Goal: Communication & Community: Answer question/provide support

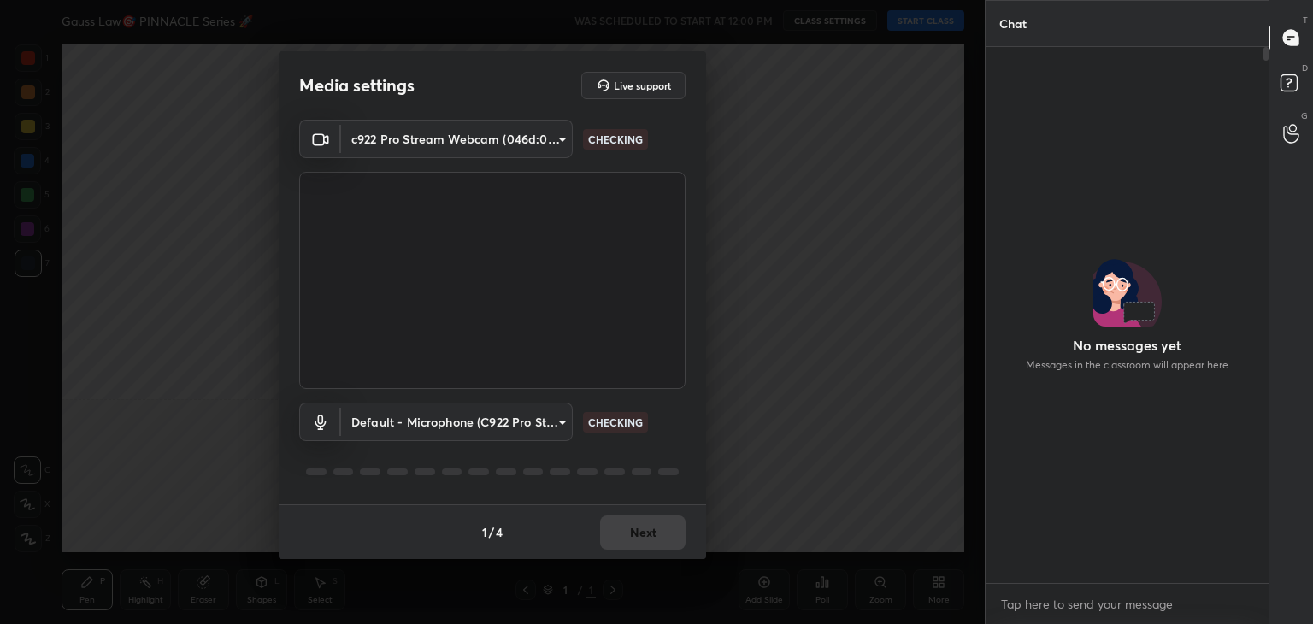
scroll to position [390, 278]
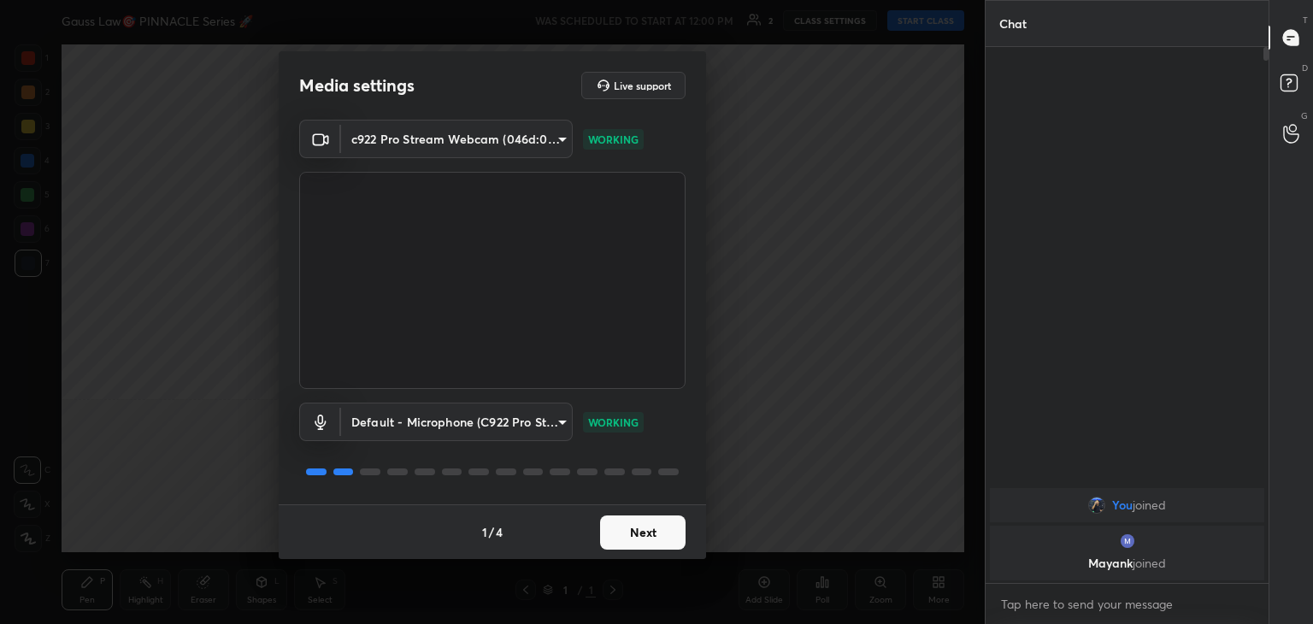
click at [634, 534] on button "Next" at bounding box center [643, 533] width 86 height 34
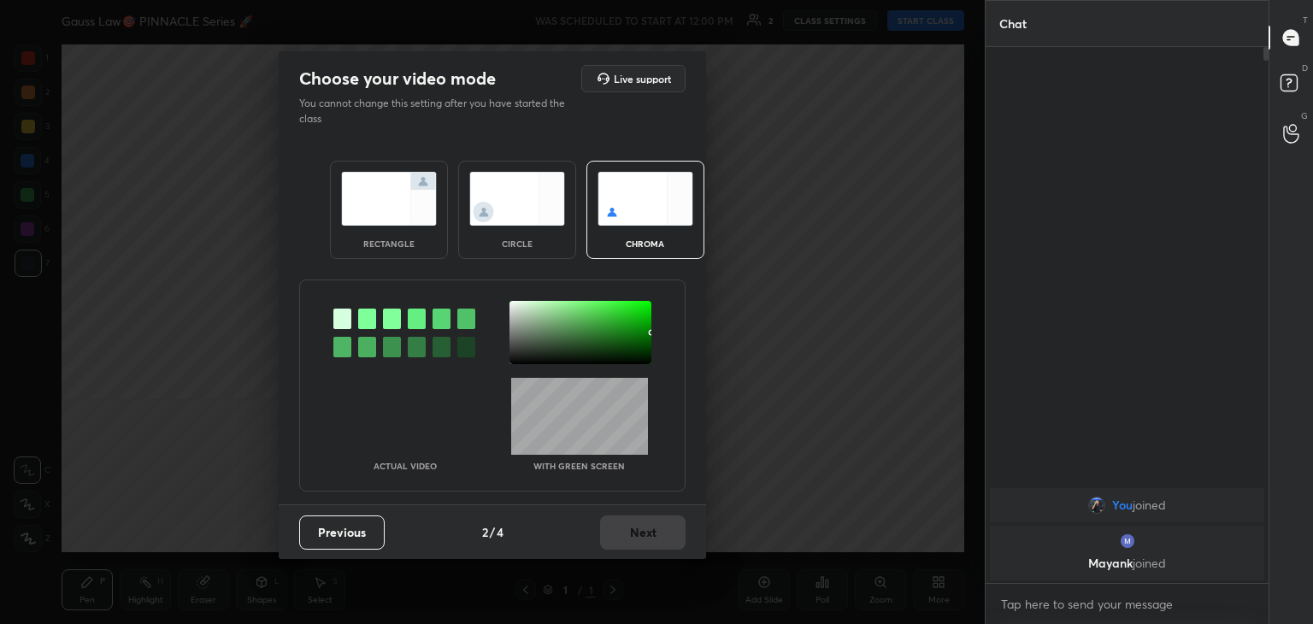
click at [511, 214] on img at bounding box center [517, 199] width 96 height 54
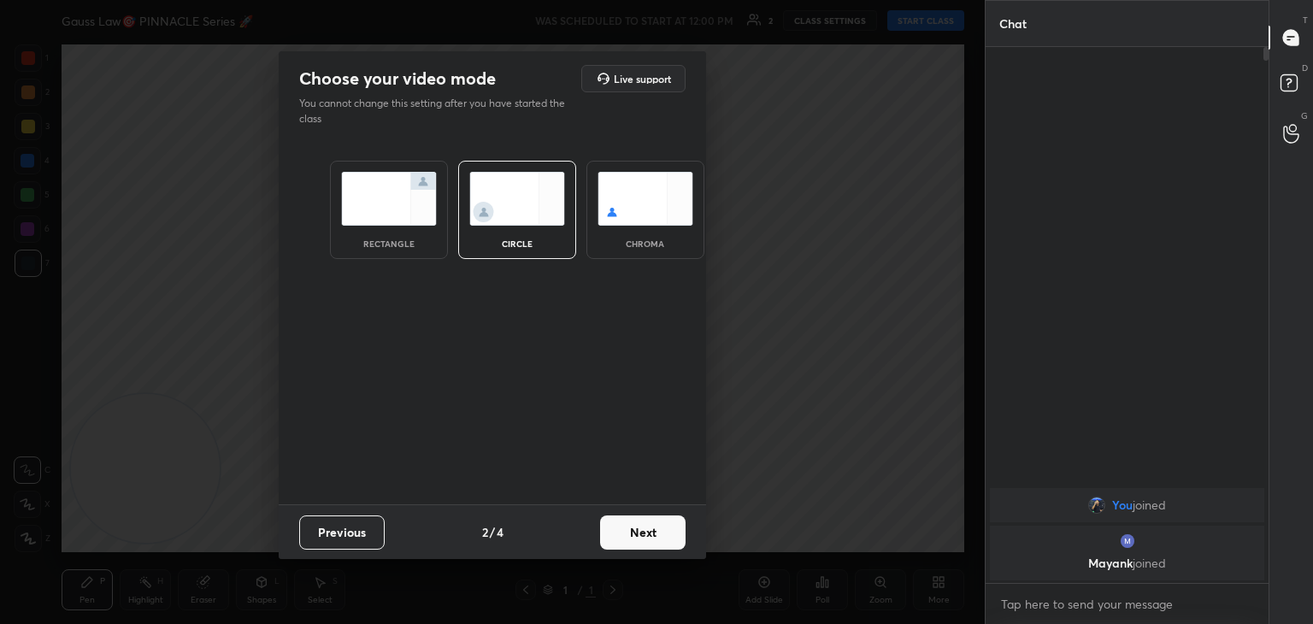
click at [651, 525] on button "Next" at bounding box center [643, 533] width 86 height 34
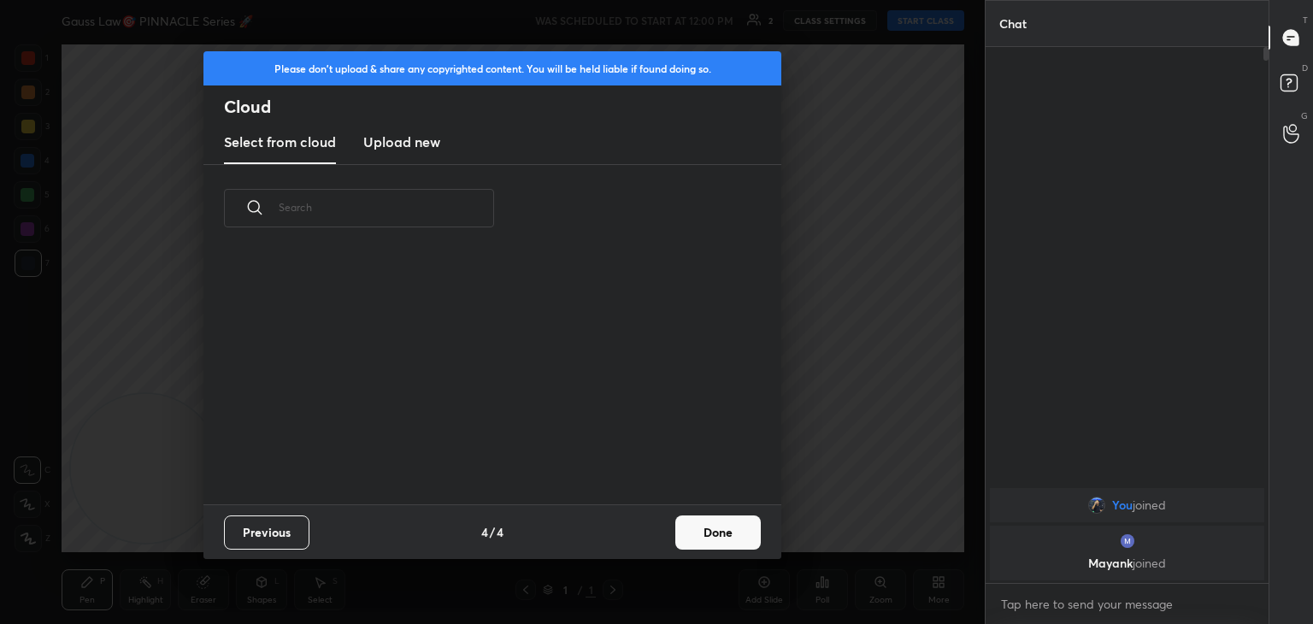
click at [664, 524] on div "Previous 4 / 4 Done" at bounding box center [493, 532] width 578 height 55
click at [721, 539] on button "Done" at bounding box center [719, 533] width 86 height 34
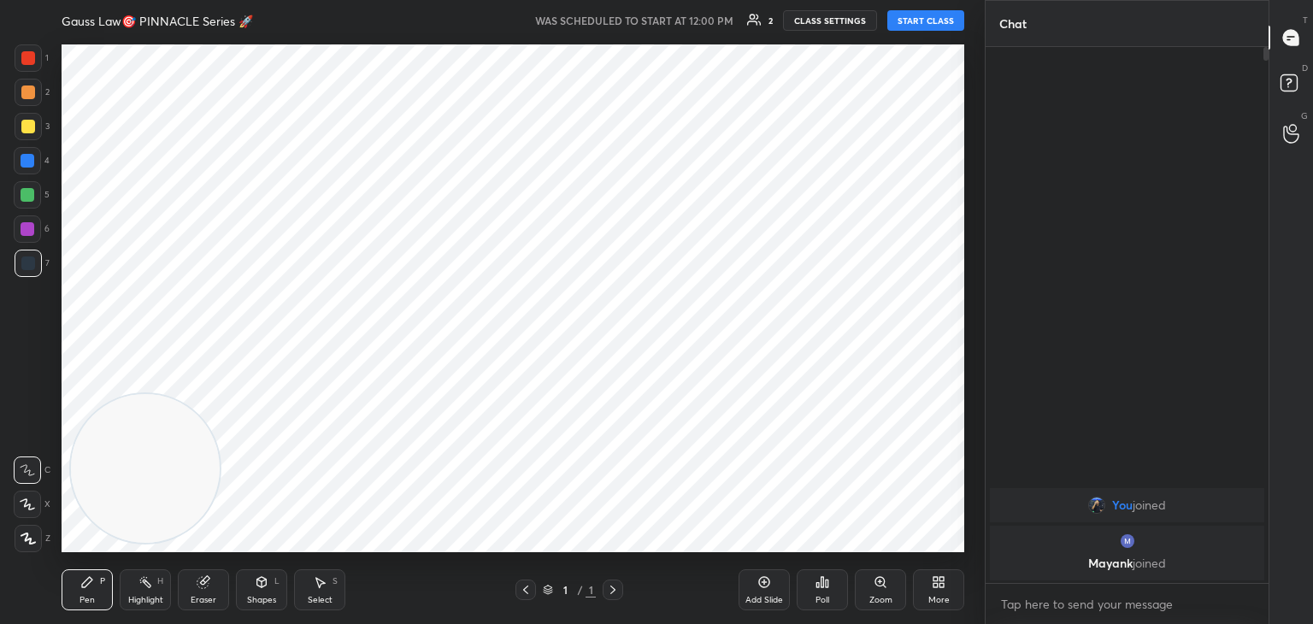
drag, startPoint x: 35, startPoint y: 511, endPoint x: 59, endPoint y: 508, distance: 24.2
click at [34, 511] on div at bounding box center [27, 504] width 27 height 27
drag, startPoint x: 114, startPoint y: 481, endPoint x: 815, endPoint y: 176, distance: 764.4
click at [745, 203] on video at bounding box center [670, 256] width 149 height 149
drag, startPoint x: 817, startPoint y: 150, endPoint x: 859, endPoint y: 56, distance: 104.1
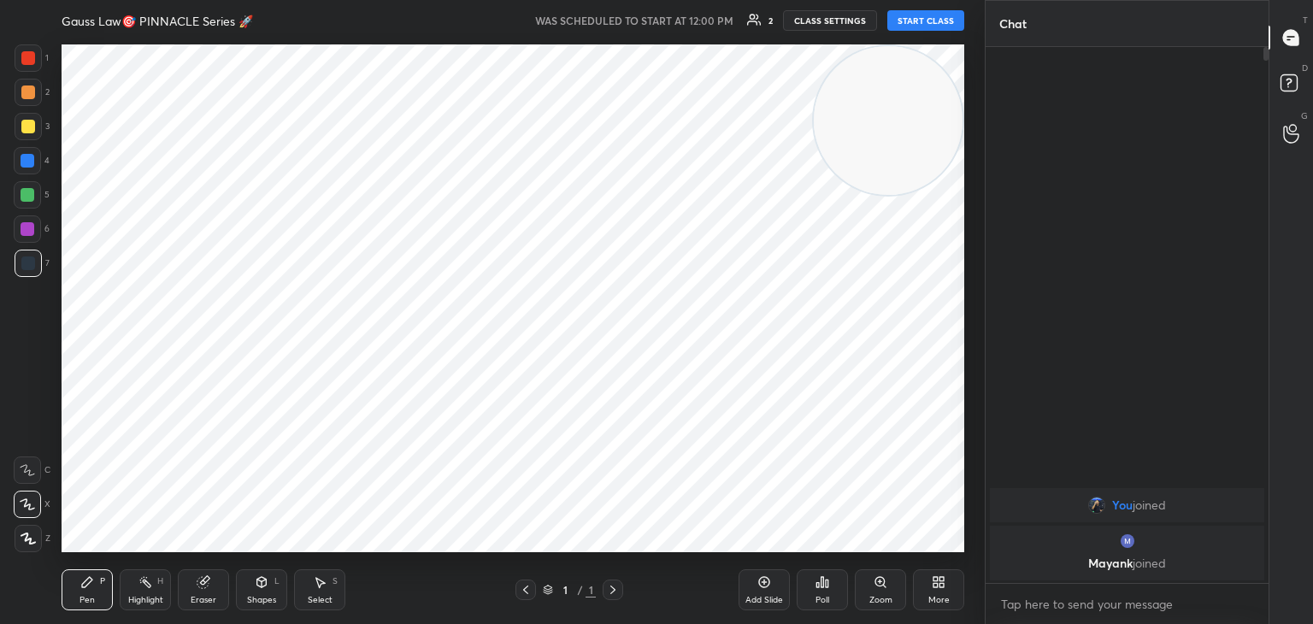
click at [876, 66] on video at bounding box center [888, 120] width 149 height 149
click at [914, 20] on button "START CLASS" at bounding box center [926, 20] width 77 height 21
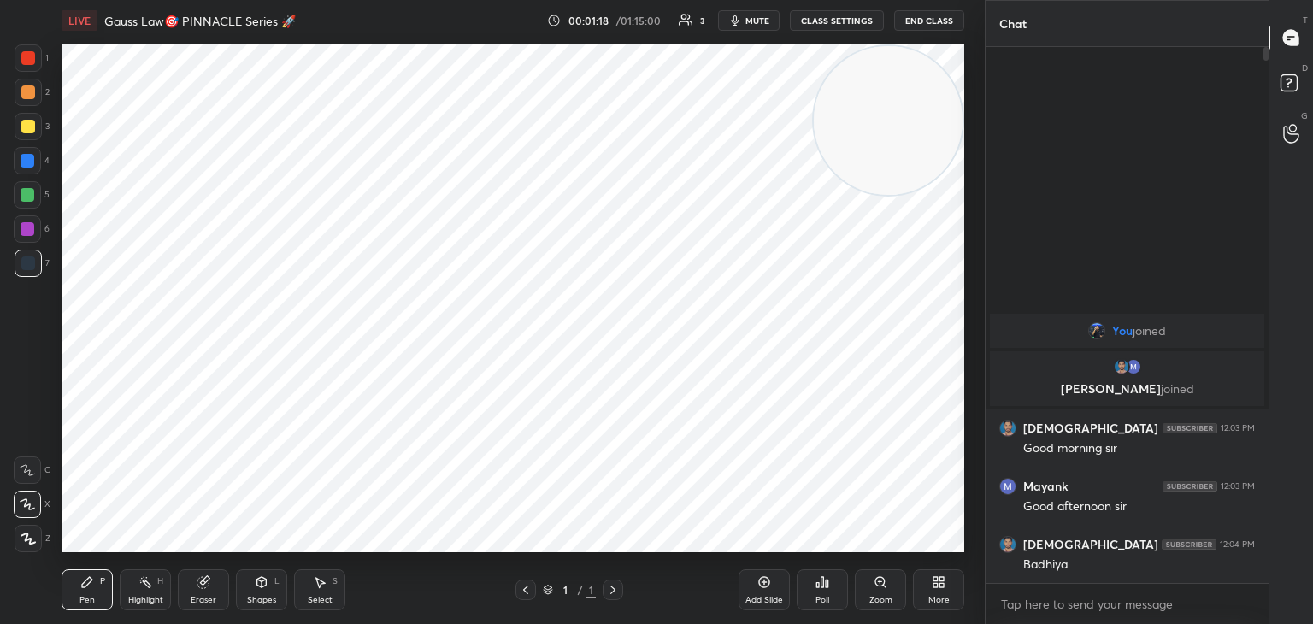
click at [955, 593] on div "More" at bounding box center [938, 590] width 51 height 41
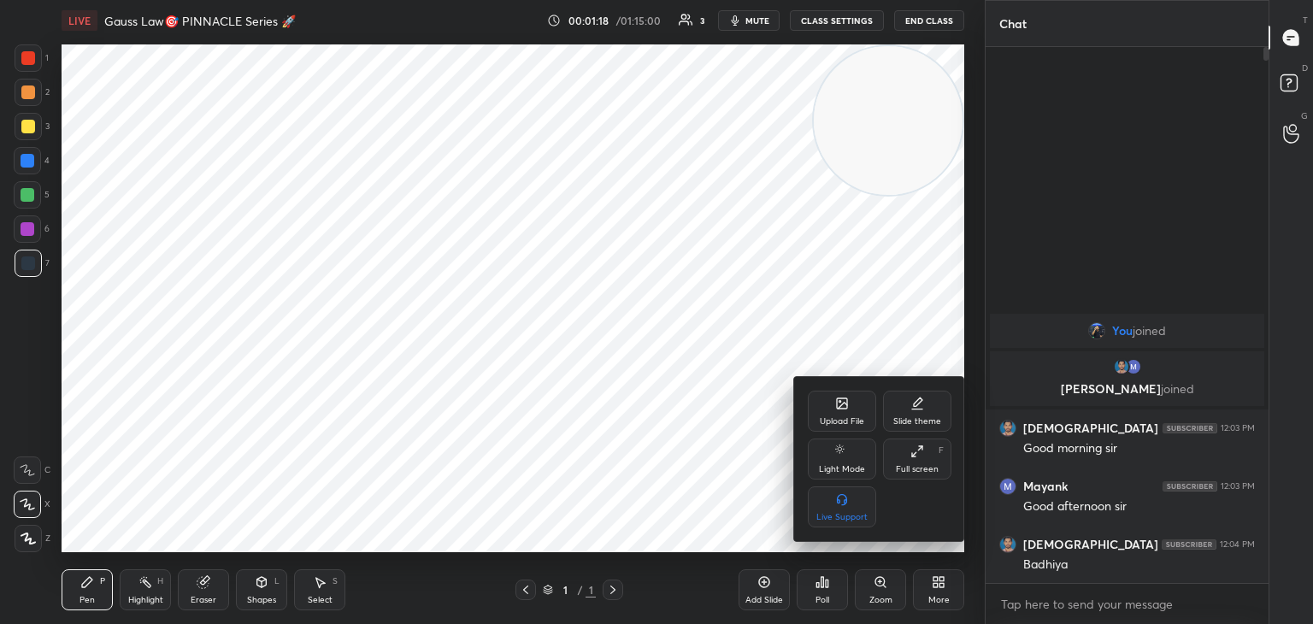
click at [838, 418] on div "Upload File" at bounding box center [842, 421] width 44 height 9
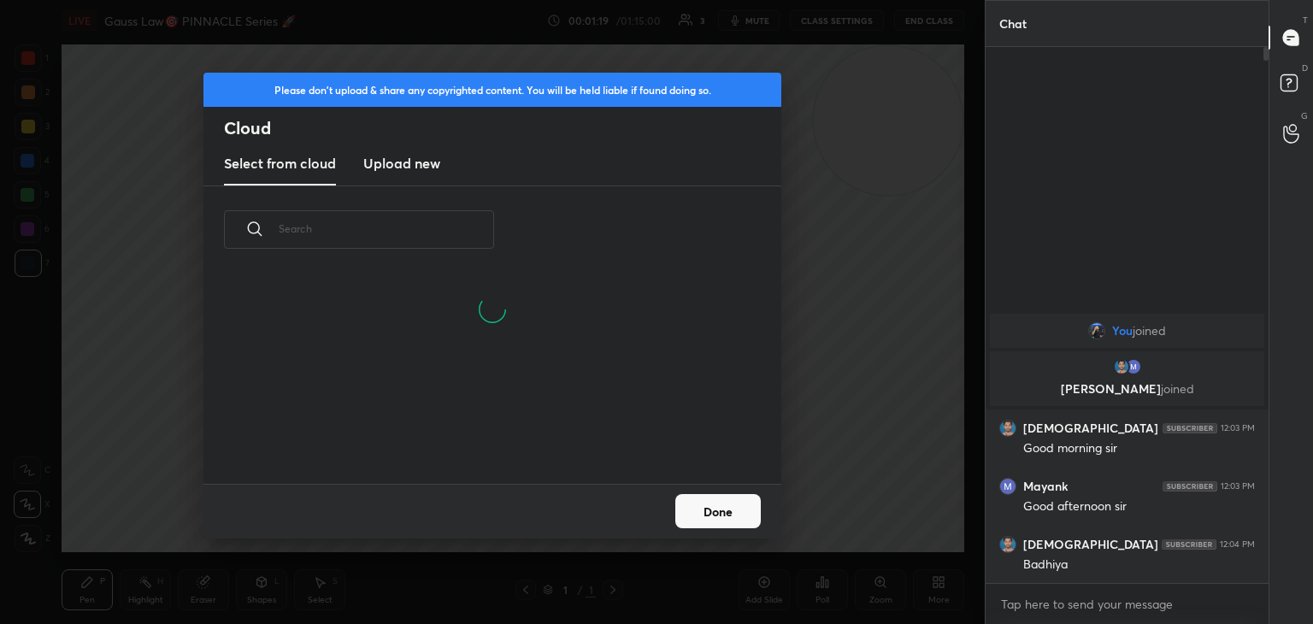
drag, startPoint x: 408, startPoint y: 148, endPoint x: 425, endPoint y: 173, distance: 30.1
click at [411, 148] on new "Upload new" at bounding box center [401, 164] width 77 height 43
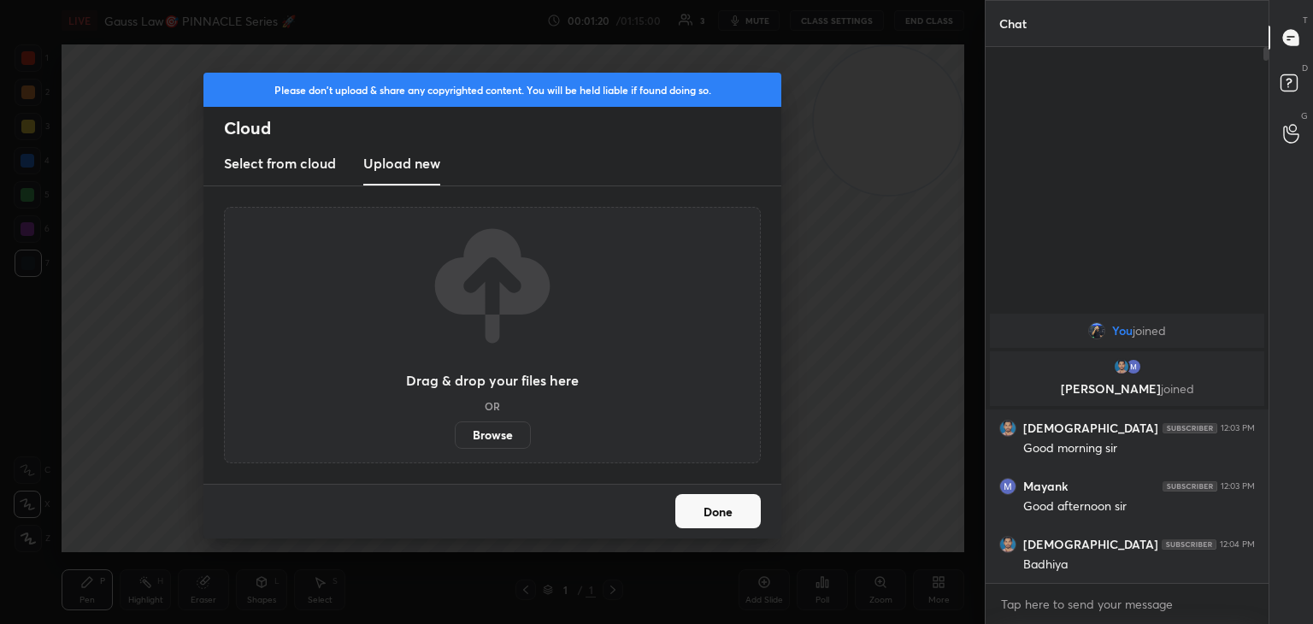
click at [490, 428] on label "Browse" at bounding box center [493, 435] width 76 height 27
click at [455, 428] on input "Browse" at bounding box center [455, 435] width 0 height 27
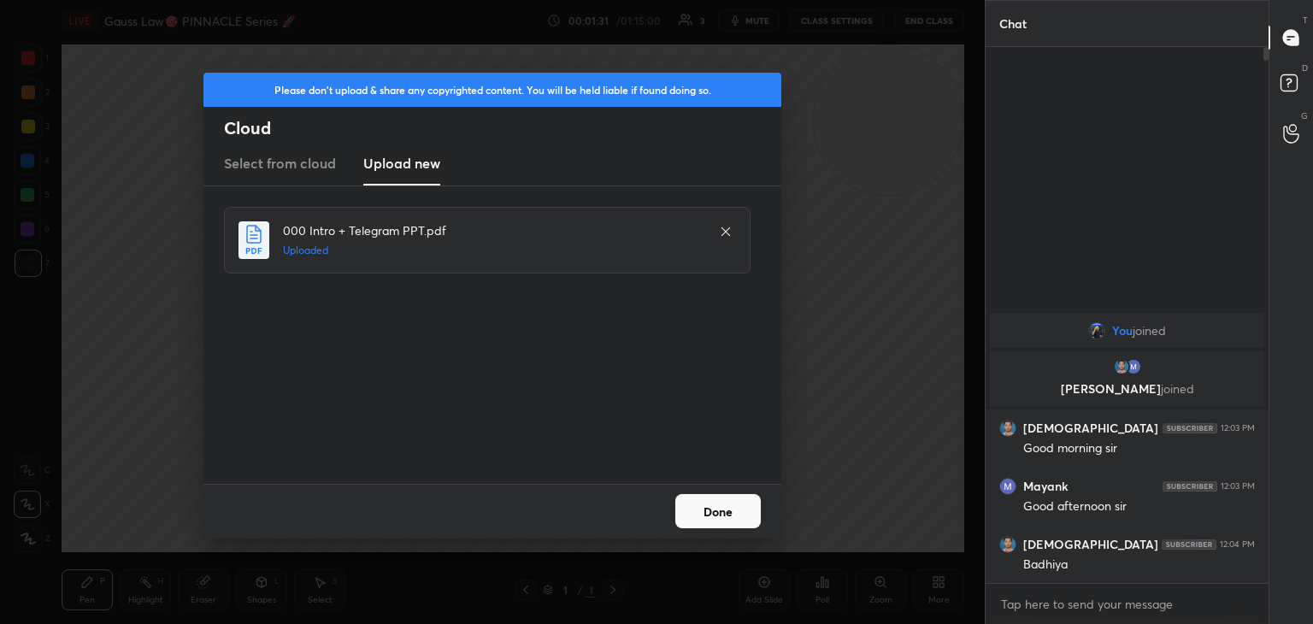
drag, startPoint x: 723, startPoint y: 511, endPoint x: 731, endPoint y: 518, distance: 11.0
click at [723, 511] on button "Done" at bounding box center [719, 511] width 86 height 34
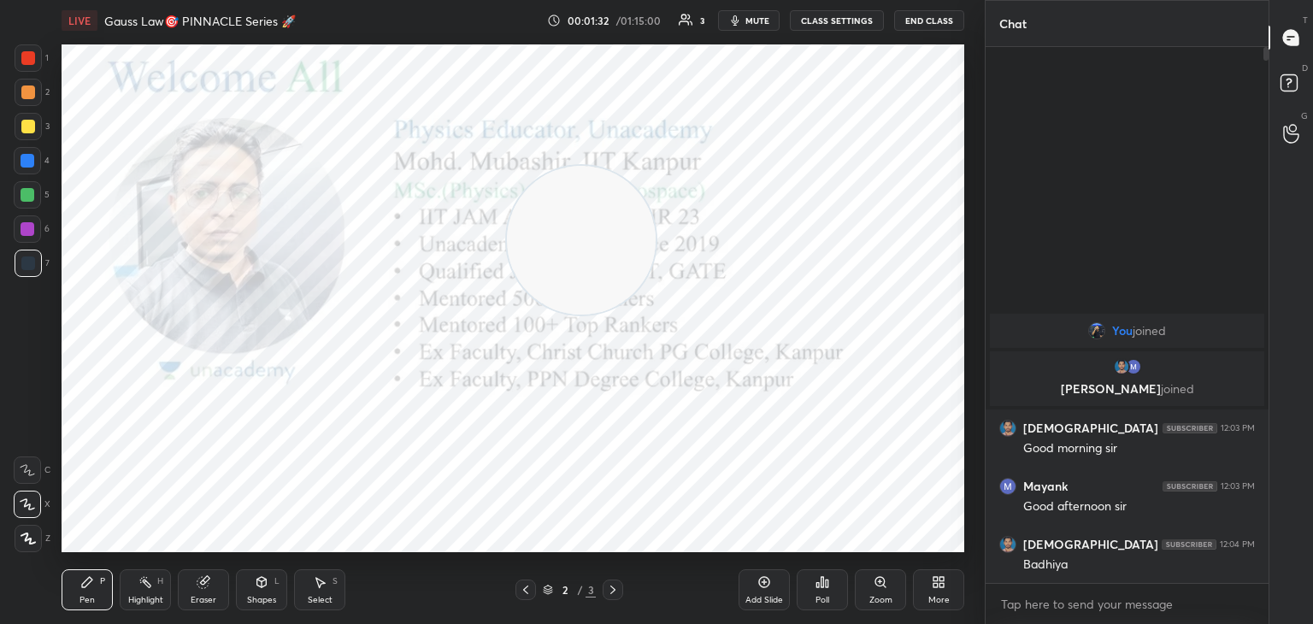
drag, startPoint x: 824, startPoint y: 169, endPoint x: 68, endPoint y: 402, distance: 791.7
click at [507, 315] on video at bounding box center [581, 240] width 149 height 149
click at [20, 62] on div at bounding box center [28, 57] width 27 height 27
click at [30, 237] on div at bounding box center [27, 228] width 27 height 27
click at [605, 590] on div at bounding box center [613, 590] width 21 height 21
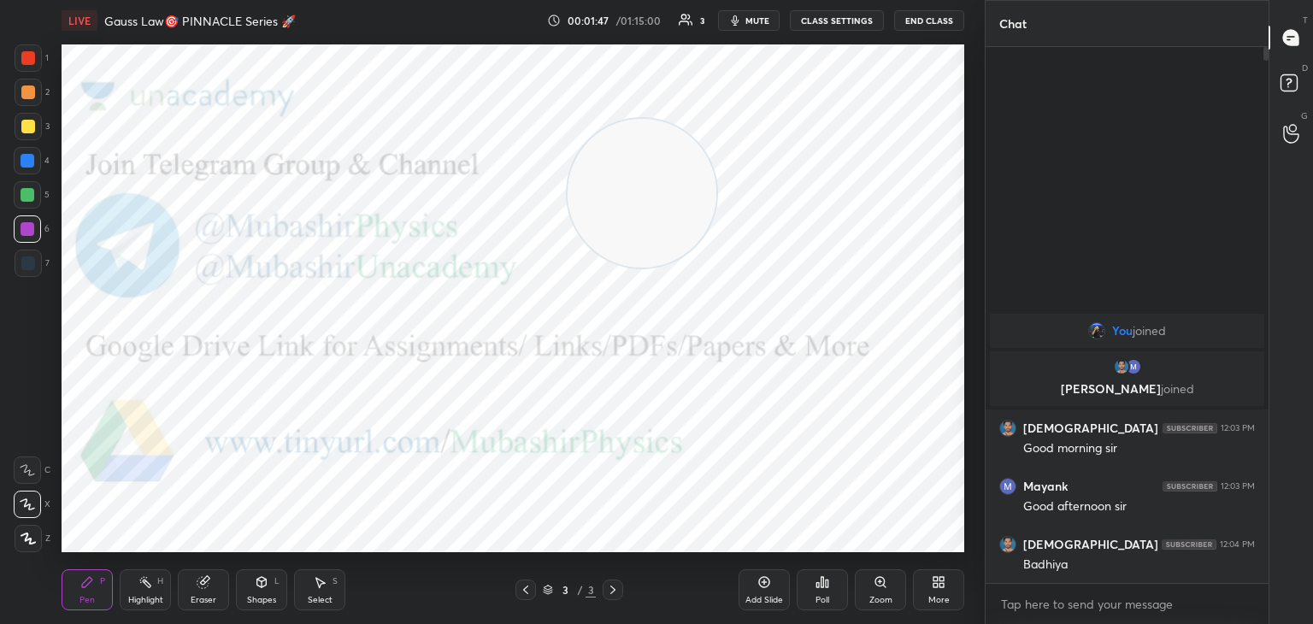
drag, startPoint x: 117, startPoint y: 474, endPoint x: 842, endPoint y: 70, distance: 829.9
click at [717, 119] on video at bounding box center [642, 193] width 149 height 149
click at [25, 48] on div at bounding box center [28, 57] width 27 height 27
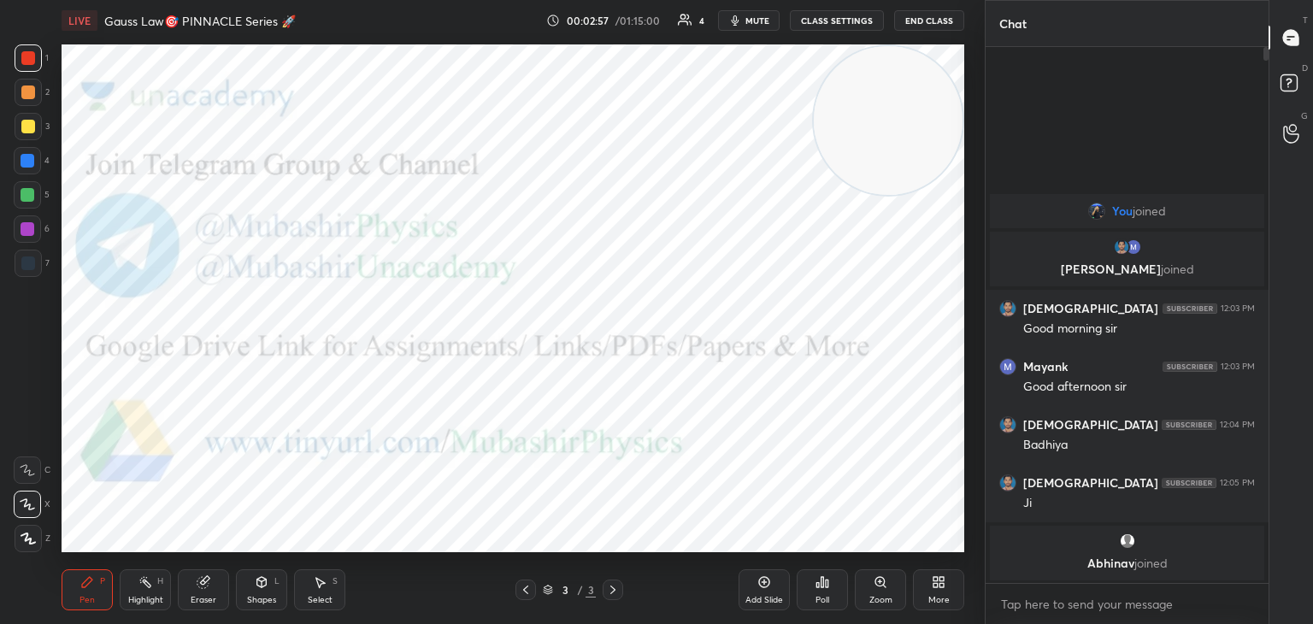
click at [1036, 596] on body "1 2 3 4 5 6 7 C X Z C X Z E E Erase all H H LIVE Gauss Law🎯 PINNACLE Series 🚀 0…" at bounding box center [656, 312] width 1313 height 624
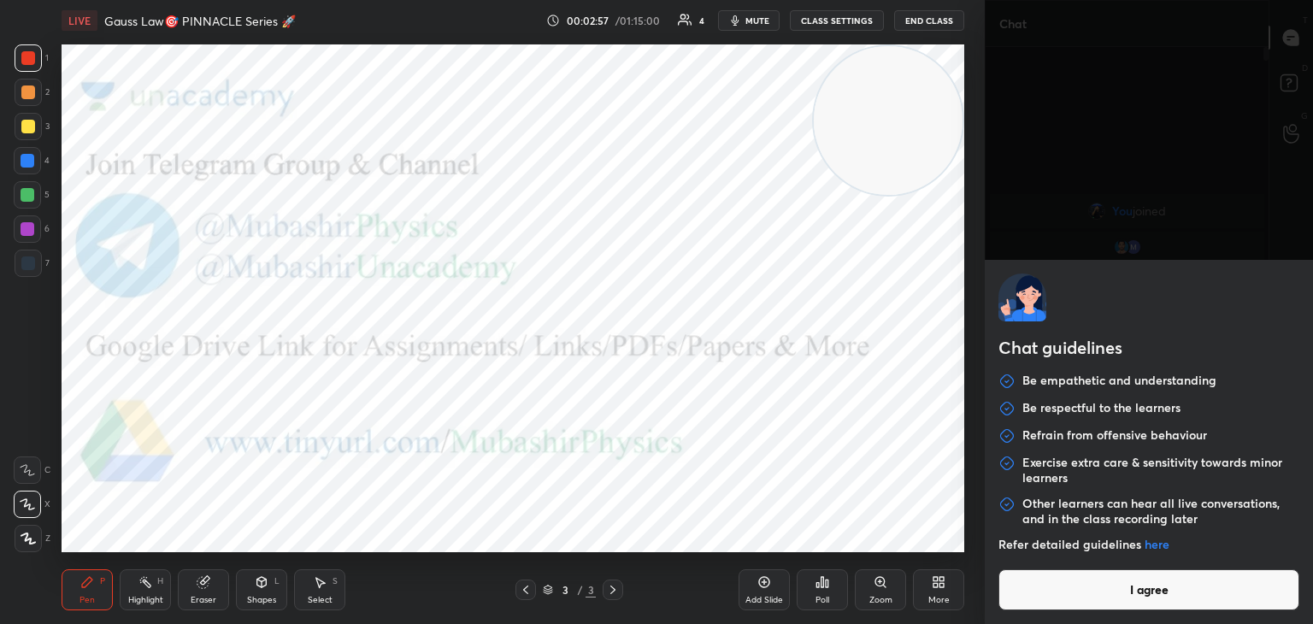
click at [1053, 596] on button "I agree" at bounding box center [1149, 590] width 301 height 41
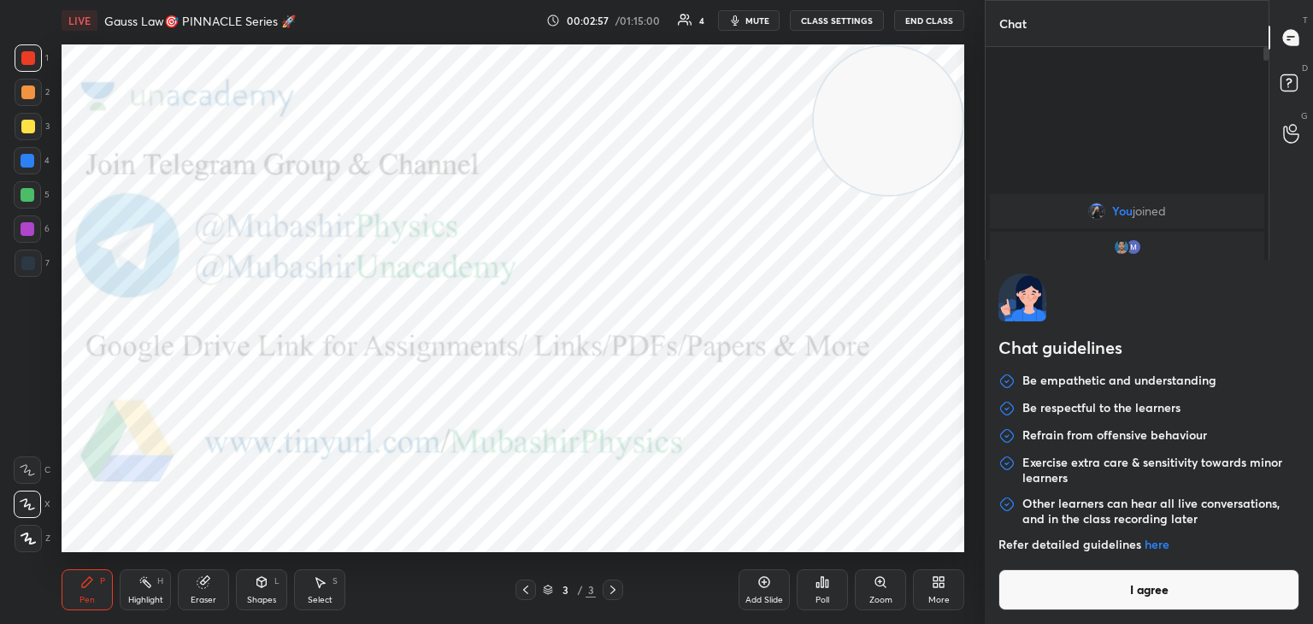
type textarea "x"
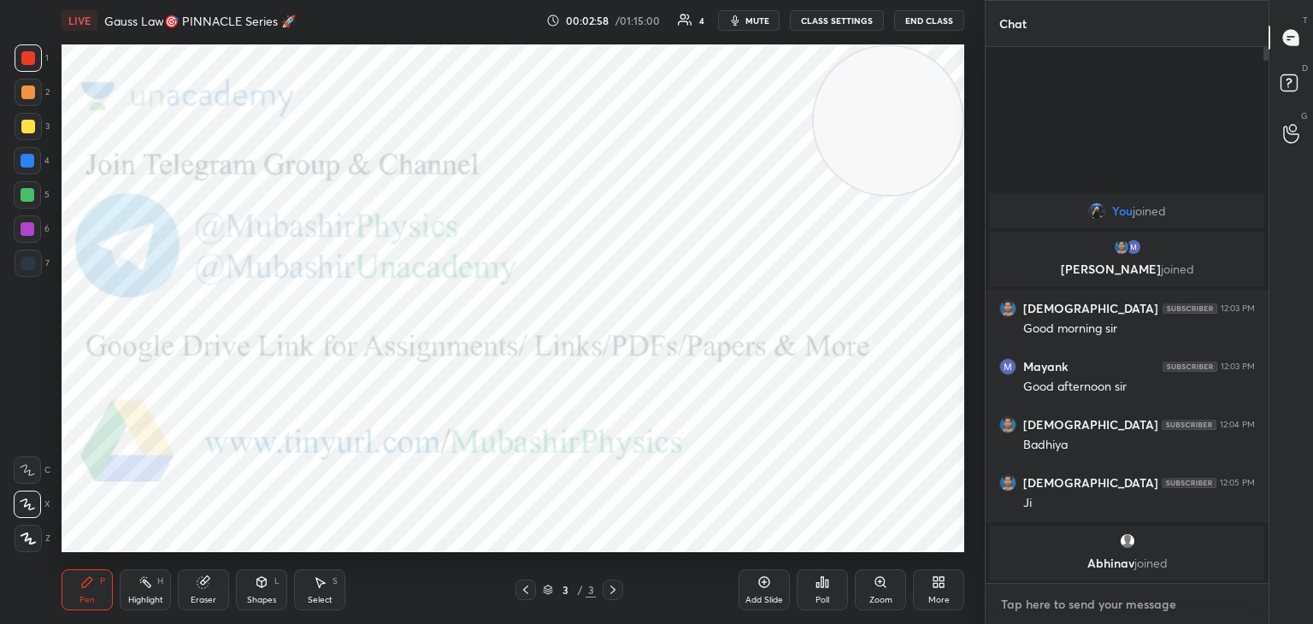
paste textarea "[URL][DOMAIN_NAME]"
type textarea "[URL][DOMAIN_NAME]"
type textarea "x"
type textarea "[URL][DOMAIN_NAME]"
click at [1244, 603] on icon at bounding box center [1242, 604] width 14 height 14
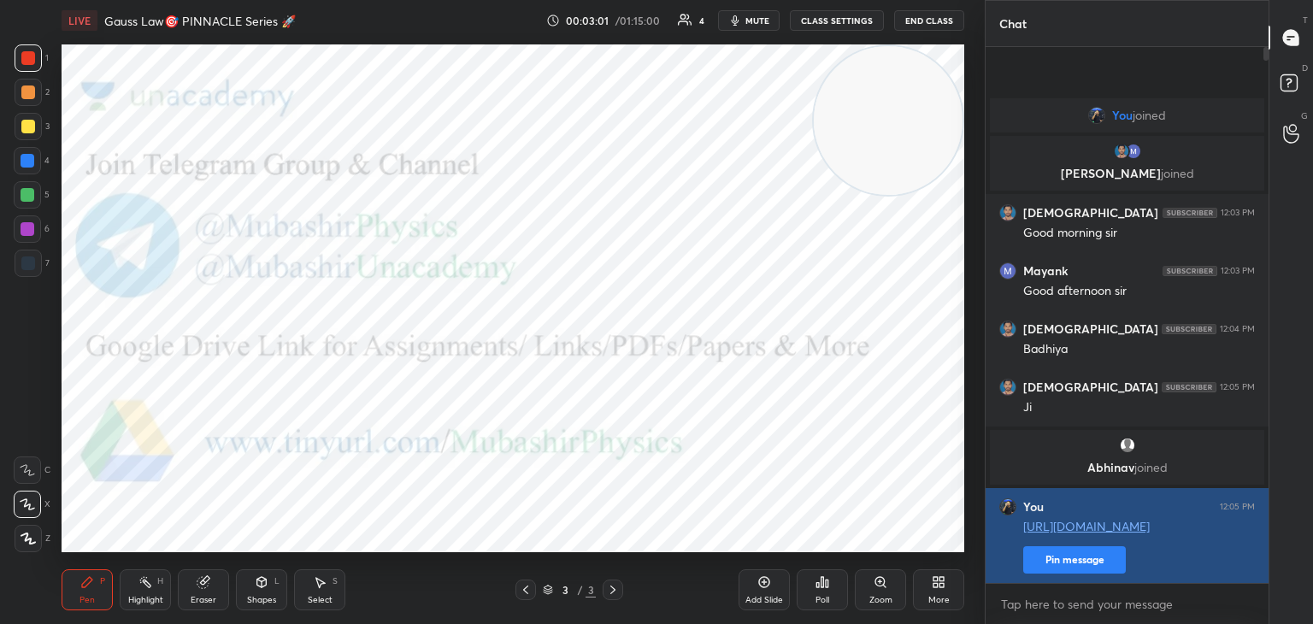
click at [1085, 557] on button "Pin message" at bounding box center [1075, 559] width 103 height 27
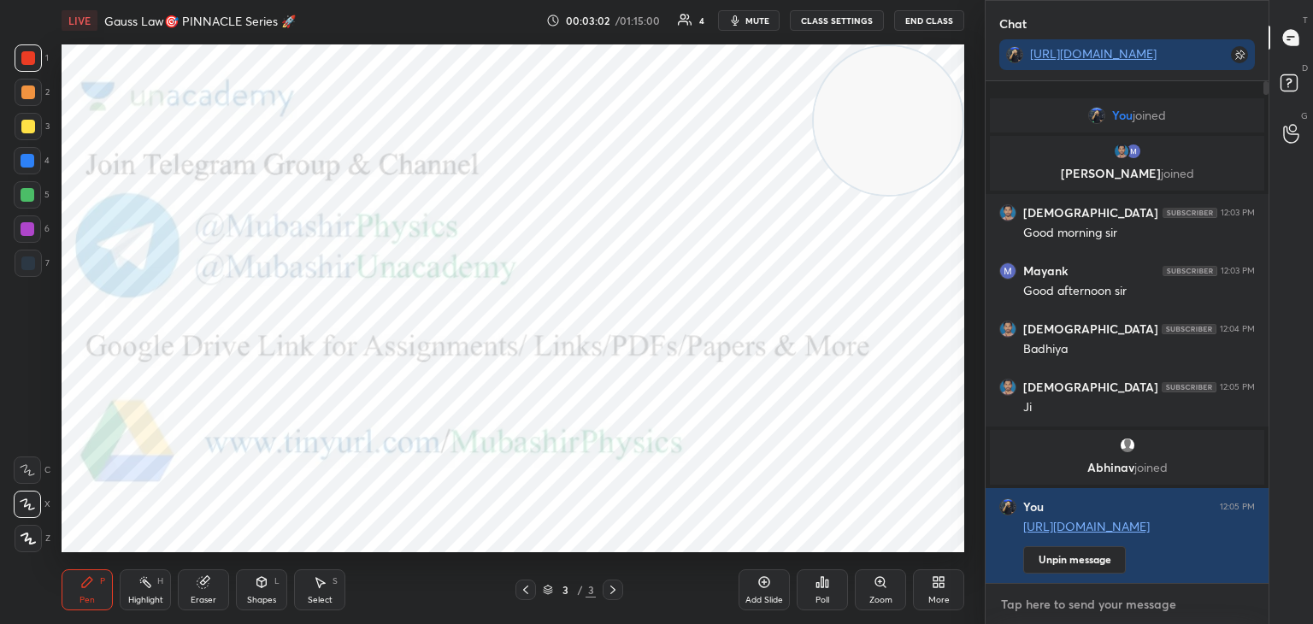
click at [1083, 599] on textarea at bounding box center [1128, 604] width 256 height 27
click at [27, 232] on div at bounding box center [27, 228] width 27 height 27
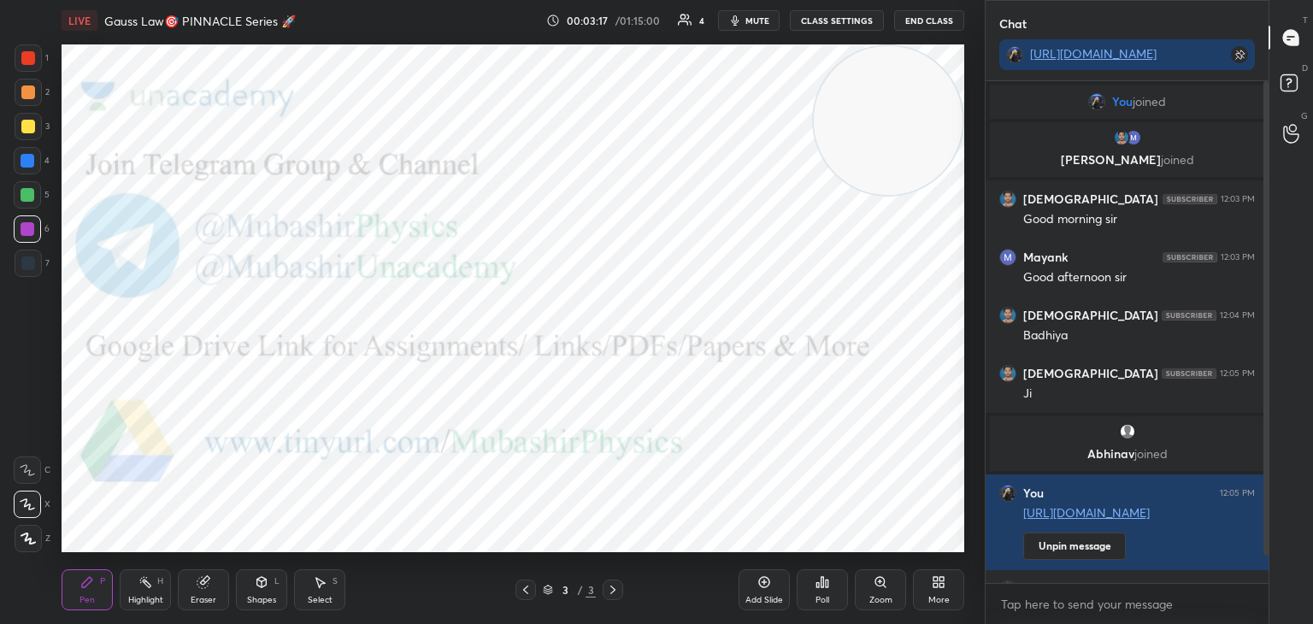
click at [941, 589] on icon at bounding box center [939, 582] width 14 height 14
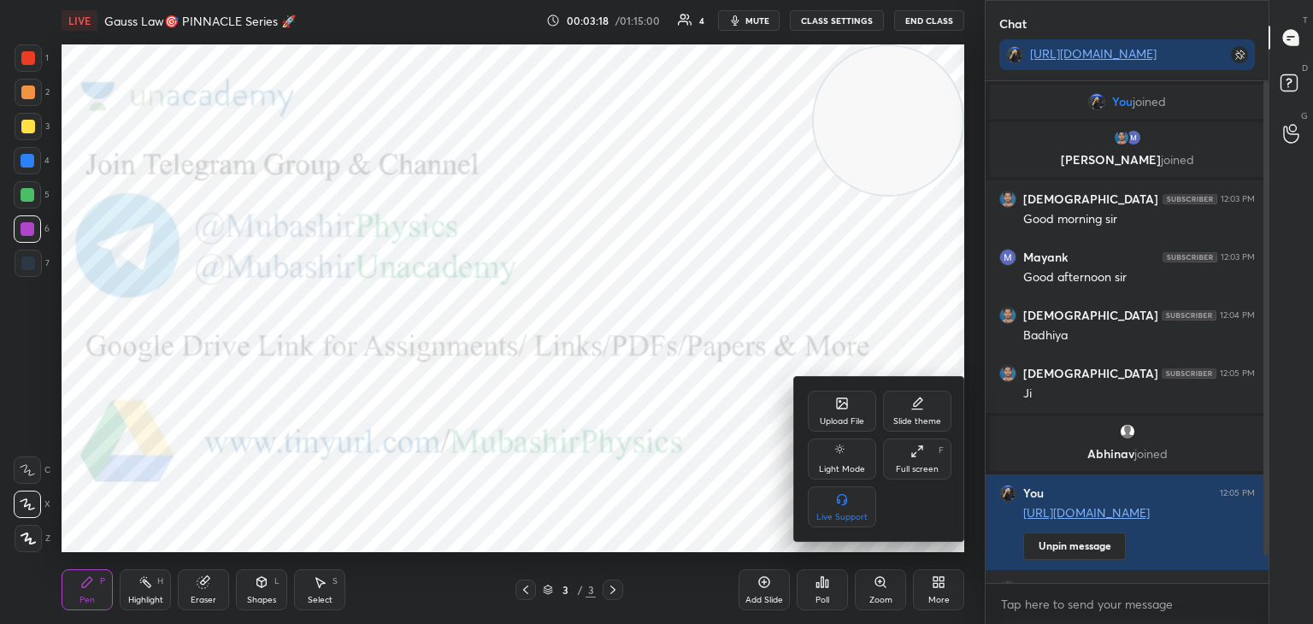
click at [850, 406] on div "Upload File" at bounding box center [842, 411] width 68 height 41
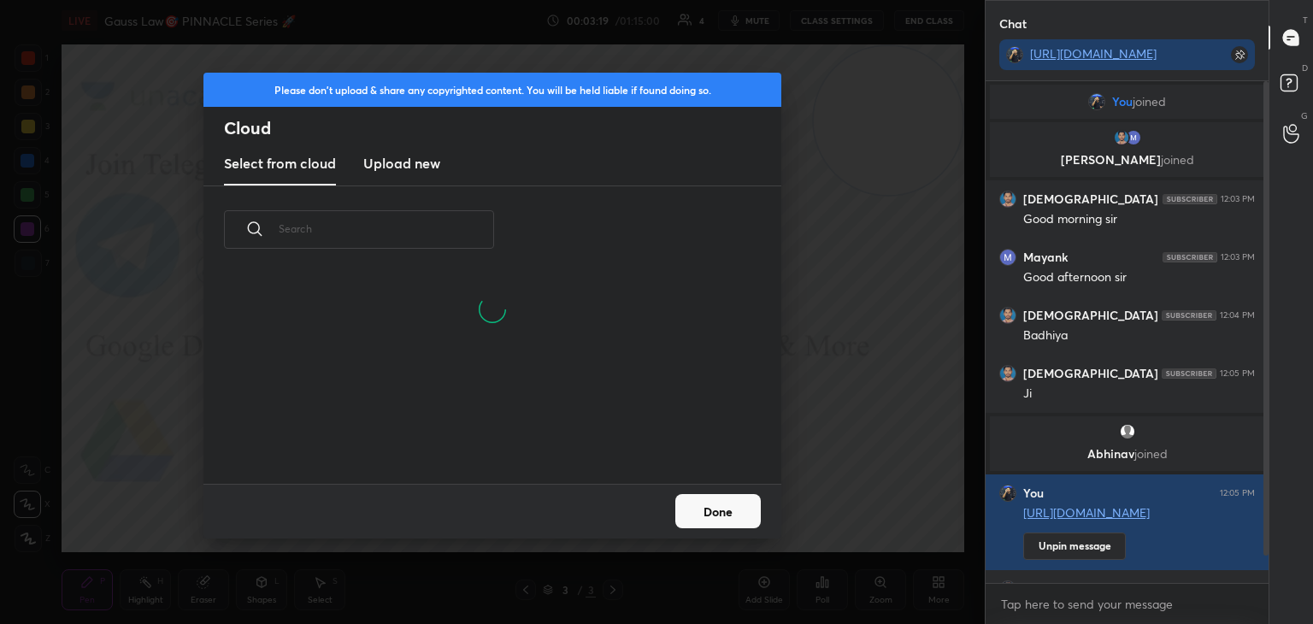
click at [387, 165] on h3 "Upload new" at bounding box center [401, 163] width 77 height 21
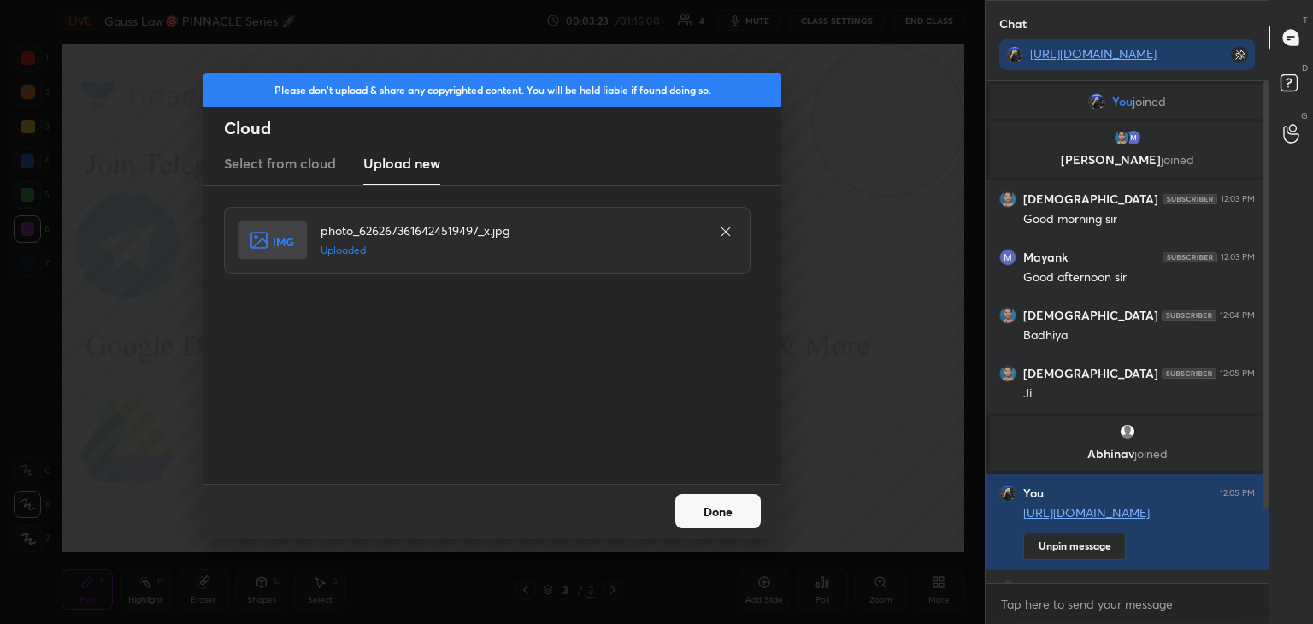
click at [718, 521] on button "Done" at bounding box center [719, 511] width 86 height 34
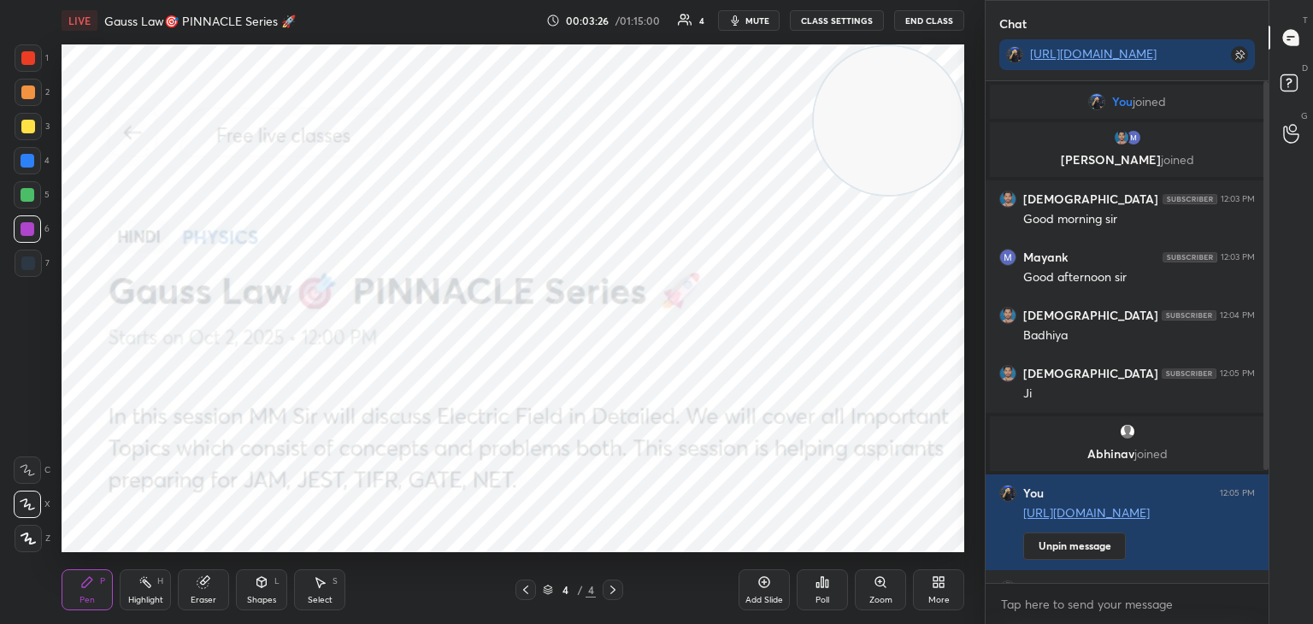
drag, startPoint x: 1267, startPoint y: 408, endPoint x: 1272, endPoint y: 432, distance: 24.5
click at [1269, 432] on div "T Messages (T) D Doubts (D) G Raise Hand (G)" at bounding box center [1291, 312] width 44 height 624
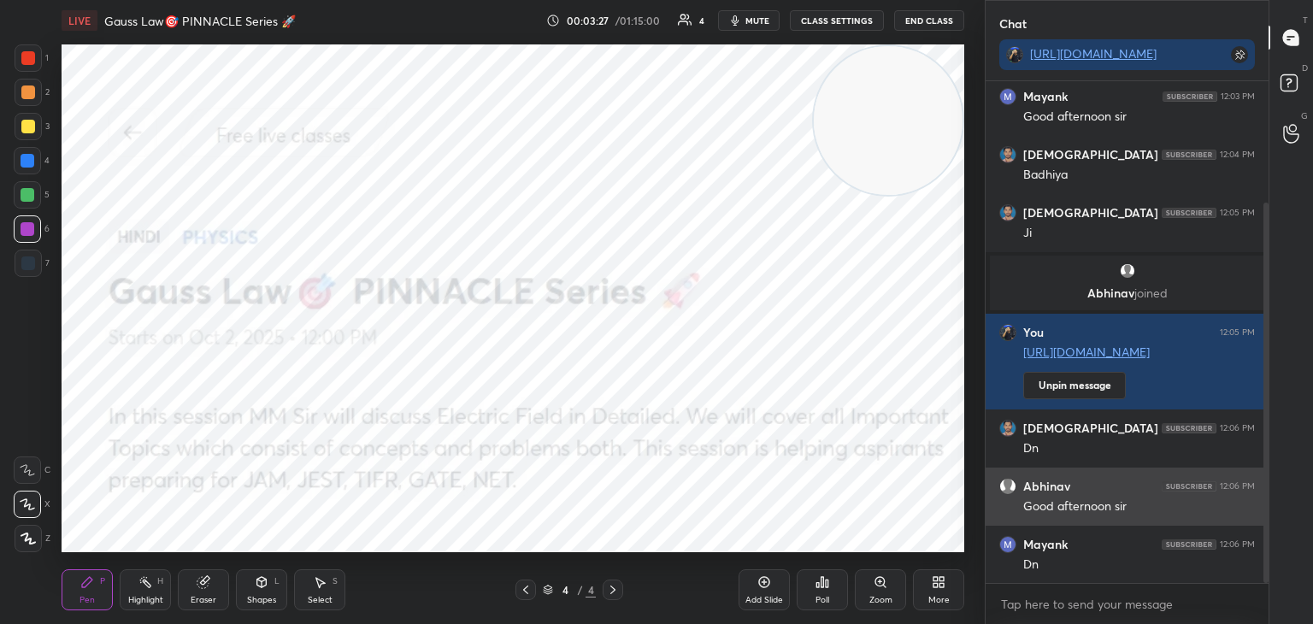
drag, startPoint x: 1264, startPoint y: 428, endPoint x: 1255, endPoint y: 524, distance: 96.2
click at [1267, 524] on div at bounding box center [1266, 393] width 5 height 381
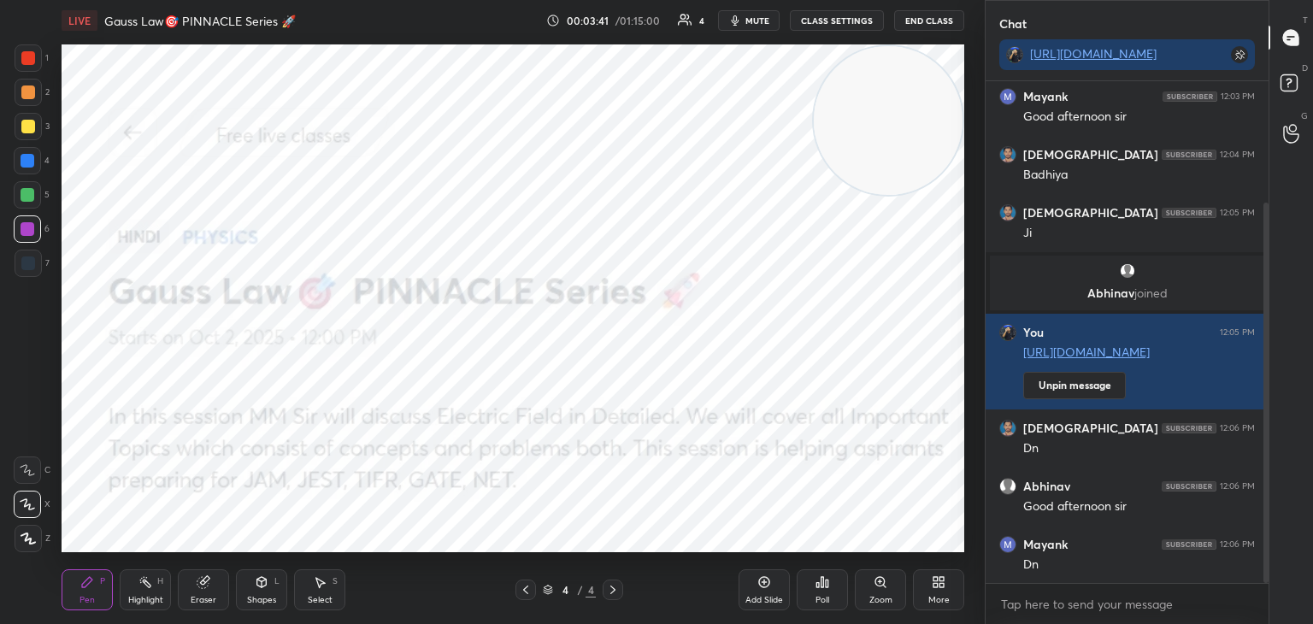
scroll to position [222, 0]
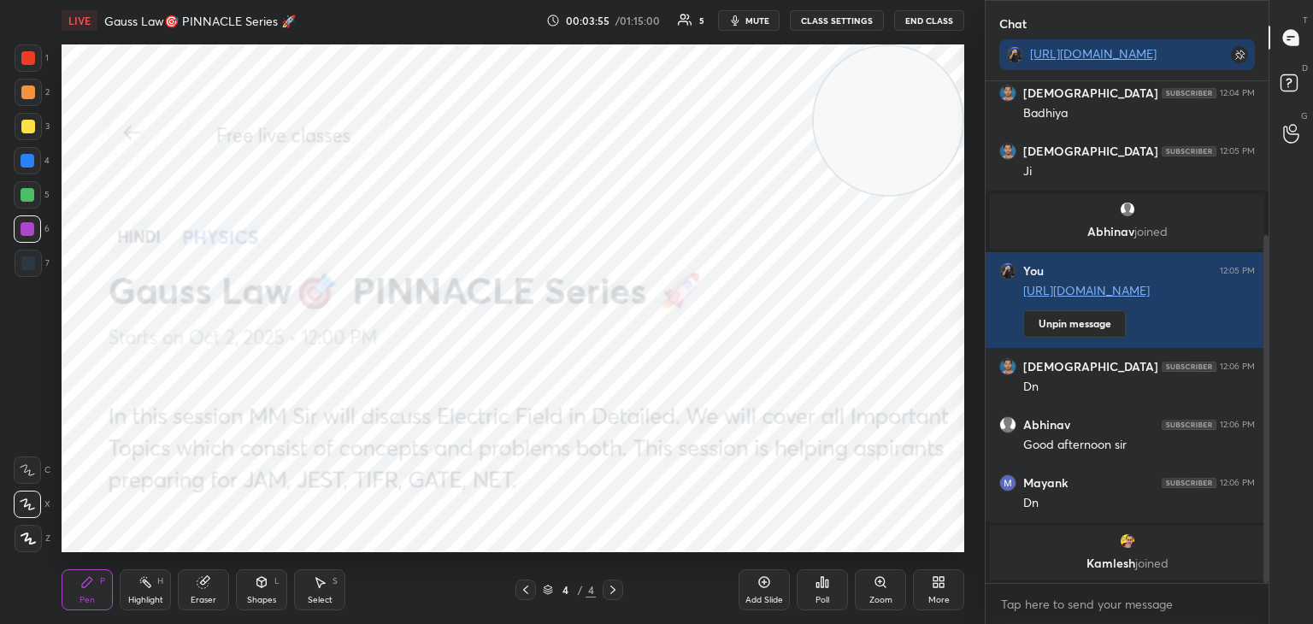
drag, startPoint x: 34, startPoint y: 59, endPoint x: 51, endPoint y: 86, distance: 32.3
click at [34, 59] on div at bounding box center [28, 58] width 14 height 14
click at [29, 206] on div at bounding box center [27, 194] width 27 height 27
click at [27, 228] on div at bounding box center [28, 229] width 14 height 14
click at [34, 207] on div at bounding box center [27, 194] width 27 height 27
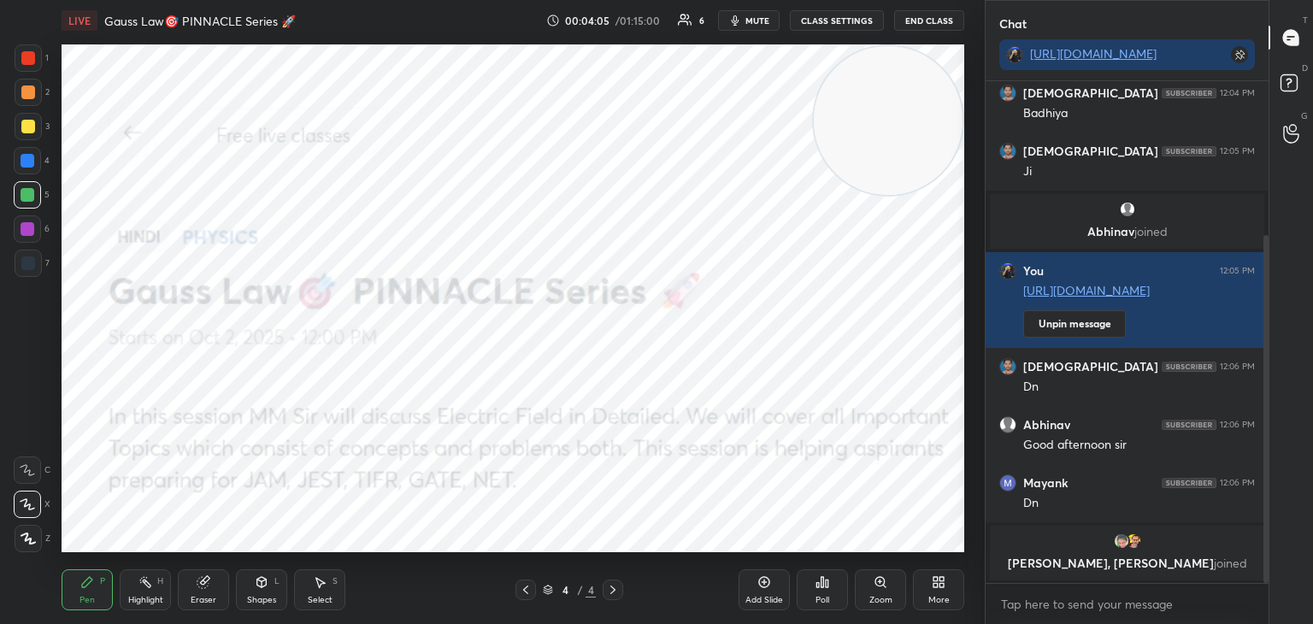
click at [34, 169] on div at bounding box center [27, 160] width 27 height 27
drag, startPoint x: 36, startPoint y: 98, endPoint x: 49, endPoint y: 110, distance: 17.5
click at [38, 101] on div at bounding box center [28, 92] width 27 height 27
click at [34, 155] on div at bounding box center [27, 160] width 27 height 27
click at [945, 587] on icon at bounding box center [939, 582] width 14 height 14
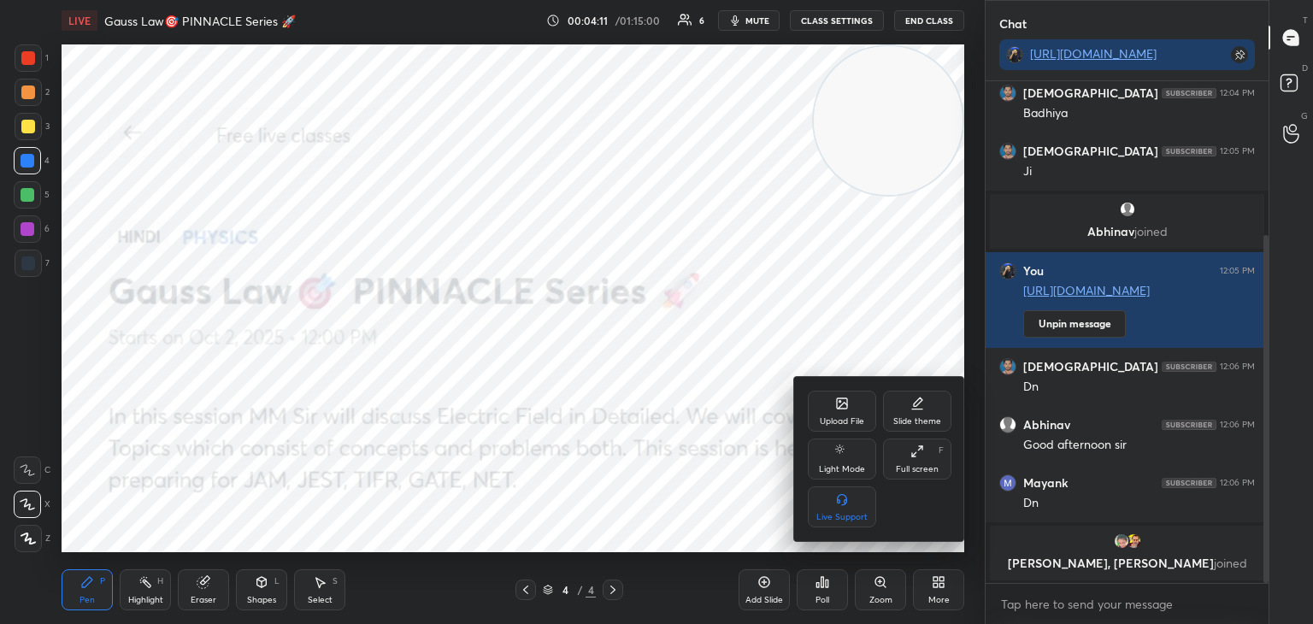
click at [838, 404] on icon at bounding box center [842, 403] width 10 height 10
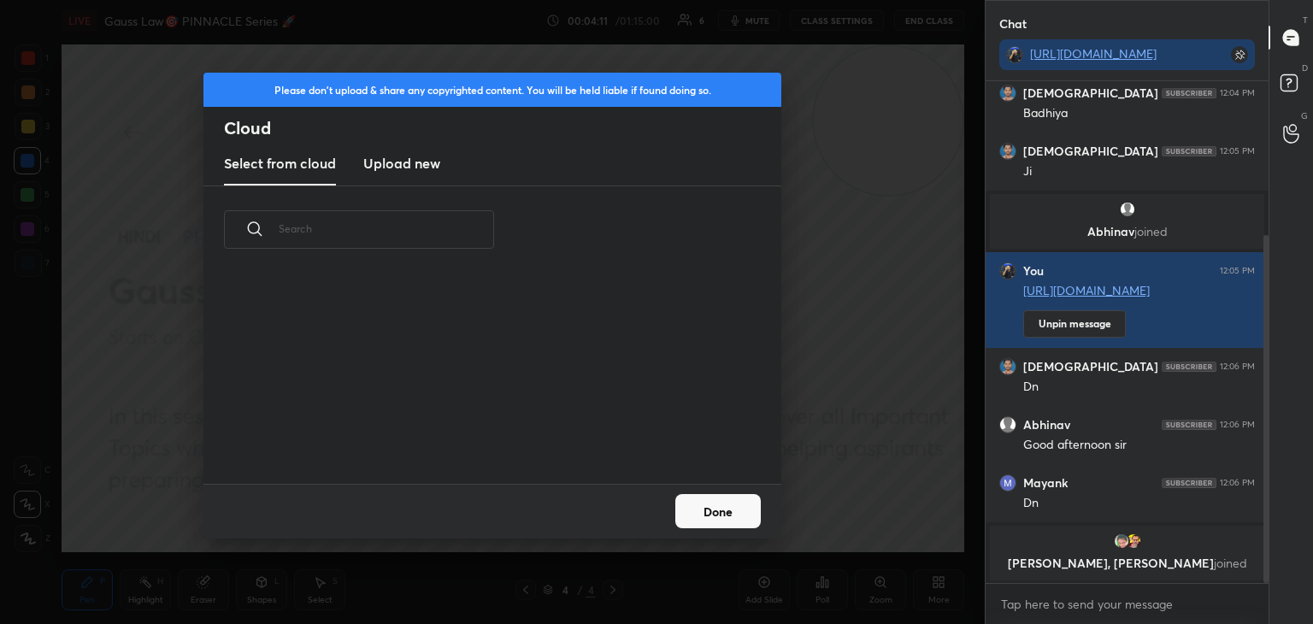
click at [395, 166] on h3 "Upload new" at bounding box center [401, 163] width 77 height 21
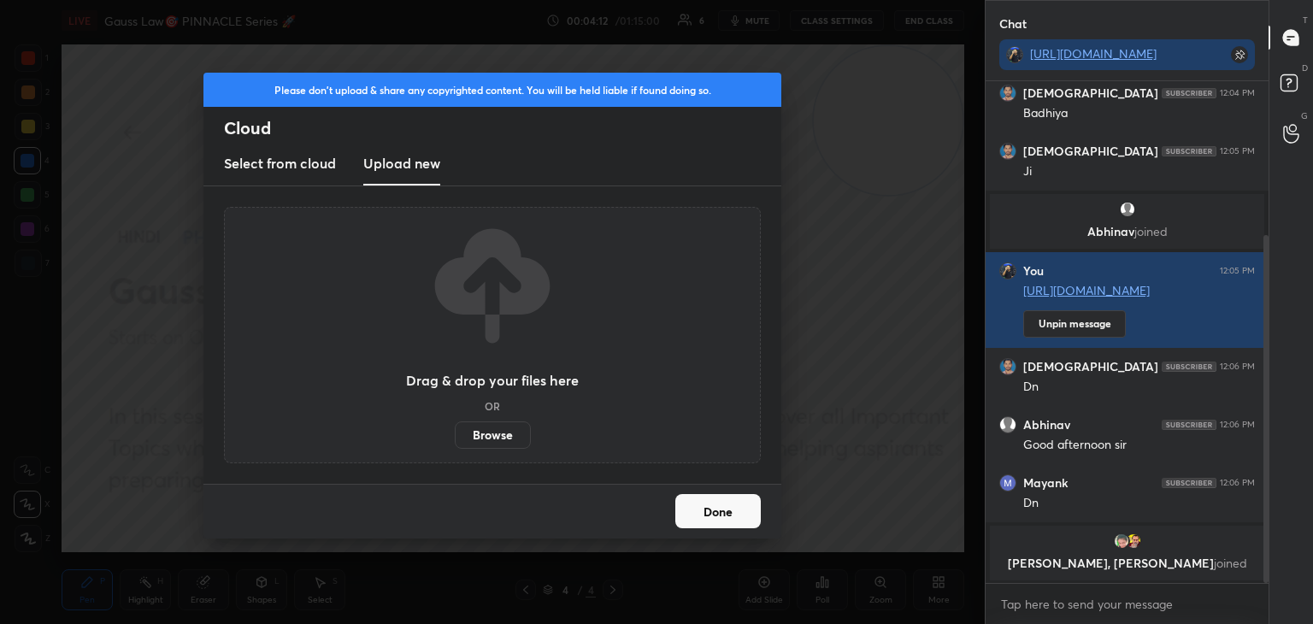
click at [503, 429] on label "Browse" at bounding box center [493, 435] width 76 height 27
click at [455, 429] on input "Browse" at bounding box center [455, 435] width 0 height 27
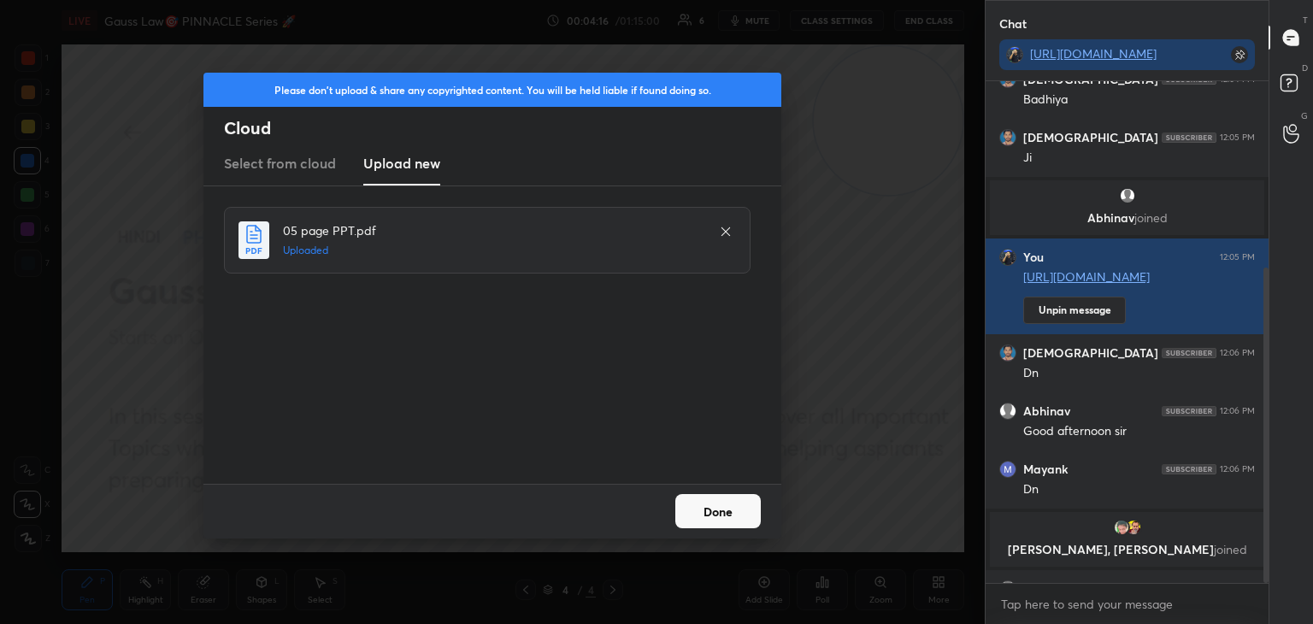
scroll to position [298, 0]
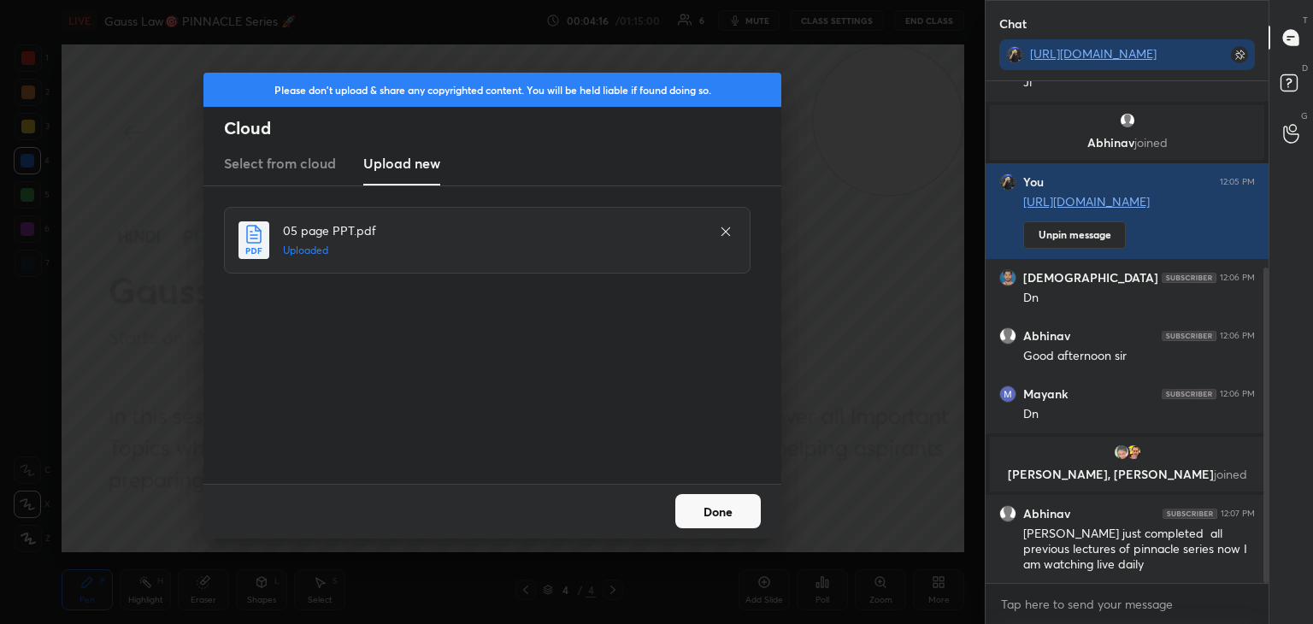
click at [723, 511] on button "Done" at bounding box center [719, 511] width 86 height 34
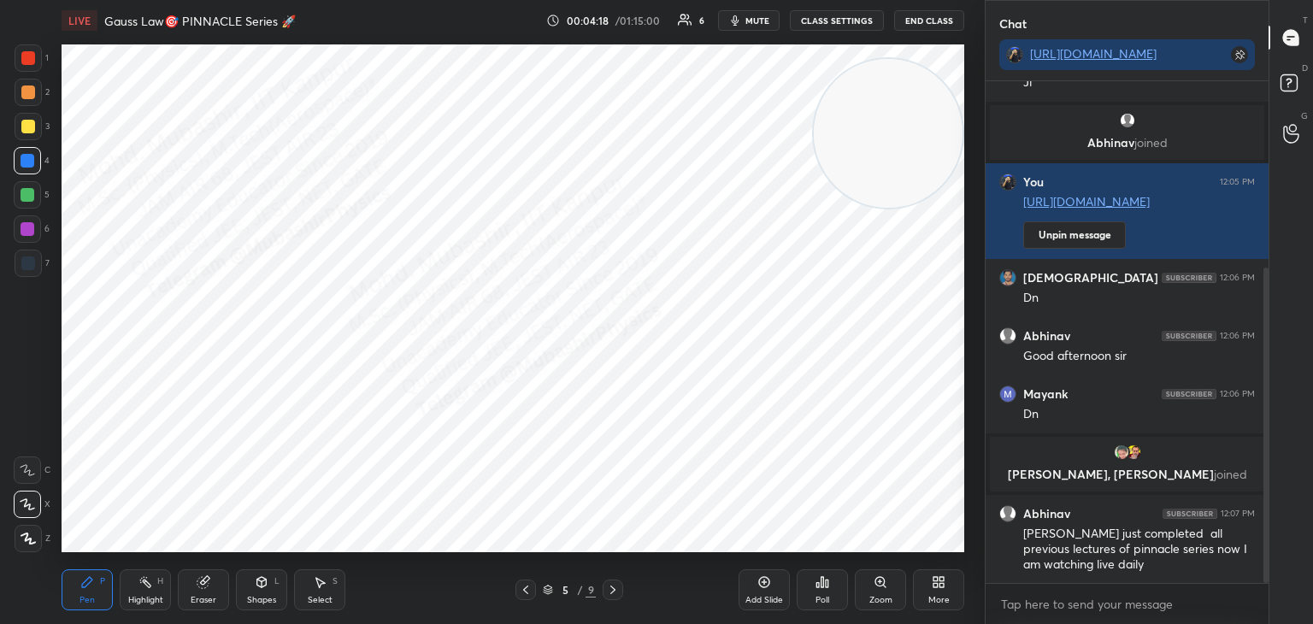
drag, startPoint x: 870, startPoint y: 133, endPoint x: 968, endPoint y: 545, distance: 423.7
click at [980, 545] on div "1 2 3 4 5 6 7 C X Z C X Z E E Erase all H H LIVE Gauss Law🎯 PINNACLE Series 🚀 0…" at bounding box center [492, 312] width 985 height 624
click at [31, 61] on div at bounding box center [28, 58] width 14 height 14
click at [522, 591] on icon at bounding box center [526, 590] width 14 height 14
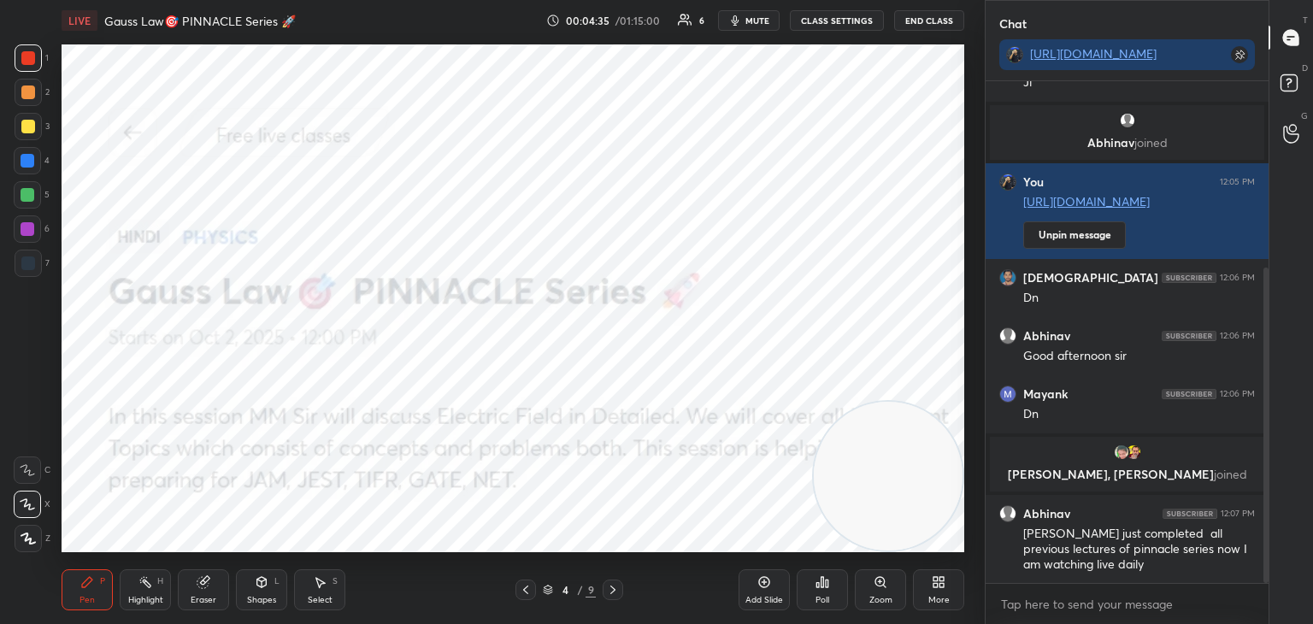
click at [617, 587] on icon at bounding box center [613, 590] width 14 height 14
click at [528, 589] on icon at bounding box center [526, 590] width 14 height 14
drag, startPoint x: 920, startPoint y: 288, endPoint x: 934, endPoint y: 234, distance: 55.6
click at [948, 204] on video at bounding box center [888, 182] width 149 height 149
drag, startPoint x: 623, startPoint y: 587, endPoint x: 609, endPoint y: 565, distance: 26.6
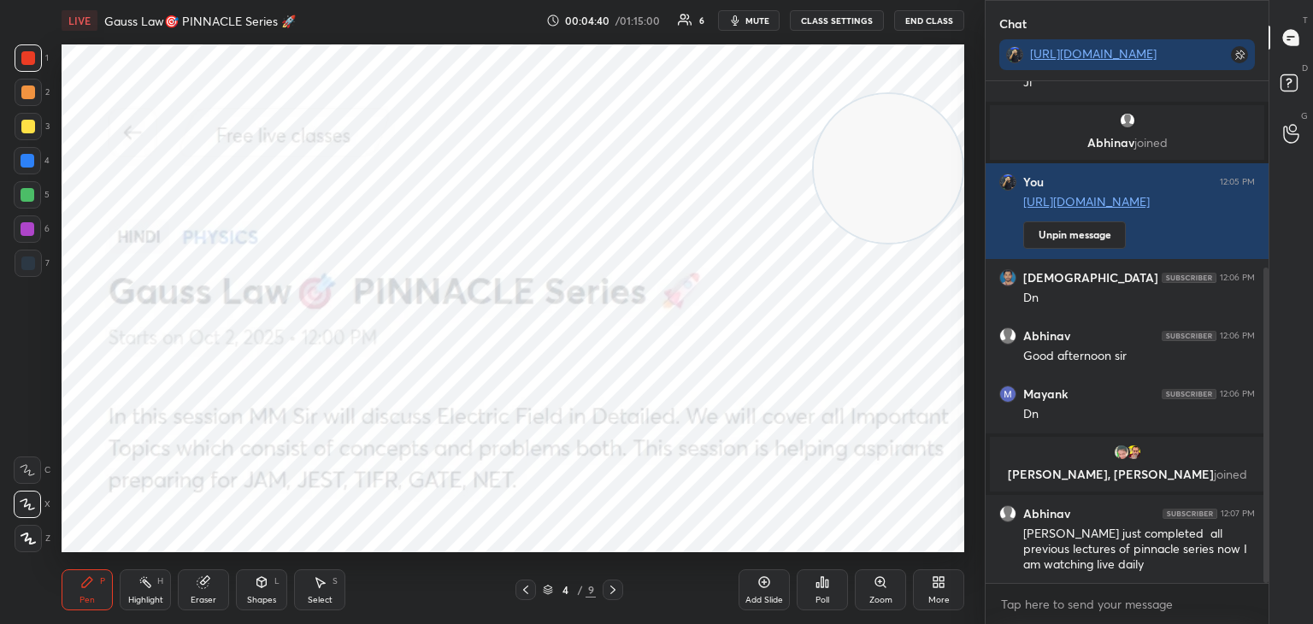
click at [623, 587] on div "4 / 9" at bounding box center [569, 590] width 339 height 21
drag, startPoint x: 617, startPoint y: 584, endPoint x: 595, endPoint y: 553, distance: 37.5
click at [617, 582] on div at bounding box center [613, 590] width 21 height 21
drag, startPoint x: 24, startPoint y: 156, endPoint x: 58, endPoint y: 162, distance: 34.9
click at [24, 155] on div at bounding box center [28, 161] width 14 height 14
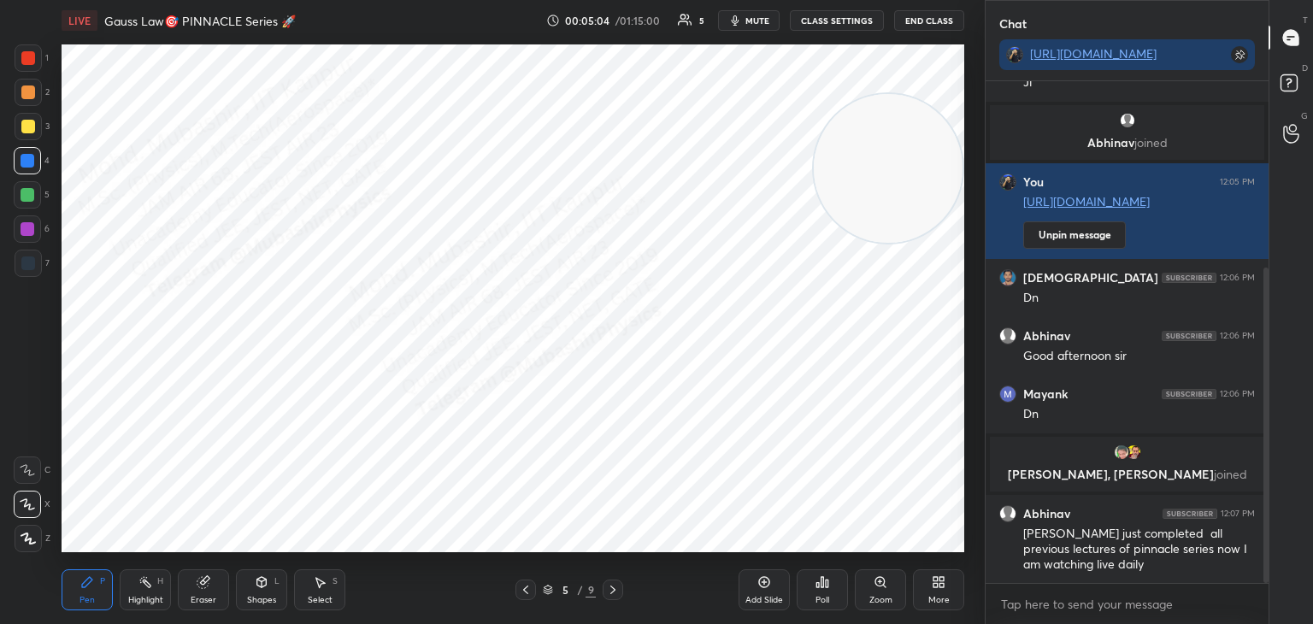
click at [617, 587] on icon at bounding box center [613, 590] width 14 height 14
click at [263, 593] on div "Shapes L" at bounding box center [261, 590] width 51 height 41
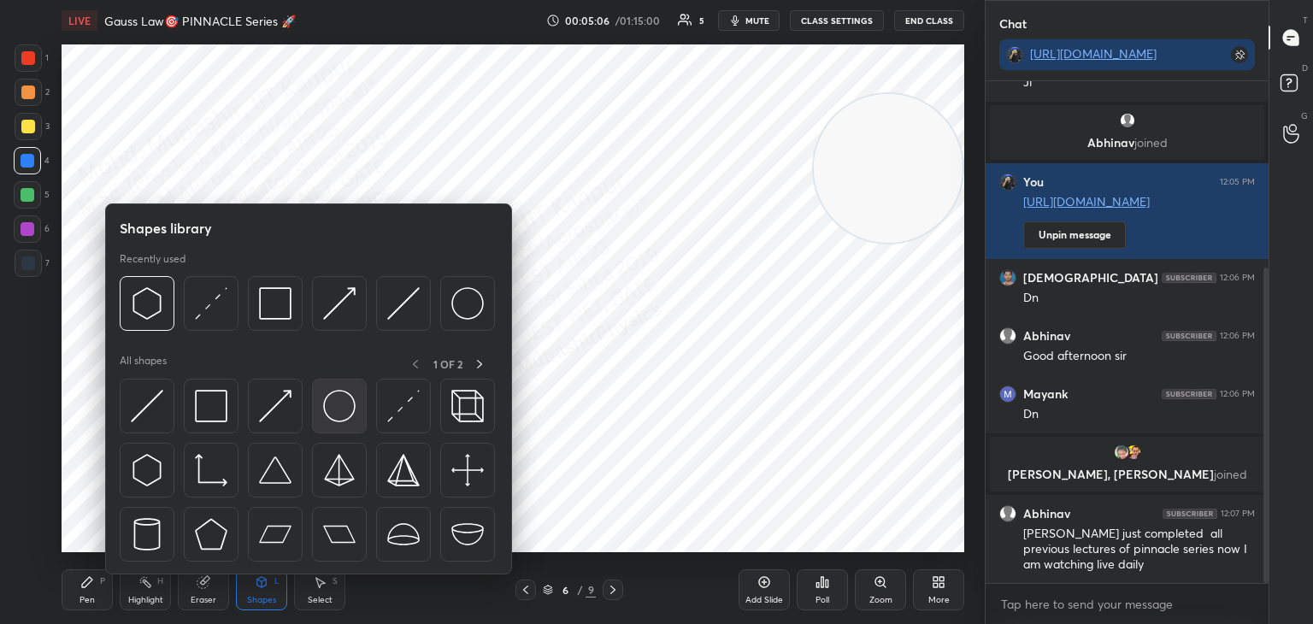
click at [315, 408] on div at bounding box center [339, 406] width 55 height 55
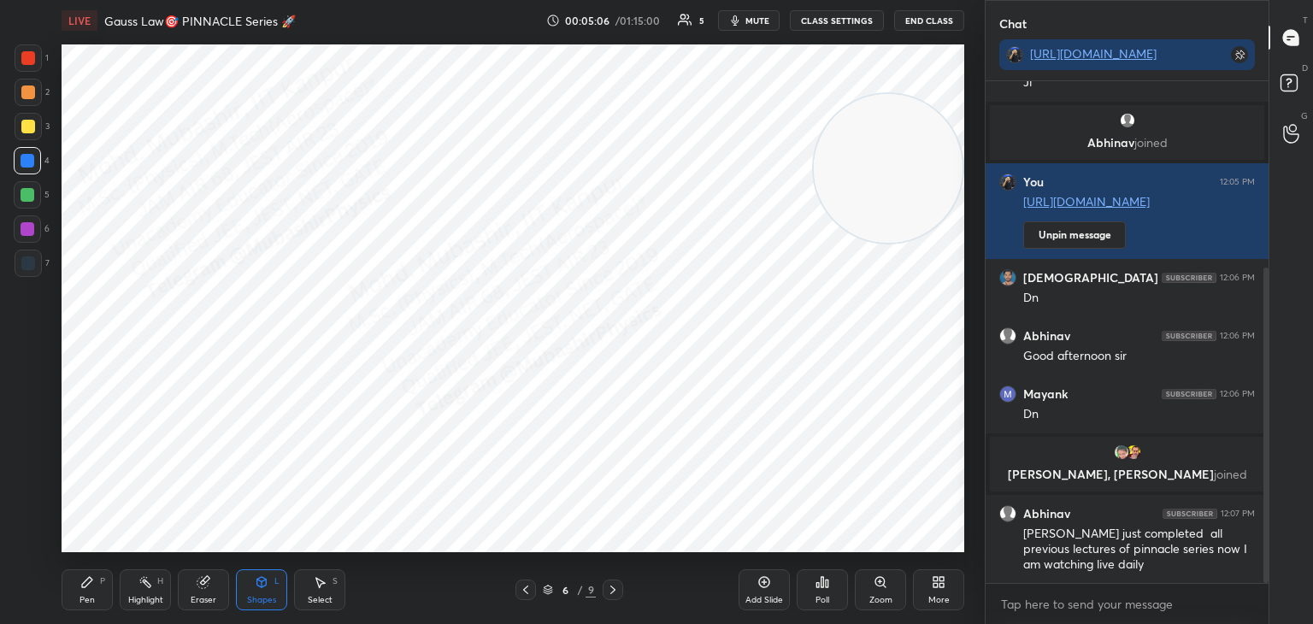
click at [25, 227] on div at bounding box center [28, 229] width 14 height 14
click at [268, 584] on icon at bounding box center [262, 582] width 14 height 14
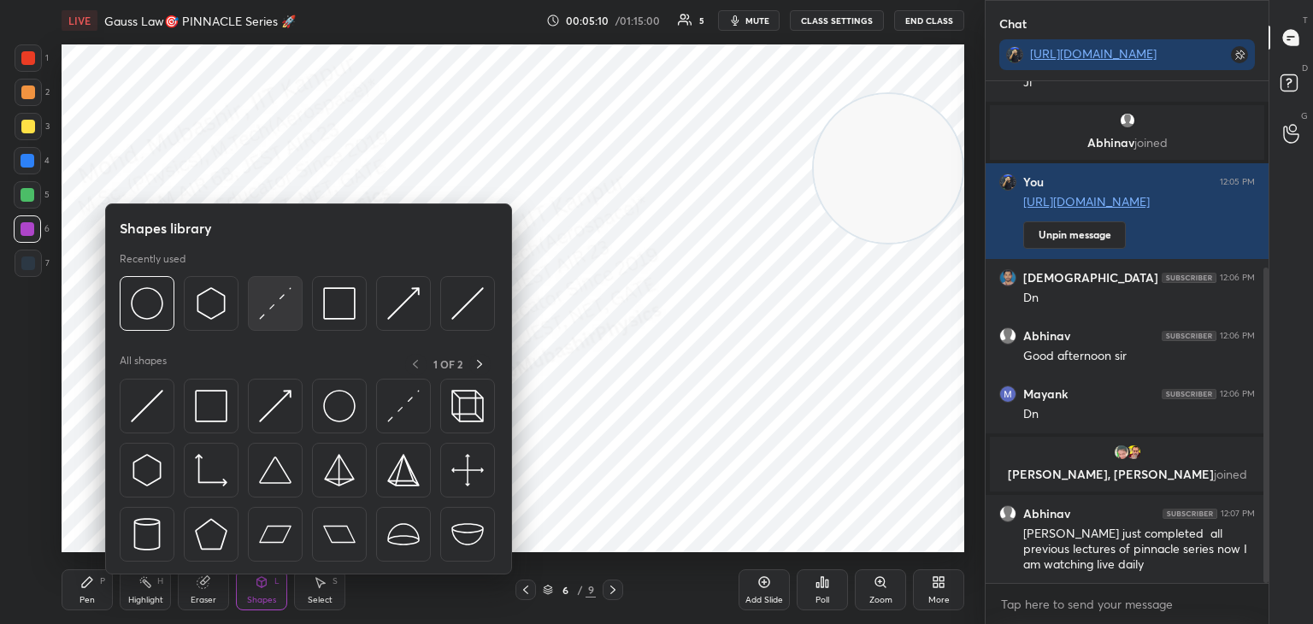
click at [275, 307] on img at bounding box center [275, 303] width 32 height 32
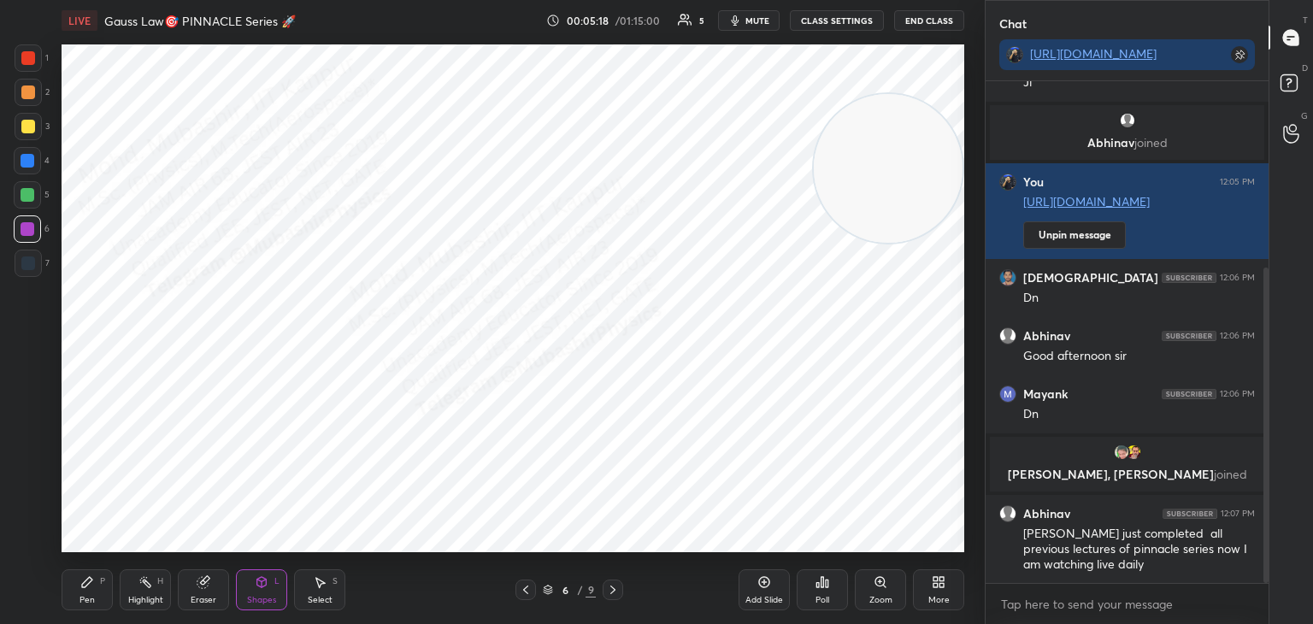
click at [86, 593] on div "Pen P" at bounding box center [87, 590] width 51 height 41
click at [34, 264] on div at bounding box center [28, 264] width 14 height 14
drag, startPoint x: 38, startPoint y: 127, endPoint x: 45, endPoint y: 132, distance: 8.8
click at [36, 131] on div at bounding box center [28, 126] width 27 height 27
click at [24, 258] on div at bounding box center [28, 264] width 14 height 14
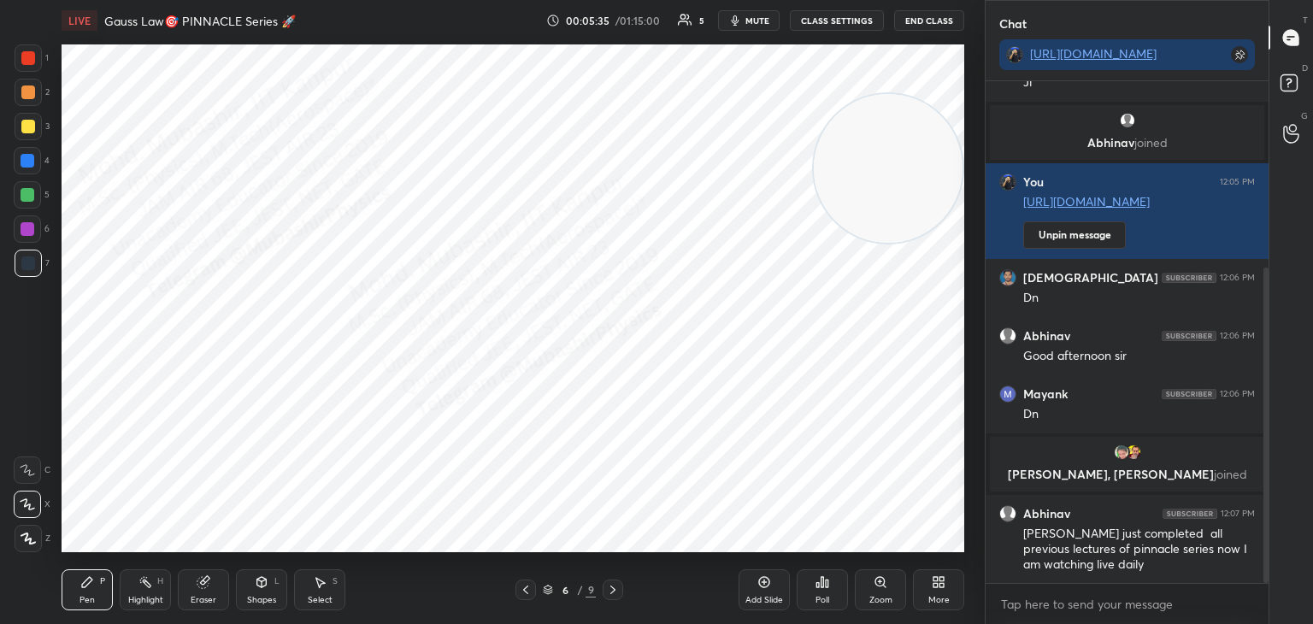
click at [29, 165] on div at bounding box center [28, 161] width 14 height 14
drag, startPoint x: 698, startPoint y: 295, endPoint x: 346, endPoint y: 457, distance: 387.2
click at [525, 456] on video at bounding box center [599, 381] width 149 height 149
click at [29, 93] on div at bounding box center [28, 93] width 14 height 14
drag, startPoint x: 323, startPoint y: 582, endPoint x: 350, endPoint y: 447, distance: 137.7
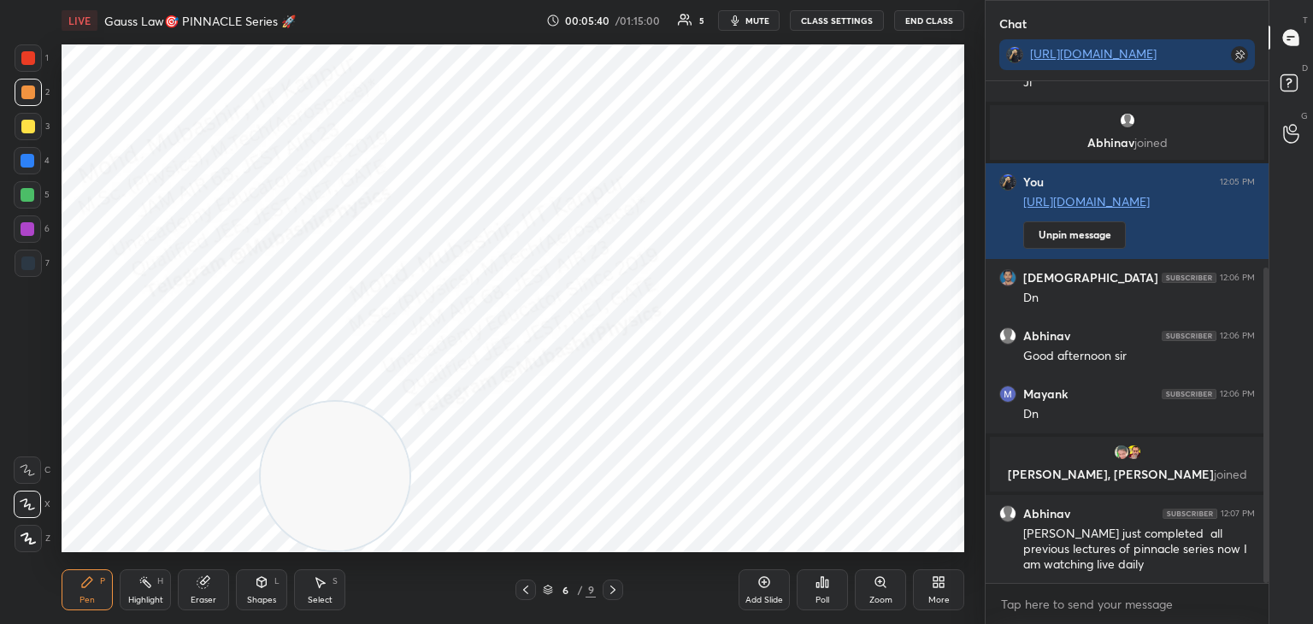
click at [325, 582] on icon at bounding box center [320, 582] width 14 height 14
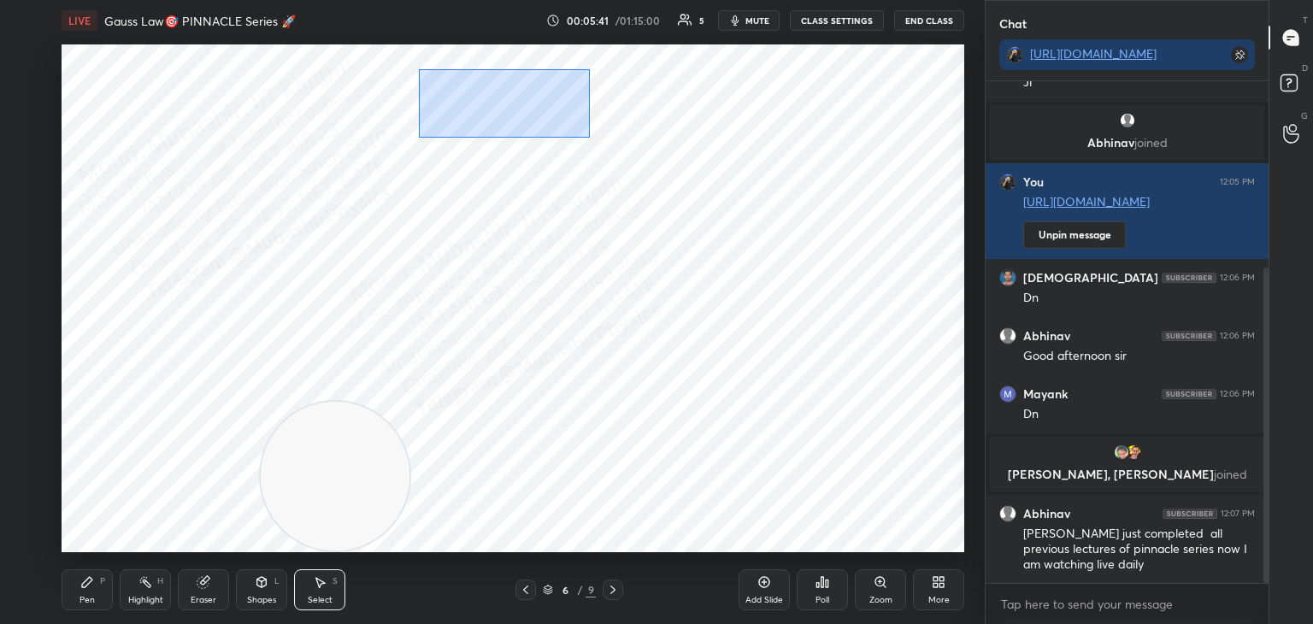
drag, startPoint x: 544, startPoint y: 125, endPoint x: 628, endPoint y: 156, distance: 89.3
click at [629, 155] on div "0 ° Undo Copy Duplicate Duplicate to new slide Delete" at bounding box center [513, 298] width 903 height 508
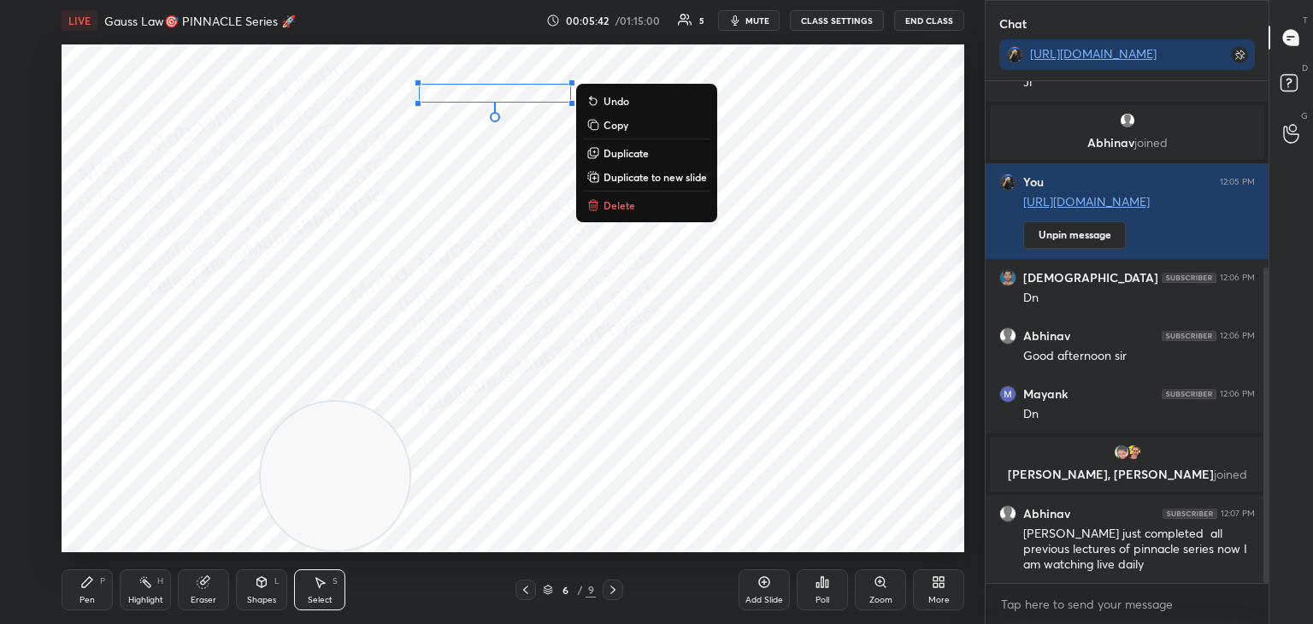
click at [617, 199] on p "Delete" at bounding box center [620, 205] width 32 height 14
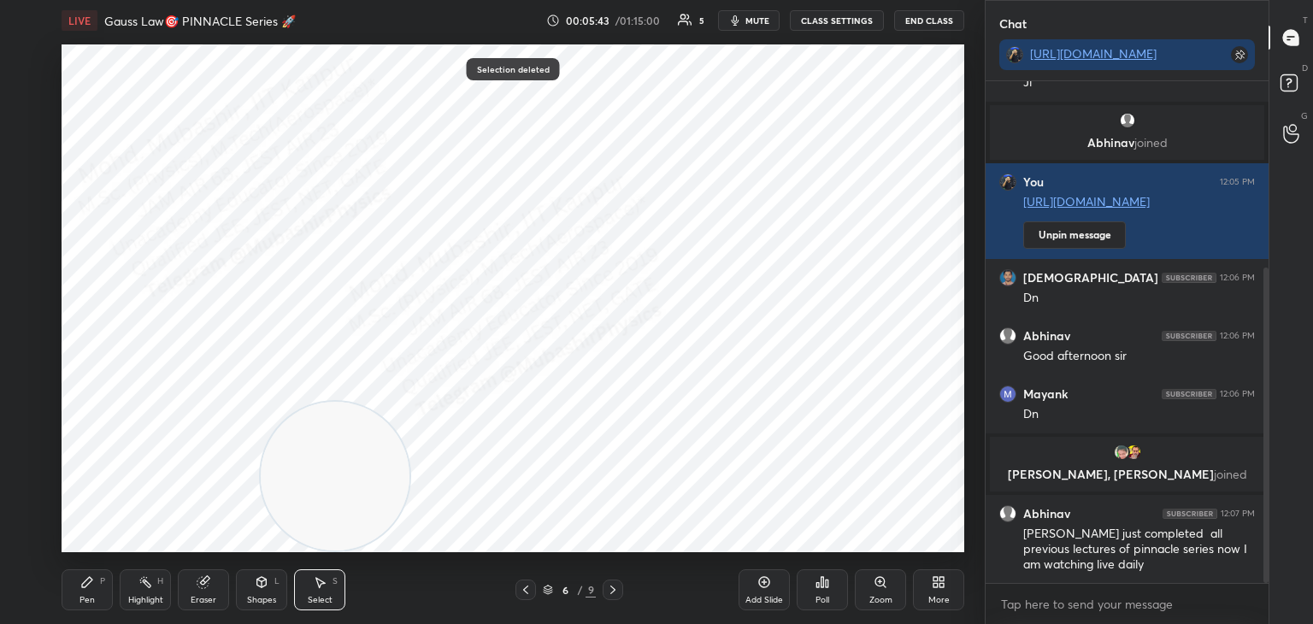
drag, startPoint x: 82, startPoint y: 586, endPoint x: 89, endPoint y: 570, distance: 16.8
click at [82, 579] on icon at bounding box center [87, 582] width 14 height 14
click at [30, 264] on div at bounding box center [28, 264] width 14 height 14
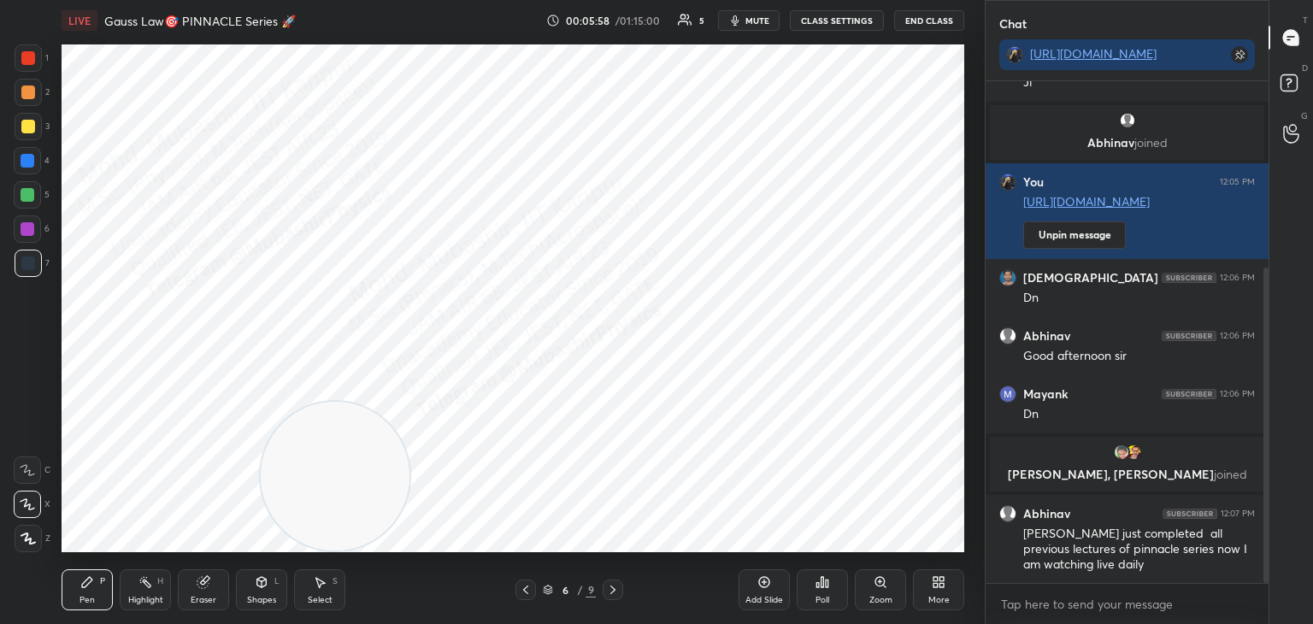
scroll to position [417, 0]
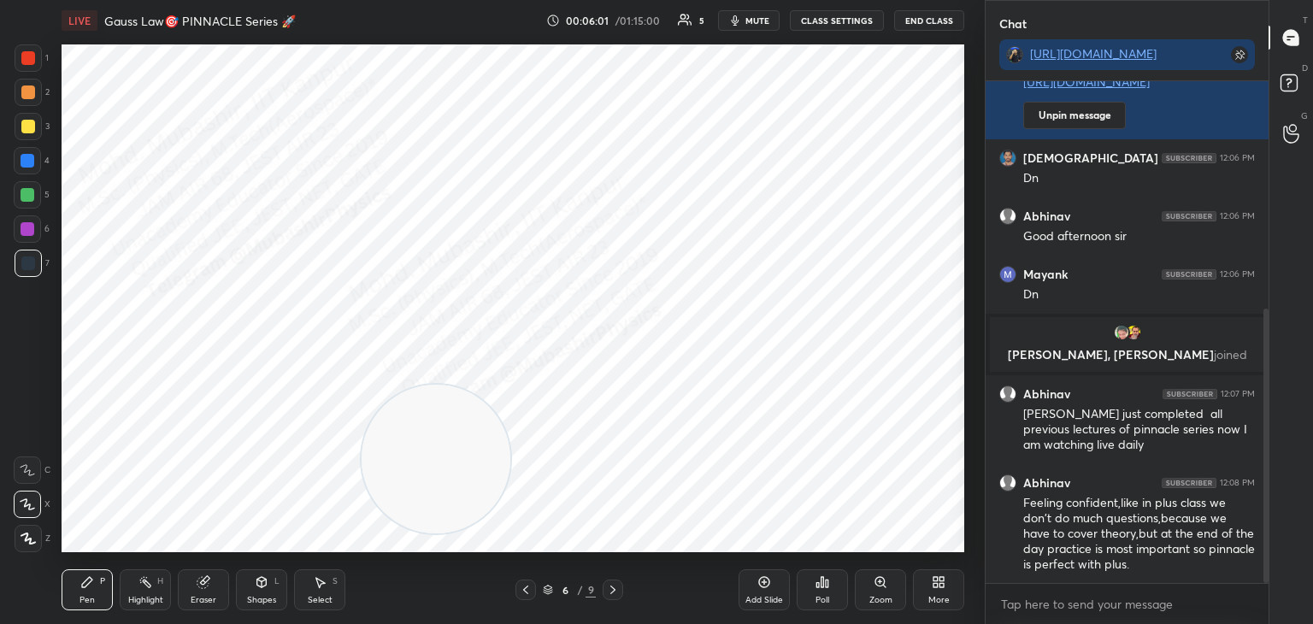
drag, startPoint x: 350, startPoint y: 476, endPoint x: 880, endPoint y: 408, distance: 534.6
click at [511, 415] on video at bounding box center [436, 459] width 149 height 149
drag, startPoint x: 27, startPoint y: 166, endPoint x: 50, endPoint y: 176, distance: 25.3
click at [27, 168] on div at bounding box center [27, 160] width 27 height 27
click at [24, 100] on div at bounding box center [28, 92] width 27 height 27
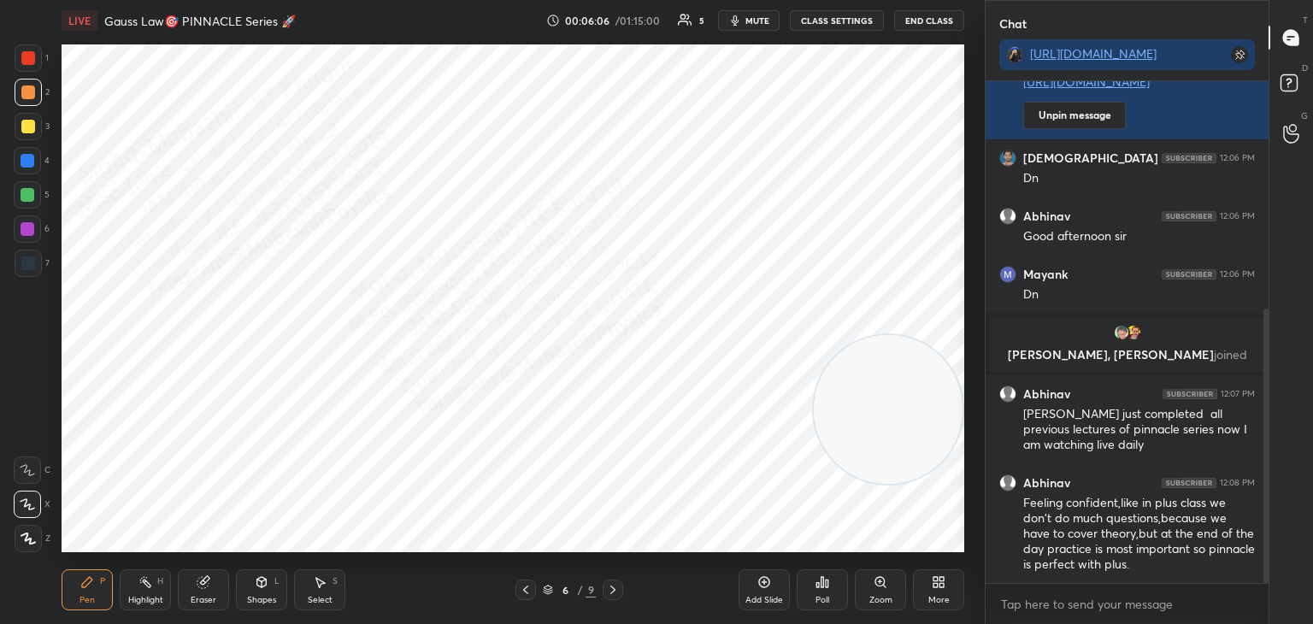
drag, startPoint x: 25, startPoint y: 274, endPoint x: 56, endPoint y: 279, distance: 31.1
click at [25, 273] on div at bounding box center [28, 263] width 27 height 27
drag, startPoint x: 32, startPoint y: 64, endPoint x: 59, endPoint y: 169, distance: 108.7
click at [33, 70] on div at bounding box center [28, 57] width 27 height 27
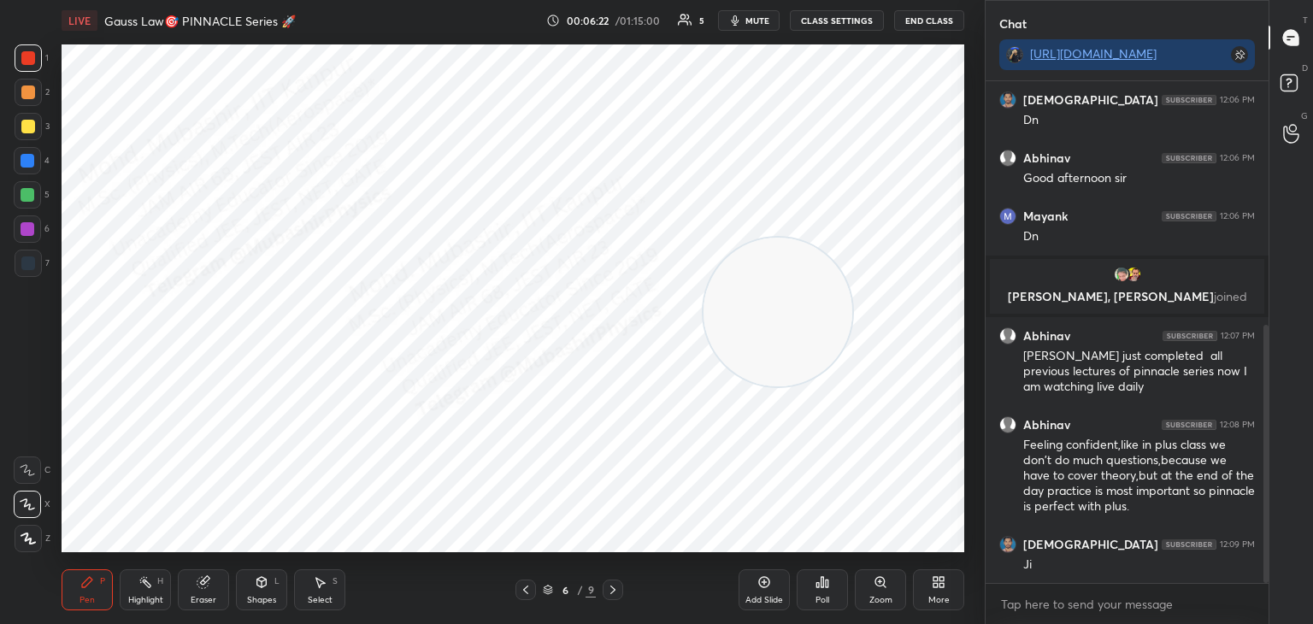
drag, startPoint x: 894, startPoint y: 416, endPoint x: 608, endPoint y: 292, distance: 311.7
click at [704, 292] on video at bounding box center [778, 312] width 149 height 149
drag, startPoint x: 752, startPoint y: 25, endPoint x: 767, endPoint y: 20, distance: 16.2
click at [750, 25] on span "mute" at bounding box center [758, 21] width 24 height 12
click at [759, 19] on span "unmute" at bounding box center [756, 21] width 37 height 12
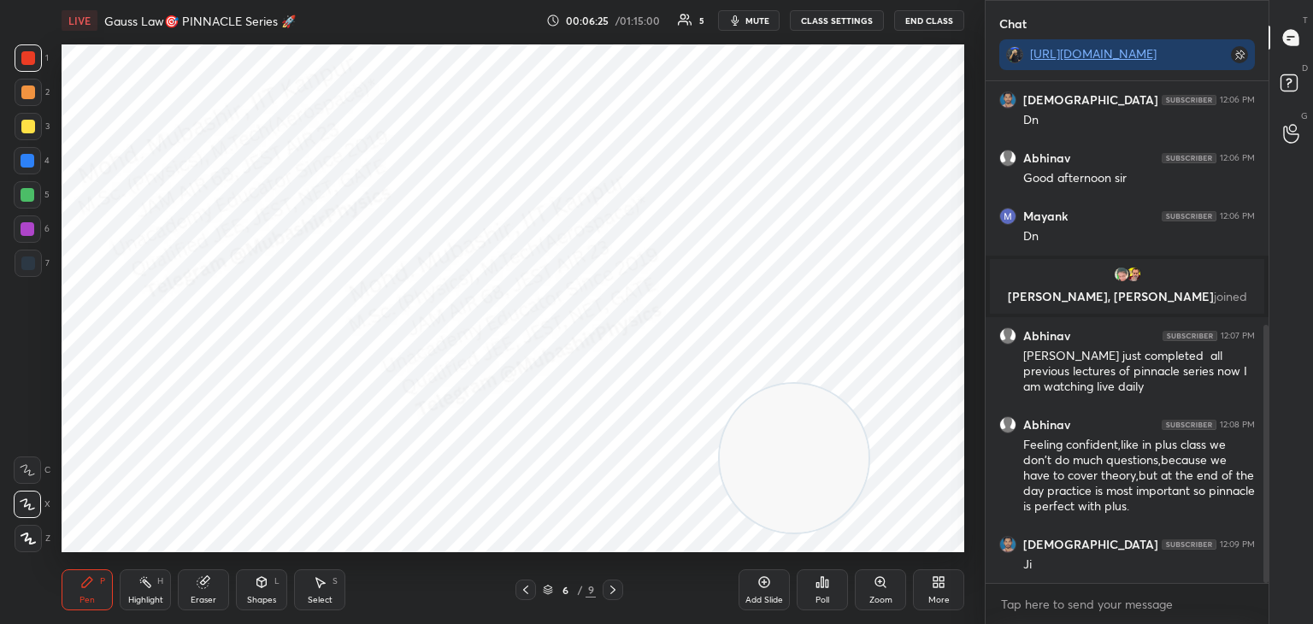
drag, startPoint x: 789, startPoint y: 435, endPoint x: 791, endPoint y: 471, distance: 36.0
click at [820, 476] on video at bounding box center [794, 458] width 149 height 149
drag, startPoint x: 781, startPoint y: 468, endPoint x: 853, endPoint y: 365, distance: 125.3
click at [859, 367] on video at bounding box center [881, 367] width 149 height 149
click at [143, 593] on div "Highlight H" at bounding box center [145, 590] width 51 height 41
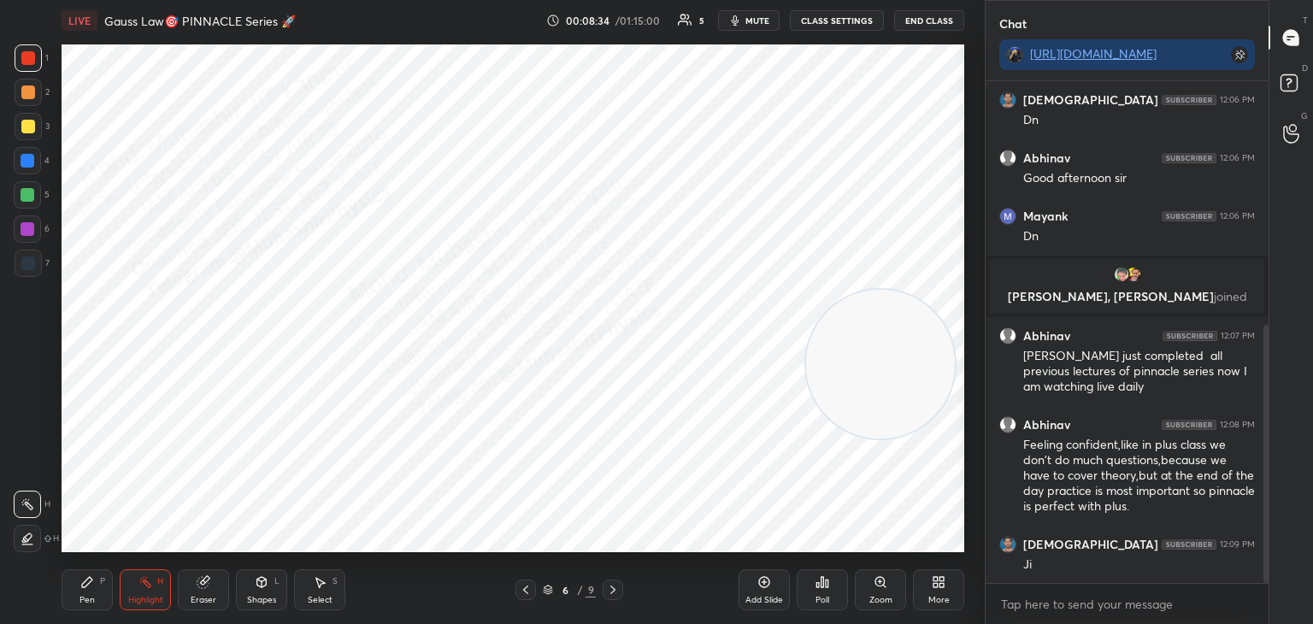
click at [750, 23] on span "mute" at bounding box center [758, 21] width 24 height 12
click at [747, 21] on span "unmute" at bounding box center [756, 21] width 37 height 12
click at [750, 21] on span "mute" at bounding box center [758, 21] width 24 height 12
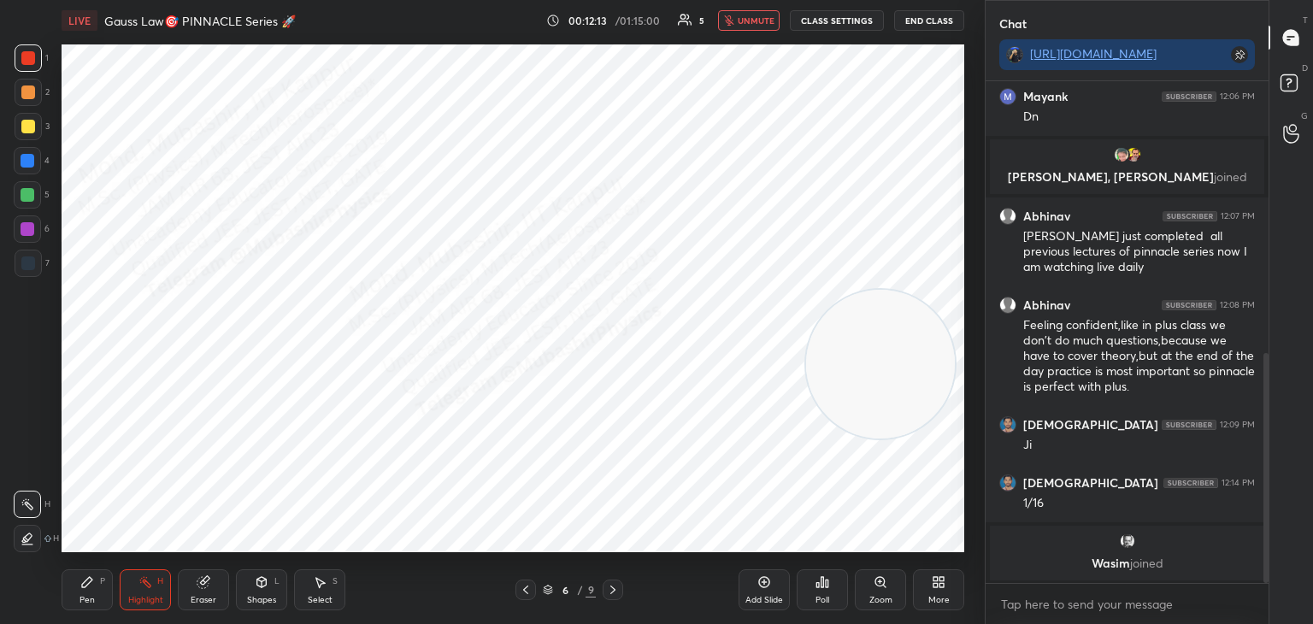
scroll to position [667, 0]
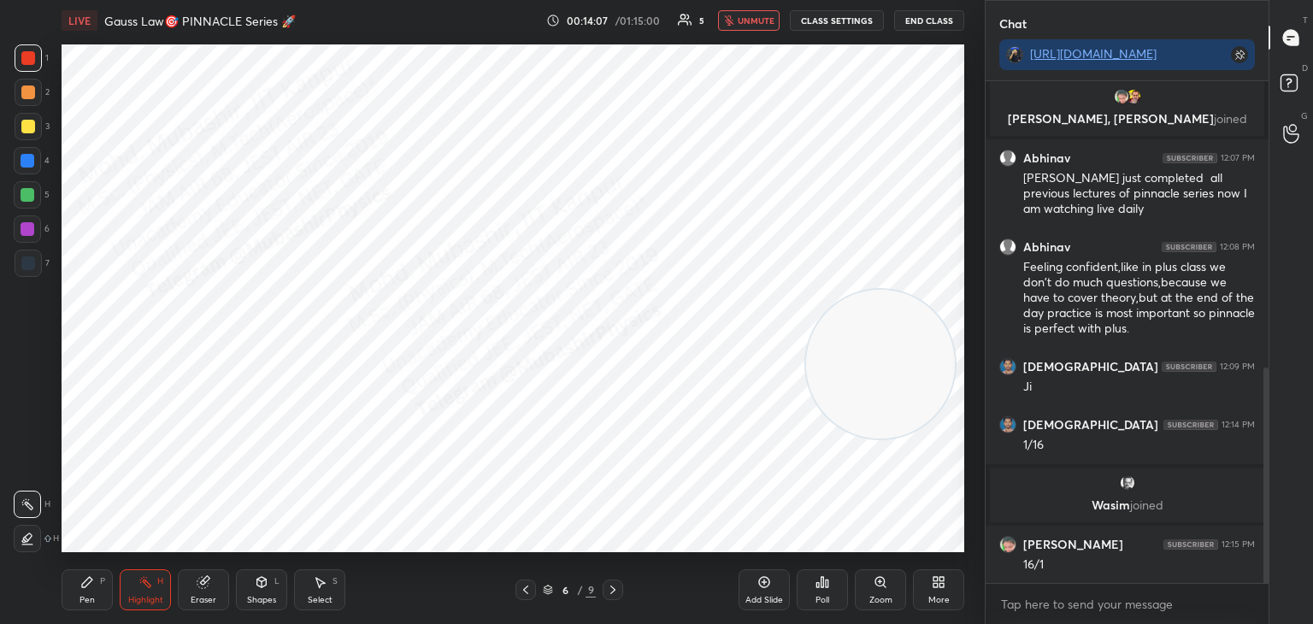
click at [731, 29] on div "LIVE Gauss Law🎯 PINNACLE Series 🚀 00:14:07 / 01:15:00 5 unmute CLASS SETTINGS E…" at bounding box center [513, 20] width 903 height 41
drag, startPoint x: 745, startPoint y: 13, endPoint x: 752, endPoint y: 36, distance: 24.1
click at [745, 15] on button "unmute" at bounding box center [749, 20] width 62 height 21
drag, startPoint x: 1262, startPoint y: 521, endPoint x: 1268, endPoint y: 490, distance: 31.4
click at [1268, 490] on div at bounding box center [1264, 332] width 10 height 502
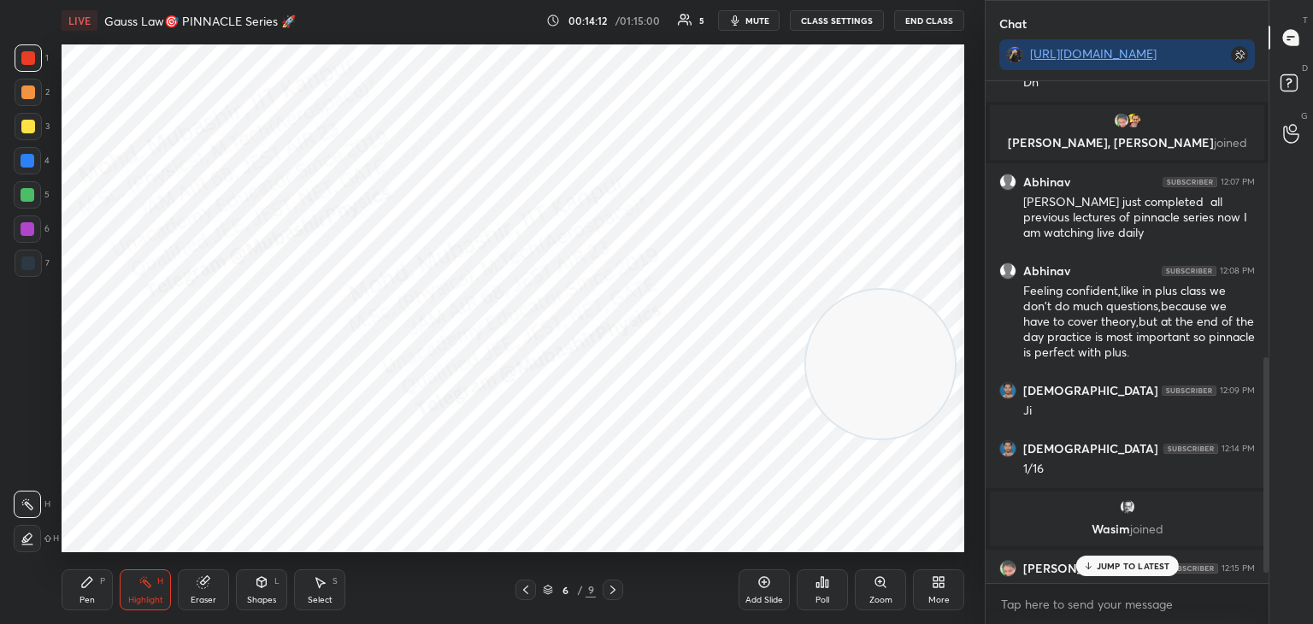
scroll to position [0, 0]
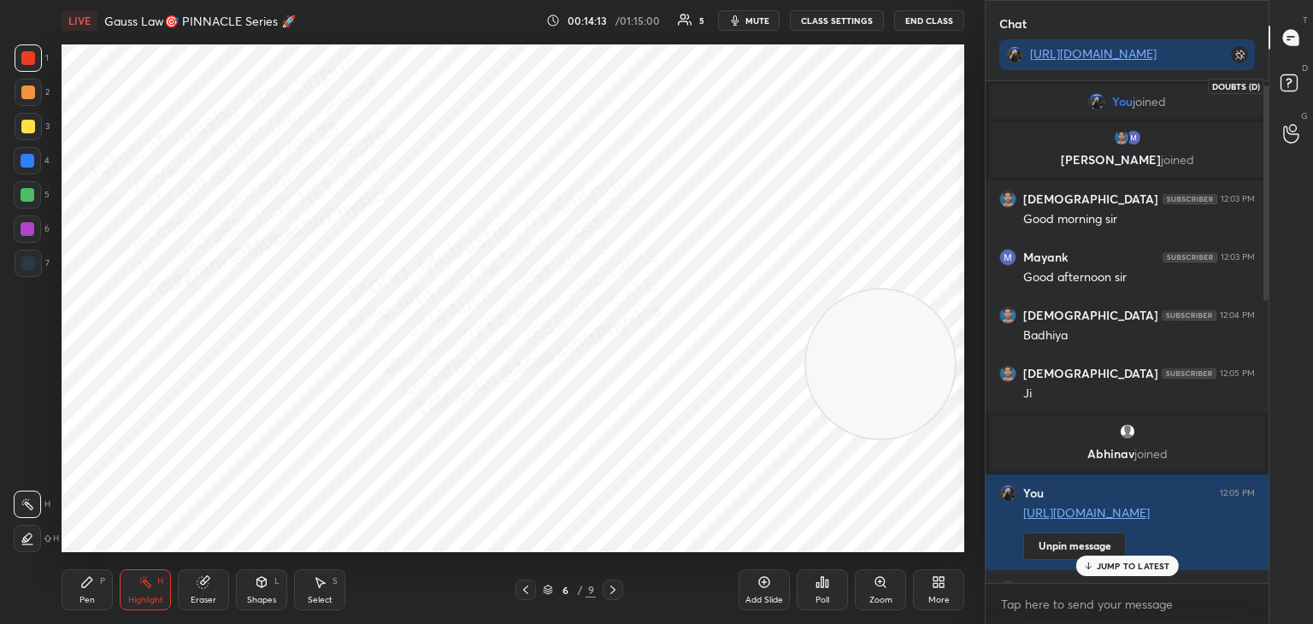
click at [1282, 97] on icon at bounding box center [1292, 85] width 31 height 31
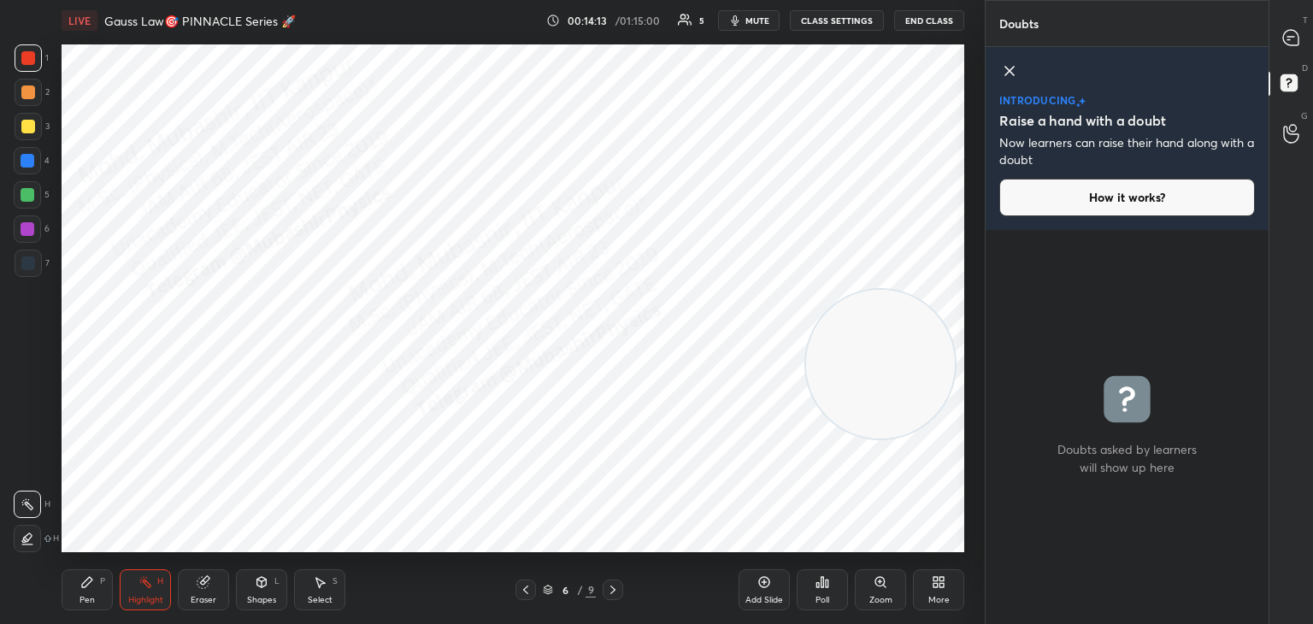
scroll to position [6, 5]
click at [1286, 32] on icon at bounding box center [1291, 37] width 15 height 15
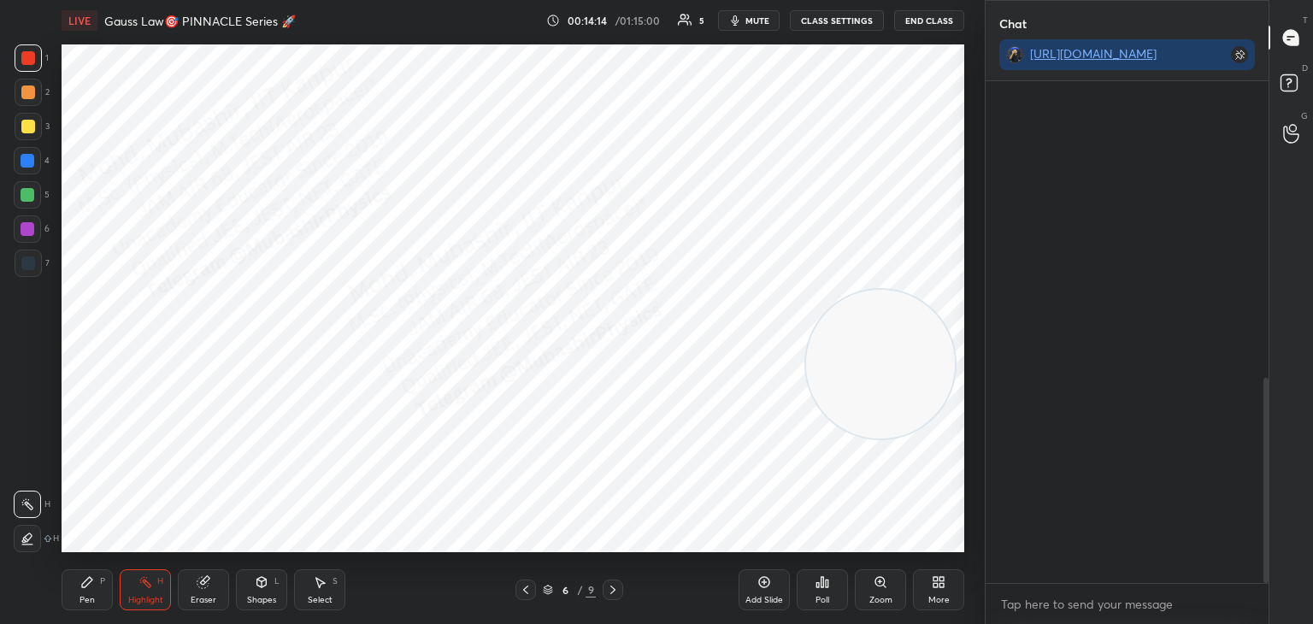
scroll to position [497, 278]
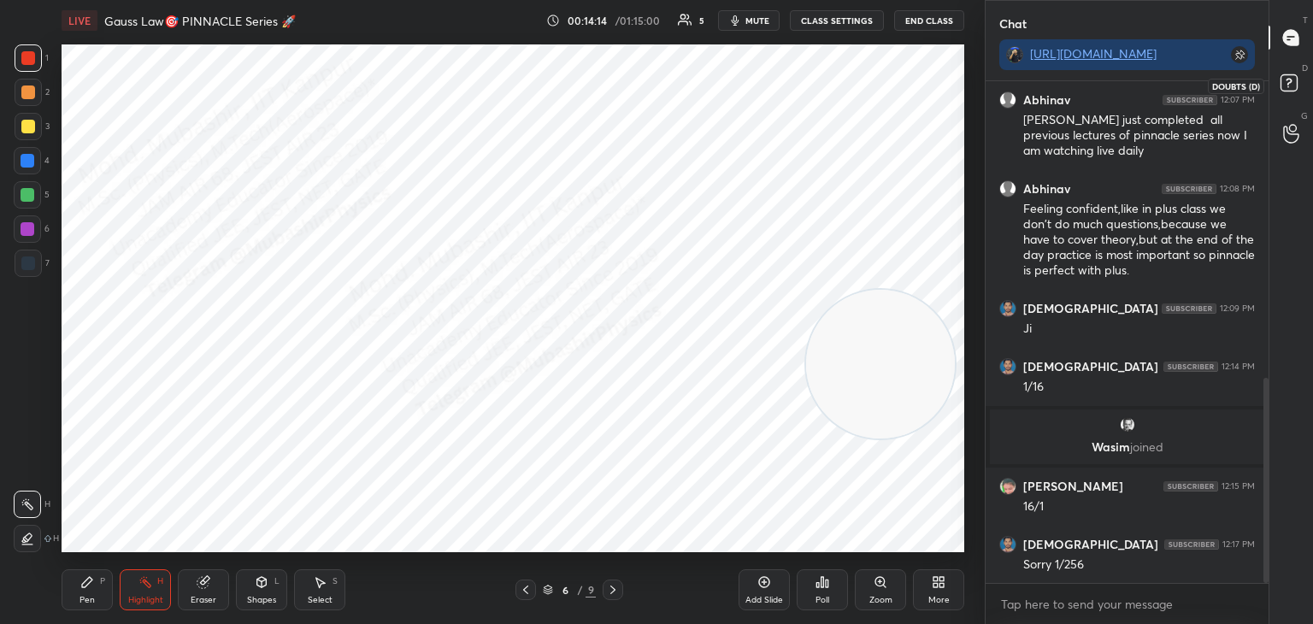
click at [1287, 80] on icon at bounding box center [1289, 82] width 6 height 7
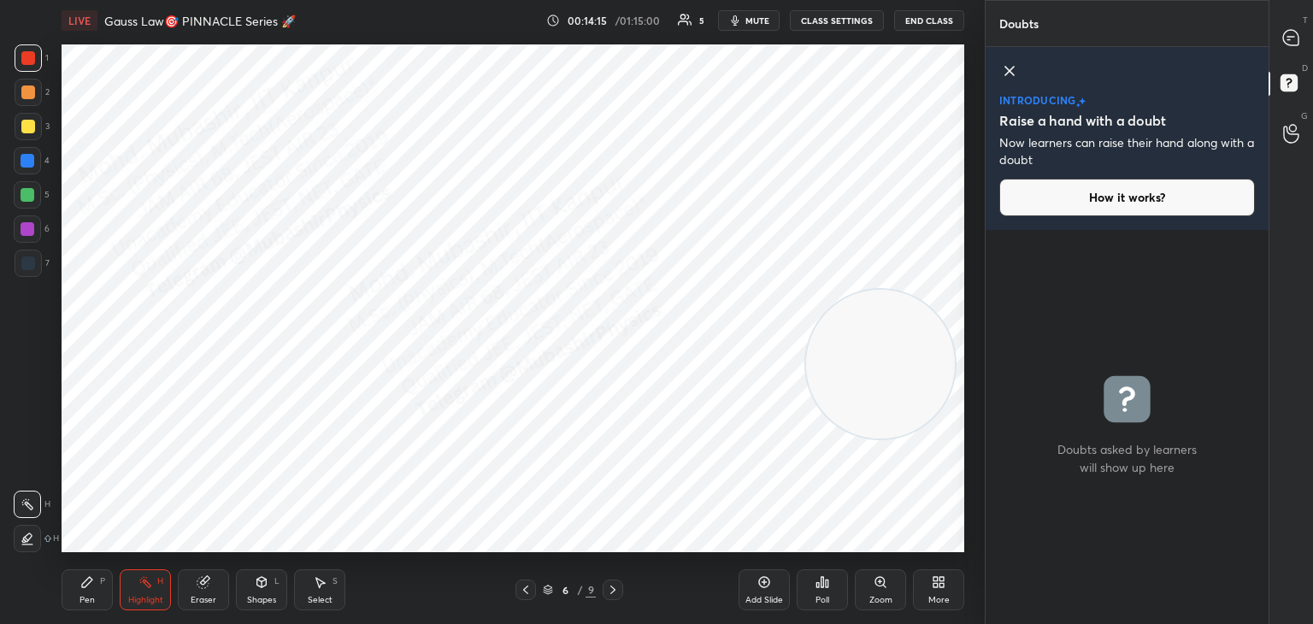
click at [1010, 80] on icon at bounding box center [1010, 71] width 21 height 21
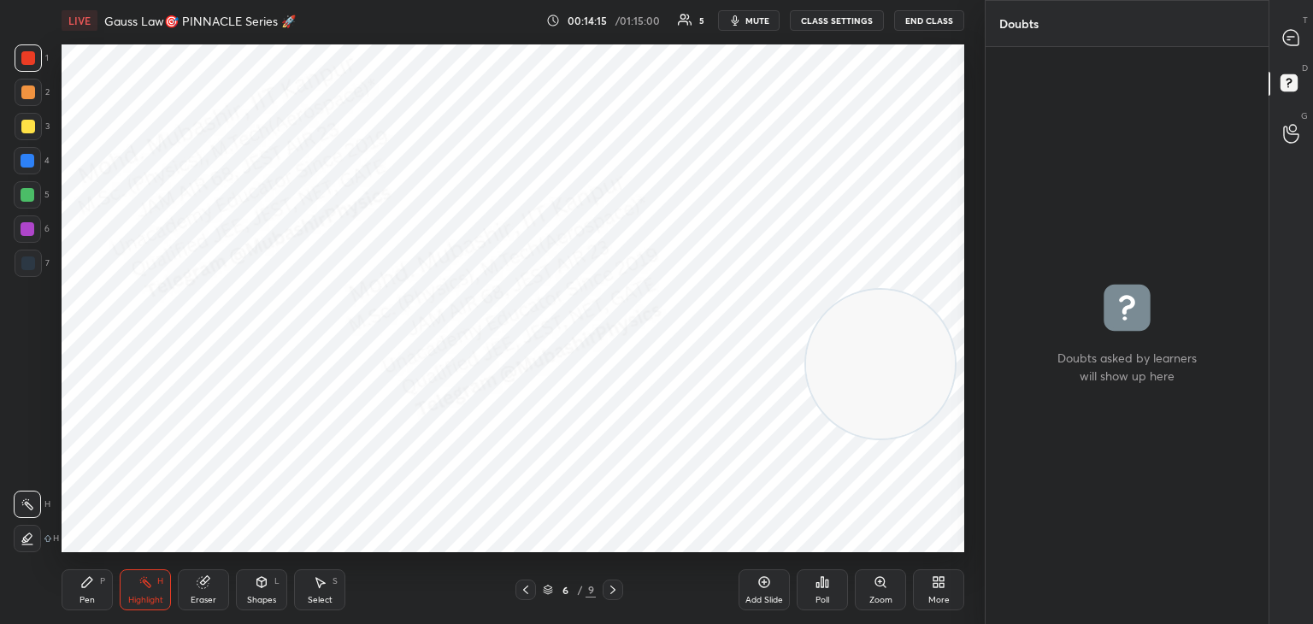
scroll to position [5, 5]
drag, startPoint x: 1297, startPoint y: 32, endPoint x: 1290, endPoint y: 114, distance: 82.4
click at [1297, 30] on icon at bounding box center [1292, 38] width 18 height 18
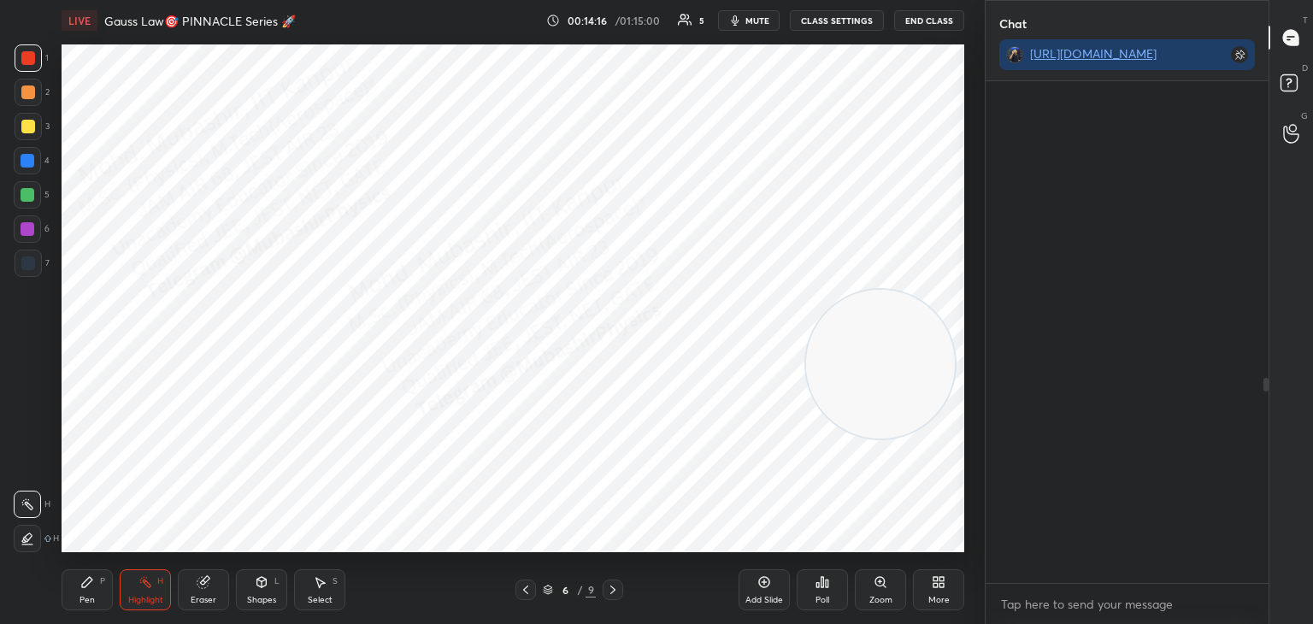
scroll to position [497, 278]
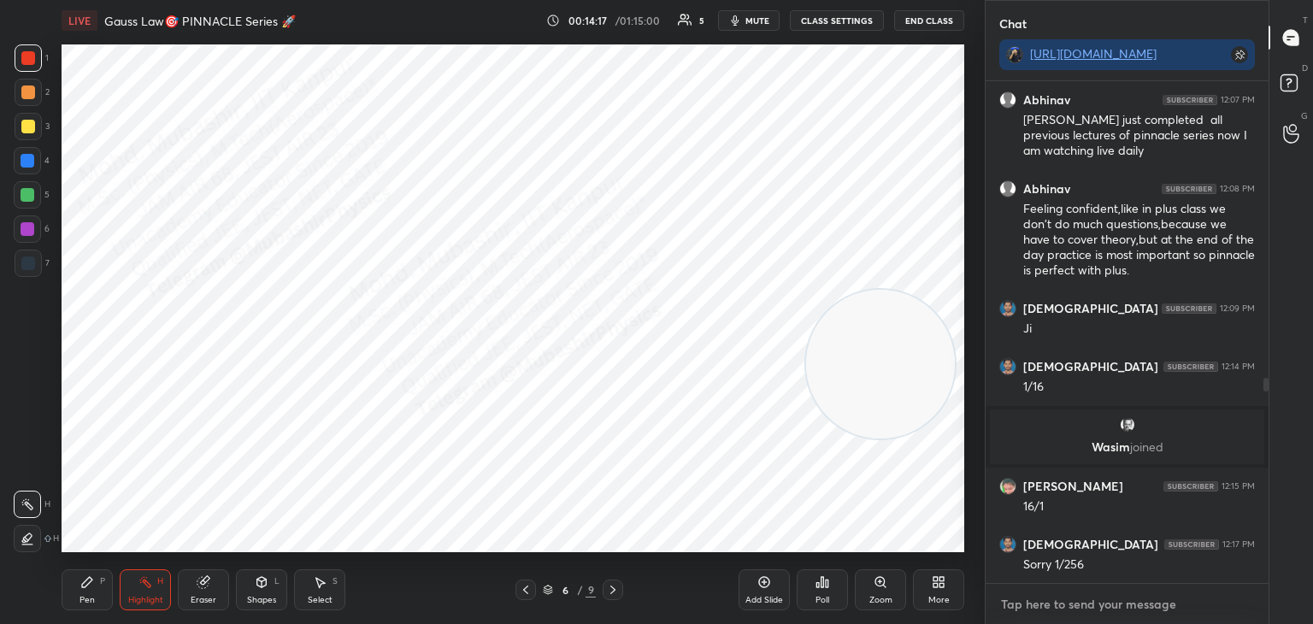
click at [1095, 599] on textarea at bounding box center [1128, 604] width 256 height 27
drag, startPoint x: 873, startPoint y: 374, endPoint x: 911, endPoint y: 339, distance: 50.8
click at [911, 346] on video at bounding box center [880, 364] width 149 height 149
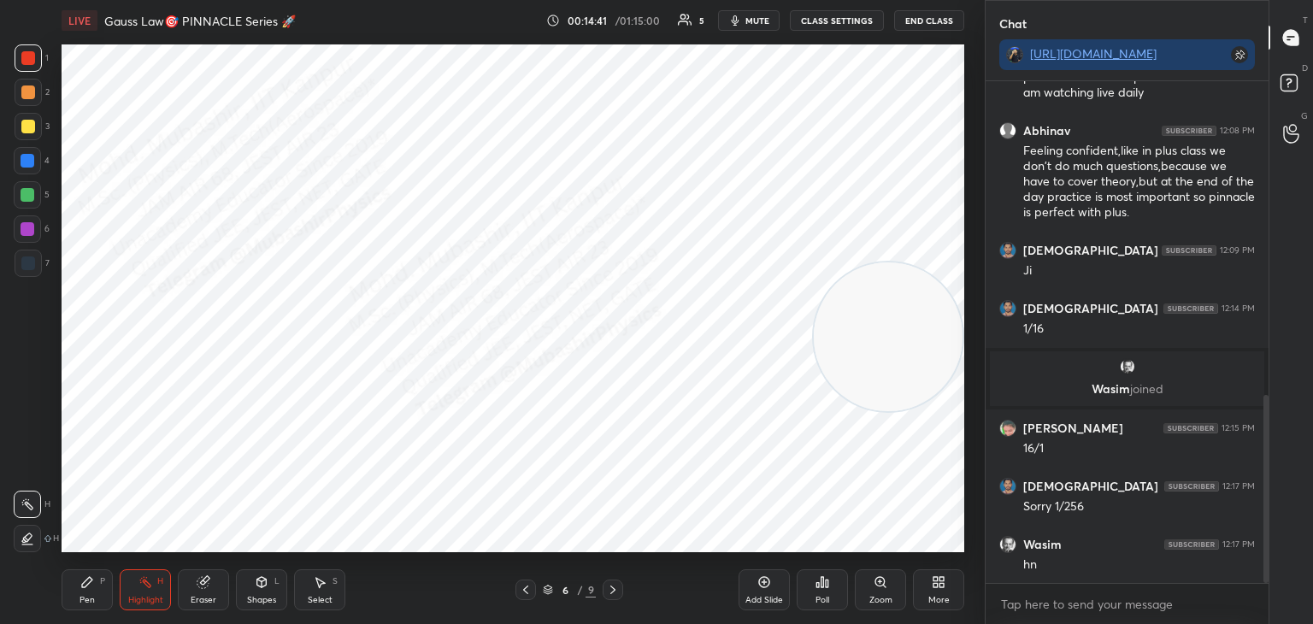
scroll to position [841, 0]
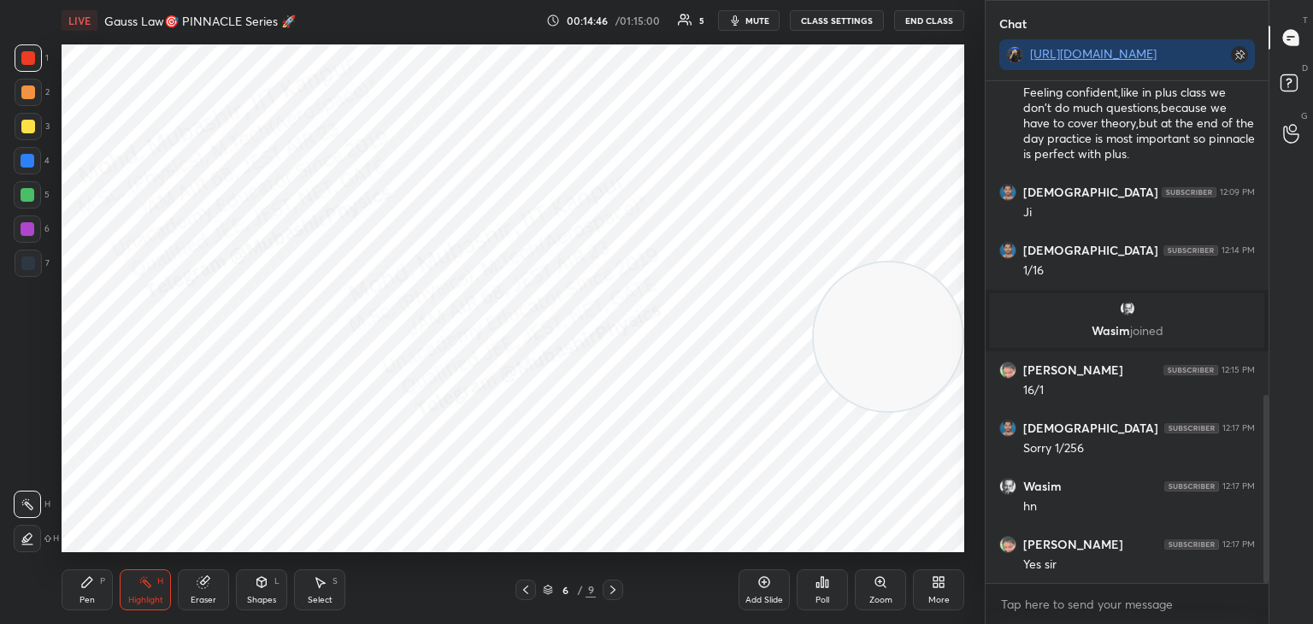
drag, startPoint x: 615, startPoint y: 581, endPoint x: 627, endPoint y: 564, distance: 20.9
click at [615, 583] on div at bounding box center [613, 590] width 21 height 21
click at [521, 593] on icon at bounding box center [526, 590] width 14 height 14
click at [83, 611] on div "Pen P Highlight H Eraser Shapes L Select S 6 / 9 Add Slide Poll Zoom More" at bounding box center [513, 590] width 903 height 68
click at [92, 597] on div "Pen" at bounding box center [87, 600] width 15 height 9
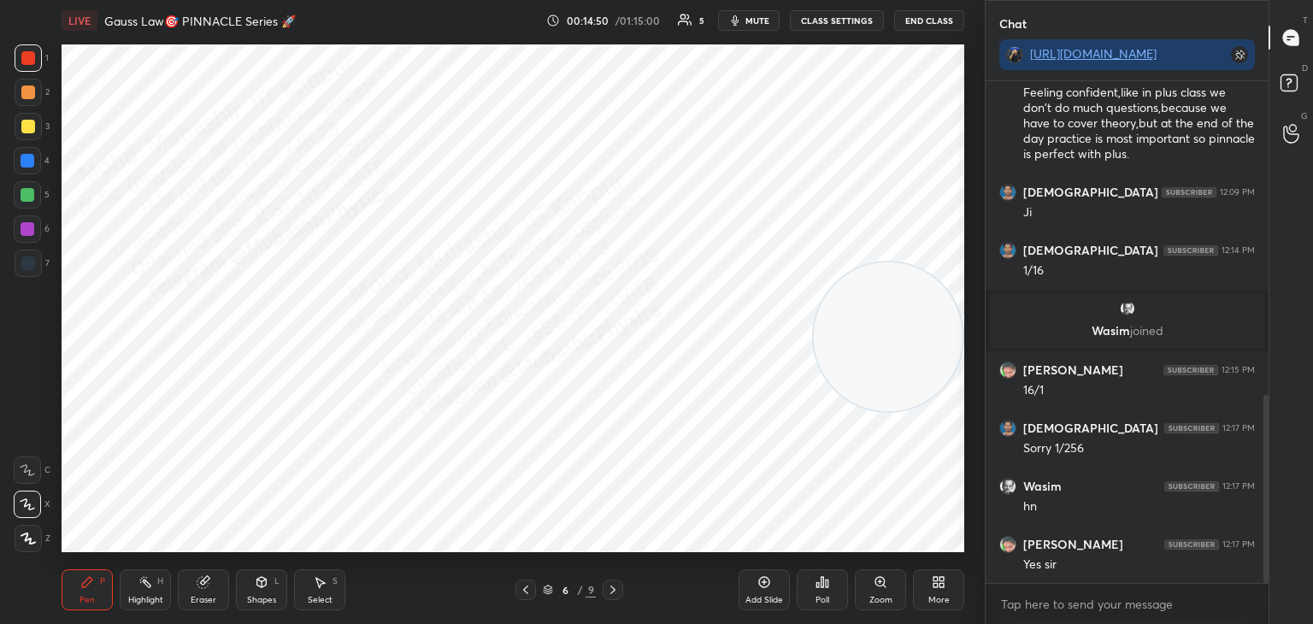
drag, startPoint x: 25, startPoint y: 165, endPoint x: 33, endPoint y: 169, distance: 9.6
click at [33, 169] on div at bounding box center [27, 160] width 27 height 27
drag, startPoint x: 903, startPoint y: 312, endPoint x: 719, endPoint y: 162, distance: 237.1
click at [722, 50] on video at bounding box center [729, 120] width 149 height 149
click at [324, 593] on div "Select S" at bounding box center [319, 590] width 51 height 41
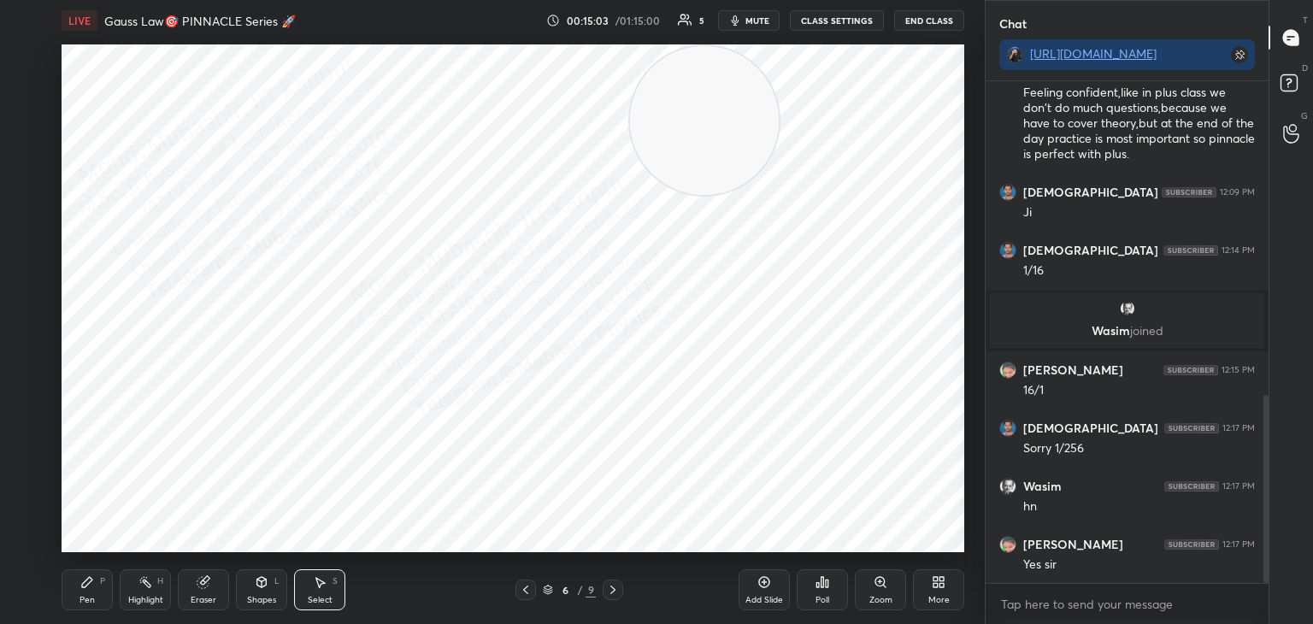
click at [247, 292] on div "0 ° Undo Copy Duplicate Duplicate to new slide Delete" at bounding box center [513, 298] width 903 height 508
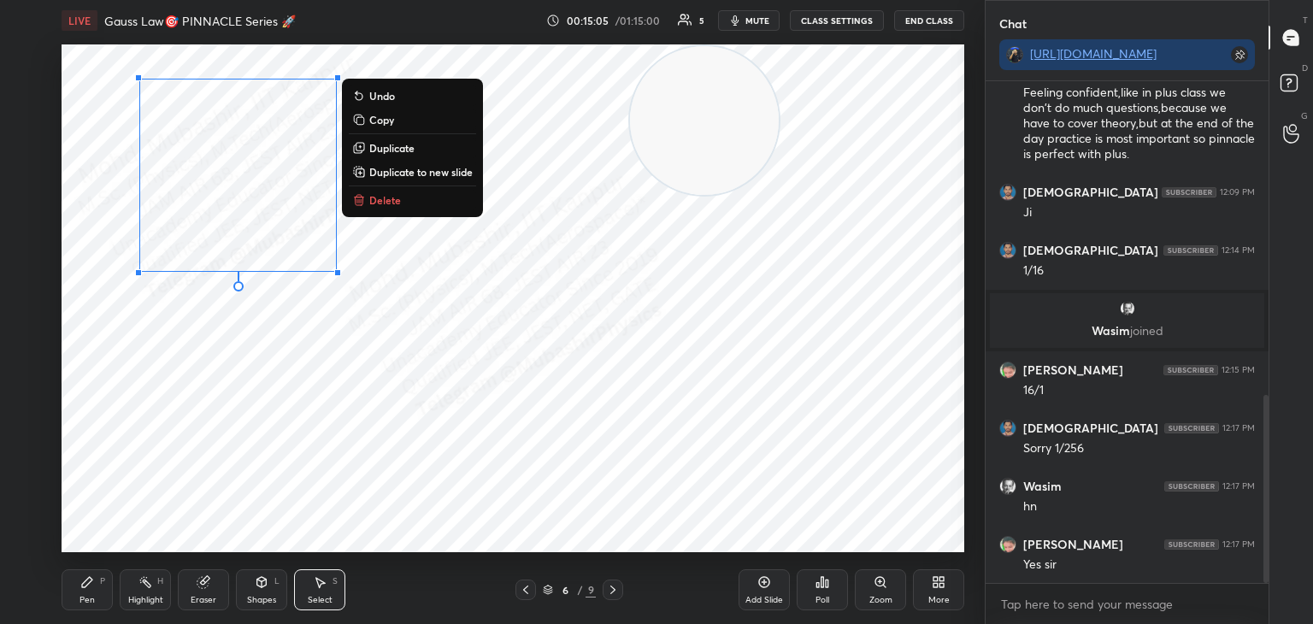
drag, startPoint x: 404, startPoint y: 121, endPoint x: 440, endPoint y: 151, distance: 47.3
click at [404, 121] on button "Copy" at bounding box center [412, 119] width 127 height 21
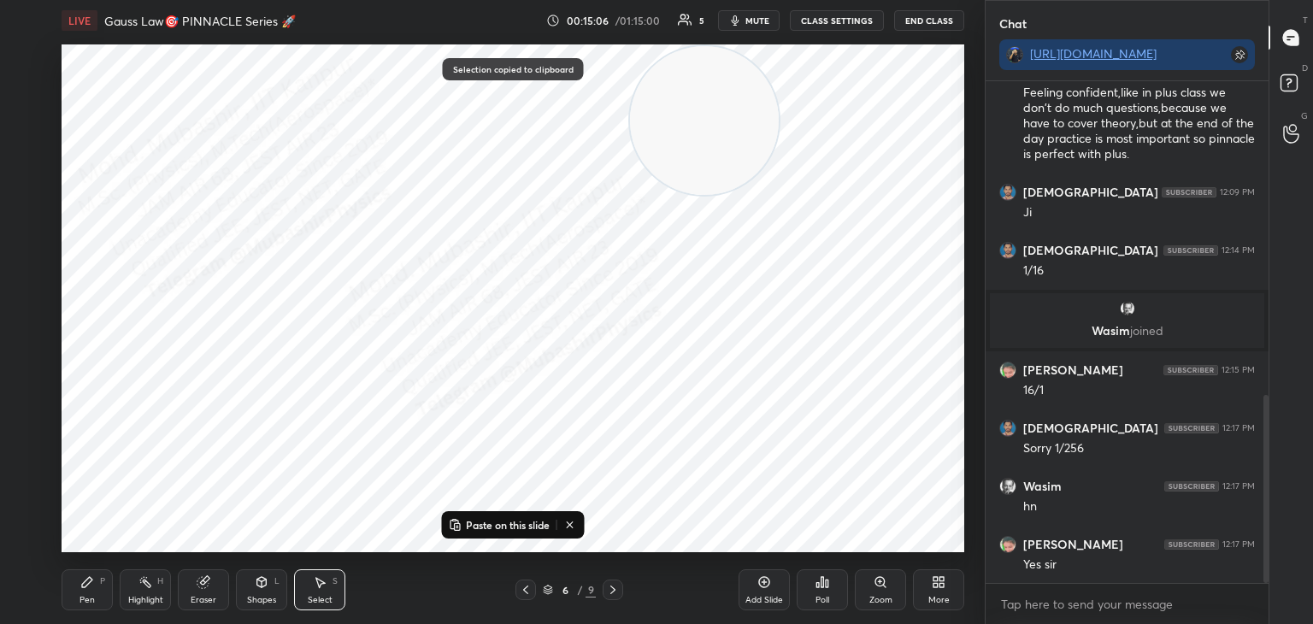
drag, startPoint x: 617, startPoint y: 591, endPoint x: 610, endPoint y: 584, distance: 9.7
click at [616, 591] on icon at bounding box center [613, 590] width 14 height 14
click at [514, 521] on p "Paste on this slide" at bounding box center [508, 525] width 84 height 14
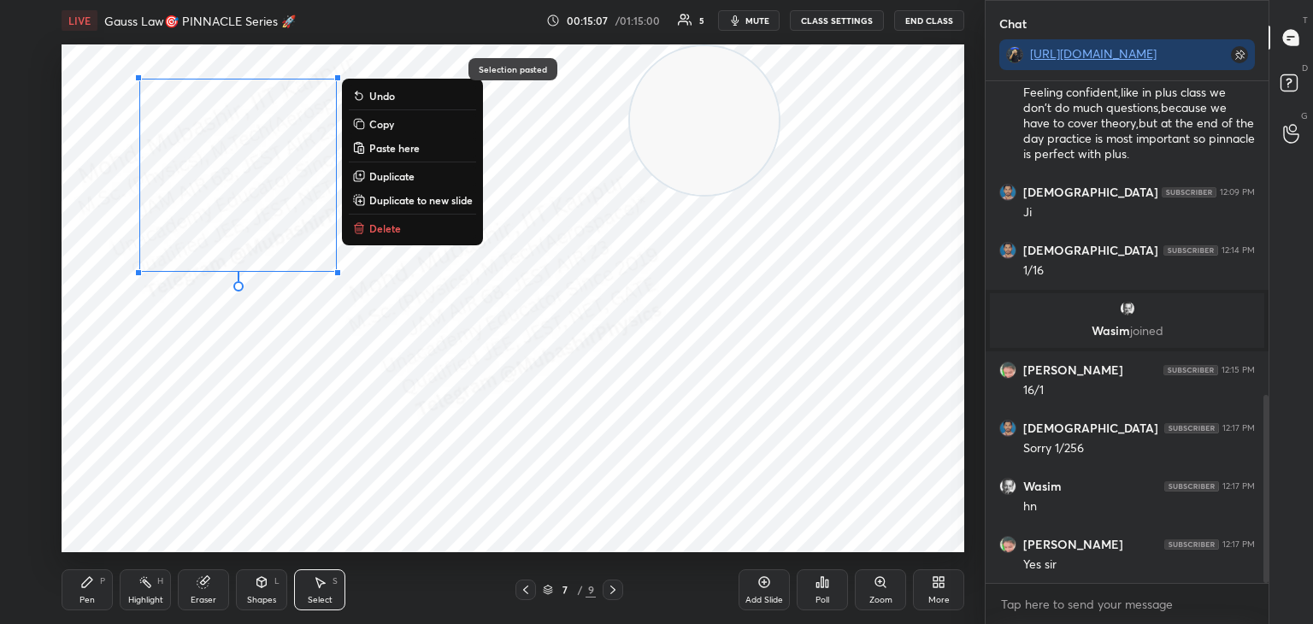
click at [325, 416] on div "0 ° Undo Copy Paste here Duplicate Duplicate to new slide Delete" at bounding box center [513, 298] width 903 height 508
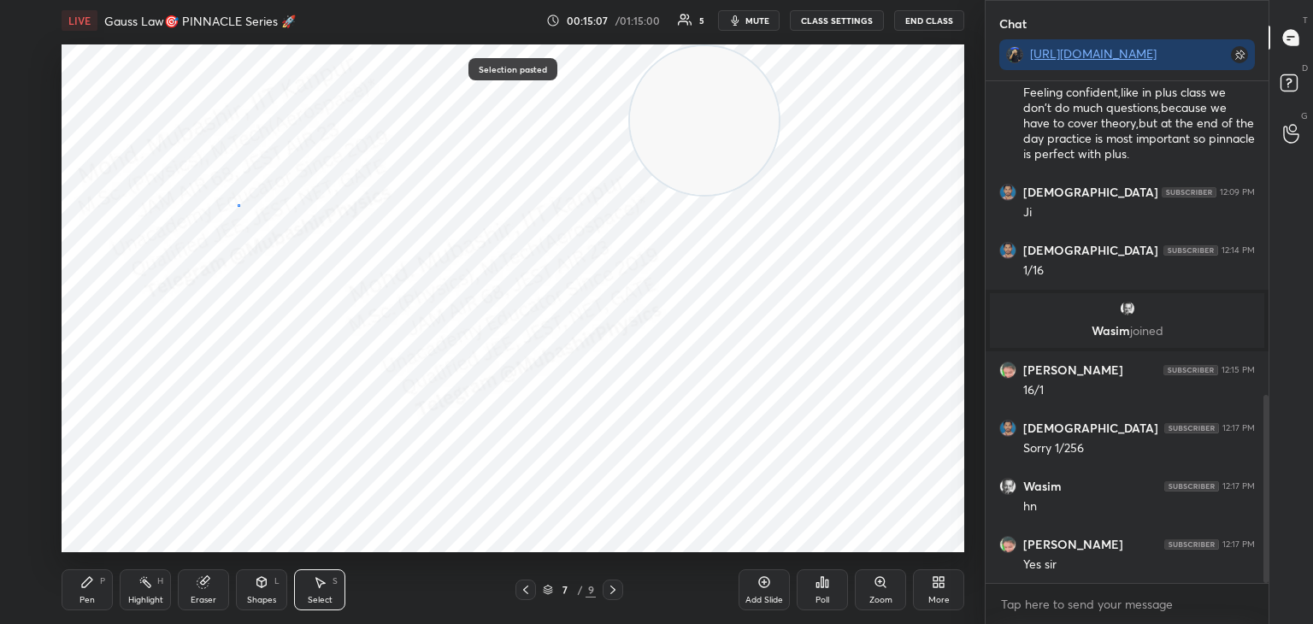
drag, startPoint x: 237, startPoint y: 204, endPoint x: 256, endPoint y: 247, distance: 46.7
click at [251, 217] on div "0 ° Undo Copy Paste here Duplicate Duplicate to new slide Delete" at bounding box center [513, 298] width 903 height 508
drag, startPoint x: 244, startPoint y: 204, endPoint x: 268, endPoint y: 218, distance: 27.6
click at [269, 223] on div "0 ° Undo Copy Paste here Duplicate Duplicate to new slide Delete" at bounding box center [513, 298] width 903 height 508
drag, startPoint x: 249, startPoint y: 196, endPoint x: 317, endPoint y: 247, distance: 85.5
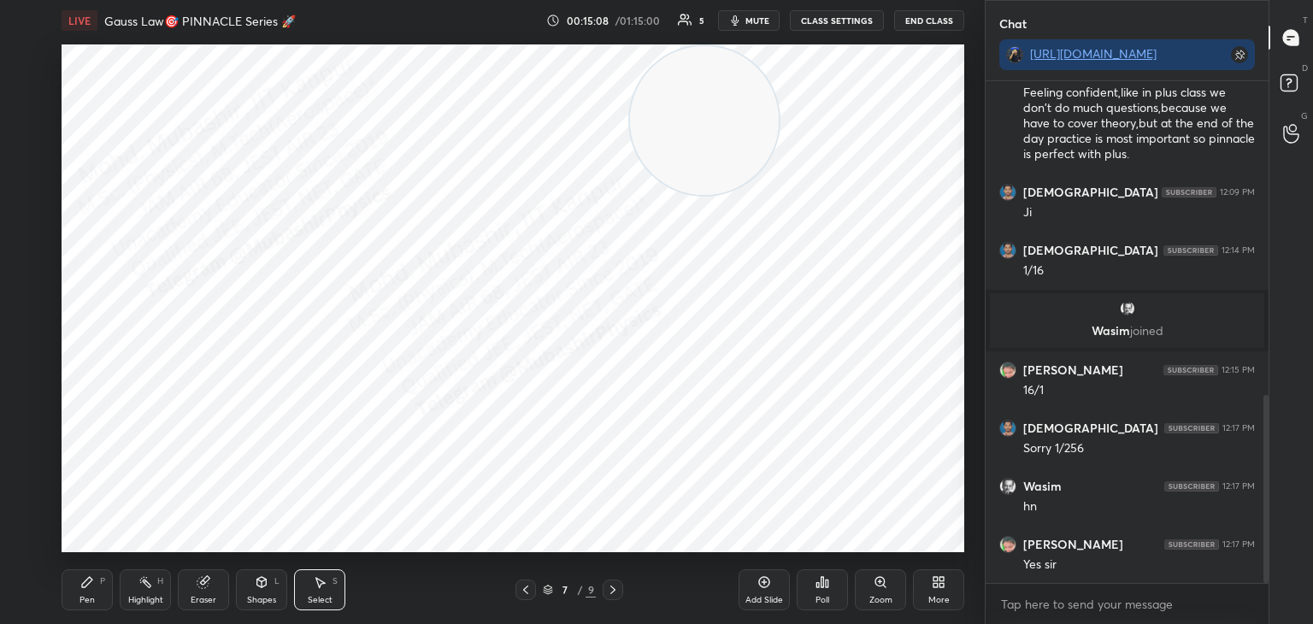
click at [309, 254] on div "0 ° Undo Copy Paste here Duplicate Duplicate to new slide Delete" at bounding box center [513, 298] width 903 height 508
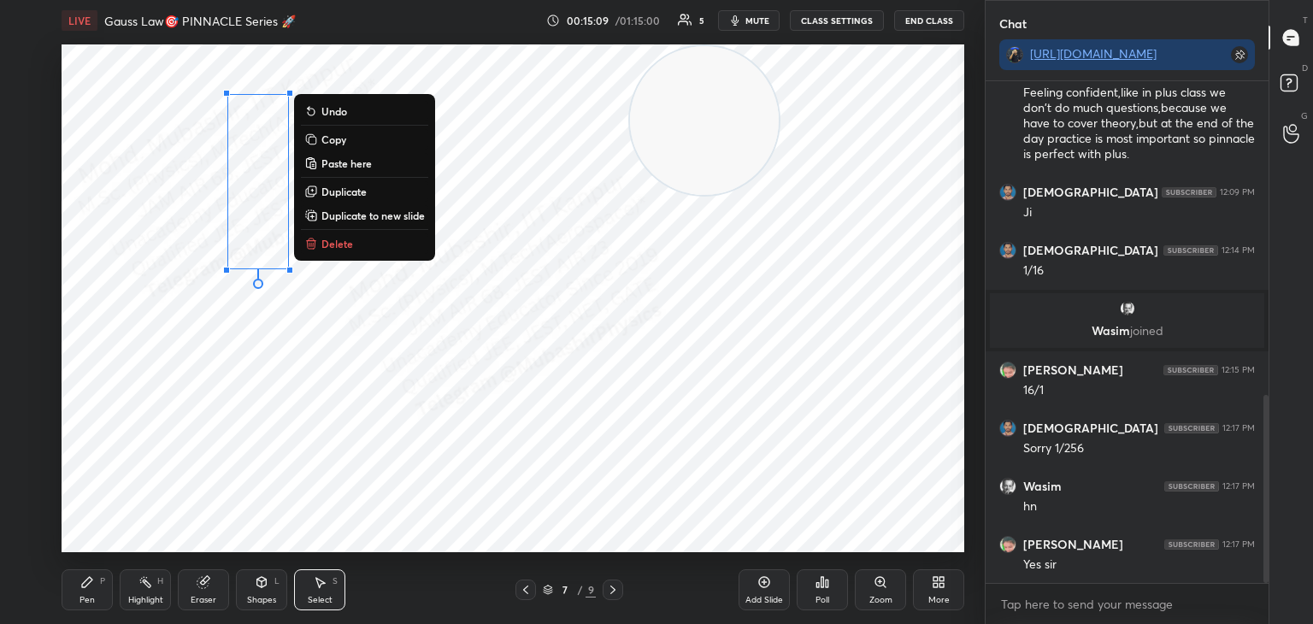
click at [360, 252] on button "Delete" at bounding box center [364, 243] width 127 height 21
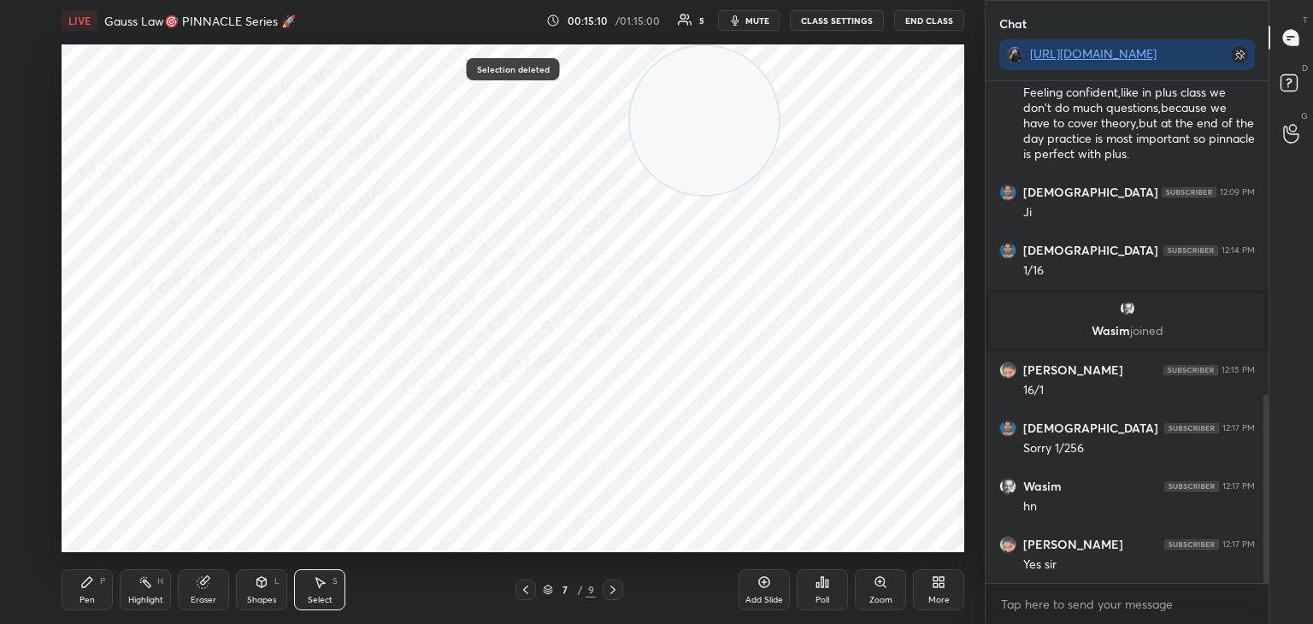
drag, startPoint x: 143, startPoint y: 105, endPoint x: 351, endPoint y: 282, distance: 273.6
click at [351, 282] on div "0 ° Undo Copy Paste here Duplicate Duplicate to new slide Delete" at bounding box center [513, 298] width 903 height 508
drag, startPoint x: 257, startPoint y: 220, endPoint x: 319, endPoint y: 305, distance: 105.4
click at [319, 305] on div "0 ° Undo Copy Paste here Duplicate Duplicate to new slide Delete" at bounding box center [513, 298] width 903 height 508
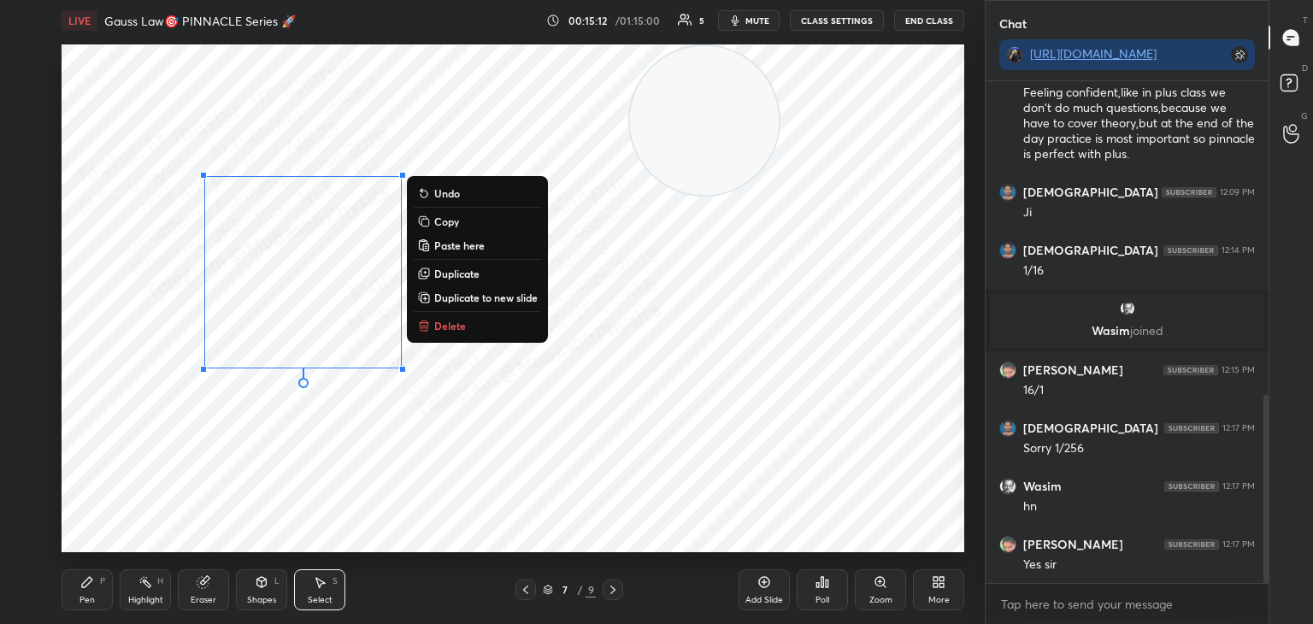
click at [267, 596] on div "Shapes" at bounding box center [261, 600] width 29 height 9
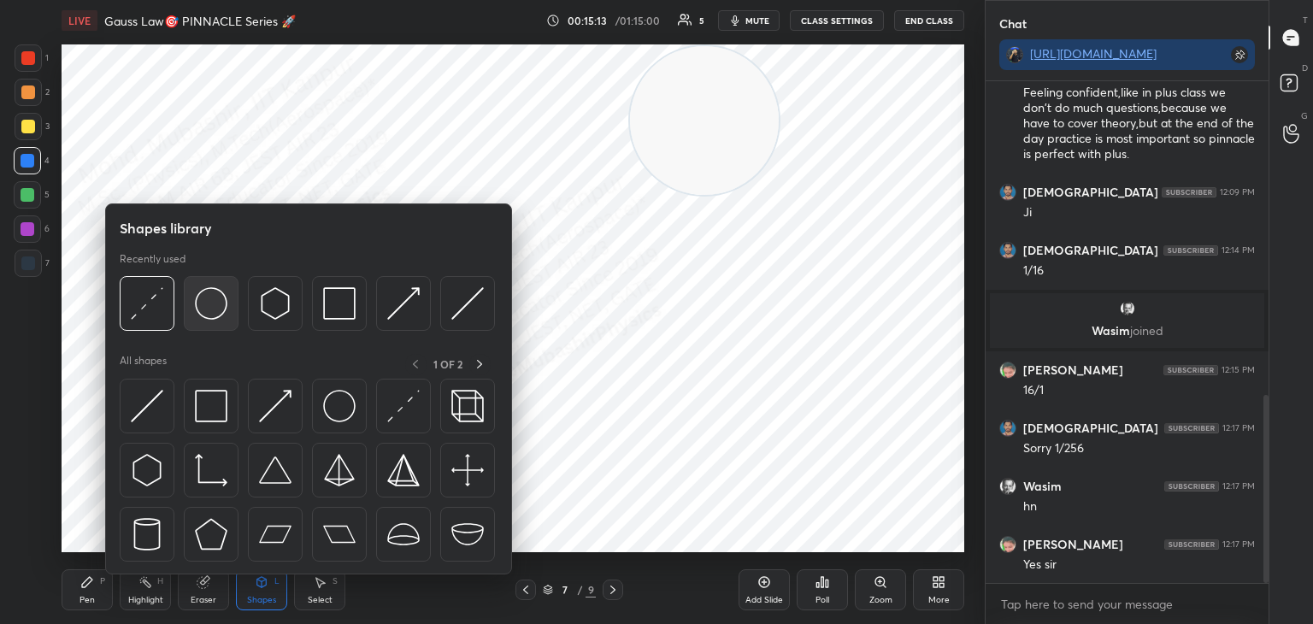
click at [220, 316] on img at bounding box center [211, 303] width 32 height 32
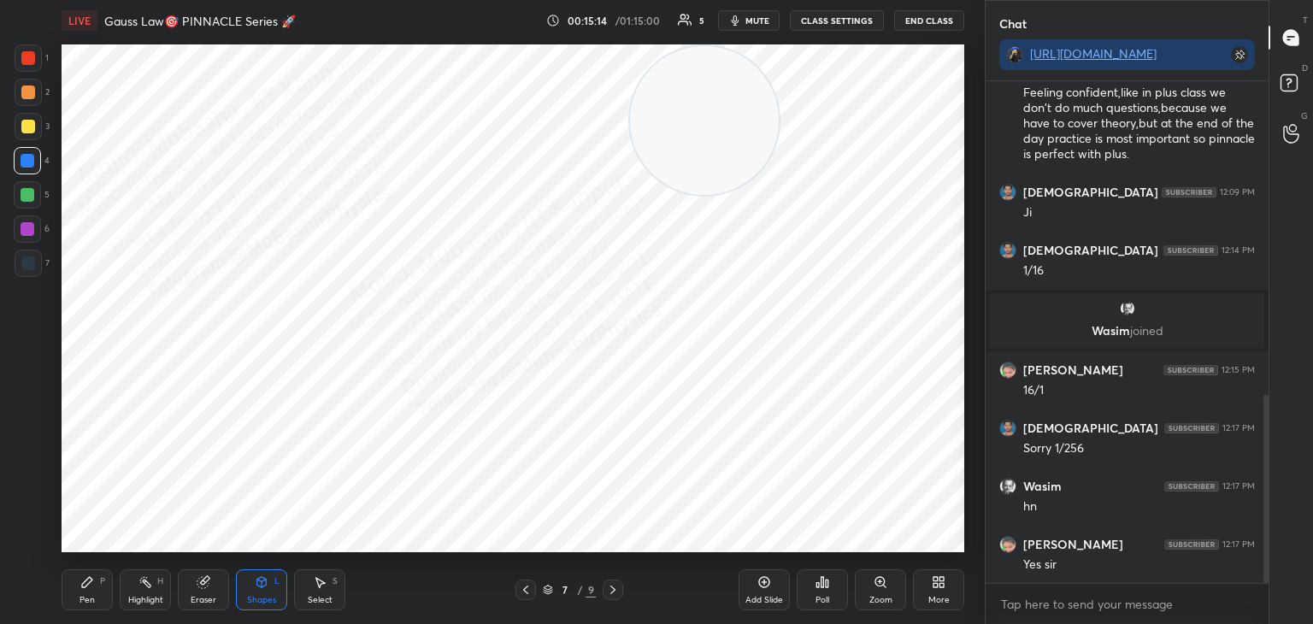
click at [35, 131] on div at bounding box center [28, 126] width 27 height 27
click at [319, 599] on div "Select" at bounding box center [320, 600] width 25 height 9
drag, startPoint x: 413, startPoint y: 460, endPoint x: 420, endPoint y: 478, distance: 19.2
click at [420, 476] on div "0 ° Undo Copy Paste here Duplicate Duplicate to new slide Delete" at bounding box center [513, 298] width 903 height 508
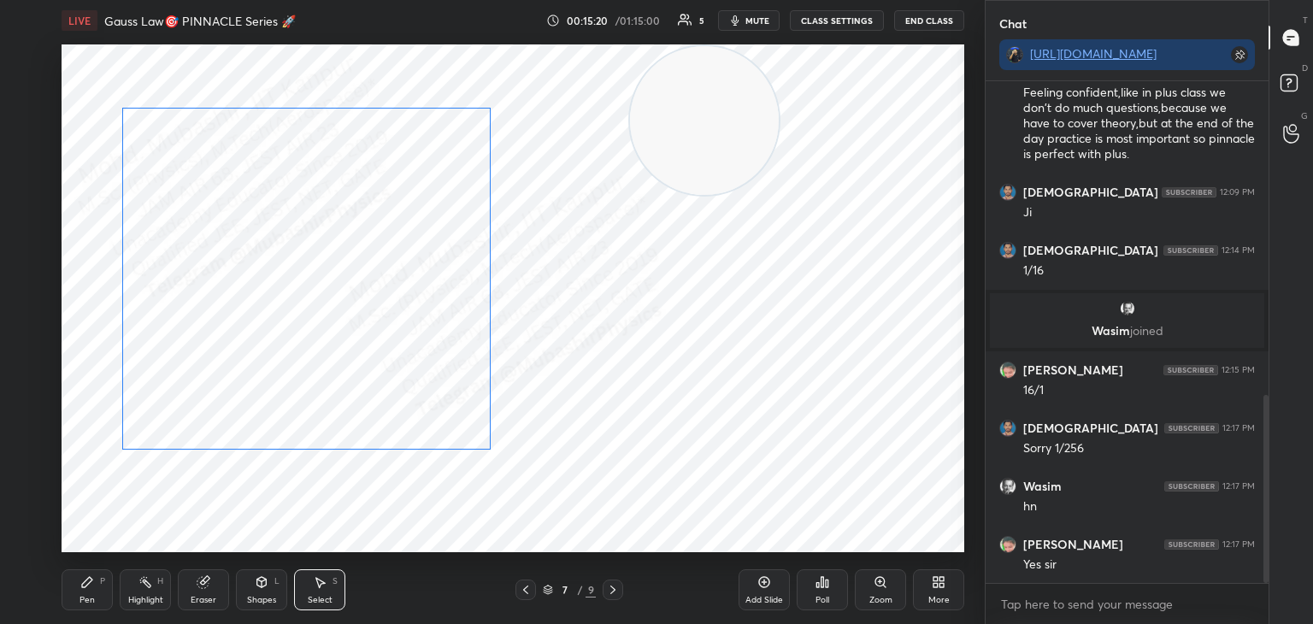
drag, startPoint x: 403, startPoint y: 411, endPoint x: 400, endPoint y: 401, distance: 10.6
click at [404, 403] on div "0 ° Undo Copy Paste here Duplicate Duplicate to new slide Delete" at bounding box center [513, 298] width 903 height 508
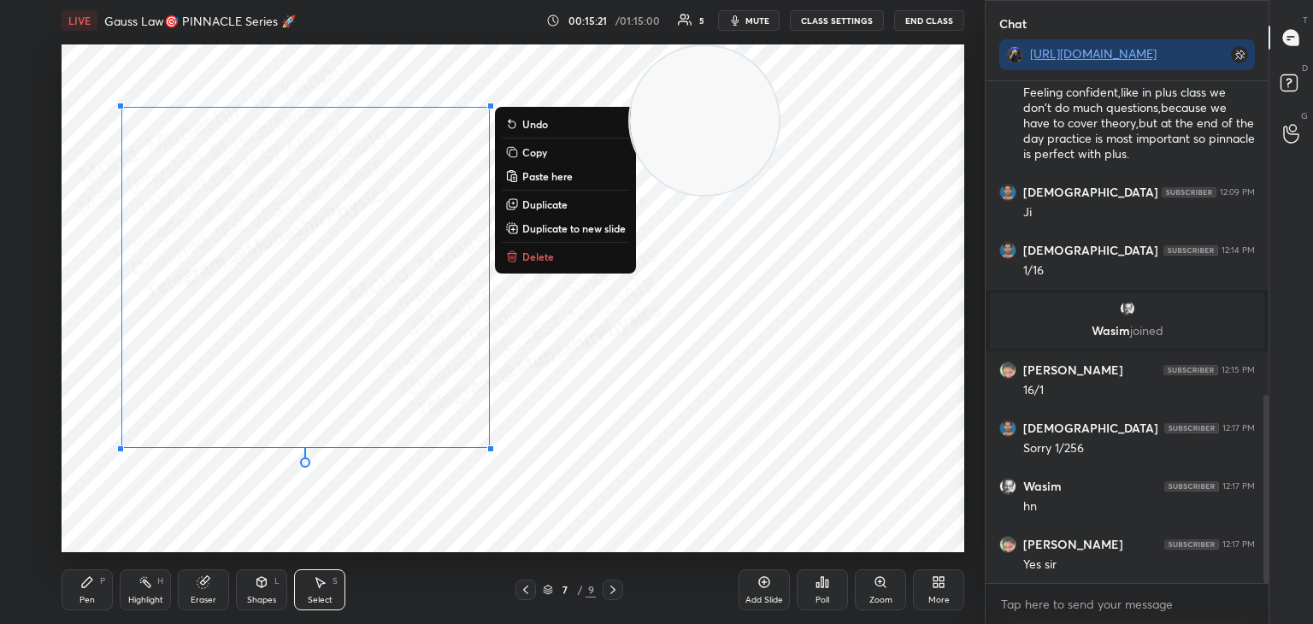
click at [336, 534] on div "0 ° Undo Copy Paste here Duplicate Duplicate to new slide Delete" at bounding box center [513, 298] width 903 height 508
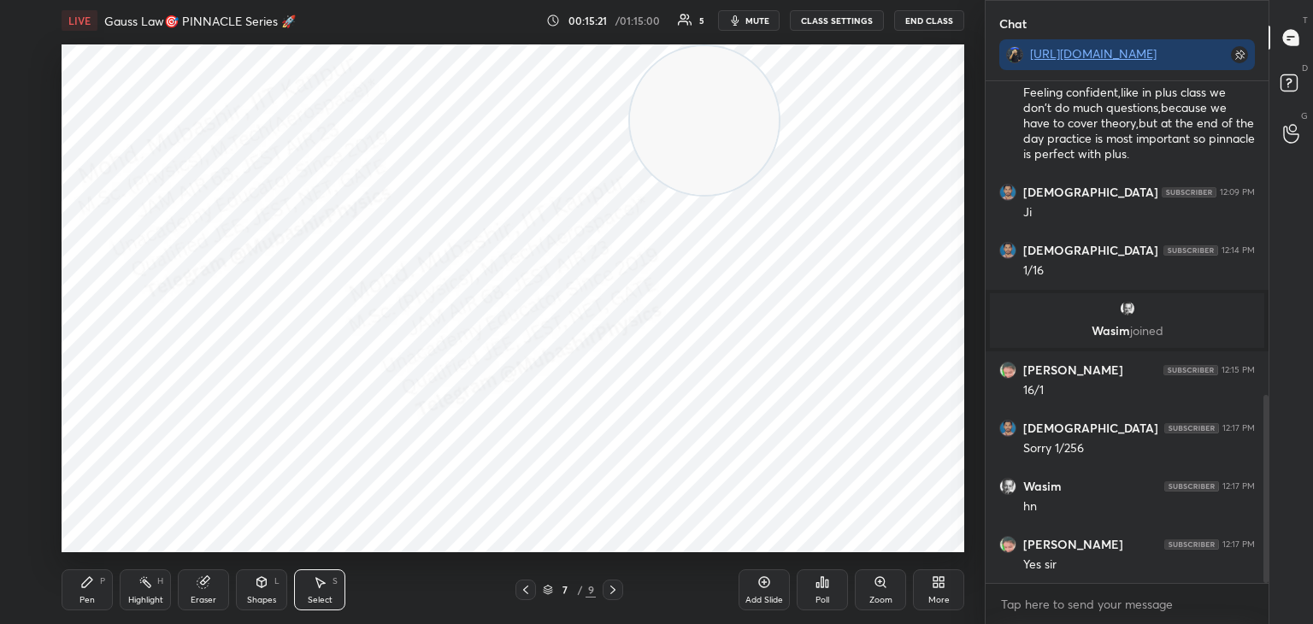
click at [205, 590] on div "Eraser" at bounding box center [203, 590] width 51 height 41
click at [322, 603] on div "Select" at bounding box center [320, 600] width 25 height 9
click at [261, 598] on div "Shapes" at bounding box center [261, 600] width 29 height 9
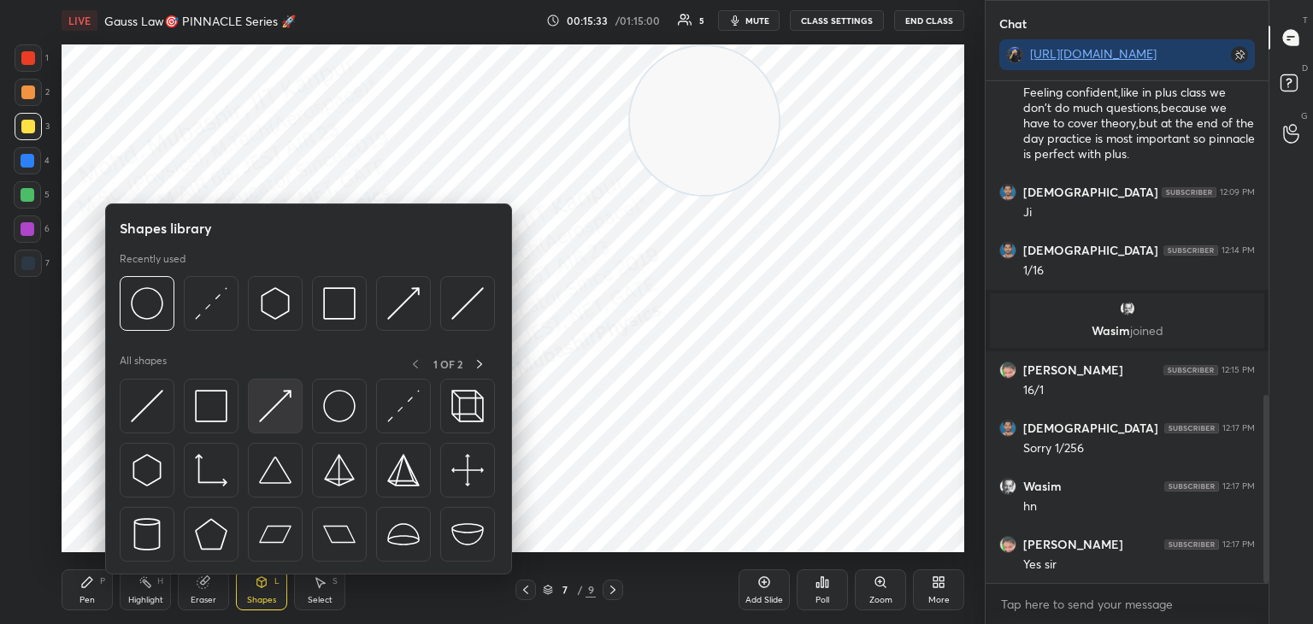
click at [268, 422] on img at bounding box center [275, 406] width 32 height 32
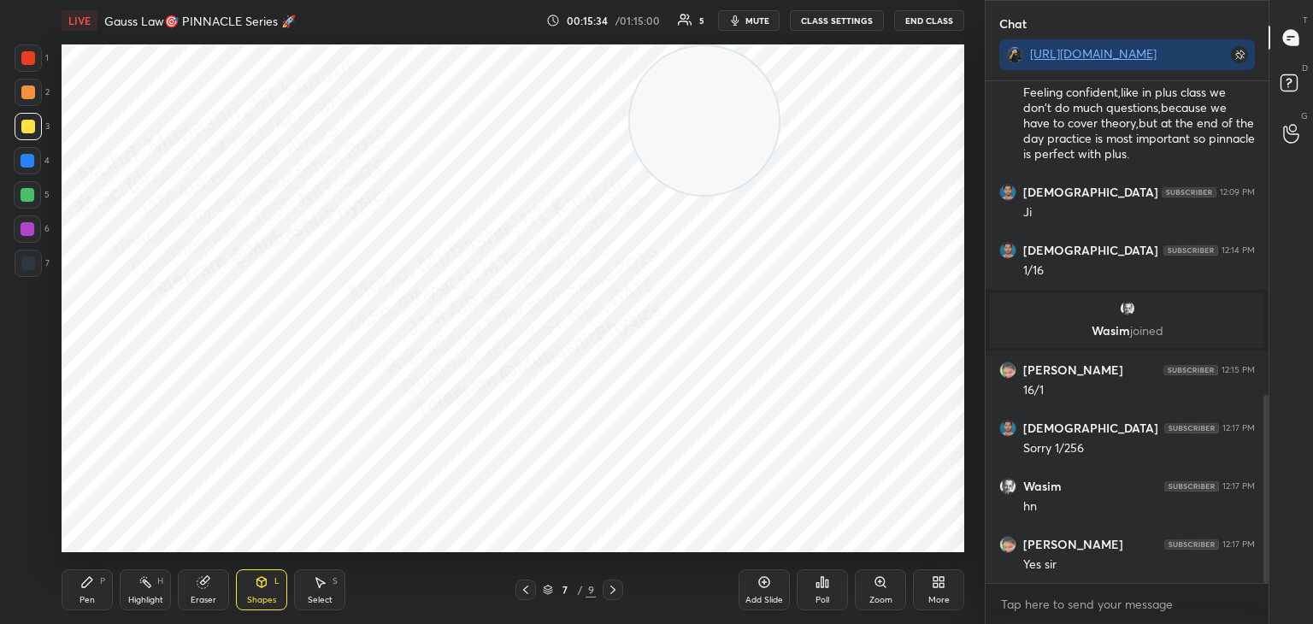
click at [28, 268] on div at bounding box center [28, 263] width 27 height 27
click at [83, 590] on div "Pen P" at bounding box center [87, 590] width 51 height 41
click at [260, 579] on icon at bounding box center [262, 582] width 14 height 14
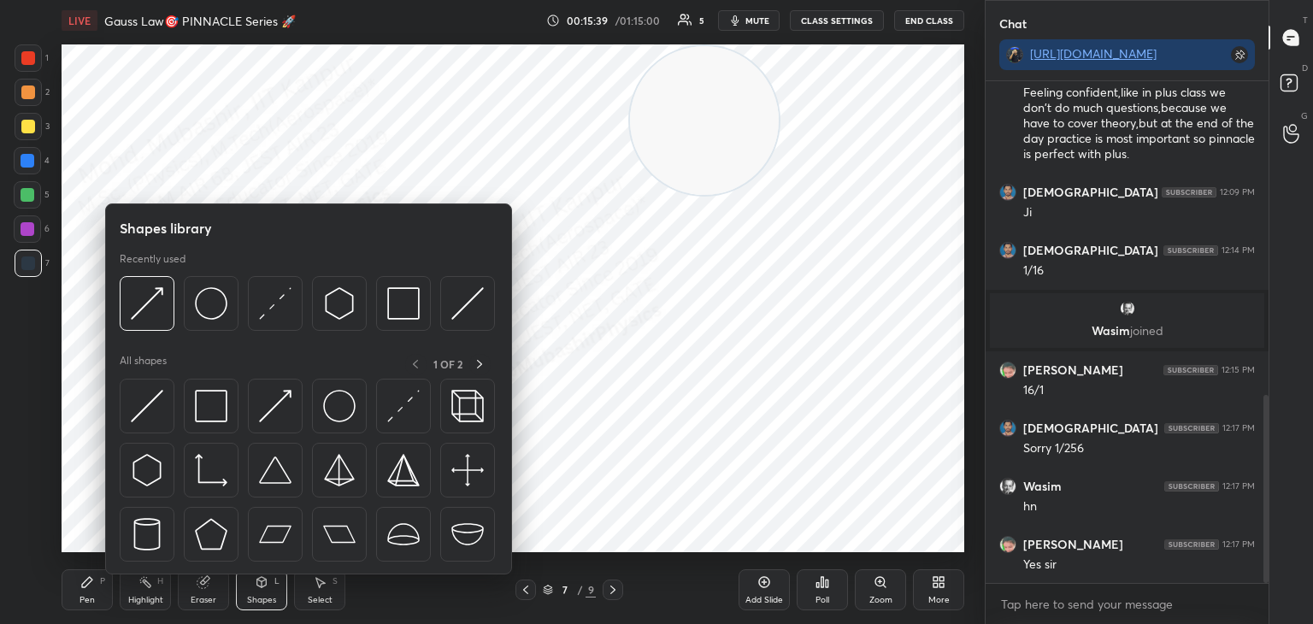
click at [86, 596] on div "Pen" at bounding box center [87, 600] width 15 height 9
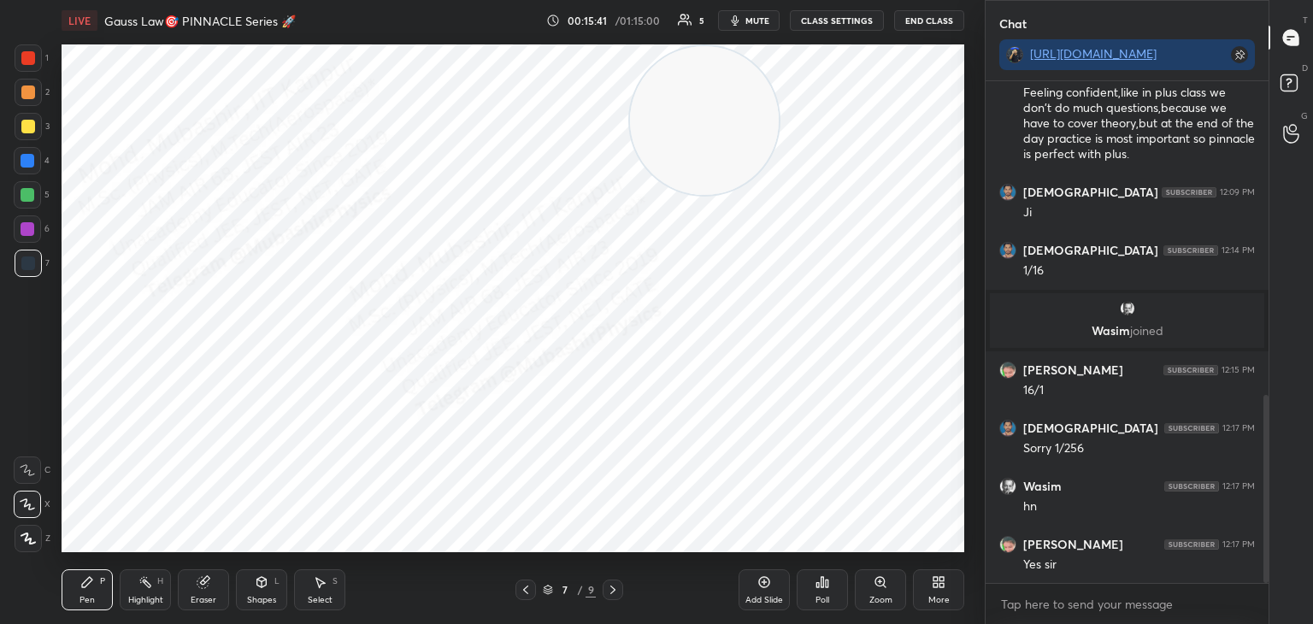
click at [257, 581] on icon at bounding box center [261, 582] width 9 height 10
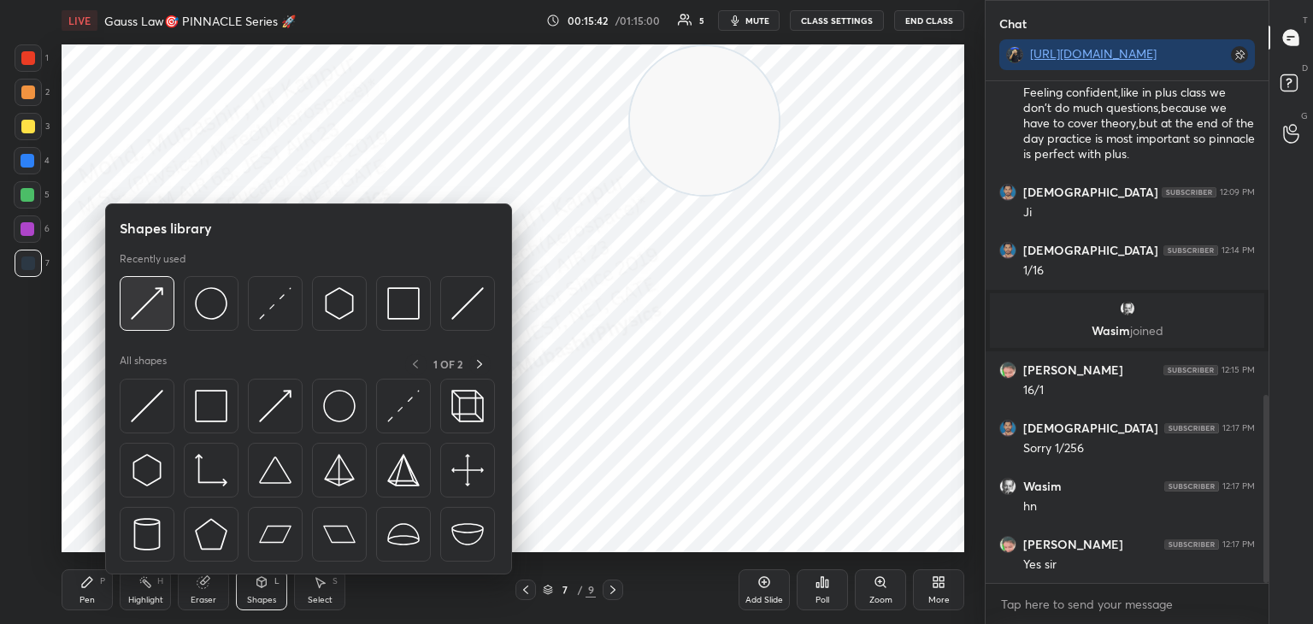
click at [151, 299] on img at bounding box center [147, 303] width 32 height 32
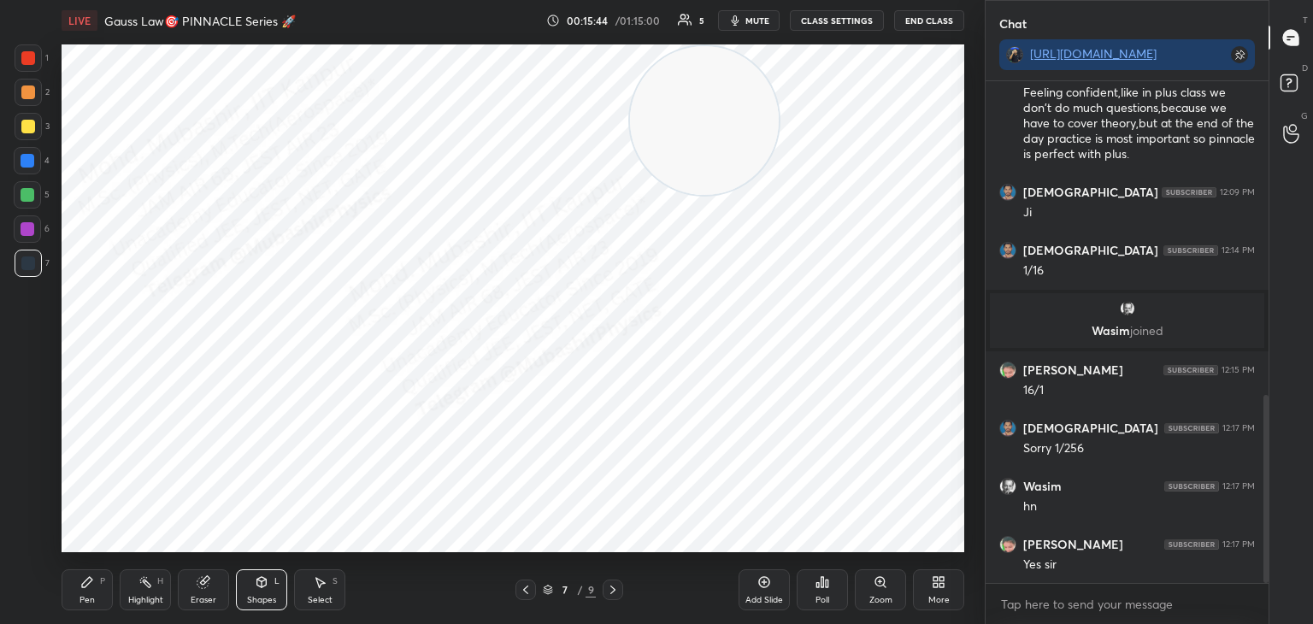
drag, startPoint x: 86, startPoint y: 584, endPoint x: 93, endPoint y: 564, distance: 21.6
click at [82, 582] on icon at bounding box center [87, 582] width 14 height 14
click at [305, 593] on div "Select S" at bounding box center [319, 590] width 51 height 41
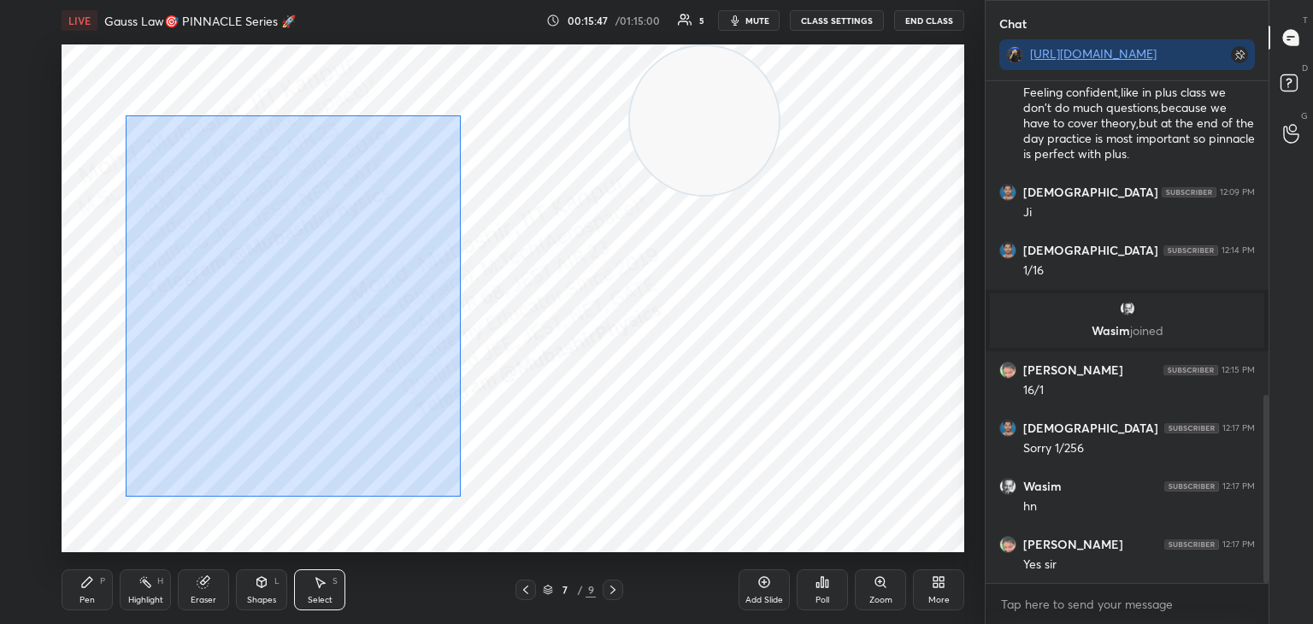
drag, startPoint x: 126, startPoint y: 115, endPoint x: 476, endPoint y: 504, distance: 523.1
click at [476, 504] on div "0 ° Undo Copy Paste here Duplicate Duplicate to new slide Delete" at bounding box center [513, 298] width 903 height 508
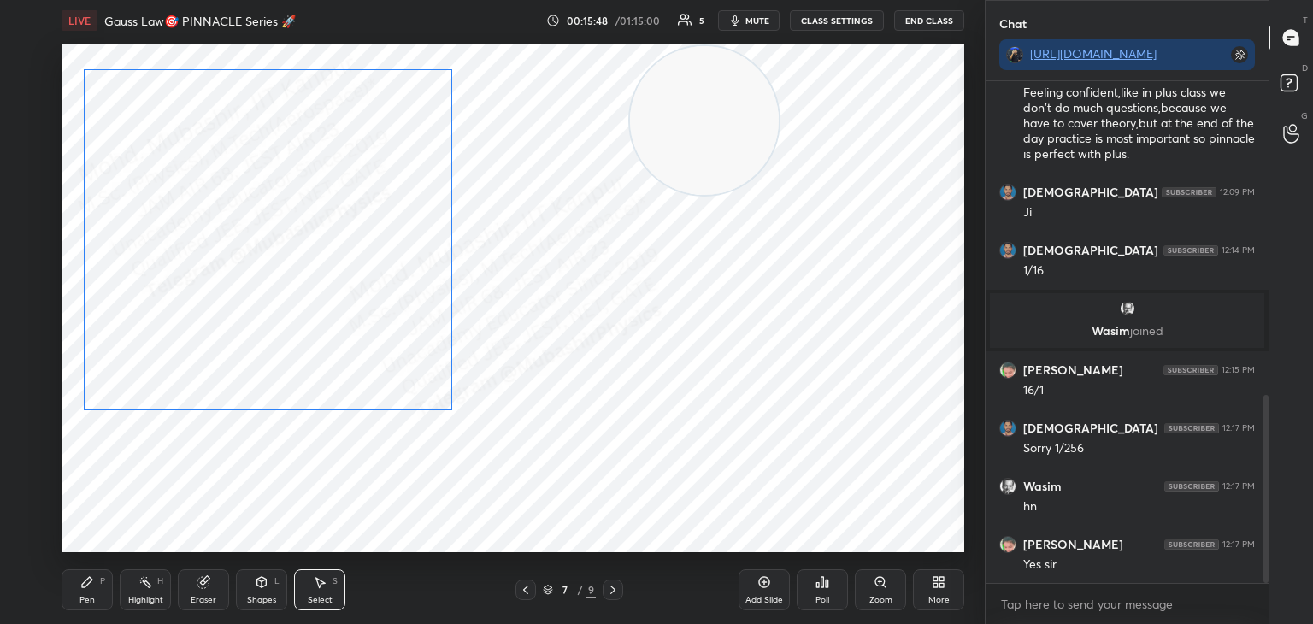
drag, startPoint x: 335, startPoint y: 319, endPoint x: 403, endPoint y: 280, distance: 78.2
click at [312, 300] on div "0 ° Undo Copy Paste here Duplicate Duplicate to new slide Delete" at bounding box center [513, 298] width 903 height 508
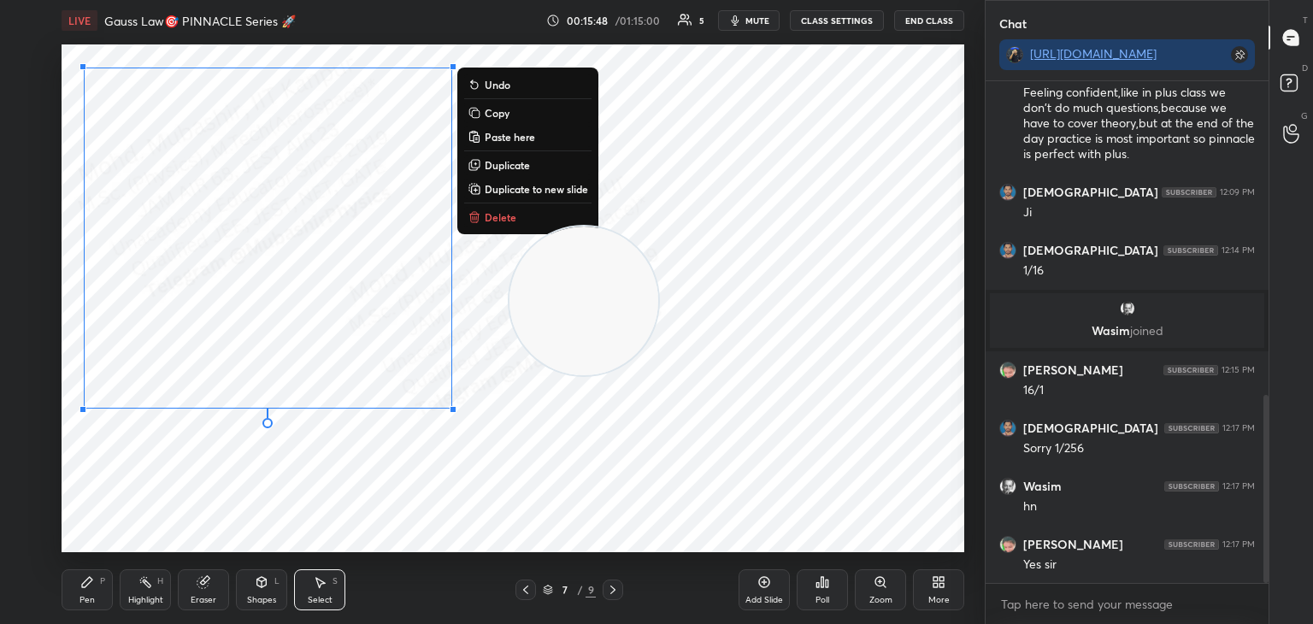
drag, startPoint x: 661, startPoint y: 258, endPoint x: 41, endPoint y: 579, distance: 698.0
click at [41, 575] on div "1 2 3 4 5 6 7 C X Z C X Z E E Erase all H H LIVE Gauss Law🎯 PINNACLE Series 🚀 0…" at bounding box center [485, 312] width 971 height 624
click at [86, 579] on icon at bounding box center [87, 582] width 14 height 14
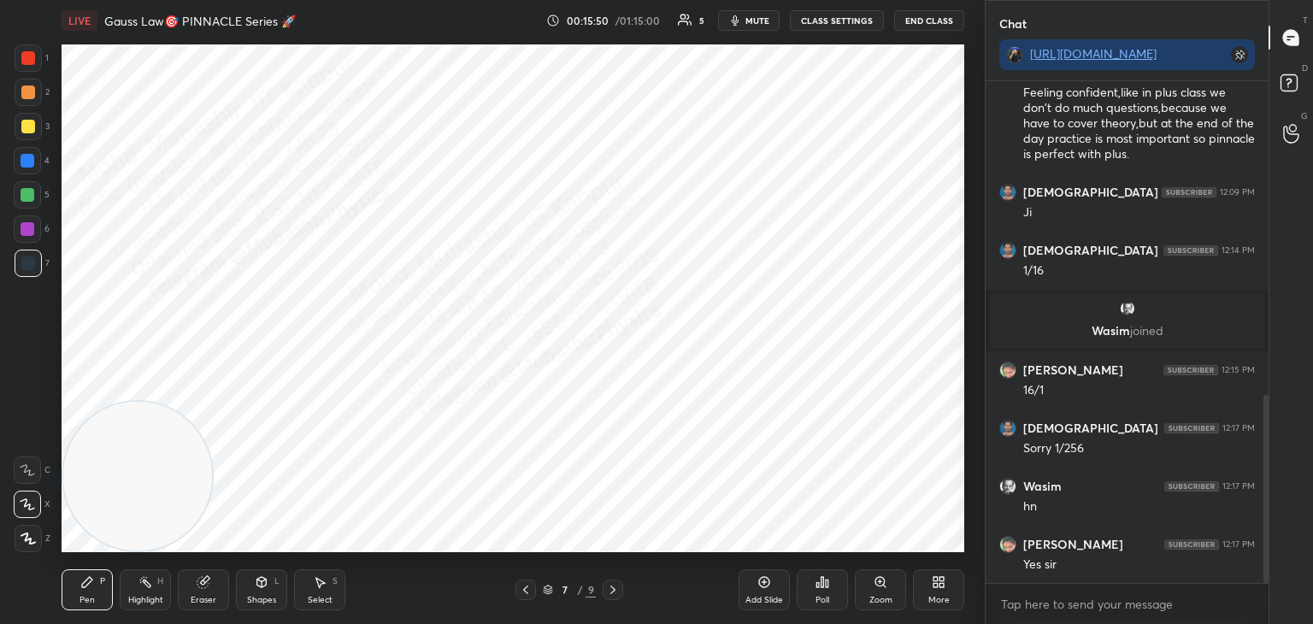
drag, startPoint x: 27, startPoint y: 163, endPoint x: 42, endPoint y: 165, distance: 15.5
click at [30, 165] on div at bounding box center [28, 161] width 14 height 14
drag, startPoint x: 319, startPoint y: 583, endPoint x: 328, endPoint y: 572, distance: 14.0
click at [318, 582] on icon at bounding box center [320, 583] width 9 height 10
drag, startPoint x: 564, startPoint y: 206, endPoint x: 555, endPoint y: 199, distance: 11.6
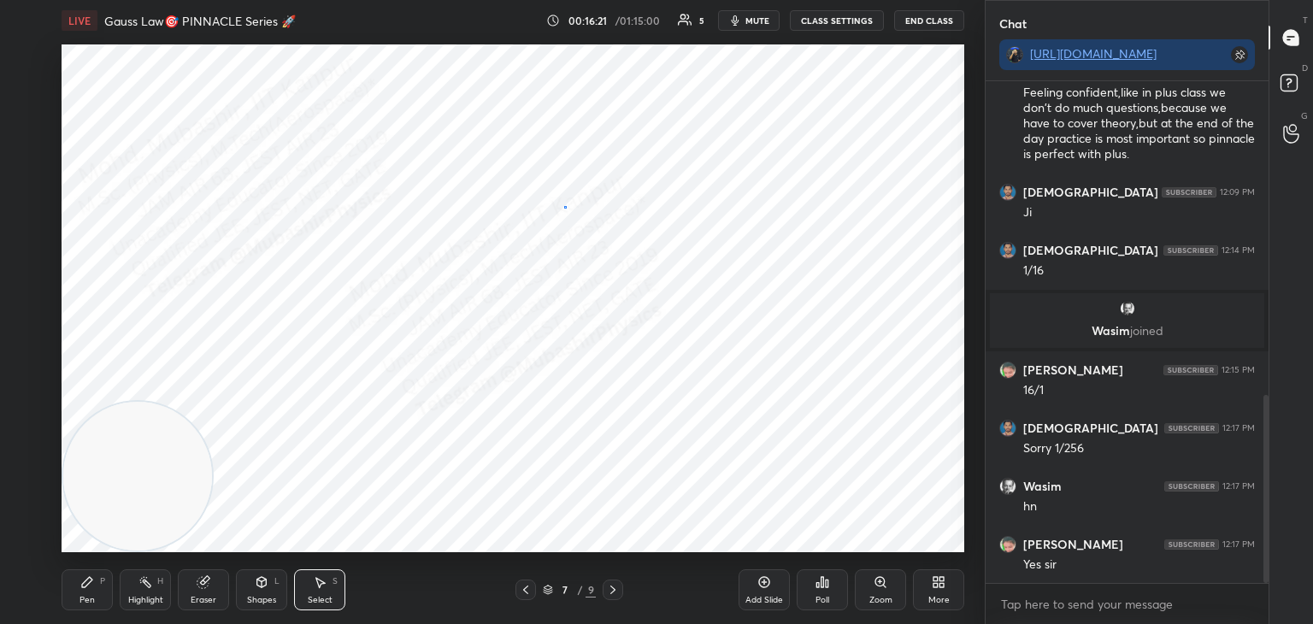
click at [555, 199] on div "0 ° Undo Copy Paste here Duplicate Duplicate to new slide Delete" at bounding box center [513, 298] width 903 height 508
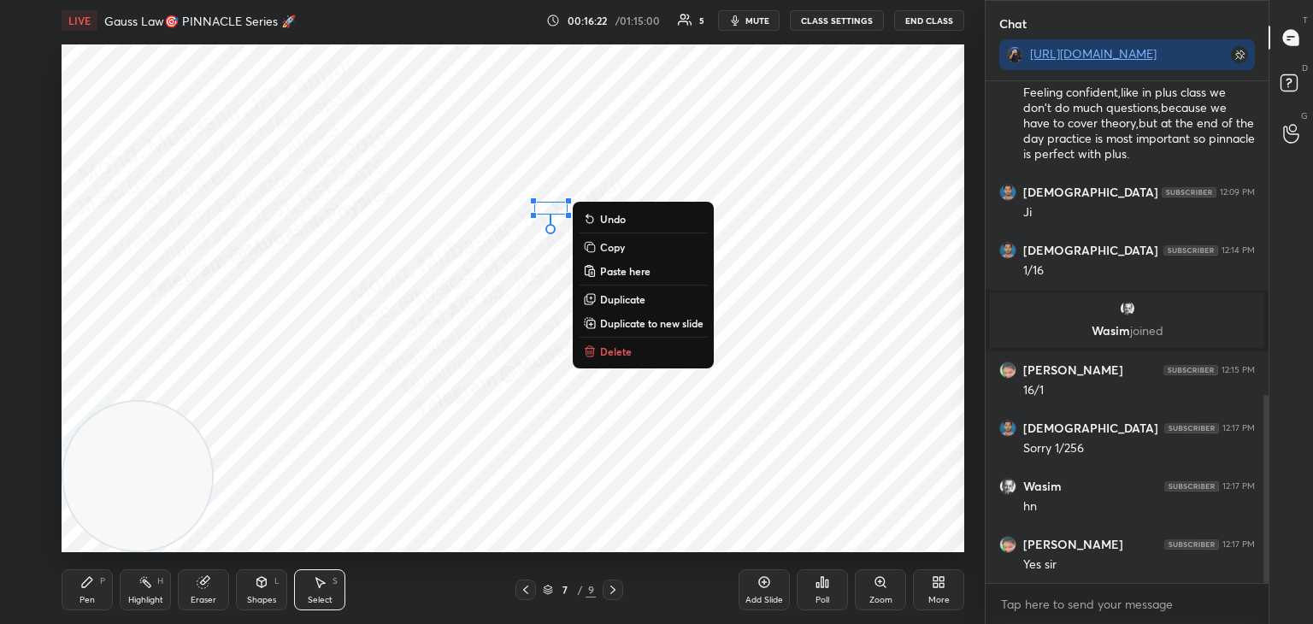
click at [613, 350] on p "Delete" at bounding box center [616, 352] width 32 height 14
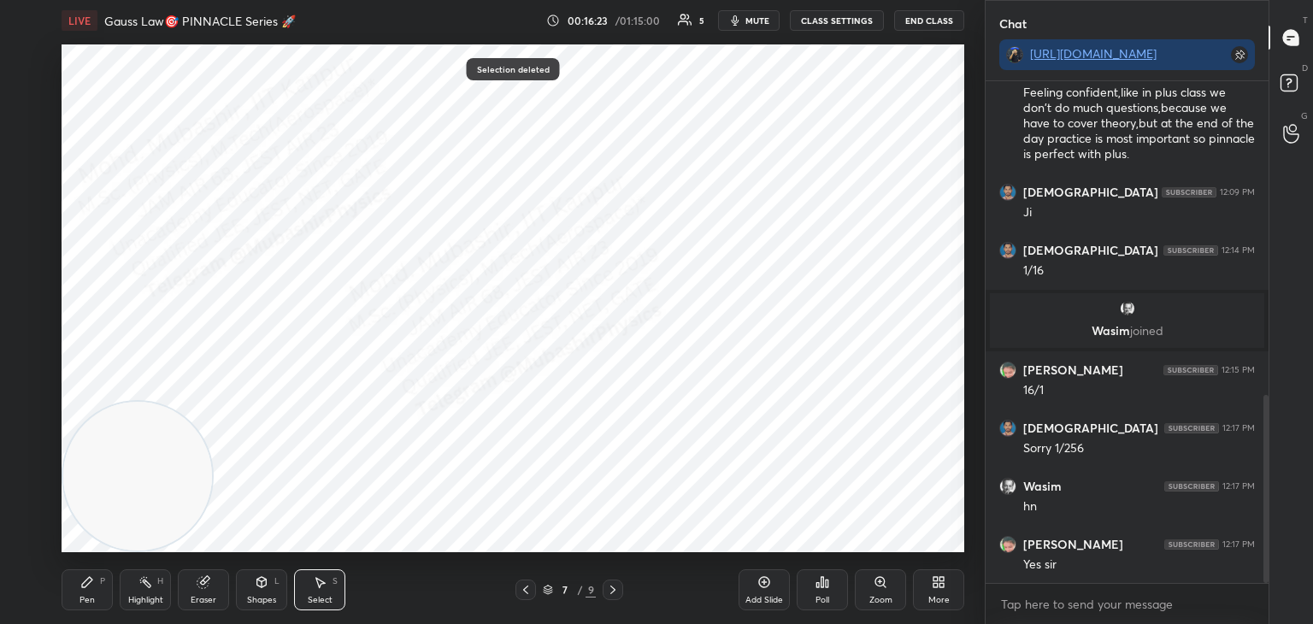
drag, startPoint x: 102, startPoint y: 587, endPoint x: 163, endPoint y: 567, distance: 64.9
click at [97, 589] on div "Pen P" at bounding box center [87, 590] width 51 height 41
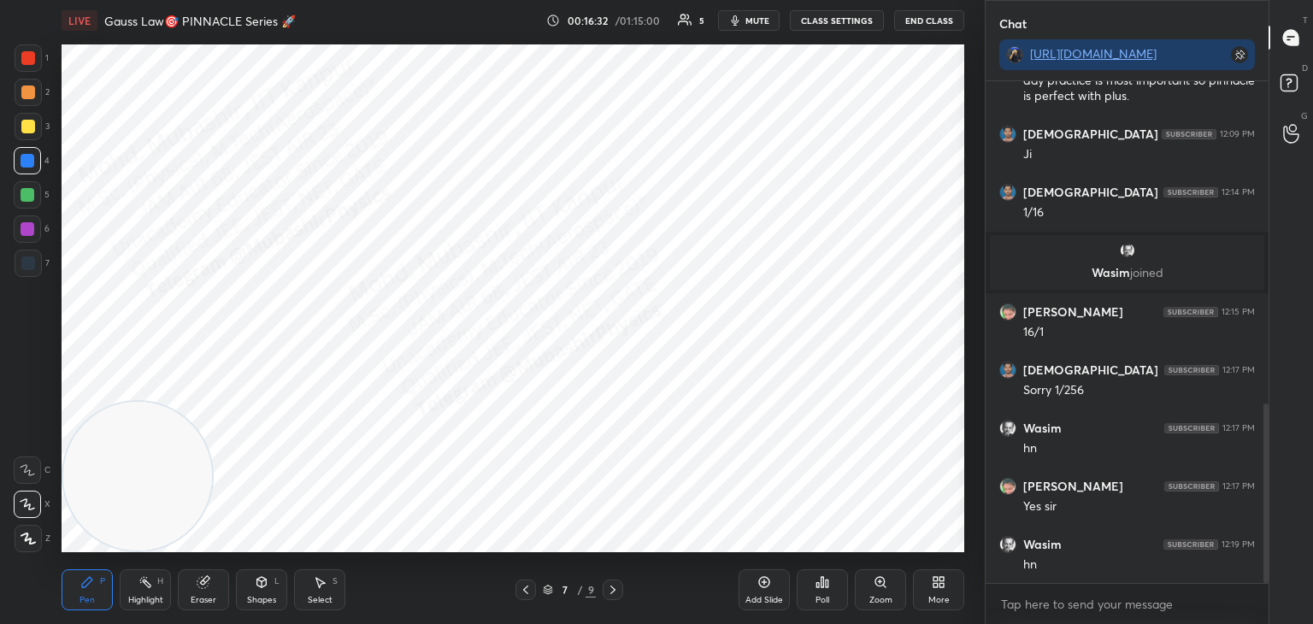
scroll to position [958, 0]
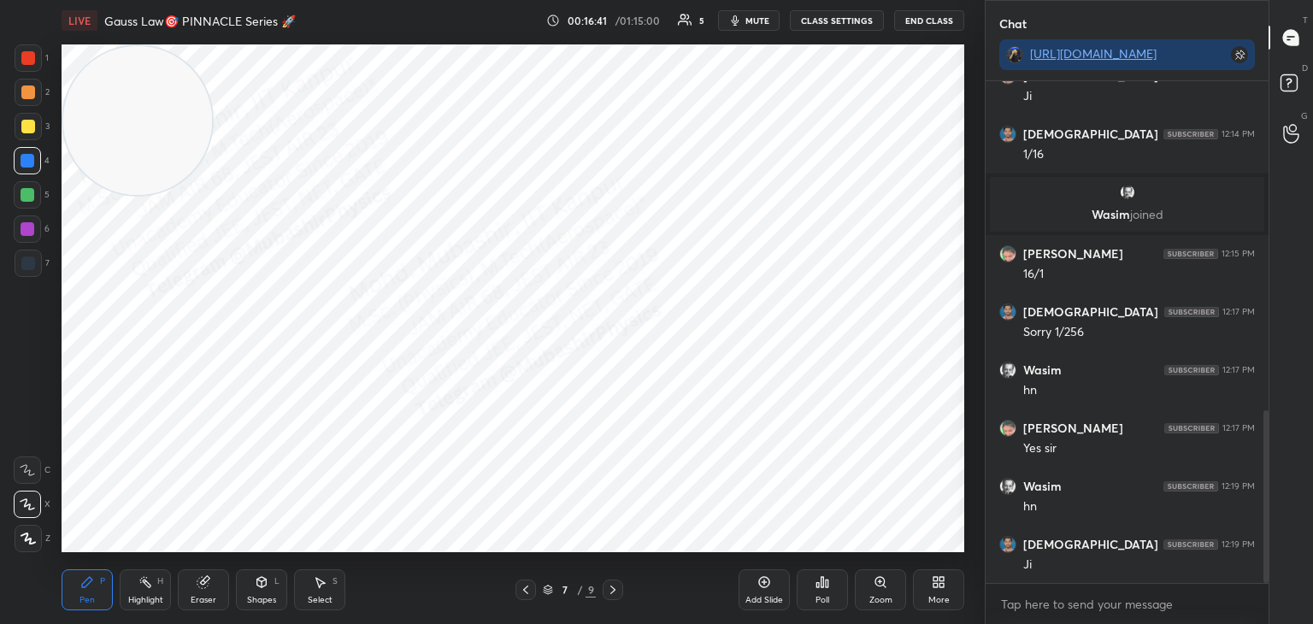
drag, startPoint x: 145, startPoint y: 487, endPoint x: 90, endPoint y: 100, distance: 390.4
click at [97, 73] on video at bounding box center [137, 120] width 149 height 149
click at [138, 596] on div "Highlight" at bounding box center [145, 600] width 35 height 9
click at [521, 597] on div at bounding box center [526, 590] width 21 height 21
drag, startPoint x: 271, startPoint y: 459, endPoint x: 318, endPoint y: 408, distance: 69.6
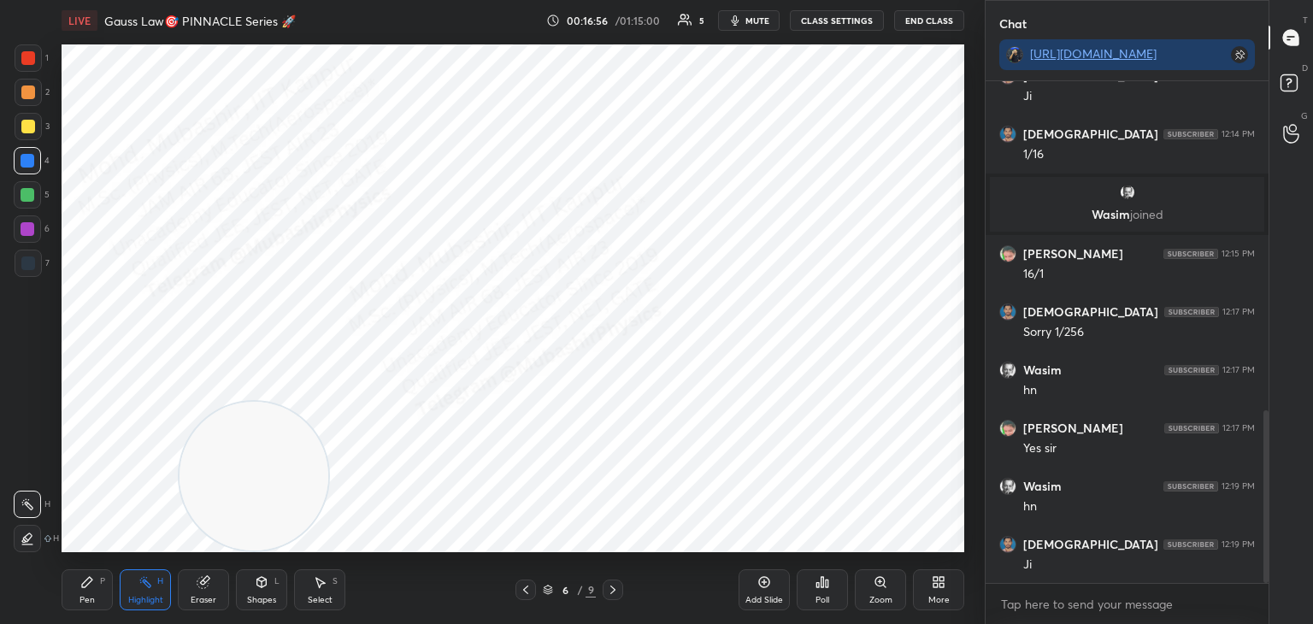
click at [314, 524] on video at bounding box center [254, 476] width 149 height 149
click at [613, 589] on icon at bounding box center [613, 590] width 5 height 9
click at [613, 593] on icon at bounding box center [613, 590] width 14 height 14
drag, startPoint x: 321, startPoint y: 481, endPoint x: 814, endPoint y: 487, distance: 493.4
click at [384, 511] on video at bounding box center [309, 476] width 149 height 149
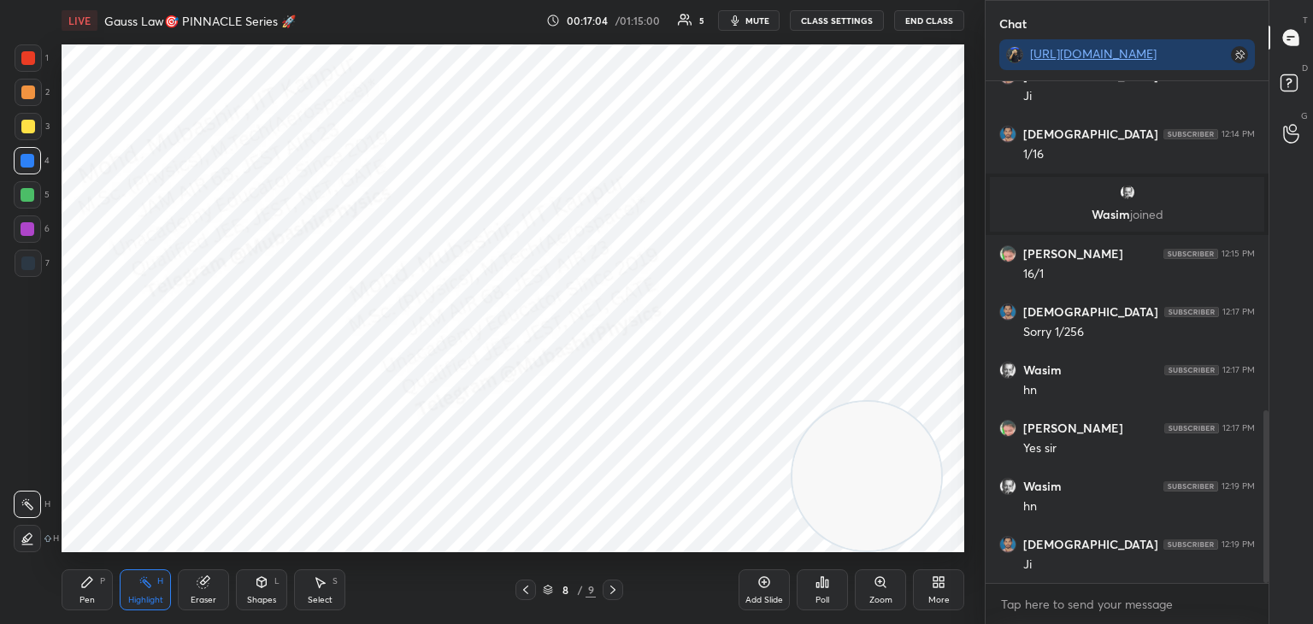
drag, startPoint x: 89, startPoint y: 597, endPoint x: 91, endPoint y: 562, distance: 35.2
click at [86, 586] on div "Pen P" at bounding box center [87, 590] width 51 height 41
click at [145, 587] on icon at bounding box center [146, 582] width 14 height 14
click at [267, 593] on div "Shapes L" at bounding box center [261, 590] width 51 height 41
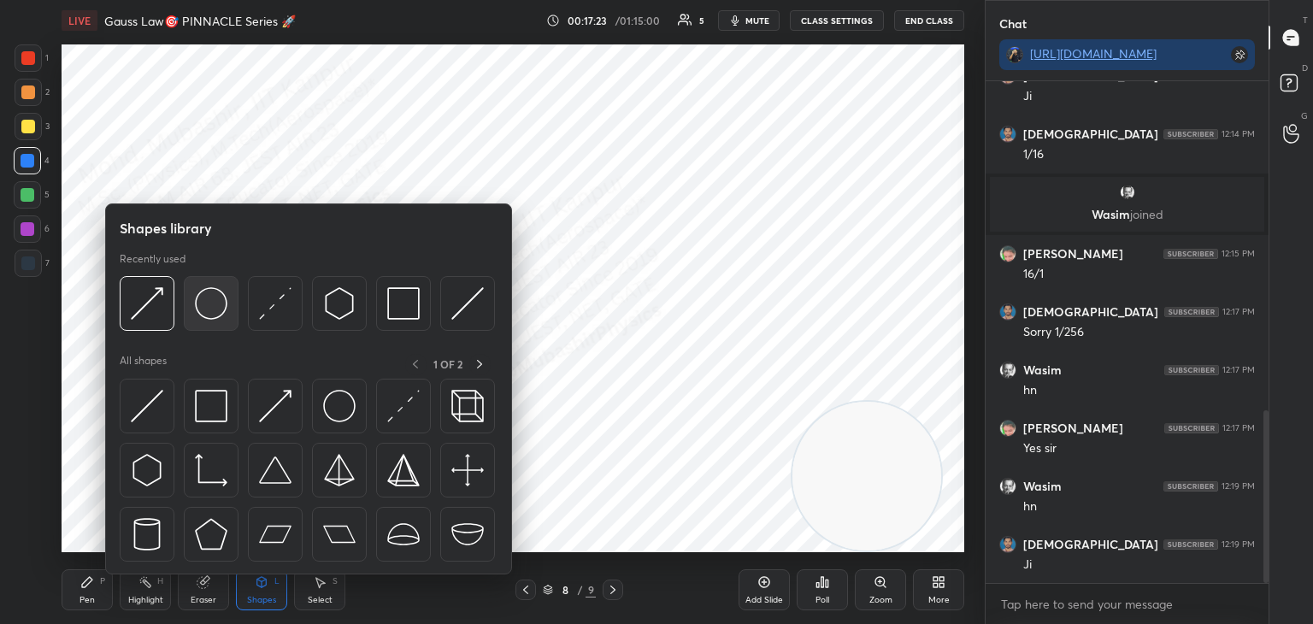
click at [210, 302] on img at bounding box center [211, 303] width 32 height 32
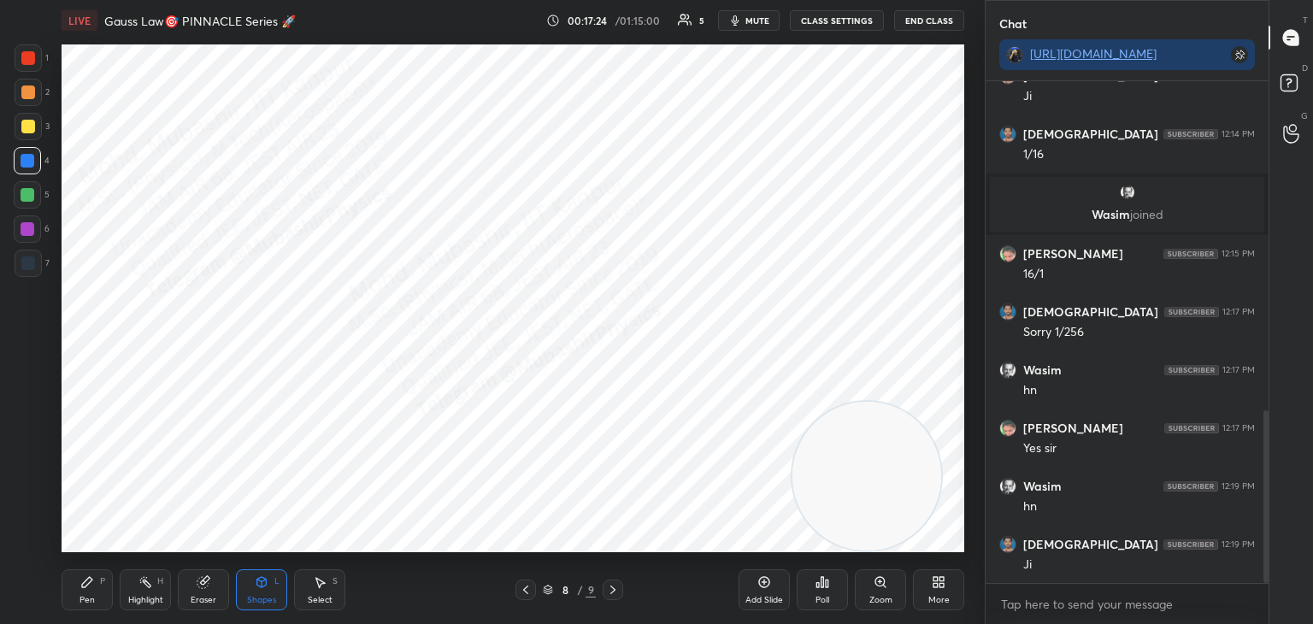
drag, startPoint x: 25, startPoint y: 228, endPoint x: 44, endPoint y: 228, distance: 18.8
click at [25, 230] on div at bounding box center [28, 229] width 14 height 14
click at [229, 607] on div "Pen P Highlight H Eraser Shapes L Select S" at bounding box center [231, 590] width 339 height 41
click at [261, 596] on div "Shapes" at bounding box center [261, 600] width 29 height 9
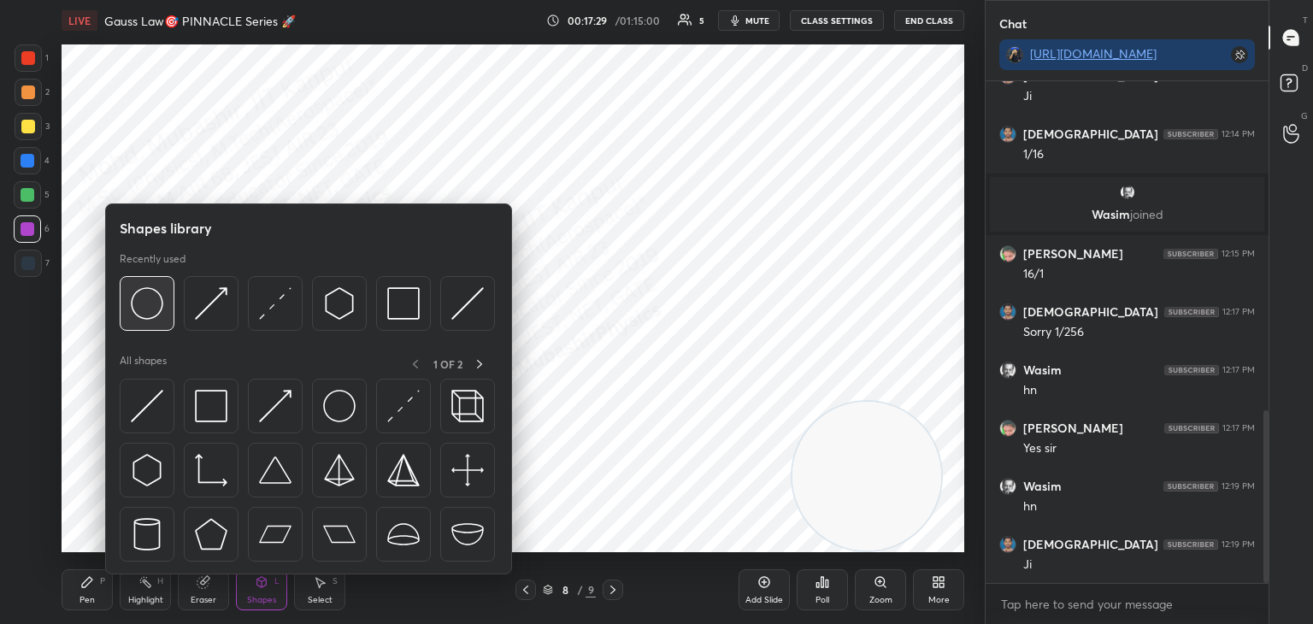
click at [144, 304] on img at bounding box center [147, 303] width 32 height 32
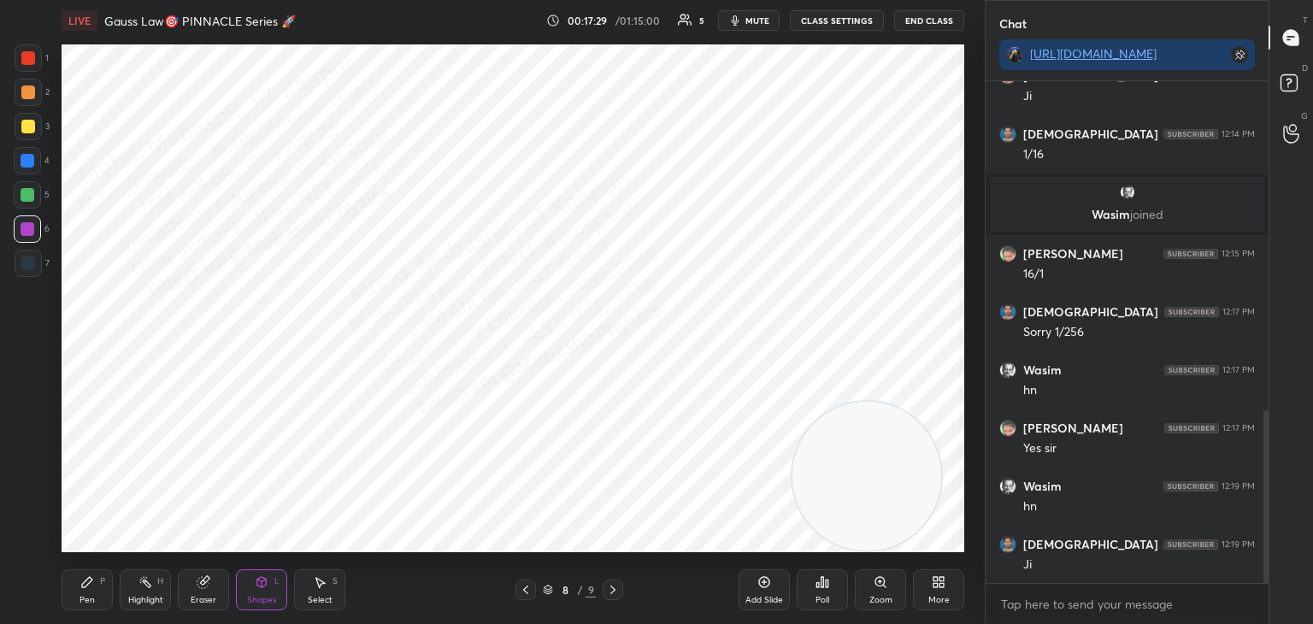
drag, startPoint x: 24, startPoint y: 125, endPoint x: 50, endPoint y: 122, distance: 26.6
click at [25, 127] on div at bounding box center [28, 127] width 14 height 14
drag, startPoint x: 305, startPoint y: 593, endPoint x: 350, endPoint y: 565, distance: 52.2
click at [305, 591] on div "Select S" at bounding box center [319, 590] width 51 height 41
drag, startPoint x: 739, startPoint y: 86, endPoint x: 801, endPoint y: 145, distance: 85.9
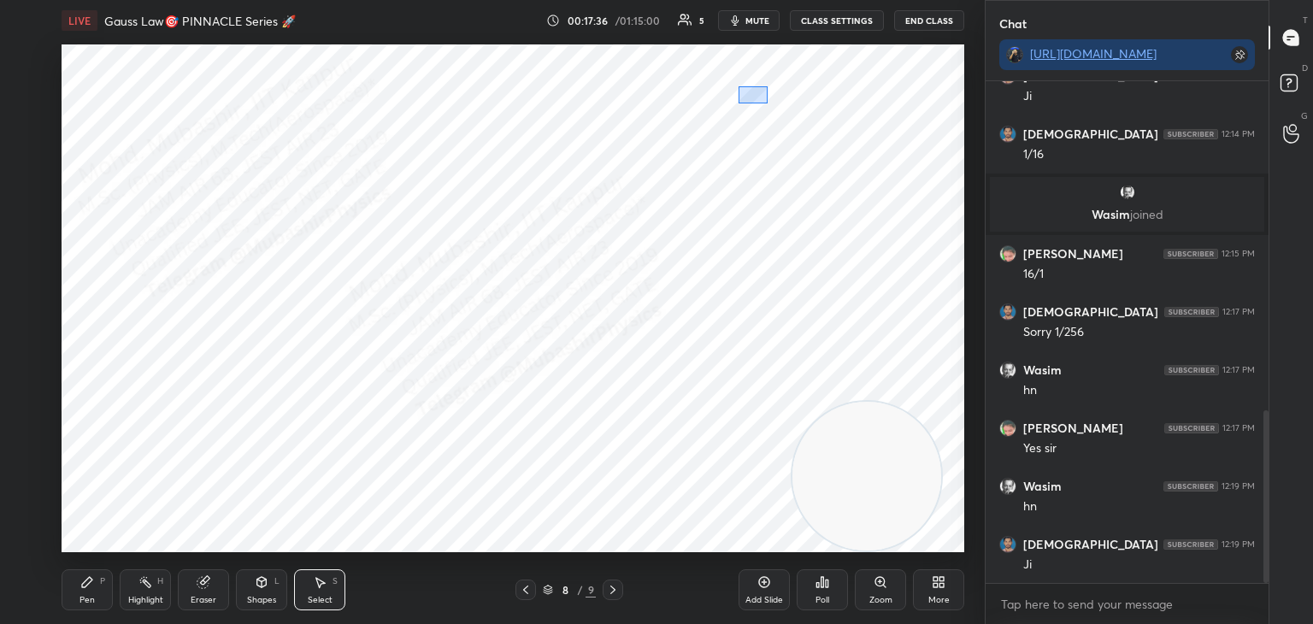
click at [796, 135] on div "0 ° Undo Copy Paste here Duplicate Duplicate to new slide Delete" at bounding box center [513, 298] width 903 height 508
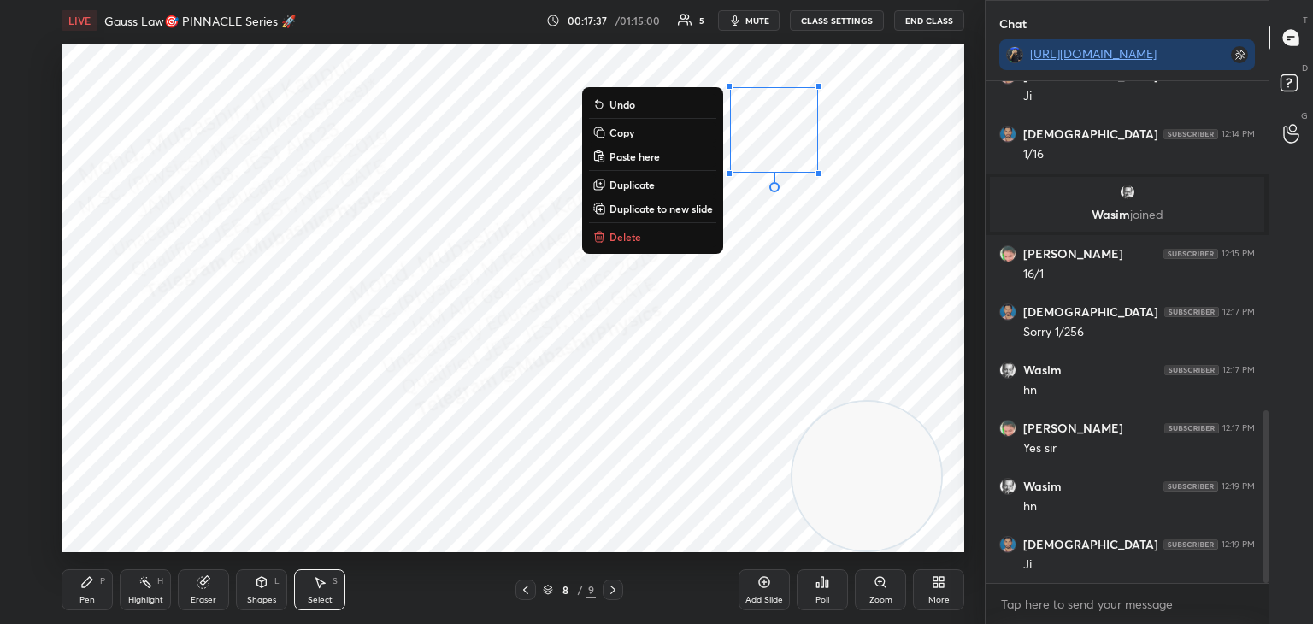
click at [651, 183] on p "Duplicate" at bounding box center [632, 185] width 45 height 14
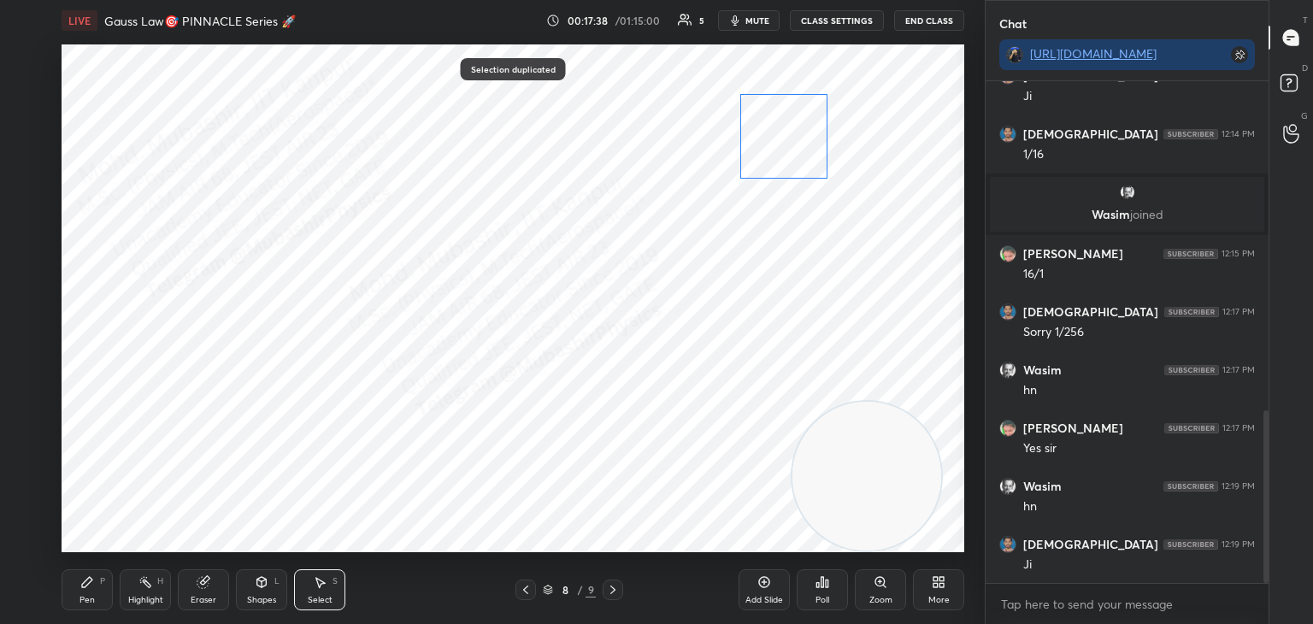
drag, startPoint x: 791, startPoint y: 141, endPoint x: 781, endPoint y: 127, distance: 17.1
click at [781, 127] on div "0 ° Undo Copy Paste here Duplicate Duplicate to new slide Delete" at bounding box center [513, 298] width 903 height 508
drag, startPoint x: 828, startPoint y: 179, endPoint x: 811, endPoint y: 163, distance: 23.0
click at [811, 163] on div at bounding box center [812, 165] width 7 height 7
click at [774, 148] on div "0 ° Undo Copy Paste here Duplicate Duplicate to new slide Delete" at bounding box center [513, 298] width 903 height 508
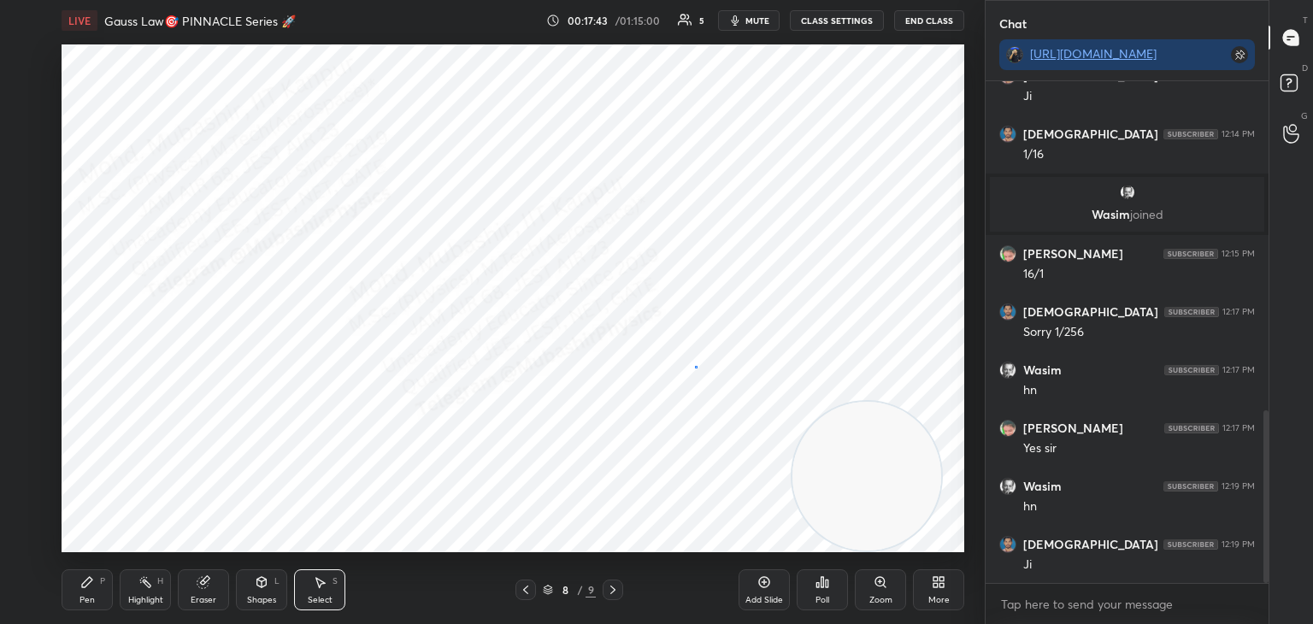
drag, startPoint x: 695, startPoint y: 367, endPoint x: 677, endPoint y: 385, distance: 25.4
click at [695, 370] on div "0 ° Undo Copy Paste here Duplicate Duplicate to new slide Delete" at bounding box center [513, 298] width 903 height 508
click at [257, 605] on div "Shapes" at bounding box center [261, 600] width 29 height 9
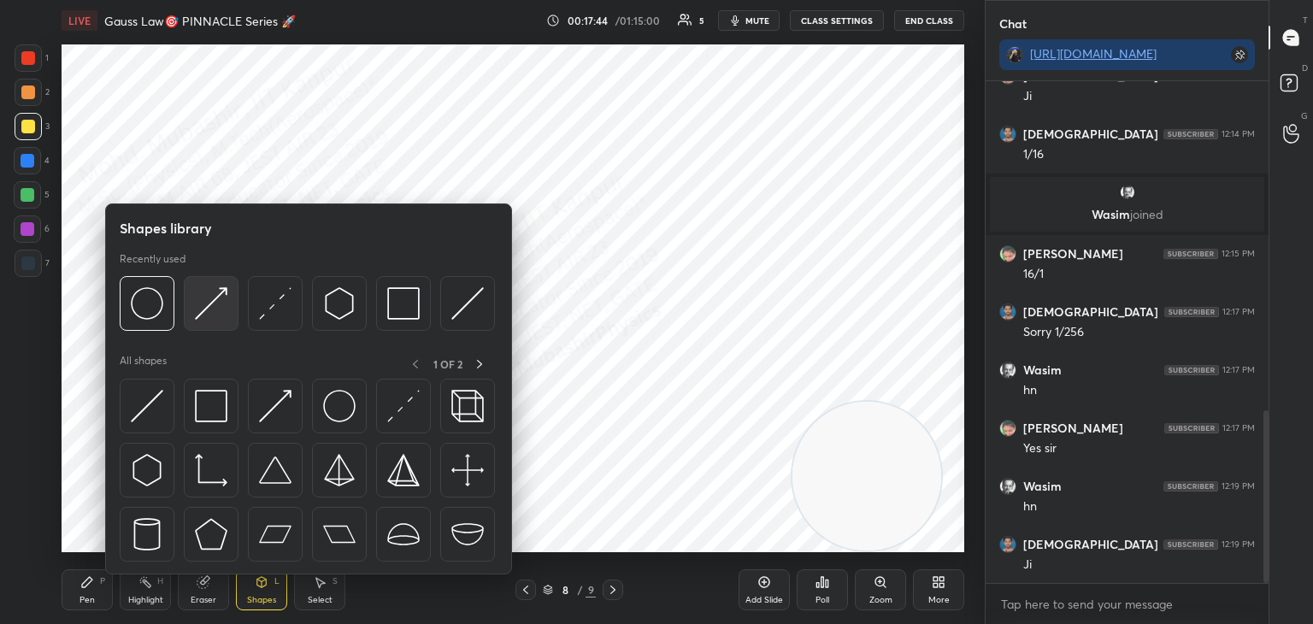
click at [210, 309] on img at bounding box center [211, 303] width 32 height 32
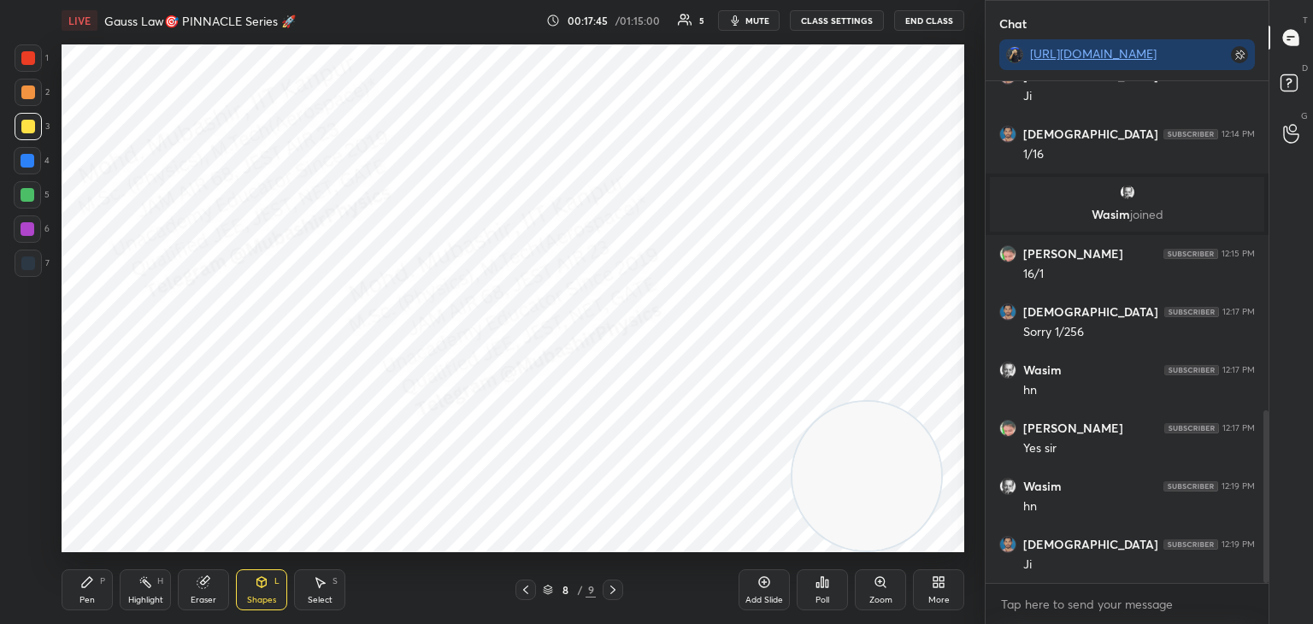
click at [34, 239] on div at bounding box center [27, 228] width 27 height 27
click at [17, 192] on div at bounding box center [27, 194] width 27 height 27
drag, startPoint x: 27, startPoint y: 163, endPoint x: 49, endPoint y: 166, distance: 21.5
click at [27, 165] on div at bounding box center [28, 161] width 14 height 14
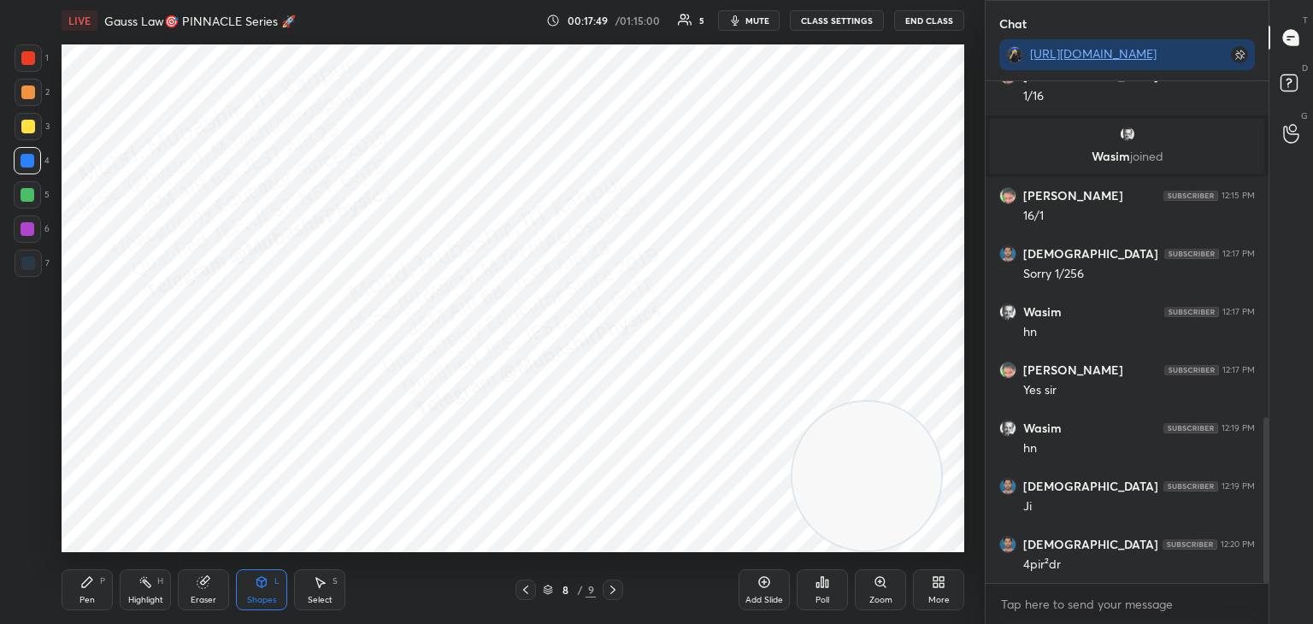
drag, startPoint x: 73, startPoint y: 580, endPoint x: 126, endPoint y: 558, distance: 57.2
click at [69, 587] on div "Pen P" at bounding box center [87, 590] width 51 height 41
click at [23, 56] on div at bounding box center [28, 58] width 14 height 14
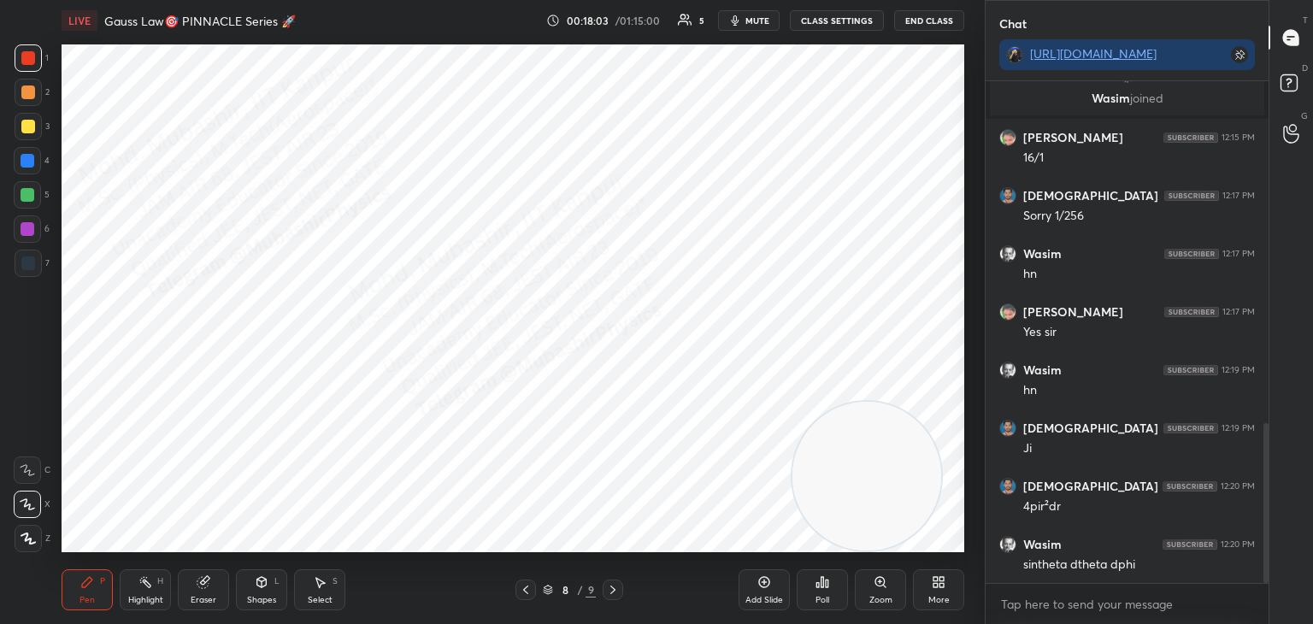
drag, startPoint x: 18, startPoint y: 162, endPoint x: 56, endPoint y: 175, distance: 40.0
click at [18, 162] on div at bounding box center [27, 160] width 27 height 27
drag, startPoint x: 766, startPoint y: 473, endPoint x: 228, endPoint y: 519, distance: 539.8
click at [793, 519] on video at bounding box center [867, 476] width 149 height 149
drag, startPoint x: 213, startPoint y: 466, endPoint x: 544, endPoint y: 25, distance: 551.5
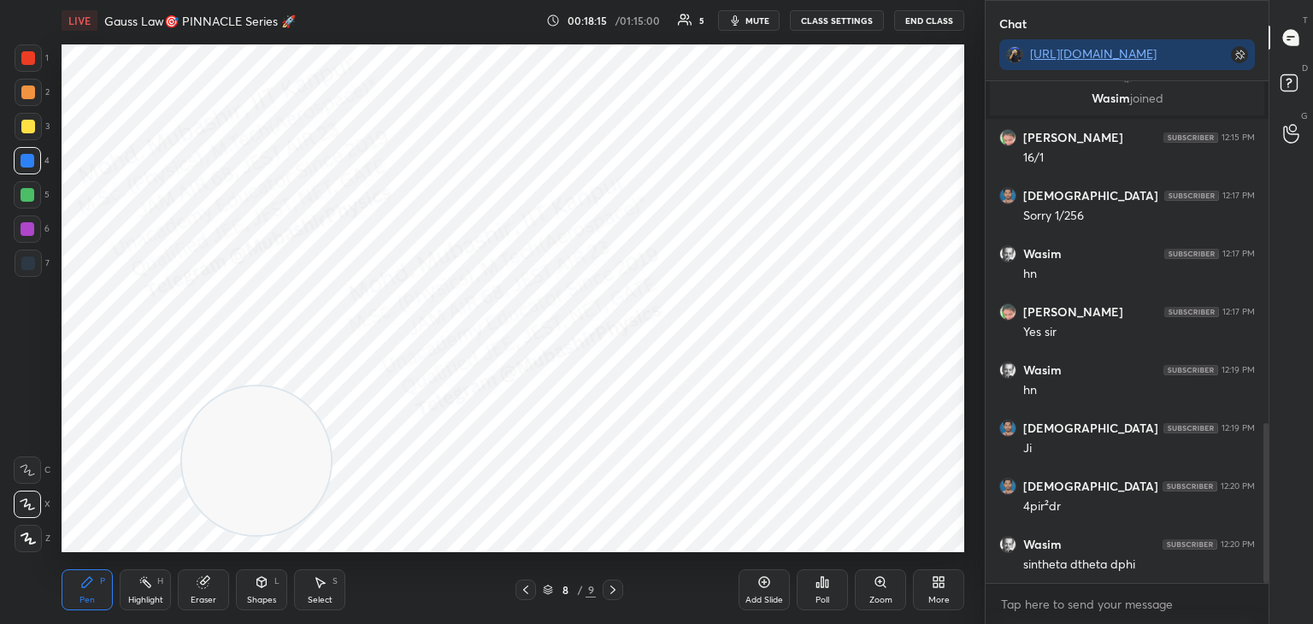
click at [552, 19] on div "LIVE Gauss Law🎯 PINNACLE Series 🚀 00:18:15 / 01:15:00 5 mute CLASS SETTINGS End…" at bounding box center [513, 312] width 917 height 624
drag, startPoint x: 30, startPoint y: 192, endPoint x: 59, endPoint y: 206, distance: 32.1
click at [37, 196] on div at bounding box center [27, 194] width 27 height 27
drag, startPoint x: 690, startPoint y: 112, endPoint x: 832, endPoint y: 98, distance: 142.6
click at [670, 97] on video at bounding box center [595, 120] width 149 height 149
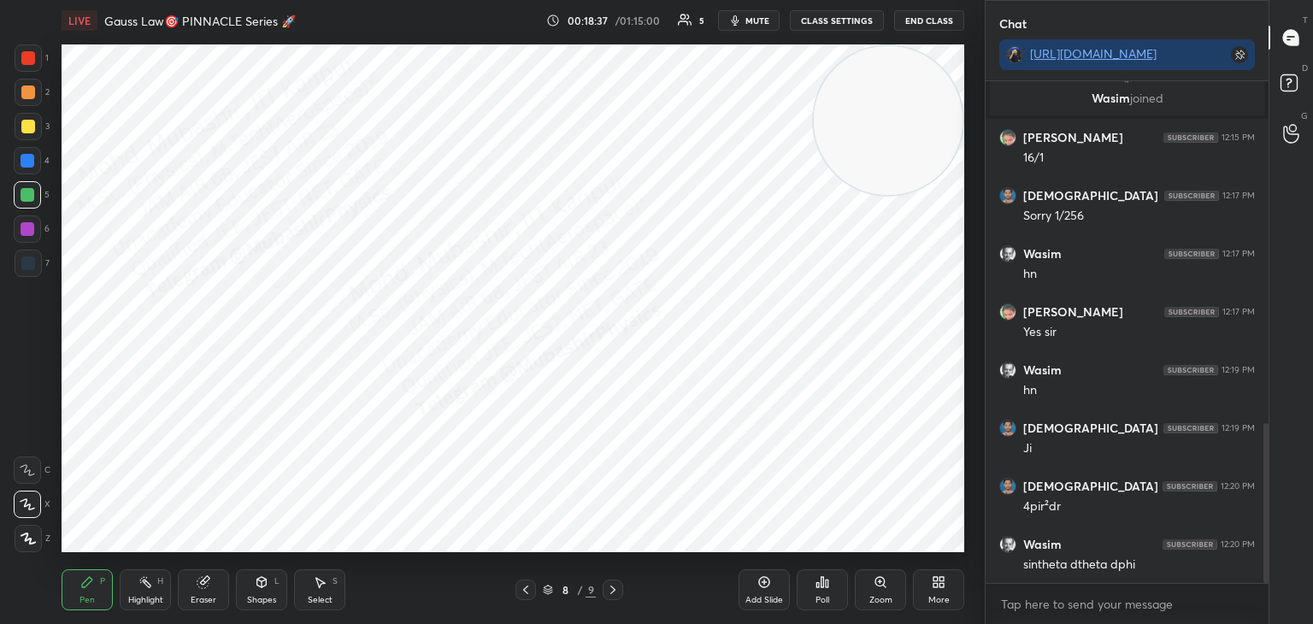
click at [24, 134] on div at bounding box center [28, 126] width 27 height 27
drag, startPoint x: 27, startPoint y: 91, endPoint x: 56, endPoint y: 94, distance: 29.2
click at [32, 90] on div at bounding box center [28, 93] width 14 height 14
click at [21, 155] on div at bounding box center [28, 161] width 14 height 14
drag, startPoint x: 23, startPoint y: 110, endPoint x: 21, endPoint y: 125, distance: 14.8
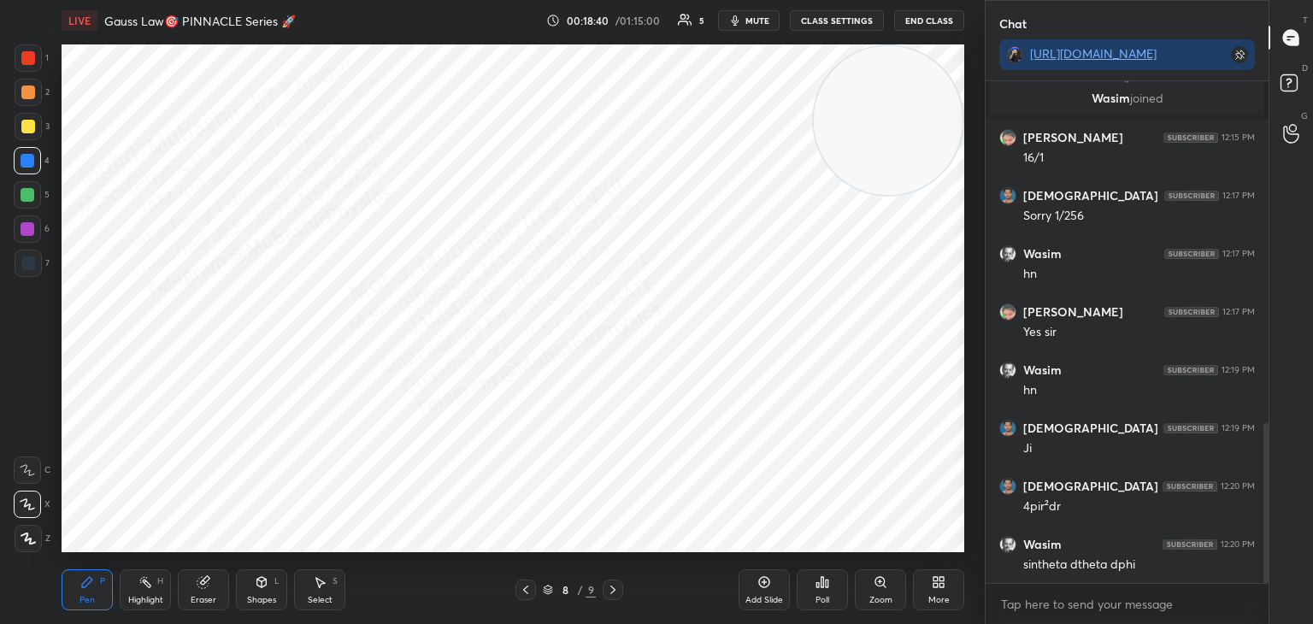
click at [23, 115] on div "1 2 3 4 5 6 7" at bounding box center [32, 163] width 36 height 239
click at [27, 126] on div at bounding box center [28, 127] width 14 height 14
click at [28, 227] on div at bounding box center [28, 229] width 14 height 14
drag, startPoint x: 25, startPoint y: 54, endPoint x: 42, endPoint y: 76, distance: 28.0
click at [27, 59] on div at bounding box center [28, 58] width 14 height 14
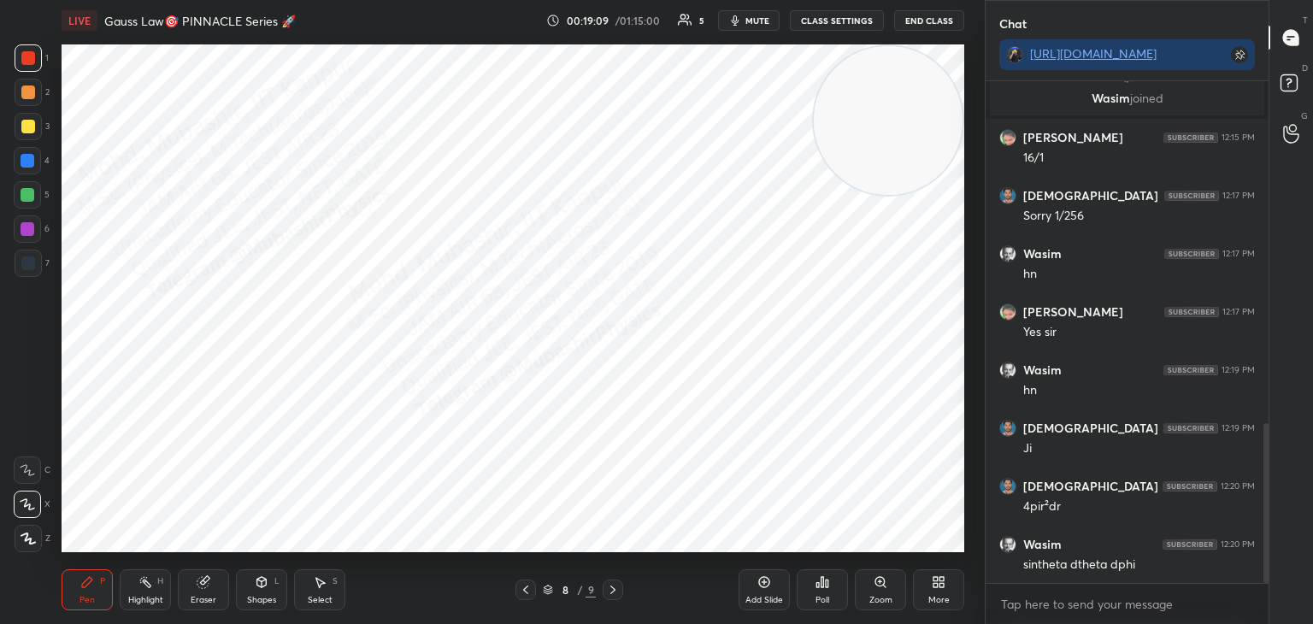
click at [15, 281] on div "7" at bounding box center [32, 267] width 35 height 34
drag, startPoint x: 350, startPoint y: 589, endPoint x: 334, endPoint y: 590, distance: 15.4
click at [335, 590] on div "Pen P Highlight H Eraser Shapes L Select S" at bounding box center [231, 590] width 339 height 41
click at [127, 593] on div "Highlight H" at bounding box center [145, 590] width 51 height 41
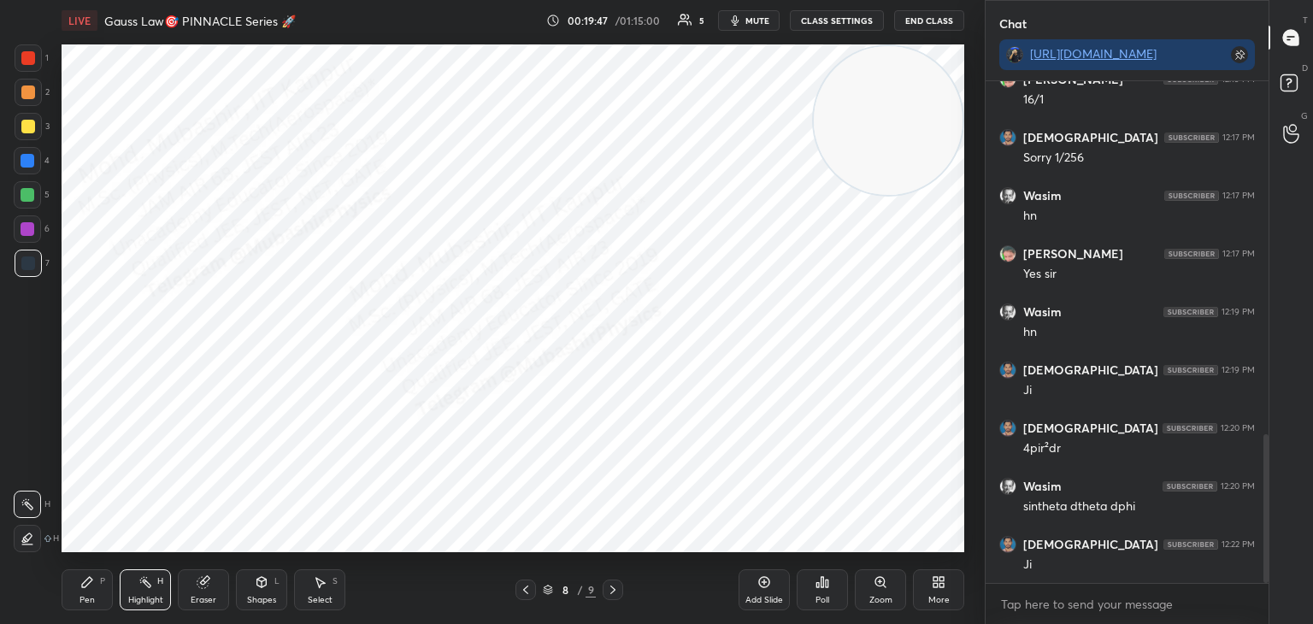
scroll to position [1190, 0]
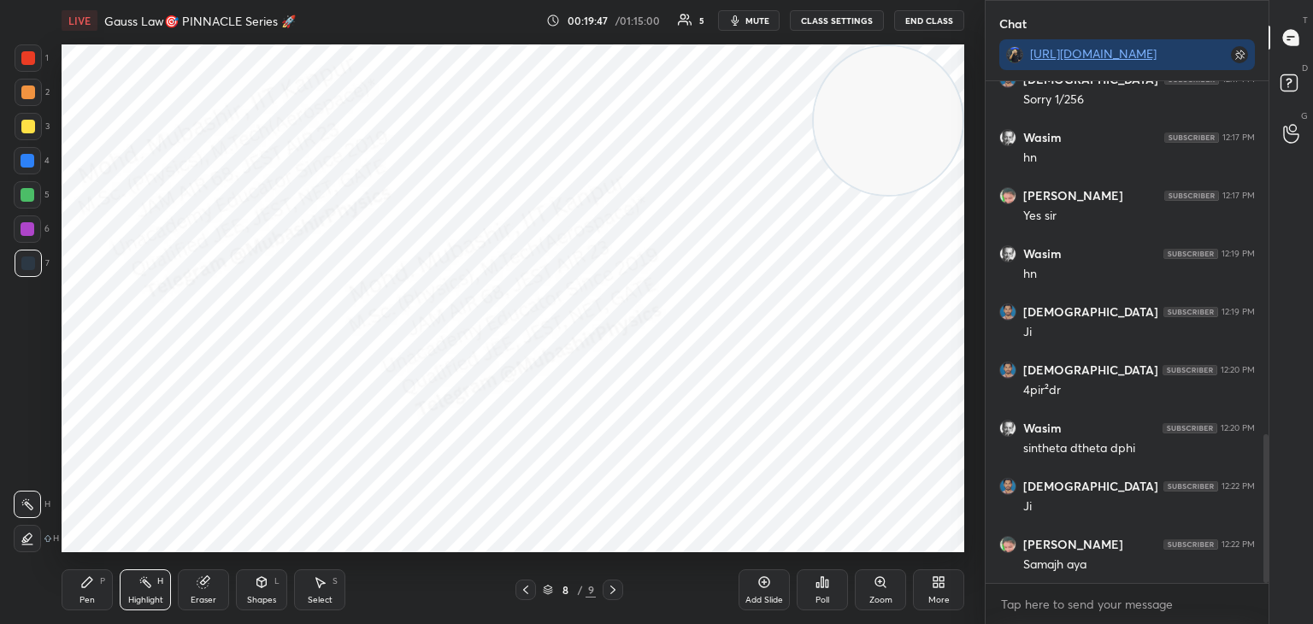
click at [324, 597] on div "Select" at bounding box center [320, 600] width 25 height 9
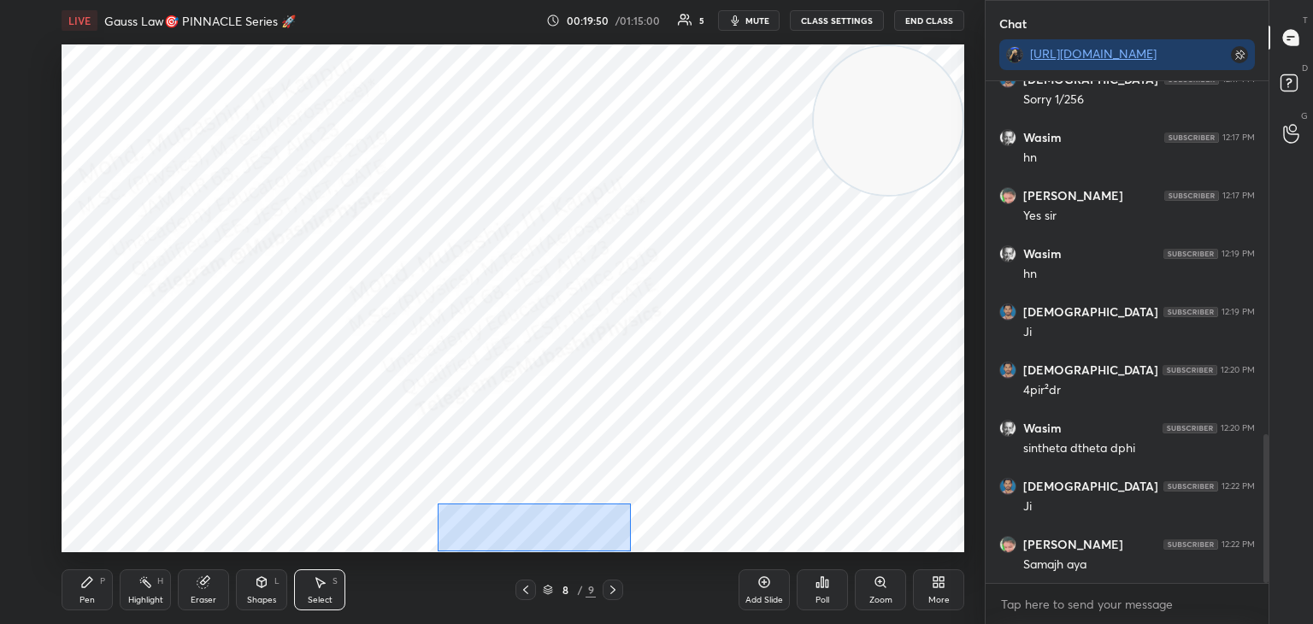
drag, startPoint x: 438, startPoint y: 504, endPoint x: 635, endPoint y: 543, distance: 201.4
click at [629, 552] on div "0 ° Undo Copy Paste here Duplicate Duplicate to new slide Delete" at bounding box center [513, 298] width 903 height 508
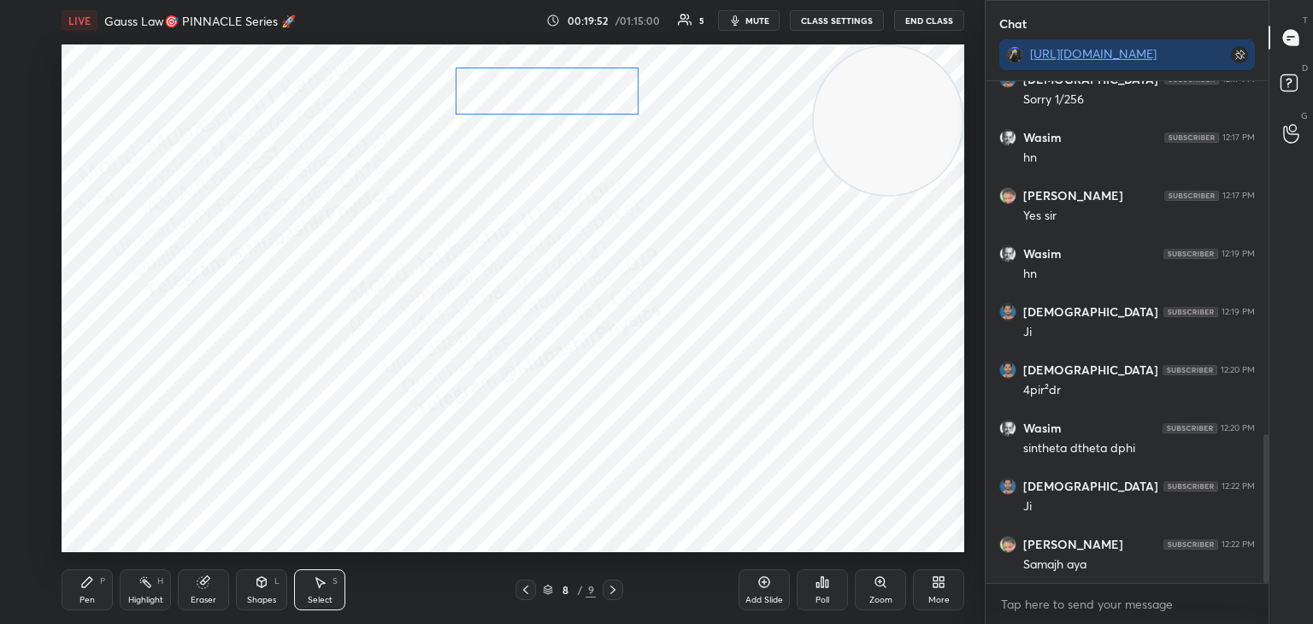
drag, startPoint x: 555, startPoint y: 512, endPoint x: 564, endPoint y: 74, distance: 438.8
click at [555, 74] on div "0 ° Undo Copy Paste here Duplicate Duplicate to new slide Delete" at bounding box center [513, 298] width 903 height 508
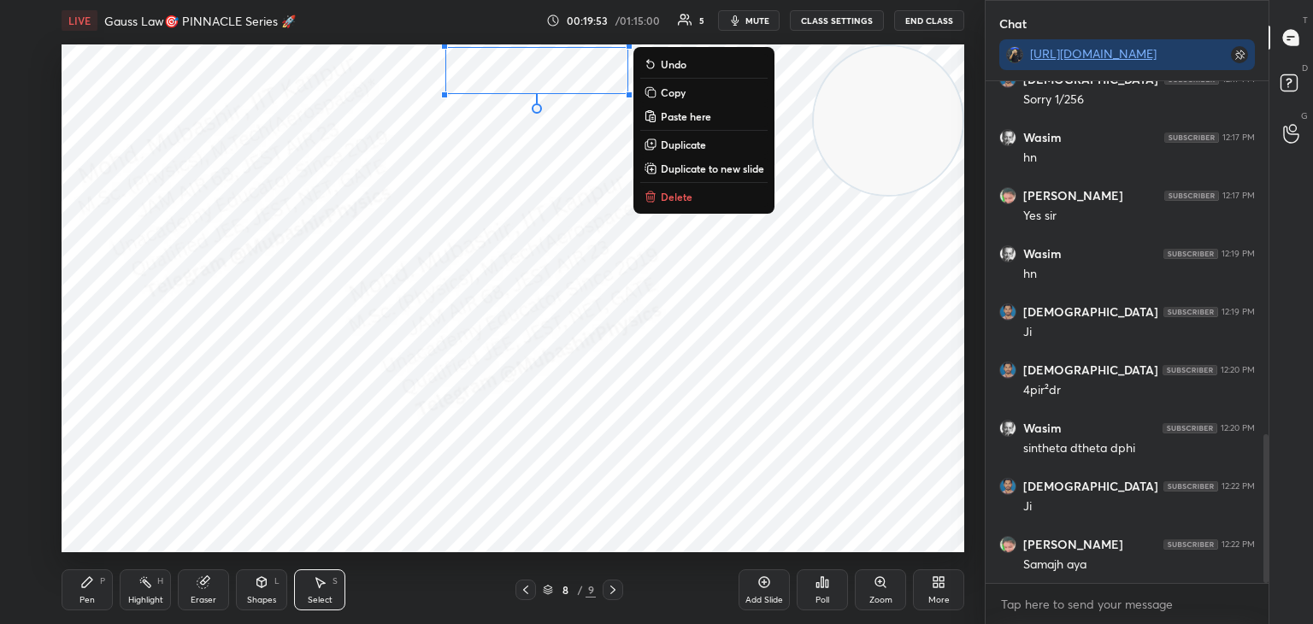
drag, startPoint x: 575, startPoint y: 76, endPoint x: 575, endPoint y: 86, distance: 10.3
click at [575, 86] on div "0 ° Undo Copy Paste here Duplicate Duplicate to new slide Delete" at bounding box center [513, 298] width 903 height 508
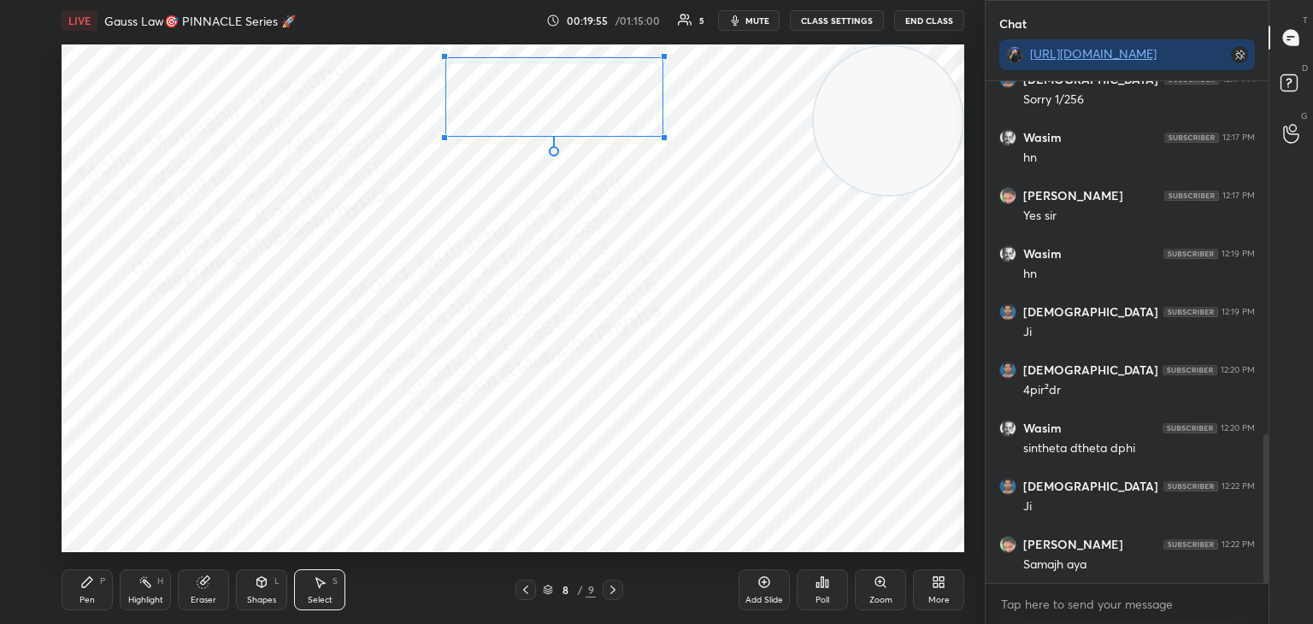
drag, startPoint x: 627, startPoint y: 100, endPoint x: 661, endPoint y: 133, distance: 47.2
click at [661, 134] on div at bounding box center [664, 137] width 7 height 7
drag, startPoint x: 620, startPoint y: 227, endPoint x: 616, endPoint y: 216, distance: 11.1
click at [620, 225] on div "0 ° Undo Copy Paste here Duplicate Duplicate to new slide Delete" at bounding box center [513, 298] width 903 height 508
drag, startPoint x: 546, startPoint y: 107, endPoint x: 572, endPoint y: 127, distance: 32.9
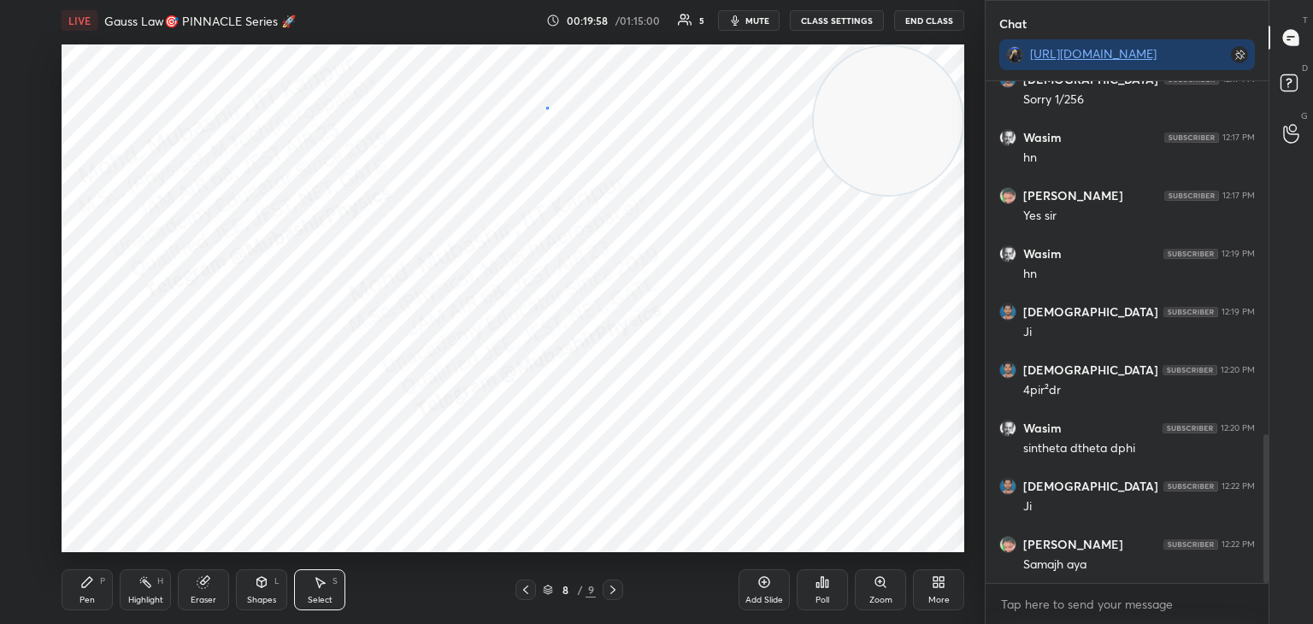
click at [581, 132] on div "0 ° Undo Copy Paste here Duplicate Duplicate to new slide Delete" at bounding box center [513, 298] width 903 height 508
drag, startPoint x: 569, startPoint y: 122, endPoint x: 548, endPoint y: 134, distance: 23.8
click at [561, 121] on div "0 ° Undo Copy Paste here Duplicate Duplicate to new slide Delete" at bounding box center [513, 298] width 903 height 508
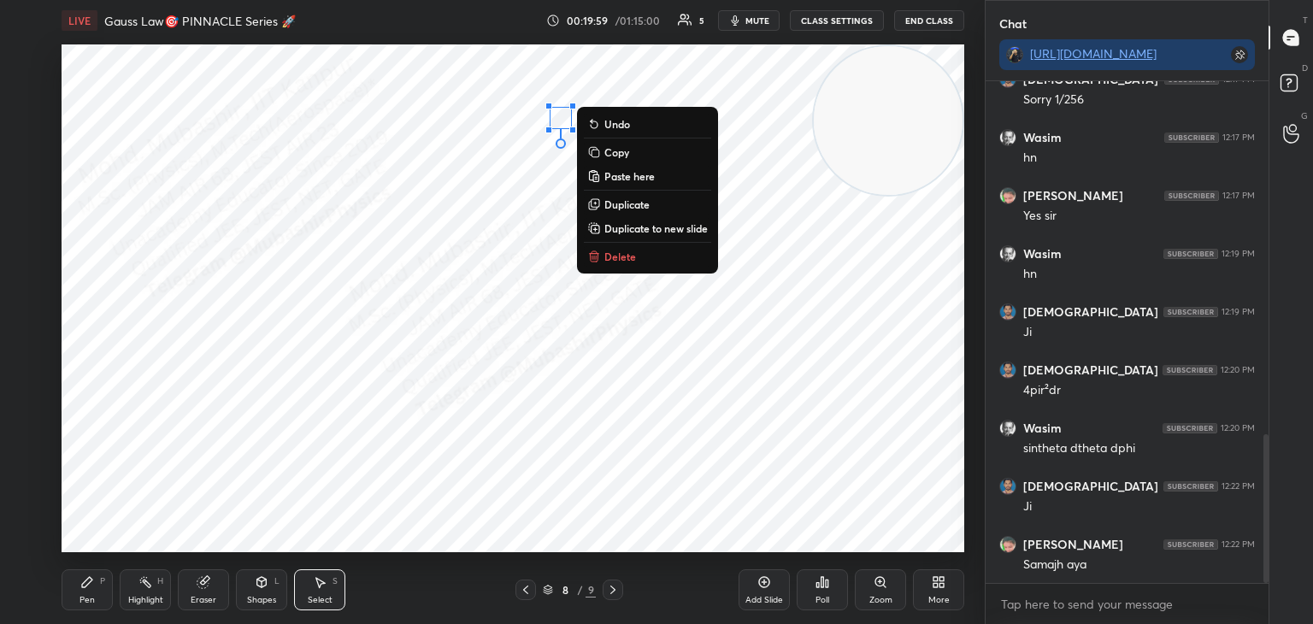
drag, startPoint x: 540, startPoint y: 152, endPoint x: 589, endPoint y: 129, distance: 54.7
click at [540, 151] on div "0 ° Undo Copy Paste here Duplicate Duplicate to new slide Delete" at bounding box center [513, 298] width 903 height 508
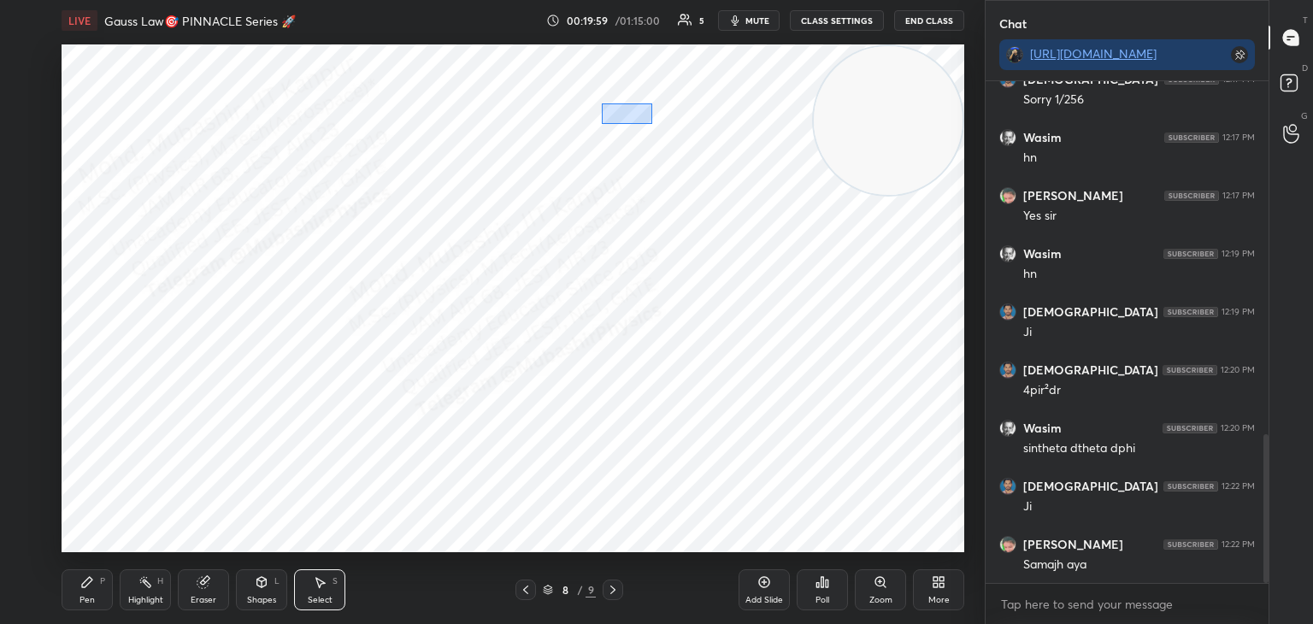
drag, startPoint x: 599, startPoint y: 98, endPoint x: 627, endPoint y: 110, distance: 29.9
click at [660, 128] on div "0 ° Undo Copy Paste here Duplicate Duplicate to new slide Delete" at bounding box center [513, 298] width 903 height 508
click at [605, 109] on div "0 ° Undo Copy Paste here Duplicate Duplicate to new slide Delete" at bounding box center [513, 298] width 903 height 508
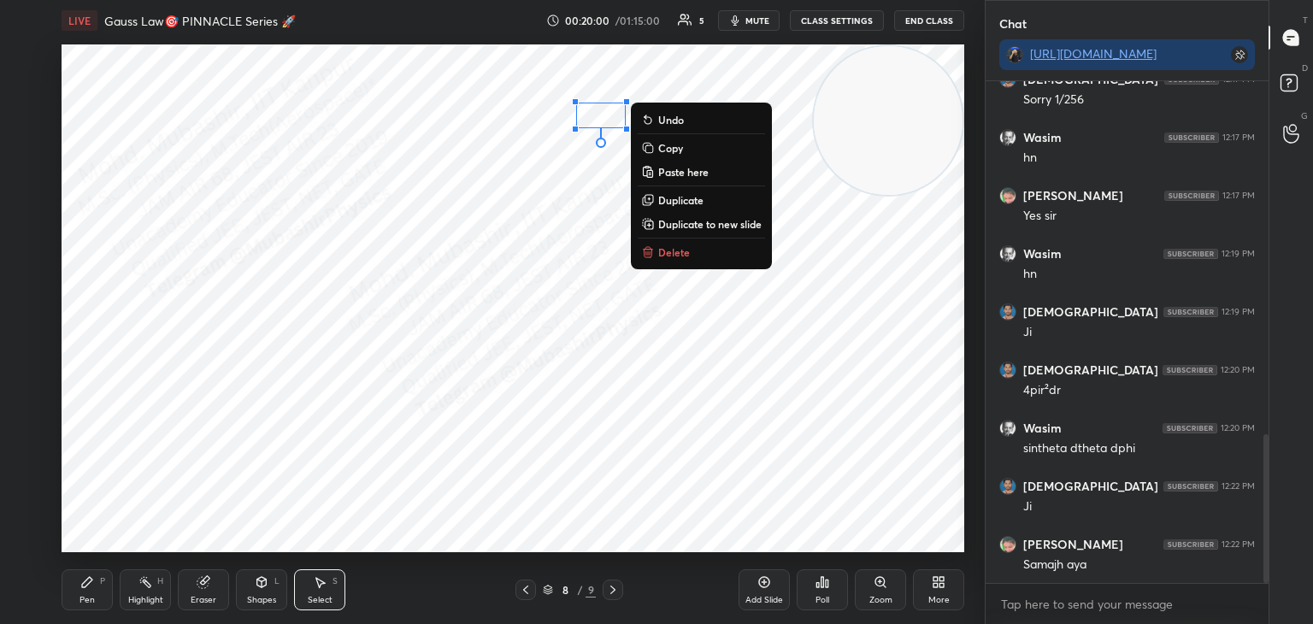
click at [534, 187] on div "0 ° Undo Copy Paste here Duplicate Duplicate to new slide Delete" at bounding box center [513, 298] width 903 height 508
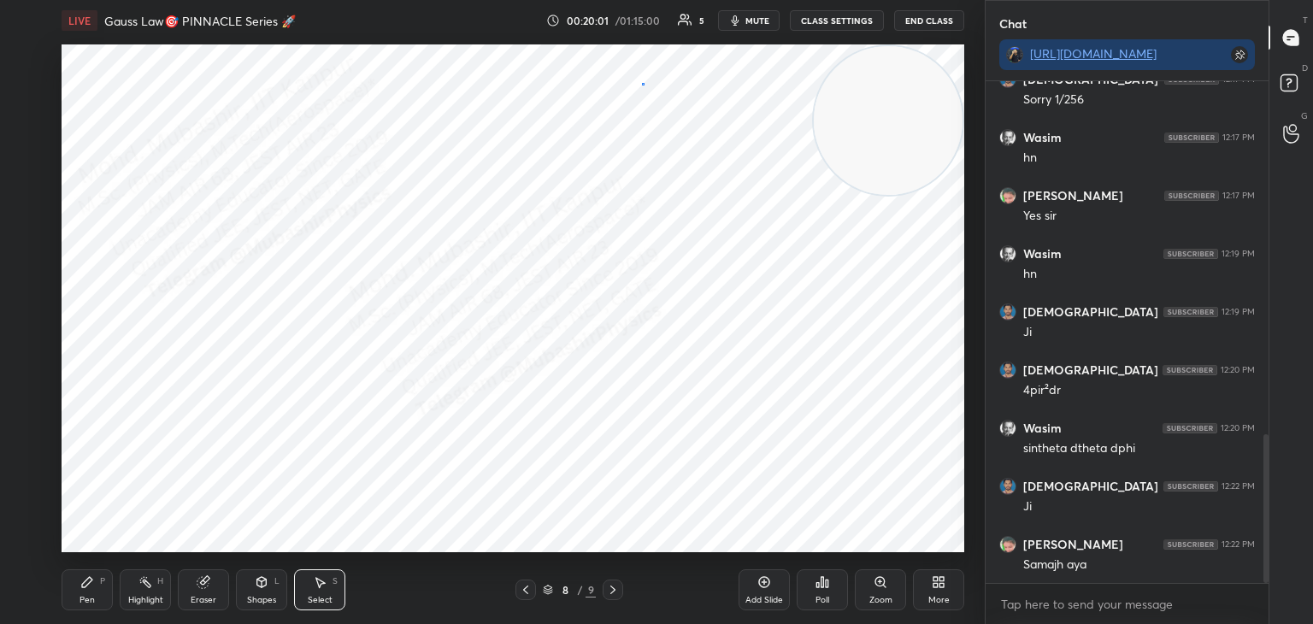
drag, startPoint x: 642, startPoint y: 83, endPoint x: 656, endPoint y: 93, distance: 17.1
click at [656, 90] on div "0 ° Undo Copy Paste here Duplicate Duplicate to new slide Delete" at bounding box center [513, 298] width 903 height 508
drag, startPoint x: 660, startPoint y: 93, endPoint x: 617, endPoint y: 78, distance: 46.2
click at [619, 91] on div at bounding box center [621, 93] width 7 height 7
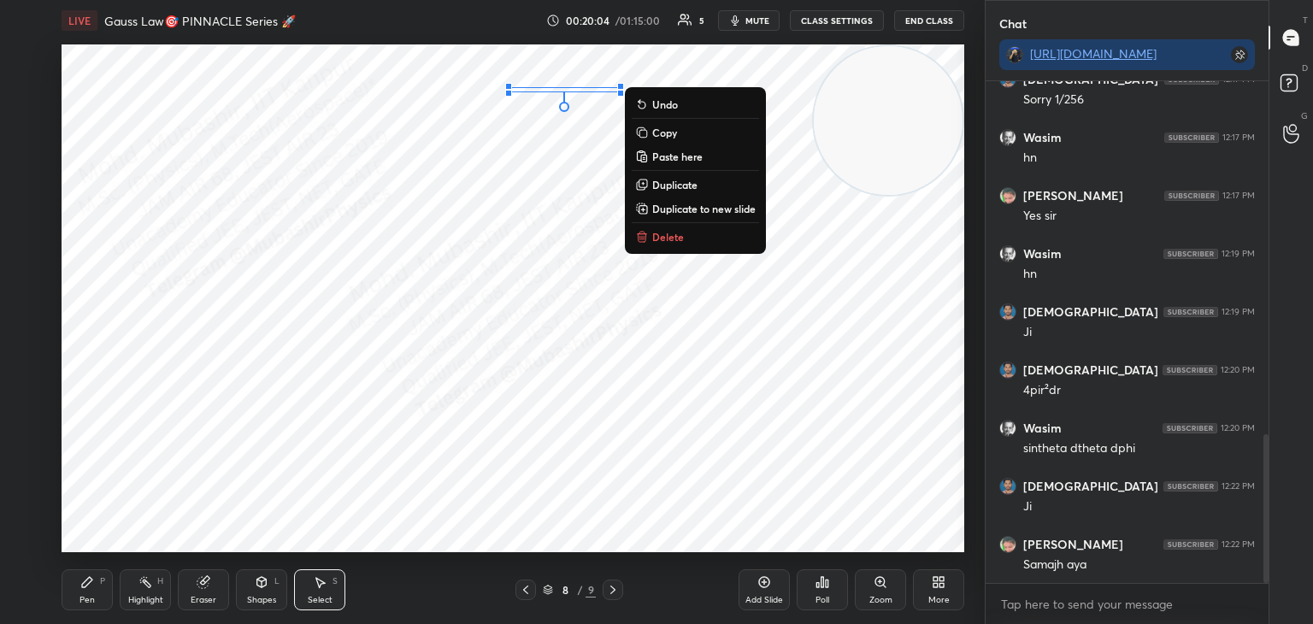
click at [545, 187] on div "0 ° Undo Copy Paste here Duplicate Duplicate to new slide Delete" at bounding box center [513, 298] width 903 height 508
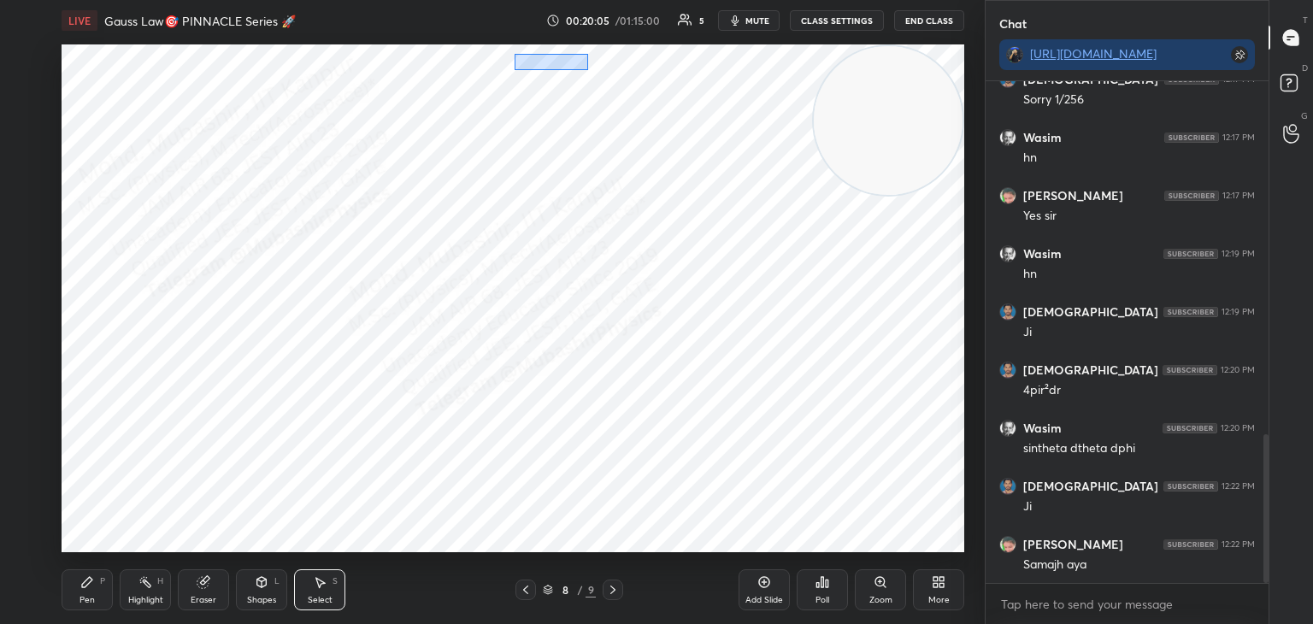
drag, startPoint x: 531, startPoint y: 60, endPoint x: 575, endPoint y: 80, distance: 48.2
click at [578, 80] on div "0 ° Undo Copy Paste here Duplicate Duplicate to new slide Delete" at bounding box center [513, 298] width 903 height 508
click at [558, 64] on div "0 ° Undo Copy Paste here Duplicate Duplicate to new slide Delete" at bounding box center [513, 298] width 903 height 508
click at [511, 180] on div "0 ° Undo Copy Paste here Duplicate Duplicate to new slide Delete" at bounding box center [513, 298] width 903 height 508
click at [141, 582] on icon at bounding box center [146, 582] width 14 height 14
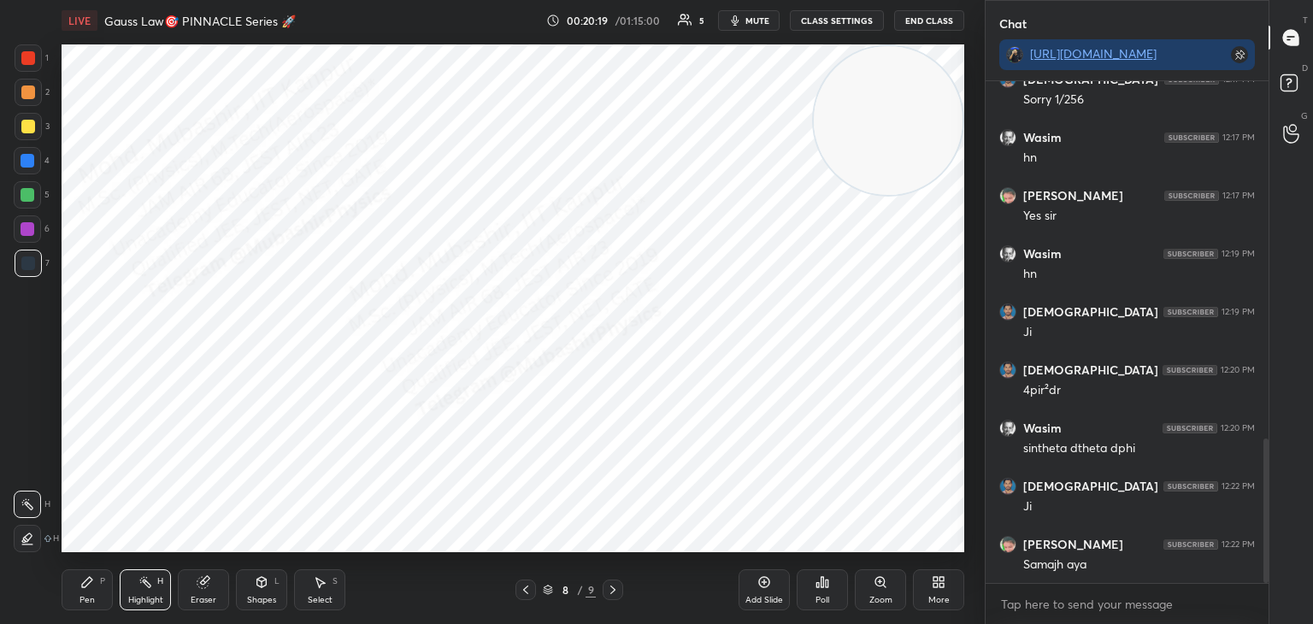
scroll to position [1248, 0]
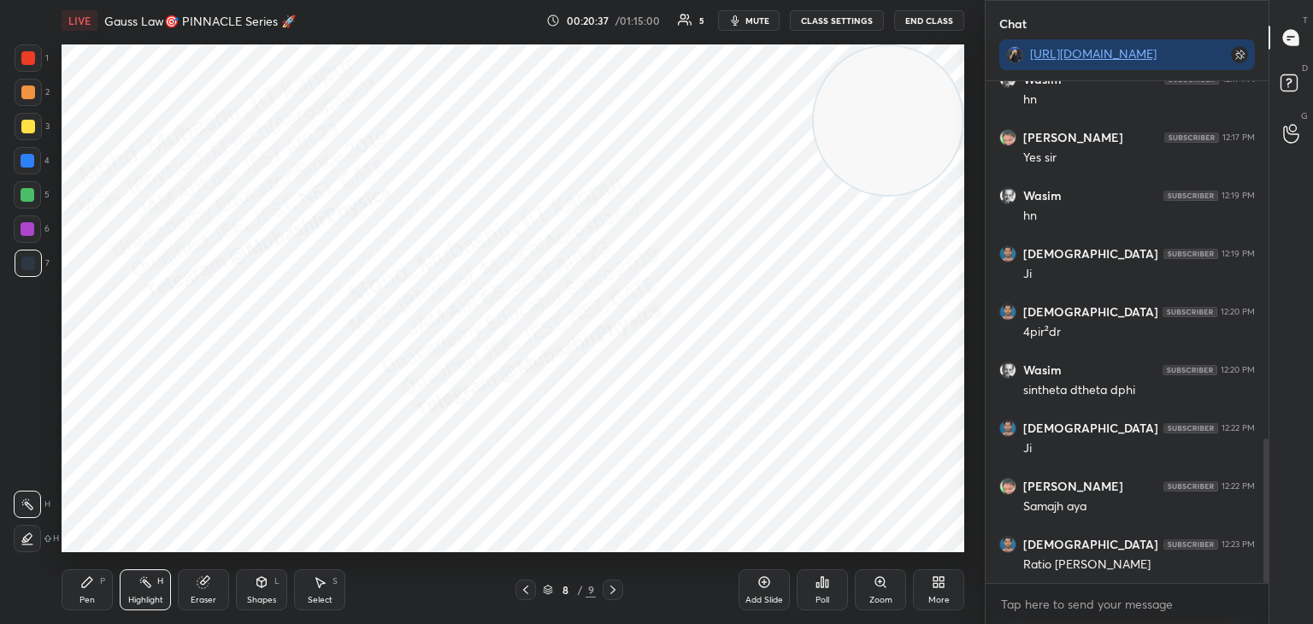
click at [610, 589] on icon at bounding box center [613, 590] width 14 height 14
click at [524, 589] on icon at bounding box center [526, 590] width 14 height 14
click at [606, 589] on icon at bounding box center [613, 590] width 14 height 14
click at [608, 590] on icon at bounding box center [613, 590] width 14 height 14
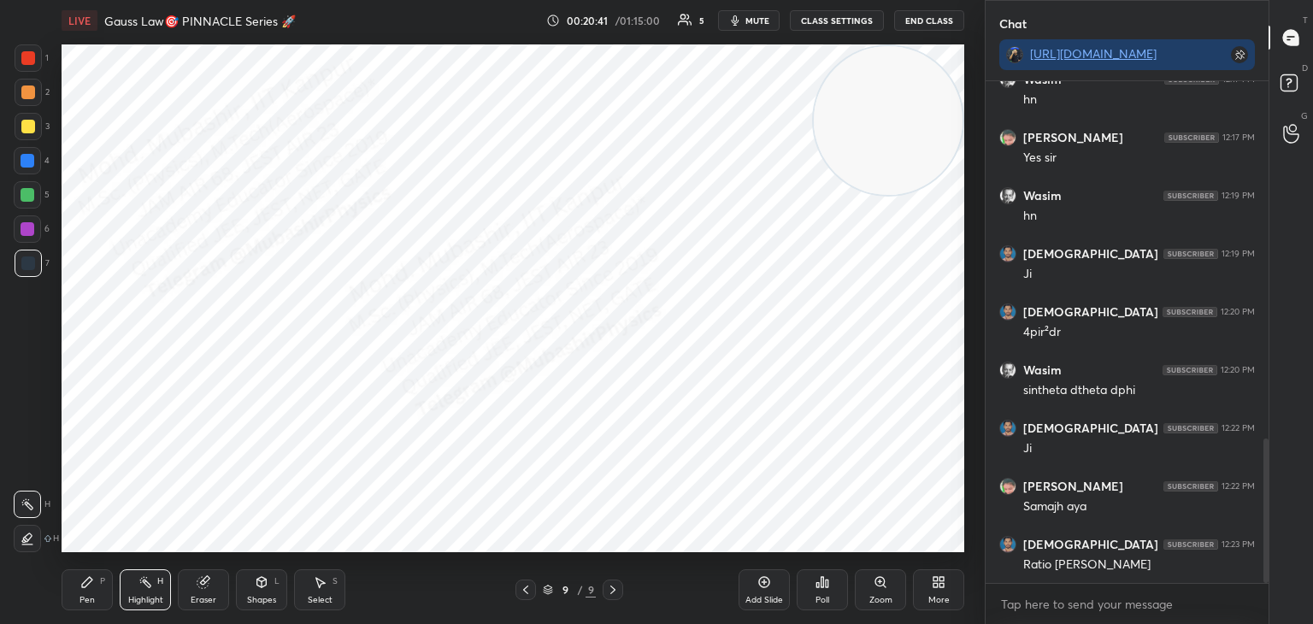
drag, startPoint x: 903, startPoint y: 110, endPoint x: 904, endPoint y: 451, distance: 340.3
click at [955, 195] on video at bounding box center [888, 120] width 149 height 149
click at [103, 591] on div "Pen P" at bounding box center [87, 590] width 51 height 41
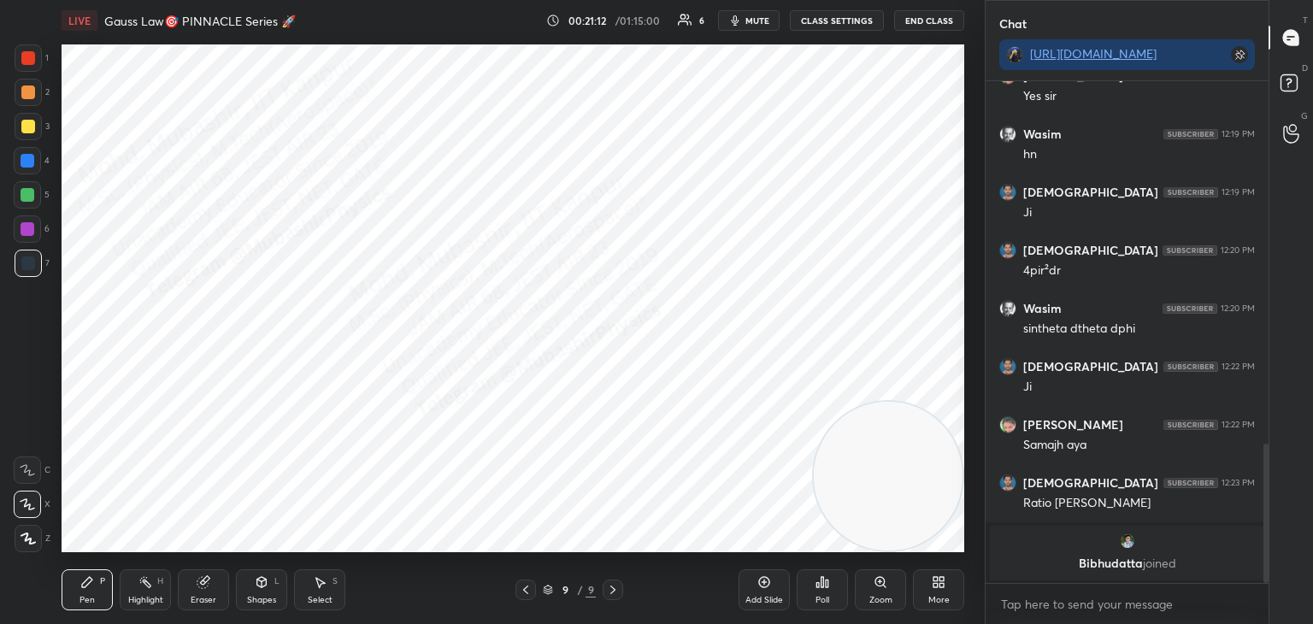
click at [254, 599] on div "Shapes" at bounding box center [261, 600] width 29 height 9
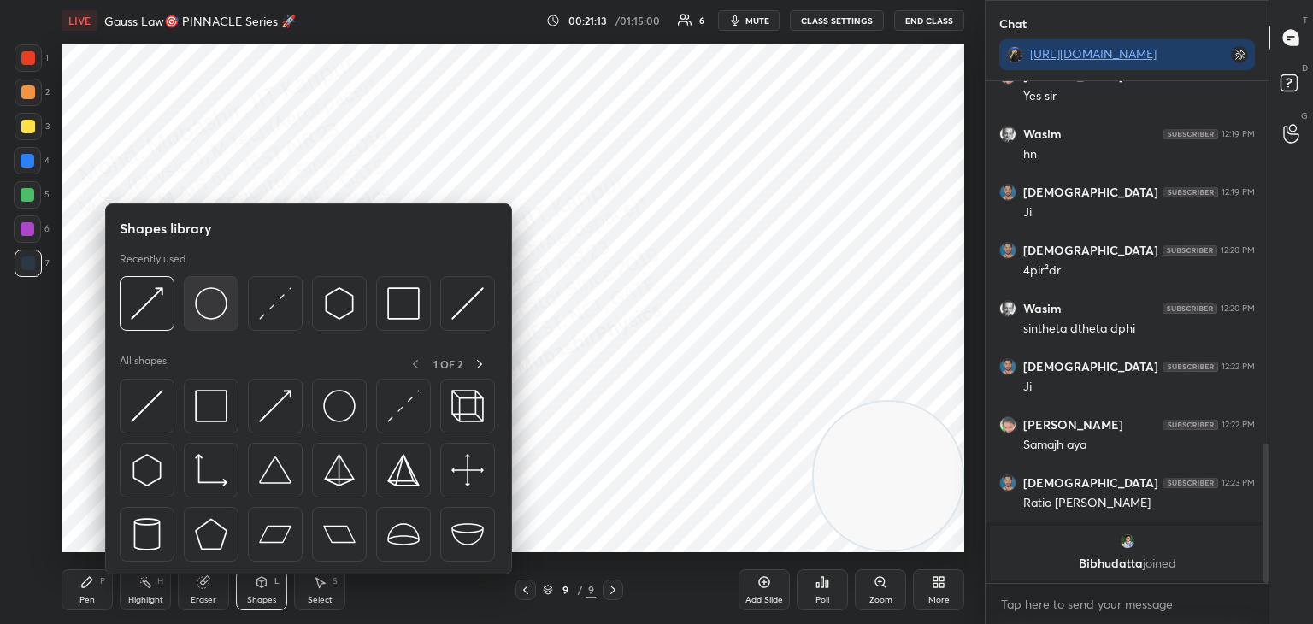
click at [216, 317] on img at bounding box center [211, 303] width 32 height 32
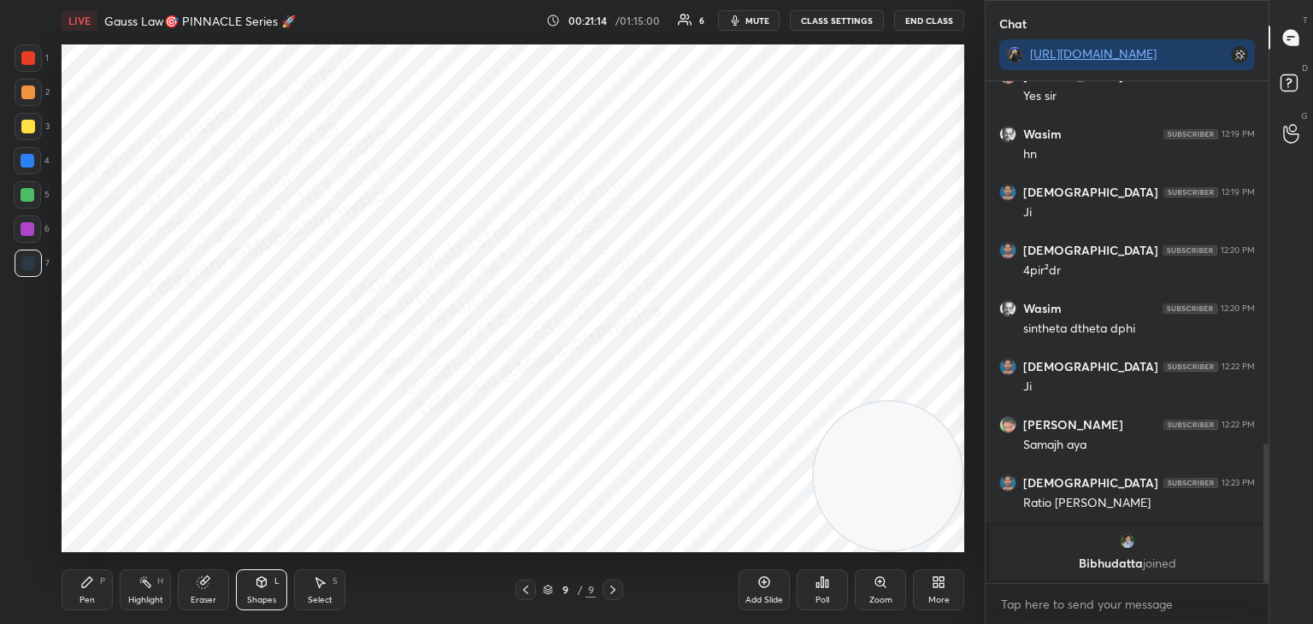
drag, startPoint x: 18, startPoint y: 227, endPoint x: 42, endPoint y: 213, distance: 28.0
click at [21, 230] on div at bounding box center [27, 228] width 27 height 27
click at [246, 582] on div "Shapes L" at bounding box center [261, 590] width 51 height 41
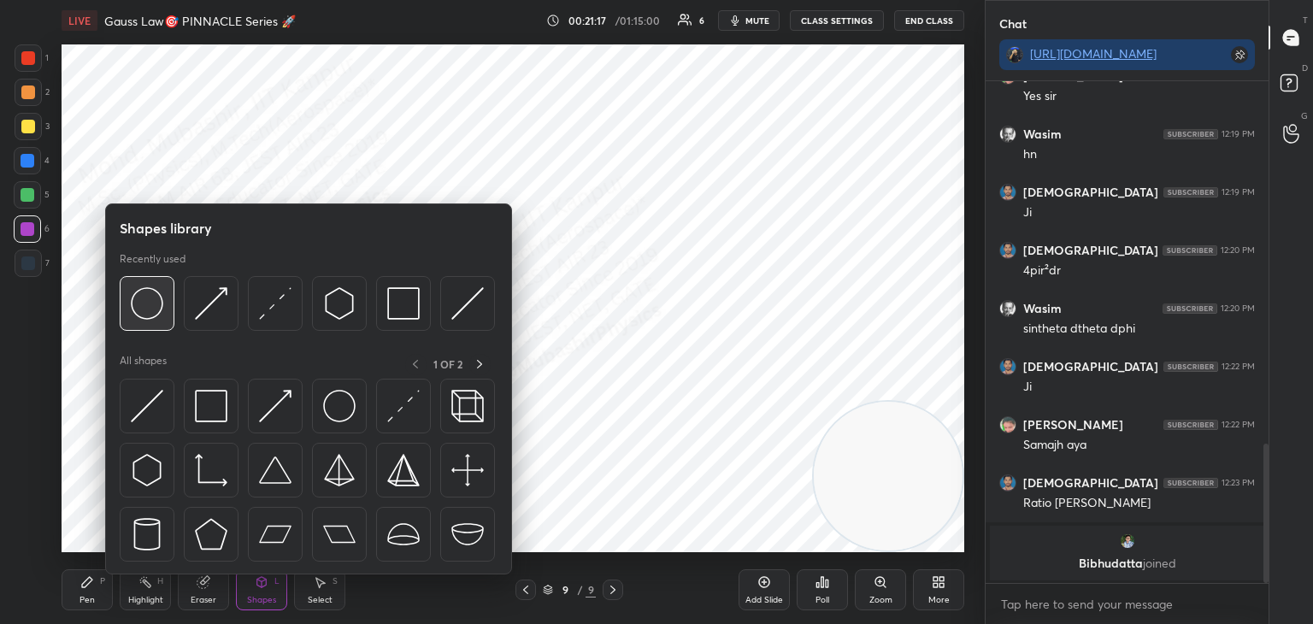
click at [148, 305] on img at bounding box center [147, 303] width 32 height 32
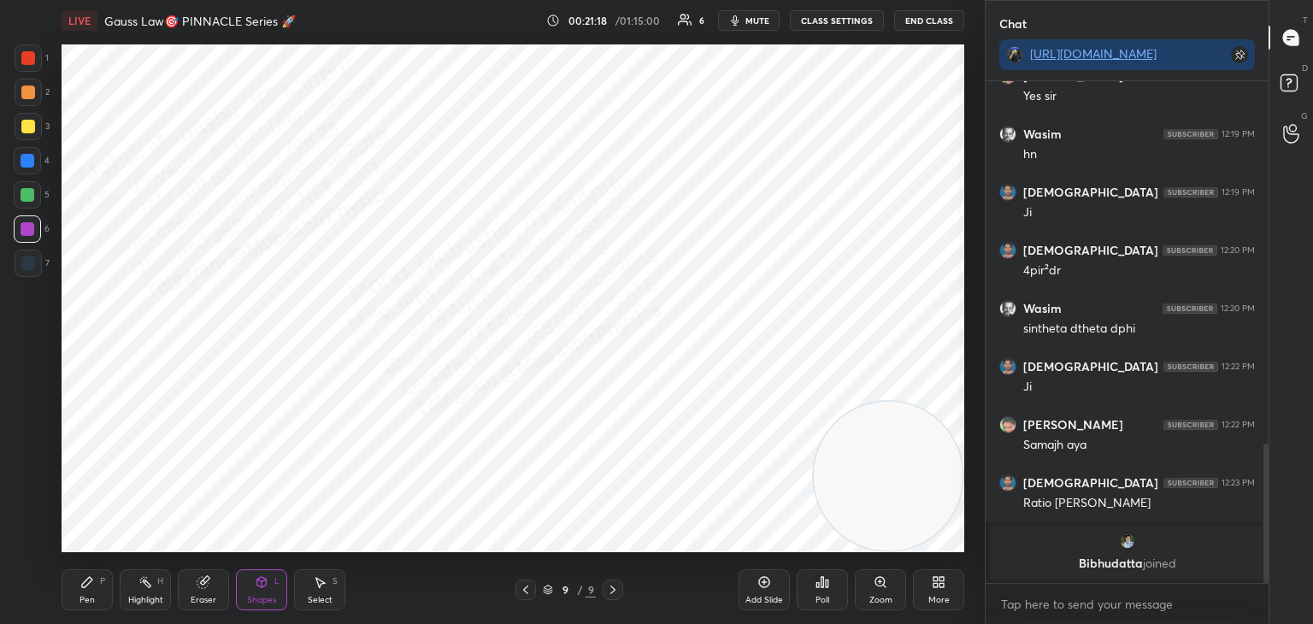
click at [25, 135] on div at bounding box center [28, 126] width 27 height 27
click at [333, 610] on div "Select S" at bounding box center [319, 590] width 51 height 41
click at [243, 322] on div "0 ° Undo Copy Paste here Duplicate Duplicate to new slide Delete" at bounding box center [513, 298] width 903 height 508
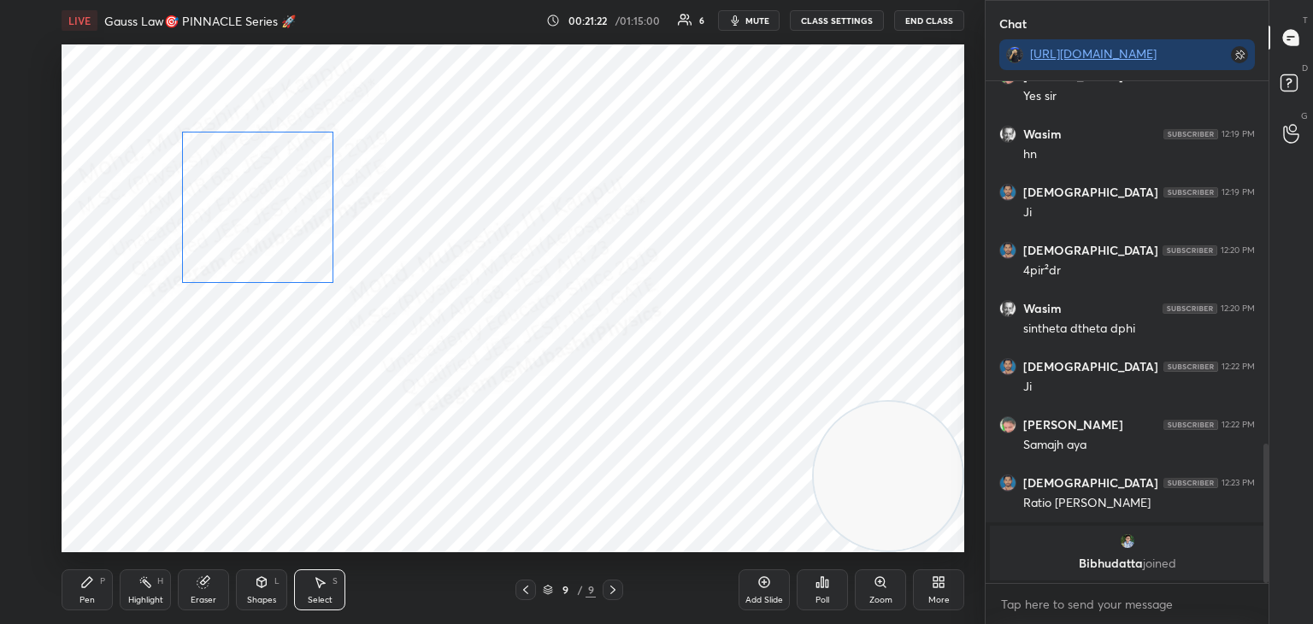
click at [232, 268] on div "0 ° Undo Copy Paste here Duplicate Duplicate to new slide Delete" at bounding box center [513, 298] width 903 height 508
click at [247, 275] on div "0 ° Undo Copy Paste here Duplicate Duplicate to new slide Delete" at bounding box center [513, 298] width 903 height 508
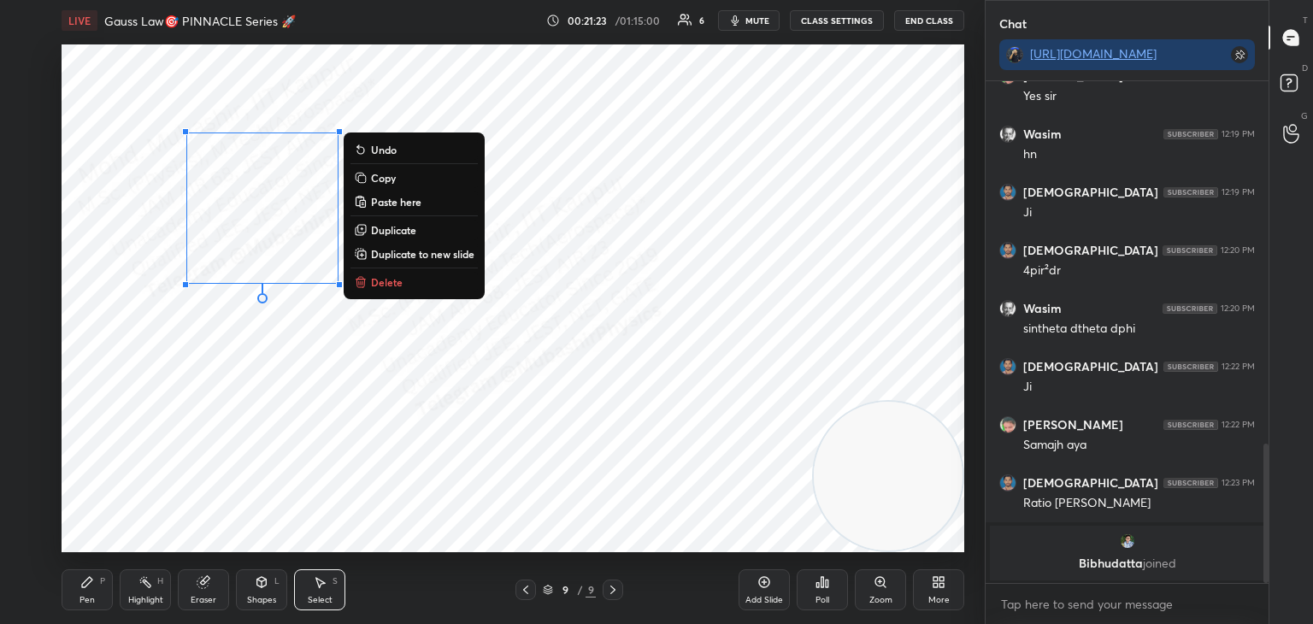
click at [182, 589] on div "Eraser" at bounding box center [203, 590] width 51 height 41
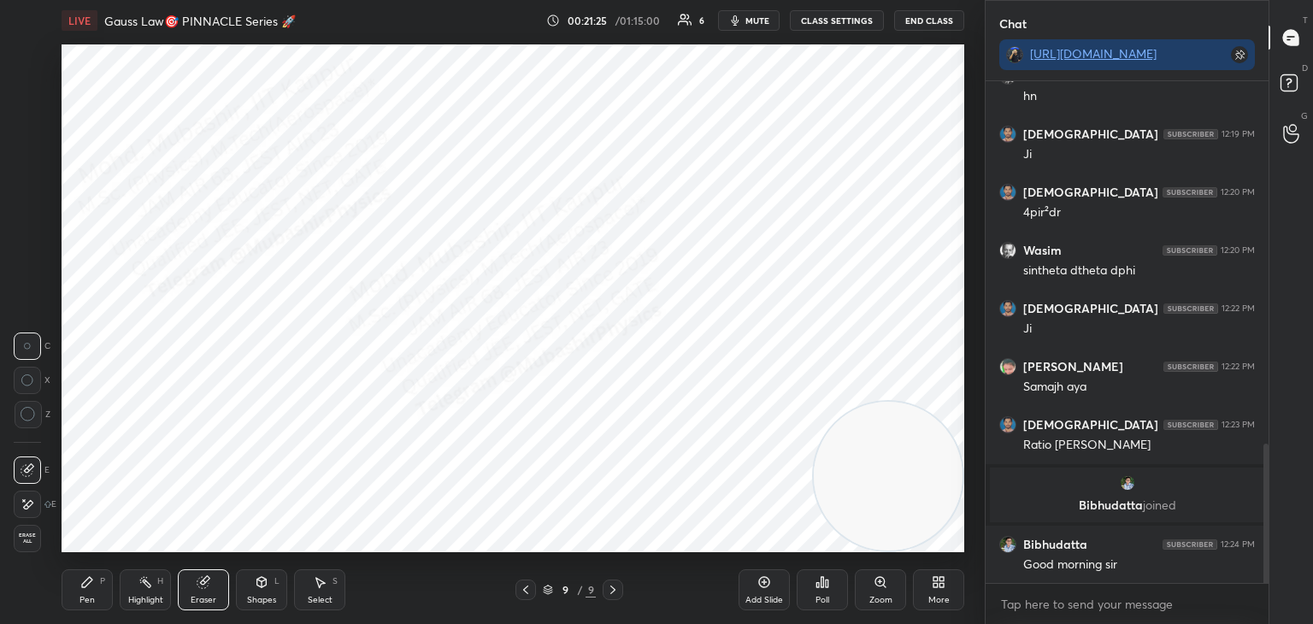
scroll to position [1308, 0]
click at [278, 582] on div "L" at bounding box center [276, 581] width 5 height 9
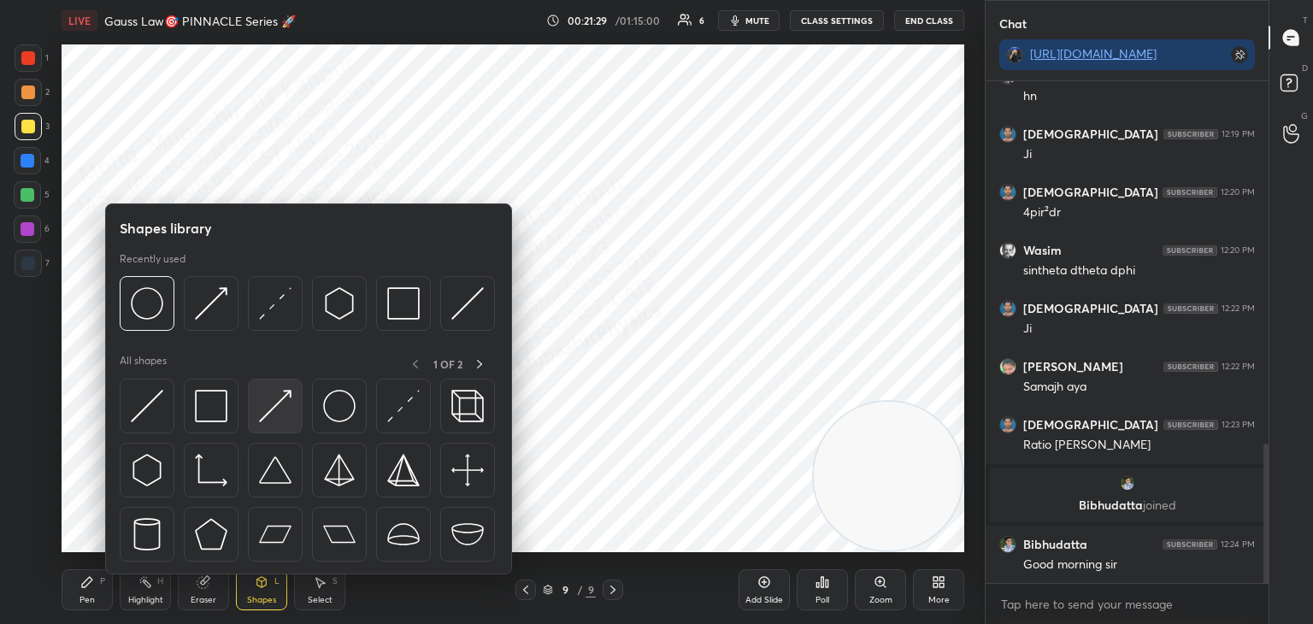
click at [280, 416] on img at bounding box center [275, 406] width 32 height 32
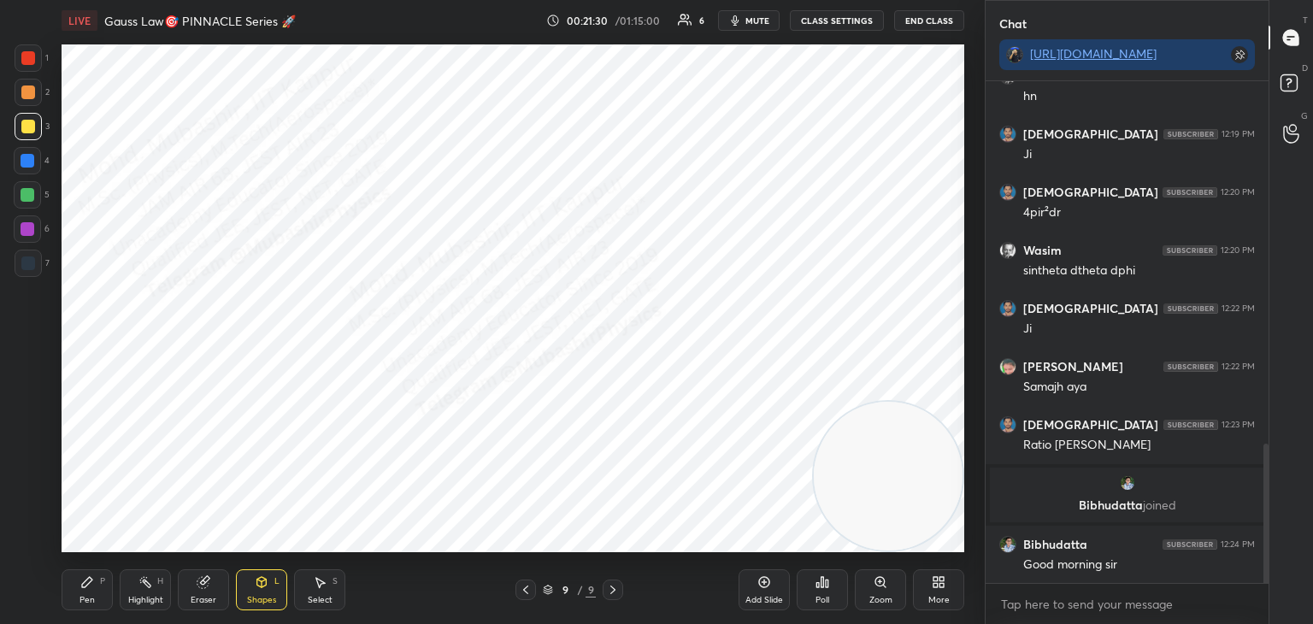
drag, startPoint x: 27, startPoint y: 268, endPoint x: 42, endPoint y: 268, distance: 15.4
click at [17, 269] on div at bounding box center [28, 263] width 27 height 27
click at [92, 598] on div "Pen" at bounding box center [87, 600] width 15 height 9
click at [28, 151] on div at bounding box center [27, 160] width 27 height 27
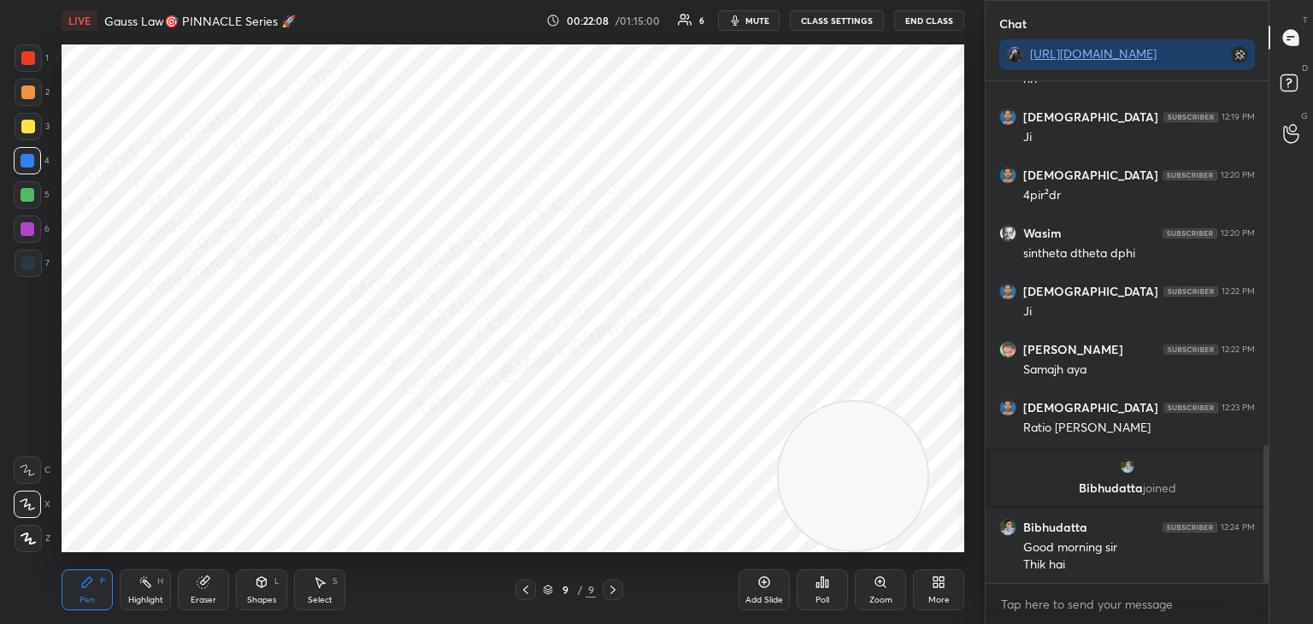
drag, startPoint x: 831, startPoint y: 428, endPoint x: 179, endPoint y: 558, distance: 665.3
click at [162, 573] on div "LIVE Gauss Law🎯 PINNACLE Series 🚀 00:22:08 / 01:15:00 6 mute CLASS SETTINGS End…" at bounding box center [513, 312] width 917 height 624
drag, startPoint x: 161, startPoint y: 447, endPoint x: 114, endPoint y: 115, distance: 335.9
click at [127, 356] on video at bounding box center [183, 430] width 149 height 149
drag, startPoint x: 31, startPoint y: 50, endPoint x: 45, endPoint y: 121, distance: 71.6
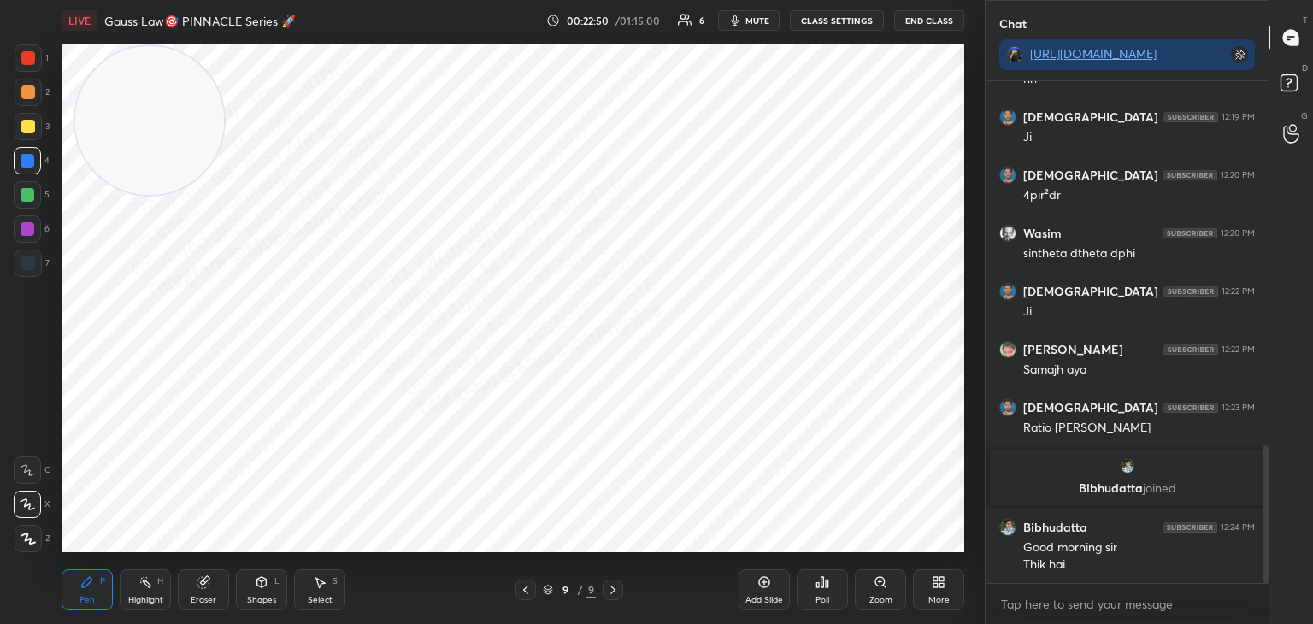
click at [27, 62] on div at bounding box center [28, 57] width 27 height 27
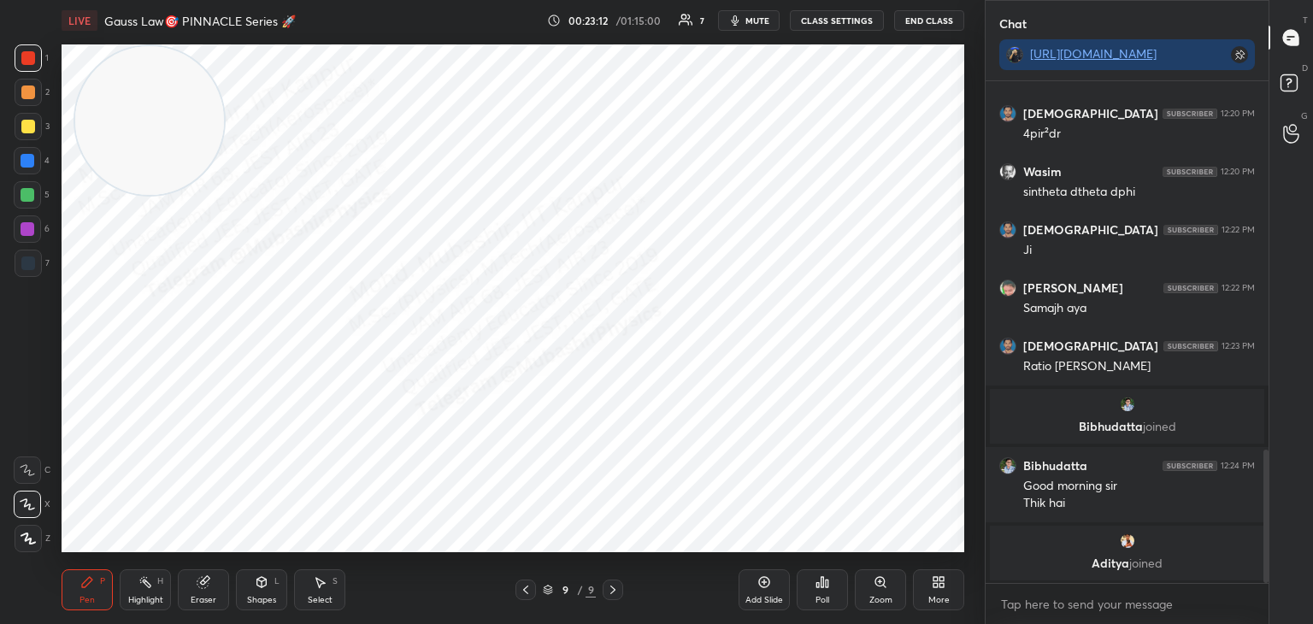
drag, startPoint x: 329, startPoint y: 597, endPoint x: 338, endPoint y: 586, distance: 14.0
click at [328, 597] on div "Select" at bounding box center [320, 600] width 25 height 9
drag, startPoint x: 430, startPoint y: 411, endPoint x: 454, endPoint y: 432, distance: 31.5
click at [439, 425] on div "0 ° Undo Copy Paste here Duplicate Duplicate to new slide Delete" at bounding box center [513, 298] width 903 height 508
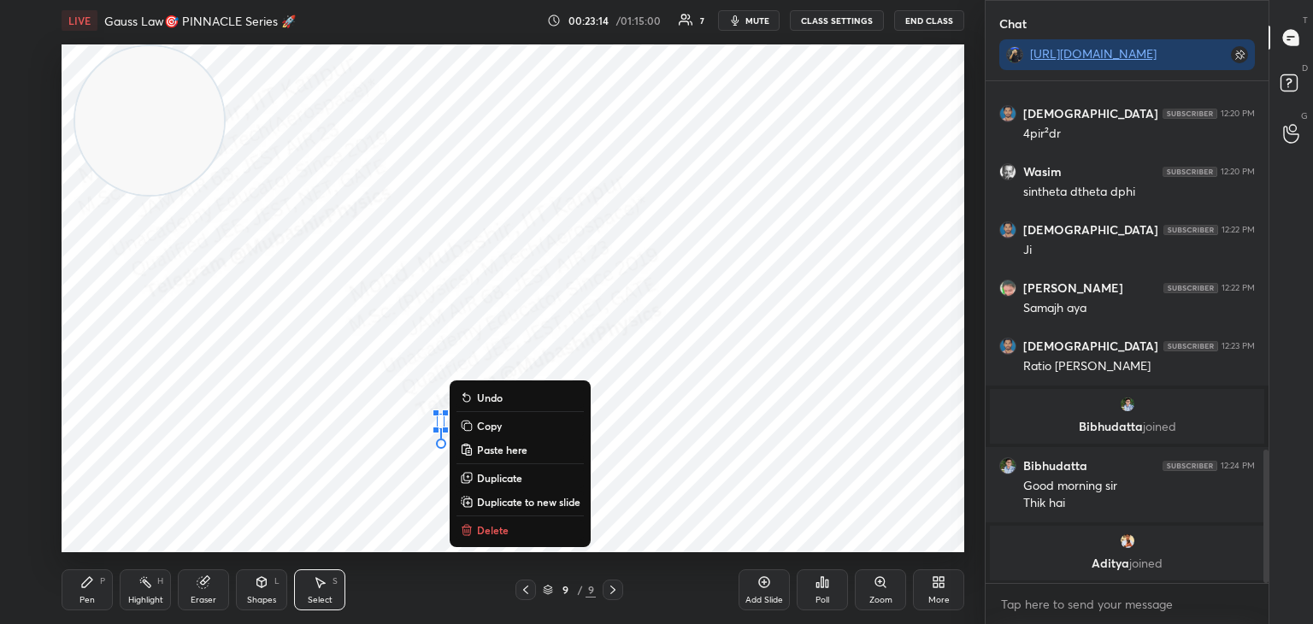
click at [469, 525] on icon at bounding box center [467, 530] width 14 height 14
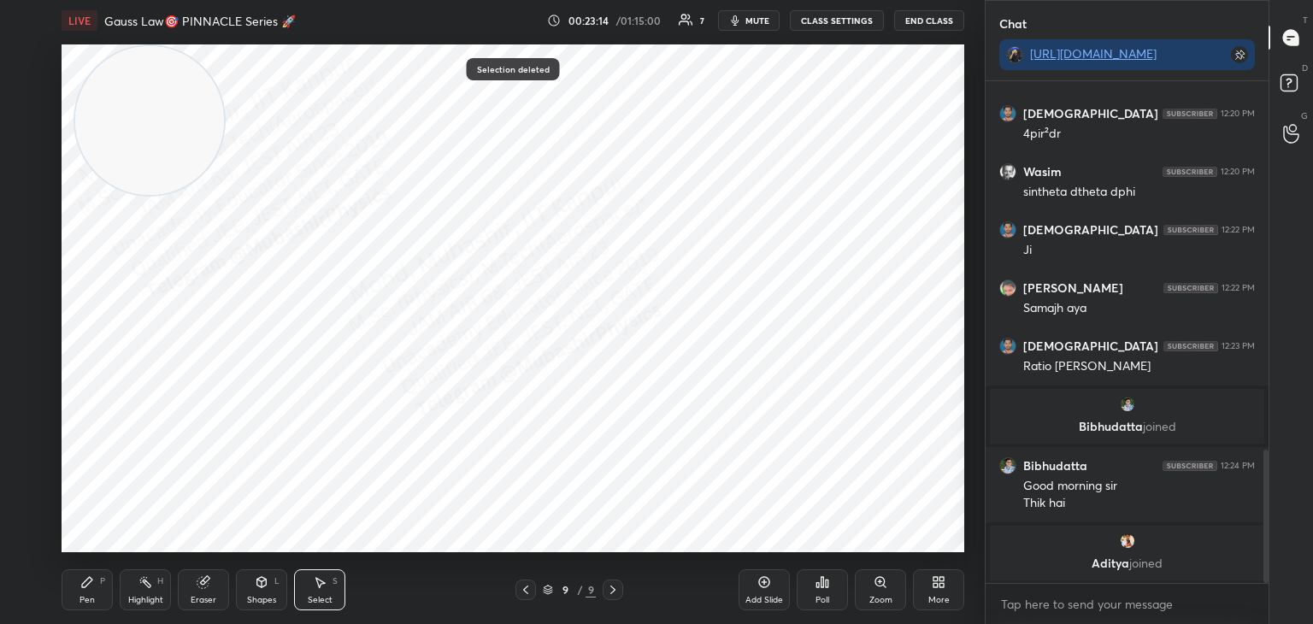
click at [102, 597] on div "Pen P" at bounding box center [87, 590] width 51 height 41
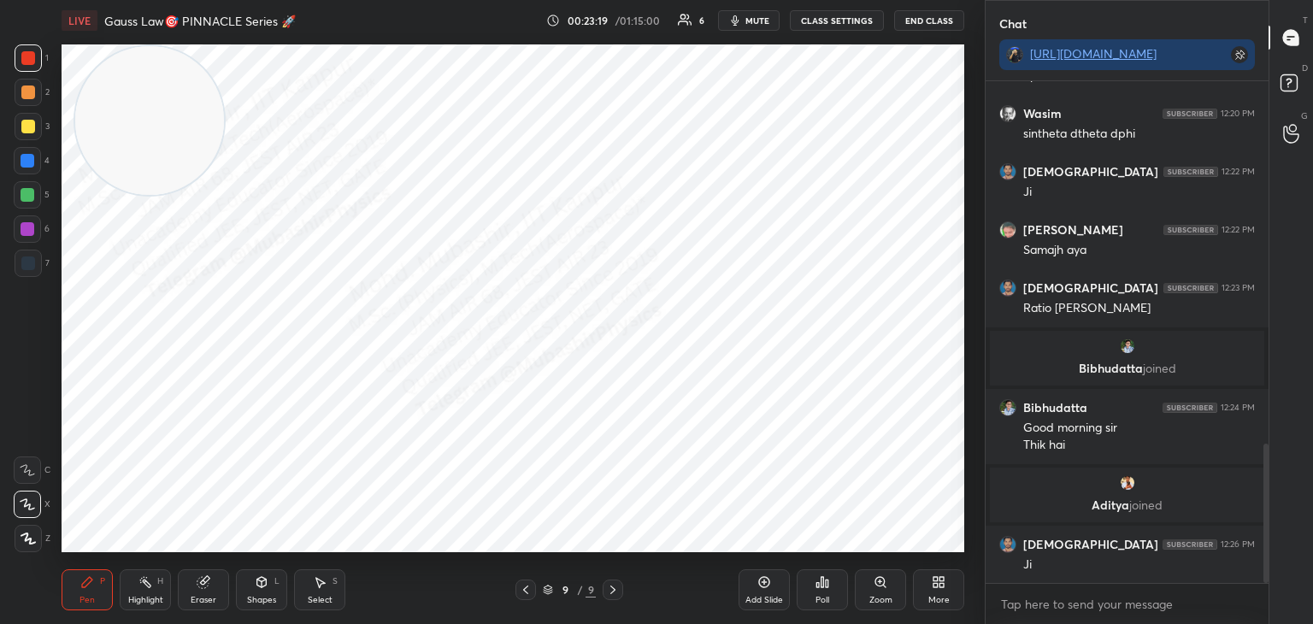
scroll to position [1312, 0]
click at [134, 596] on div "Highlight" at bounding box center [145, 600] width 35 height 9
click at [305, 580] on div "Select S" at bounding box center [319, 590] width 51 height 41
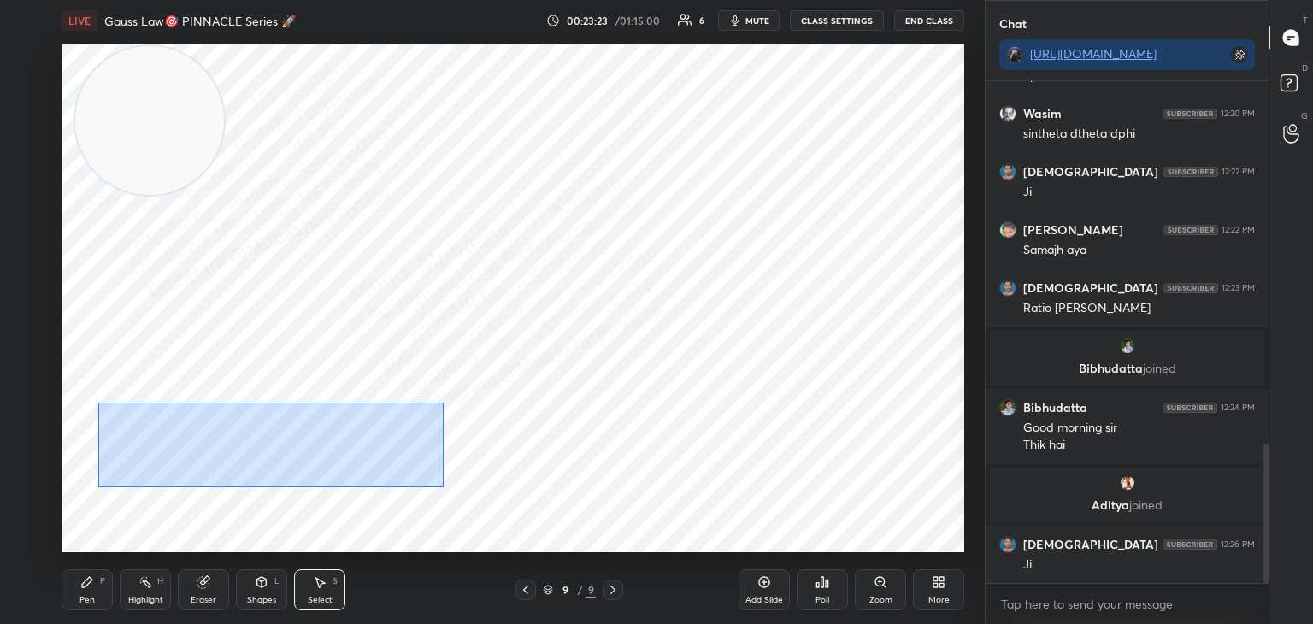
drag, startPoint x: 98, startPoint y: 403, endPoint x: 428, endPoint y: 487, distance: 340.5
click at [441, 497] on div "0 ° Undo Copy Paste here Duplicate Duplicate to new slide Delete" at bounding box center [513, 298] width 903 height 508
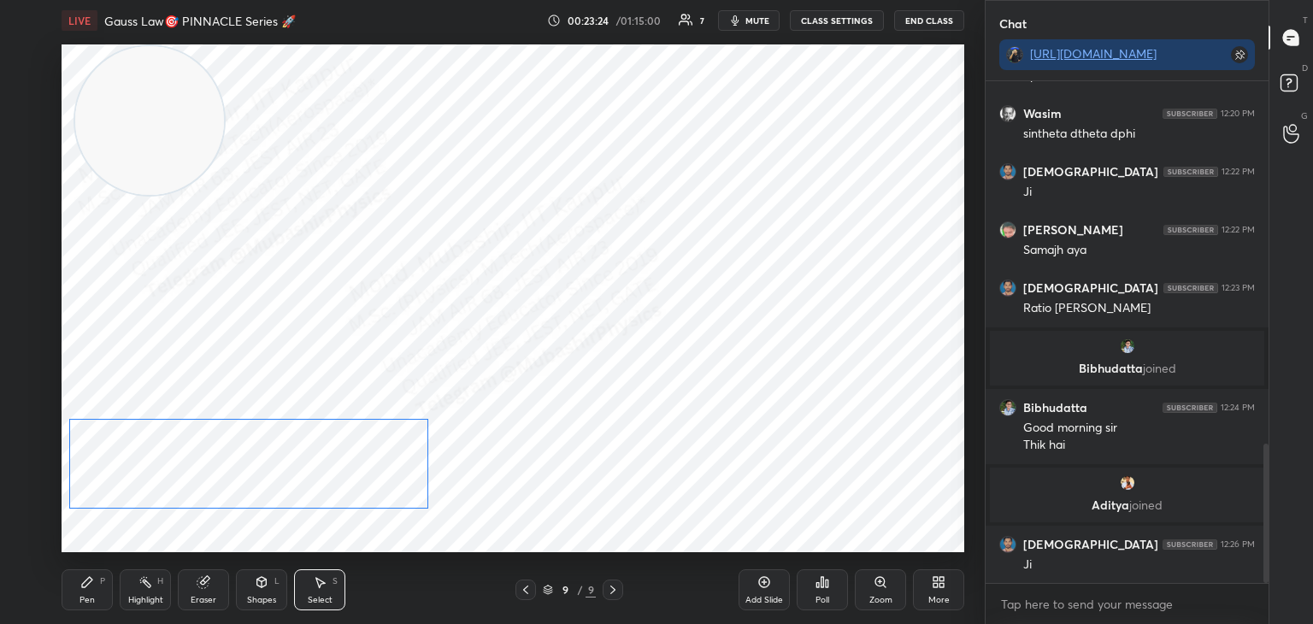
drag, startPoint x: 400, startPoint y: 466, endPoint x: 291, endPoint y: 532, distance: 127.7
click at [360, 484] on div "0 ° Undo Copy Paste here Duplicate Duplicate to new slide Delete" at bounding box center [513, 298] width 903 height 508
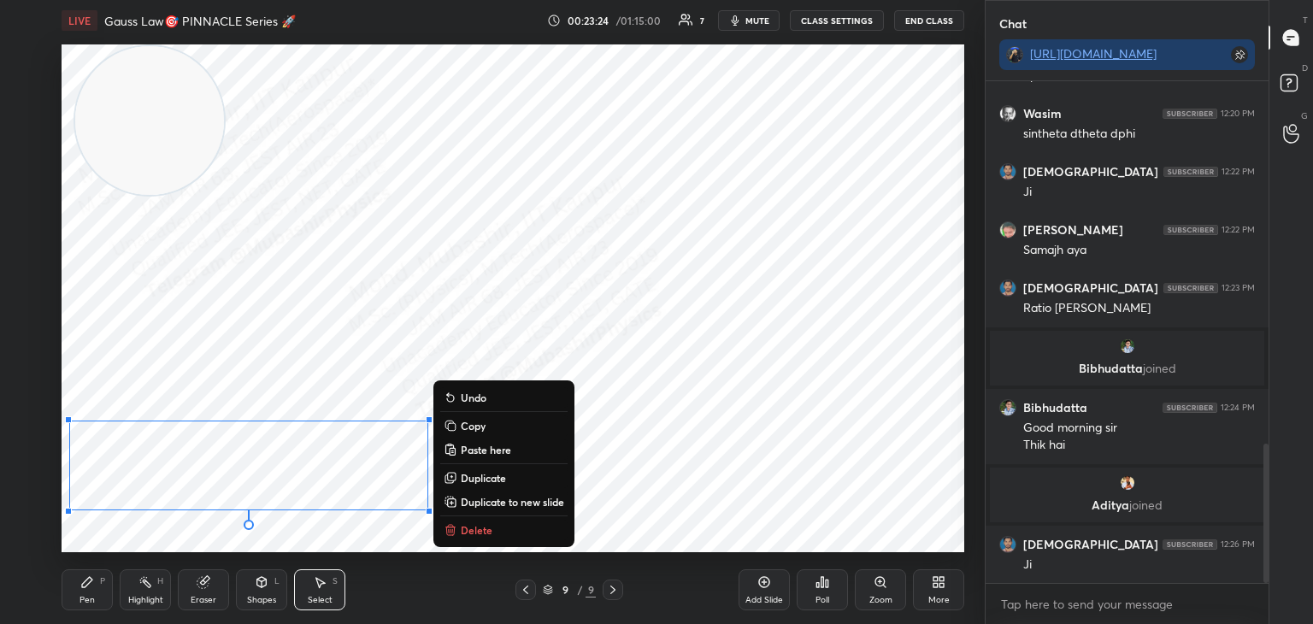
click at [145, 597] on div "Highlight" at bounding box center [145, 600] width 35 height 9
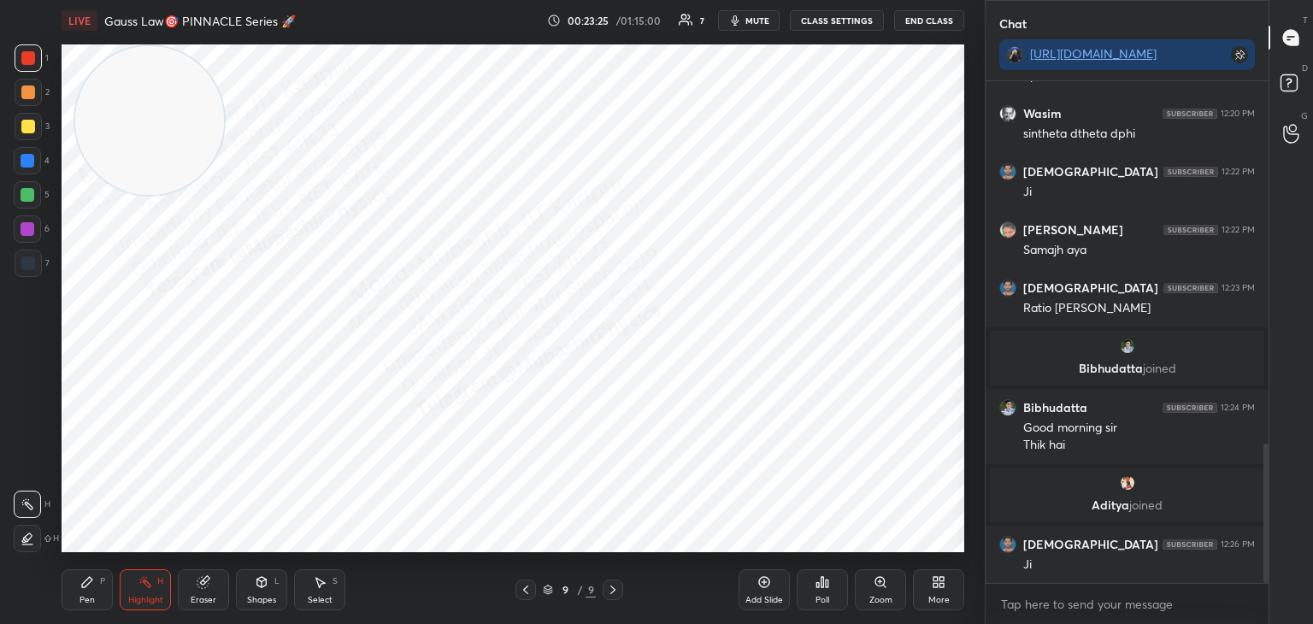
click at [930, 583] on div "More" at bounding box center [938, 590] width 51 height 41
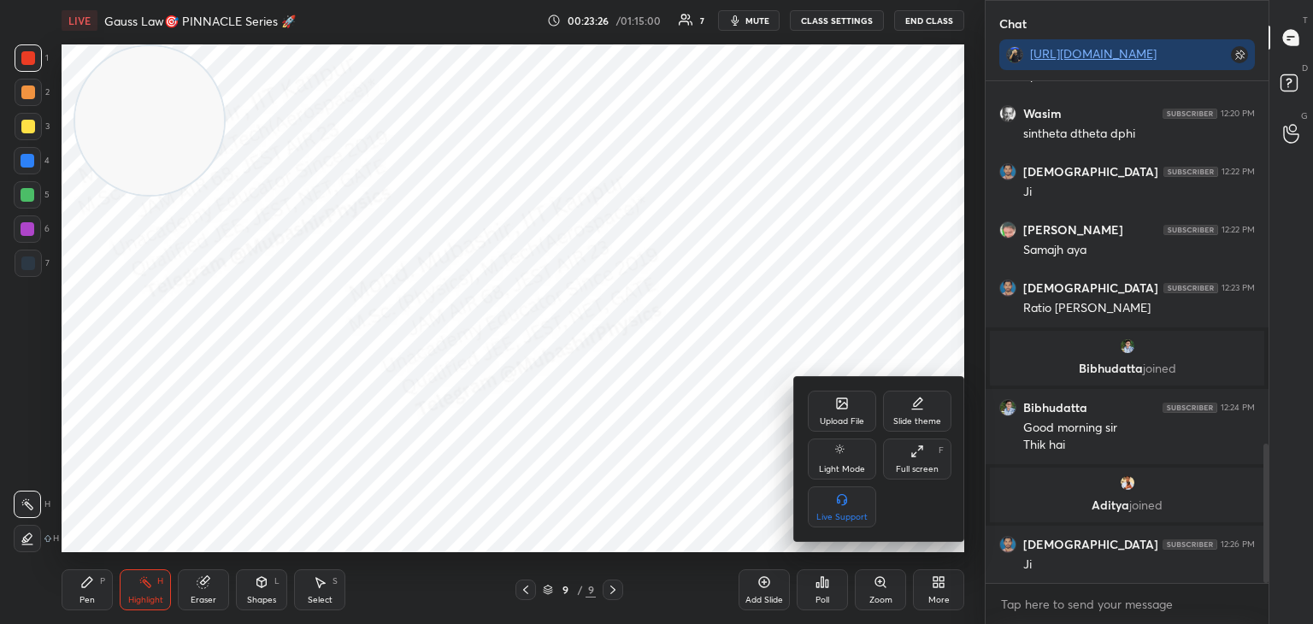
click at [830, 415] on div "Upload File" at bounding box center [842, 411] width 68 height 41
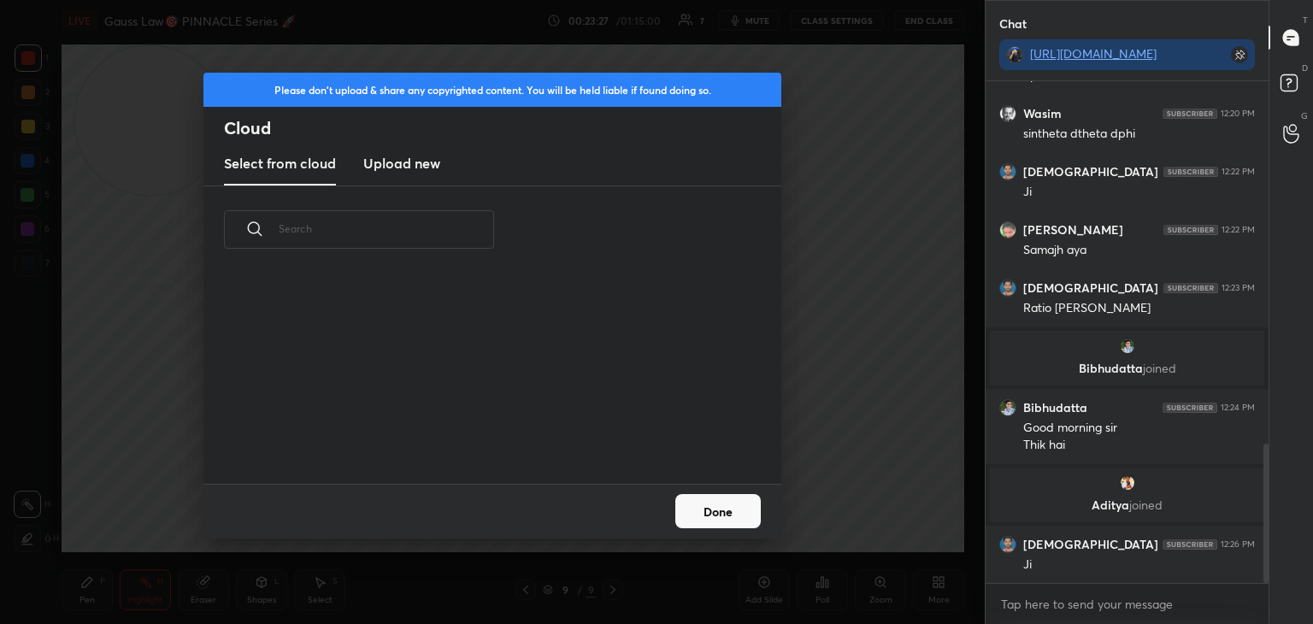
click at [421, 156] on h3 "Upload new" at bounding box center [401, 163] width 77 height 21
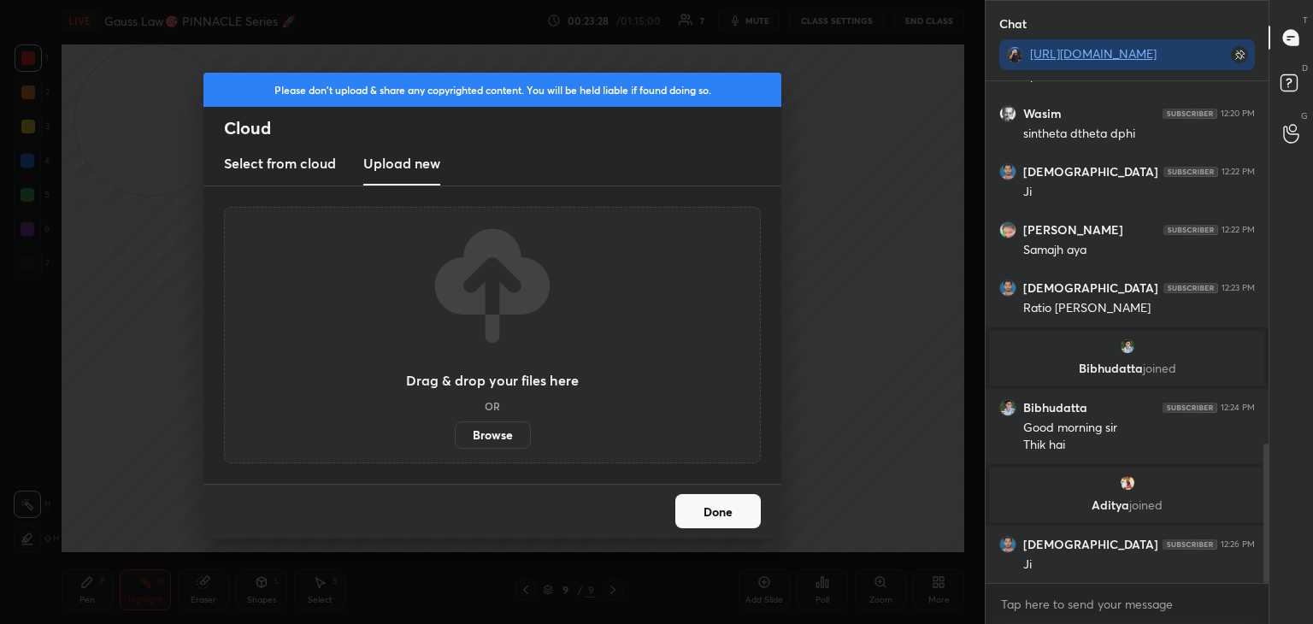
click at [493, 427] on label "Browse" at bounding box center [493, 435] width 76 height 27
click at [455, 427] on input "Browse" at bounding box center [455, 435] width 0 height 27
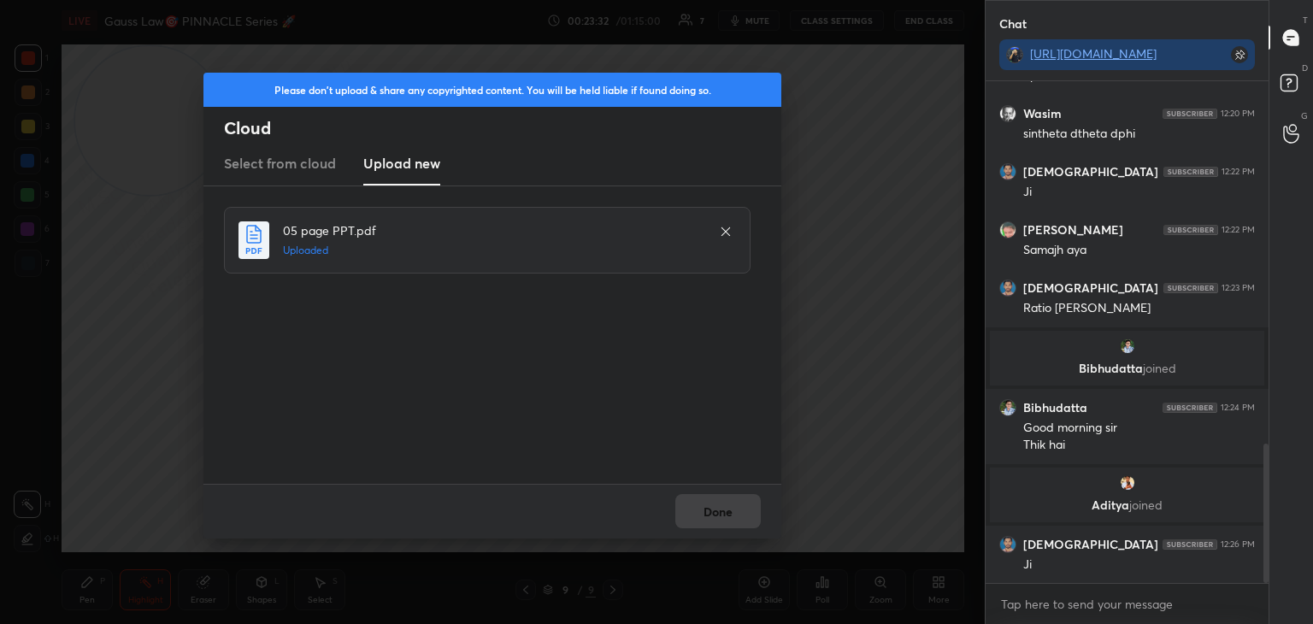
scroll to position [1370, 0]
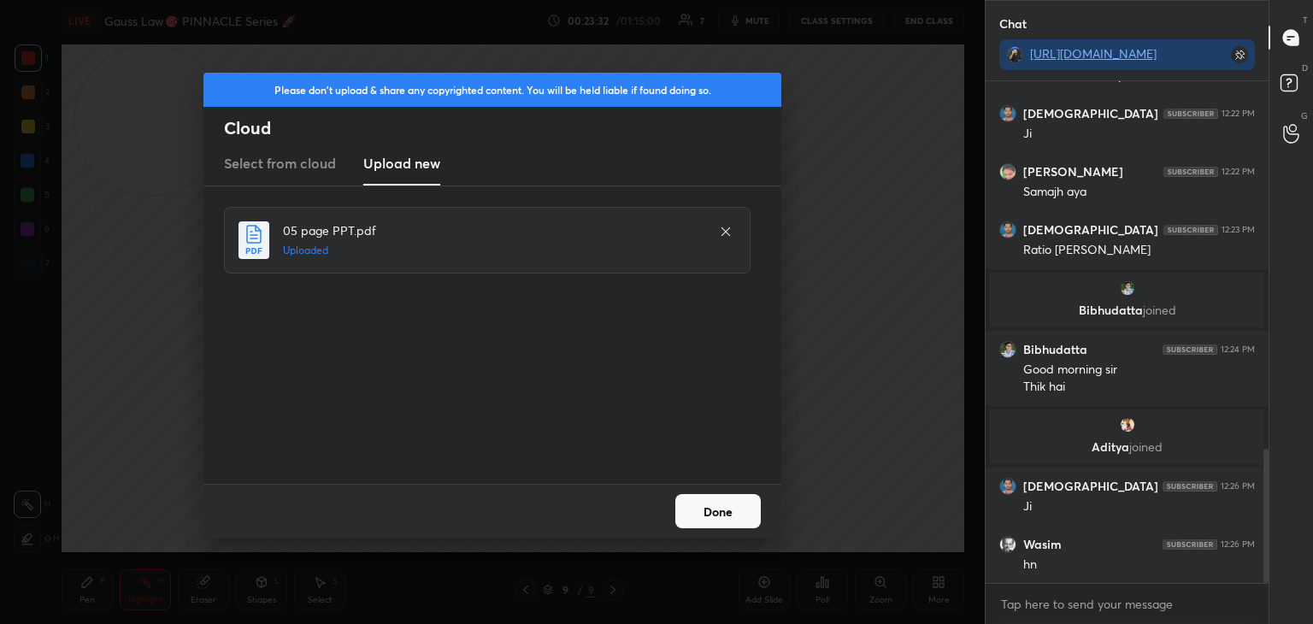
click at [695, 505] on button "Done" at bounding box center [719, 511] width 86 height 34
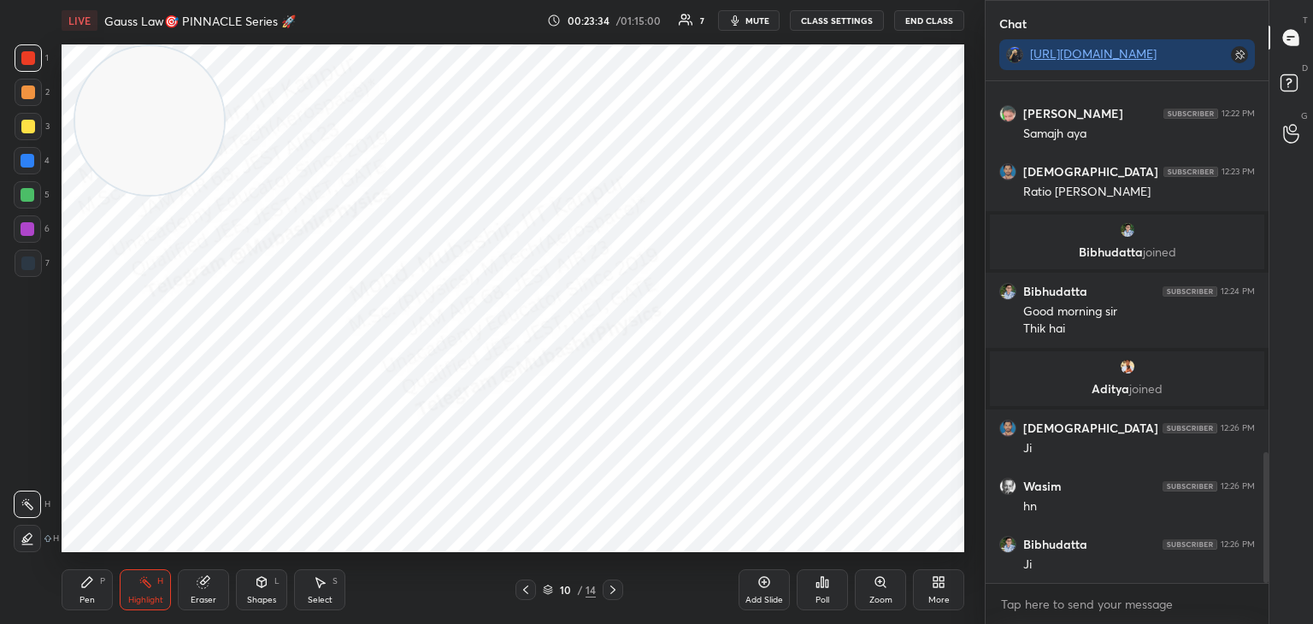
click at [519, 587] on icon at bounding box center [526, 590] width 14 height 14
click at [519, 586] on icon at bounding box center [526, 590] width 14 height 14
click at [517, 584] on div at bounding box center [526, 590] width 21 height 21
click at [517, 583] on div at bounding box center [526, 590] width 21 height 21
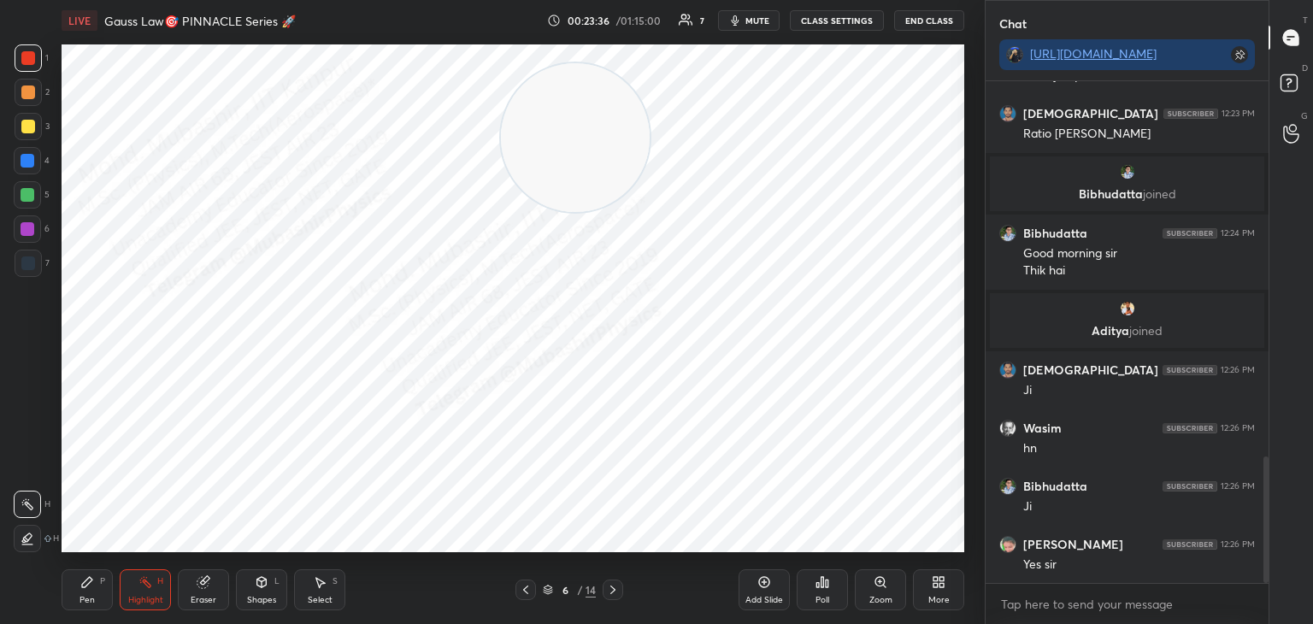
drag, startPoint x: 150, startPoint y: 145, endPoint x: 740, endPoint y: 227, distance: 595.7
click at [650, 196] on video at bounding box center [575, 137] width 149 height 149
click at [602, 584] on div "6 / 14" at bounding box center [570, 590] width 108 height 21
click at [608, 586] on div at bounding box center [613, 590] width 21 height 21
click at [609, 590] on icon at bounding box center [613, 590] width 14 height 14
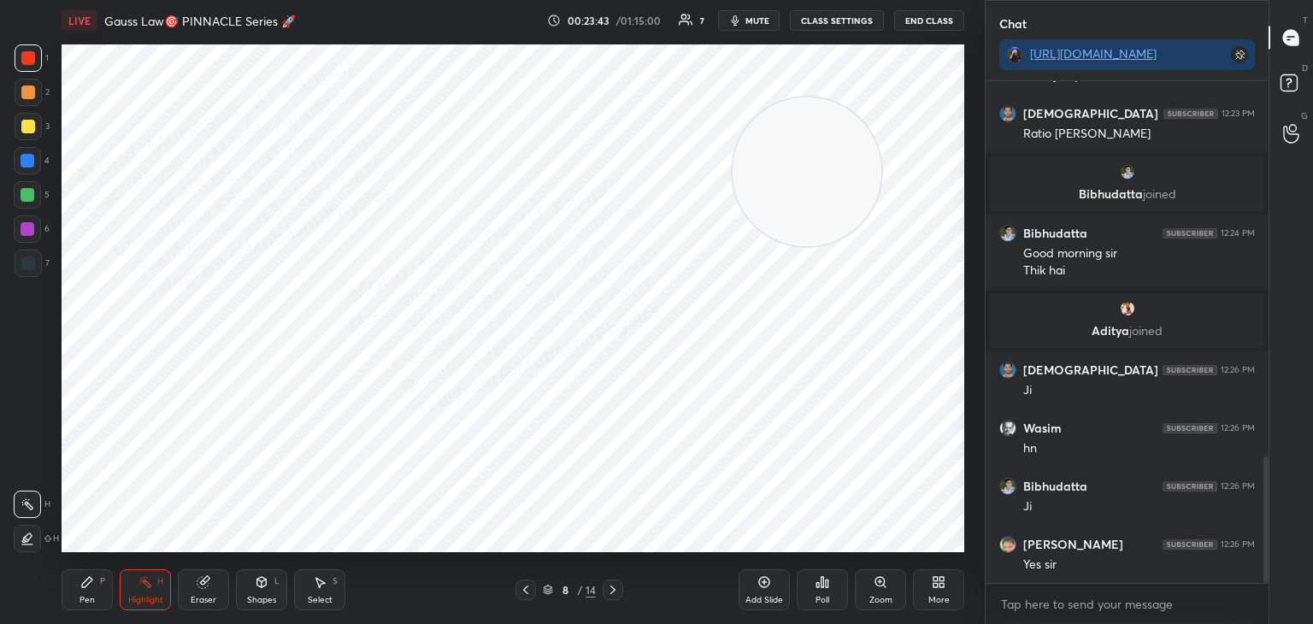
click at [309, 584] on div "Select S" at bounding box center [319, 590] width 51 height 41
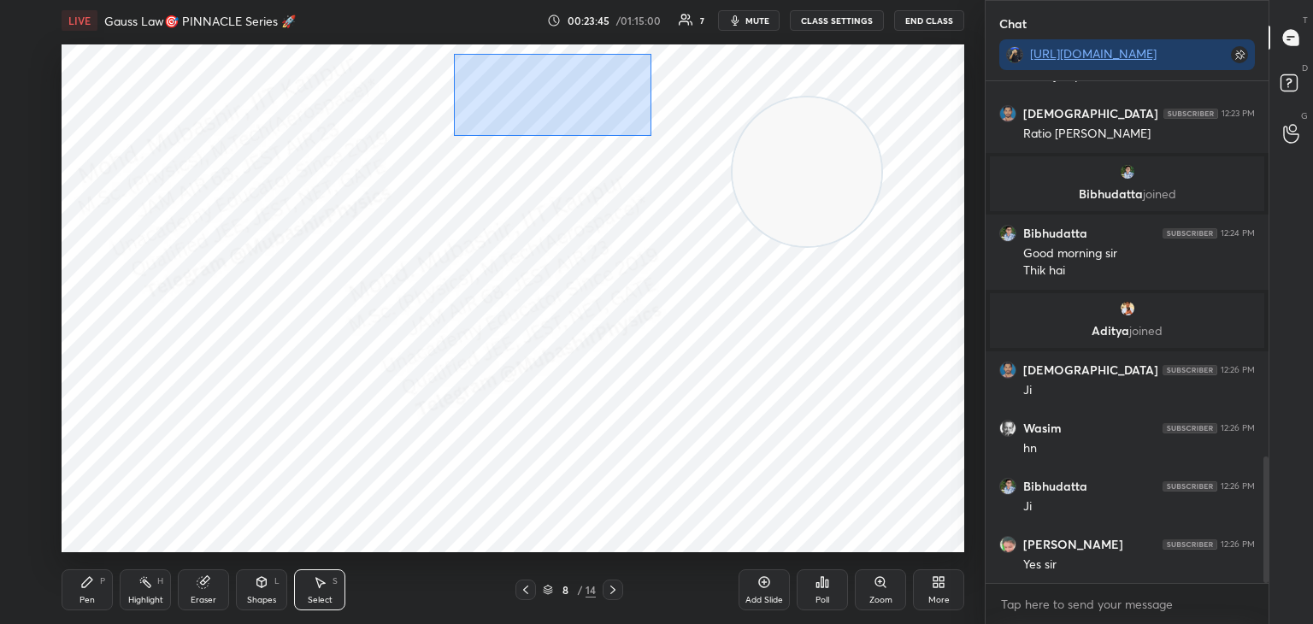
drag, startPoint x: 454, startPoint y: 50, endPoint x: 647, endPoint y: 124, distance: 206.8
click at [650, 133] on div "0 ° Undo Copy Paste here Duplicate Duplicate to new slide Delete" at bounding box center [513, 298] width 903 height 508
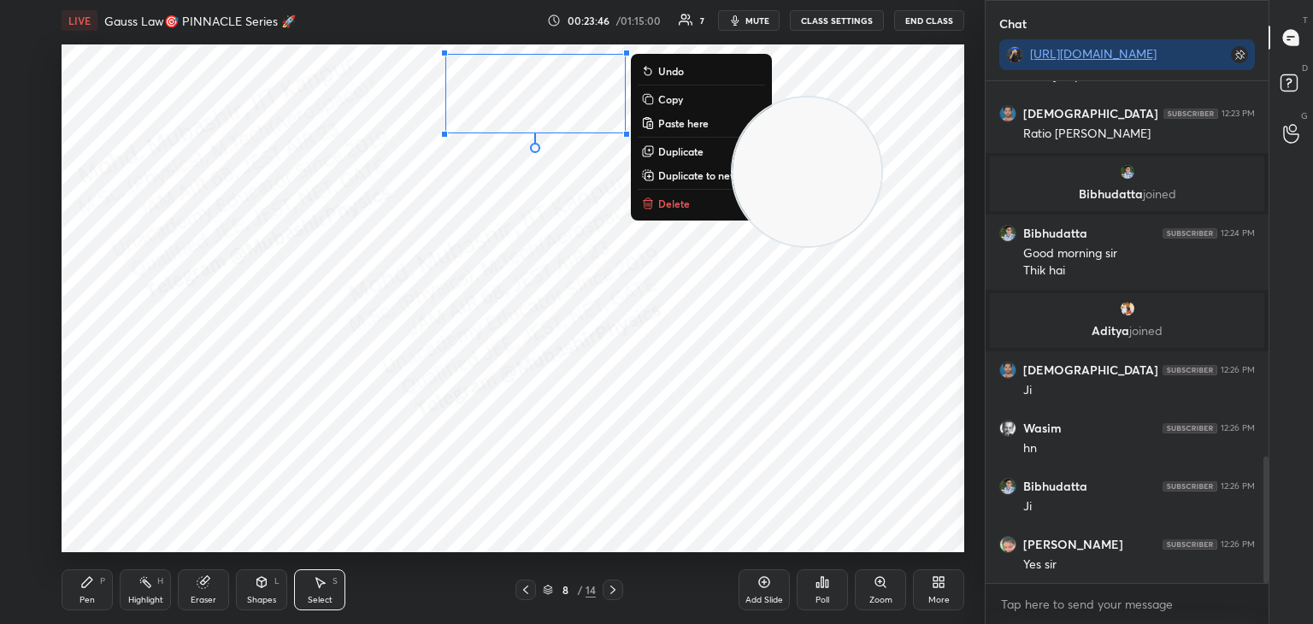
click at [611, 593] on icon at bounding box center [613, 590] width 5 height 9
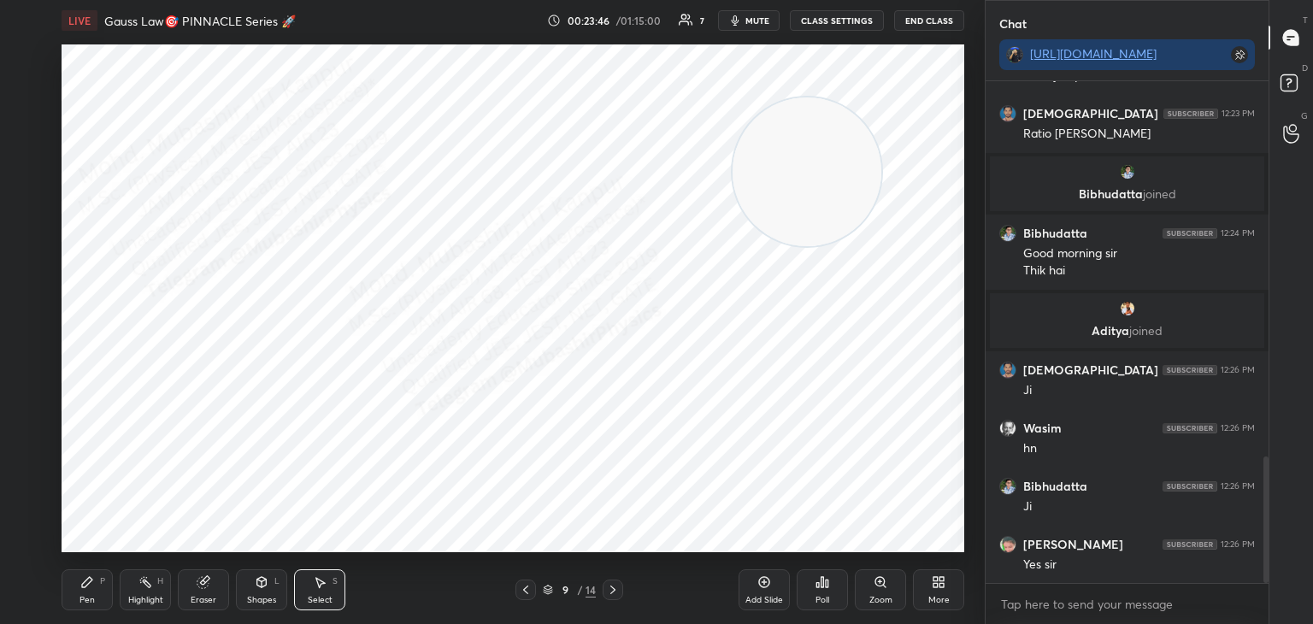
click at [611, 596] on icon at bounding box center [613, 590] width 14 height 14
click at [76, 608] on div "Pen P" at bounding box center [87, 590] width 51 height 41
click at [520, 582] on div at bounding box center [526, 590] width 21 height 21
click at [520, 586] on div at bounding box center [526, 590] width 21 height 21
click at [613, 593] on icon at bounding box center [613, 590] width 14 height 14
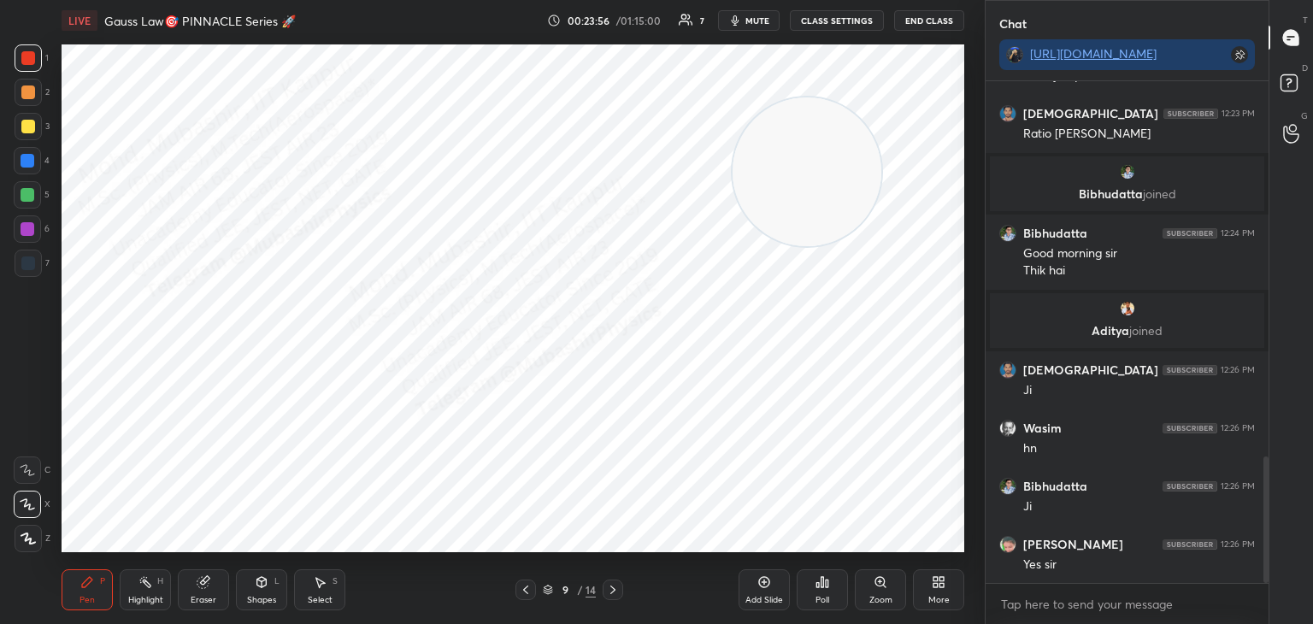
click at [613, 593] on icon at bounding box center [613, 590] width 14 height 14
click at [24, 158] on div at bounding box center [28, 161] width 14 height 14
drag, startPoint x: 784, startPoint y: 166, endPoint x: 191, endPoint y: 512, distance: 687.1
click at [155, 567] on div "LIVE Gauss Law🎯 PINNACLE Series 🚀 00:24:12 / 01:15:00 7 mute CLASS SETTINGS End…" at bounding box center [513, 312] width 917 height 624
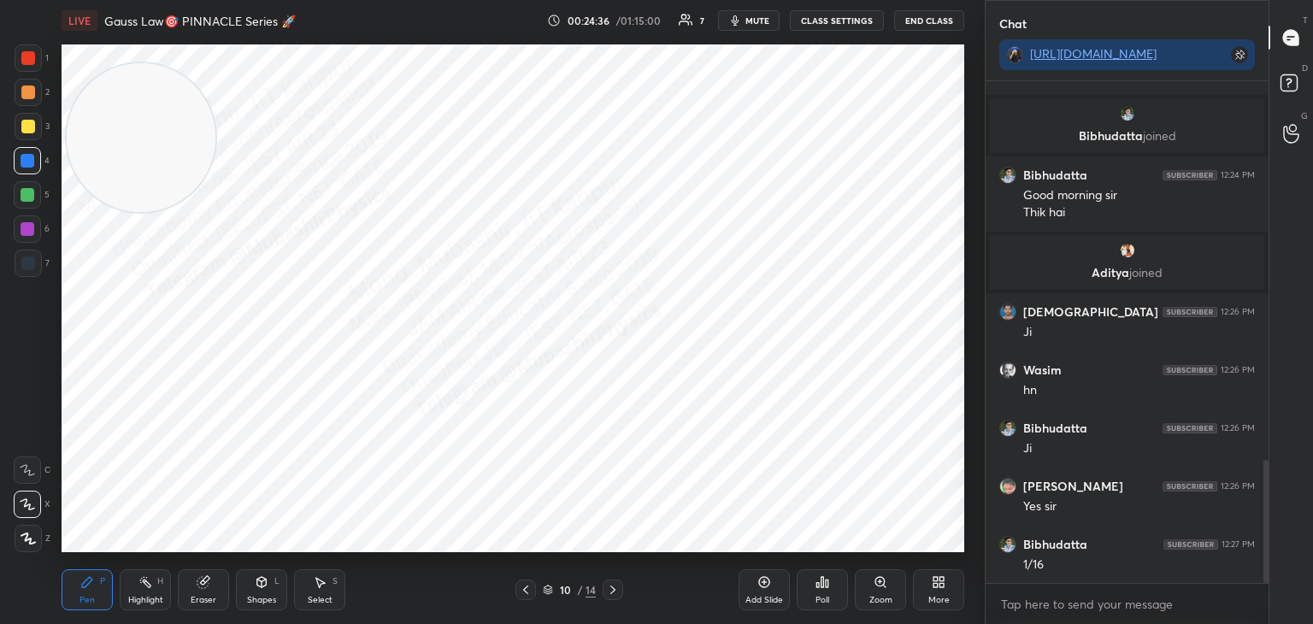
drag, startPoint x: 133, startPoint y: 300, endPoint x: 107, endPoint y: 110, distance: 191.7
click at [93, 86] on video at bounding box center [141, 137] width 149 height 149
click at [48, 279] on div "7" at bounding box center [32, 267] width 35 height 34
click at [31, 244] on div "6" at bounding box center [32, 232] width 36 height 34
click at [143, 590] on div "Highlight H" at bounding box center [145, 590] width 51 height 41
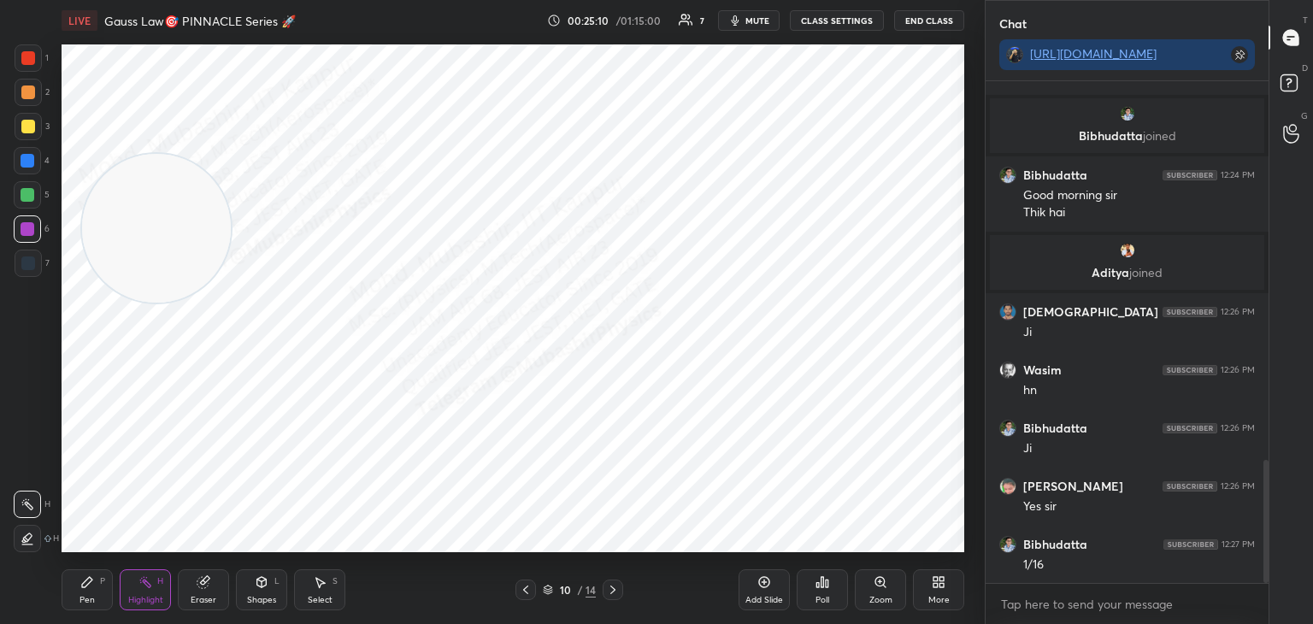
drag, startPoint x: 164, startPoint y: 110, endPoint x: 188, endPoint y: 519, distance: 409.4
click at [189, 303] on video at bounding box center [156, 228] width 149 height 149
drag, startPoint x: 196, startPoint y: 478, endPoint x: 510, endPoint y: 261, distance: 381.7
click at [523, 262] on video at bounding box center [503, 255] width 149 height 149
drag, startPoint x: 493, startPoint y: 272, endPoint x: 485, endPoint y: 264, distance: 11.5
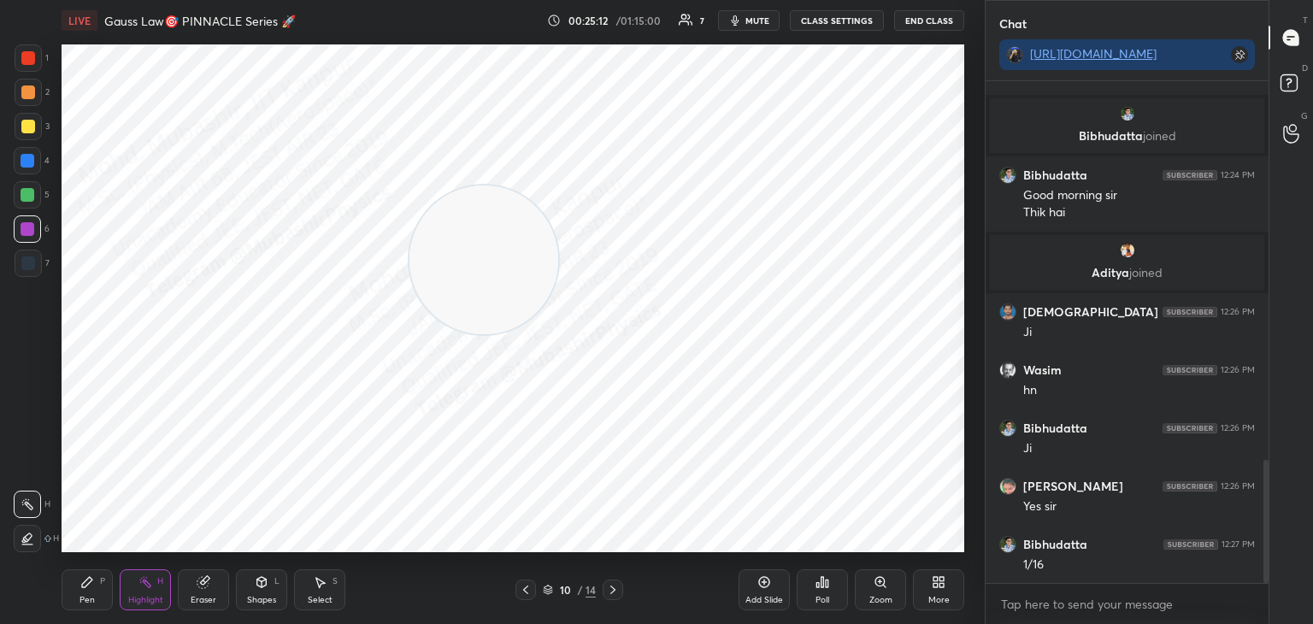
click at [490, 279] on video at bounding box center [484, 260] width 149 height 149
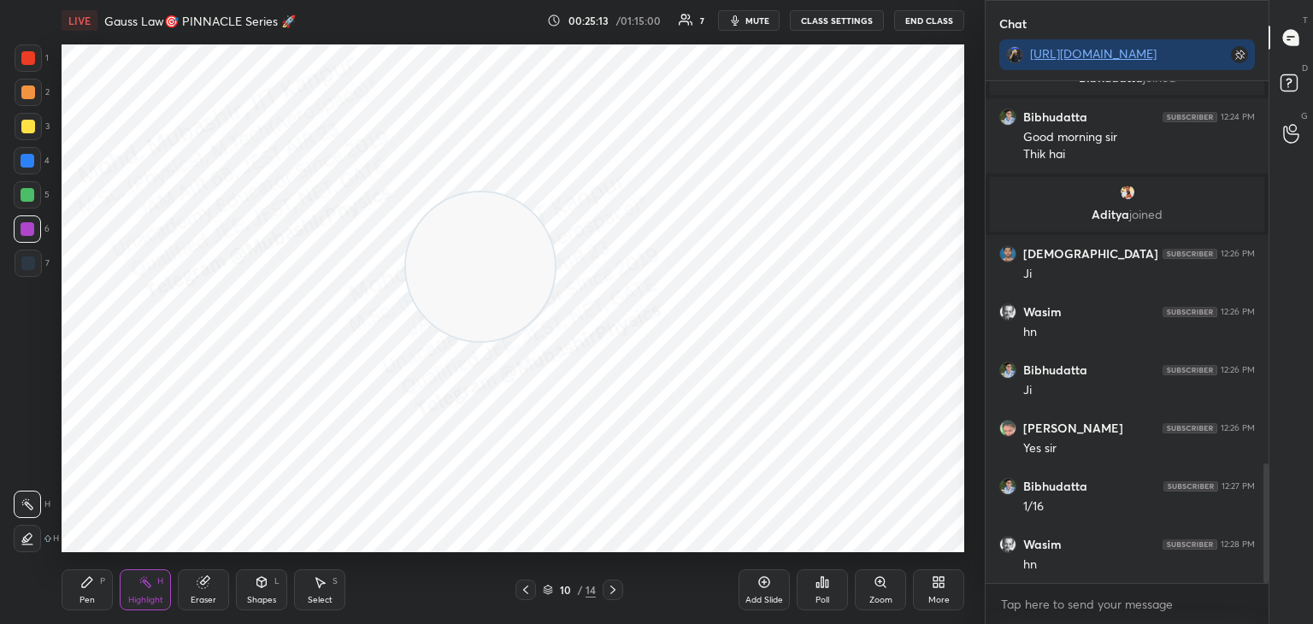
drag, startPoint x: 475, startPoint y: 281, endPoint x: 355, endPoint y: 382, distance: 157.2
click at [406, 341] on video at bounding box center [480, 266] width 149 height 149
click at [331, 587] on div "Select S" at bounding box center [319, 590] width 51 height 41
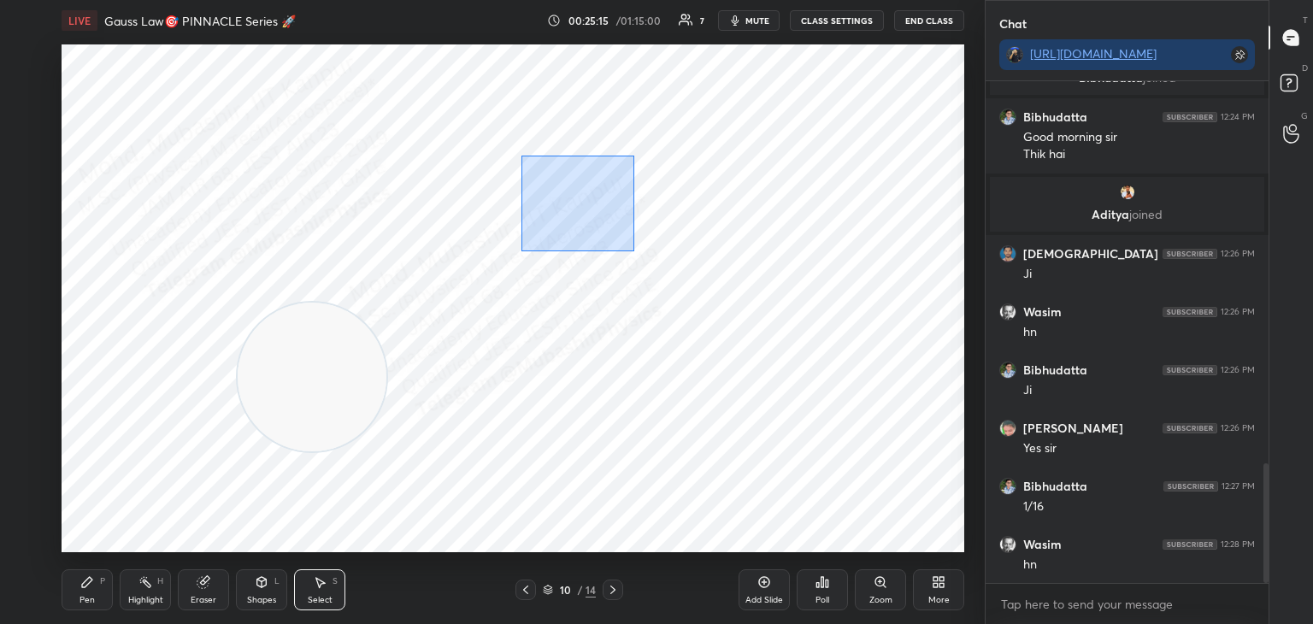
drag, startPoint x: 521, startPoint y: 156, endPoint x: 646, endPoint y: 240, distance: 150.8
click at [640, 255] on div "0 ° Undo Copy Paste here Duplicate Duplicate to new slide Delete" at bounding box center [513, 298] width 903 height 508
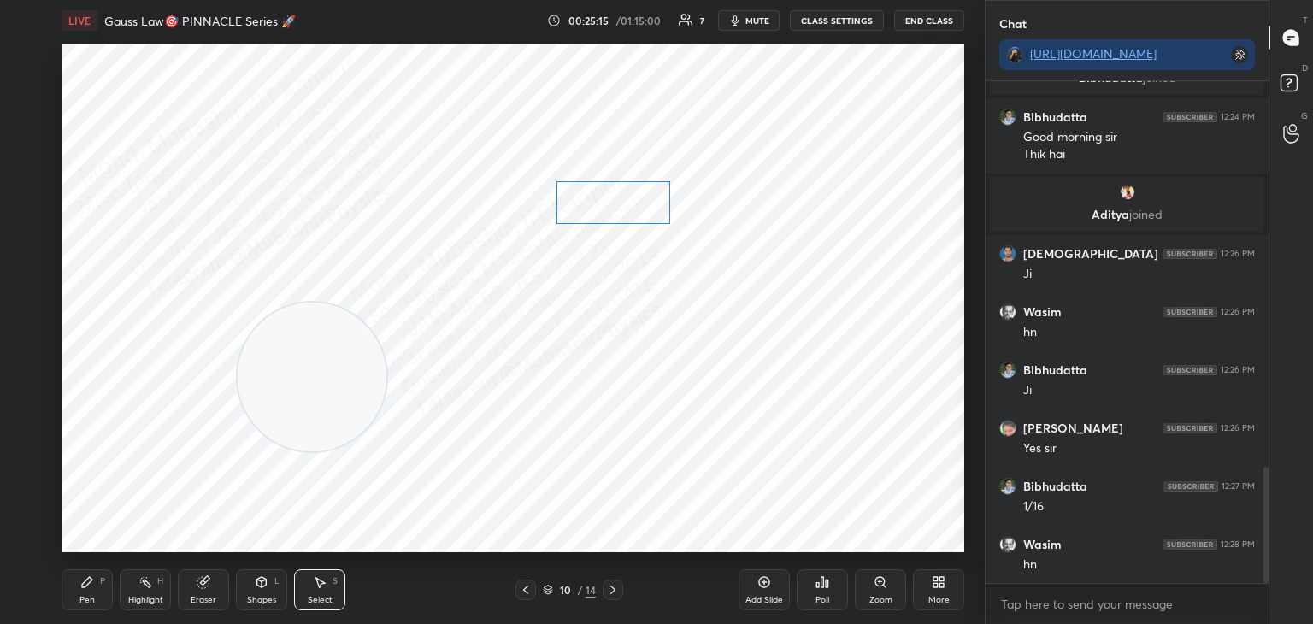
scroll to position [1661, 0]
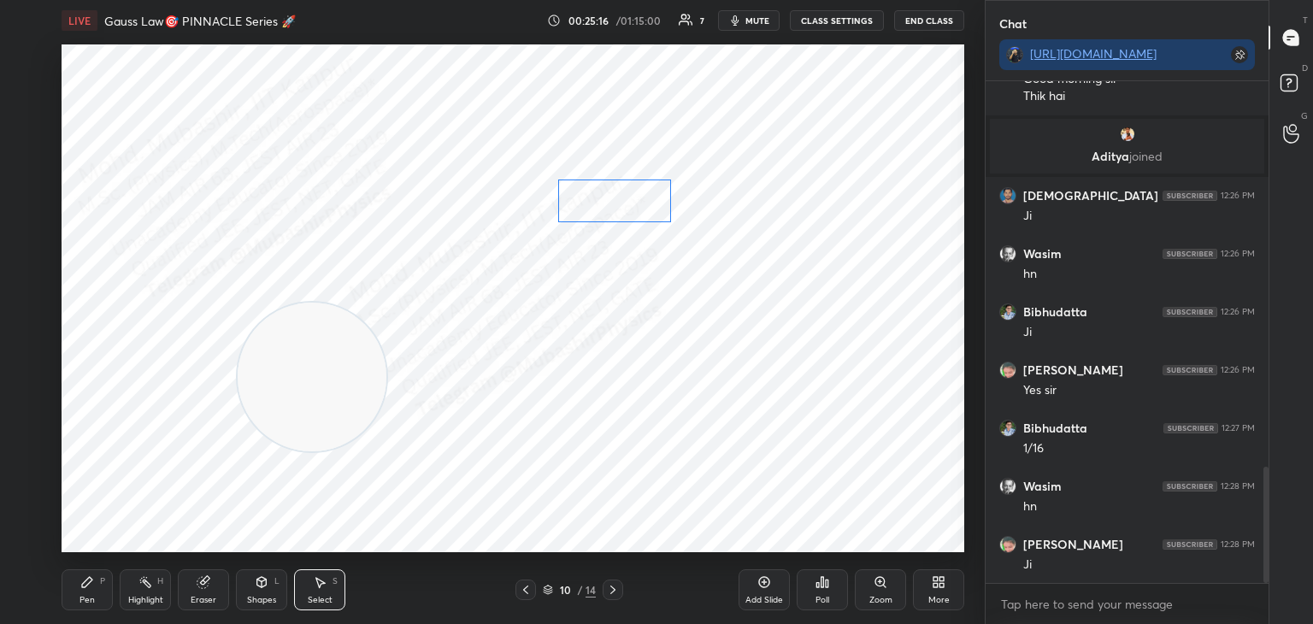
drag, startPoint x: 599, startPoint y: 211, endPoint x: 629, endPoint y: 206, distance: 30.4
click at [632, 208] on div "0 ° Undo Copy Paste here Duplicate Duplicate to new slide Delete" at bounding box center [513, 298] width 903 height 508
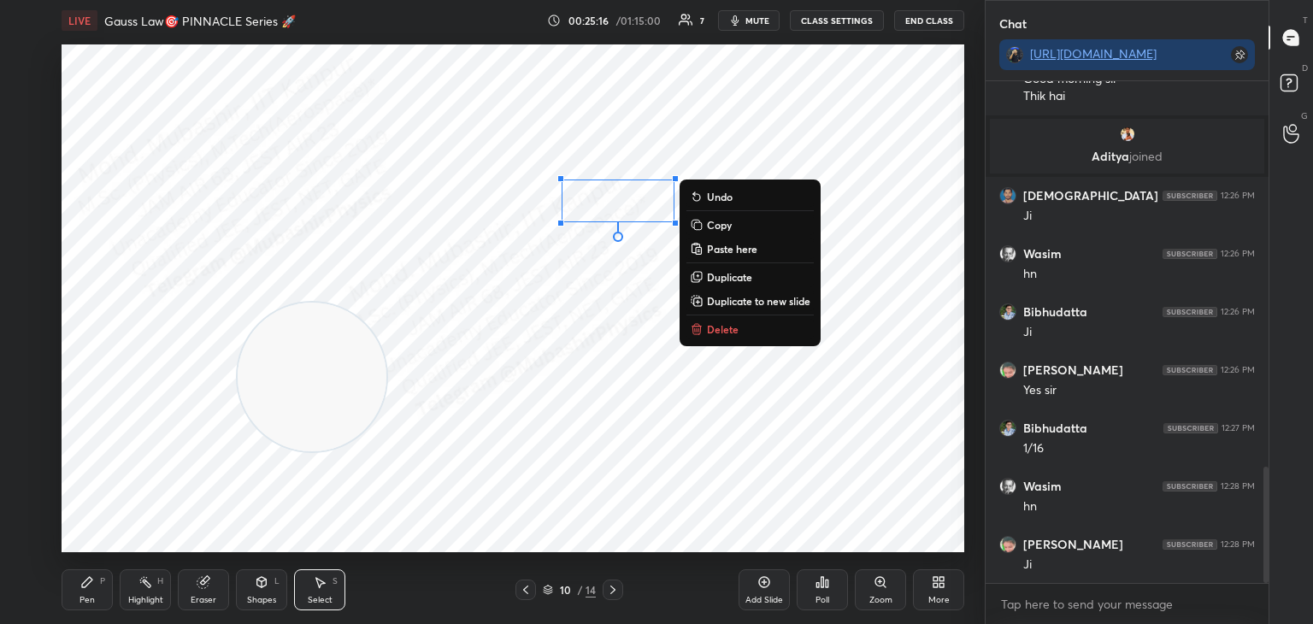
click at [520, 146] on div "0 ° Undo Copy Paste here Duplicate Duplicate to new slide Delete" at bounding box center [513, 298] width 903 height 508
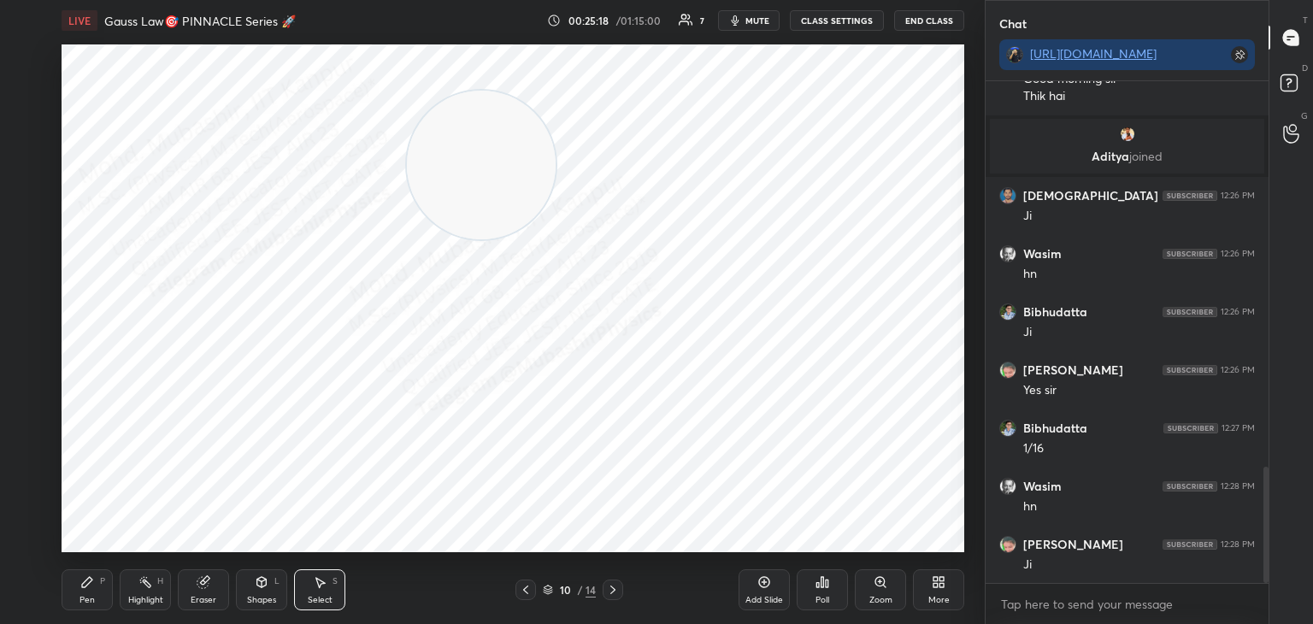
drag, startPoint x: 312, startPoint y: 345, endPoint x: 469, endPoint y: 152, distance: 248.0
click at [478, 148] on video at bounding box center [481, 165] width 149 height 149
click at [147, 590] on div "Highlight H" at bounding box center [145, 590] width 51 height 41
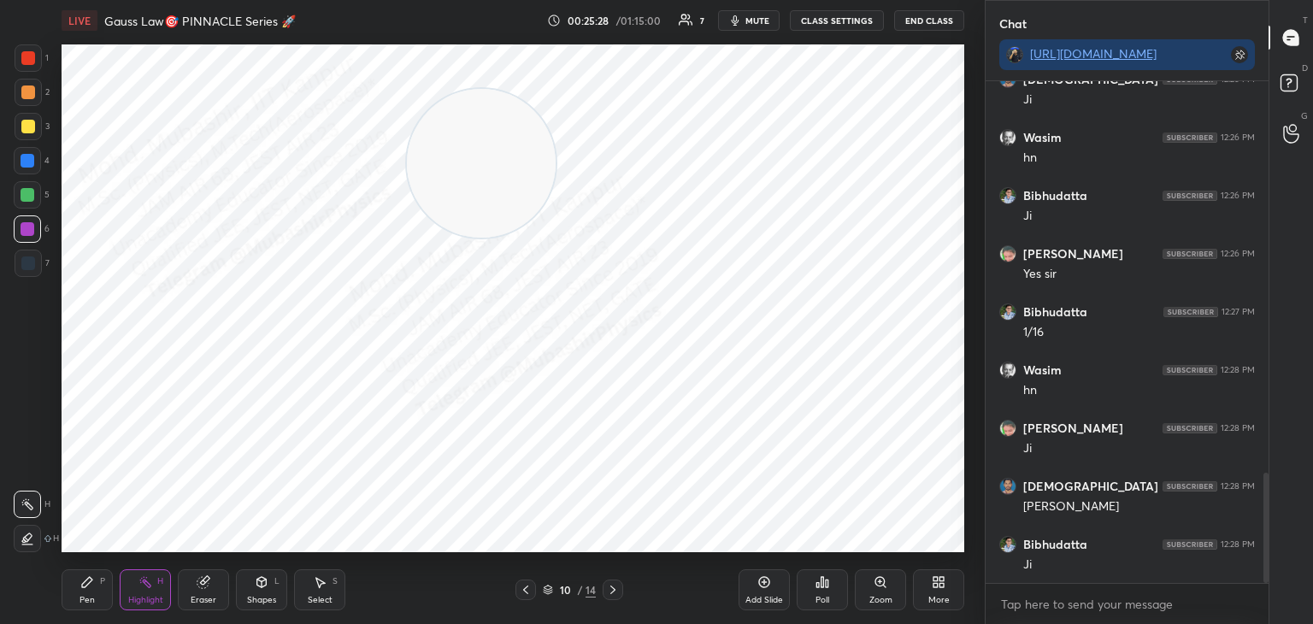
scroll to position [1835, 0]
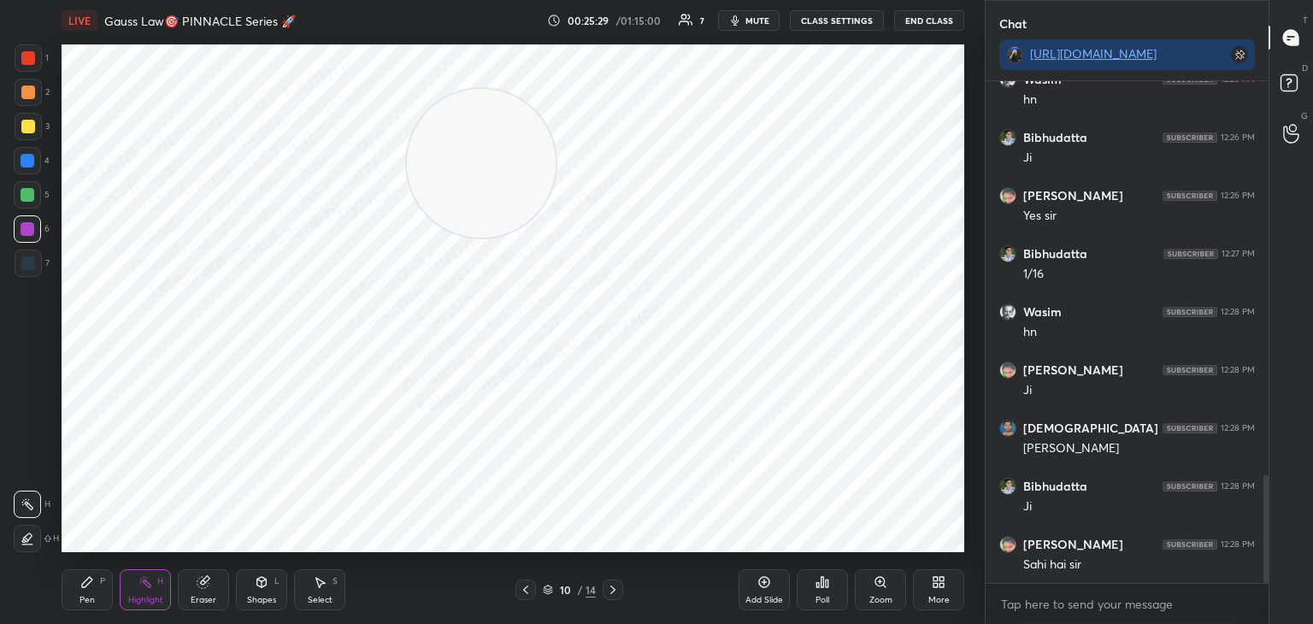
click at [528, 587] on icon at bounding box center [525, 590] width 5 height 9
click at [527, 586] on icon at bounding box center [526, 590] width 14 height 14
click at [528, 584] on icon at bounding box center [526, 590] width 14 height 14
click at [529, 586] on icon at bounding box center [526, 590] width 14 height 14
drag, startPoint x: 560, startPoint y: 231, endPoint x: 311, endPoint y: 262, distance: 250.7
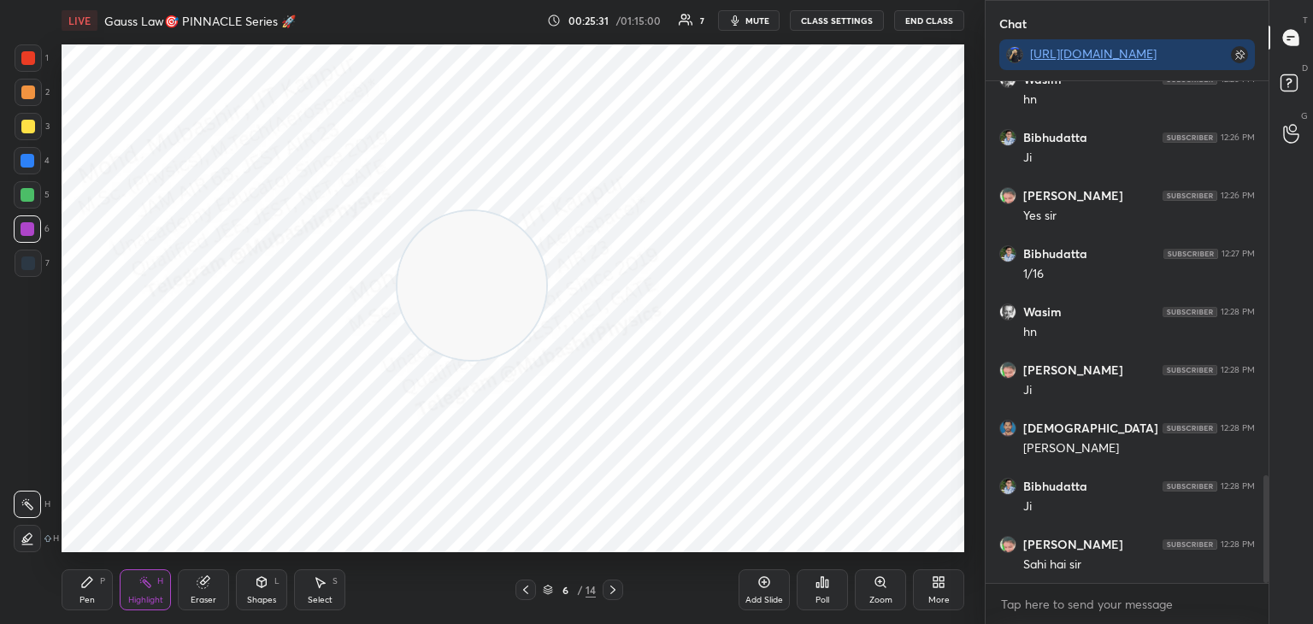
click at [398, 242] on video at bounding box center [472, 285] width 149 height 149
drag, startPoint x: 328, startPoint y: 594, endPoint x: 328, endPoint y: 579, distance: 15.4
click at [328, 589] on div "Select S" at bounding box center [319, 590] width 51 height 41
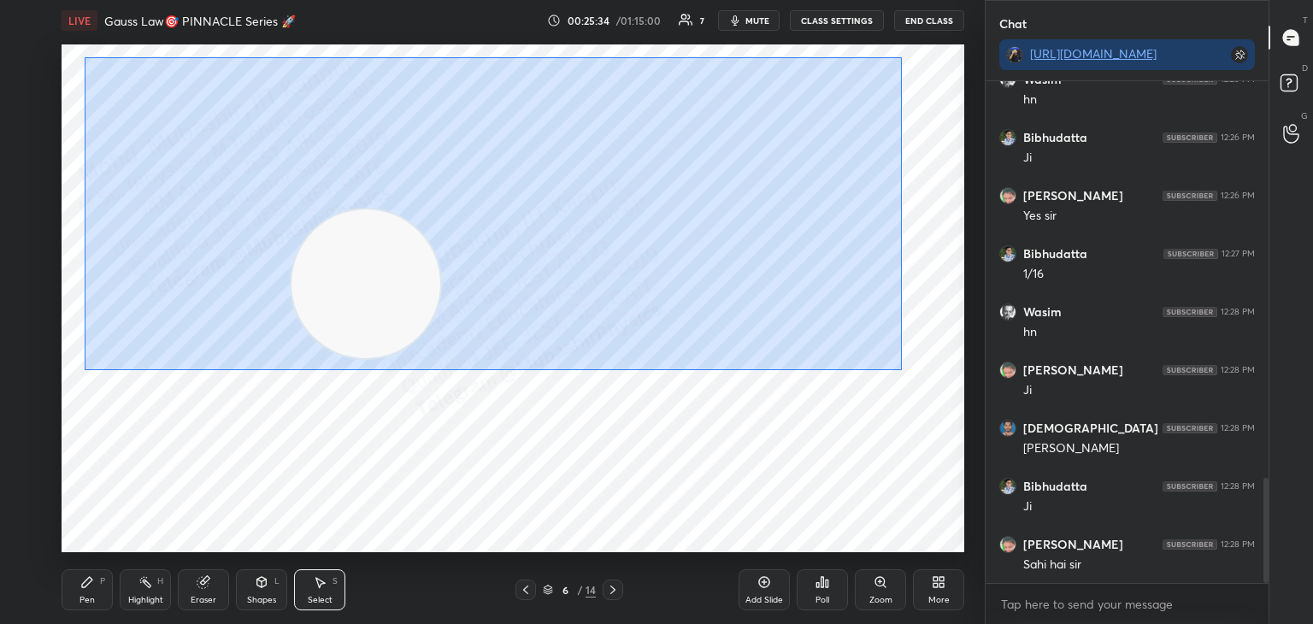
scroll to position [1893, 0]
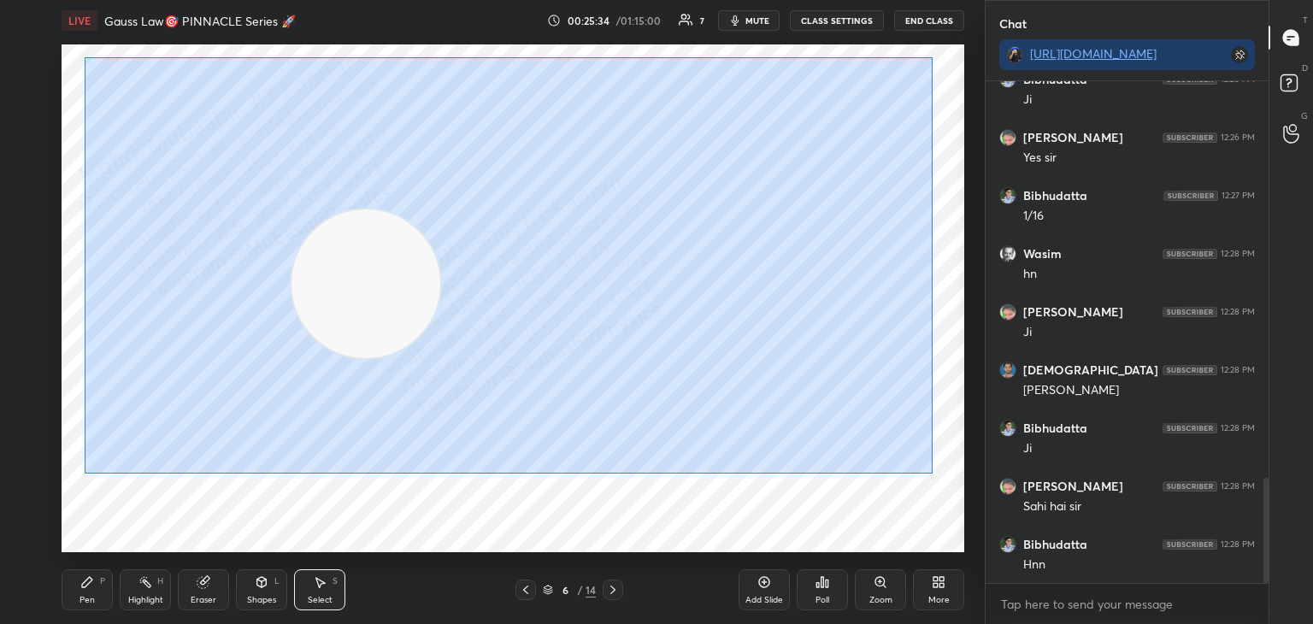
drag, startPoint x: 85, startPoint y: 57, endPoint x: 829, endPoint y: 386, distance: 813.2
click at [928, 474] on div "0 ° Undo Copy Paste here Duplicate Duplicate to new slide Delete" at bounding box center [513, 298] width 903 height 508
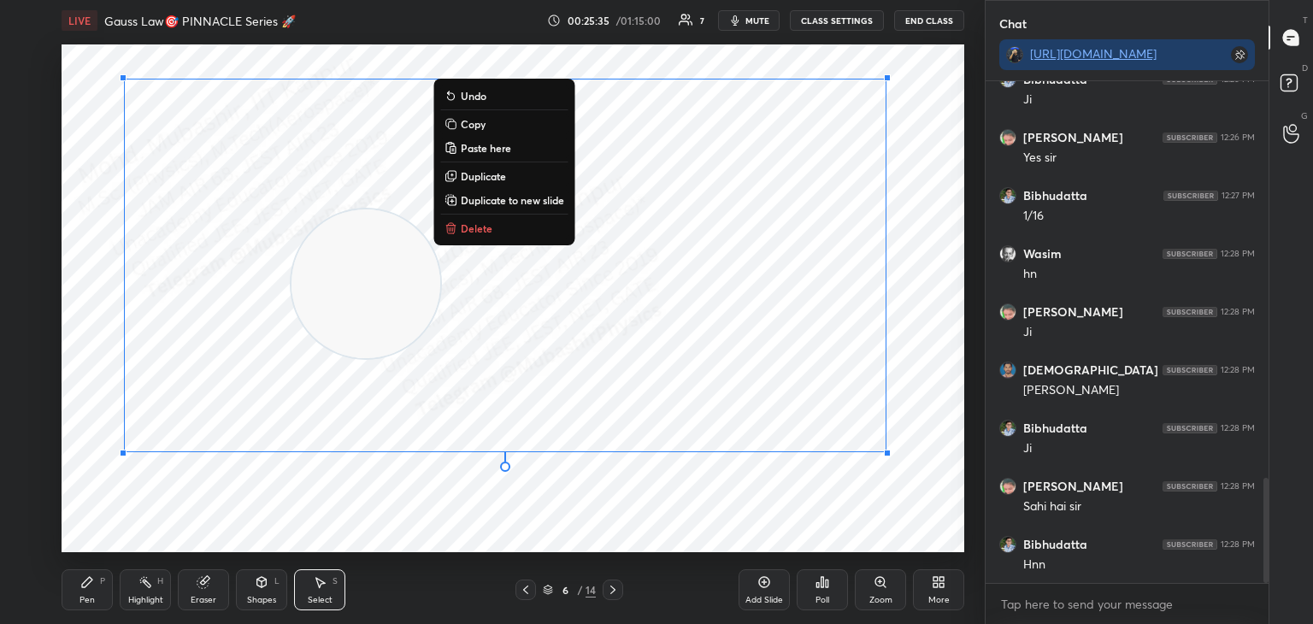
drag, startPoint x: 493, startPoint y: 129, endPoint x: 507, endPoint y: 175, distance: 48.2
click at [493, 127] on button "Copy" at bounding box center [503, 124] width 127 height 21
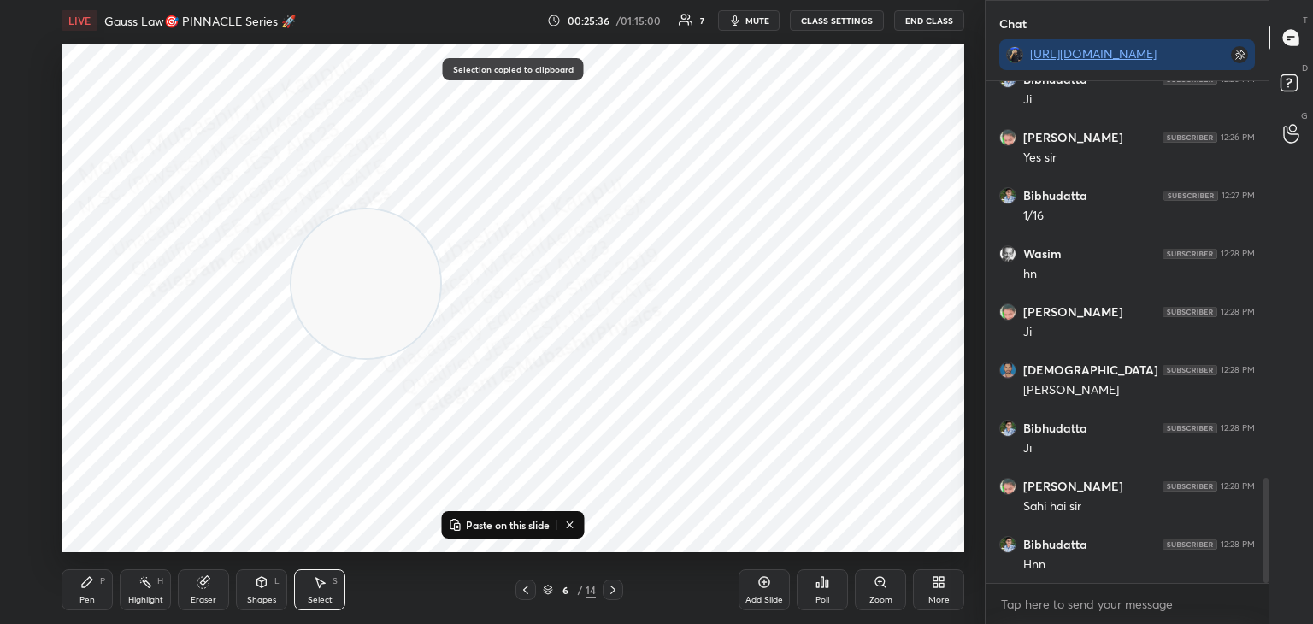
click at [613, 587] on icon at bounding box center [613, 590] width 14 height 14
click at [615, 586] on icon at bounding box center [613, 590] width 14 height 14
drag, startPoint x: 615, startPoint y: 586, endPoint x: 605, endPoint y: 579, distance: 11.6
click at [613, 587] on icon at bounding box center [613, 590] width 14 height 14
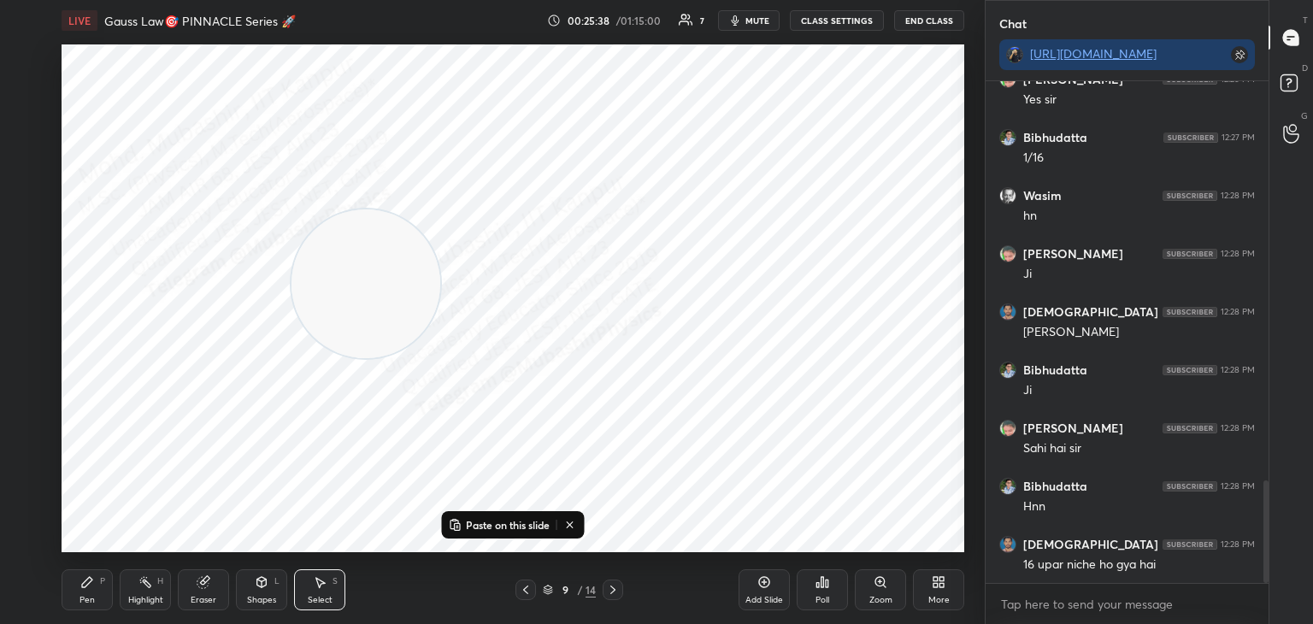
click at [615, 597] on div at bounding box center [613, 590] width 21 height 21
click at [613, 589] on icon at bounding box center [613, 590] width 5 height 9
drag, startPoint x: 343, startPoint y: 305, endPoint x: 612, endPoint y: 375, distance: 278.1
click at [440, 350] on video at bounding box center [366, 282] width 149 height 149
click at [497, 518] on p "Paste on this slide" at bounding box center [508, 525] width 84 height 14
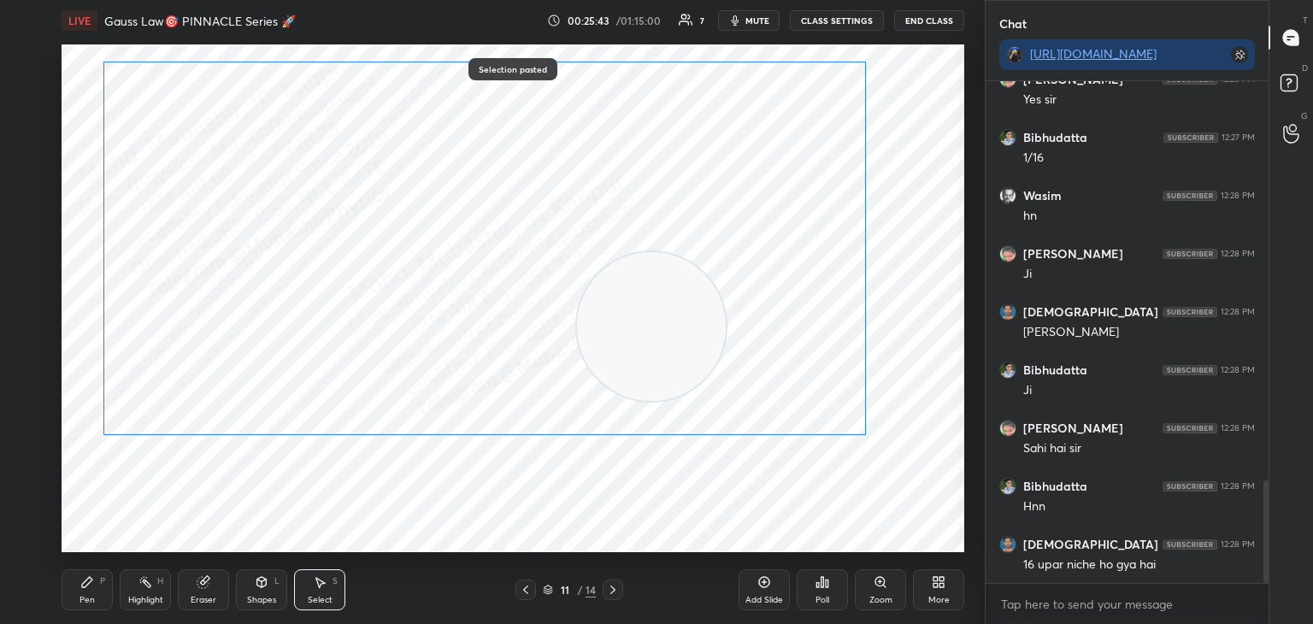
drag, startPoint x: 398, startPoint y: 329, endPoint x: 370, endPoint y: 307, distance: 35.3
click at [376, 309] on div "0 ° Undo Copy Paste here Duplicate Duplicate to new slide Delete" at bounding box center [513, 298] width 903 height 508
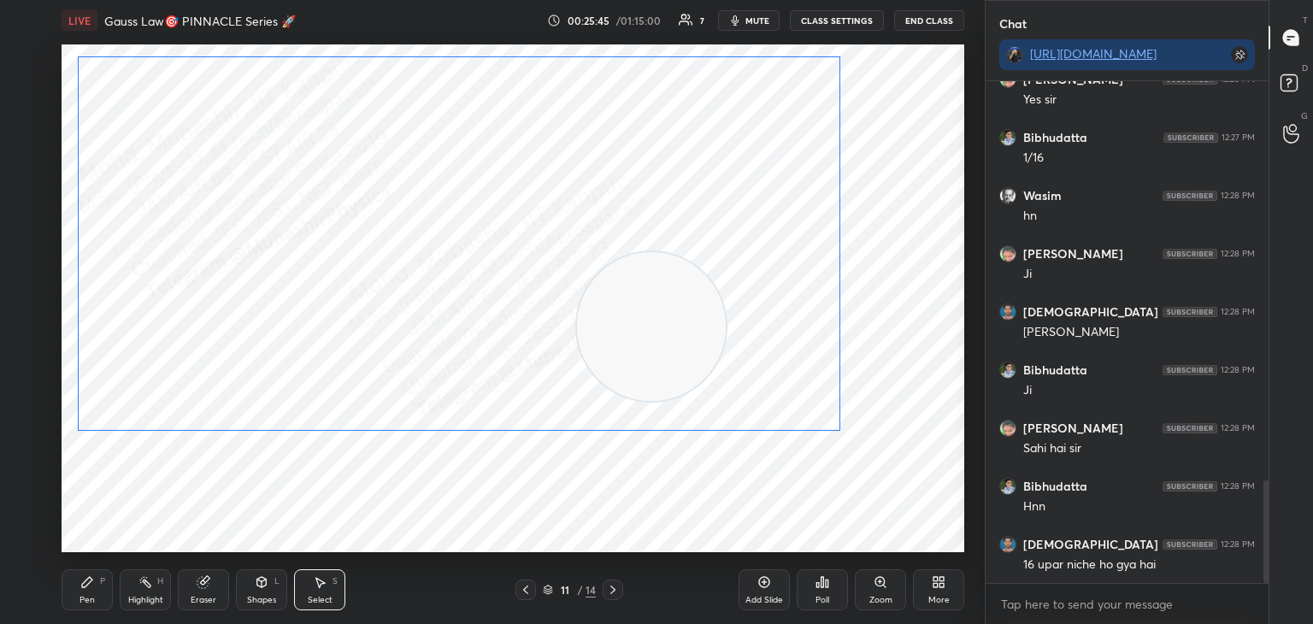
drag, startPoint x: 350, startPoint y: 347, endPoint x: 326, endPoint y: 346, distance: 24.0
click at [326, 346] on div "0 ° Undo Copy Paste here Duplicate Duplicate to new slide Delete" at bounding box center [513, 298] width 903 height 508
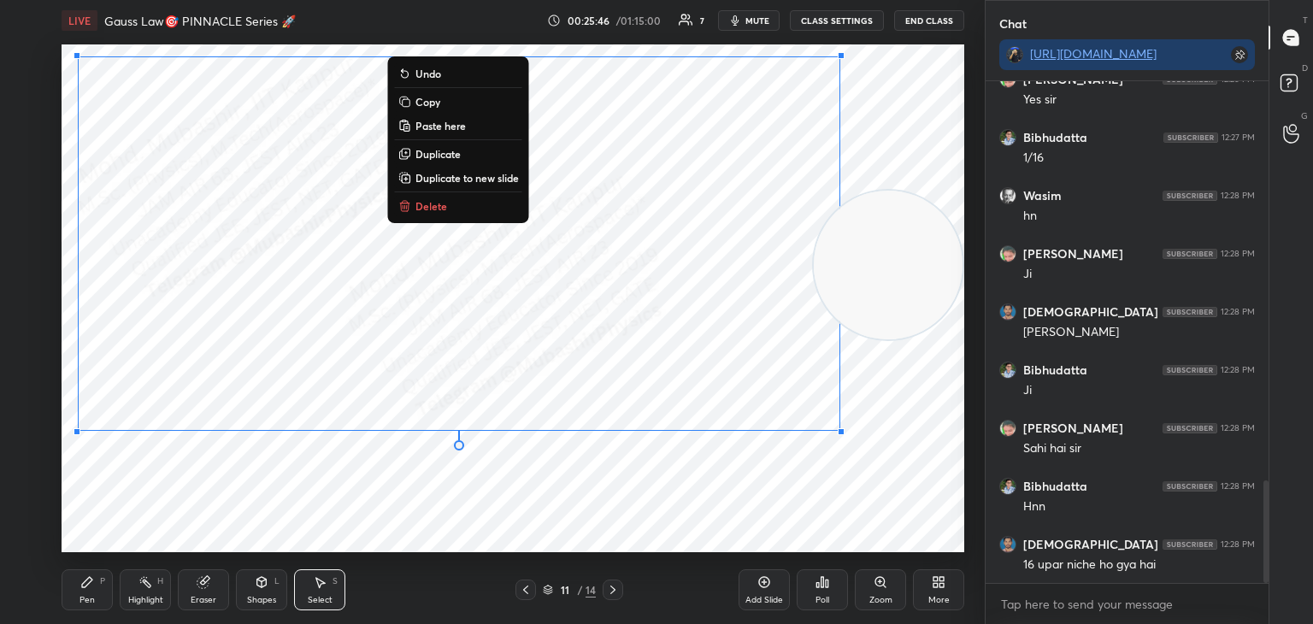
drag, startPoint x: 709, startPoint y: 328, endPoint x: 907, endPoint y: 351, distance: 199.7
click at [1001, 278] on div "1 2 3 4 5 6 7 C X Z C X Z E E Erase all H H LIVE Gauss Law🎯 PINNACLE Series 🚀 0…" at bounding box center [656, 312] width 1313 height 624
click at [251, 492] on div "0 ° Undo Copy Paste here Duplicate Duplicate to new slide Delete" at bounding box center [513, 298] width 903 height 508
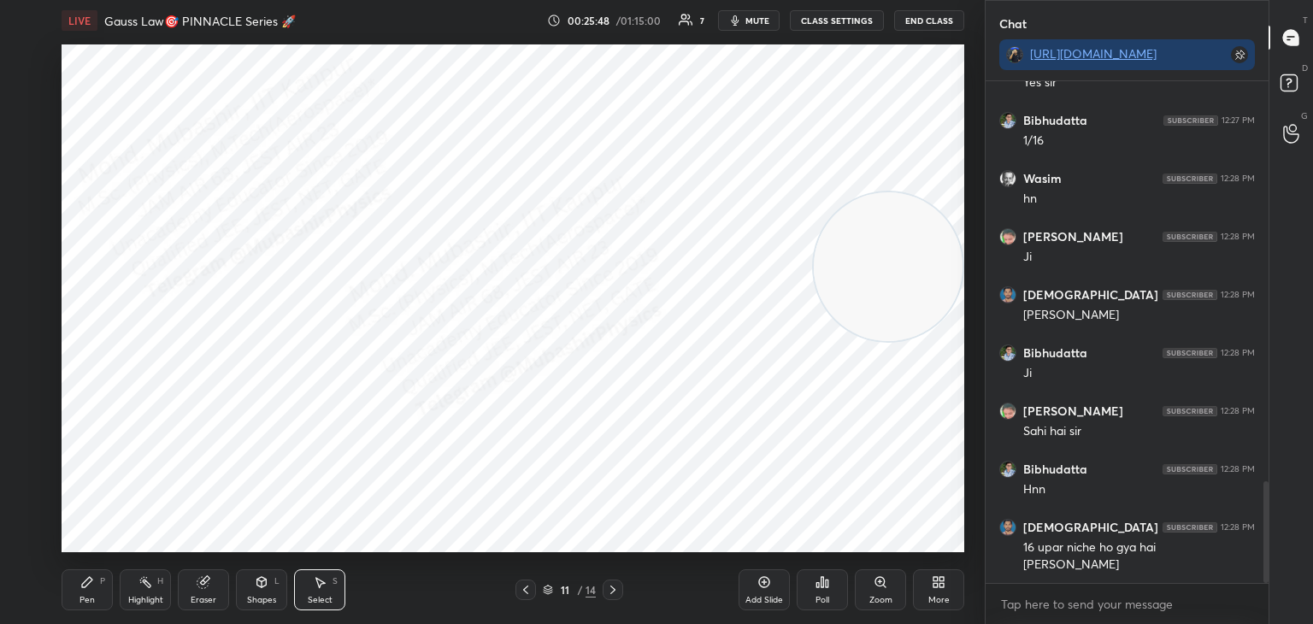
drag, startPoint x: 92, startPoint y: 583, endPoint x: 100, endPoint y: 562, distance: 22.7
click at [93, 583] on icon at bounding box center [87, 582] width 14 height 14
click at [34, 271] on div at bounding box center [28, 263] width 27 height 27
drag, startPoint x: 138, startPoint y: 590, endPoint x: 170, endPoint y: 562, distance: 43.0
click at [134, 589] on div "Highlight H" at bounding box center [145, 590] width 51 height 41
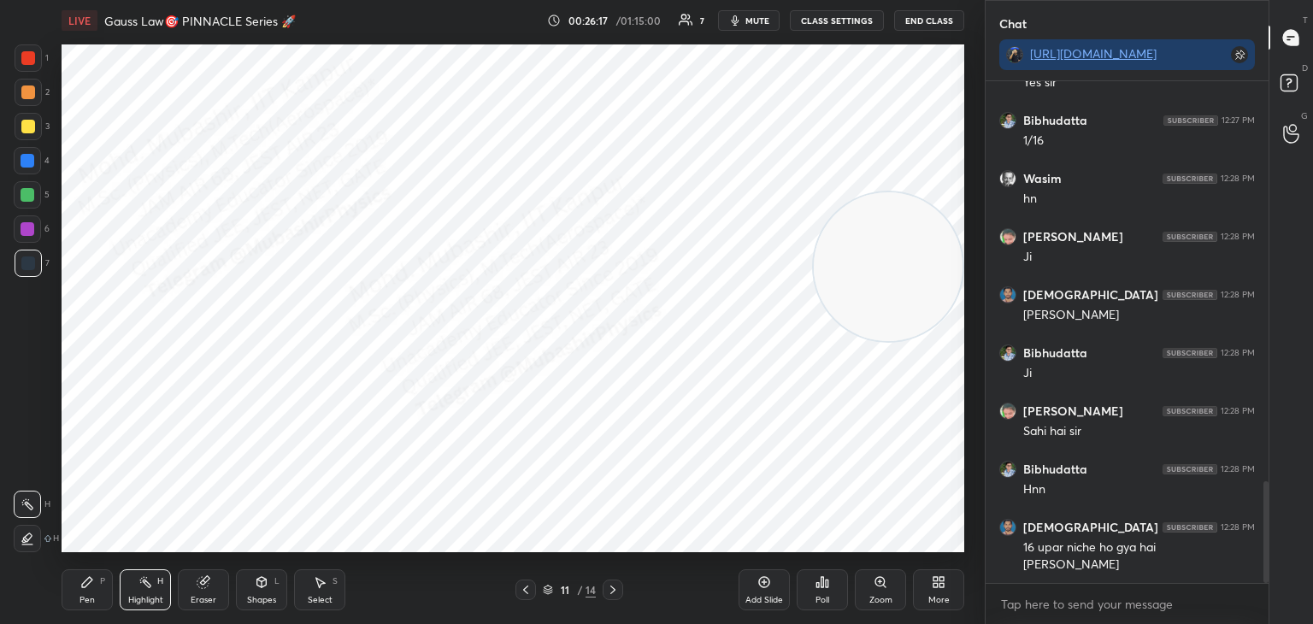
click at [748, 12] on div "LIVE Gauss Law🎯 PINNACLE Series 🚀 00:26:17 / 01:15:00 7 mute CLASS SETTINGS End…" at bounding box center [513, 20] width 903 height 41
drag, startPoint x: 750, startPoint y: 25, endPoint x: 757, endPoint y: 15, distance: 12.3
click at [750, 23] on span "mute" at bounding box center [758, 21] width 24 height 12
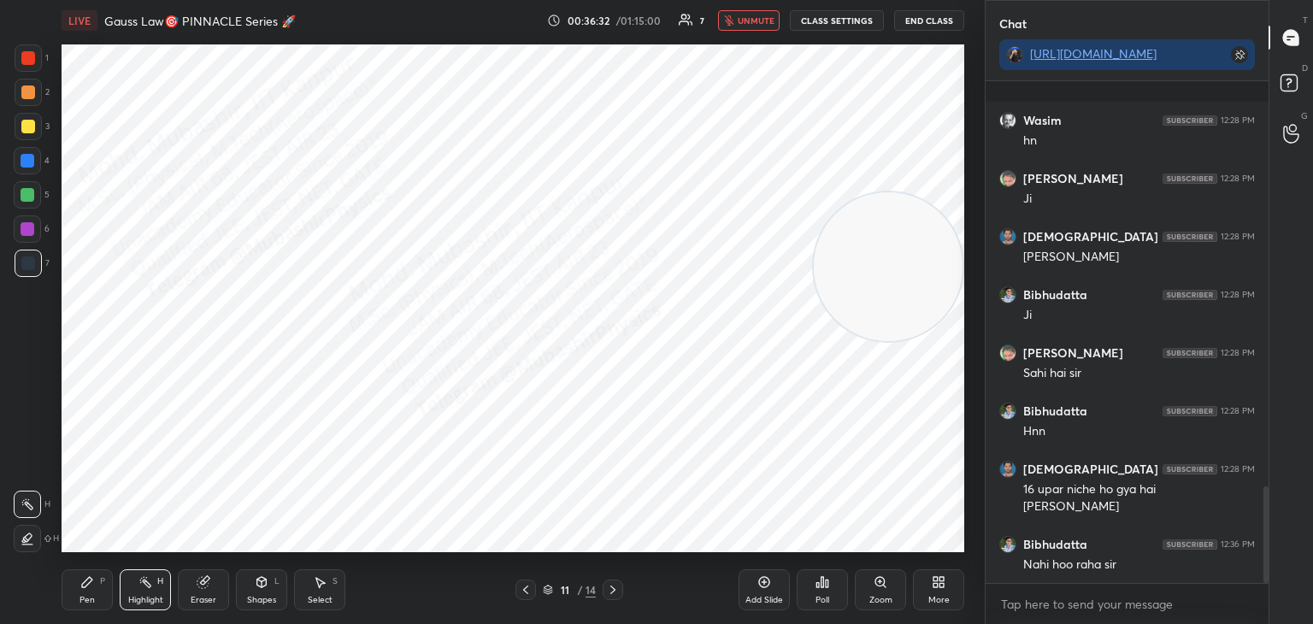
scroll to position [2116, 0]
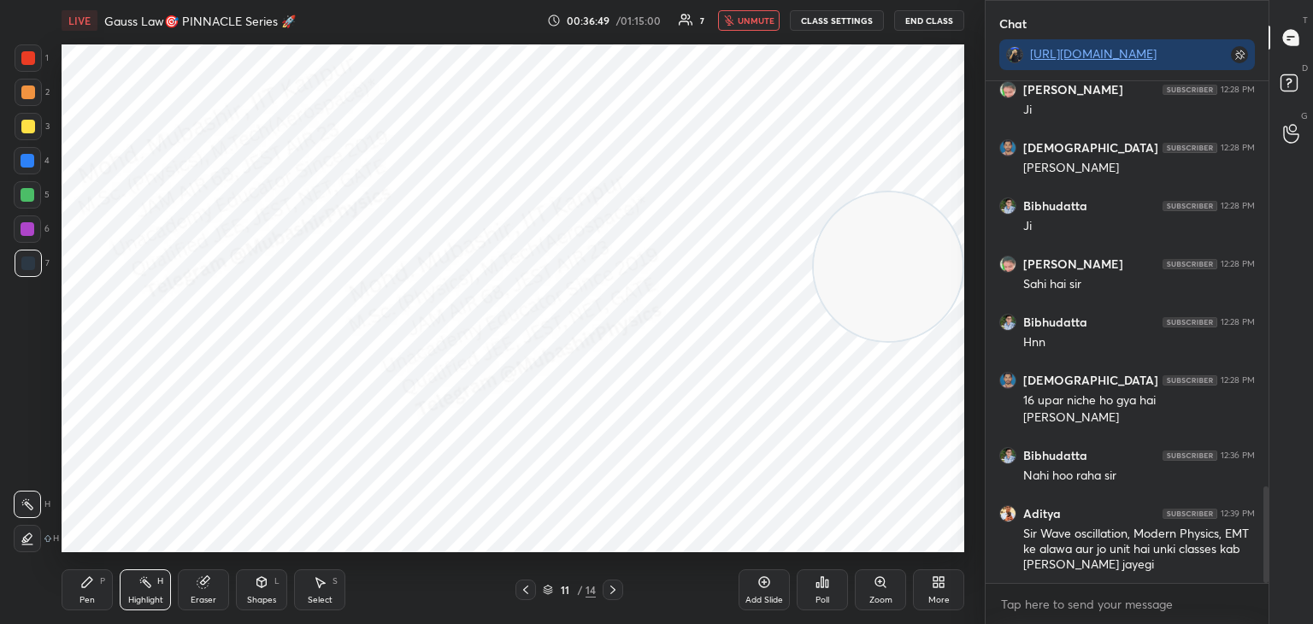
click at [760, 16] on span "unmute" at bounding box center [756, 21] width 37 height 12
click at [1048, 605] on textarea at bounding box center [1128, 604] width 256 height 27
type textarea "x"
drag, startPoint x: 906, startPoint y: 269, endPoint x: 920, endPoint y: 221, distance: 49.8
click at [924, 221] on video at bounding box center [888, 207] width 149 height 149
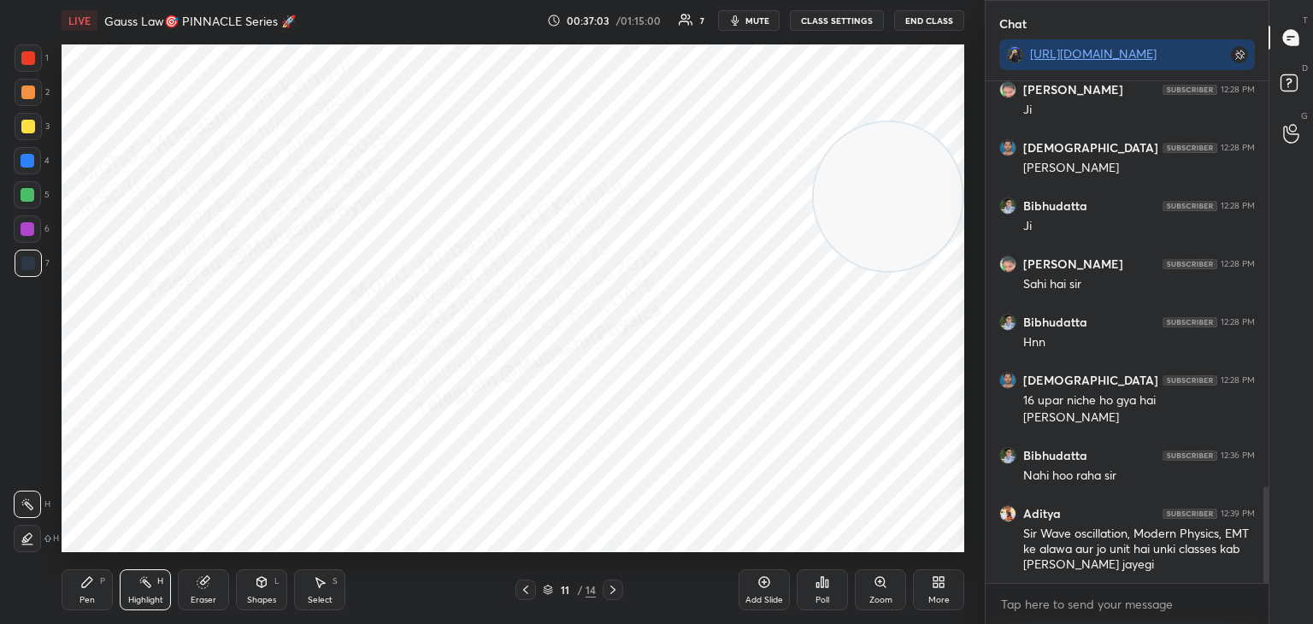
click at [742, 18] on icon "button" at bounding box center [736, 21] width 14 height 14
click at [750, 23] on span "unmute" at bounding box center [756, 21] width 37 height 12
click at [756, 20] on span "mute" at bounding box center [758, 21] width 24 height 12
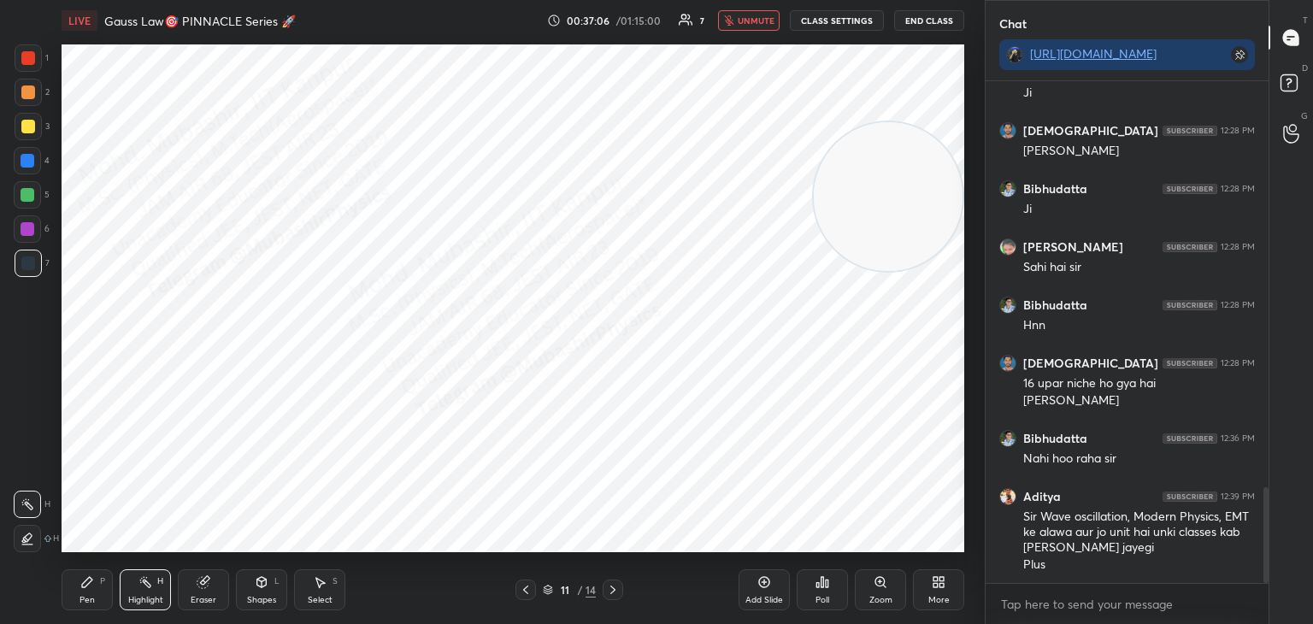
click at [756, 21] on span "unmute" at bounding box center [756, 21] width 37 height 12
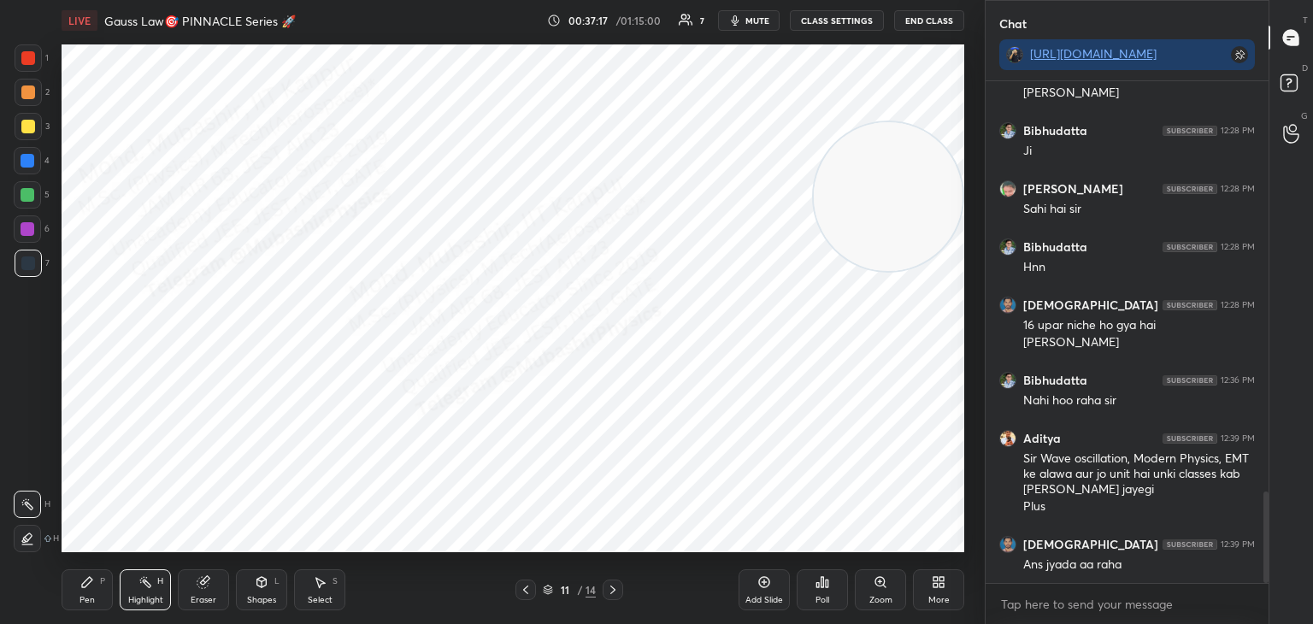
scroll to position [2249, 0]
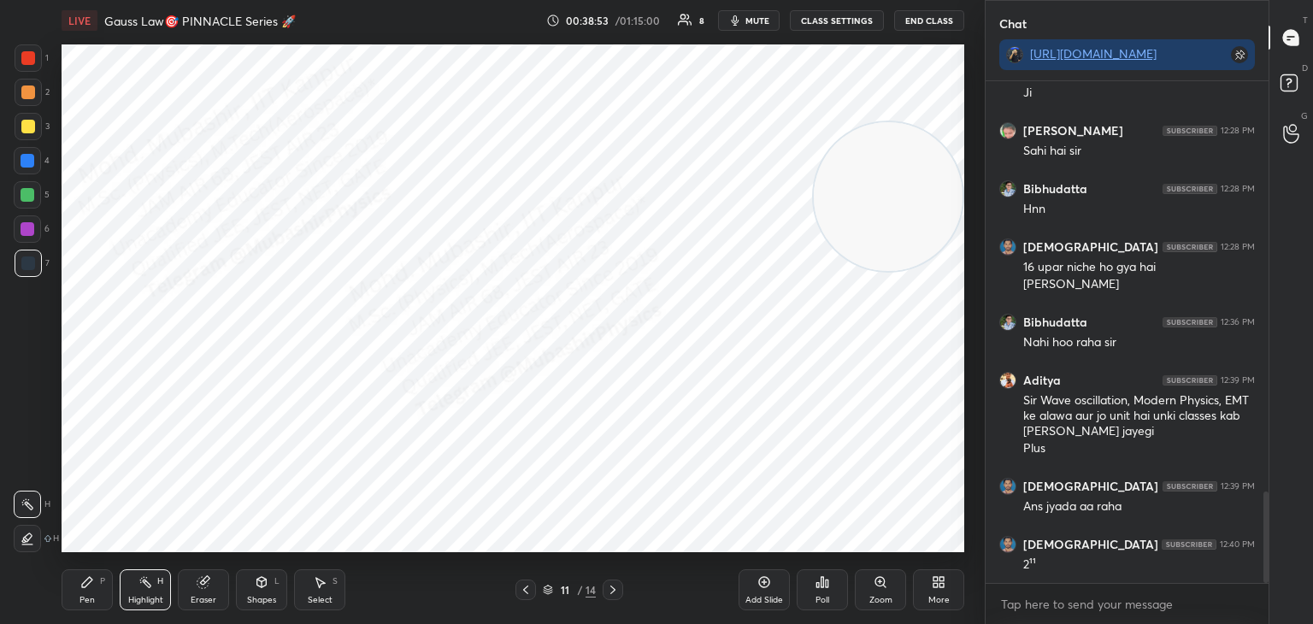
click at [760, 20] on span "mute" at bounding box center [758, 21] width 24 height 12
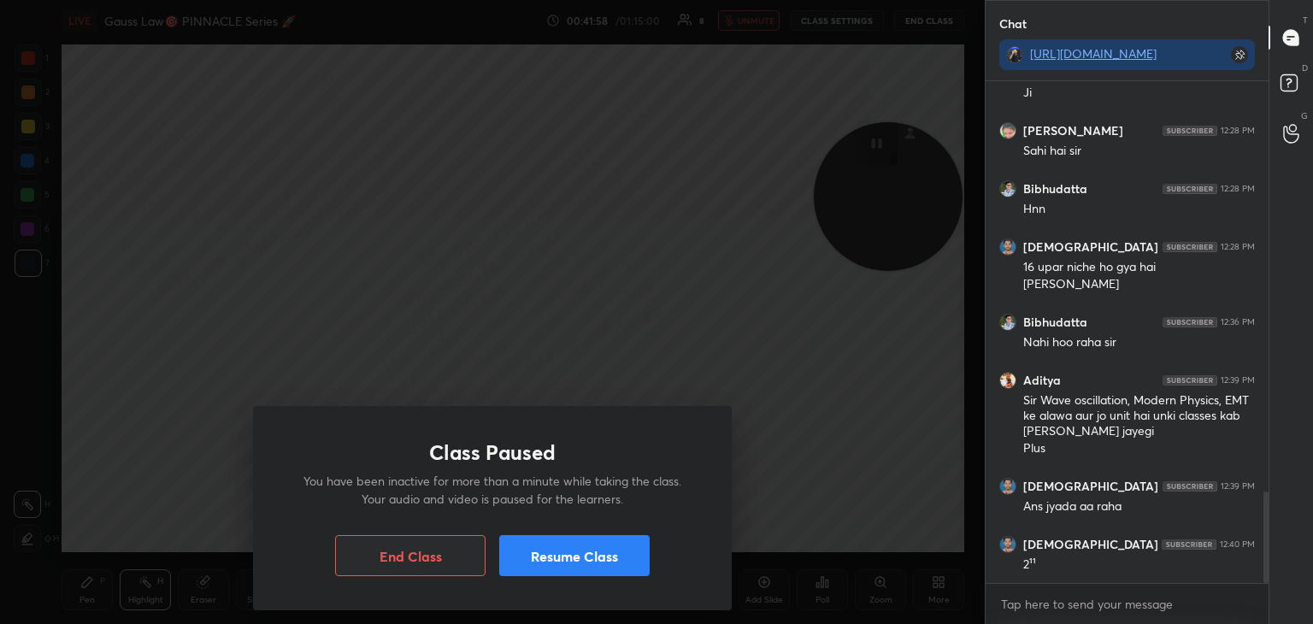
click at [605, 558] on button "Resume Class" at bounding box center [574, 555] width 150 height 41
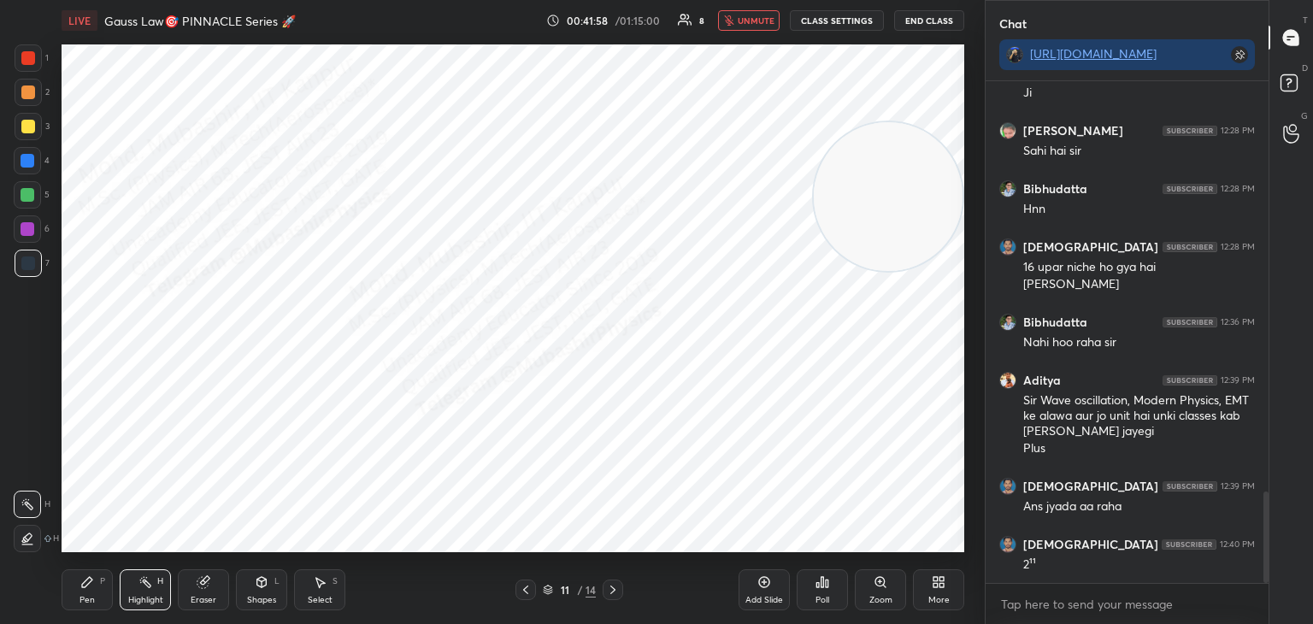
drag, startPoint x: 758, startPoint y: 19, endPoint x: 755, endPoint y: 31, distance: 12.5
click at [758, 21] on span "unmute" at bounding box center [756, 21] width 37 height 12
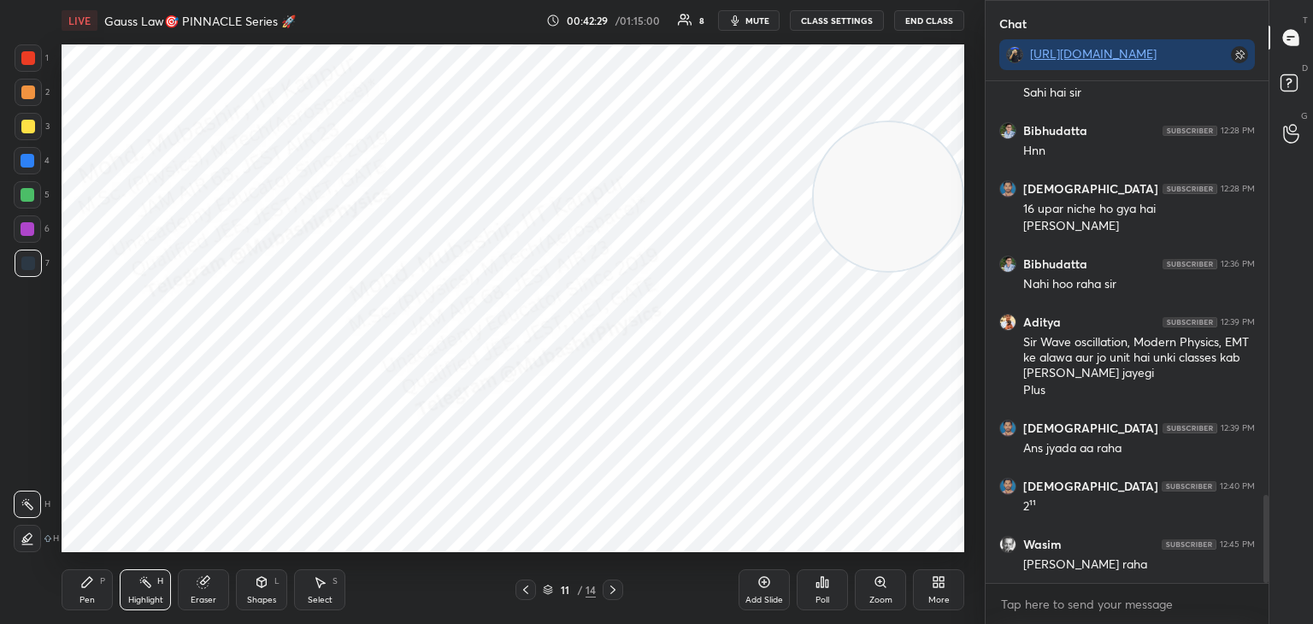
scroll to position [2365, 0]
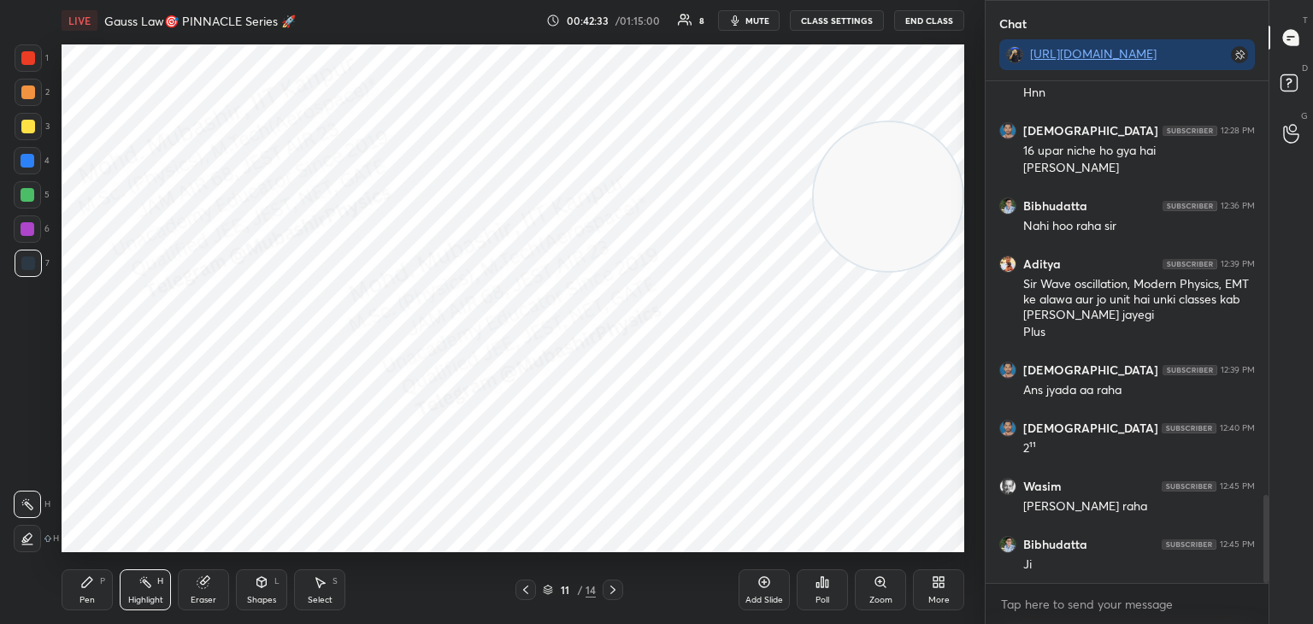
click at [81, 597] on div "Pen" at bounding box center [87, 600] width 15 height 9
click at [27, 195] on div at bounding box center [28, 195] width 14 height 14
click at [151, 583] on icon at bounding box center [146, 582] width 14 height 14
drag, startPoint x: 910, startPoint y: 214, endPoint x: 930, endPoint y: 198, distance: 25.0
click at [930, 204] on video at bounding box center [888, 183] width 149 height 149
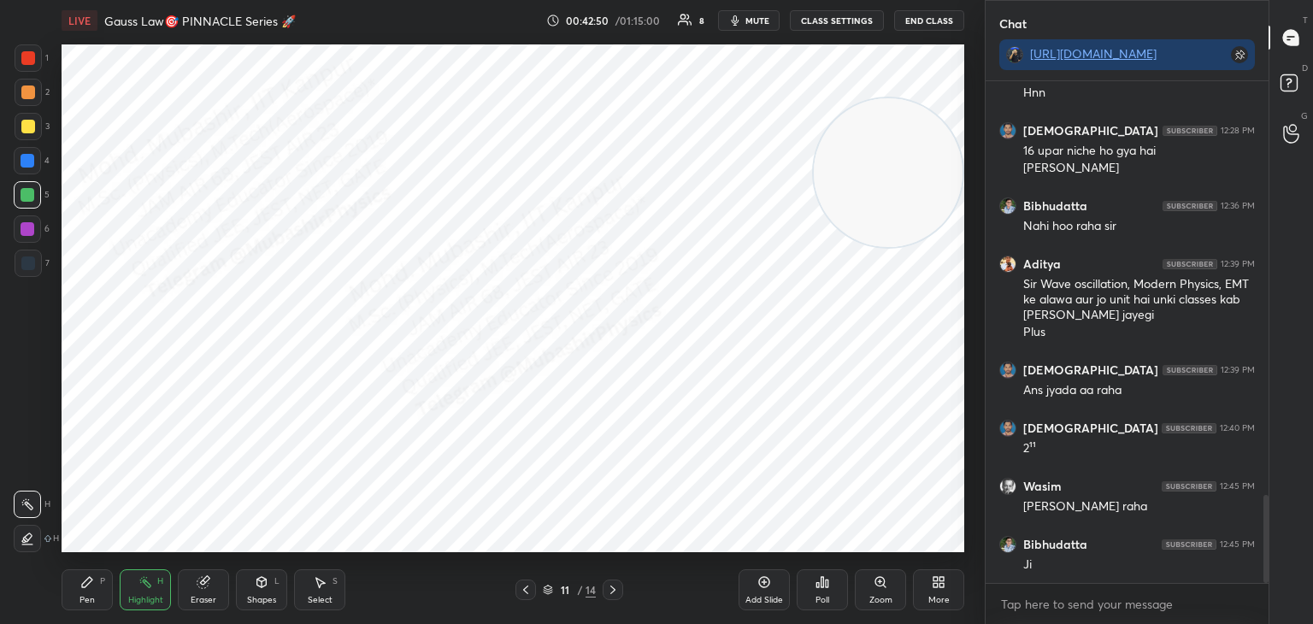
drag, startPoint x: 759, startPoint y: 18, endPoint x: 776, endPoint y: 12, distance: 18.1
click at [759, 15] on span "mute" at bounding box center [758, 21] width 24 height 12
click at [762, 21] on span "unmute" at bounding box center [756, 21] width 37 height 12
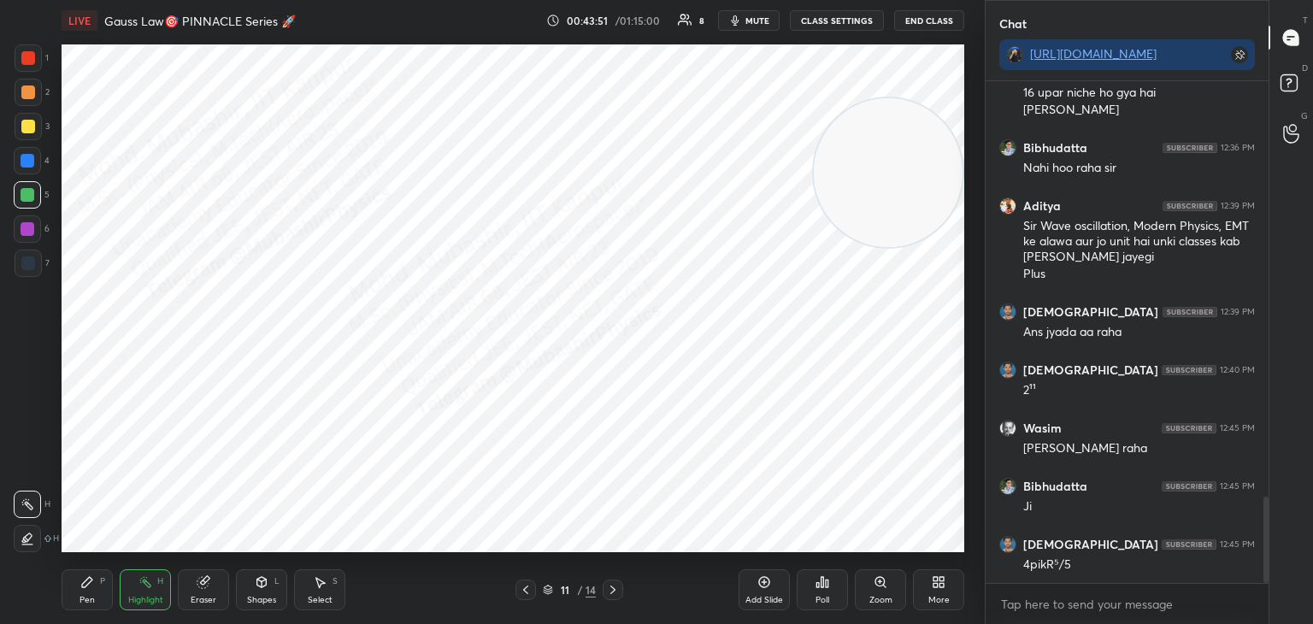
click at [765, 15] on span "mute" at bounding box center [758, 21] width 24 height 12
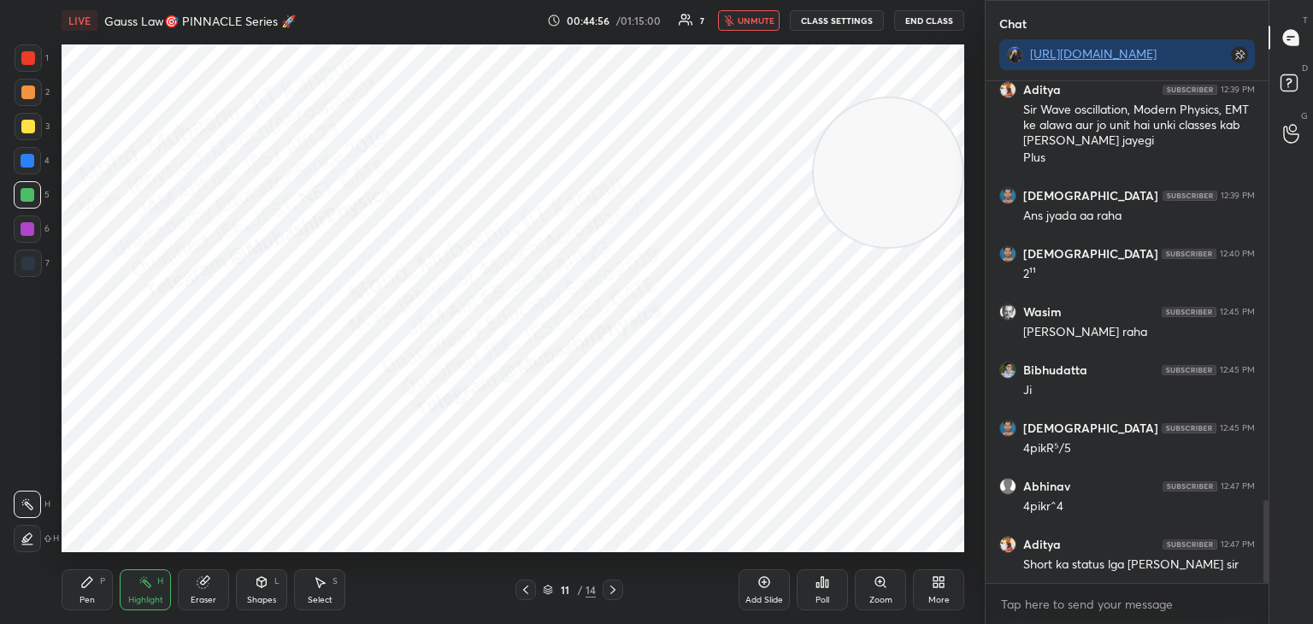
scroll to position [2598, 0]
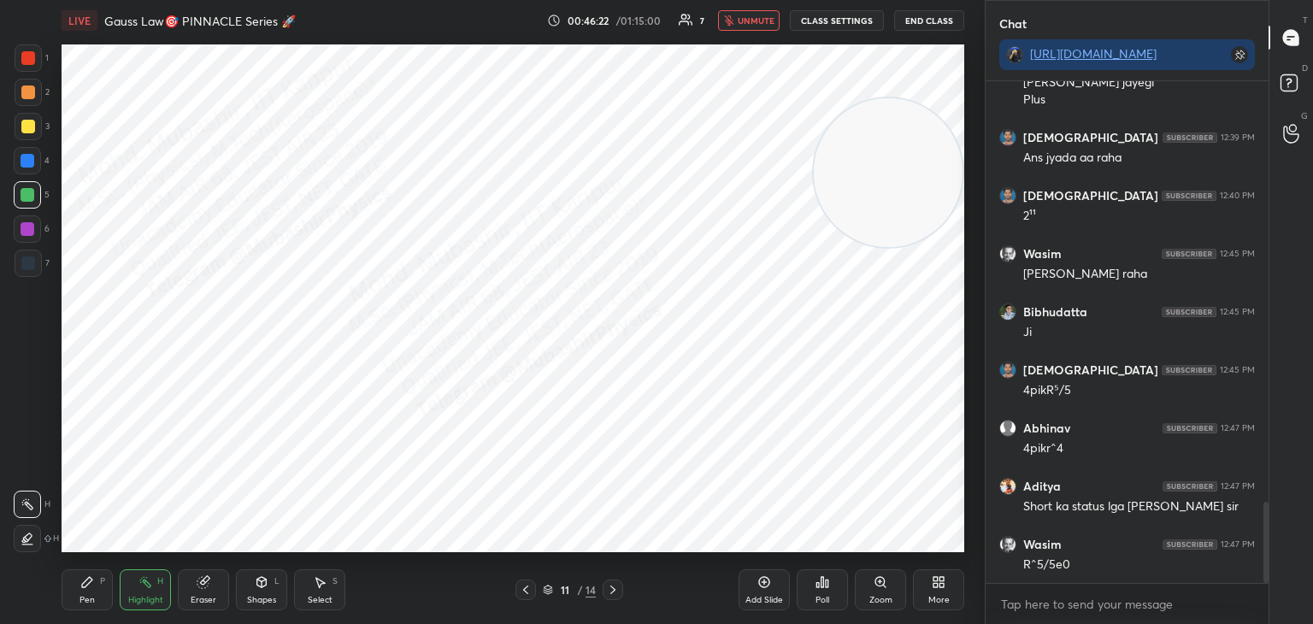
drag, startPoint x: 755, startPoint y: 17, endPoint x: 757, endPoint y: 27, distance: 10.4
click at [755, 17] on span "unmute" at bounding box center [756, 21] width 37 height 12
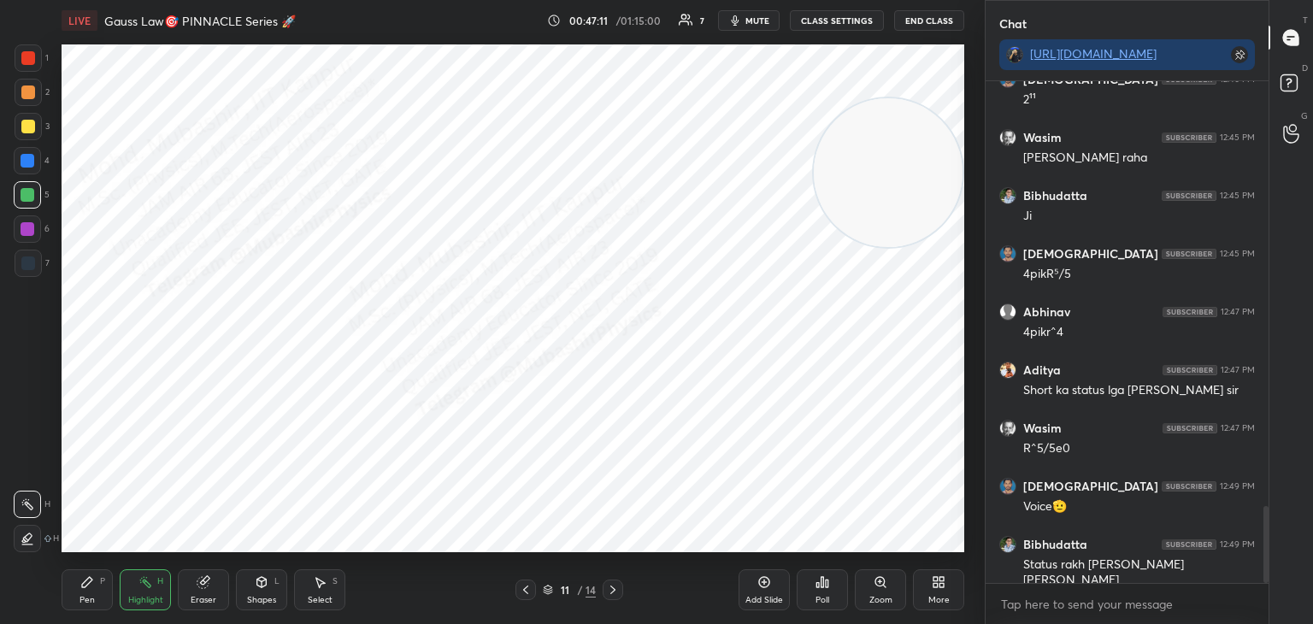
scroll to position [2772, 0]
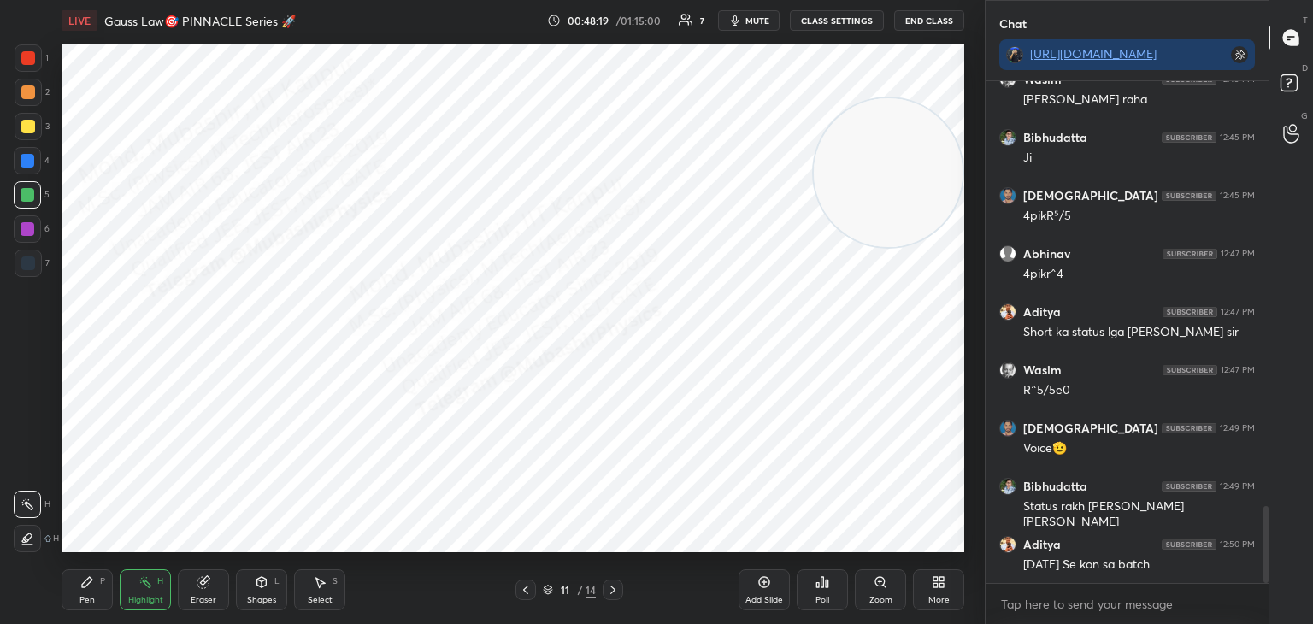
click at [752, 18] on span "mute" at bounding box center [758, 21] width 24 height 12
click at [765, 15] on span "unmute" at bounding box center [756, 21] width 37 height 12
click at [611, 588] on icon at bounding box center [613, 590] width 14 height 14
drag, startPoint x: 889, startPoint y: 168, endPoint x: 984, endPoint y: 544, distance: 388.0
click at [1016, 544] on div "1 2 3 4 5 6 7 C X Z C X Z E E Erase all H H LIVE Gauss Law🎯 PINNACLE Series 🚀 0…" at bounding box center [656, 312] width 1313 height 624
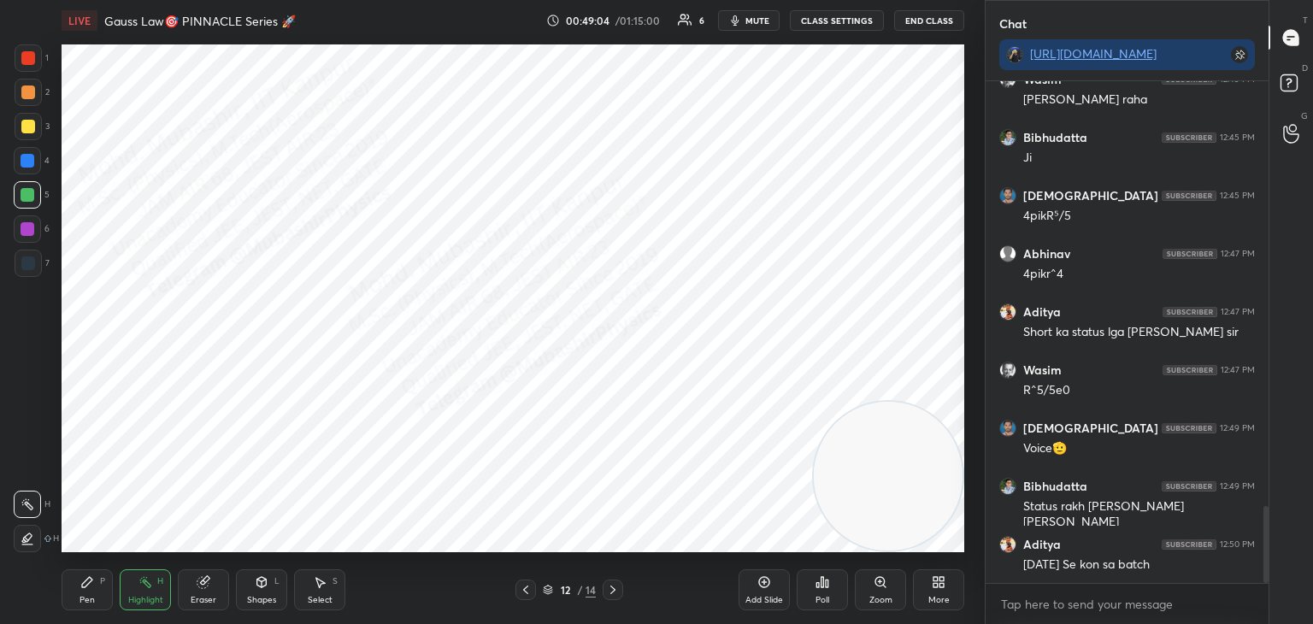
click at [83, 592] on div "Pen P" at bounding box center [87, 590] width 51 height 41
click at [30, 164] on div at bounding box center [28, 161] width 14 height 14
drag, startPoint x: 869, startPoint y: 428, endPoint x: 791, endPoint y: 76, distance: 360.0
click at [814, 402] on video at bounding box center [888, 476] width 149 height 149
click at [126, 593] on div "Highlight H" at bounding box center [145, 590] width 51 height 41
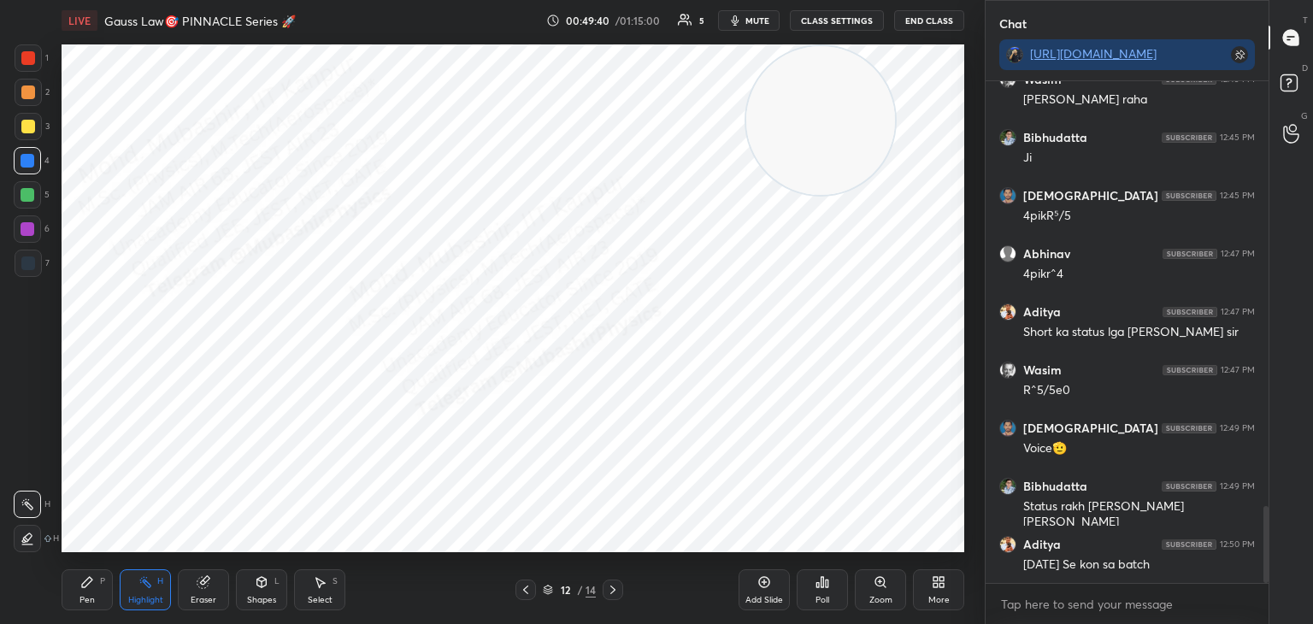
click at [523, 587] on icon at bounding box center [526, 590] width 14 height 14
click at [528, 588] on icon at bounding box center [526, 590] width 14 height 14
click at [530, 588] on icon at bounding box center [526, 590] width 14 height 14
click at [529, 589] on icon at bounding box center [526, 590] width 14 height 14
click at [608, 590] on icon at bounding box center [613, 590] width 14 height 14
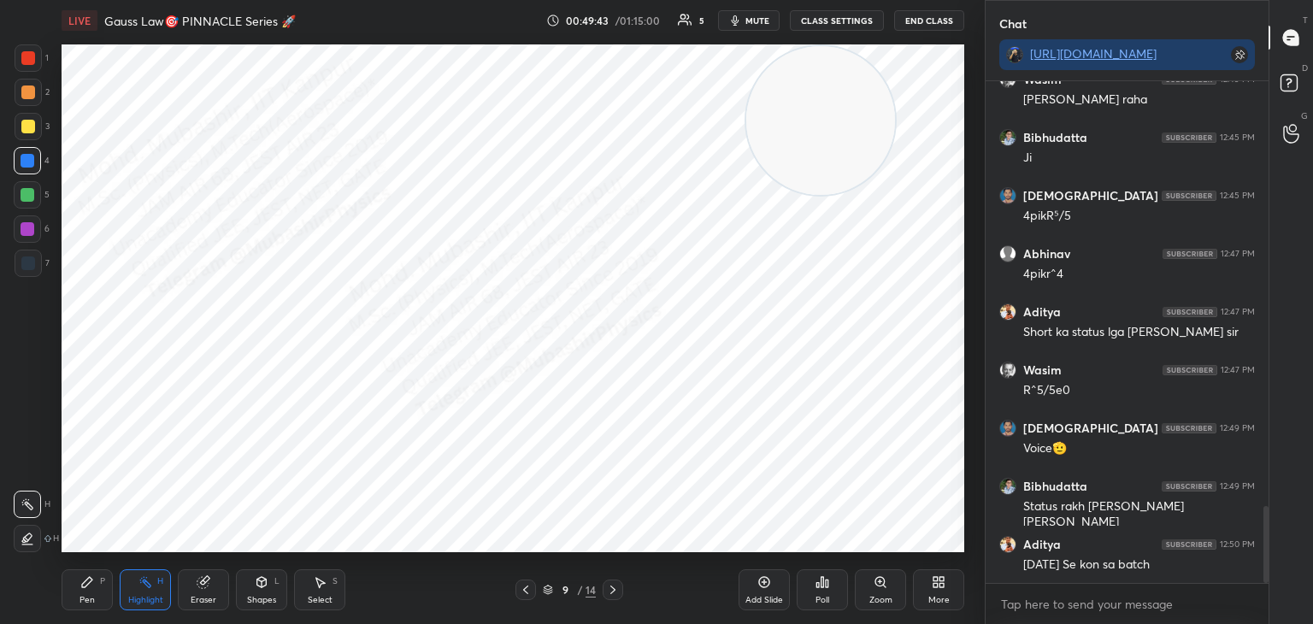
click at [608, 590] on icon at bounding box center [613, 590] width 14 height 14
click at [608, 592] on icon at bounding box center [613, 590] width 14 height 14
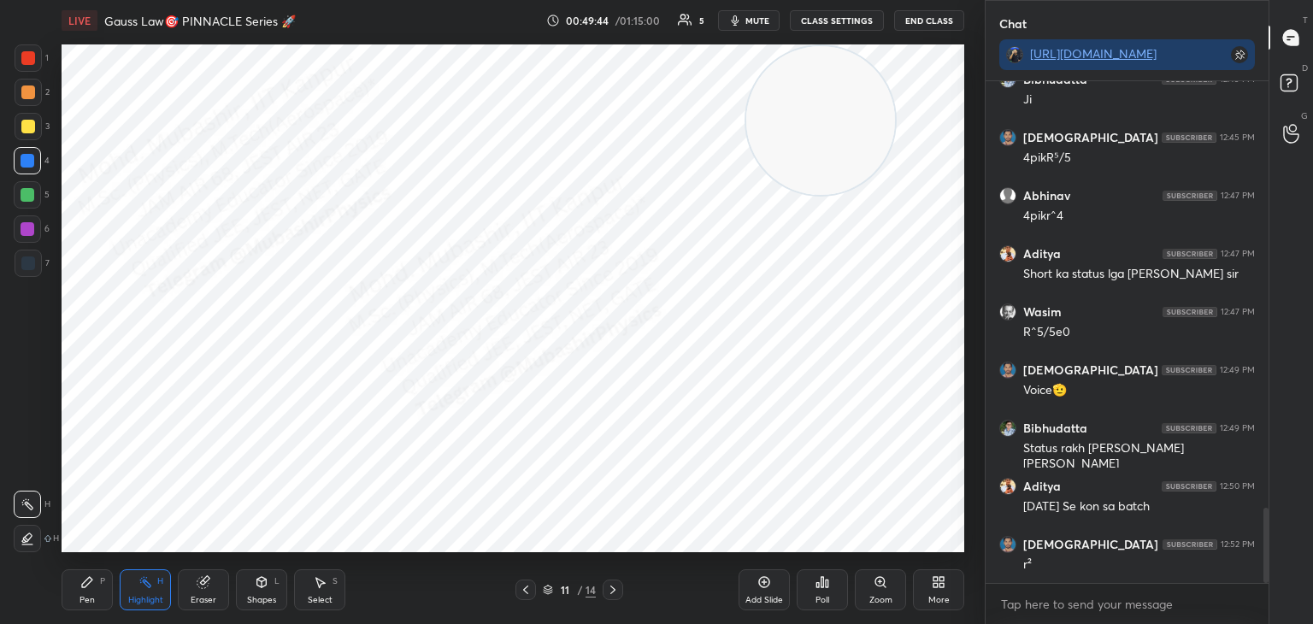
click at [608, 592] on icon at bounding box center [613, 590] width 14 height 14
click at [98, 595] on div "Pen P" at bounding box center [87, 590] width 51 height 41
click at [322, 597] on div "Select" at bounding box center [320, 600] width 25 height 9
drag, startPoint x: 885, startPoint y: 323, endPoint x: 912, endPoint y: 325, distance: 27.4
click at [895, 320] on div "0 ° Undo Copy Paste here Duplicate Duplicate to new slide Delete" at bounding box center [513, 298] width 903 height 508
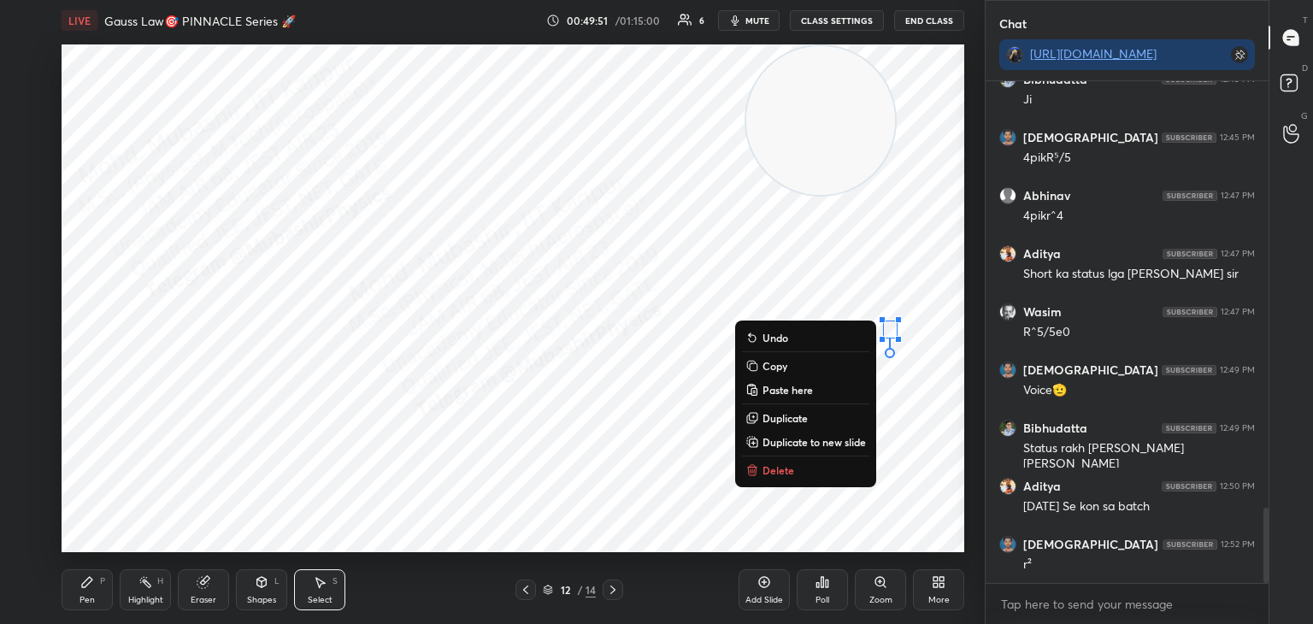
click at [789, 469] on p "Delete" at bounding box center [779, 470] width 32 height 14
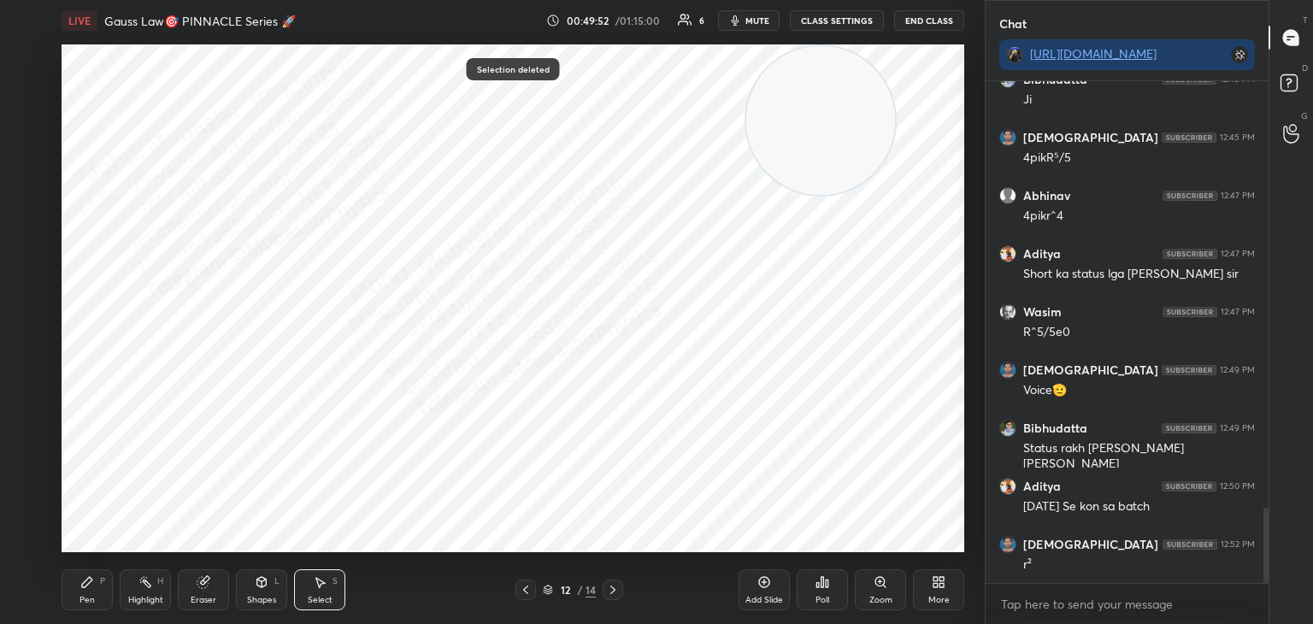
drag, startPoint x: 103, startPoint y: 590, endPoint x: 188, endPoint y: 561, distance: 89.5
click at [102, 590] on div "Pen P" at bounding box center [87, 590] width 51 height 41
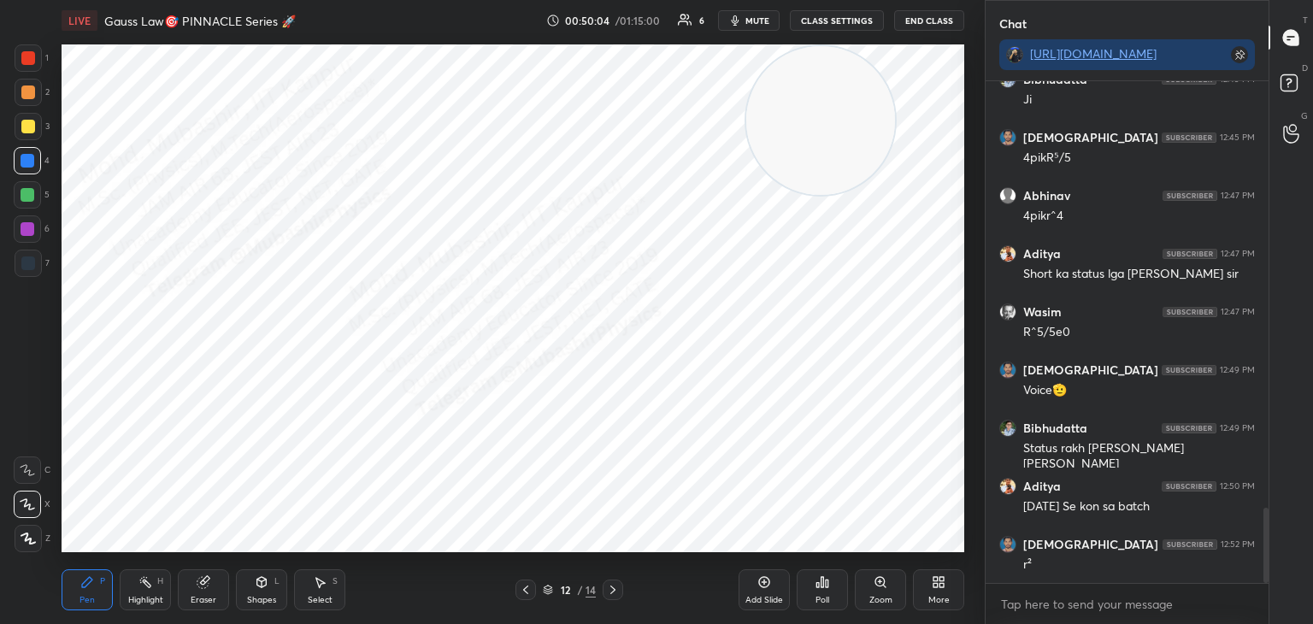
click at [613, 583] on icon at bounding box center [613, 590] width 14 height 14
drag, startPoint x: 953, startPoint y: 417, endPoint x: 844, endPoint y: 421, distance: 109.5
click at [953, 477] on video at bounding box center [888, 476] width 149 height 149
drag, startPoint x: 37, startPoint y: 94, endPoint x: 57, endPoint y: 99, distance: 21.2
click at [30, 92] on div at bounding box center [28, 92] width 27 height 27
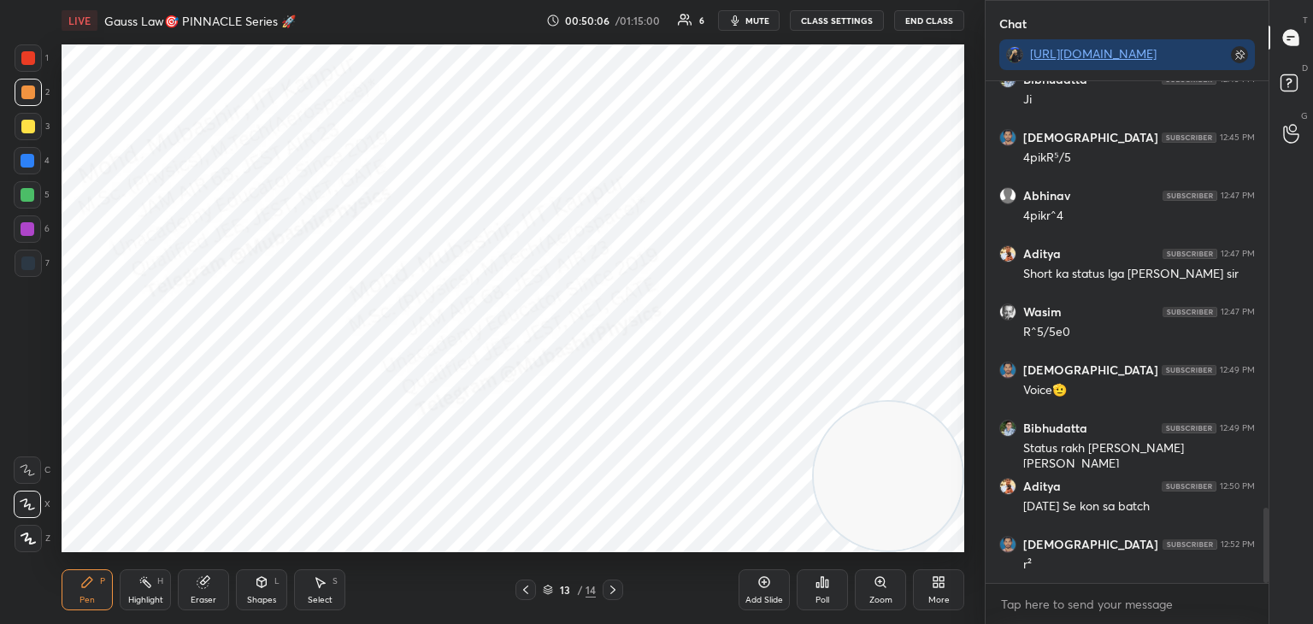
scroll to position [2889, 0]
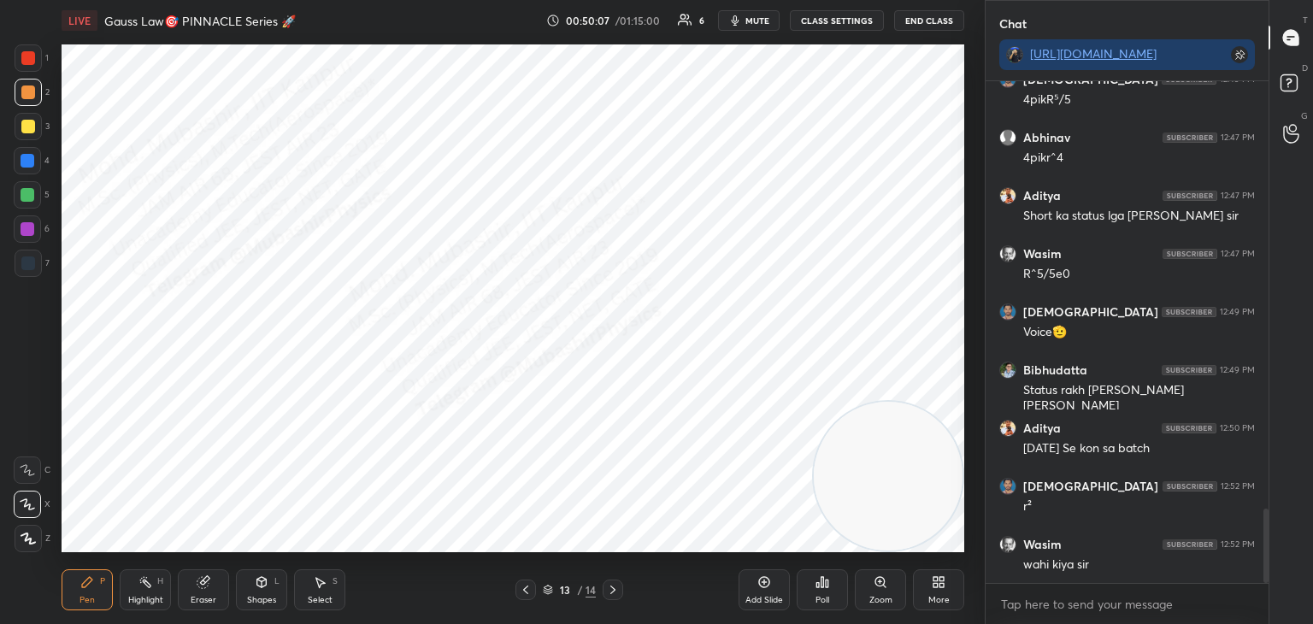
click at [27, 162] on div at bounding box center [28, 161] width 14 height 14
click at [517, 592] on div at bounding box center [526, 590] width 21 height 21
drag, startPoint x: 612, startPoint y: 593, endPoint x: 844, endPoint y: 527, distance: 241.1
click at [611, 593] on icon at bounding box center [613, 590] width 14 height 14
drag, startPoint x: 865, startPoint y: 455, endPoint x: 246, endPoint y: 217, distance: 662.4
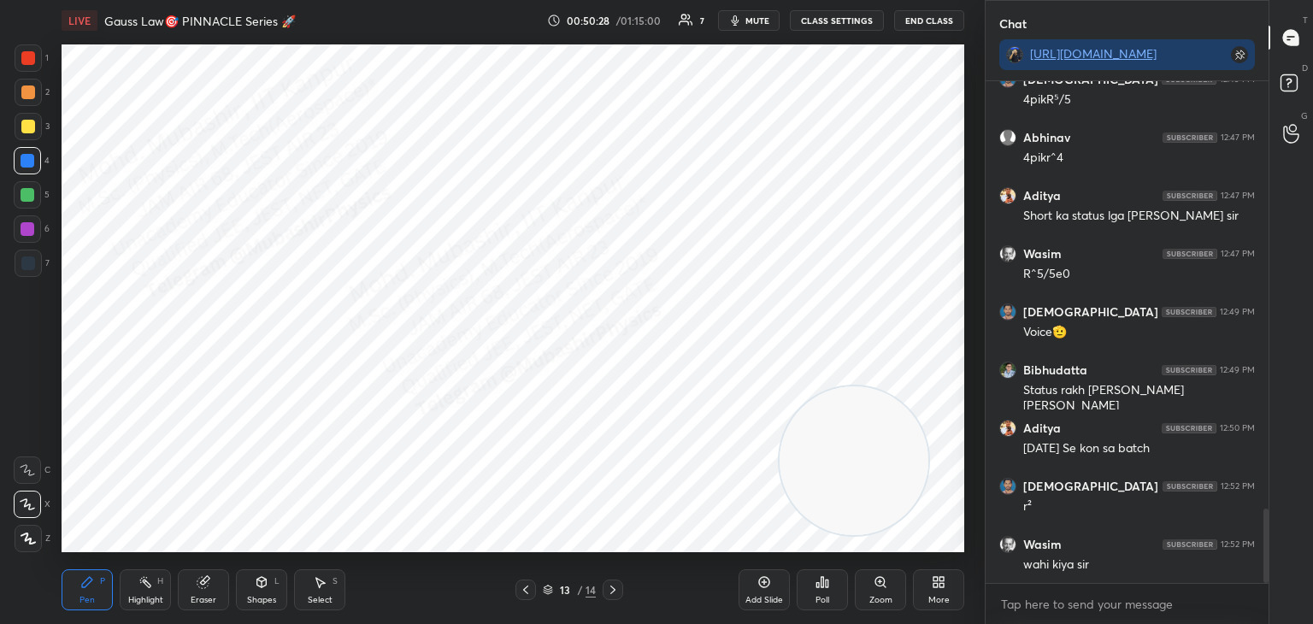
click at [780, 387] on video at bounding box center [854, 461] width 149 height 149
drag, startPoint x: 252, startPoint y: 202, endPoint x: 781, endPoint y: 90, distance: 540.2
click at [310, 149] on video at bounding box center [236, 223] width 149 height 149
drag, startPoint x: 804, startPoint y: 72, endPoint x: 820, endPoint y: 469, distance: 397.1
click at [916, 357] on video at bounding box center [869, 282] width 149 height 149
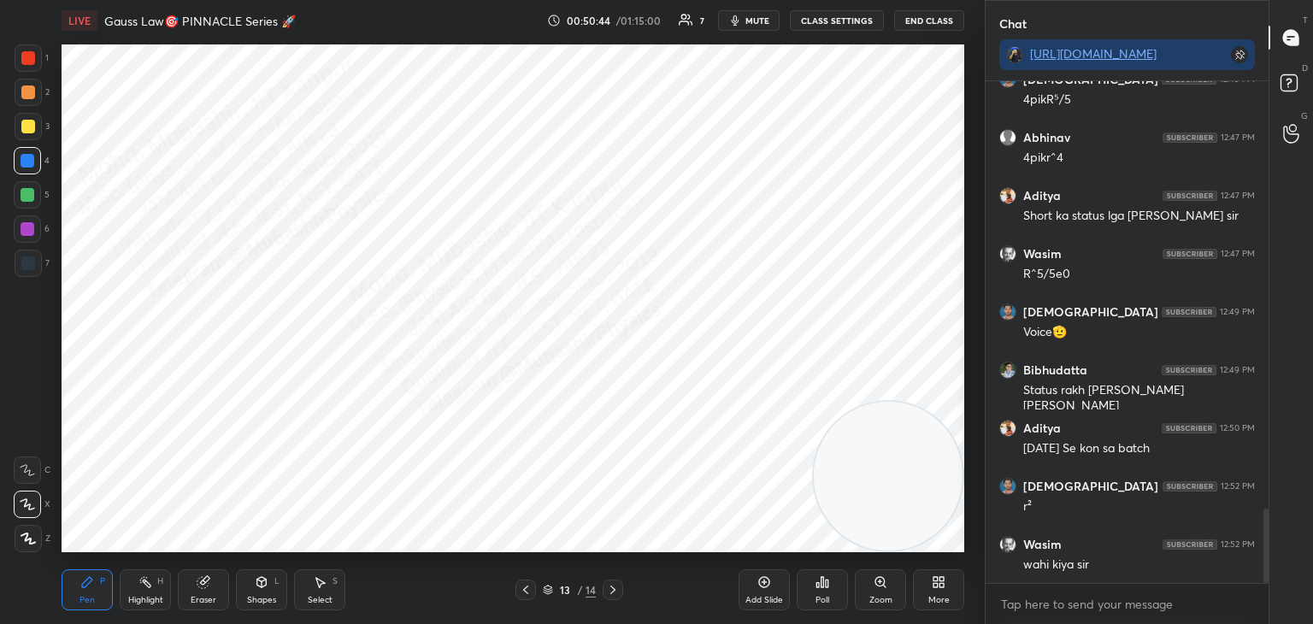
click at [263, 579] on icon at bounding box center [262, 582] width 14 height 14
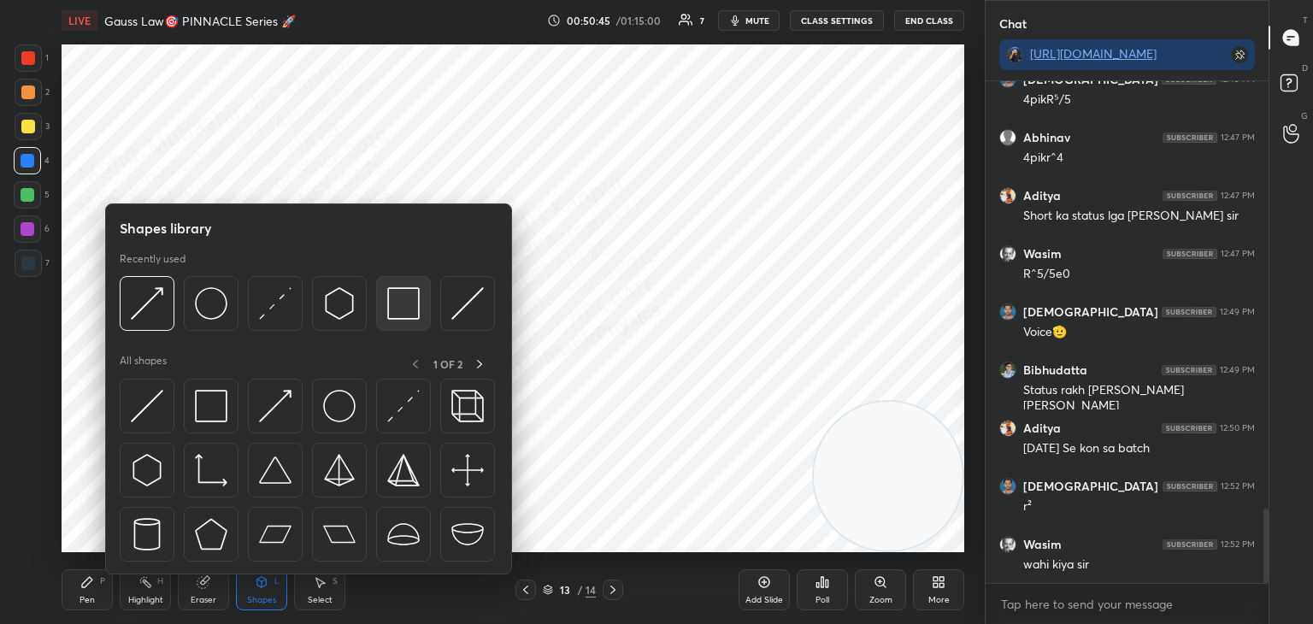
click at [403, 308] on img at bounding box center [403, 303] width 32 height 32
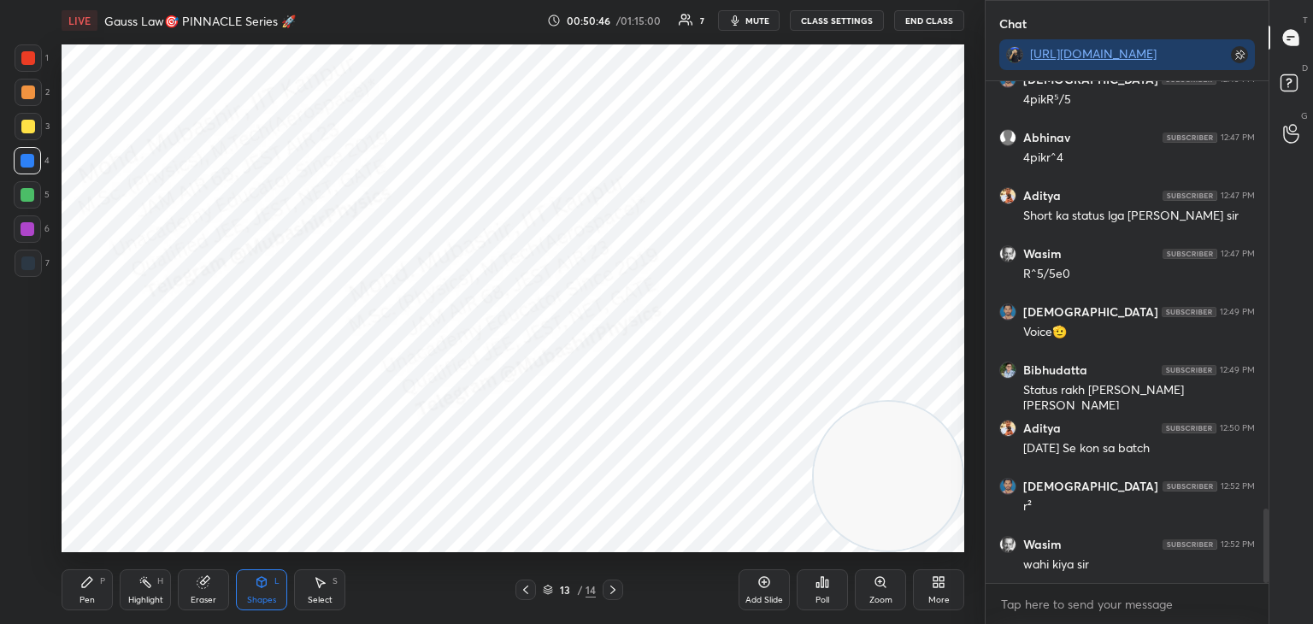
drag, startPoint x: 21, startPoint y: 269, endPoint x: 48, endPoint y: 269, distance: 26.5
click at [23, 269] on div at bounding box center [28, 264] width 14 height 14
click at [144, 596] on div "Highlight" at bounding box center [145, 600] width 35 height 9
click at [615, 588] on icon at bounding box center [613, 590] width 14 height 14
drag, startPoint x: 98, startPoint y: 585, endPoint x: 86, endPoint y: 566, distance: 22.3
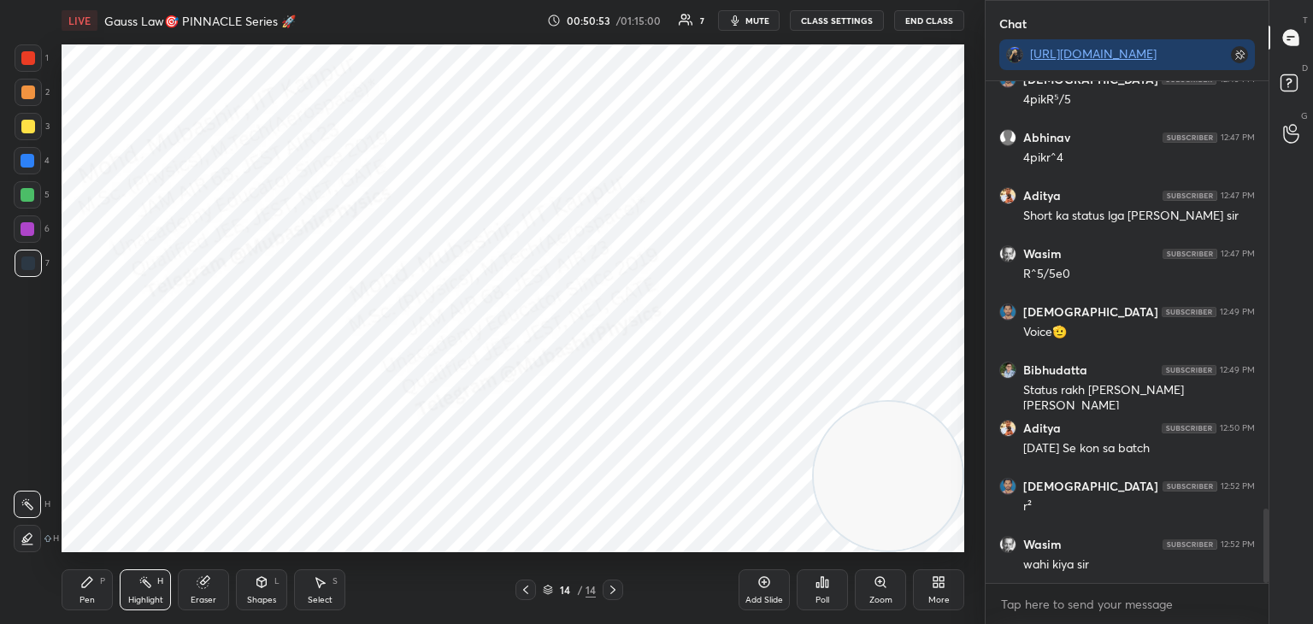
click at [93, 585] on div "Pen P" at bounding box center [87, 590] width 51 height 41
click at [32, 158] on div at bounding box center [27, 160] width 27 height 27
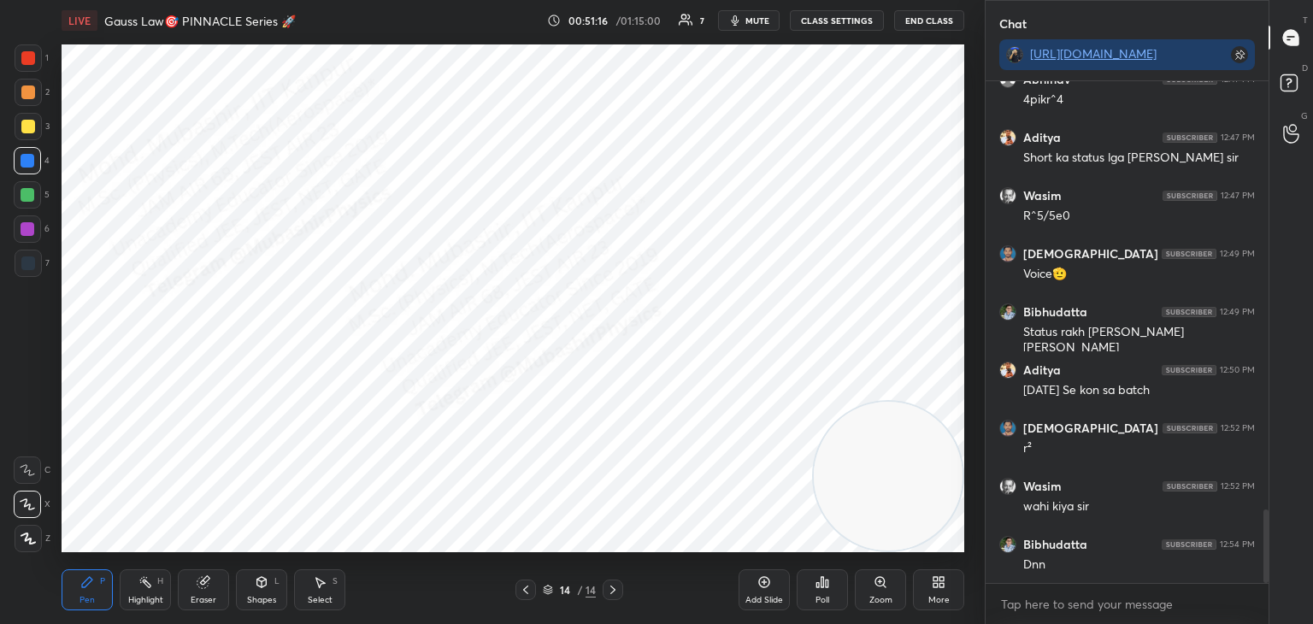
drag, startPoint x: 307, startPoint y: 604, endPoint x: 338, endPoint y: 573, distance: 43.5
click at [308, 604] on div "Select" at bounding box center [320, 600] width 25 height 9
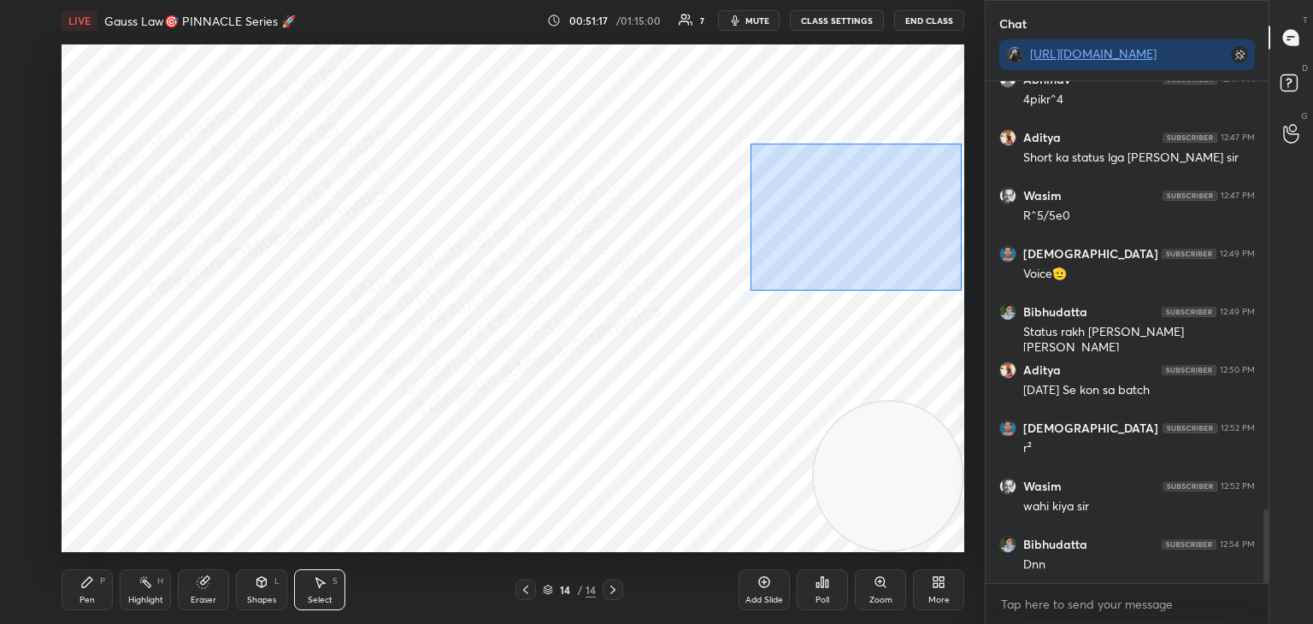
drag, startPoint x: 765, startPoint y: 148, endPoint x: 938, endPoint y: 280, distance: 217.7
click at [950, 287] on div "0 ° Undo Copy Paste here Duplicate Duplicate to new slide Delete" at bounding box center [513, 298] width 903 height 508
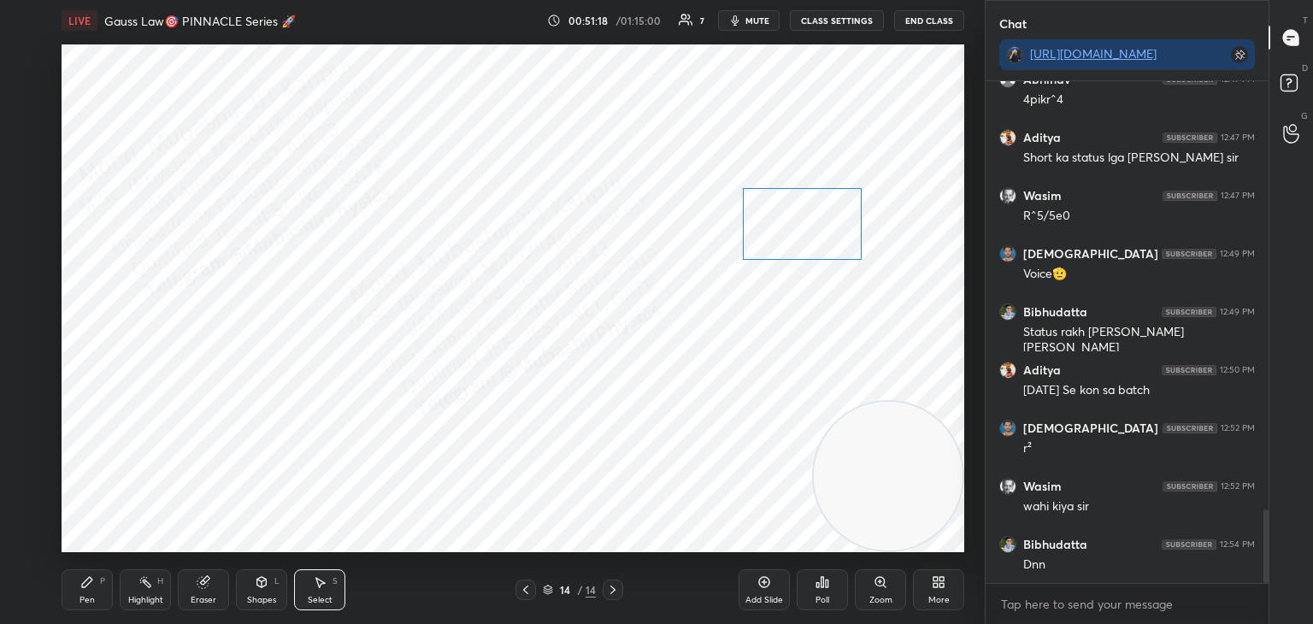
drag, startPoint x: 858, startPoint y: 254, endPoint x: 832, endPoint y: 257, distance: 25.8
click at [832, 257] on div "0 ° Undo Copy Paste here Duplicate Duplicate to new slide Delete" at bounding box center [513, 298] width 903 height 508
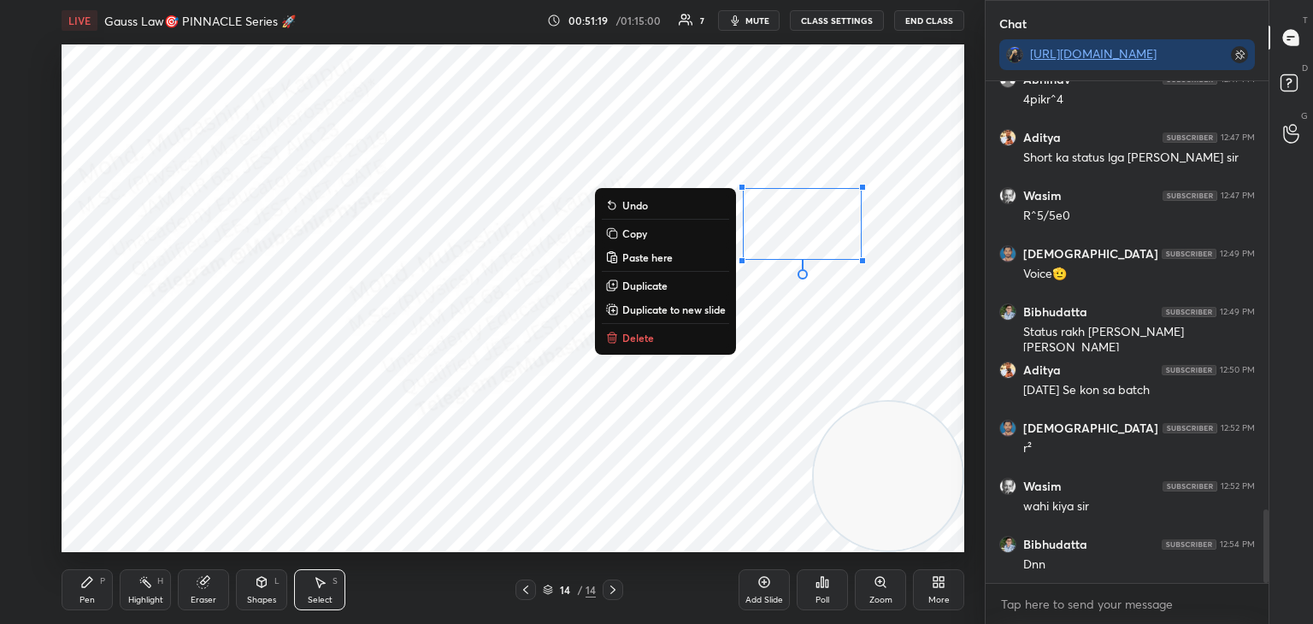
drag, startPoint x: 89, startPoint y: 578, endPoint x: 106, endPoint y: 556, distance: 28.0
click at [92, 579] on icon at bounding box center [87, 582] width 14 height 14
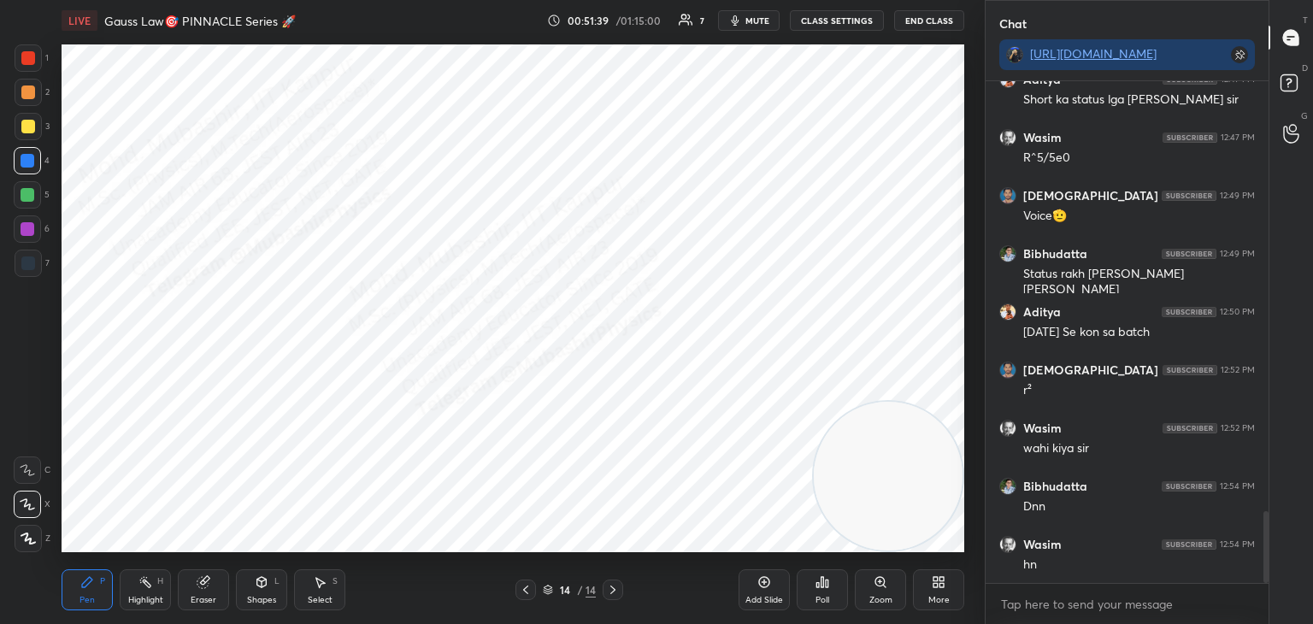
scroll to position [3063, 0]
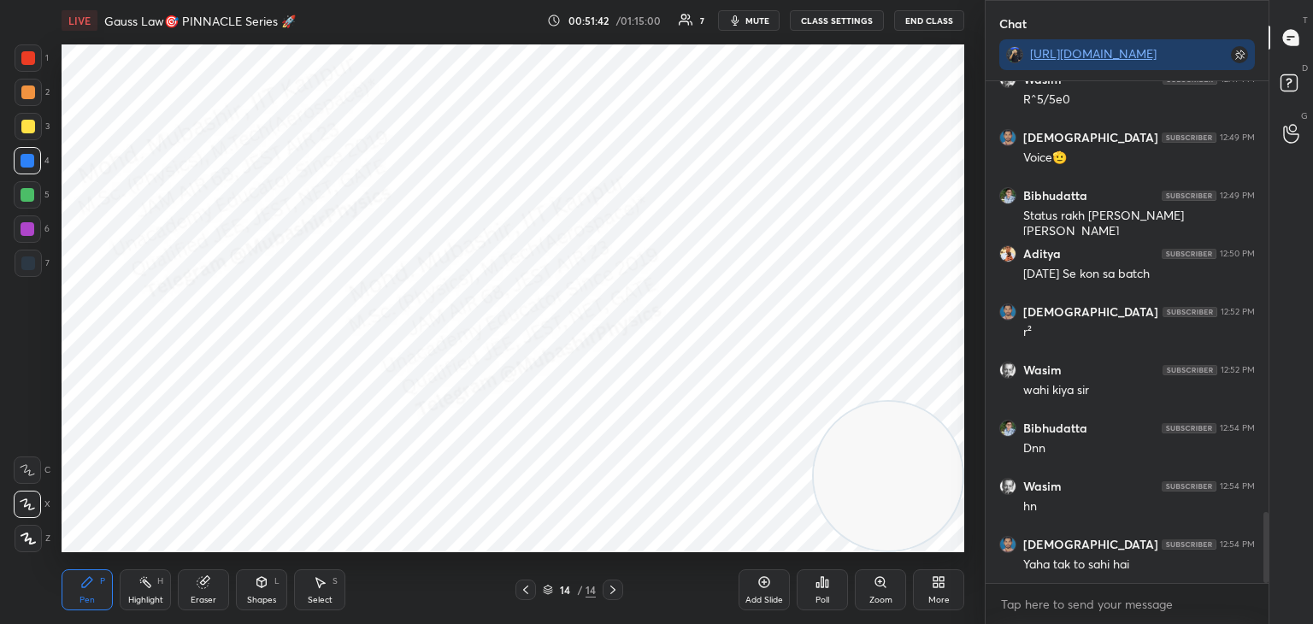
click at [274, 580] on div "L" at bounding box center [276, 581] width 5 height 9
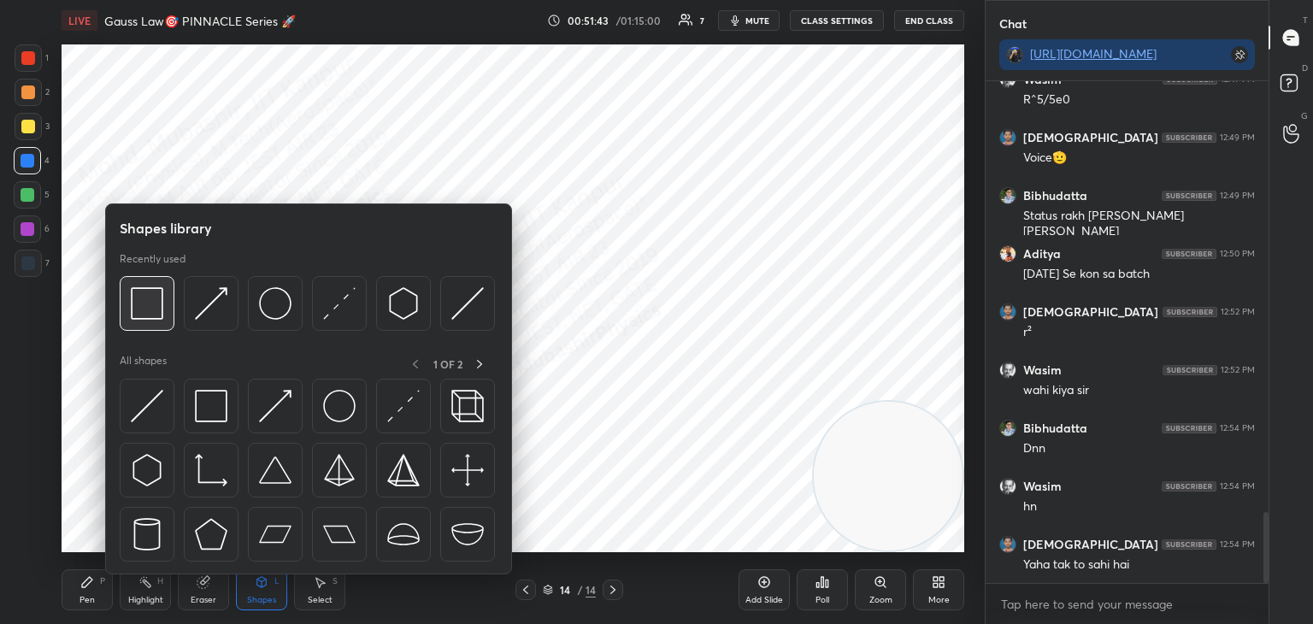
click at [133, 309] on img at bounding box center [147, 303] width 32 height 32
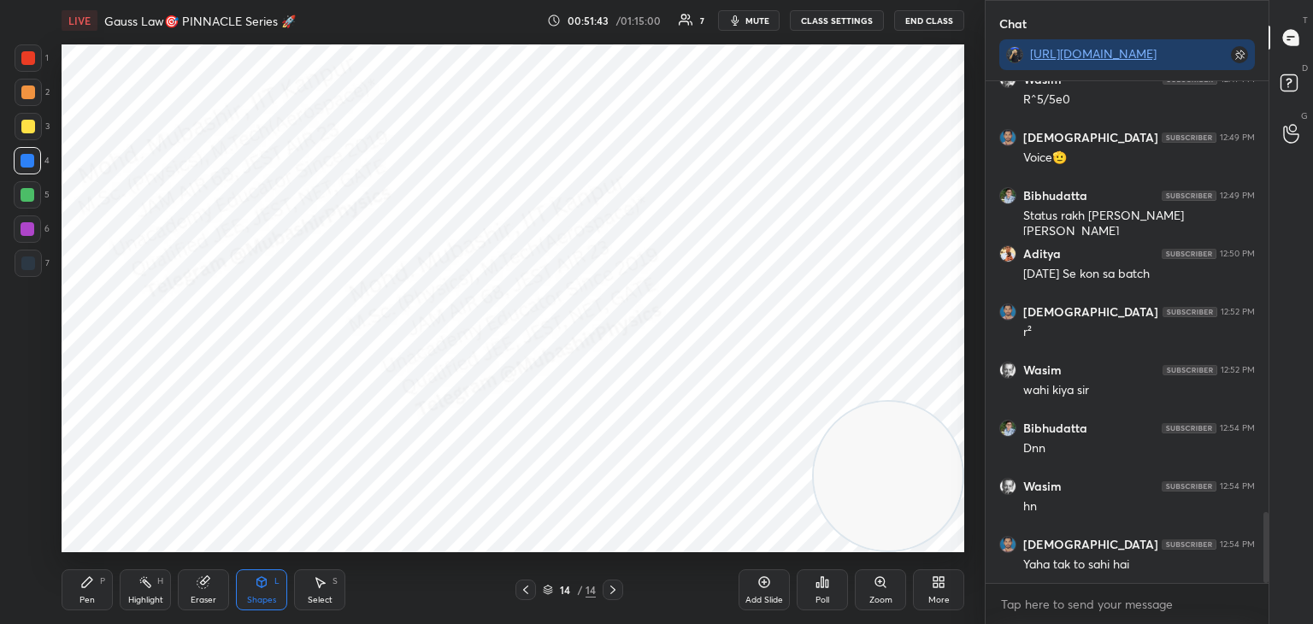
drag, startPoint x: 24, startPoint y: 269, endPoint x: 38, endPoint y: 267, distance: 13.8
click at [30, 267] on div at bounding box center [28, 264] width 14 height 14
drag, startPoint x: 99, startPoint y: 602, endPoint x: 154, endPoint y: 596, distance: 55.1
click at [99, 599] on div "Pen P" at bounding box center [87, 590] width 51 height 41
drag, startPoint x: 156, startPoint y: 596, endPoint x: 168, endPoint y: 588, distance: 13.5
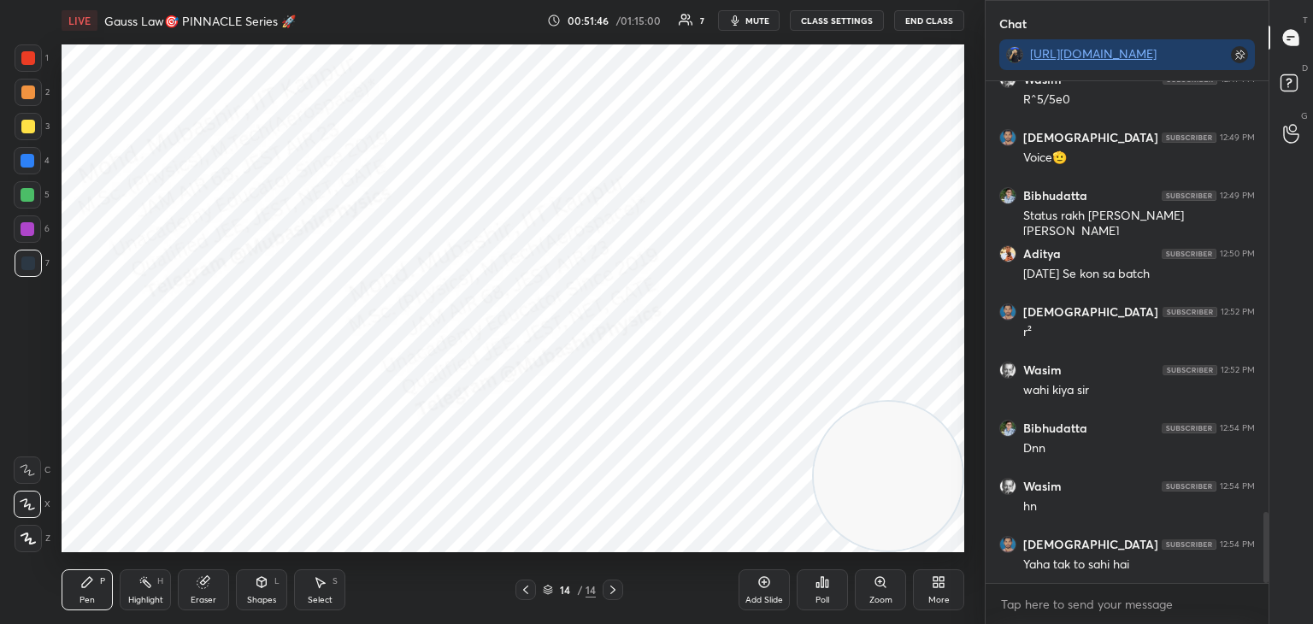
click at [153, 593] on div "Highlight H" at bounding box center [145, 590] width 51 height 41
click at [948, 588] on div "More" at bounding box center [938, 590] width 51 height 41
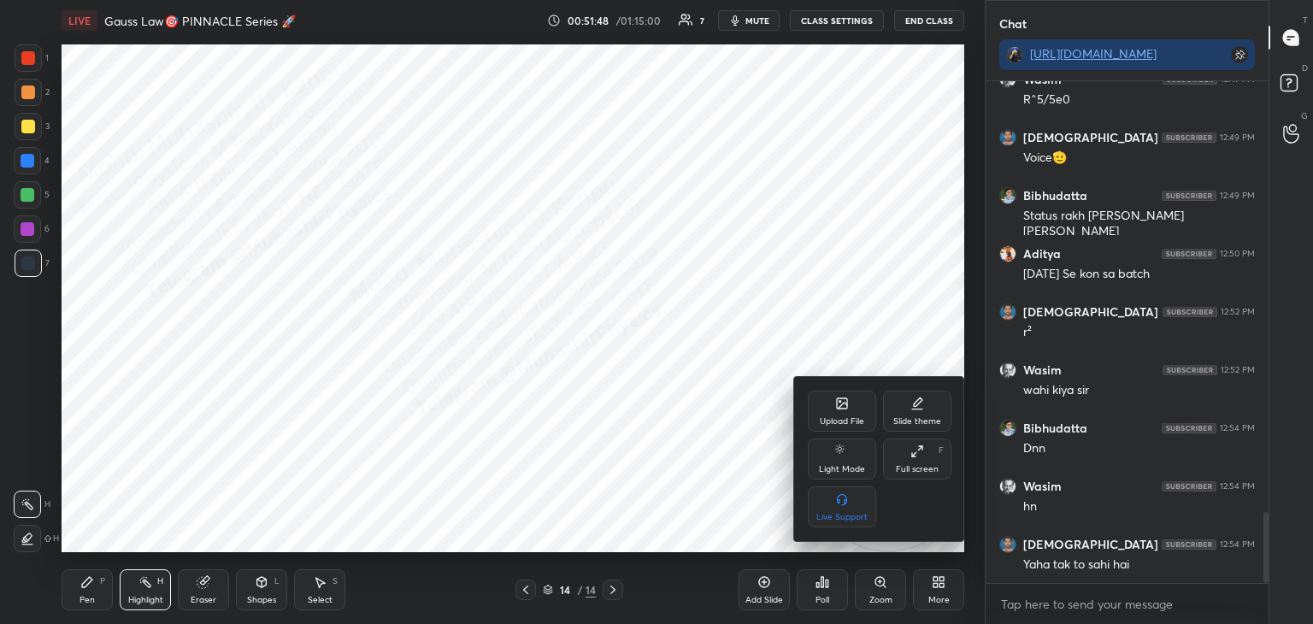
click at [837, 400] on icon at bounding box center [842, 404] width 14 height 14
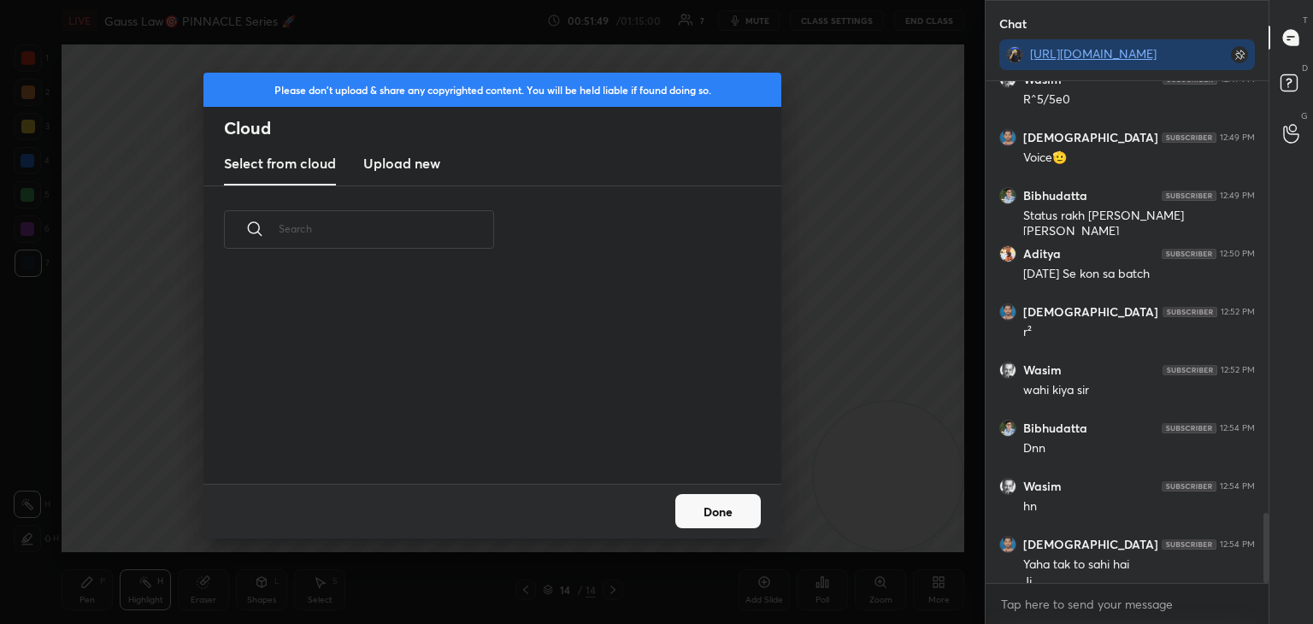
scroll to position [3080, 0]
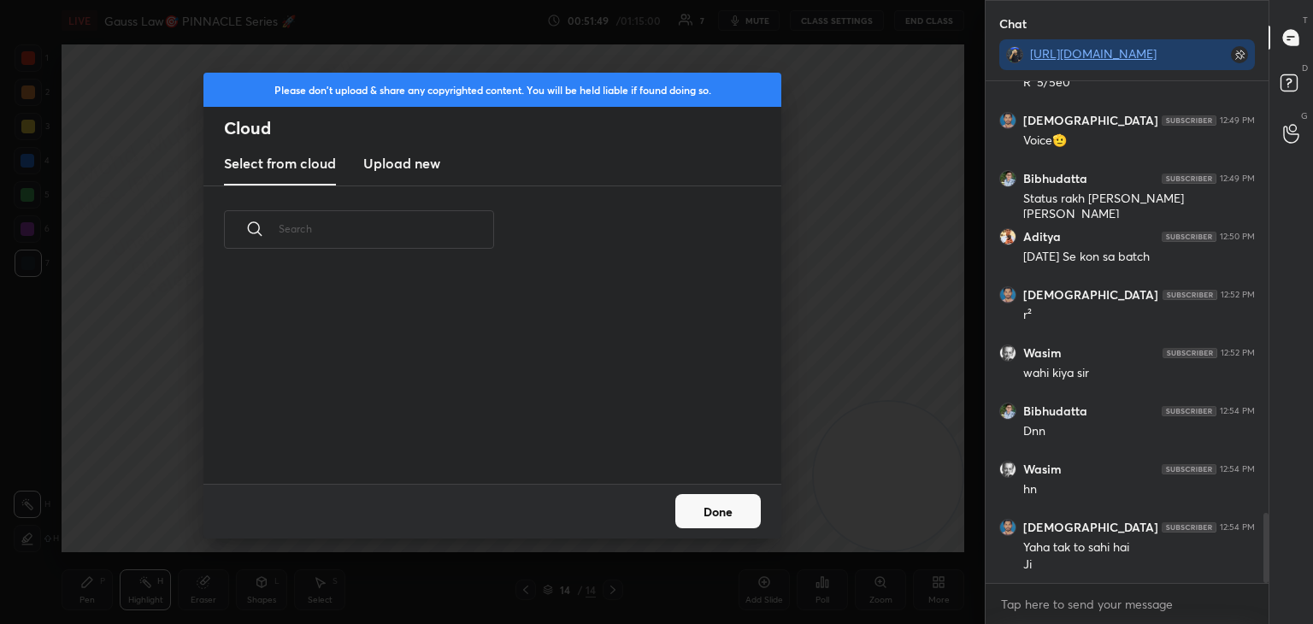
click at [404, 157] on h3 "Upload new" at bounding box center [401, 163] width 77 height 21
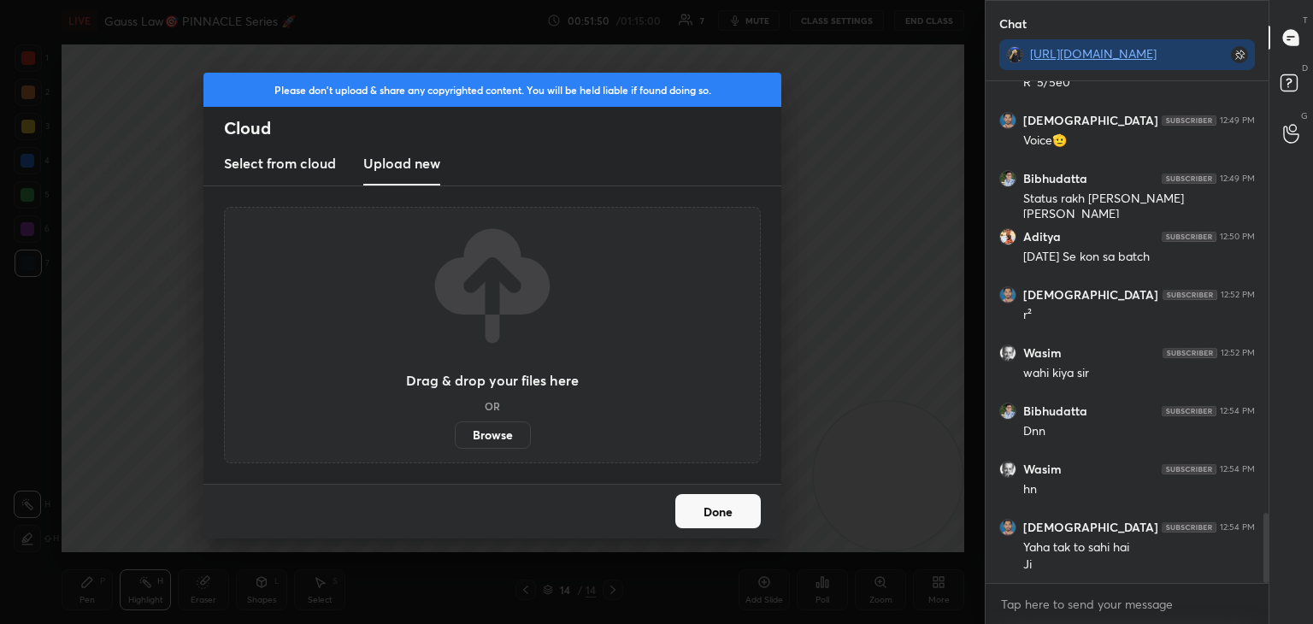
click at [495, 431] on label "Browse" at bounding box center [493, 435] width 76 height 27
click at [455, 431] on input "Browse" at bounding box center [455, 435] width 0 height 27
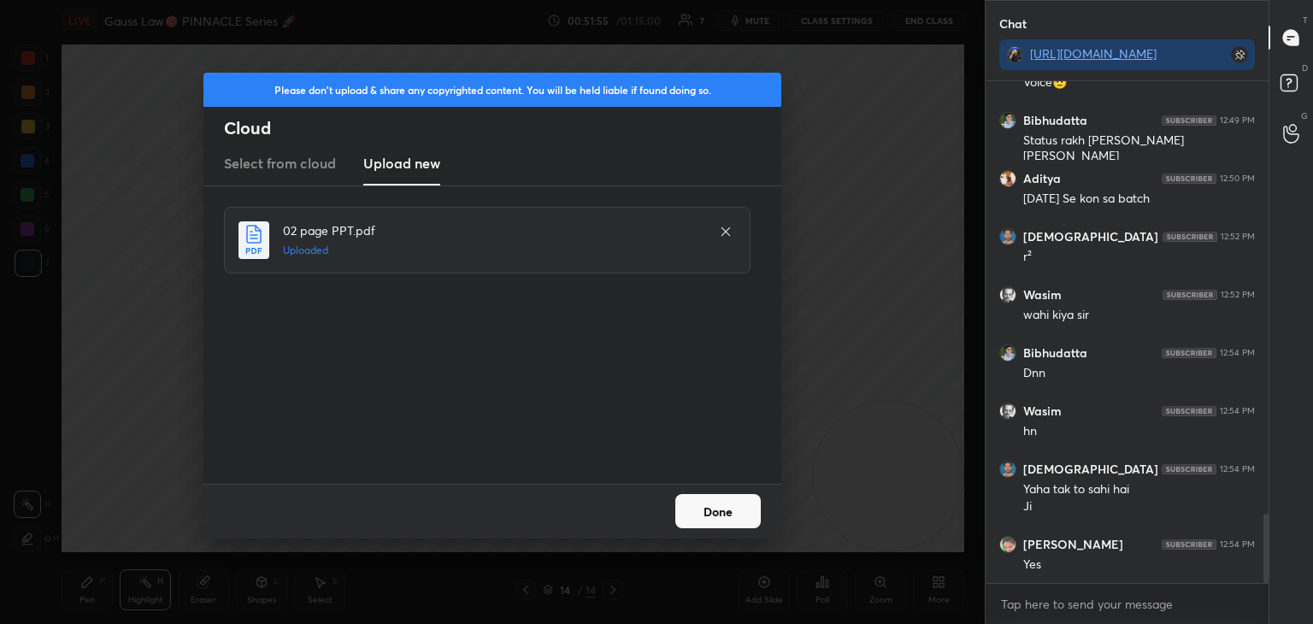
click at [708, 510] on button "Done" at bounding box center [719, 511] width 86 height 34
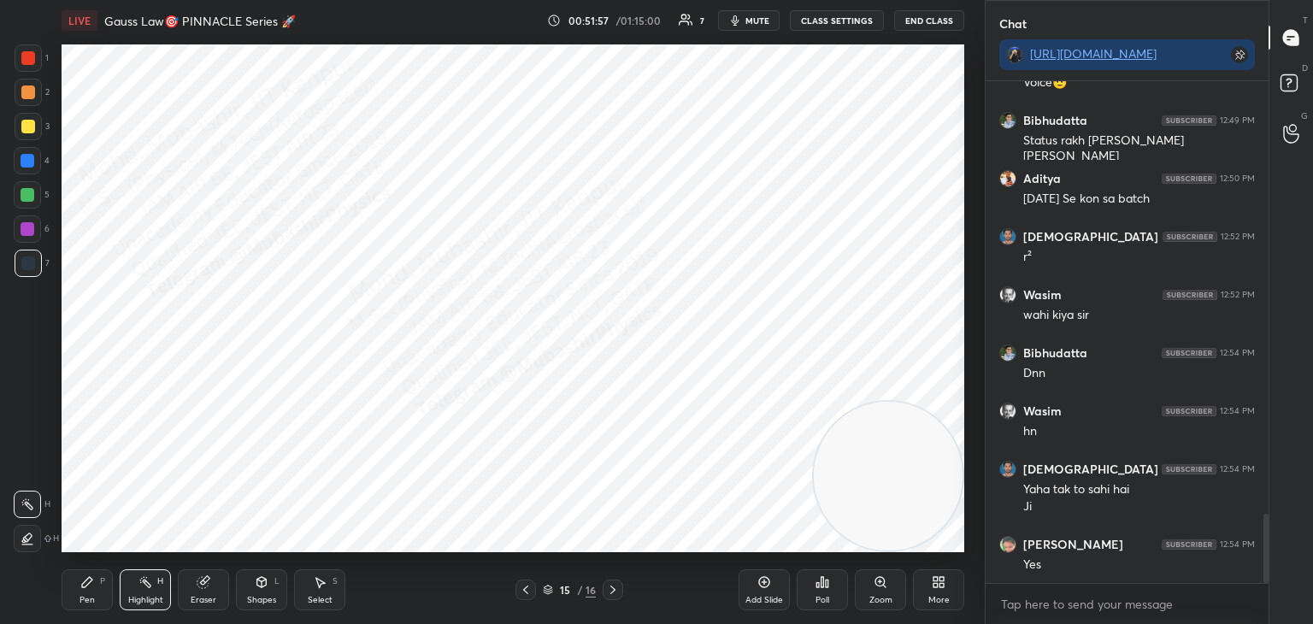
click at [522, 583] on icon at bounding box center [526, 590] width 14 height 14
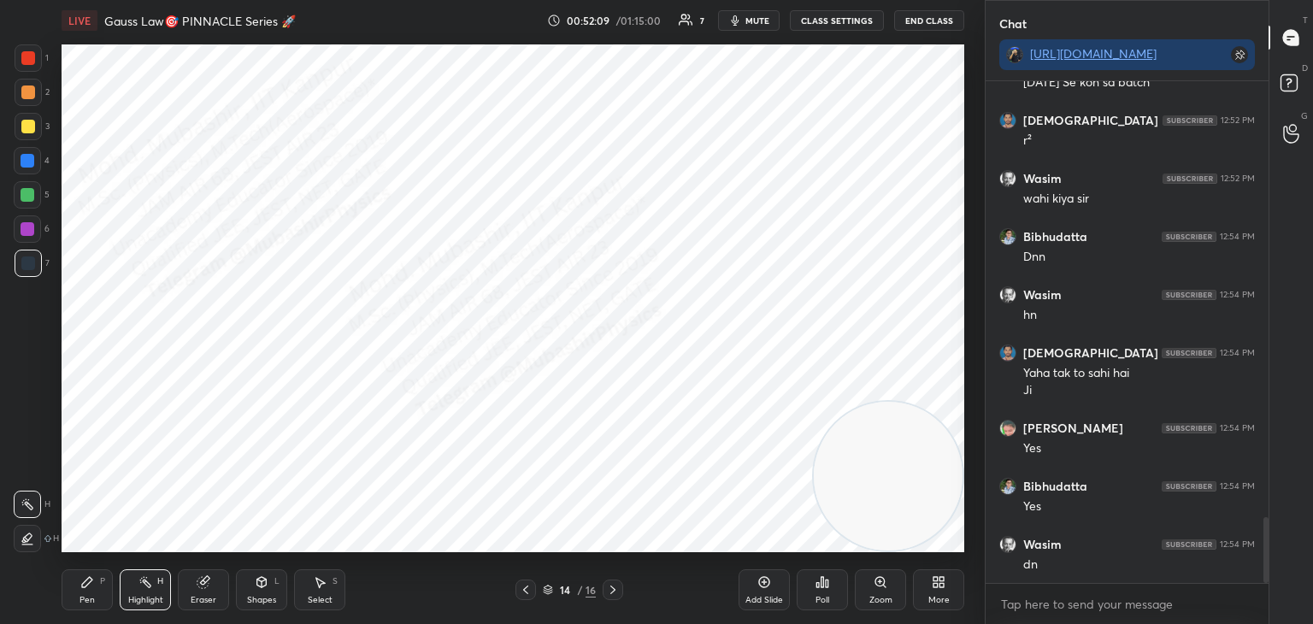
scroll to position [3313, 0]
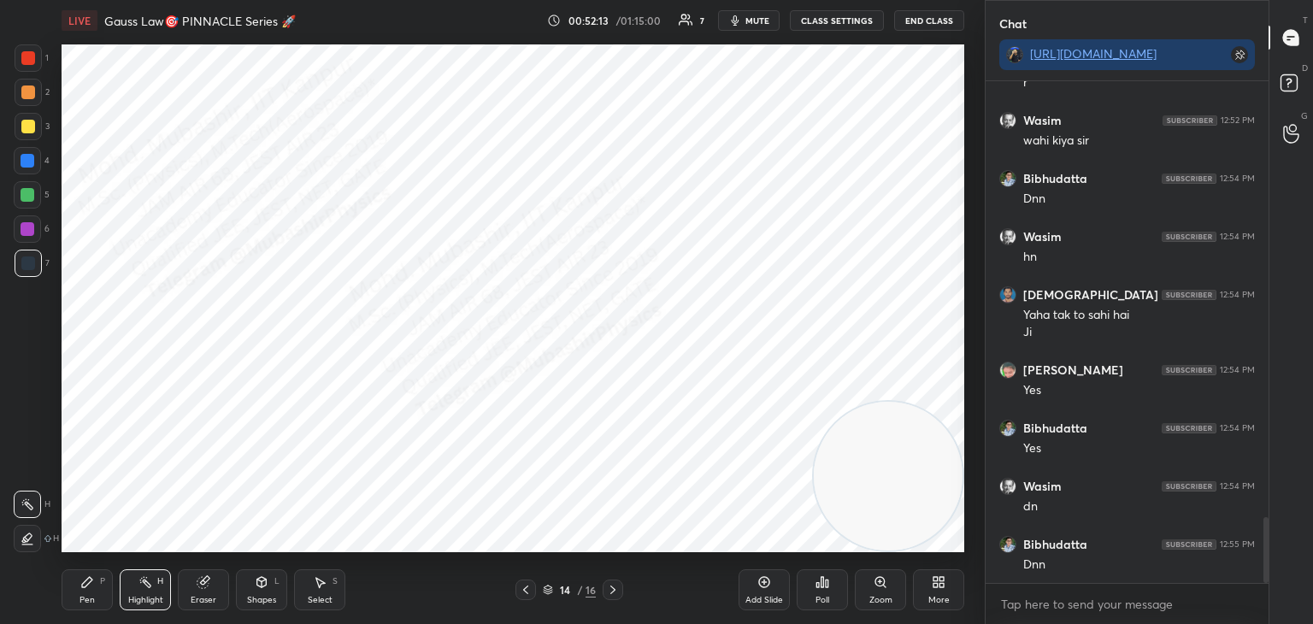
click at [527, 580] on div at bounding box center [526, 590] width 21 height 21
click at [603, 586] on div at bounding box center [613, 590] width 21 height 21
click at [612, 587] on icon at bounding box center [613, 590] width 14 height 14
drag, startPoint x: 86, startPoint y: 582, endPoint x: 54, endPoint y: 404, distance: 181.6
click at [85, 575] on div "Pen P" at bounding box center [87, 590] width 51 height 41
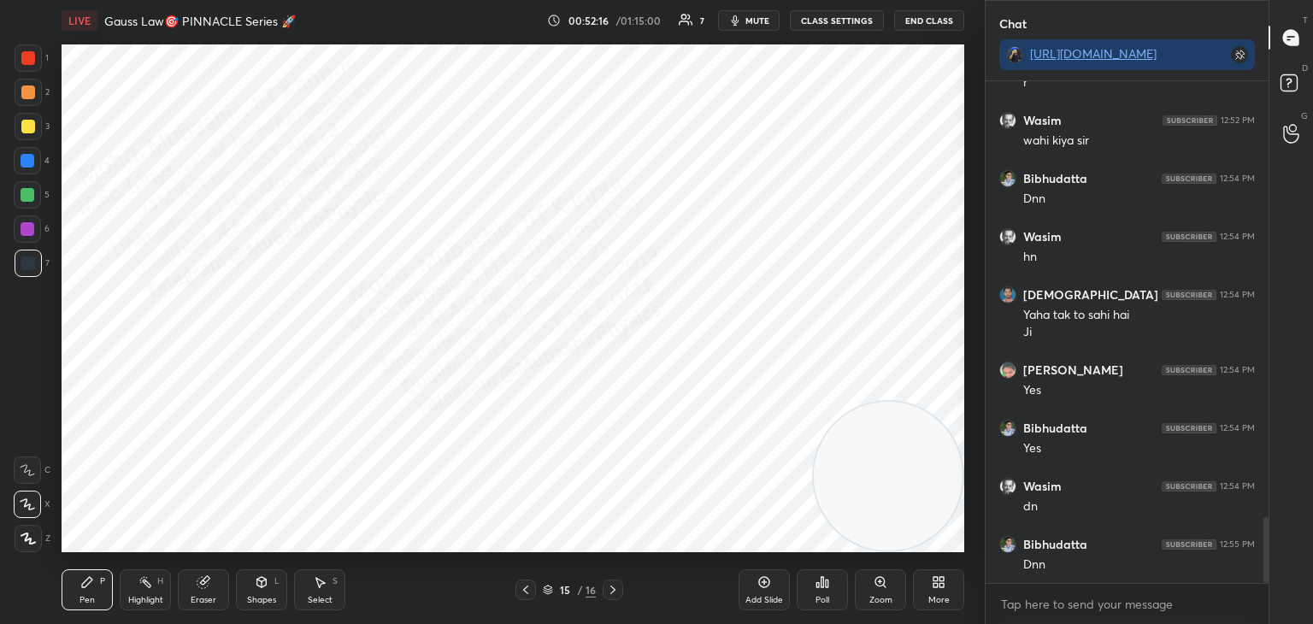
drag, startPoint x: 21, startPoint y: 67, endPoint x: 55, endPoint y: 82, distance: 36.7
click at [24, 68] on div at bounding box center [28, 57] width 27 height 27
click at [37, 90] on div at bounding box center [28, 92] width 27 height 27
click at [517, 595] on div at bounding box center [526, 590] width 21 height 21
click at [517, 592] on div at bounding box center [526, 590] width 21 height 21
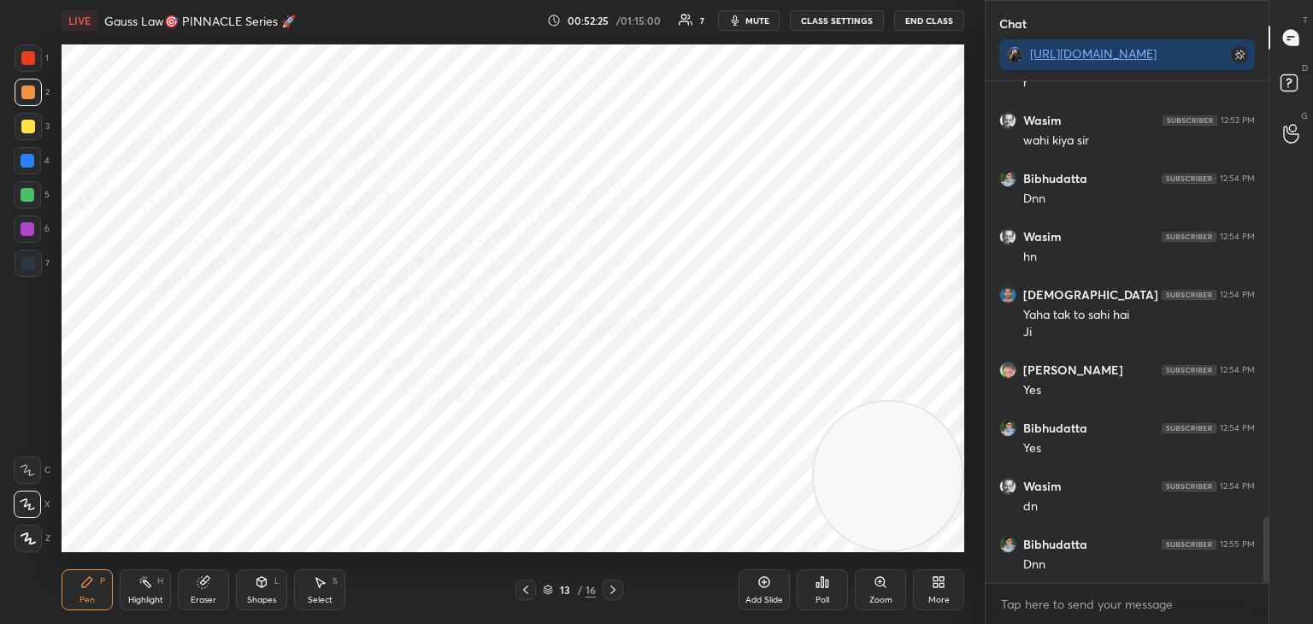
click at [615, 588] on icon at bounding box center [613, 590] width 14 height 14
click at [616, 588] on icon at bounding box center [613, 590] width 14 height 14
click at [316, 581] on icon at bounding box center [320, 582] width 14 height 14
drag, startPoint x: 779, startPoint y: 123, endPoint x: 880, endPoint y: 162, distance: 108.3
click at [880, 162] on div "0 ° Undo Copy Paste here Duplicate Duplicate to new slide Delete" at bounding box center [513, 298] width 903 height 508
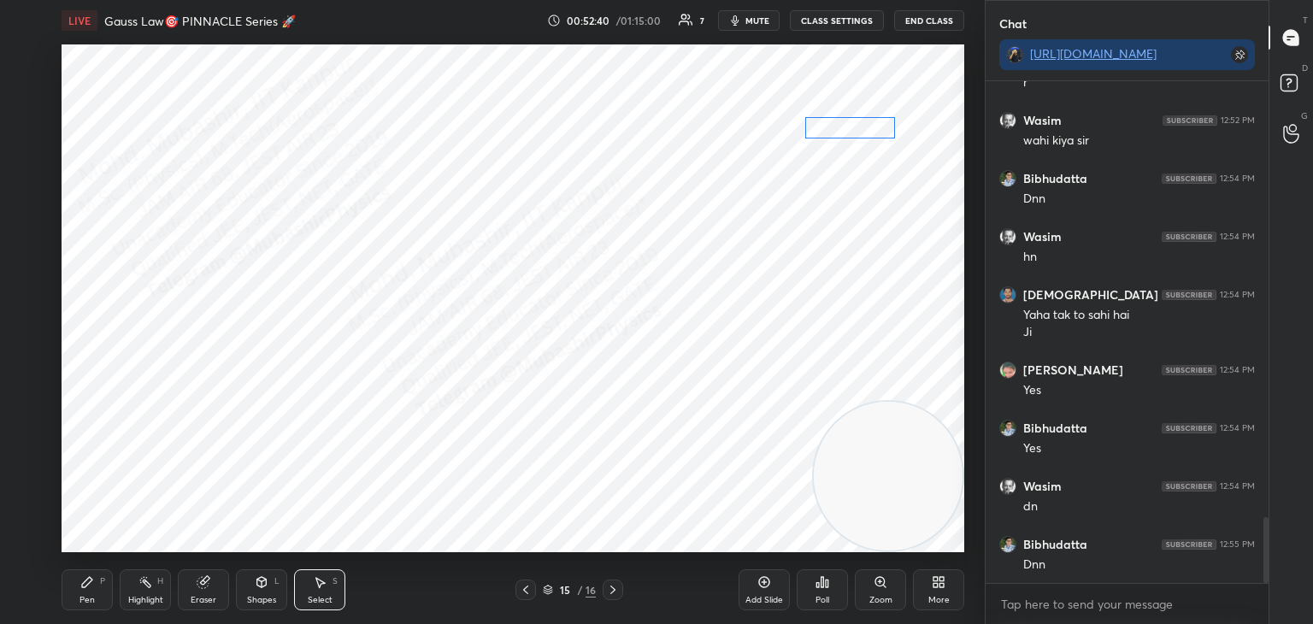
drag, startPoint x: 852, startPoint y: 137, endPoint x: 842, endPoint y: 144, distance: 11.6
click at [855, 137] on div "0 ° Undo Copy Paste here Duplicate Duplicate to new slide Delete" at bounding box center [513, 298] width 903 height 508
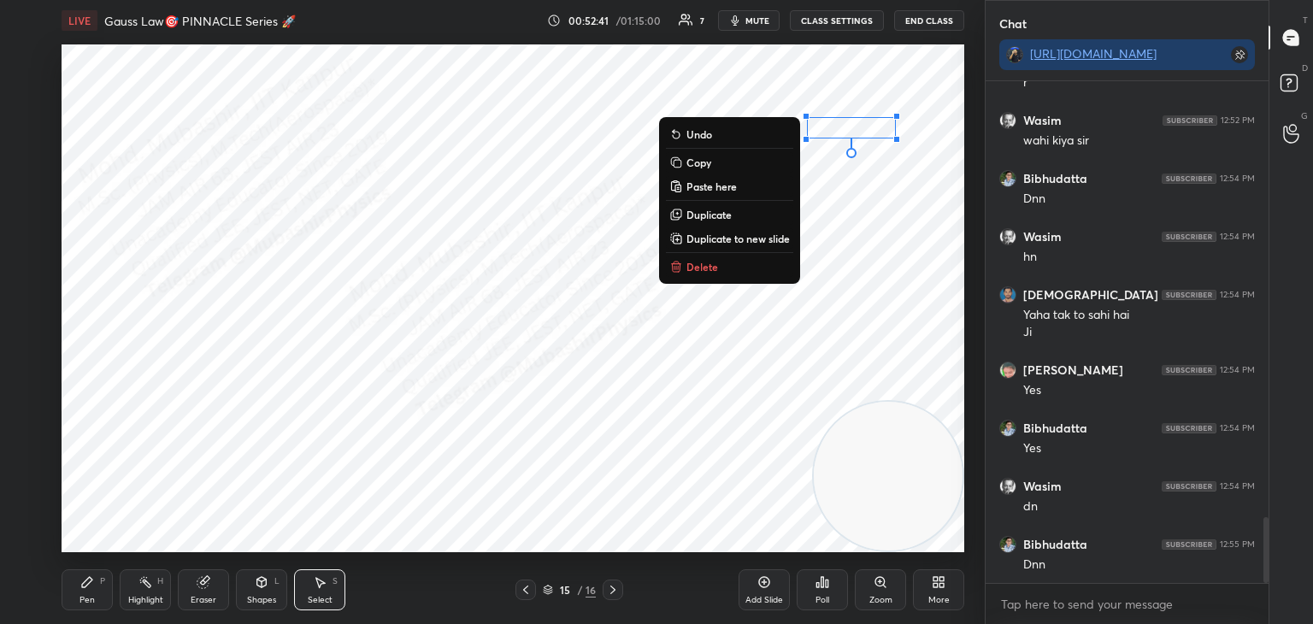
drag, startPoint x: 98, startPoint y: 576, endPoint x: 90, endPoint y: 566, distance: 13.4
click at [91, 578] on div "Pen P" at bounding box center [87, 590] width 51 height 41
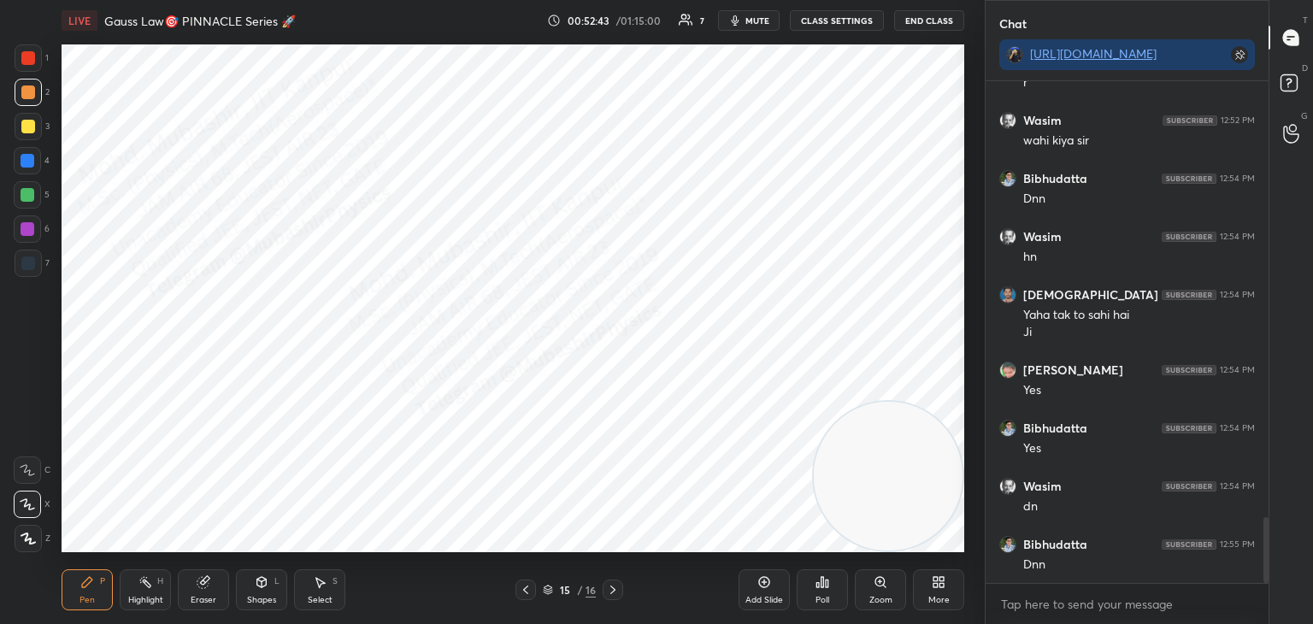
drag, startPoint x: 28, startPoint y: 56, endPoint x: 54, endPoint y: 106, distance: 55.8
click at [31, 66] on div at bounding box center [28, 57] width 27 height 27
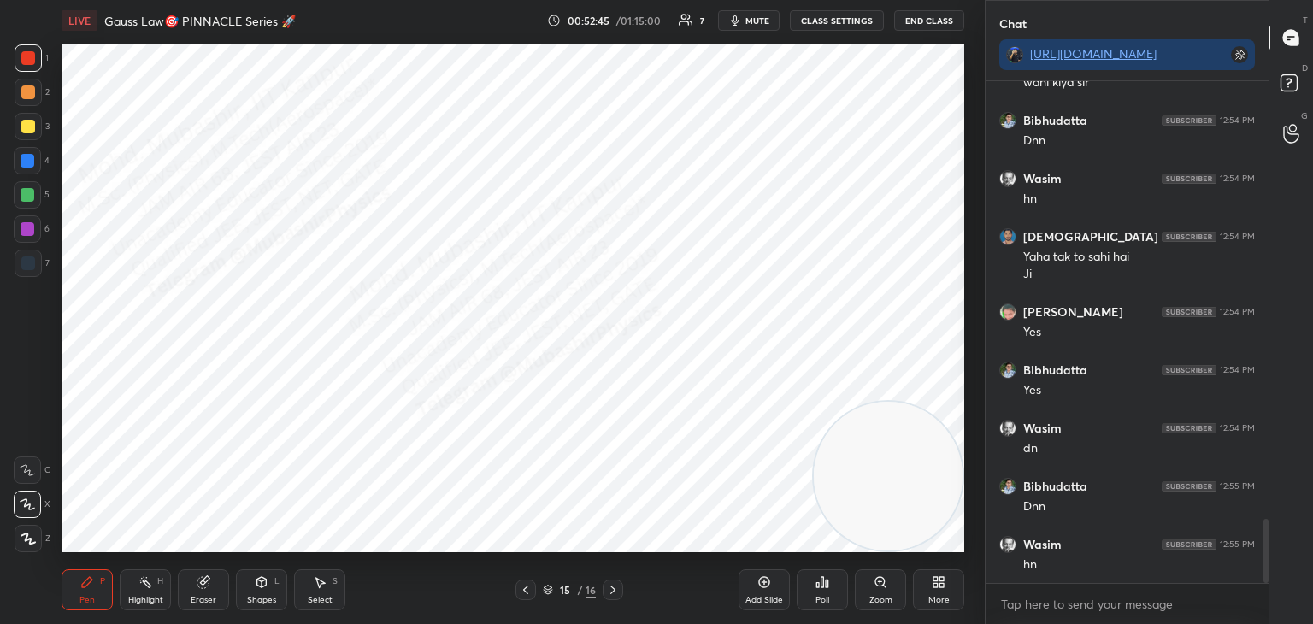
scroll to position [3429, 0]
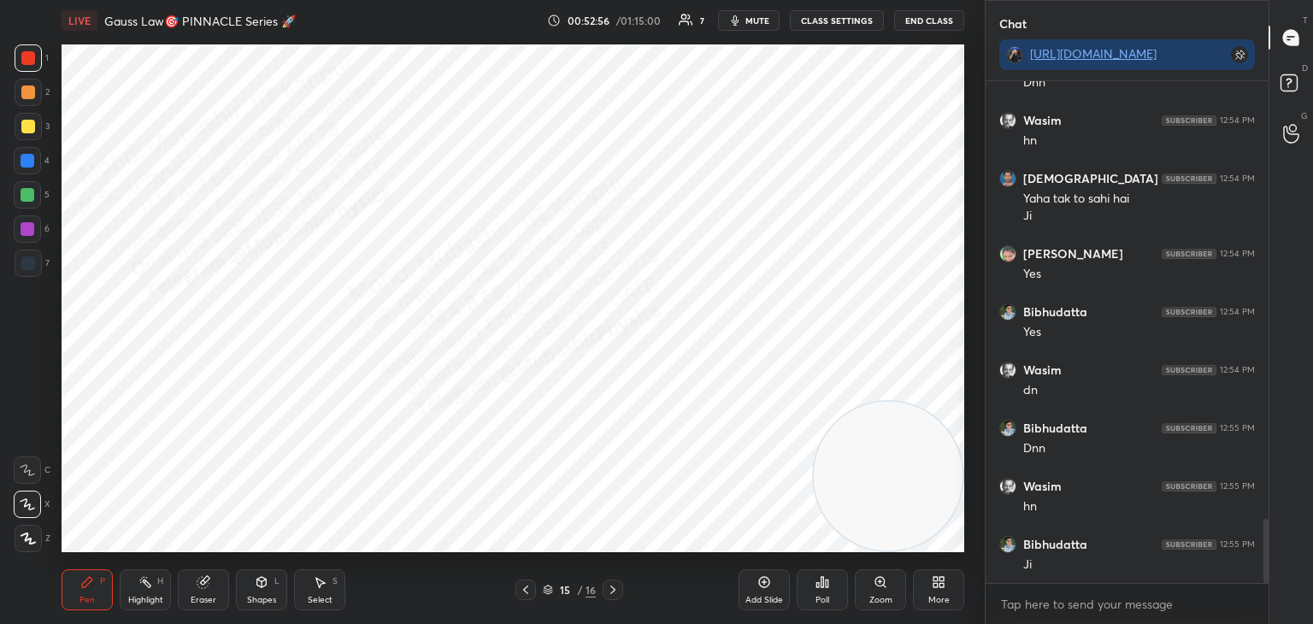
click at [526, 588] on icon at bounding box center [525, 590] width 5 height 9
drag, startPoint x: 138, startPoint y: 585, endPoint x: 180, endPoint y: 556, distance: 51.7
click at [139, 585] on icon at bounding box center [146, 582] width 14 height 14
click at [617, 588] on icon at bounding box center [613, 590] width 14 height 14
click at [93, 593] on div "Pen P" at bounding box center [87, 590] width 51 height 41
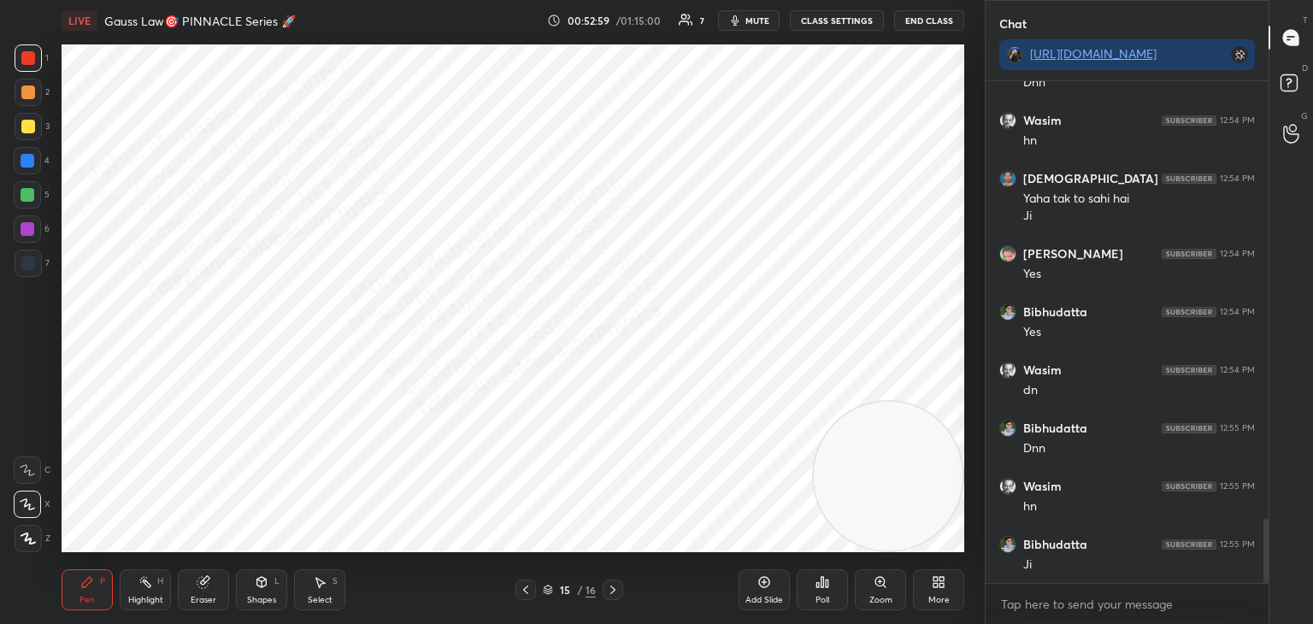
drag, startPoint x: 30, startPoint y: 115, endPoint x: 38, endPoint y: 103, distance: 14.2
click at [28, 103] on div "1 2 3 4 5 6 7" at bounding box center [32, 163] width 36 height 239
click at [38, 199] on div at bounding box center [27, 194] width 27 height 27
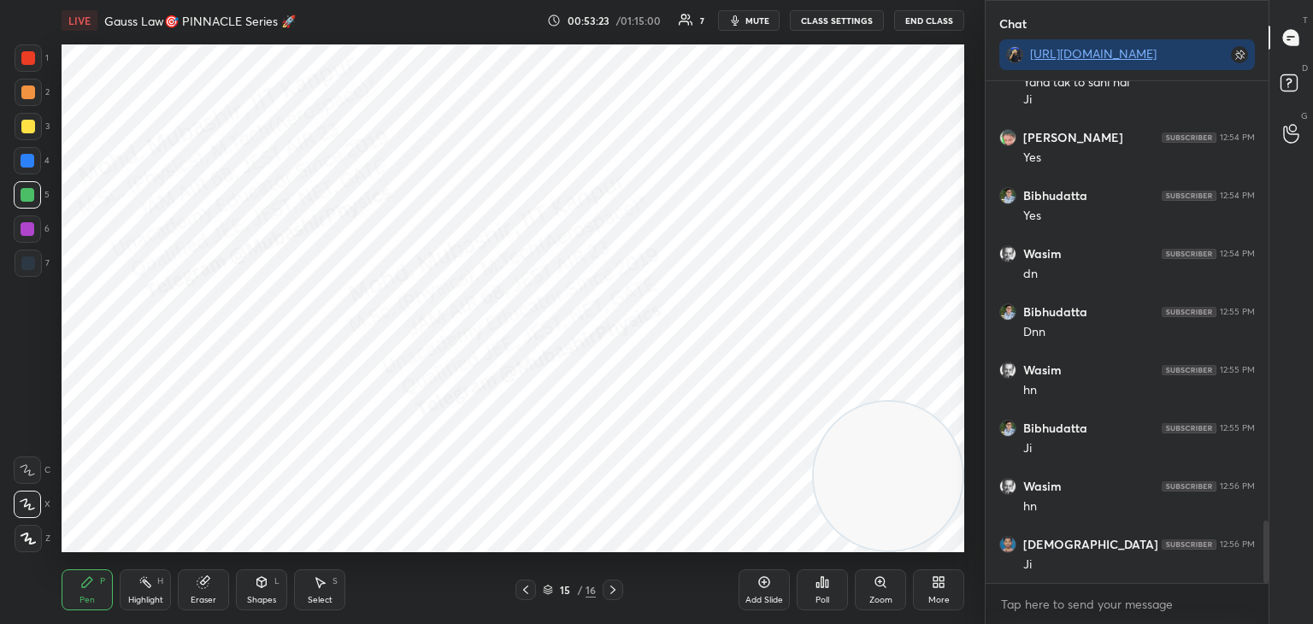
scroll to position [3603, 0]
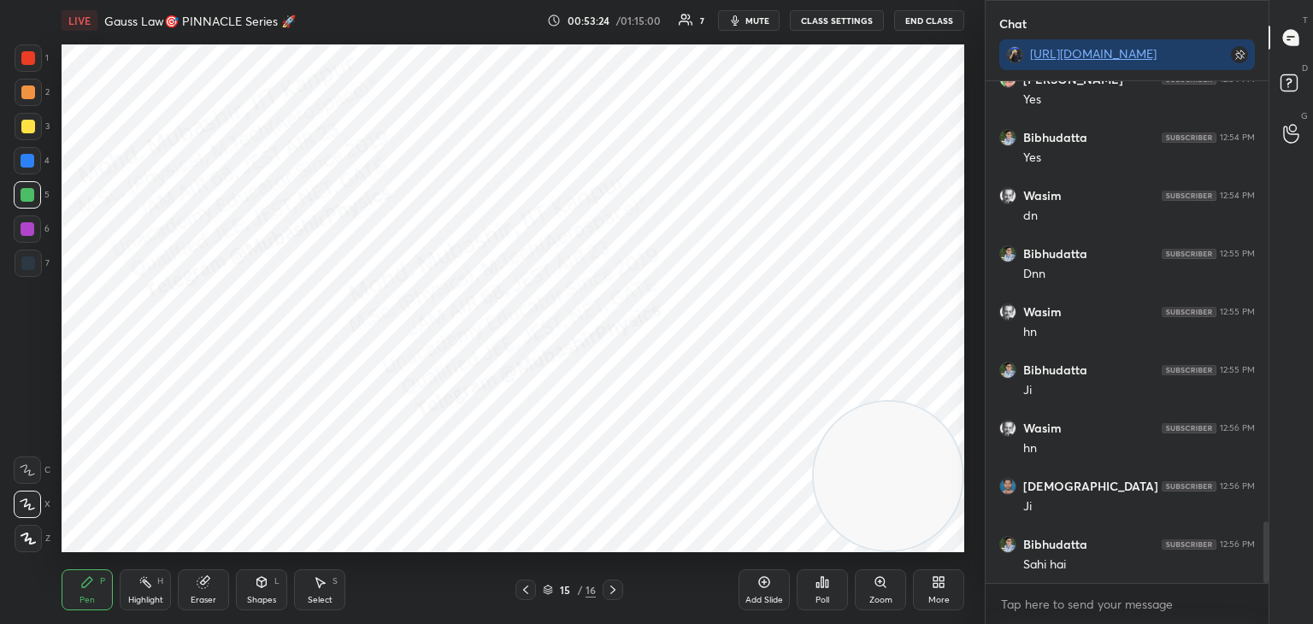
drag, startPoint x: 29, startPoint y: 164, endPoint x: 51, endPoint y: 182, distance: 28.6
click at [29, 164] on div at bounding box center [28, 161] width 14 height 14
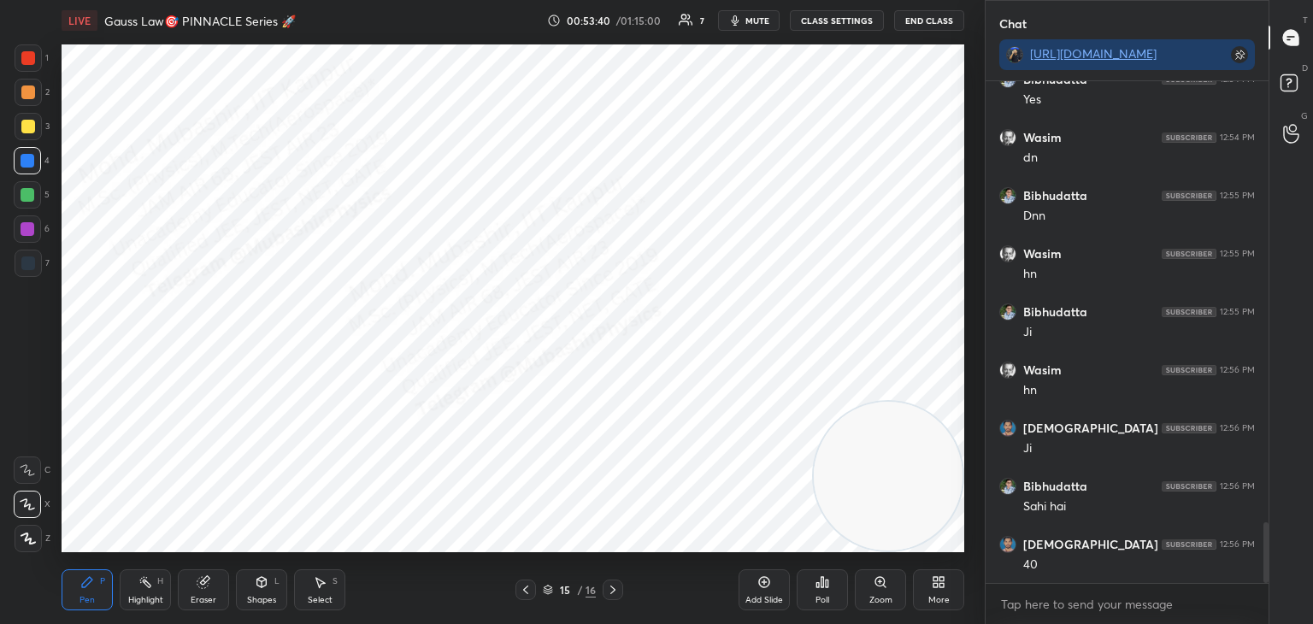
drag, startPoint x: 328, startPoint y: 590, endPoint x: 374, endPoint y: 566, distance: 51.3
click at [336, 583] on div "Select S" at bounding box center [319, 590] width 51 height 41
drag, startPoint x: 759, startPoint y: 287, endPoint x: 801, endPoint y: 335, distance: 63.6
click at [767, 312] on div "0 ° Undo Copy Paste here Duplicate Duplicate to new slide Delete" at bounding box center [513, 298] width 903 height 508
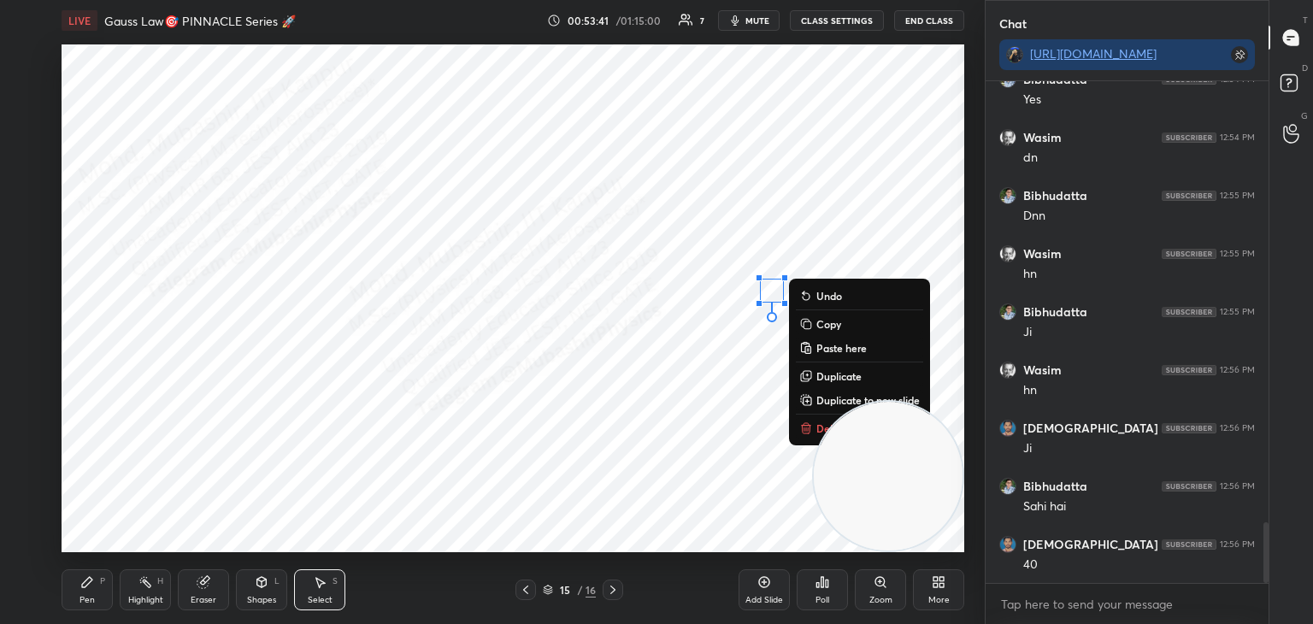
click at [802, 422] on icon at bounding box center [807, 429] width 14 height 14
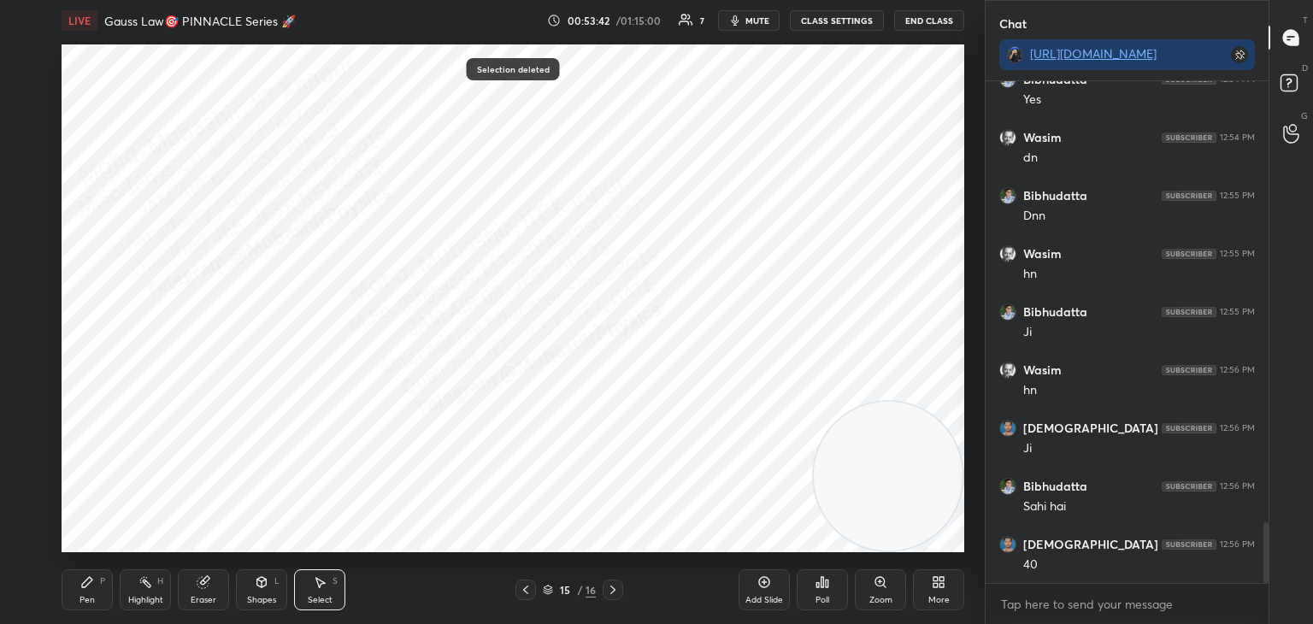
click at [94, 593] on div "Pen P" at bounding box center [87, 590] width 51 height 41
click at [31, 186] on div at bounding box center [27, 194] width 27 height 27
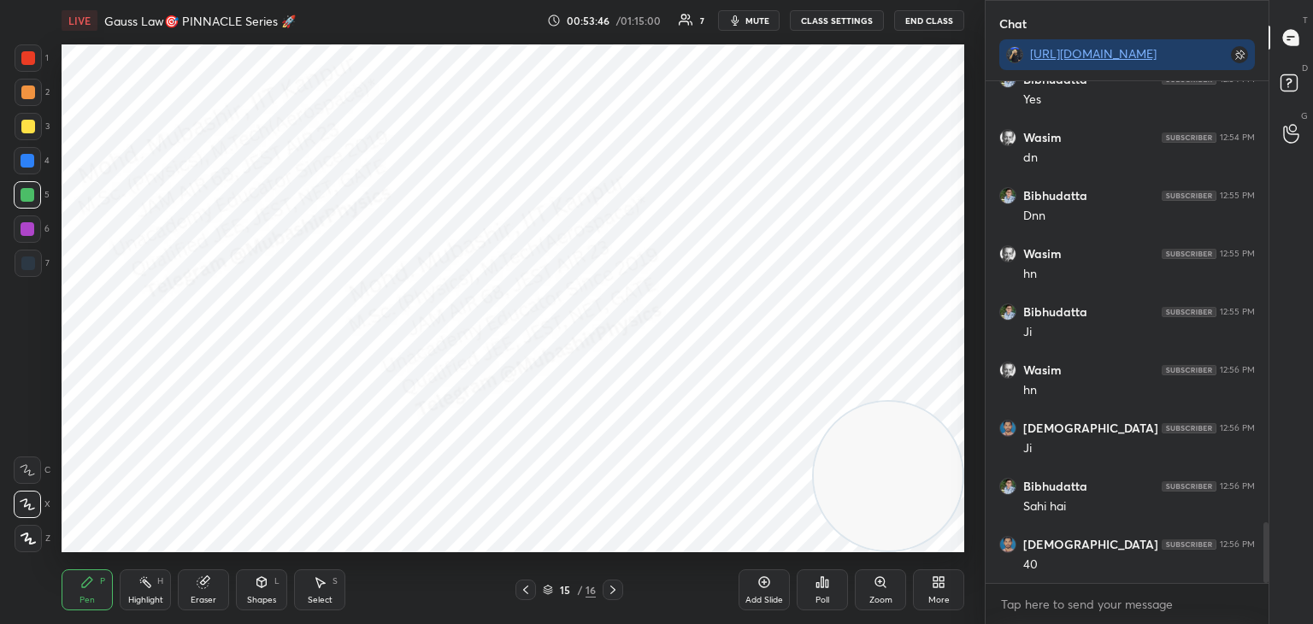
click at [326, 579] on icon at bounding box center [320, 582] width 14 height 14
click at [452, 456] on div "0 ° Undo Copy Paste here Duplicate Duplicate to new slide Delete" at bounding box center [513, 298] width 903 height 508
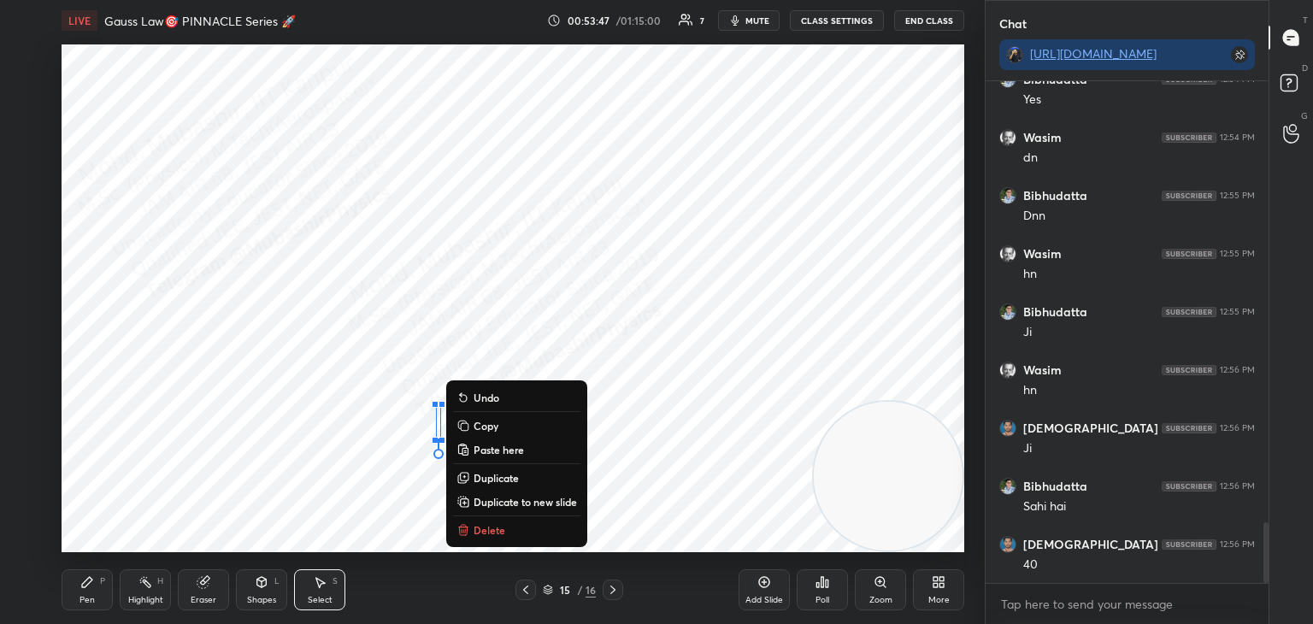
click at [479, 523] on p "Delete" at bounding box center [490, 530] width 32 height 14
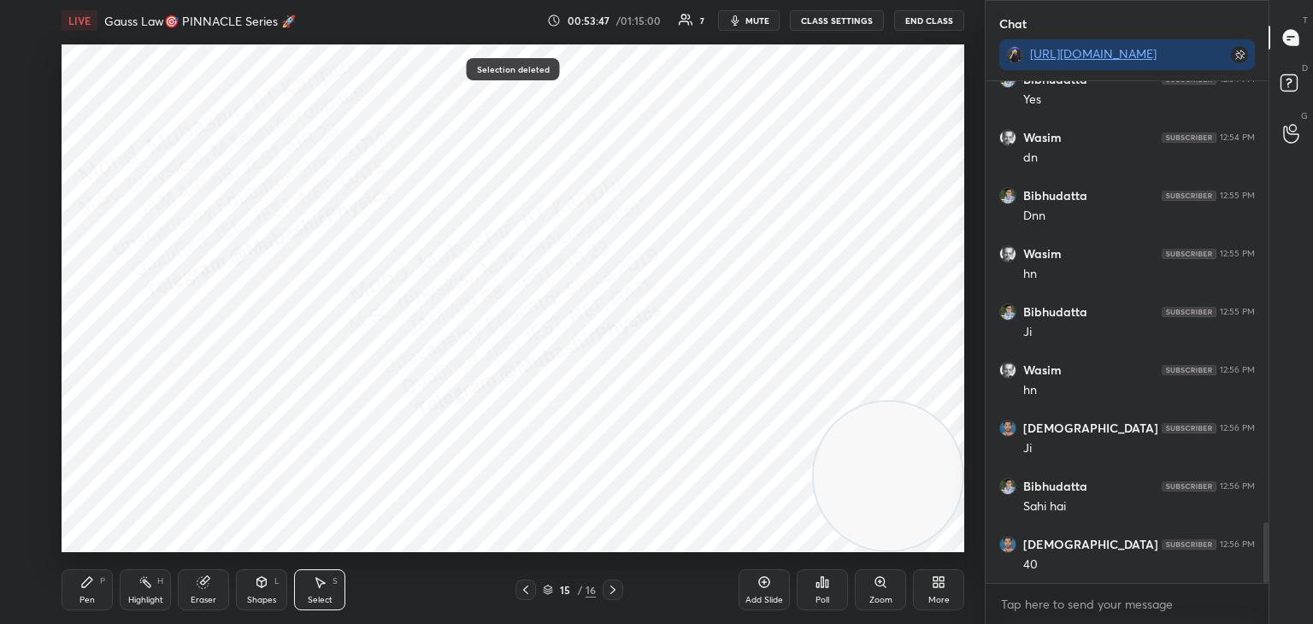
click at [76, 600] on div "Pen P" at bounding box center [87, 590] width 51 height 41
drag, startPoint x: 14, startPoint y: 154, endPoint x: 42, endPoint y: 172, distance: 33.4
click at [27, 165] on div "1 2 3 4 5 6 7 C X Z C X Z E E Erase all H H" at bounding box center [27, 298] width 55 height 508
drag, startPoint x: 32, startPoint y: 171, endPoint x: 52, endPoint y: 188, distance: 26.1
click at [31, 168] on div at bounding box center [27, 160] width 27 height 27
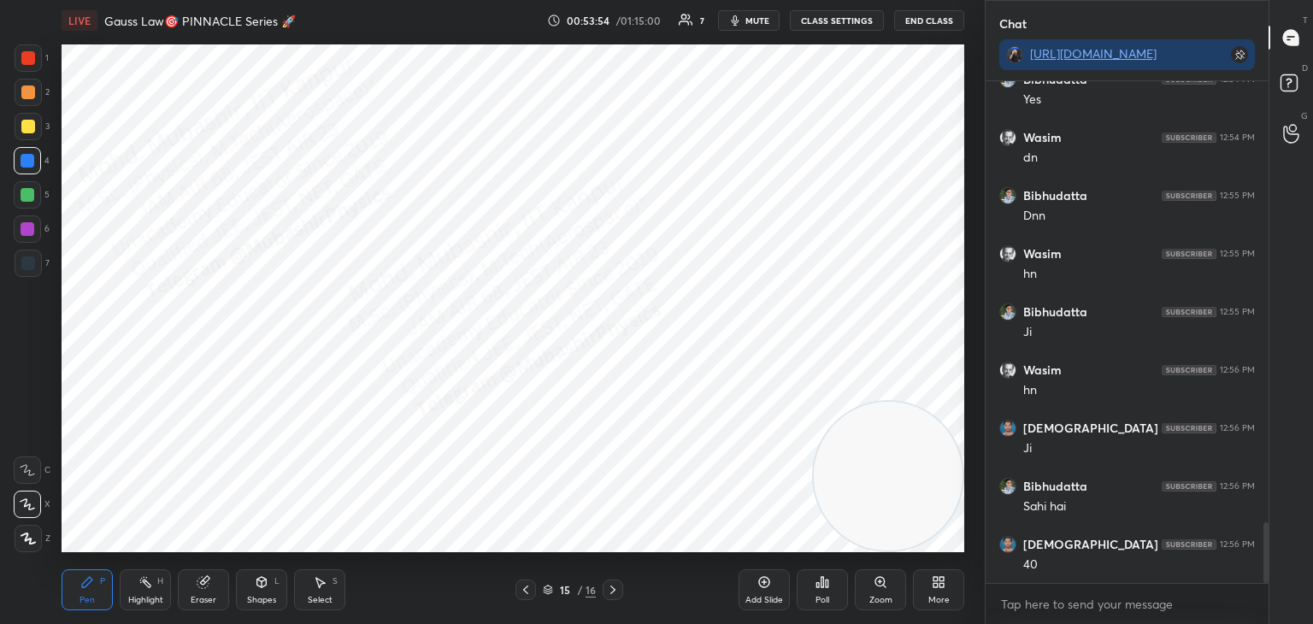
click at [140, 603] on div "Highlight" at bounding box center [145, 600] width 35 height 9
click at [754, 22] on span "mute" at bounding box center [758, 21] width 24 height 12
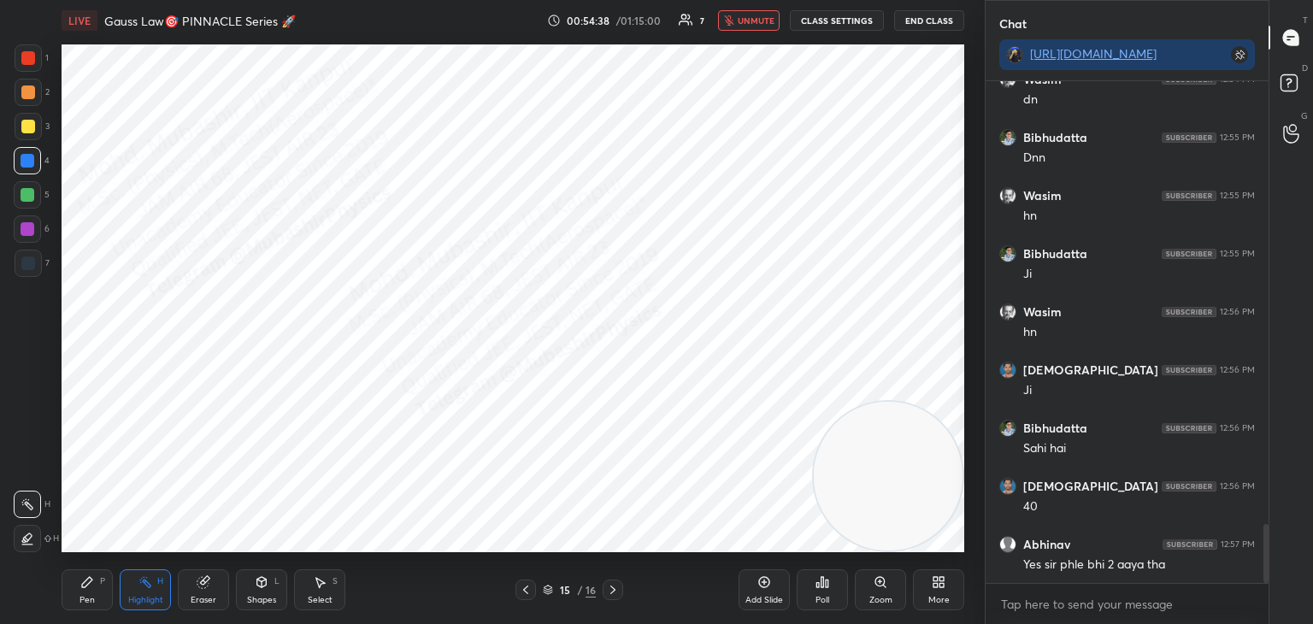
scroll to position [3778, 0]
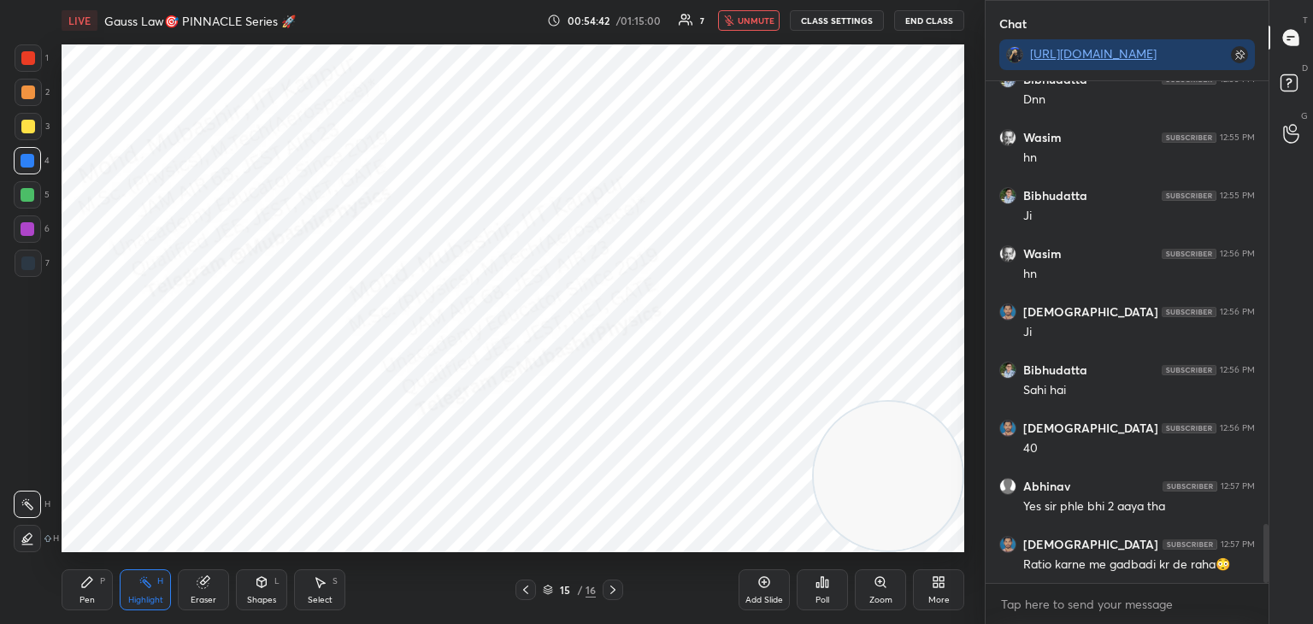
click at [749, 18] on span "unmute" at bounding box center [756, 21] width 37 height 12
click at [614, 589] on icon at bounding box center [613, 590] width 5 height 9
click at [527, 592] on icon at bounding box center [526, 590] width 14 height 14
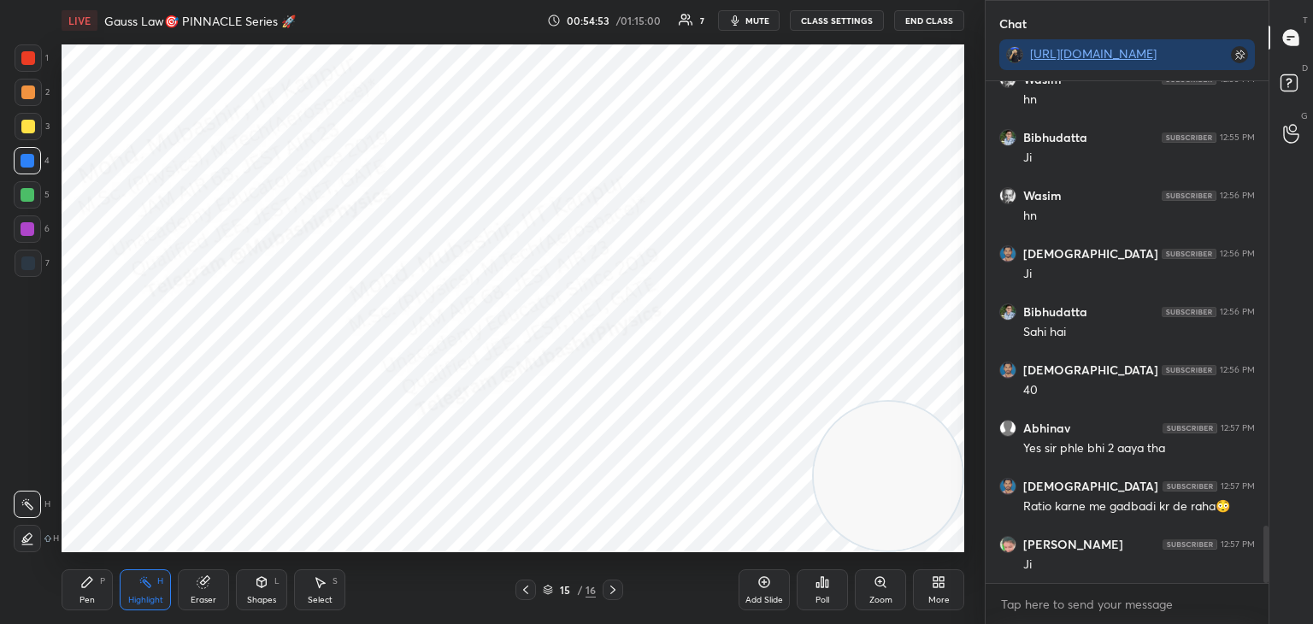
scroll to position [3894, 0]
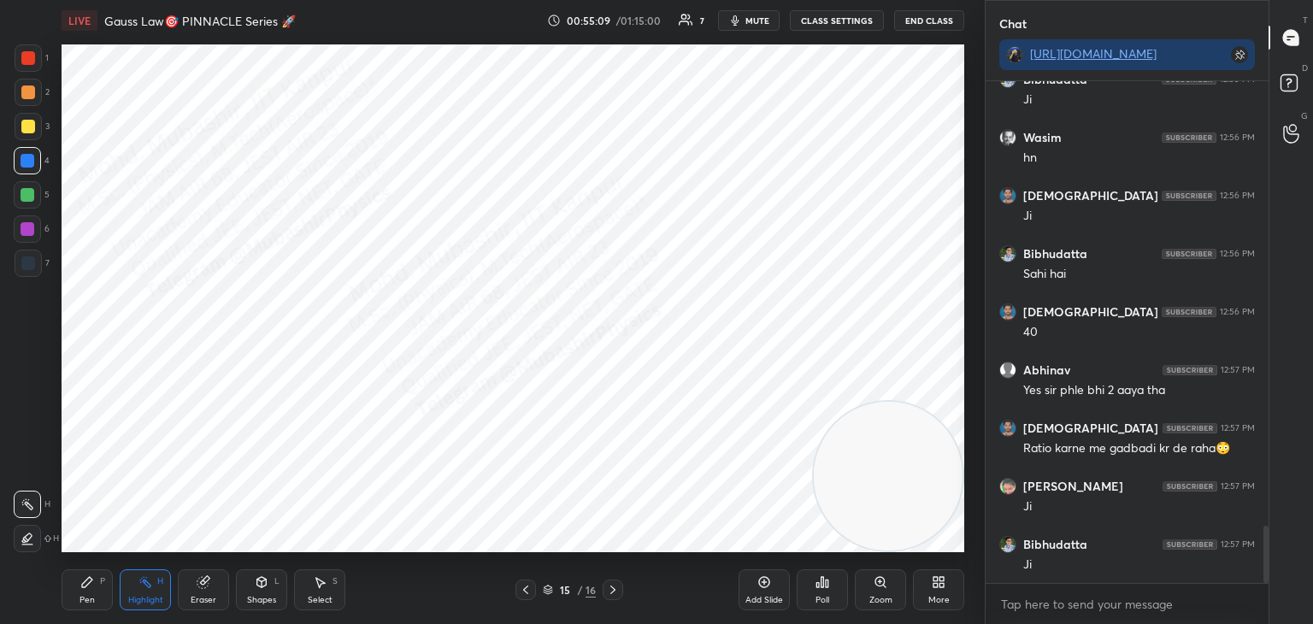
drag, startPoint x: 547, startPoint y: 590, endPoint x: 562, endPoint y: 589, distance: 14.6
click at [547, 589] on icon at bounding box center [548, 590] width 10 height 10
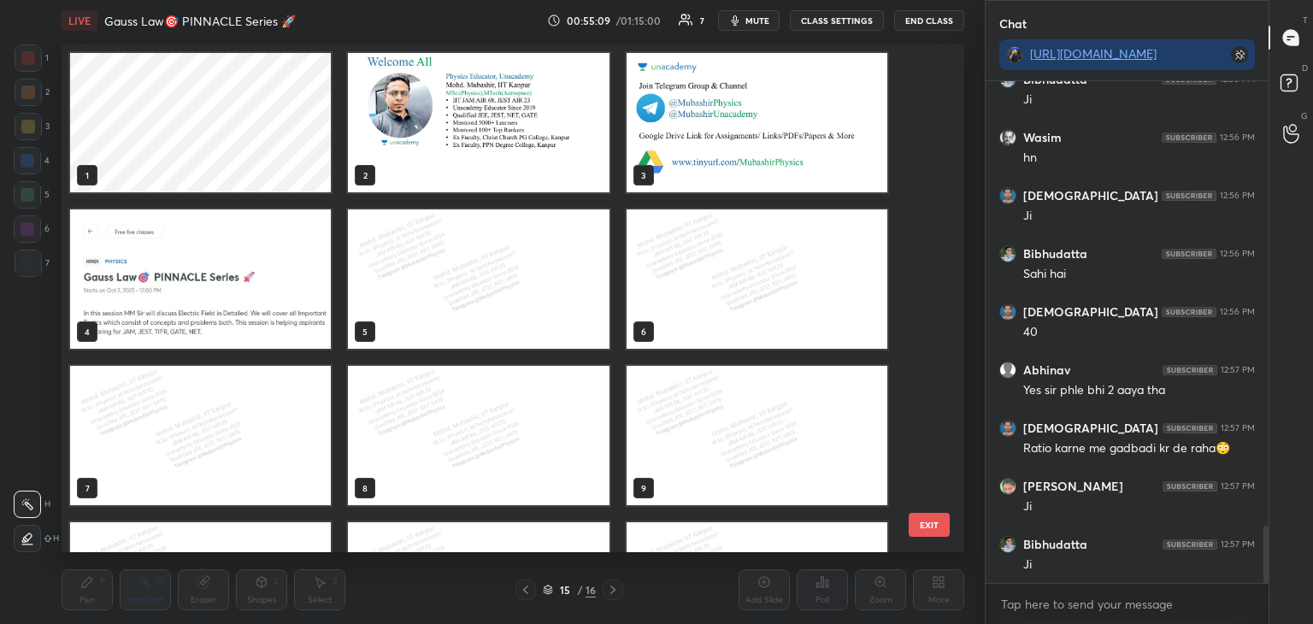
scroll to position [503, 894]
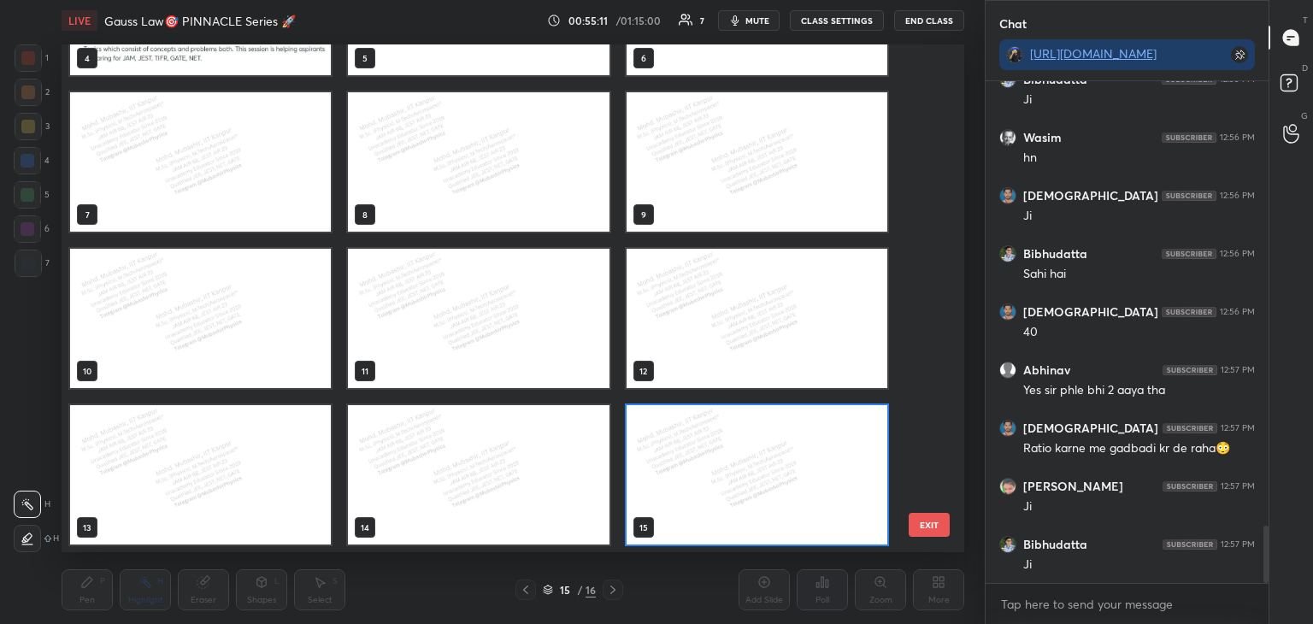
drag, startPoint x: 925, startPoint y: 368, endPoint x: 925, endPoint y: 261, distance: 106.9
click at [934, 251] on div "1 2 3 4 5 6 7 8 9 10 11 12 13 14 15" at bounding box center [498, 298] width 873 height 508
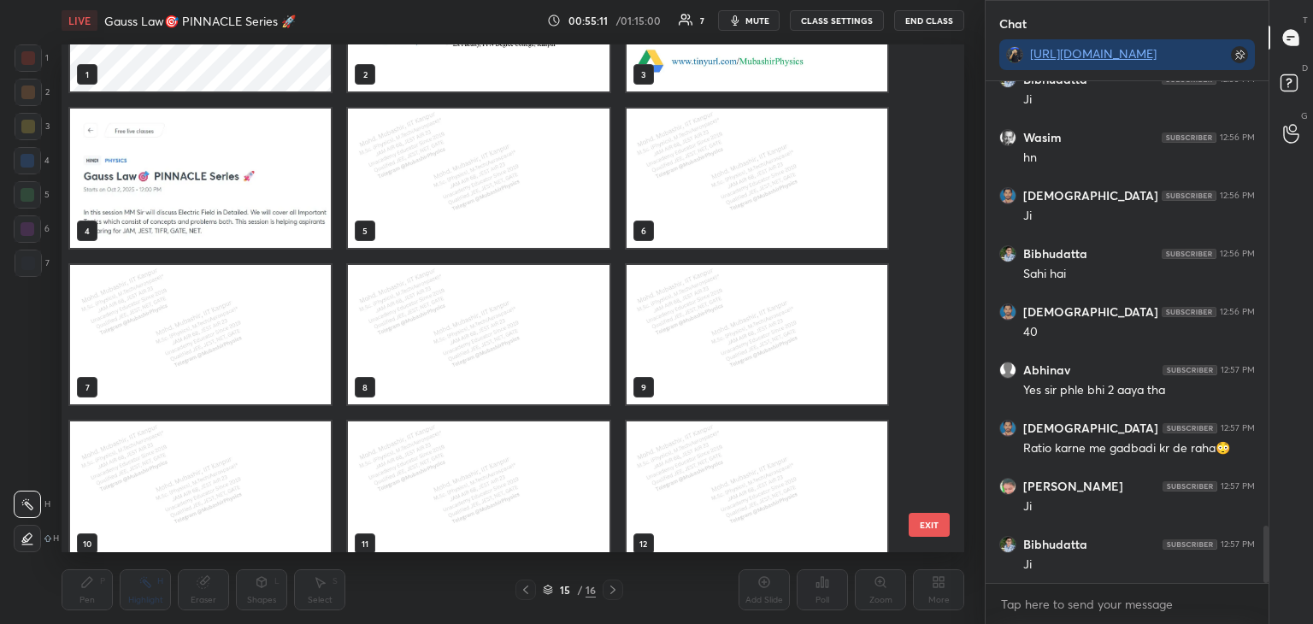
scroll to position [0, 0]
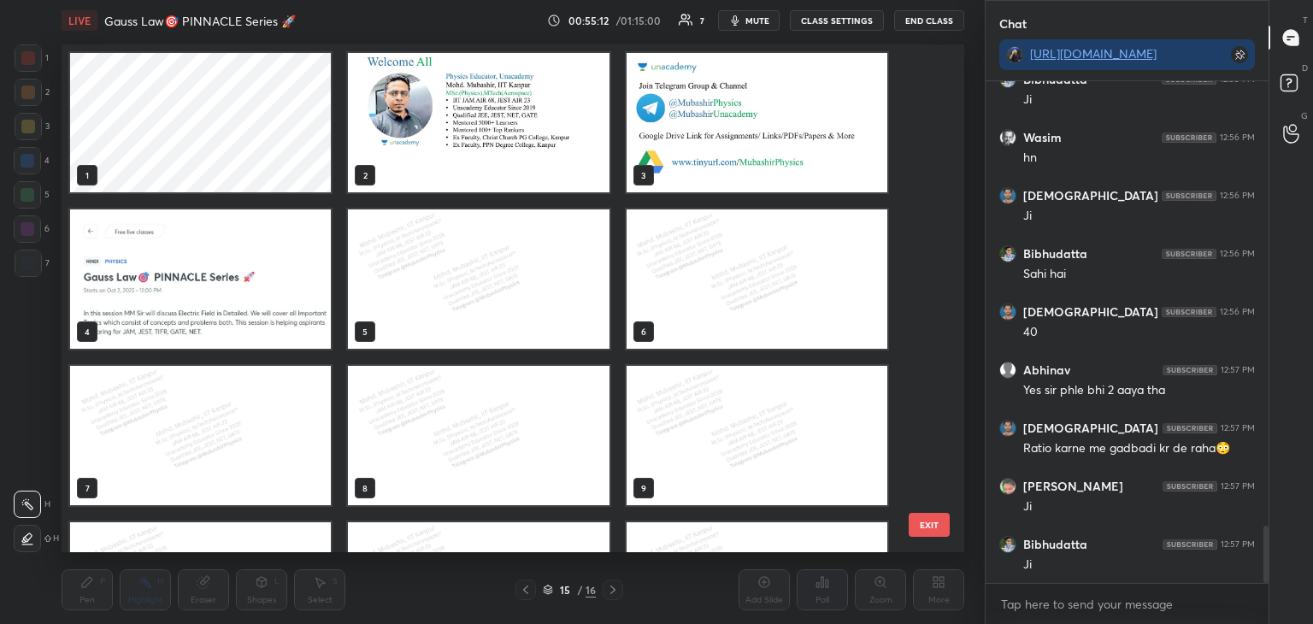
click at [452, 318] on img "grid" at bounding box center [478, 279] width 261 height 139
click at [470, 316] on img "grid" at bounding box center [478, 279] width 261 height 139
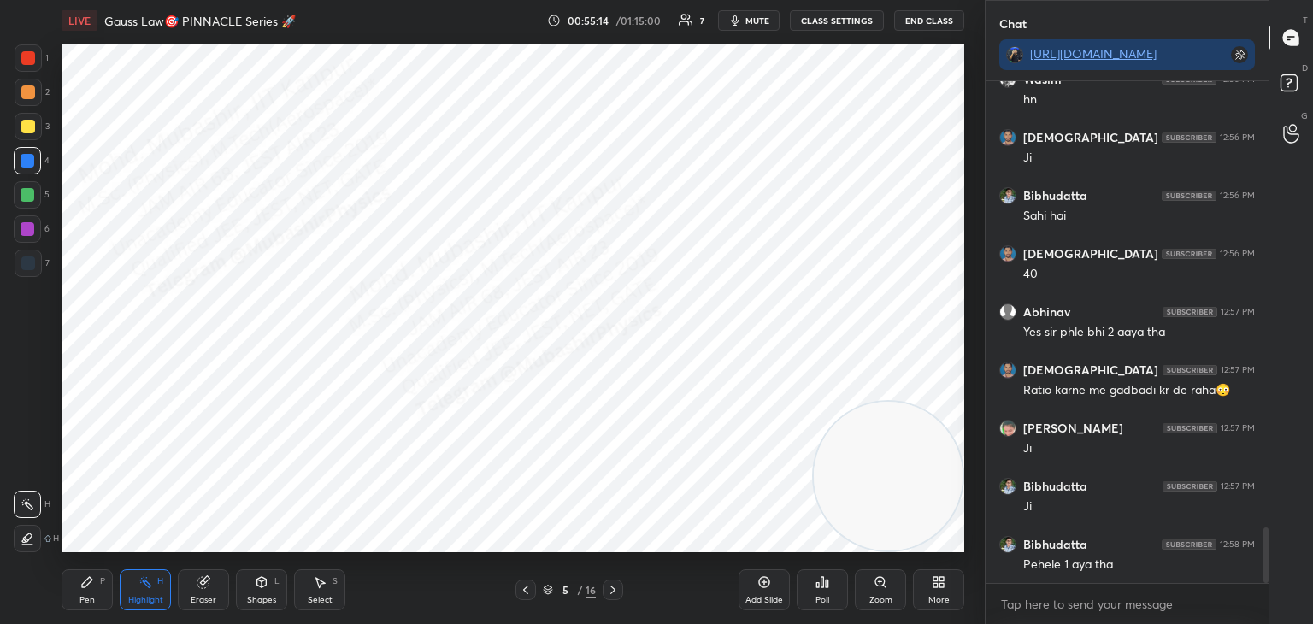
scroll to position [4010, 0]
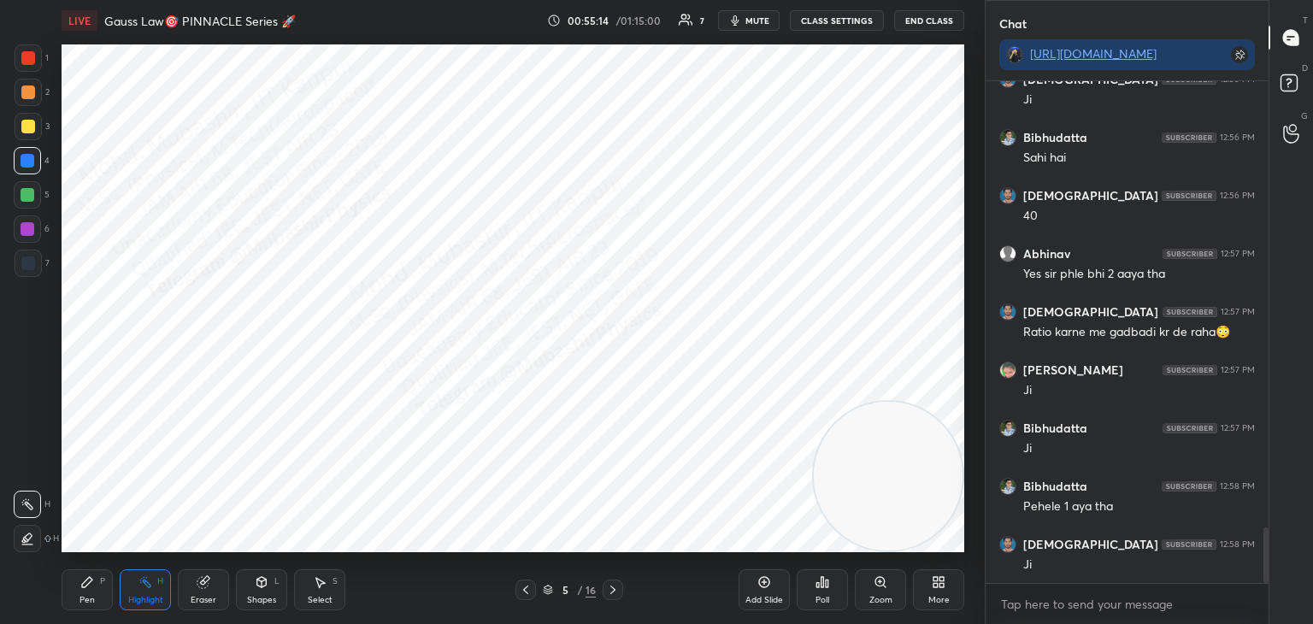
click at [607, 592] on icon at bounding box center [613, 590] width 14 height 14
click at [325, 596] on div "Select" at bounding box center [320, 600] width 25 height 9
drag, startPoint x: 846, startPoint y: 434, endPoint x: 342, endPoint y: 229, distance: 543.9
click at [427, 272] on video at bounding box center [501, 346] width 149 height 149
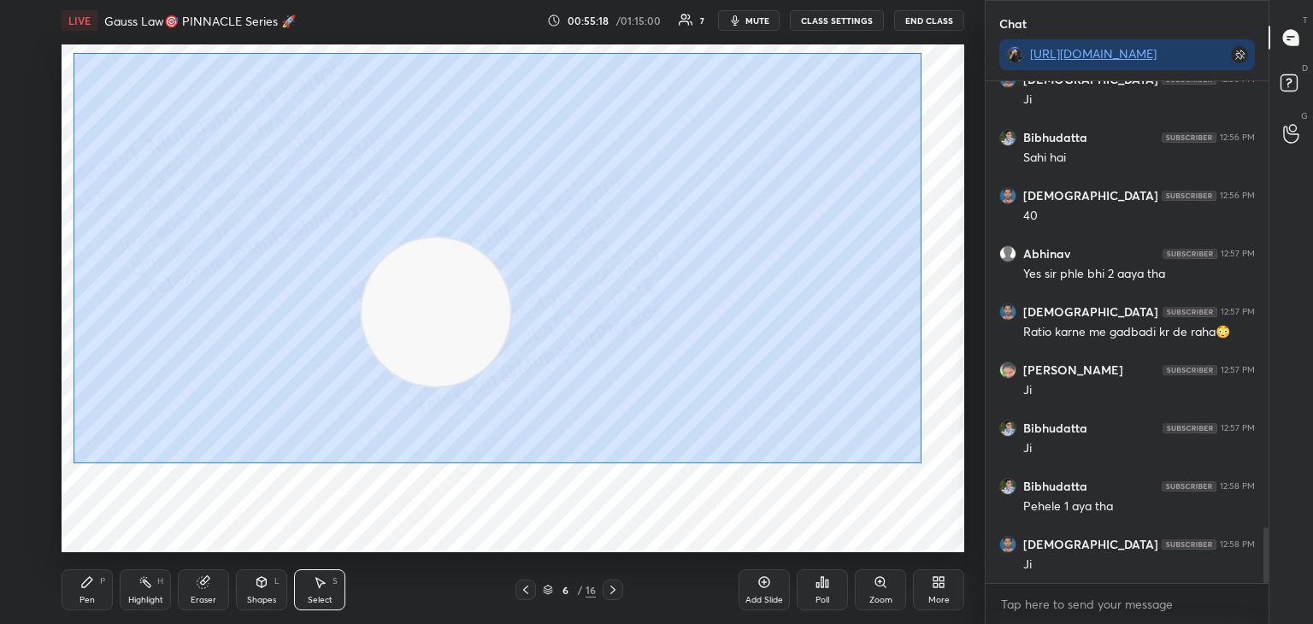
drag, startPoint x: 127, startPoint y: 62, endPoint x: 888, endPoint y: 417, distance: 838.9
click at [918, 458] on div "0 ° Undo Copy Paste here Duplicate Duplicate to new slide Delete" at bounding box center [513, 298] width 903 height 508
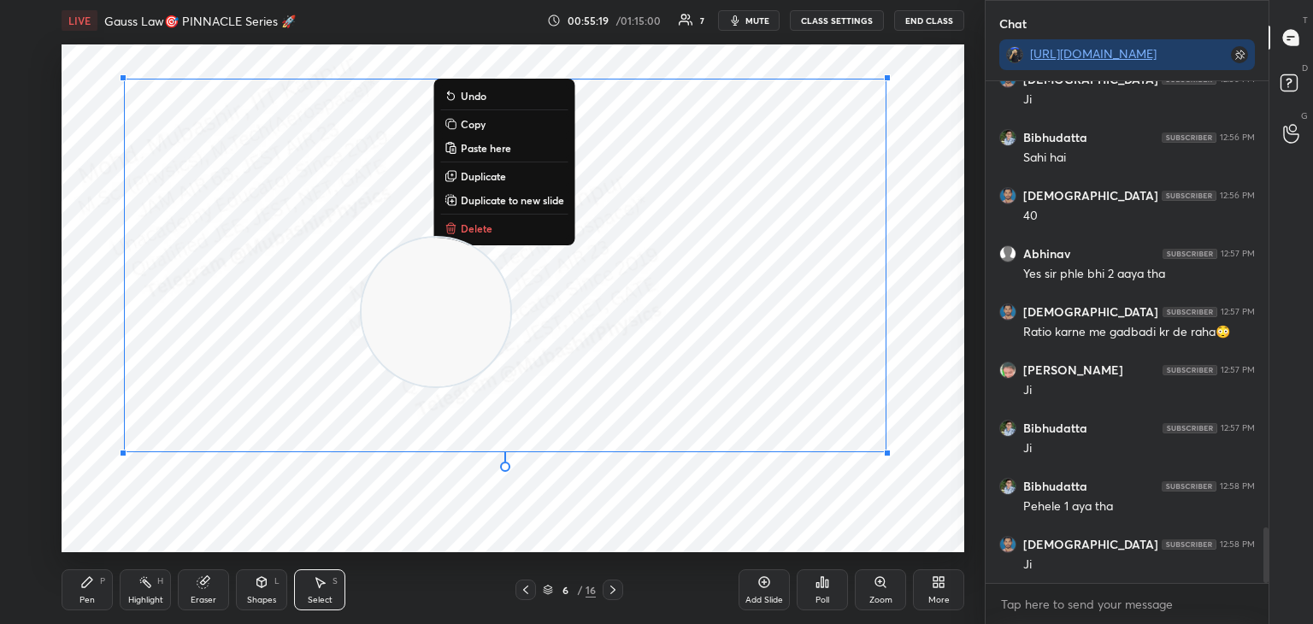
click at [501, 127] on button "Copy" at bounding box center [503, 124] width 127 height 21
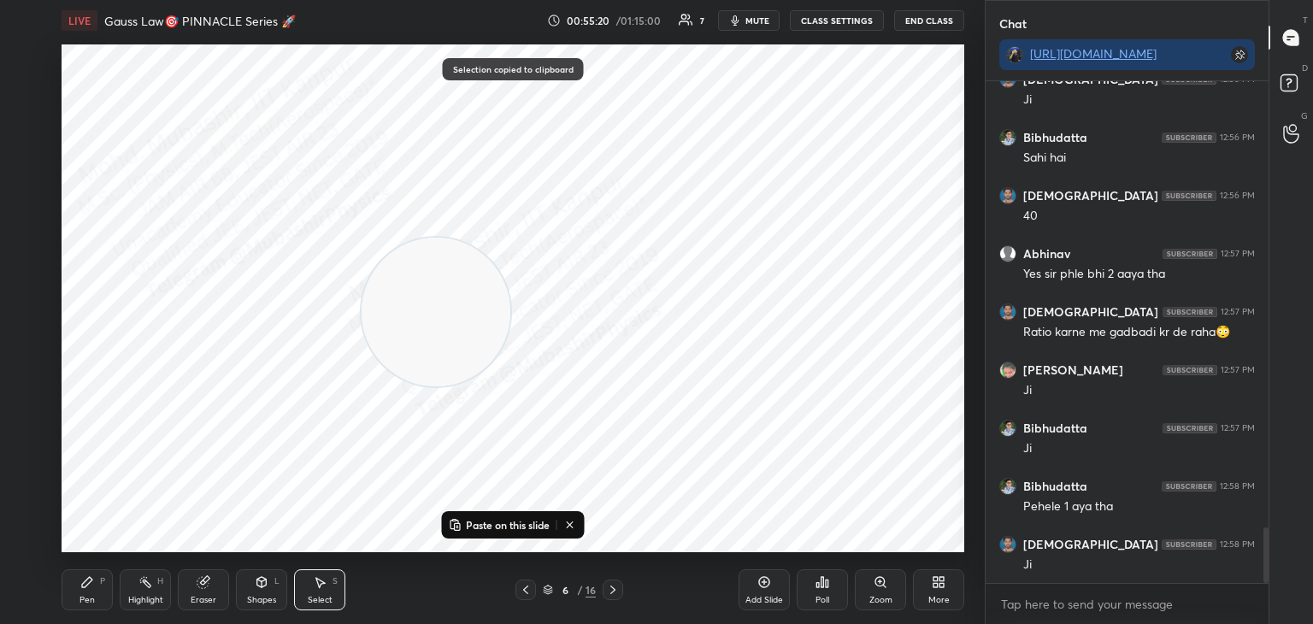
click at [619, 578] on div "Pen P Highlight H Eraser Shapes L Select S 6 / 16 Add Slide Poll Zoom More" at bounding box center [513, 590] width 903 height 68
click at [613, 580] on div at bounding box center [613, 590] width 21 height 21
click at [612, 585] on icon at bounding box center [613, 590] width 14 height 14
click at [609, 588] on icon at bounding box center [613, 590] width 14 height 14
click at [610, 588] on icon at bounding box center [613, 590] width 14 height 14
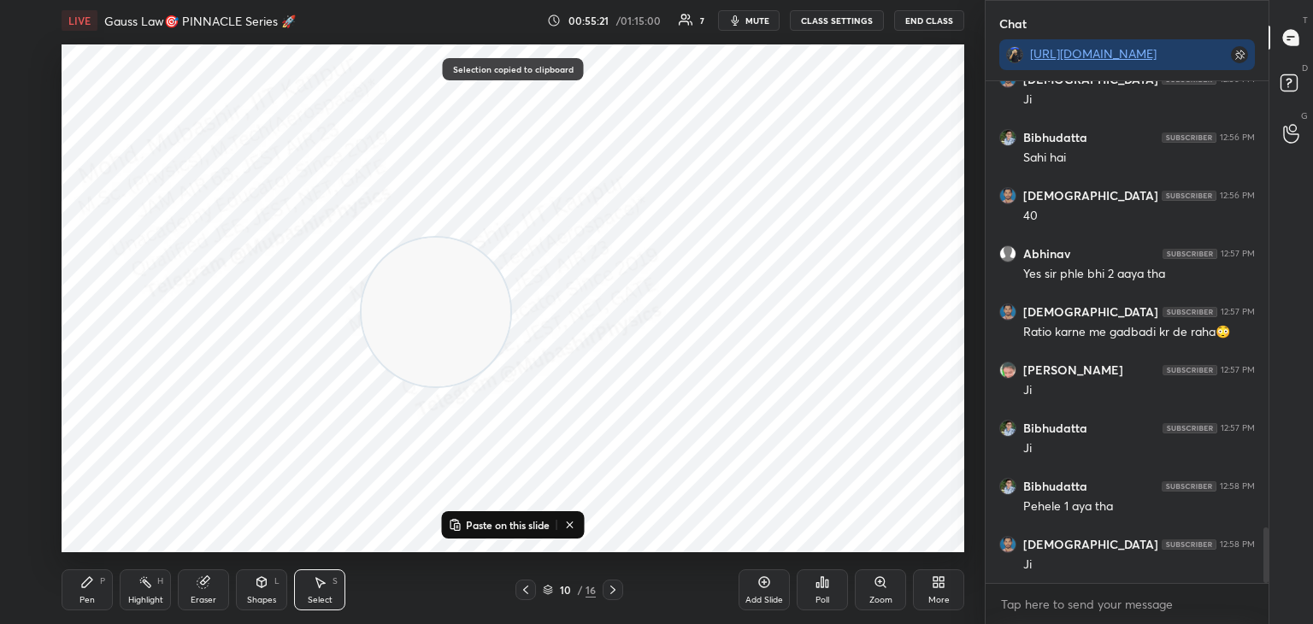
click at [611, 589] on icon at bounding box center [613, 590] width 14 height 14
click at [607, 589] on icon at bounding box center [613, 590] width 14 height 14
click at [613, 588] on icon at bounding box center [613, 590] width 5 height 9
click at [616, 592] on icon at bounding box center [613, 590] width 14 height 14
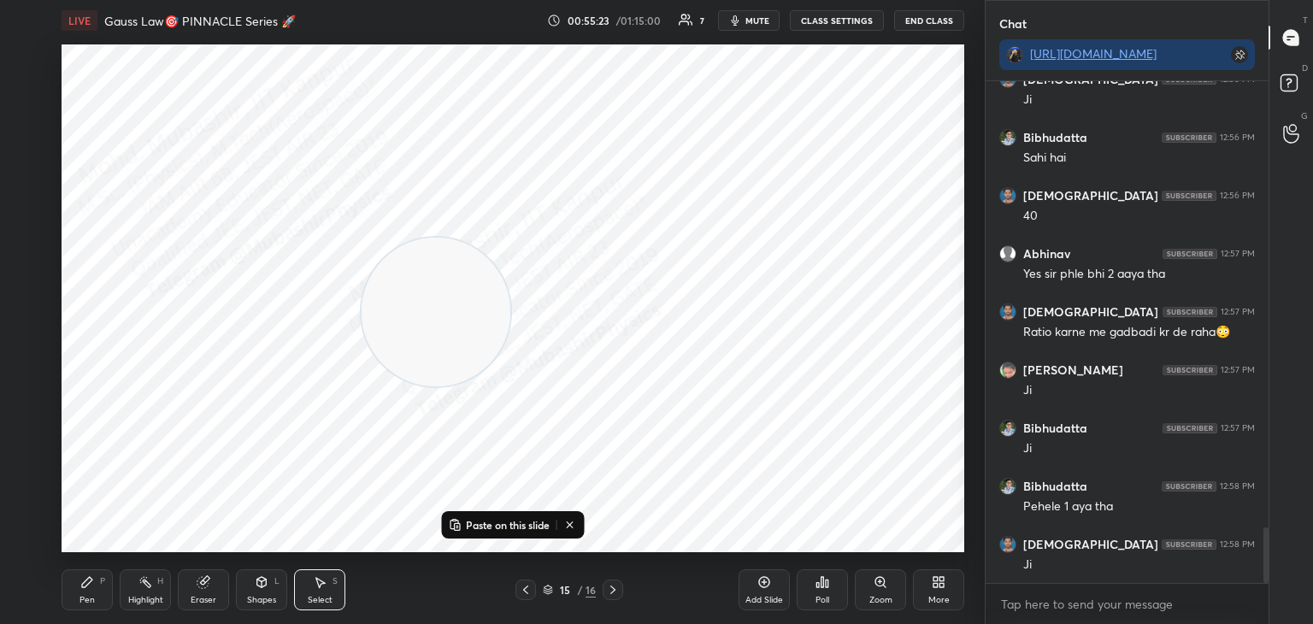
click at [619, 589] on icon at bounding box center [613, 590] width 14 height 14
click at [516, 518] on p "Paste on this slide" at bounding box center [508, 525] width 84 height 14
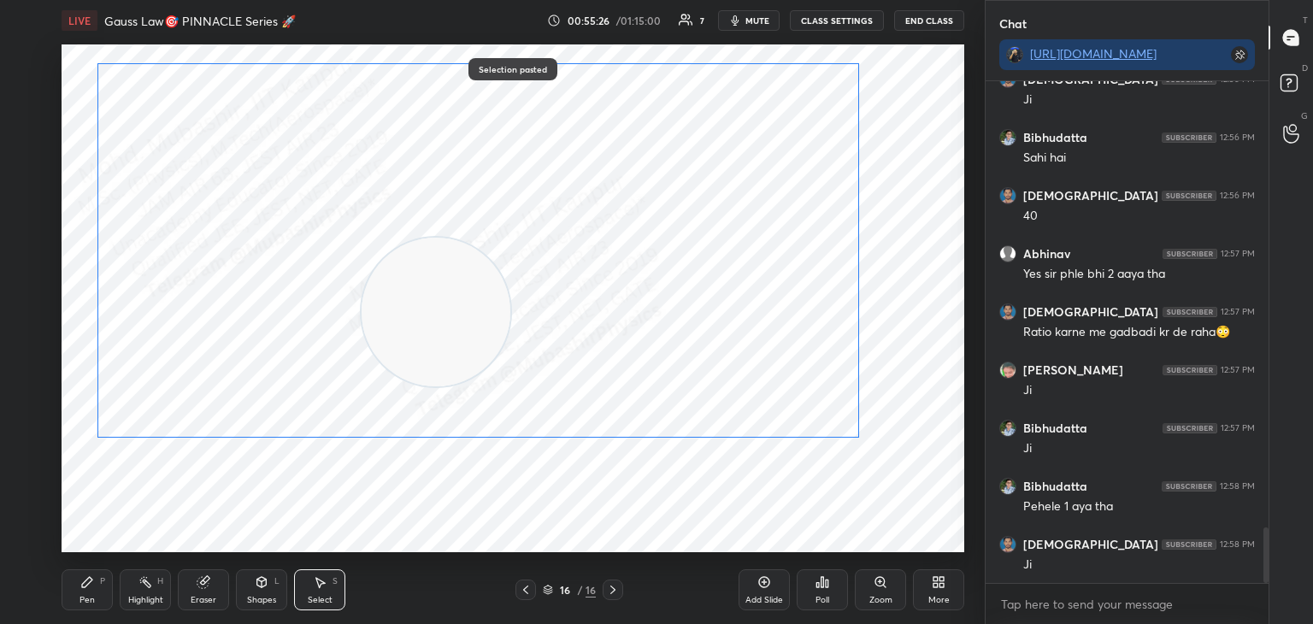
drag, startPoint x: 651, startPoint y: 383, endPoint x: 616, endPoint y: 363, distance: 40.6
click at [617, 364] on div "0 ° Undo Copy Paste here Duplicate Duplicate to new slide Delete" at bounding box center [513, 298] width 903 height 508
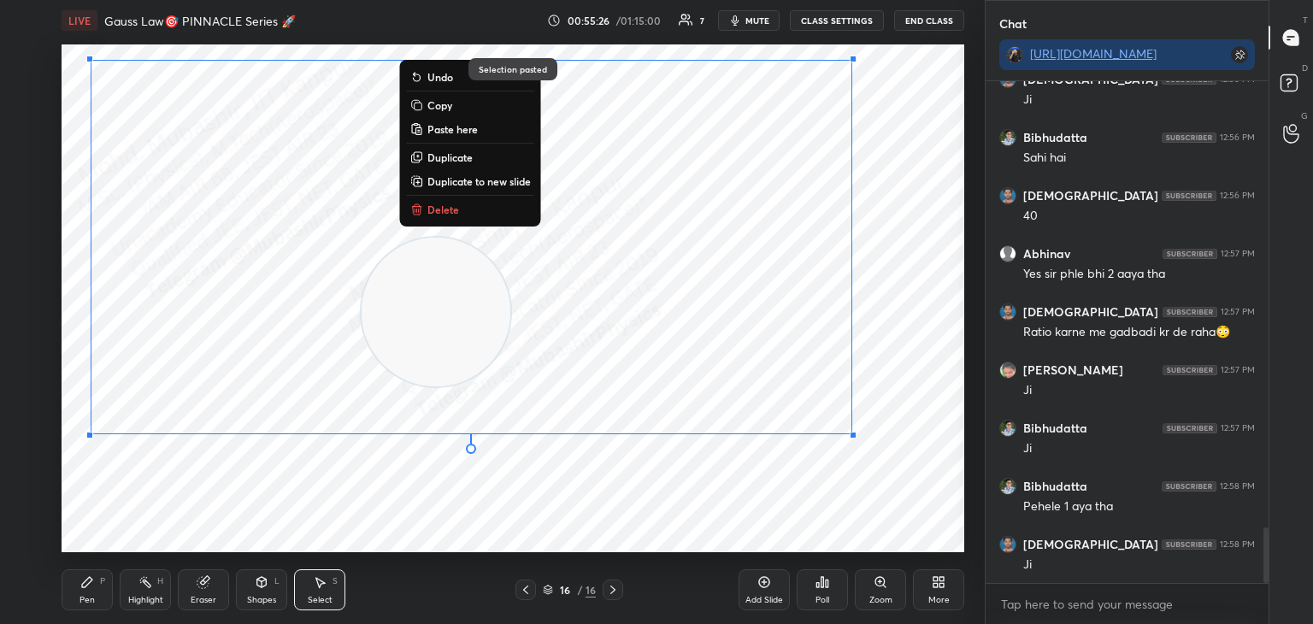
drag, startPoint x: 597, startPoint y: 516, endPoint x: 460, endPoint y: 558, distance: 143.1
click at [592, 517] on div "0 ° Undo Copy Paste here Duplicate Duplicate to new slide Delete" at bounding box center [513, 298] width 903 height 508
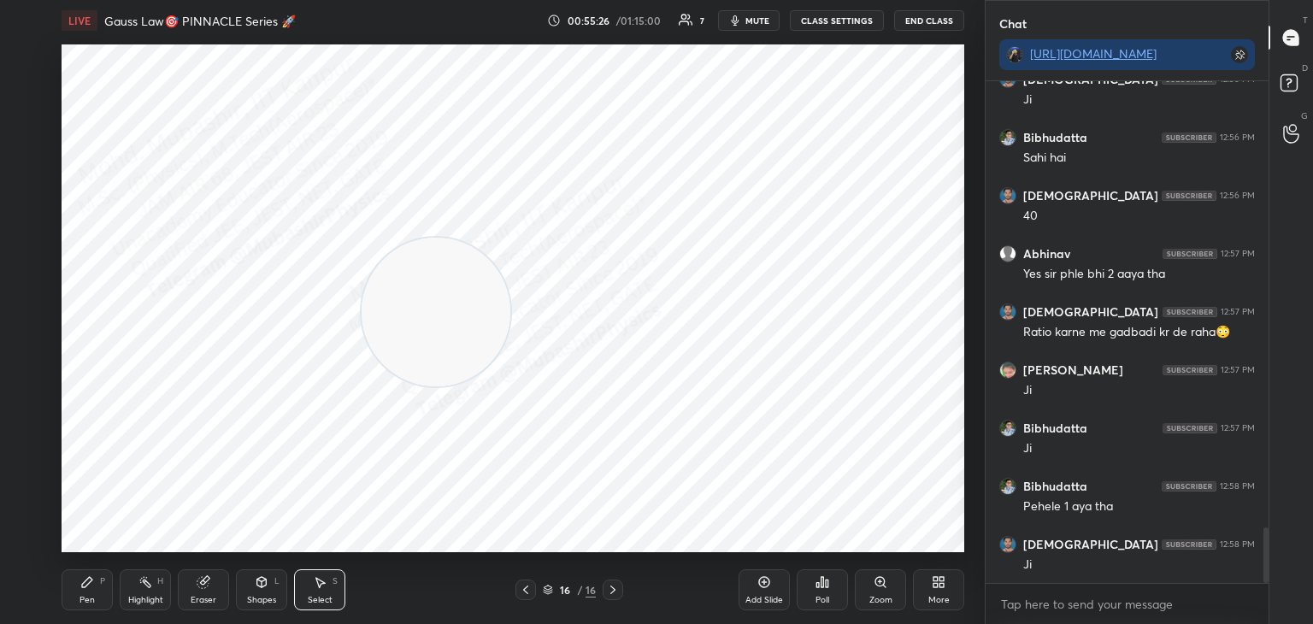
scroll to position [4069, 0]
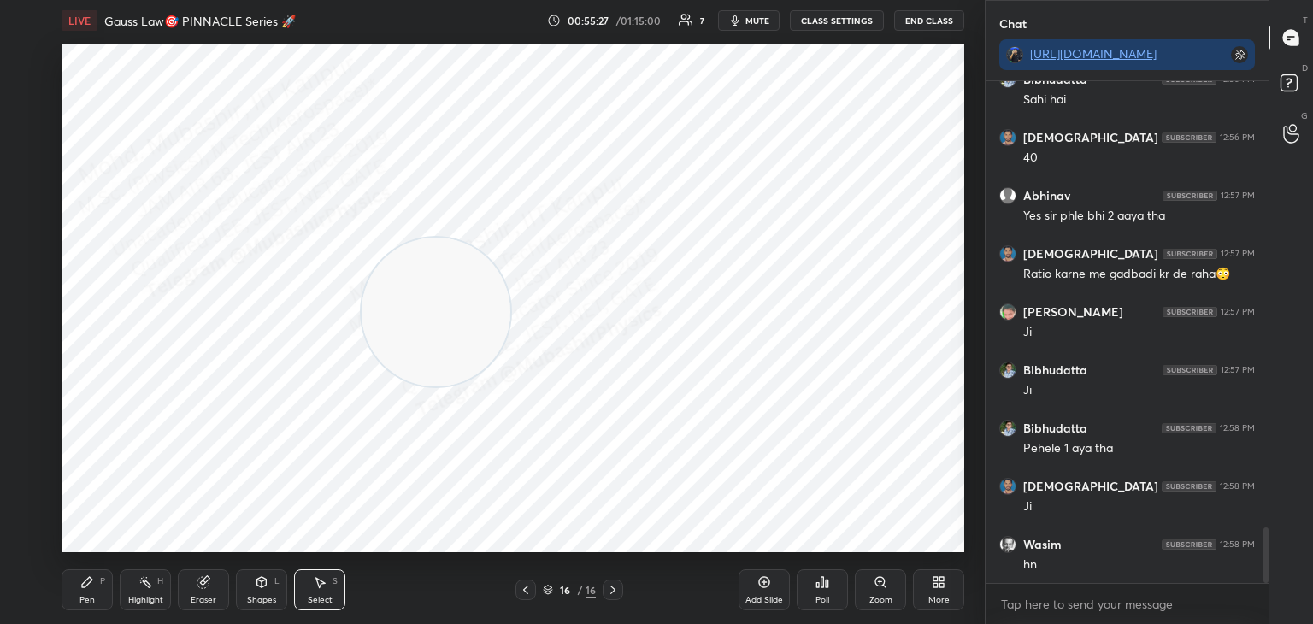
click at [73, 578] on div "Pen P" at bounding box center [87, 590] width 51 height 41
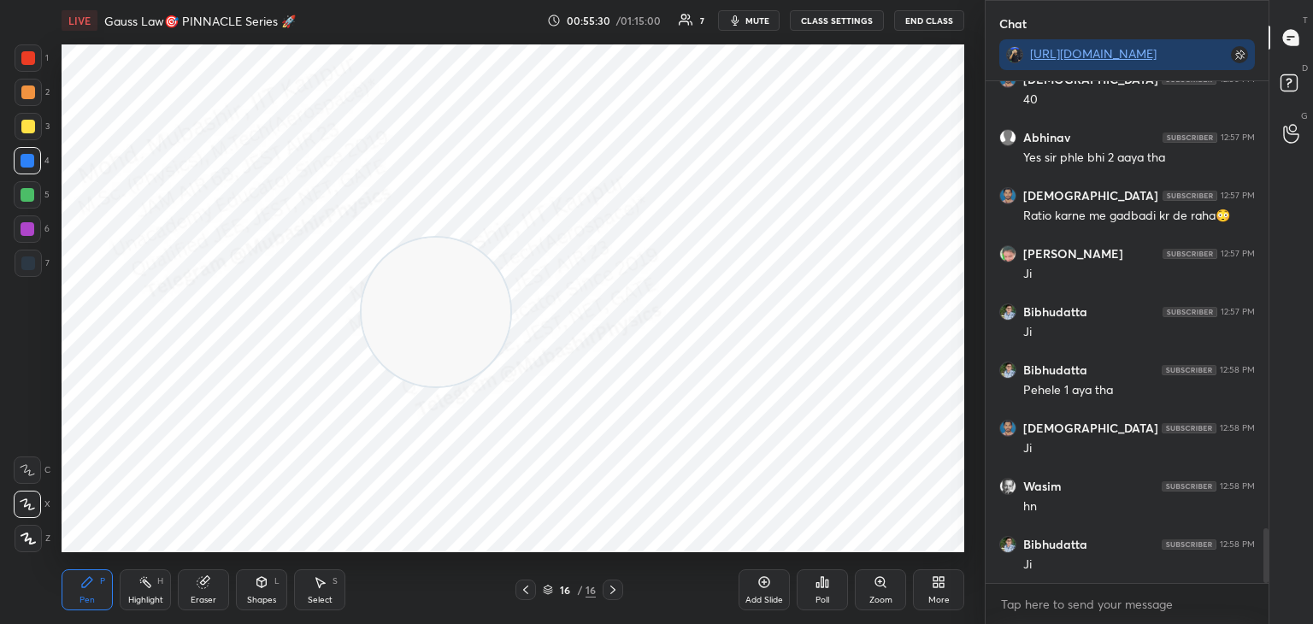
click at [29, 260] on div at bounding box center [28, 264] width 14 height 14
drag, startPoint x: 503, startPoint y: 291, endPoint x: 882, endPoint y: 227, distance: 384.9
click at [882, 229] on video at bounding box center [878, 231] width 149 height 149
click at [890, 215] on video at bounding box center [888, 223] width 149 height 149
drag, startPoint x: 752, startPoint y: 14, endPoint x: 770, endPoint y: 14, distance: 17.1
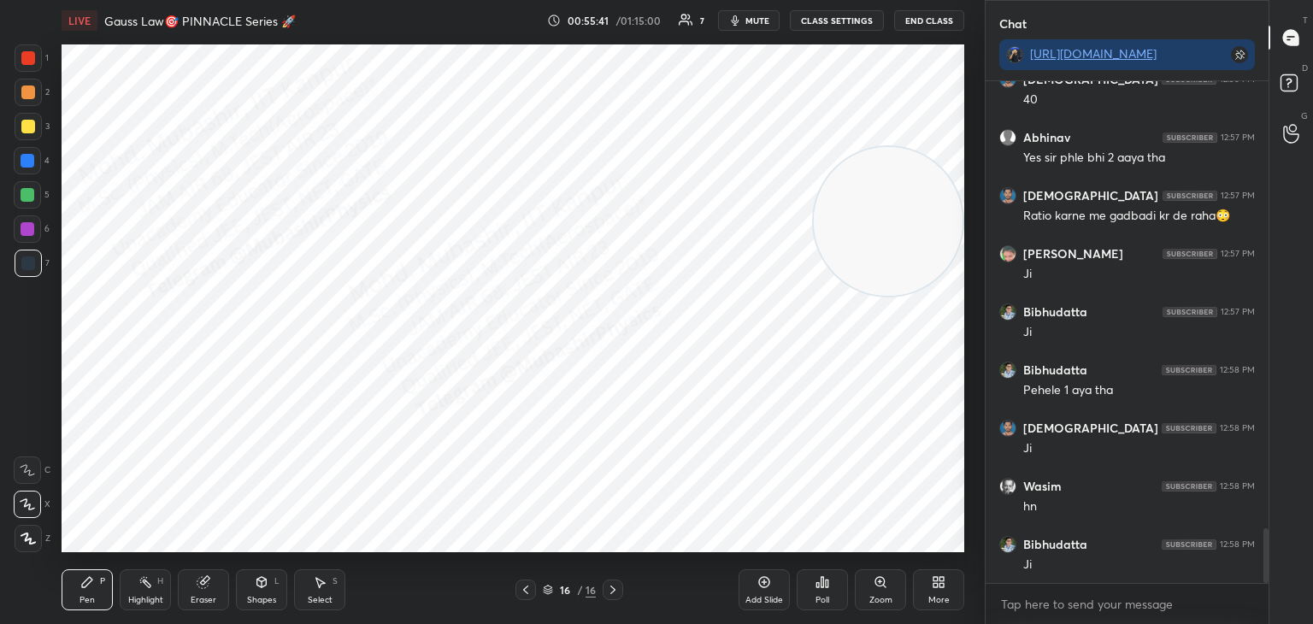
click at [751, 12] on button "mute" at bounding box center [749, 20] width 62 height 21
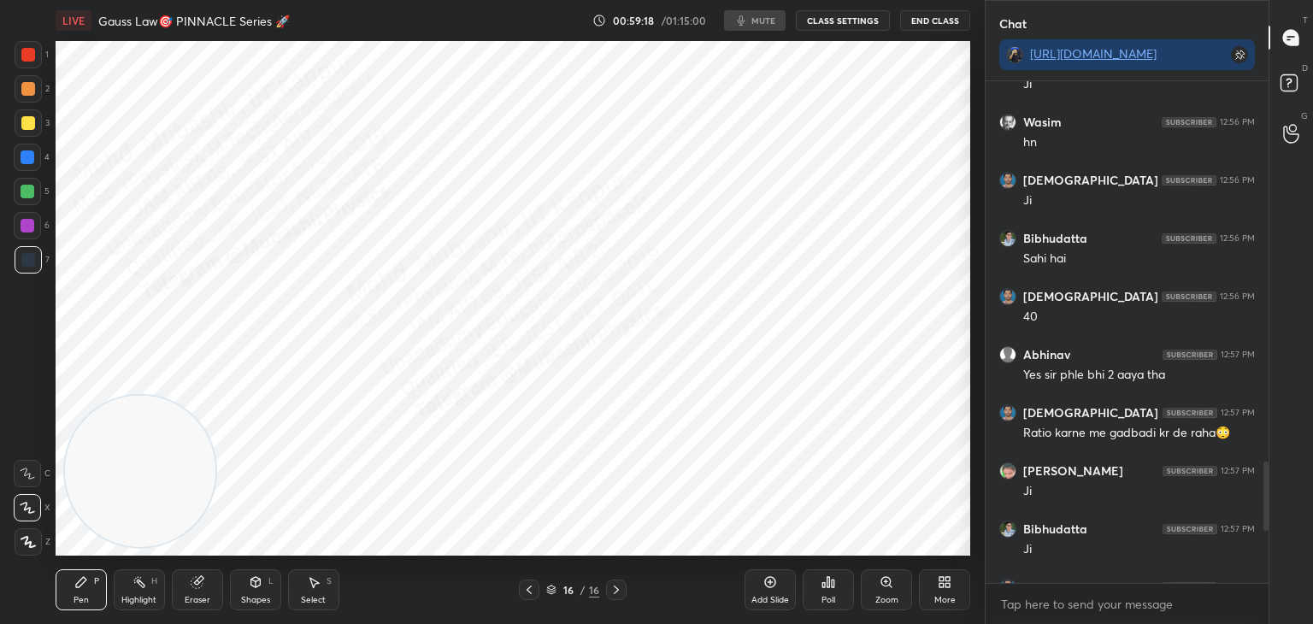
scroll to position [84996, 84594]
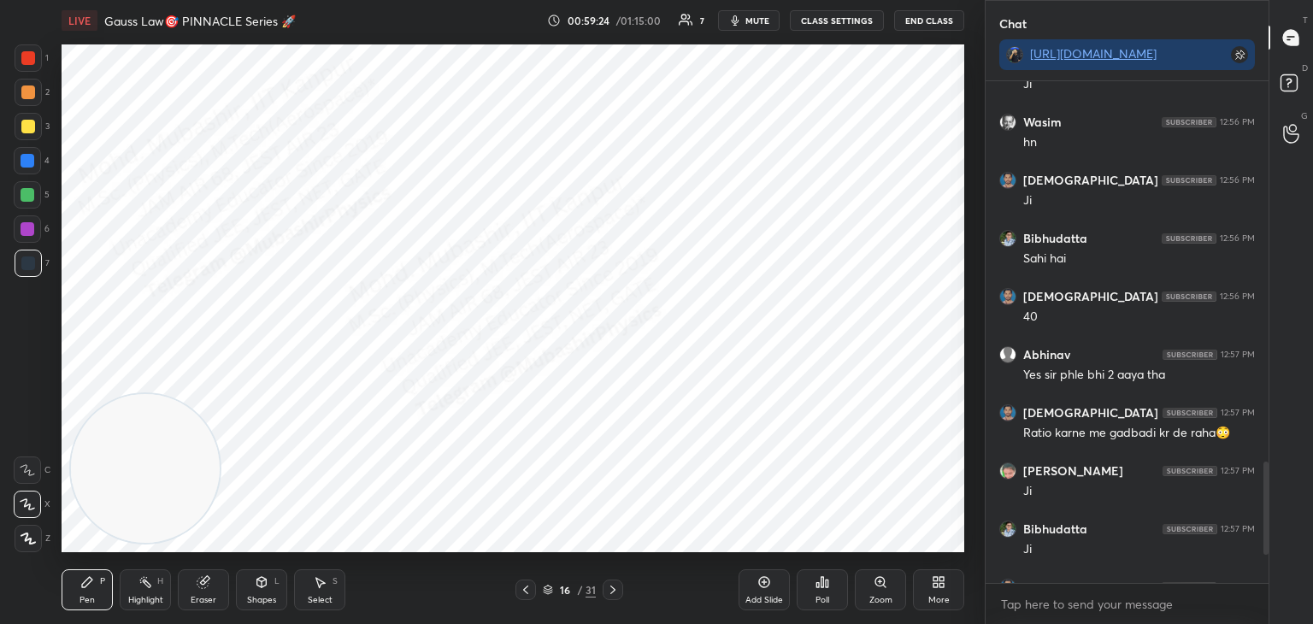
click at [617, 593] on icon at bounding box center [613, 590] width 14 height 14
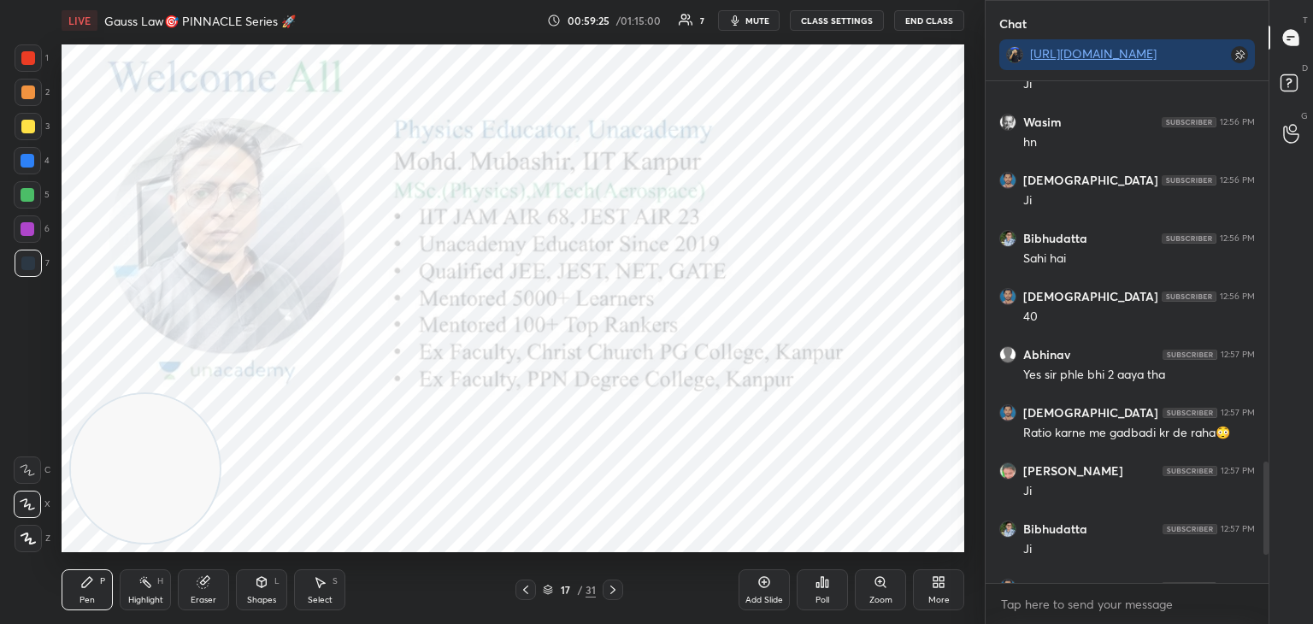
click at [522, 589] on icon at bounding box center [526, 590] width 14 height 14
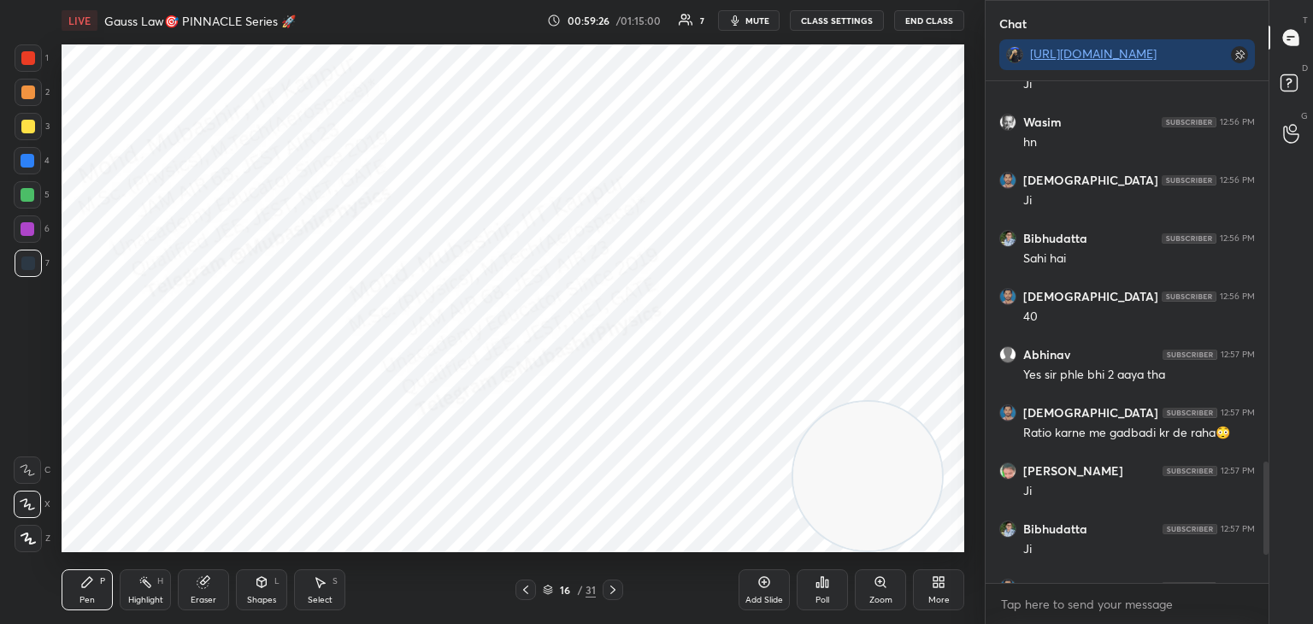
drag, startPoint x: 188, startPoint y: 483, endPoint x: 971, endPoint y: 517, distance: 784.0
click at [889, 531] on video at bounding box center [868, 476] width 149 height 149
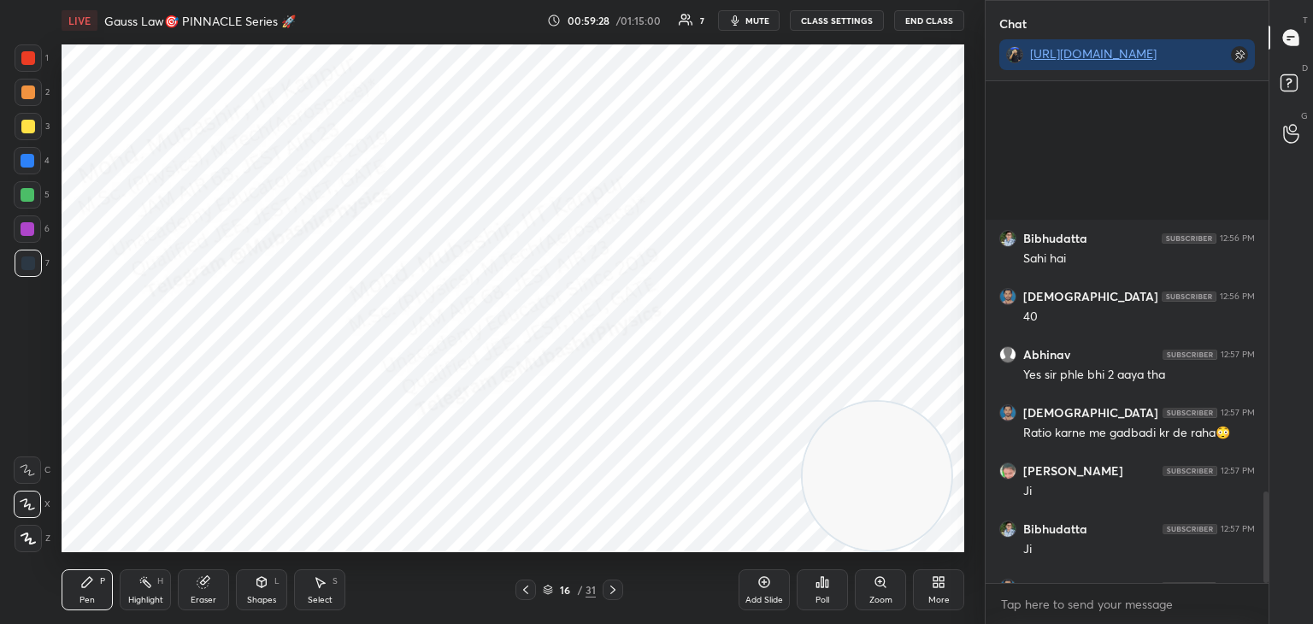
scroll to position [2261, 0]
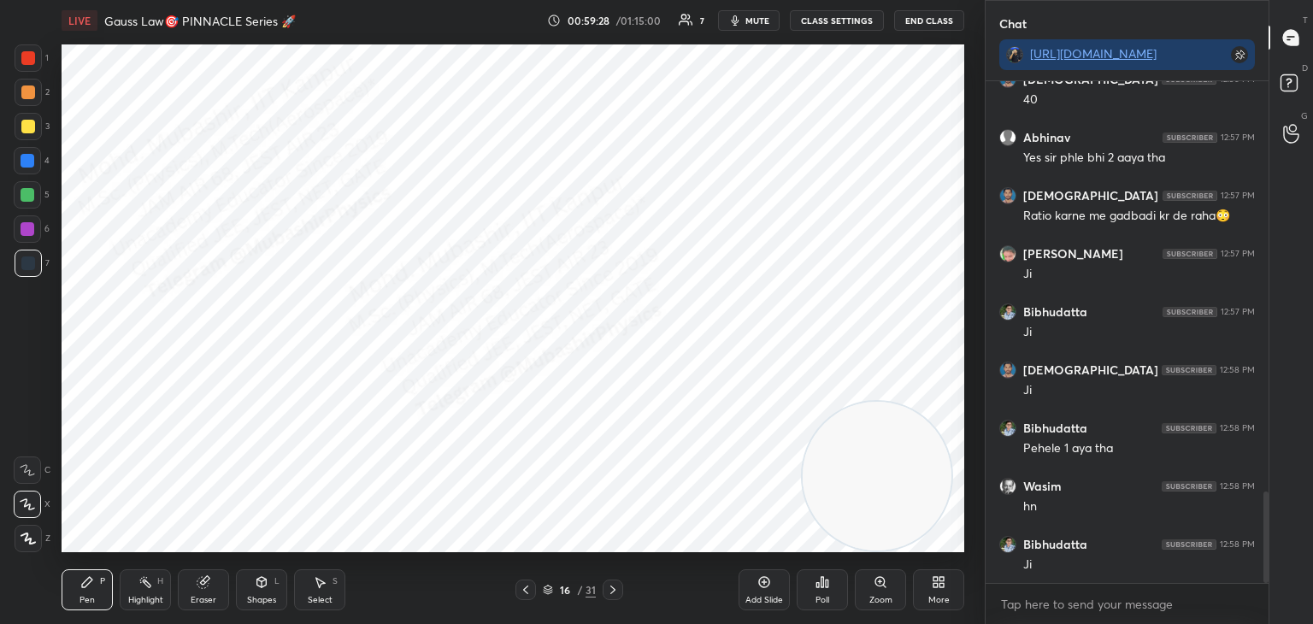
drag, startPoint x: 1264, startPoint y: 528, endPoint x: 1250, endPoint y: 603, distance: 76.5
click at [1254, 603] on div "[PERSON_NAME] 12:56 PM Sahi hai Krishna 12:56 PM 40 [PERSON_NAME] 12:57 PM Yes …" at bounding box center [1127, 352] width 283 height 543
click at [1214, 611] on textarea at bounding box center [1128, 604] width 256 height 27
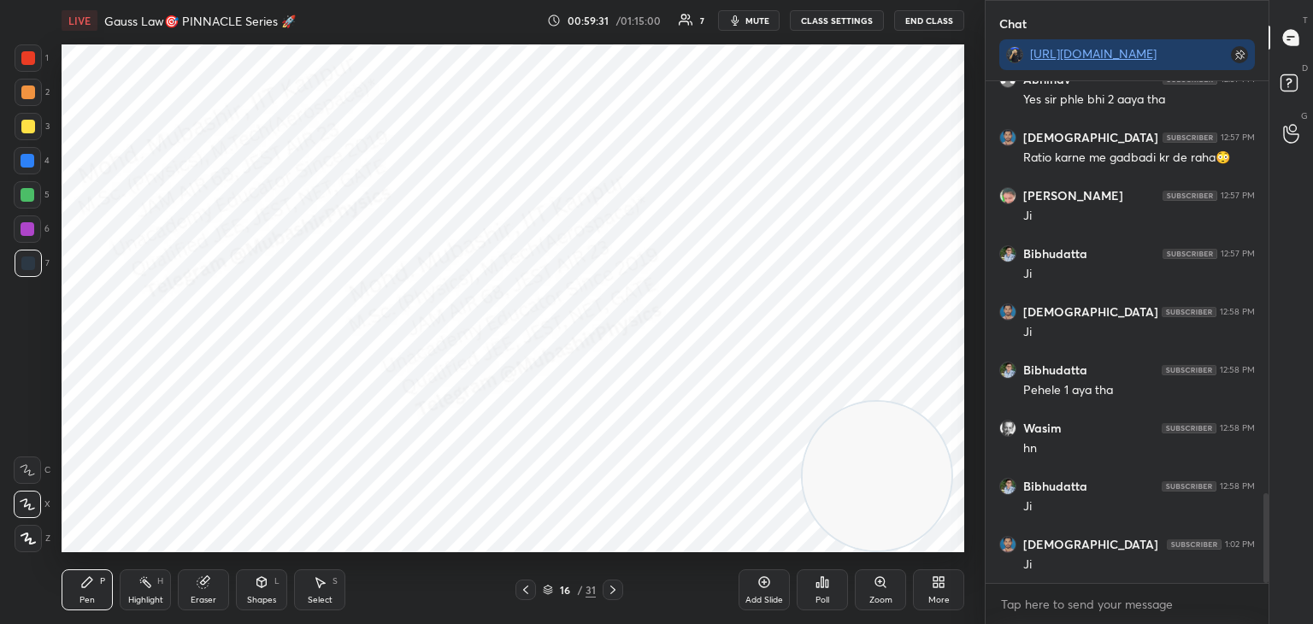
click at [759, 19] on span "mute" at bounding box center [758, 21] width 24 height 12
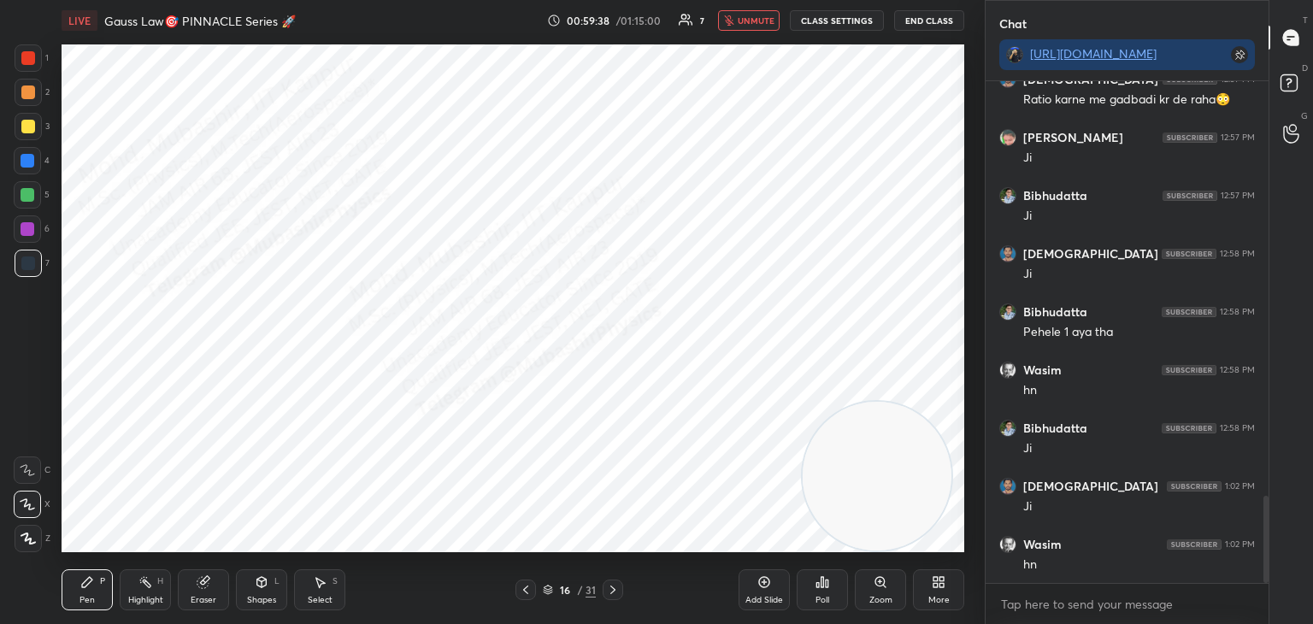
click at [757, 18] on span "unmute" at bounding box center [756, 21] width 37 height 12
click at [751, 21] on span "mute" at bounding box center [758, 21] width 24 height 12
click at [756, 15] on span "unmute" at bounding box center [756, 21] width 37 height 12
click at [749, 18] on span "mute" at bounding box center [758, 21] width 24 height 12
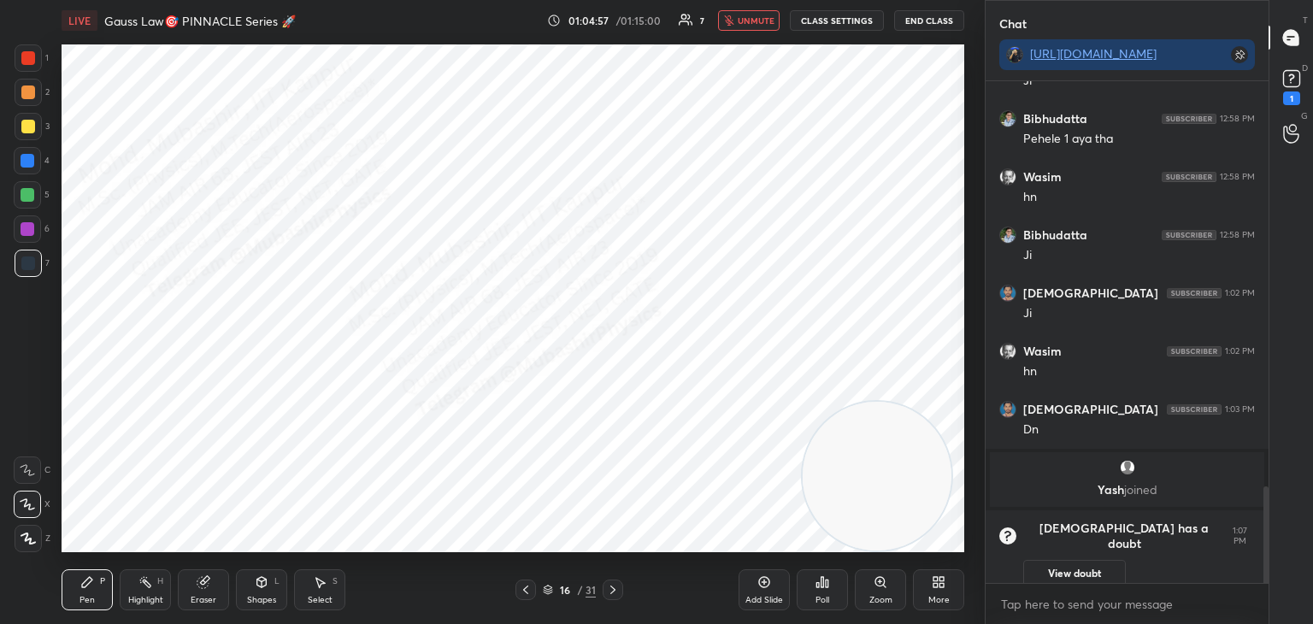
scroll to position [2105, 0]
click at [1288, 76] on rect at bounding box center [1292, 79] width 16 height 16
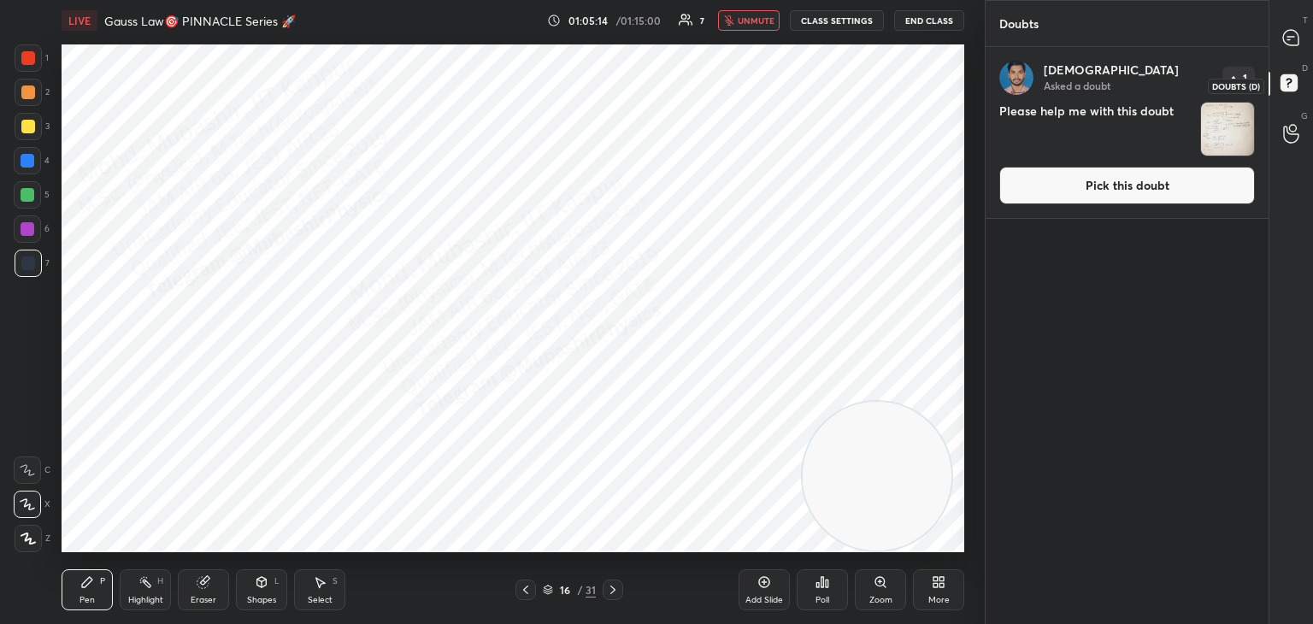
scroll to position [572, 278]
drag, startPoint x: 1158, startPoint y: 189, endPoint x: 1141, endPoint y: 196, distance: 18.4
click at [1156, 189] on button "Pick this doubt" at bounding box center [1128, 186] width 256 height 38
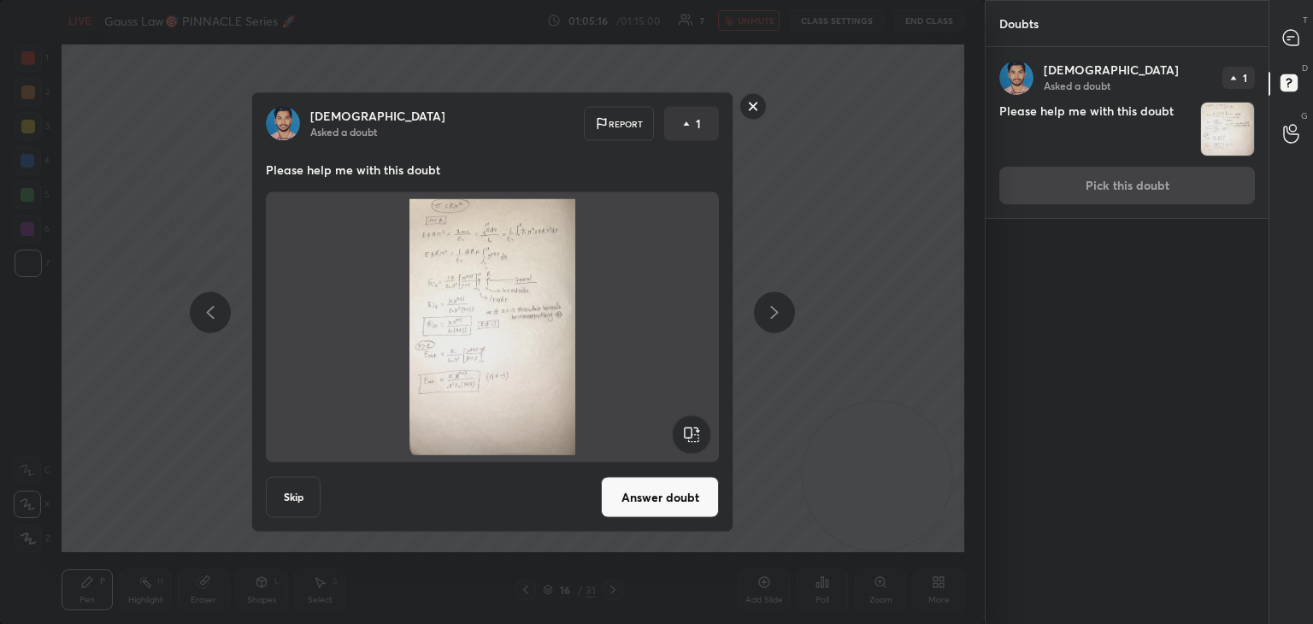
click at [654, 502] on button "Answer doubt" at bounding box center [660, 497] width 118 height 41
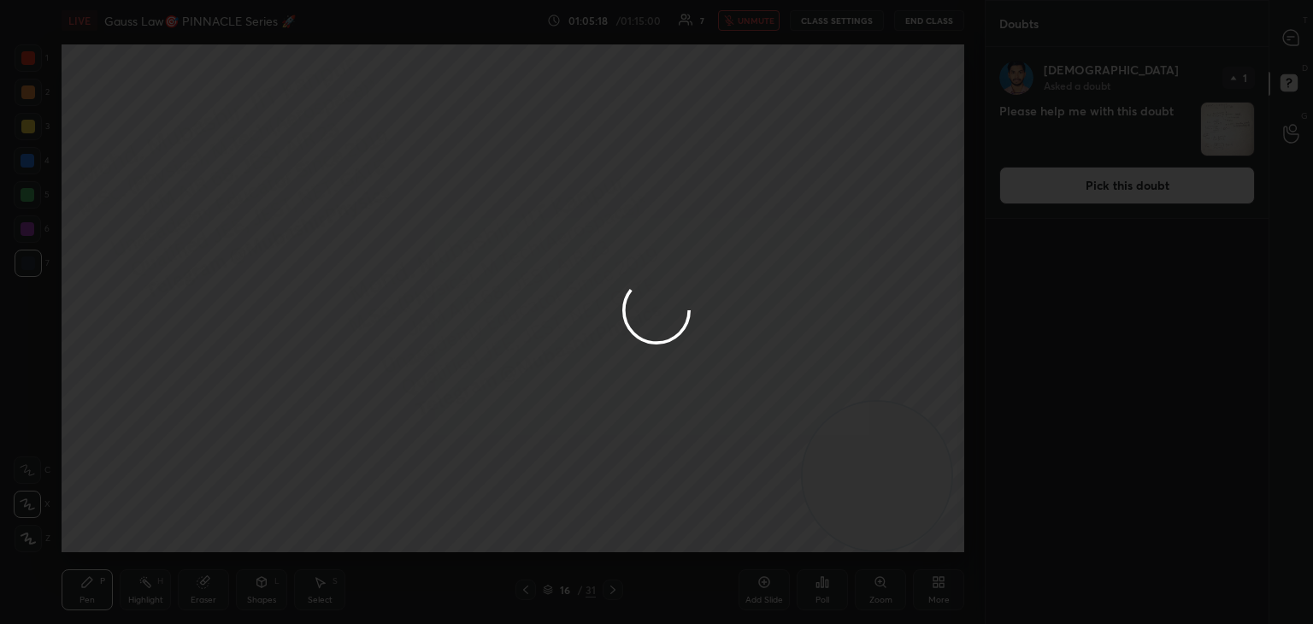
click at [1290, 35] on div at bounding box center [656, 312] width 1313 height 624
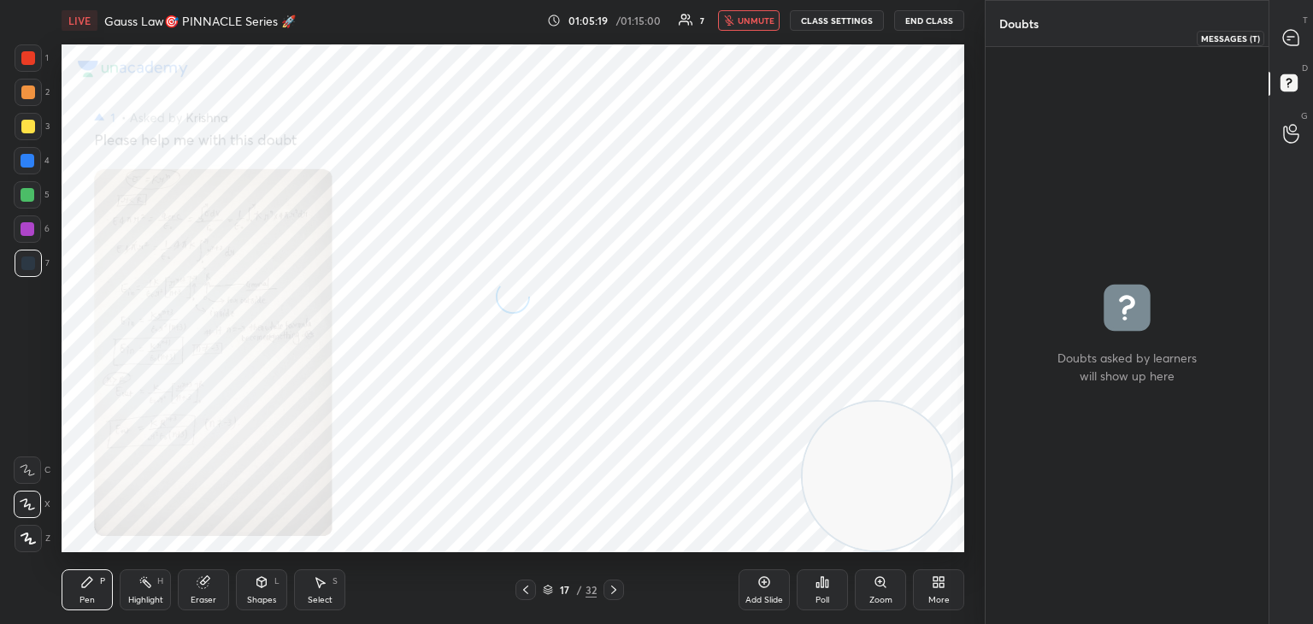
click at [1288, 39] on icon at bounding box center [1289, 39] width 3 height 0
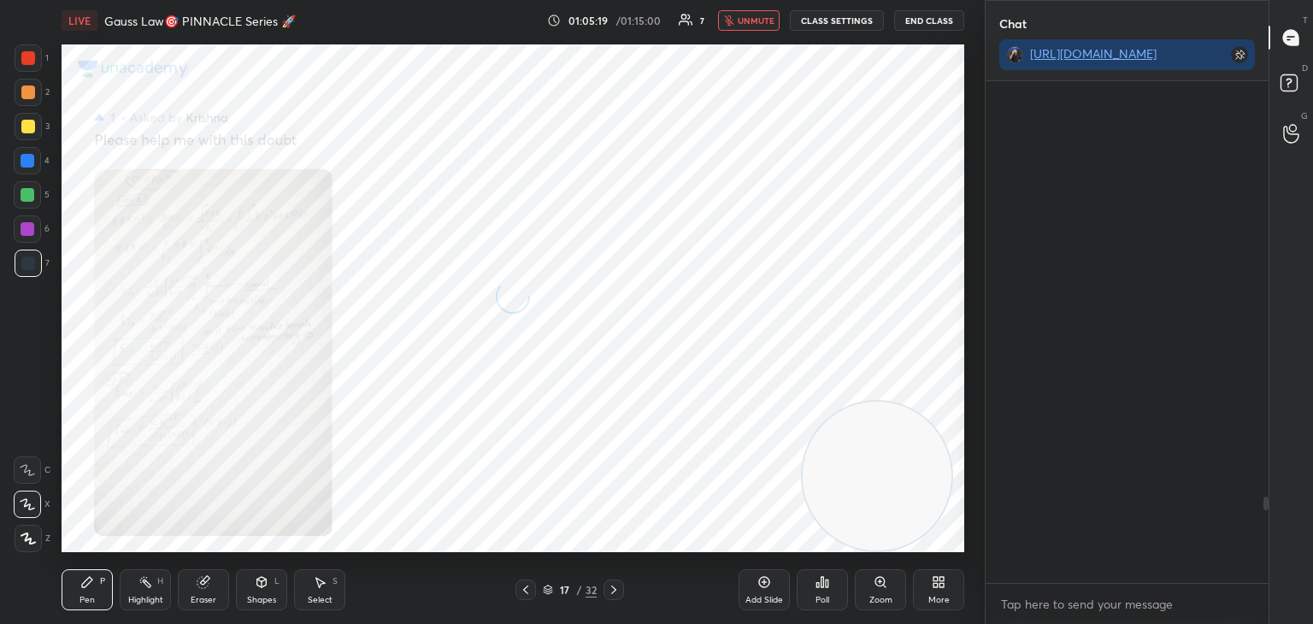
scroll to position [497, 278]
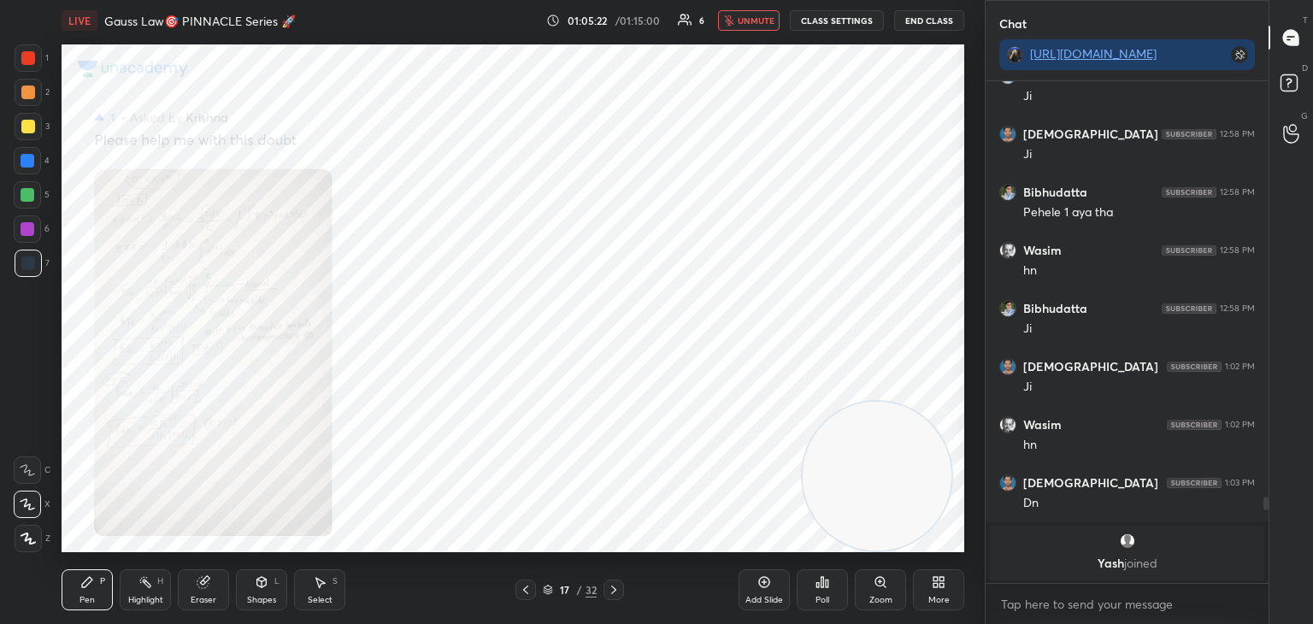
click at [759, 18] on span "unmute" at bounding box center [756, 21] width 37 height 12
drag, startPoint x: 1269, startPoint y: 507, endPoint x: 1262, endPoint y: 536, distance: 29.9
click at [1260, 574] on div "Chat [URL][DOMAIN_NAME] [PERSON_NAME] 12:57 PM [PERSON_NAME] 12:57 PM [PERSON_N…" at bounding box center [1149, 312] width 328 height 624
click at [1182, 606] on textarea at bounding box center [1128, 604] width 256 height 27
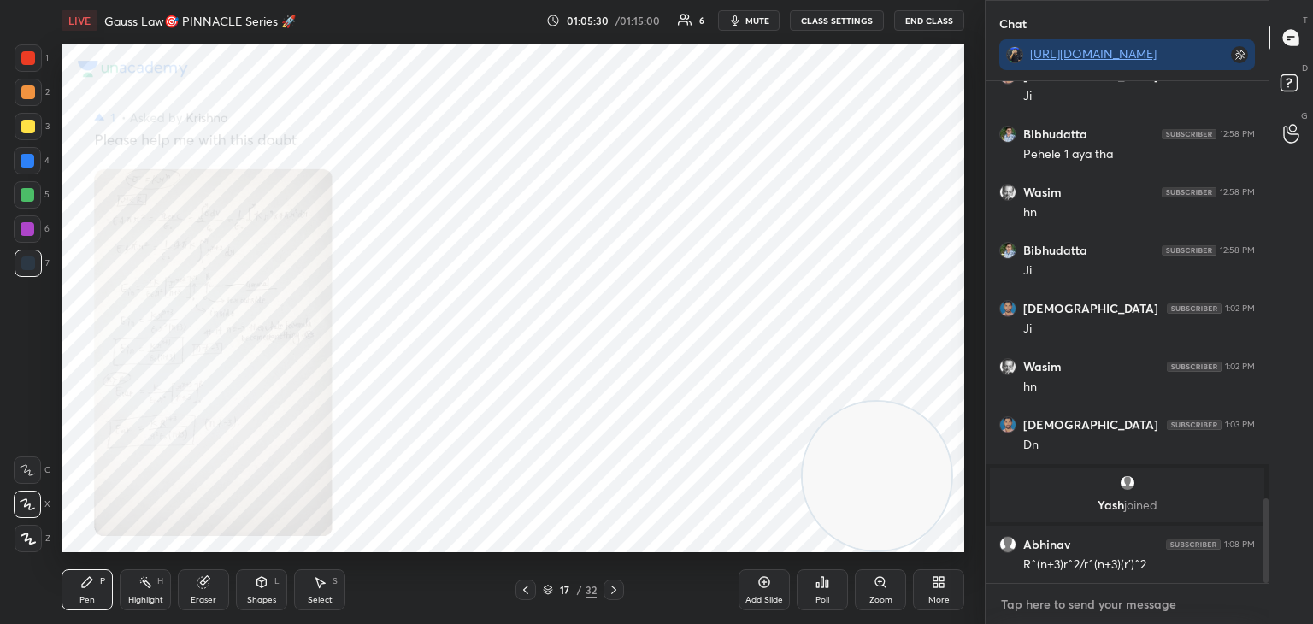
click at [1036, 604] on textarea at bounding box center [1128, 604] width 256 height 27
click at [876, 583] on icon at bounding box center [880, 581] width 9 height 9
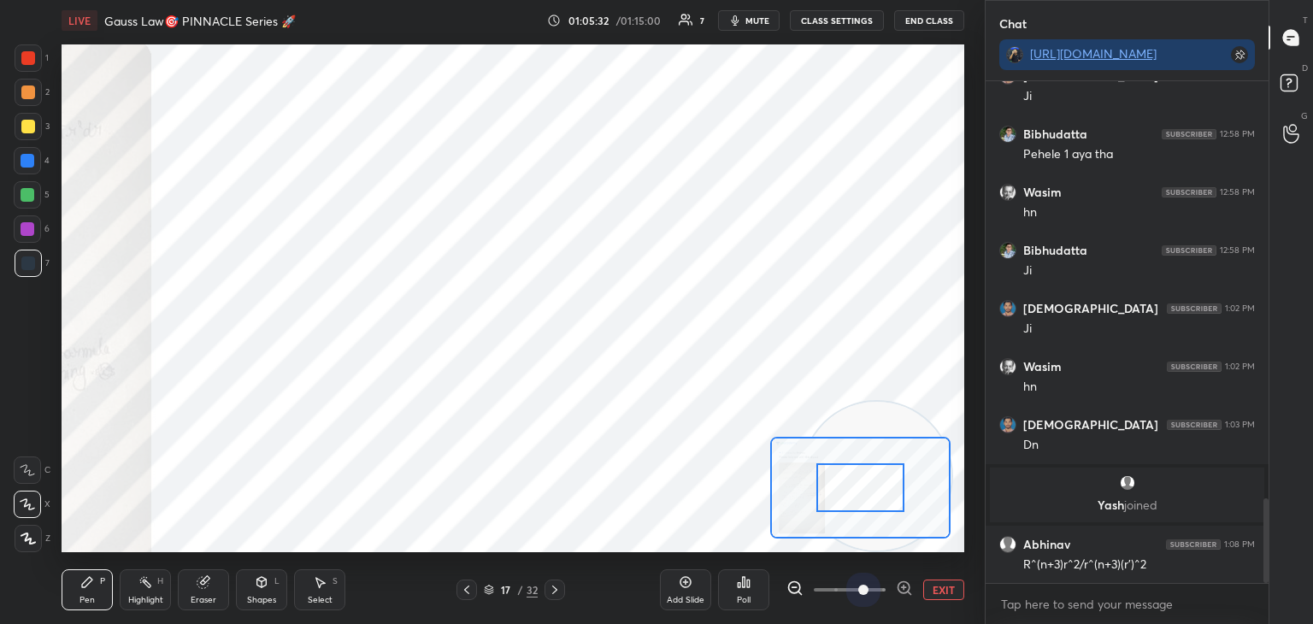
click at [869, 585] on span at bounding box center [864, 590] width 10 height 10
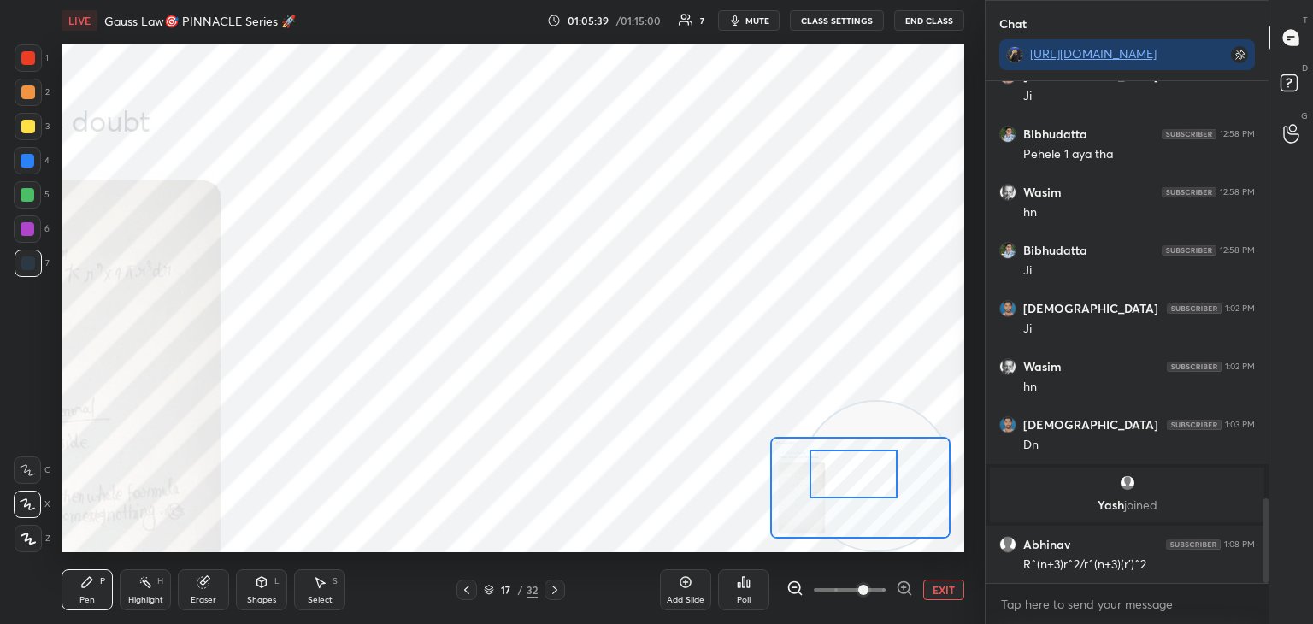
drag, startPoint x: 778, startPoint y: 504, endPoint x: 824, endPoint y: 473, distance: 55.5
click at [835, 476] on div at bounding box center [854, 474] width 89 height 49
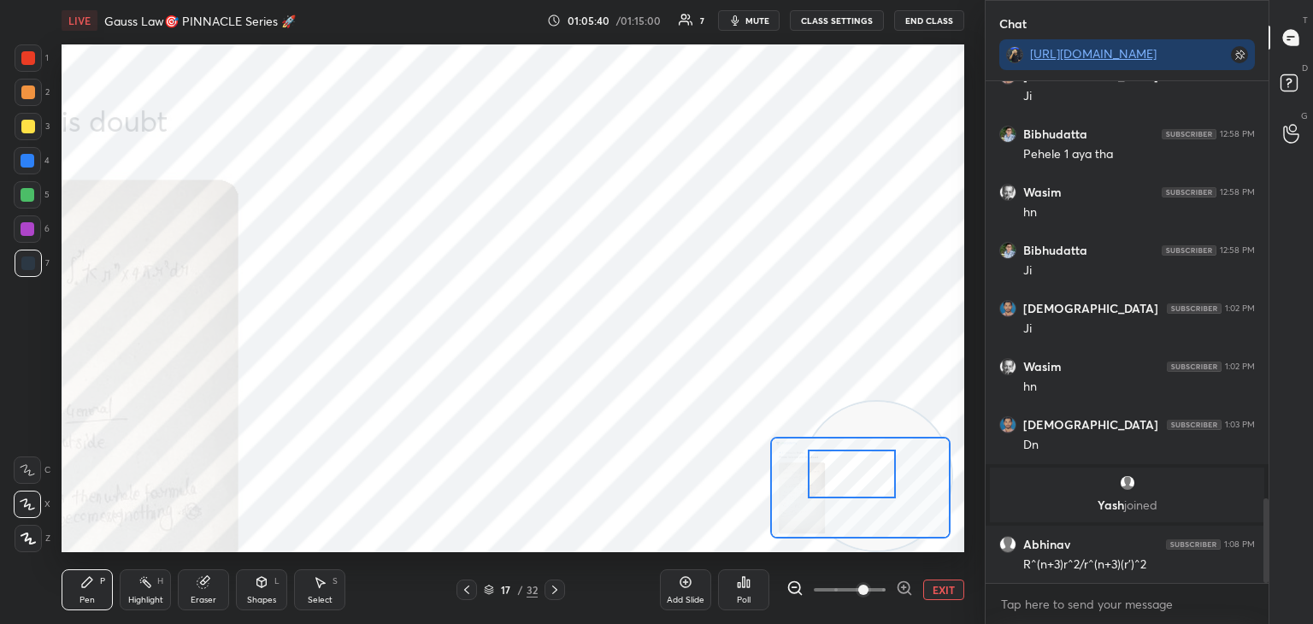
click at [34, 165] on div at bounding box center [27, 160] width 27 height 27
click at [319, 582] on icon at bounding box center [320, 583] width 9 height 10
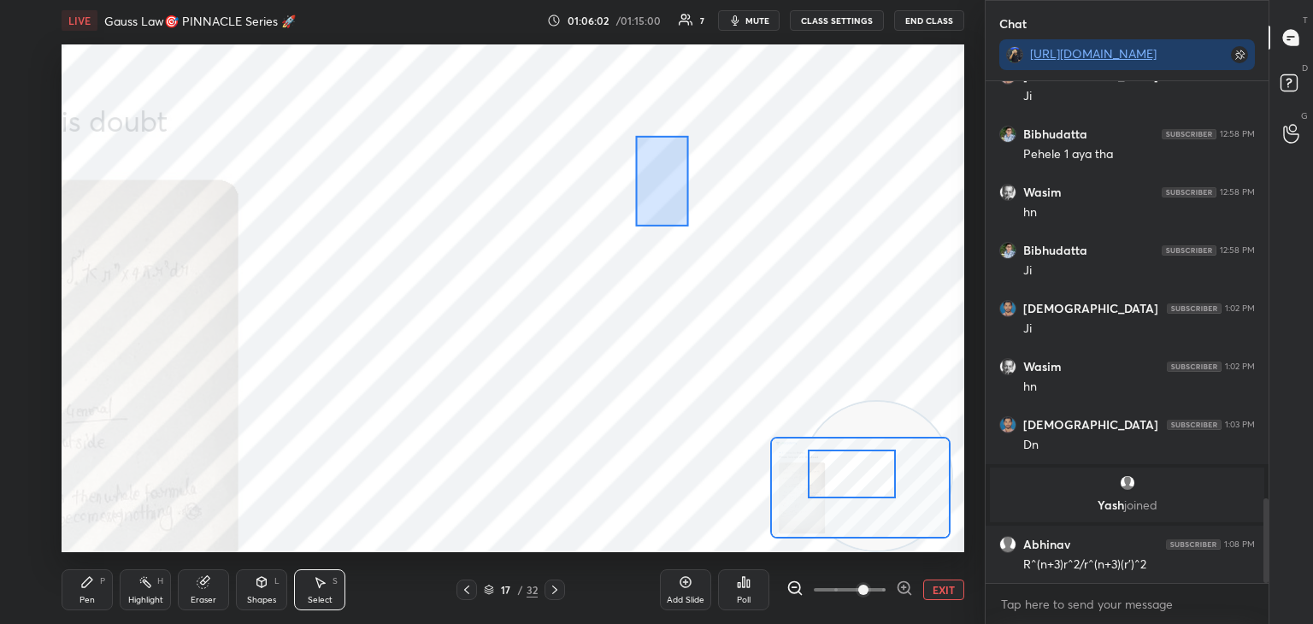
drag, startPoint x: 635, startPoint y: 135, endPoint x: 688, endPoint y: 223, distance: 102.8
click at [692, 227] on div "0 ° Undo Copy Duplicate Duplicate to new slide Delete" at bounding box center [600, 439] width 1806 height 1016
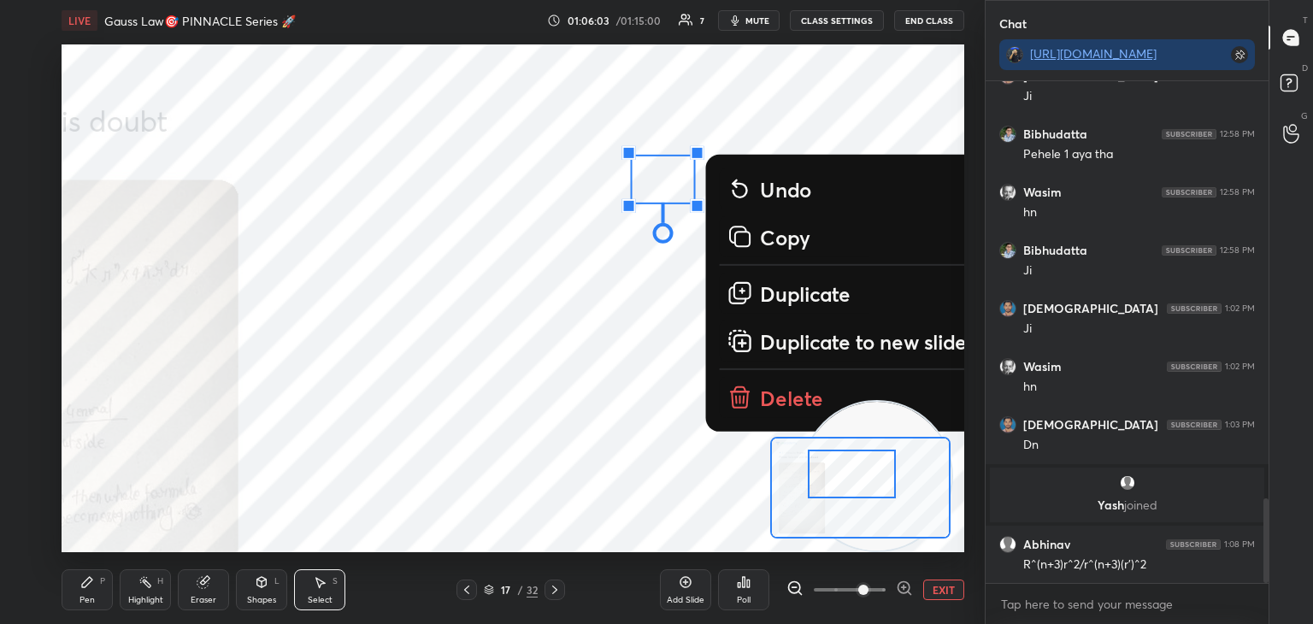
click at [745, 404] on icon at bounding box center [740, 400] width 16 height 16
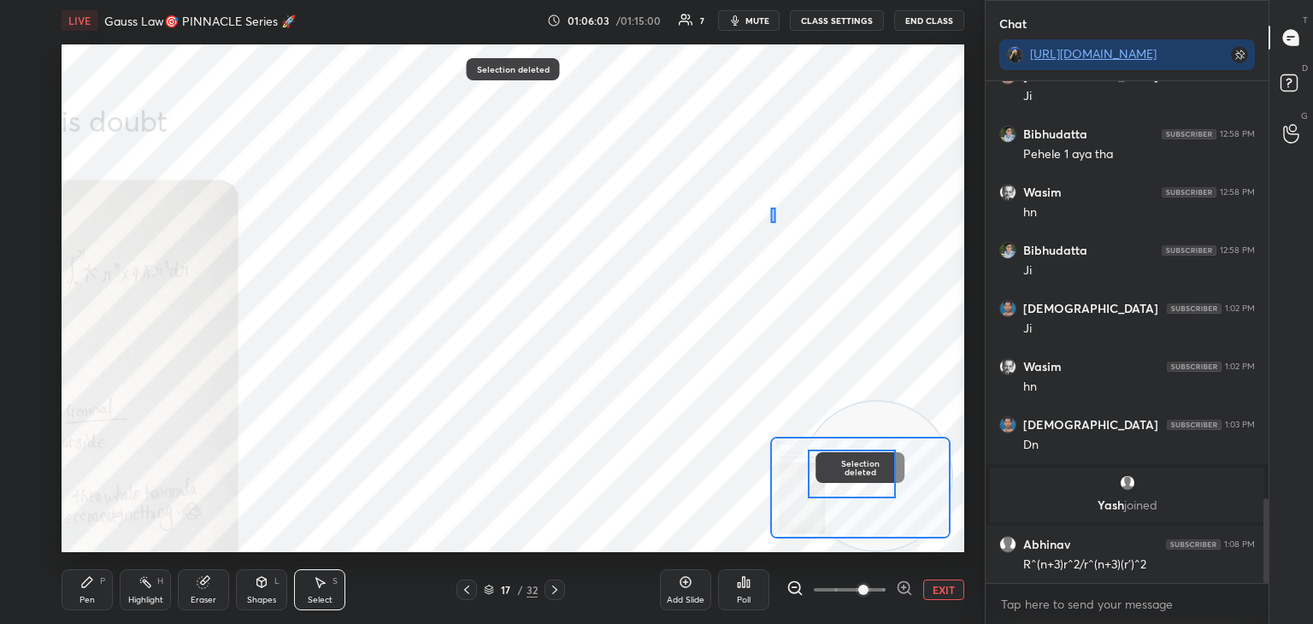
drag, startPoint x: 772, startPoint y: 223, endPoint x: 790, endPoint y: 262, distance: 42.5
click at [788, 251] on div "0 ° Undo Copy Duplicate Duplicate to new slide Delete" at bounding box center [600, 439] width 1806 height 1016
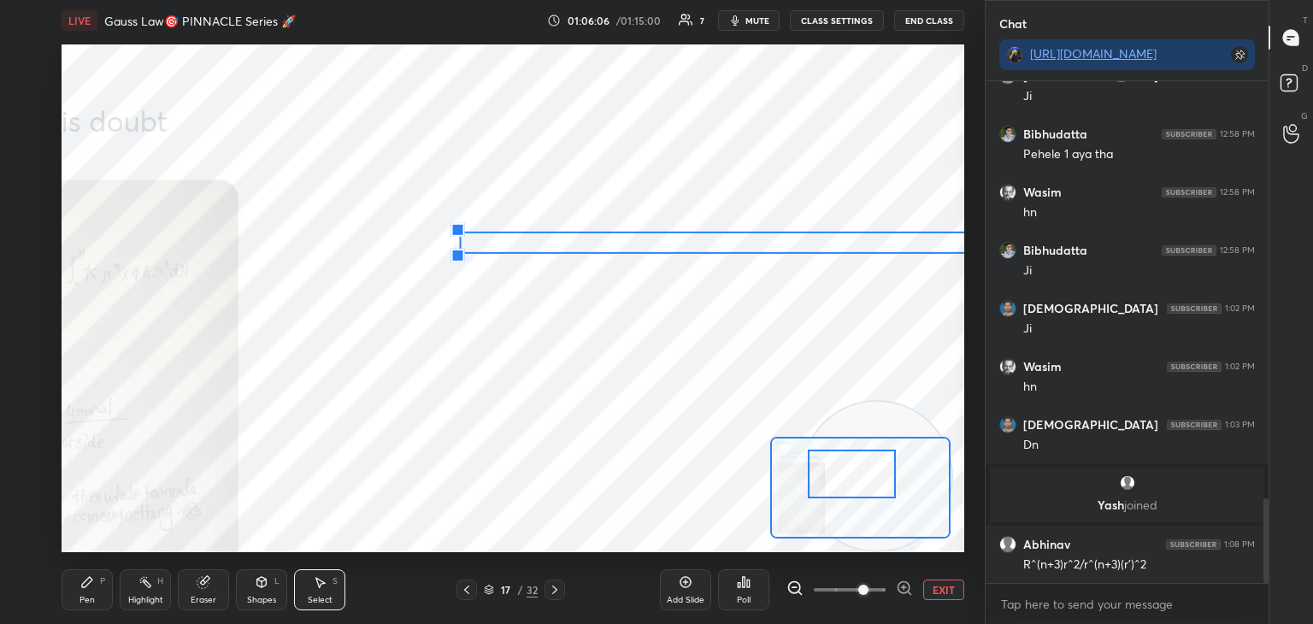
drag, startPoint x: 788, startPoint y: 239, endPoint x: 709, endPoint y: 91, distance: 166.8
click at [709, 91] on div "0 ° Undo Copy Duplicate Duplicate to new slide Delete" at bounding box center [600, 439] width 1806 height 1016
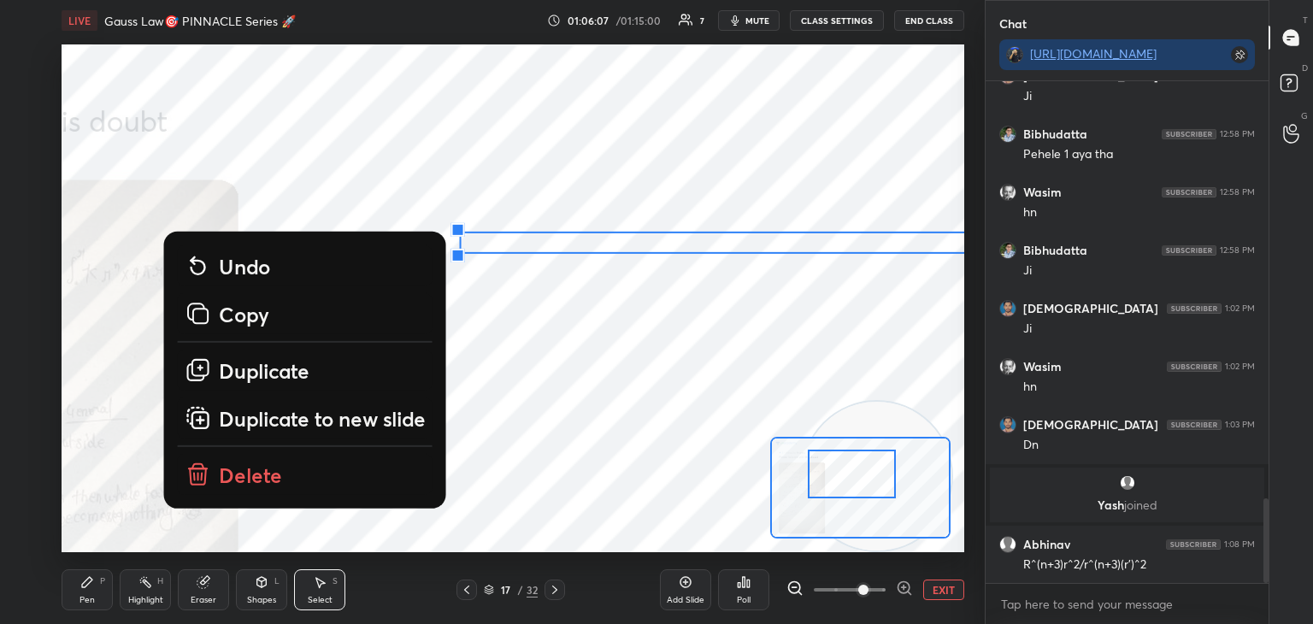
click at [339, 470] on button "Delete" at bounding box center [305, 474] width 255 height 41
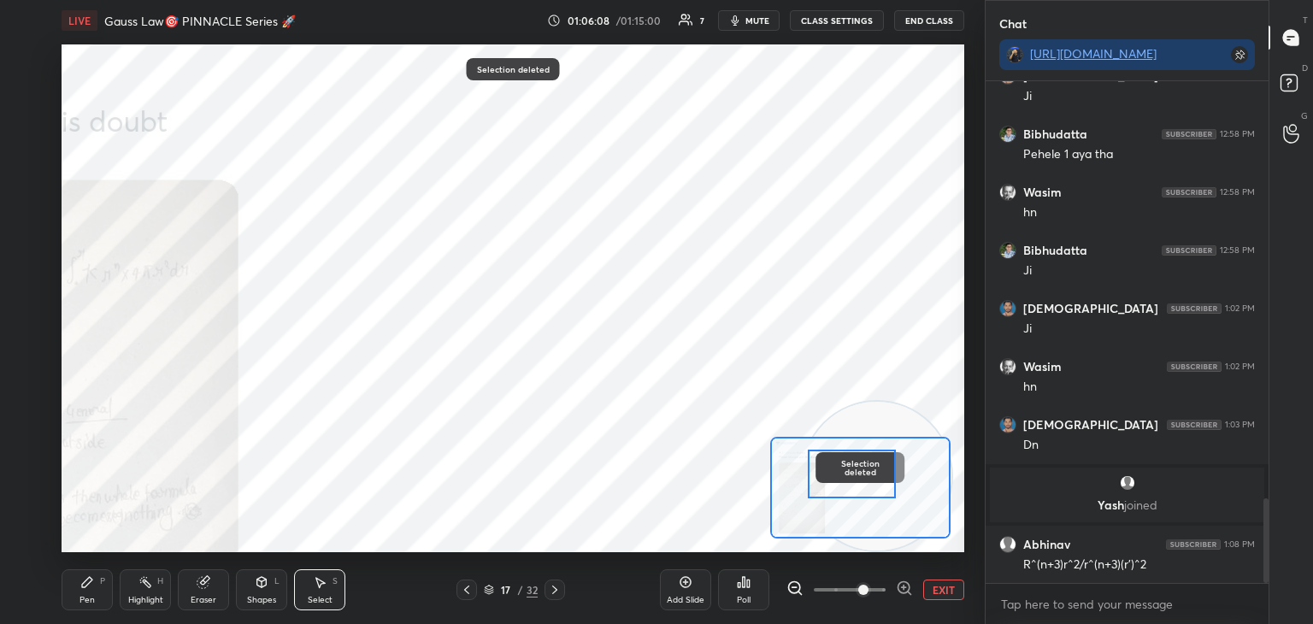
drag, startPoint x: 73, startPoint y: 590, endPoint x: 100, endPoint y: 572, distance: 32.7
click at [81, 587] on div "Pen P" at bounding box center [87, 590] width 51 height 41
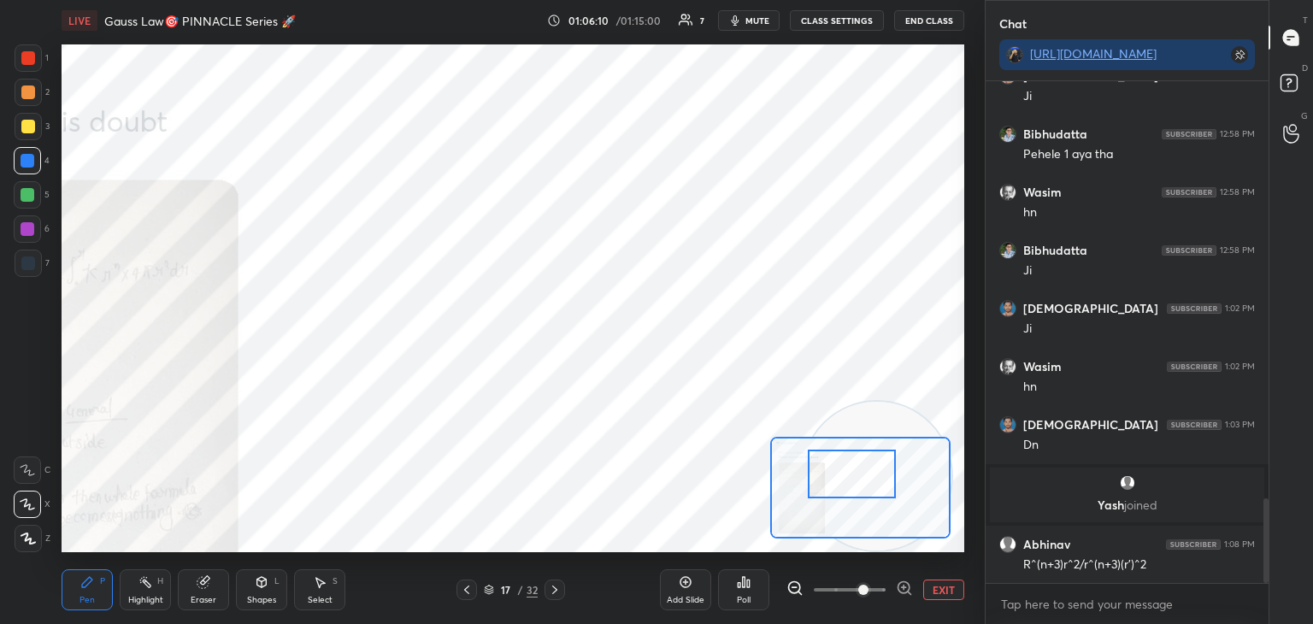
click at [952, 597] on button "EXIT" at bounding box center [944, 590] width 41 height 21
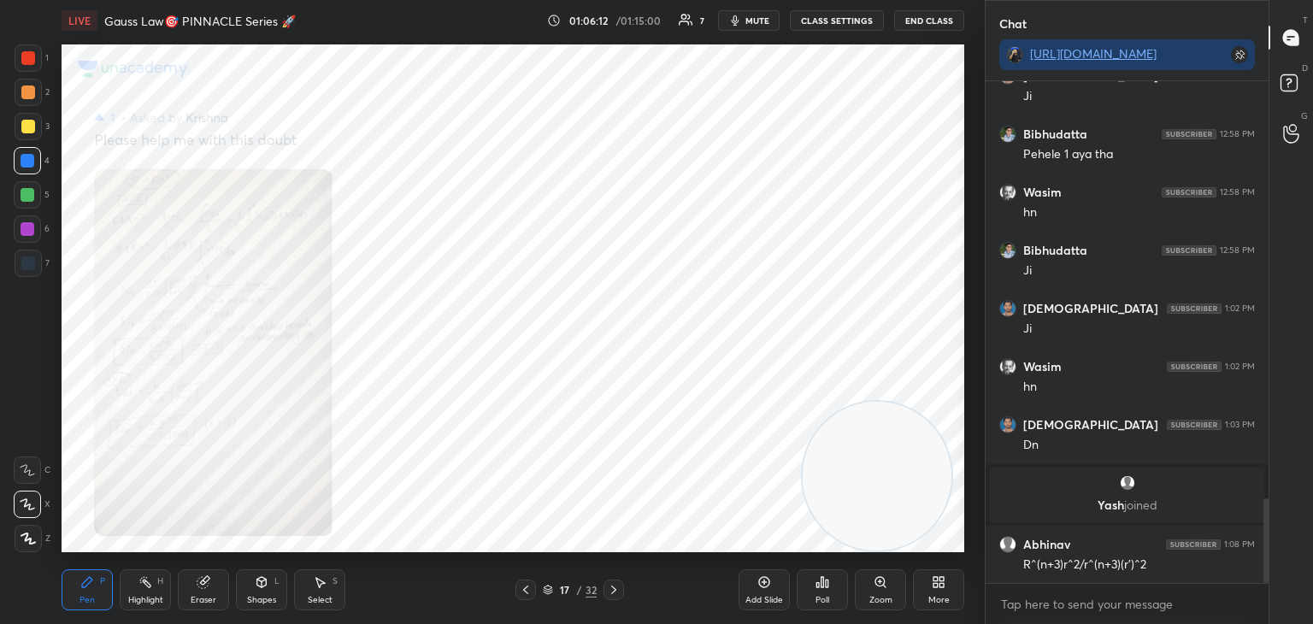
drag, startPoint x: 158, startPoint y: 584, endPoint x: 187, endPoint y: 564, distance: 35.6
click at [157, 581] on div "H" at bounding box center [160, 581] width 6 height 9
drag, startPoint x: 755, startPoint y: 18, endPoint x: 765, endPoint y: 22, distance: 11.1
click at [753, 19] on span "mute" at bounding box center [758, 21] width 24 height 12
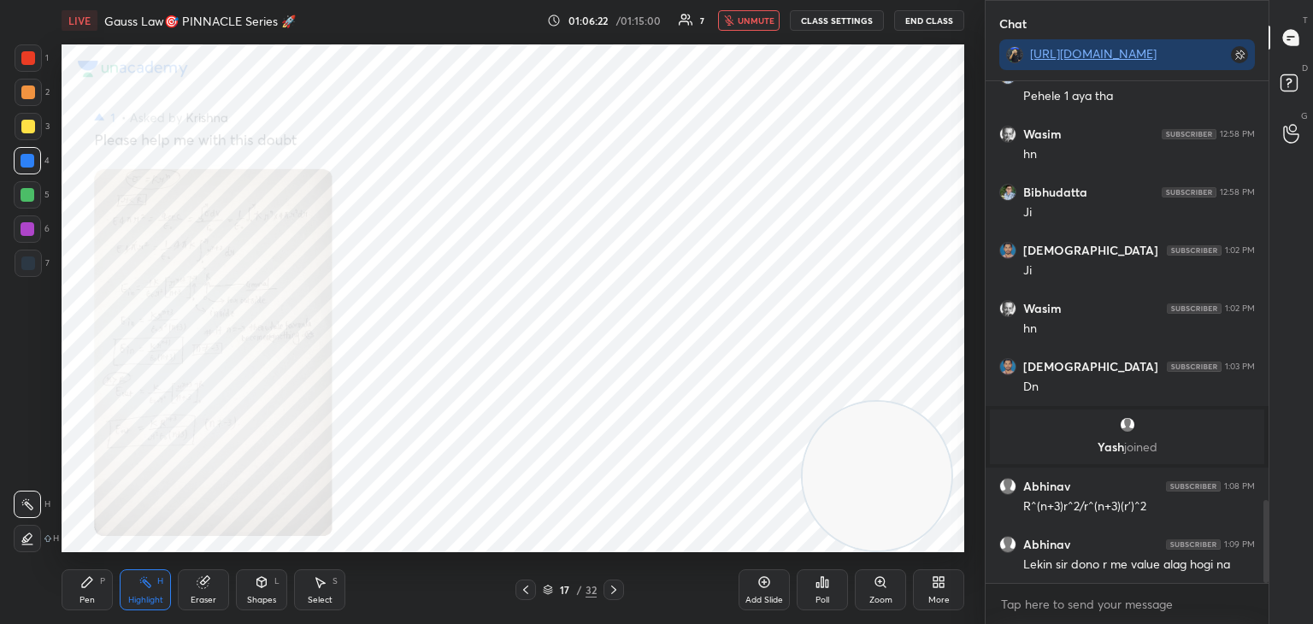
click at [757, 23] on span "unmute" at bounding box center [756, 21] width 37 height 12
click at [516, 586] on div at bounding box center [526, 590] width 21 height 21
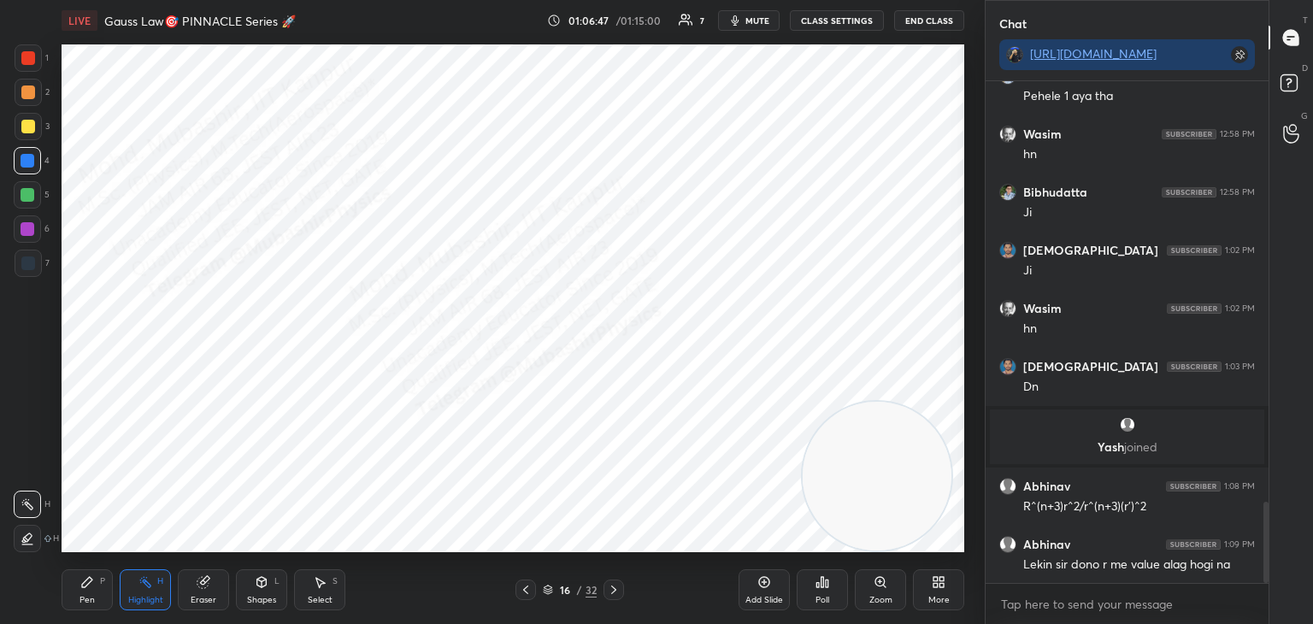
scroll to position [2593, 0]
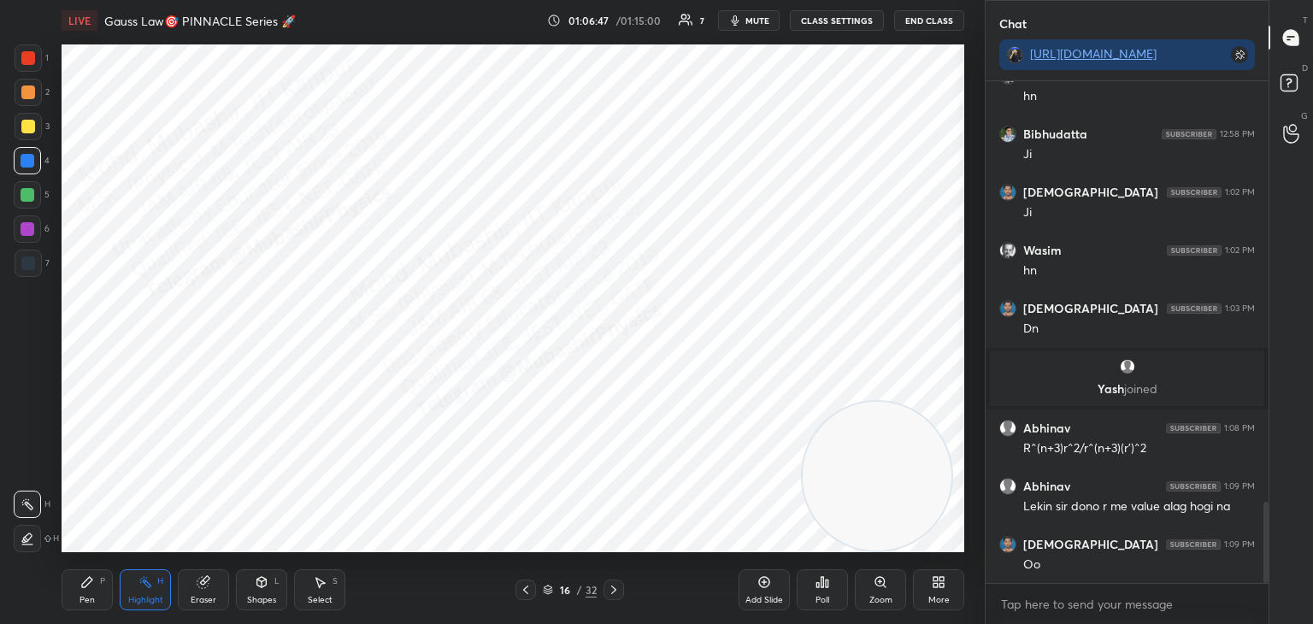
click at [623, 589] on div "16 / 32" at bounding box center [569, 590] width 339 height 21
click at [613, 586] on icon at bounding box center [614, 590] width 14 height 14
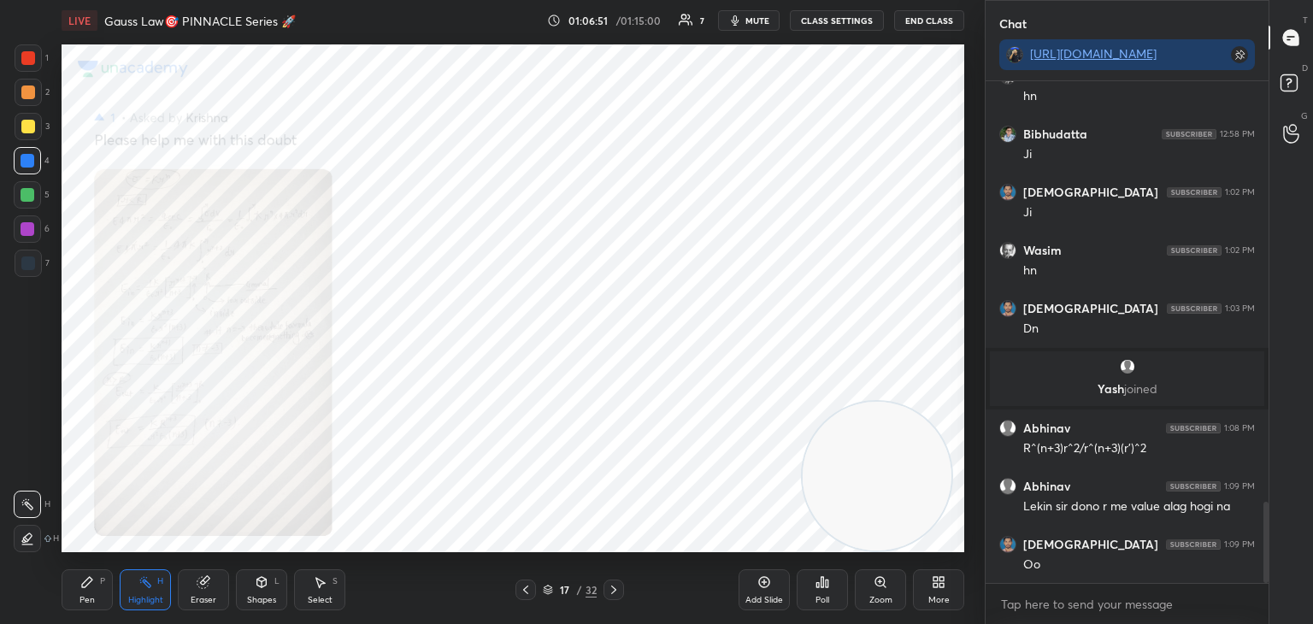
drag, startPoint x: 524, startPoint y: 597, endPoint x: 540, endPoint y: 591, distance: 16.5
click at [524, 594] on div at bounding box center [526, 590] width 21 height 21
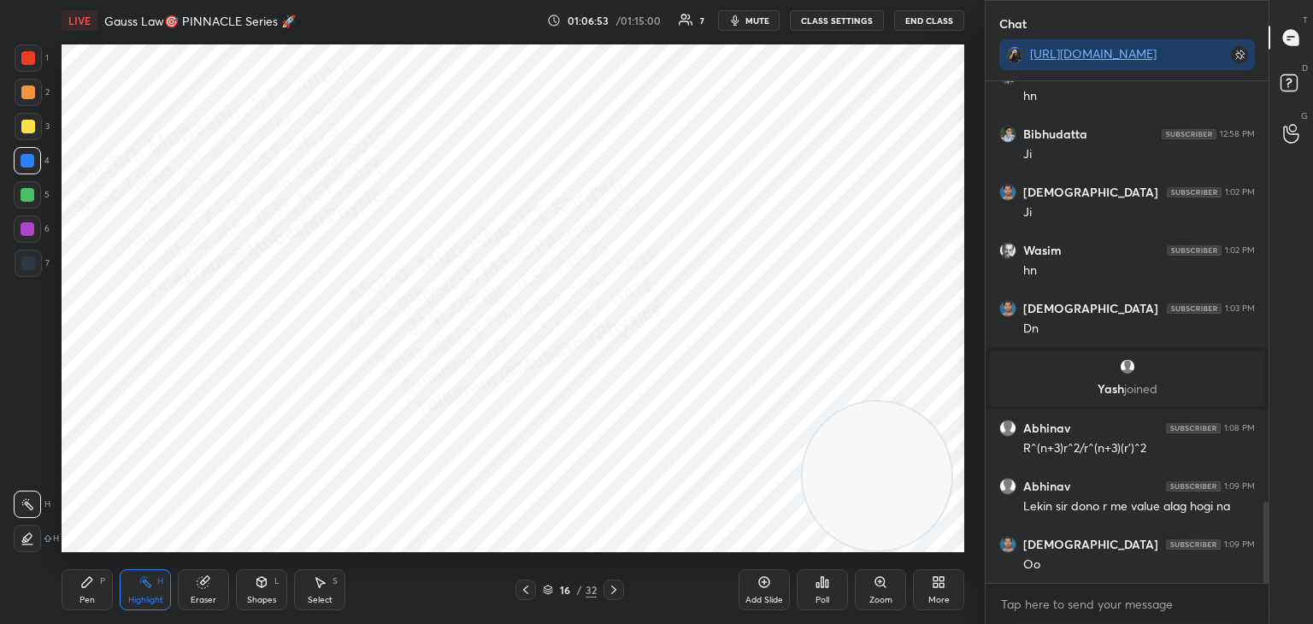
drag, startPoint x: 752, startPoint y: 18, endPoint x: 770, endPoint y: 38, distance: 27.8
click at [753, 21] on span "mute" at bounding box center [758, 21] width 24 height 12
drag, startPoint x: 861, startPoint y: 459, endPoint x: 902, endPoint y: 463, distance: 41.2
click at [900, 466] on video at bounding box center [888, 476] width 149 height 149
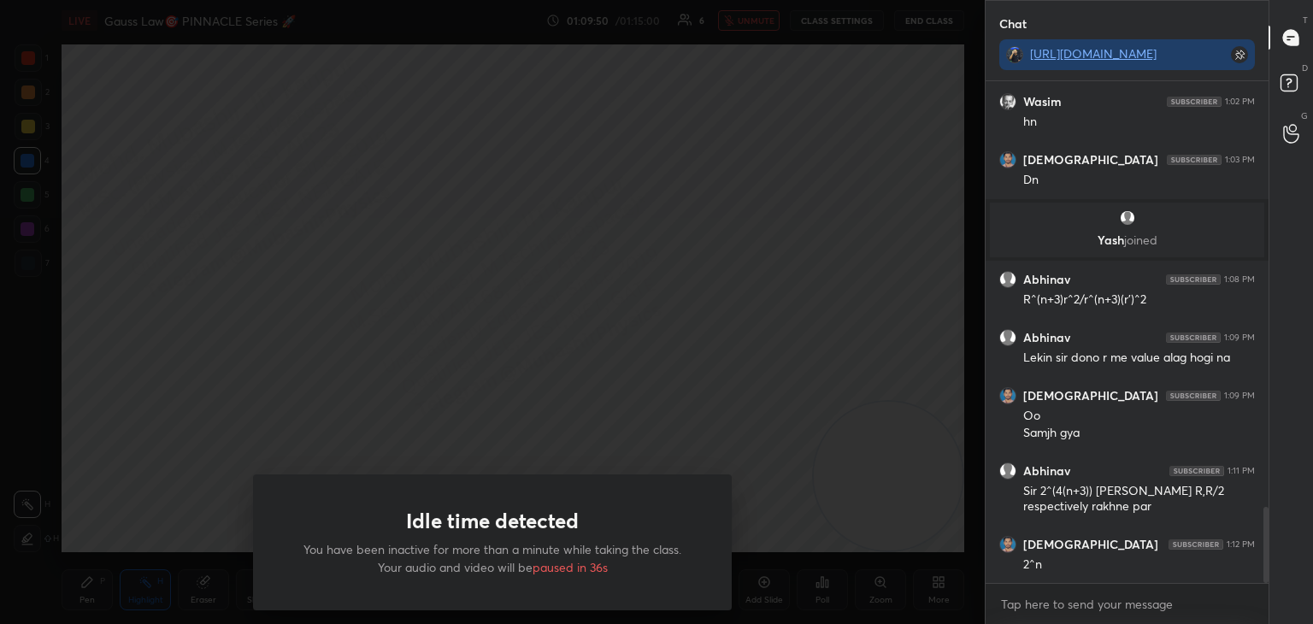
scroll to position [2800, 0]
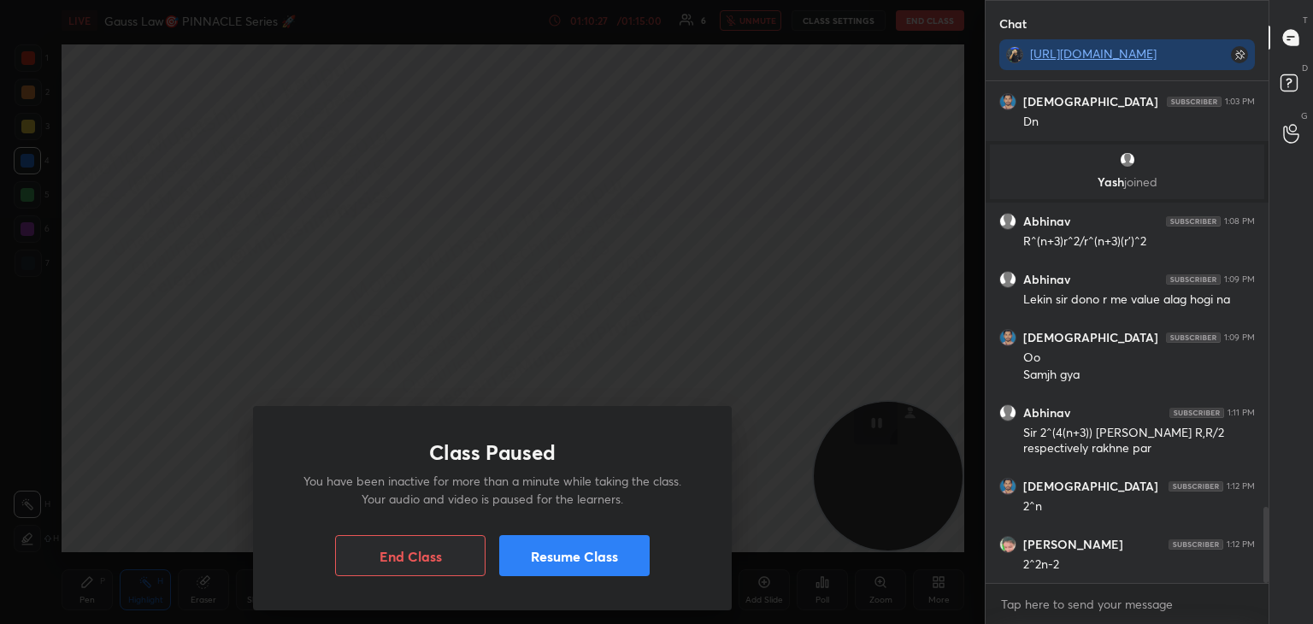
click at [592, 562] on button "Resume Class" at bounding box center [574, 555] width 150 height 41
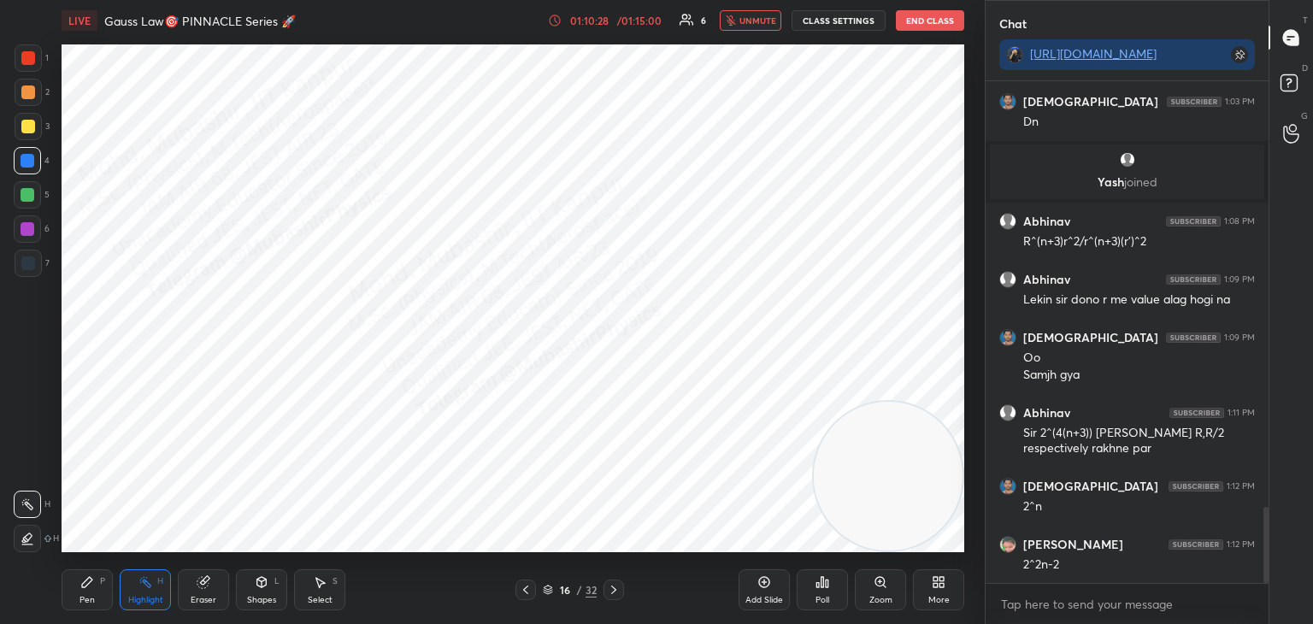
click at [753, 15] on span "unmute" at bounding box center [758, 21] width 37 height 12
click at [91, 590] on div "Pen P" at bounding box center [87, 590] width 51 height 41
click at [151, 593] on div "Highlight H" at bounding box center [145, 590] width 51 height 41
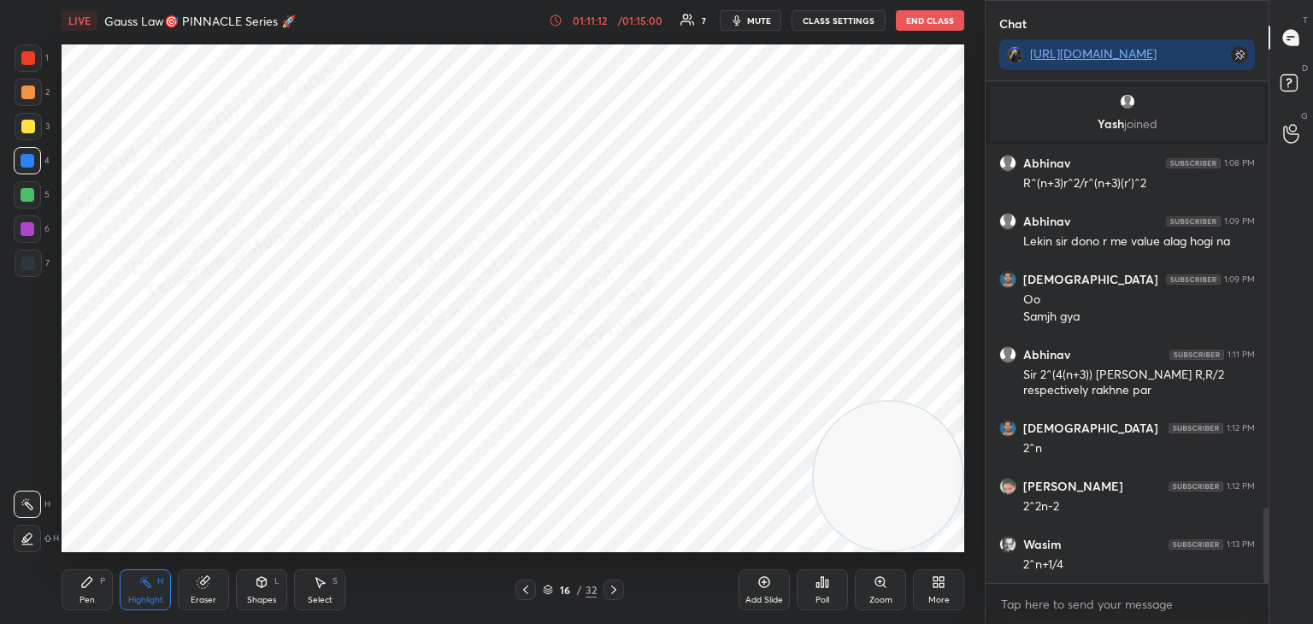
click at [613, 589] on icon at bounding box center [613, 590] width 5 height 9
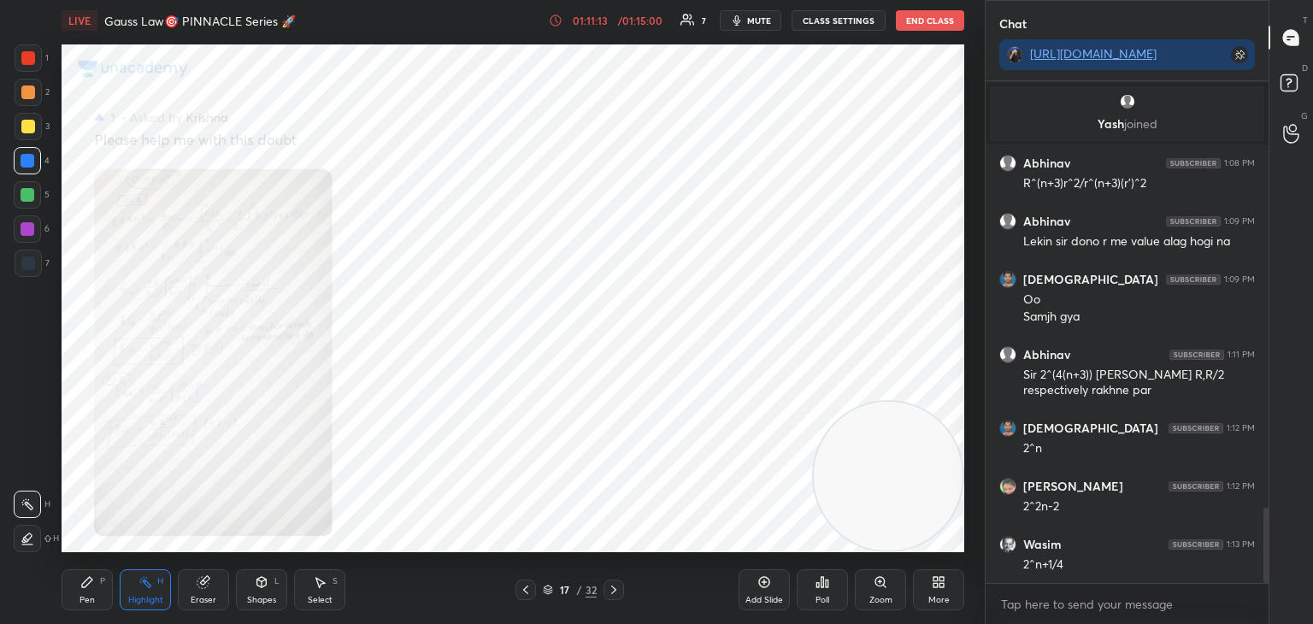
click at [523, 586] on icon at bounding box center [526, 590] width 14 height 14
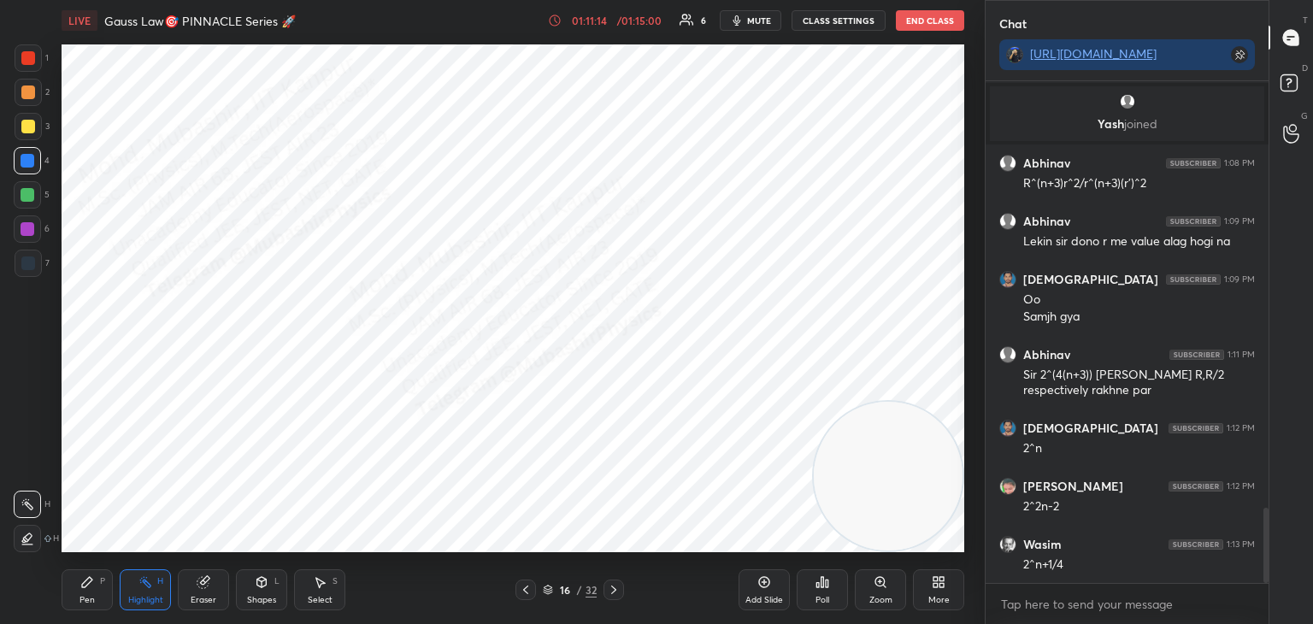
click at [308, 599] on div "Select" at bounding box center [320, 600] width 25 height 9
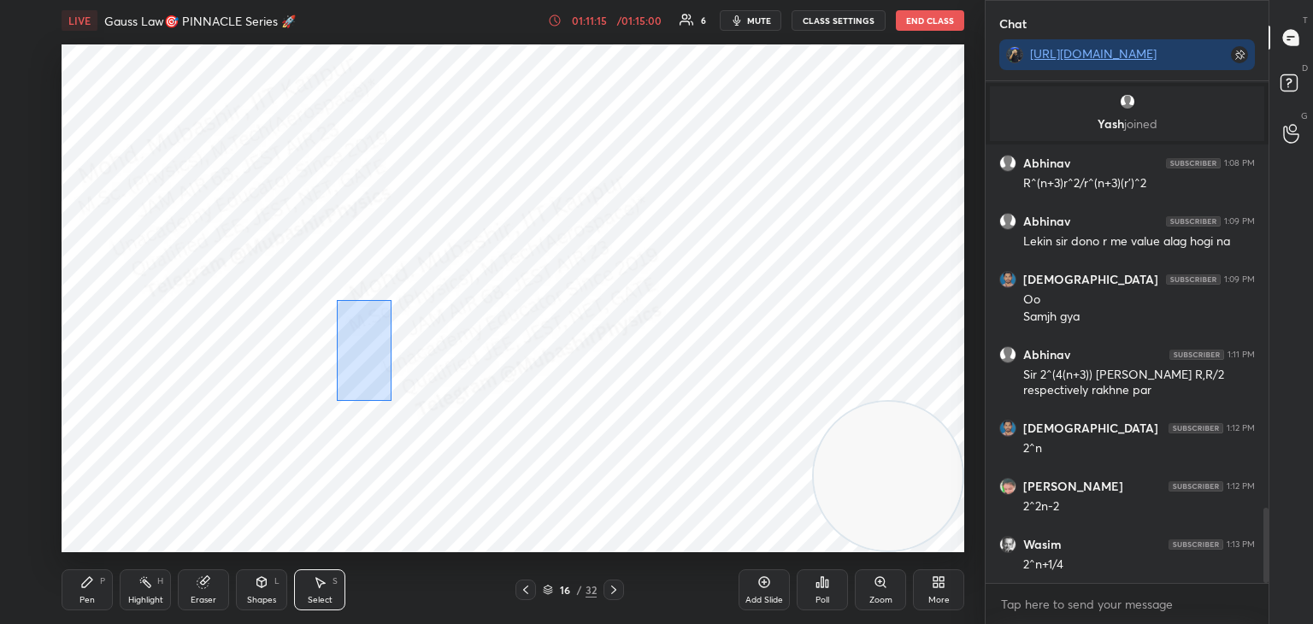
drag, startPoint x: 336, startPoint y: 300, endPoint x: 422, endPoint y: 459, distance: 180.6
click at [418, 452] on div "0 ° Undo Copy Duplicate Duplicate to new slide Delete" at bounding box center [513, 298] width 903 height 508
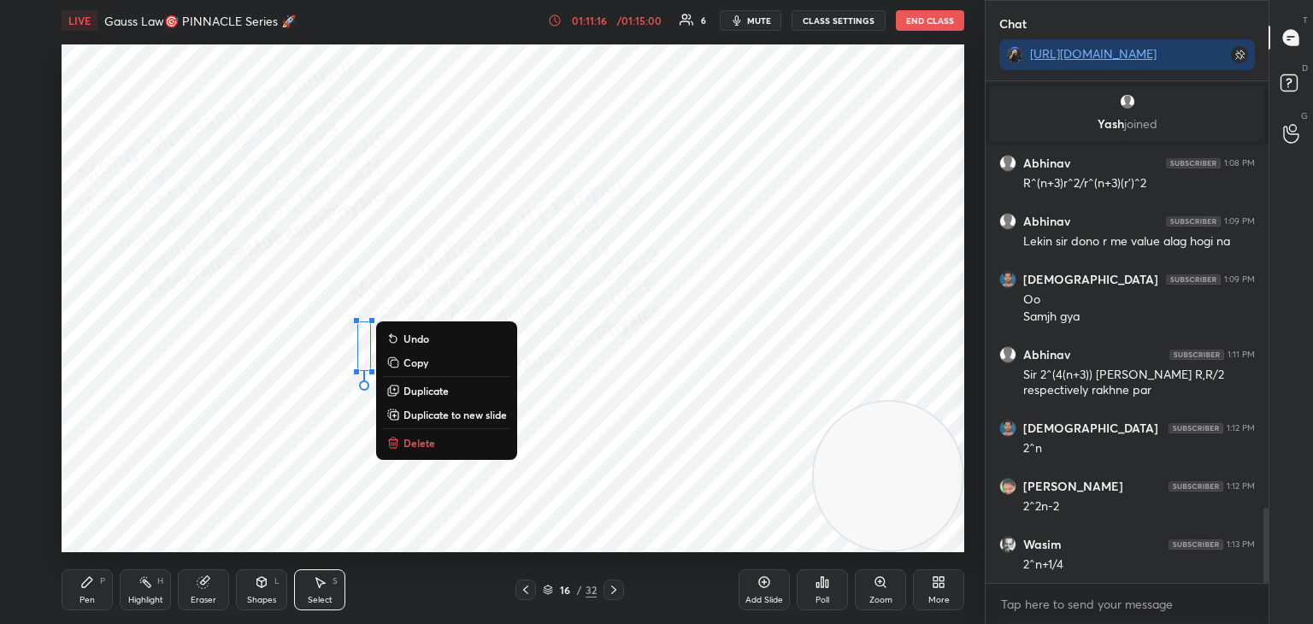
click at [432, 440] on p "Delete" at bounding box center [420, 443] width 32 height 14
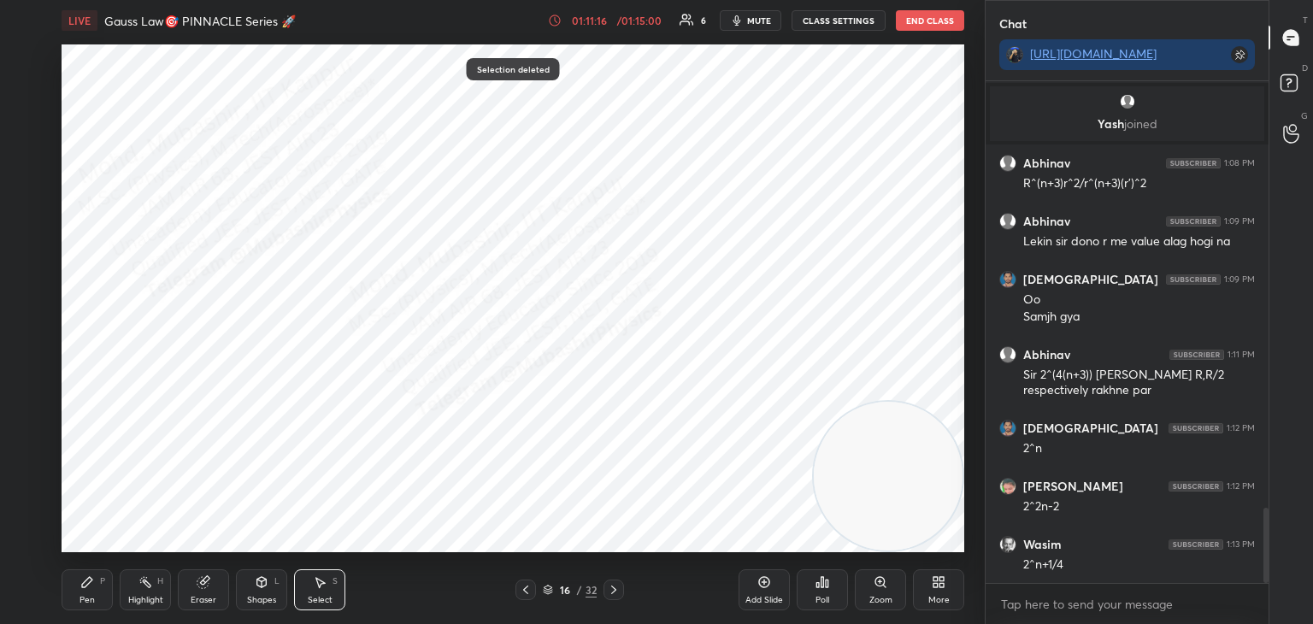
click at [80, 583] on div "Pen P" at bounding box center [87, 590] width 51 height 41
drag, startPoint x: 31, startPoint y: 268, endPoint x: 33, endPoint y: 90, distance: 177.9
click at [31, 266] on div at bounding box center [28, 264] width 14 height 14
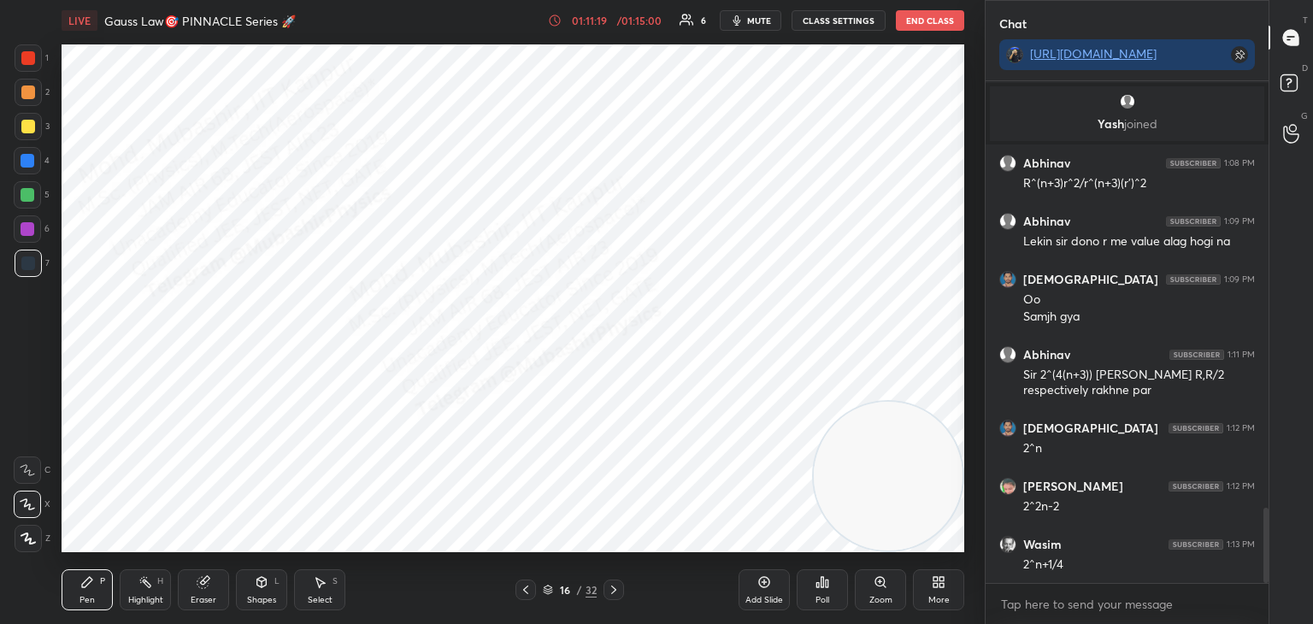
drag, startPoint x: 35, startPoint y: 59, endPoint x: 40, endPoint y: 69, distance: 11.5
click at [40, 69] on div "1" at bounding box center [32, 57] width 34 height 27
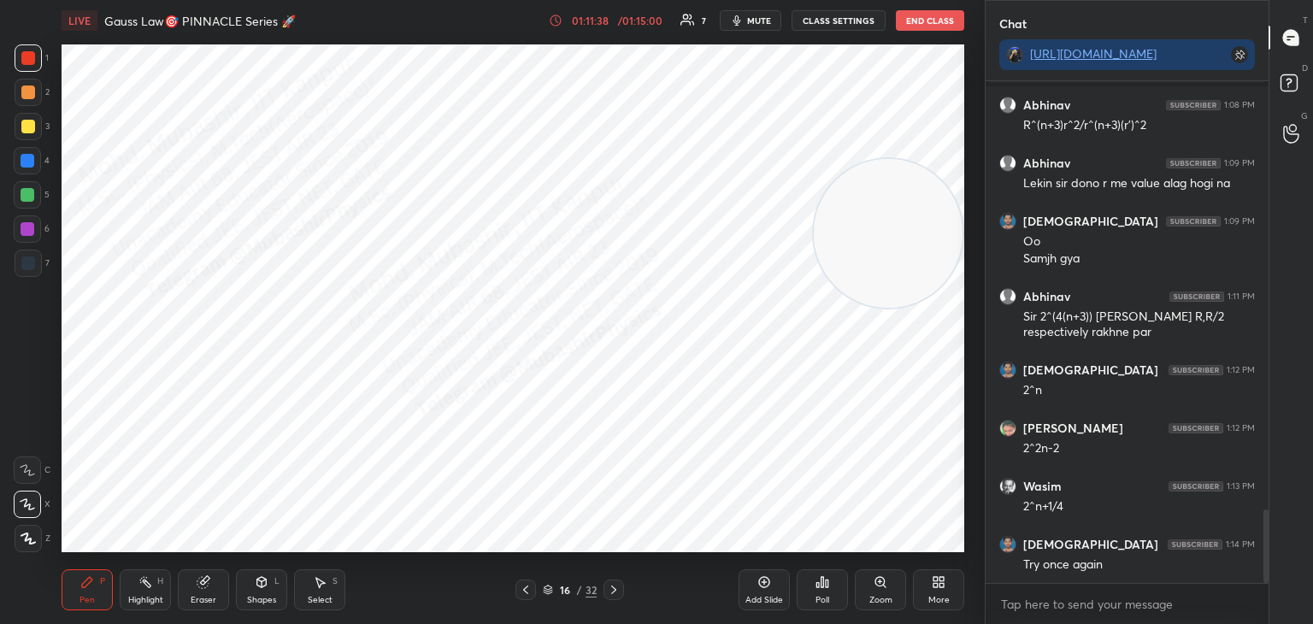
drag, startPoint x: 919, startPoint y: 363, endPoint x: 924, endPoint y: 275, distance: 88.2
click at [935, 257] on video at bounding box center [888, 233] width 149 height 149
click at [148, 593] on div "Highlight H" at bounding box center [145, 590] width 51 height 41
click at [610, 590] on icon at bounding box center [614, 590] width 14 height 14
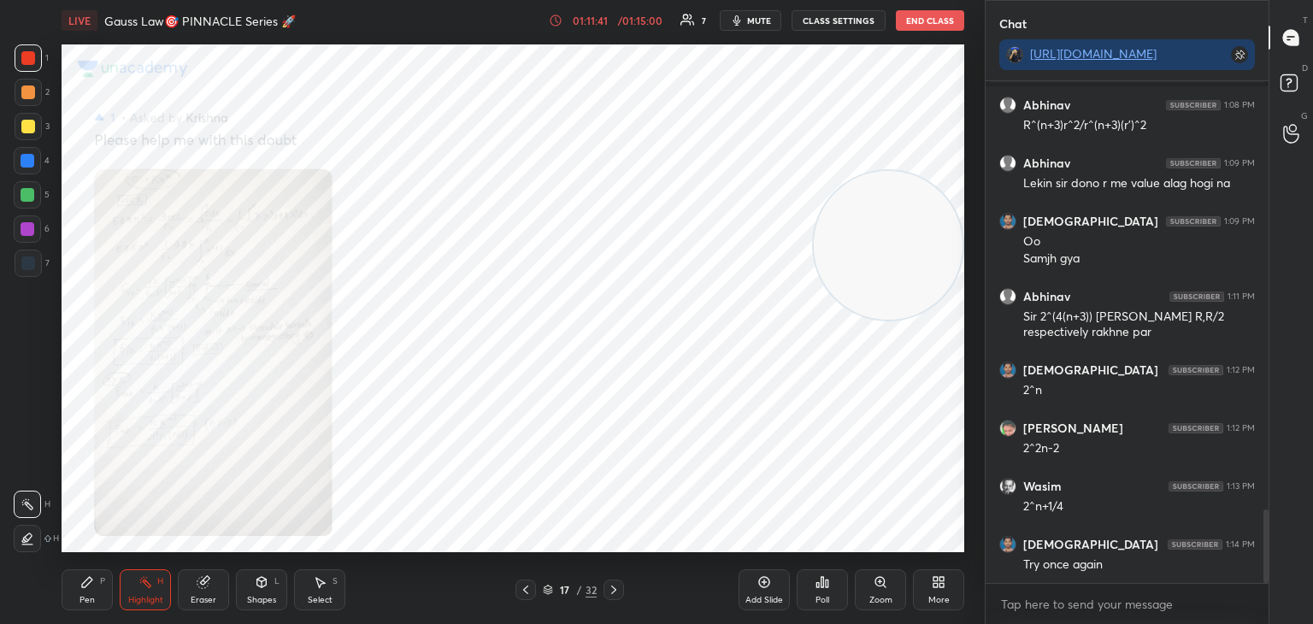
click at [610, 586] on icon at bounding box center [614, 590] width 14 height 14
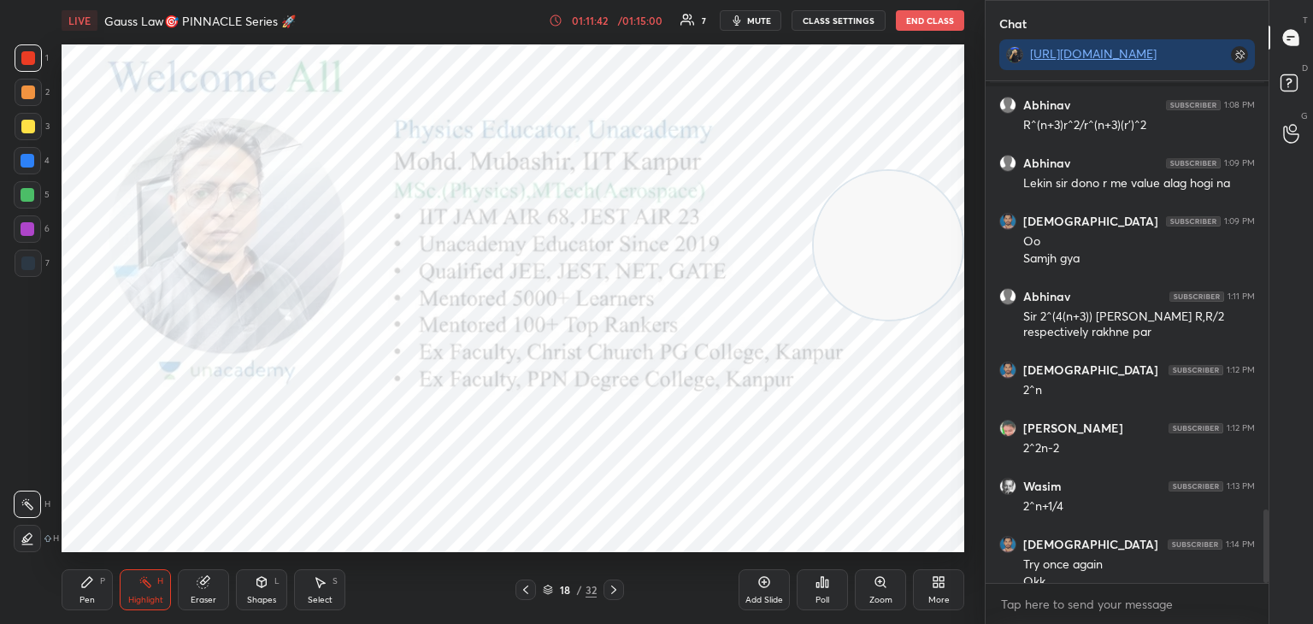
scroll to position [2933, 0]
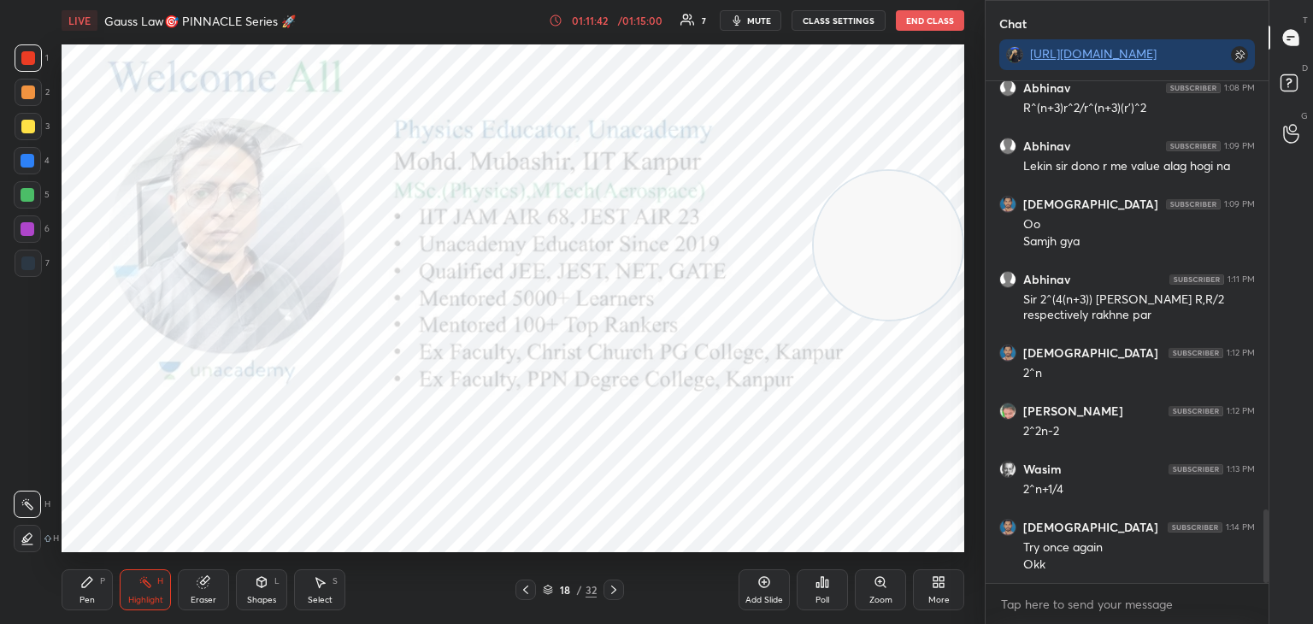
click at [517, 589] on div at bounding box center [526, 590] width 21 height 21
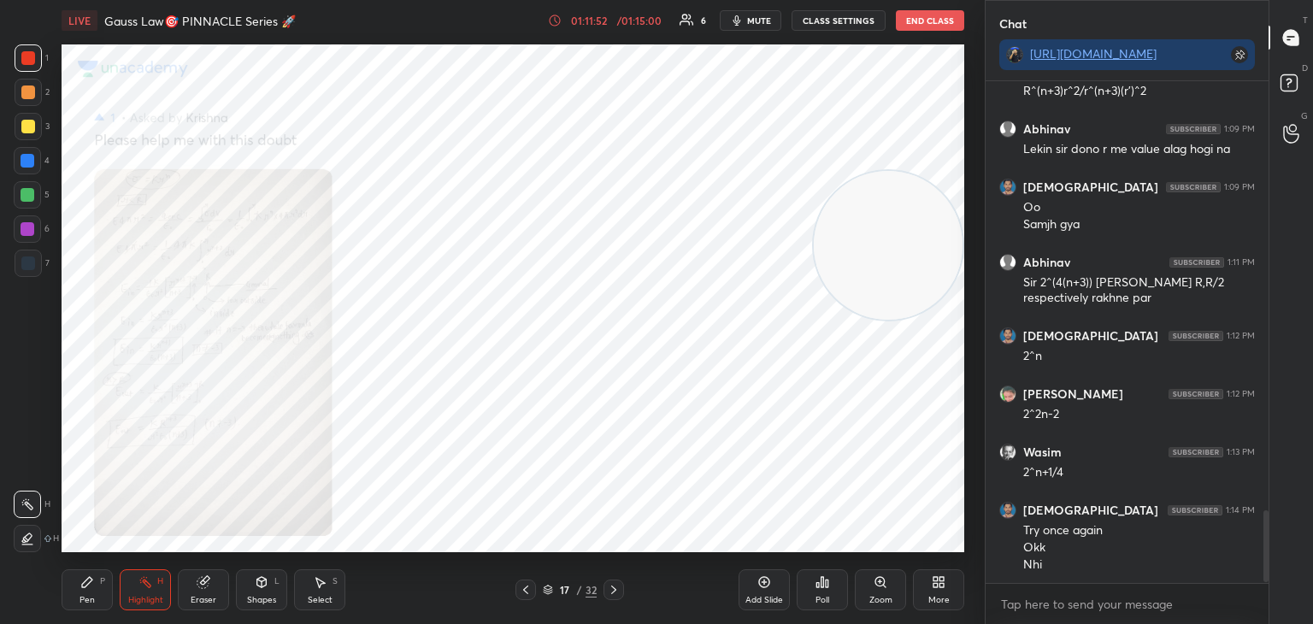
scroll to position [3008, 0]
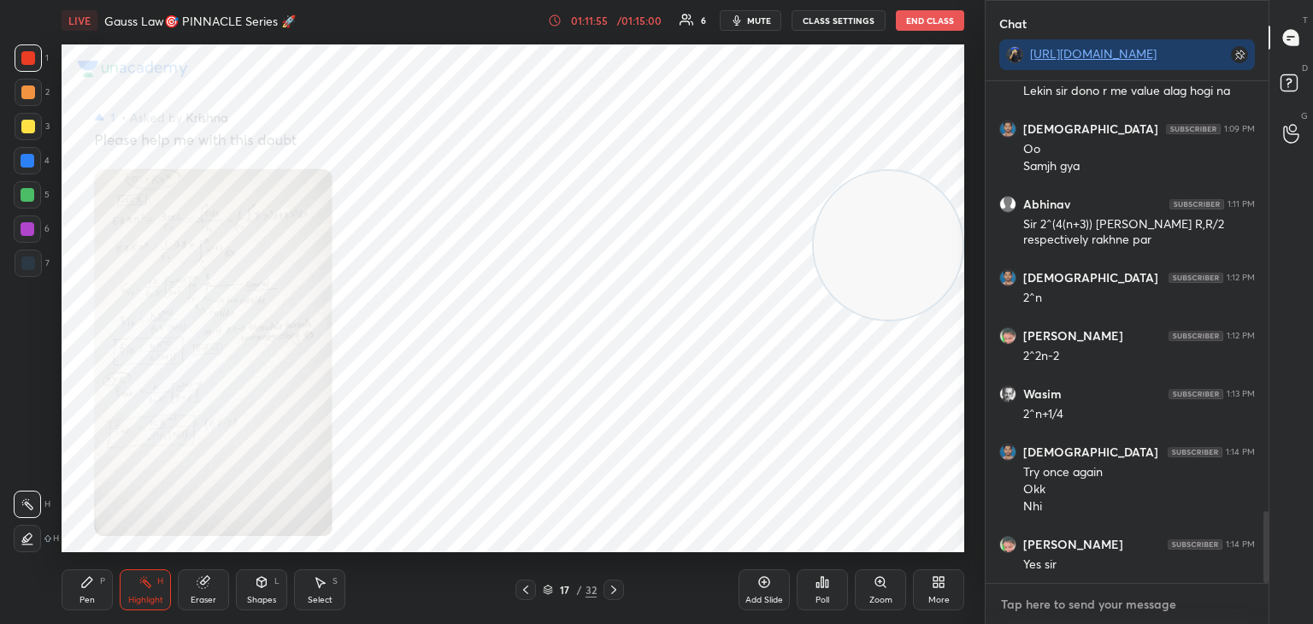
click at [1036, 606] on textarea at bounding box center [1128, 604] width 256 height 27
click at [1048, 600] on textarea at bounding box center [1128, 604] width 256 height 27
click at [1047, 604] on textarea at bounding box center [1128, 604] width 256 height 27
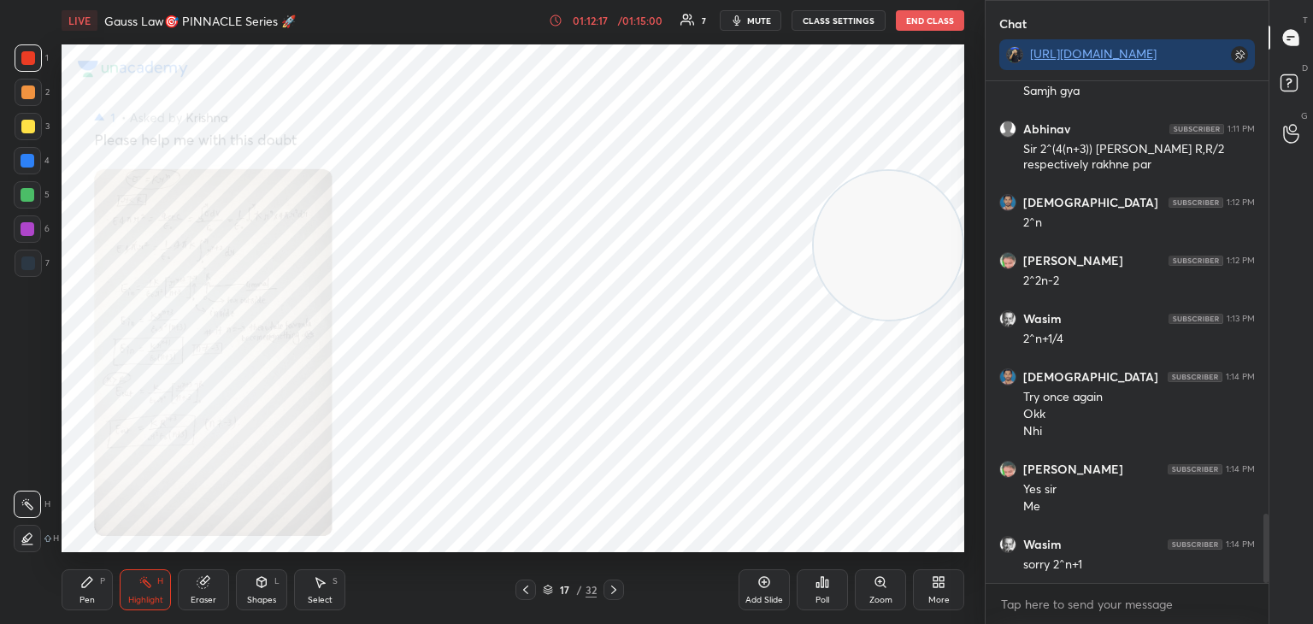
scroll to position [3142, 0]
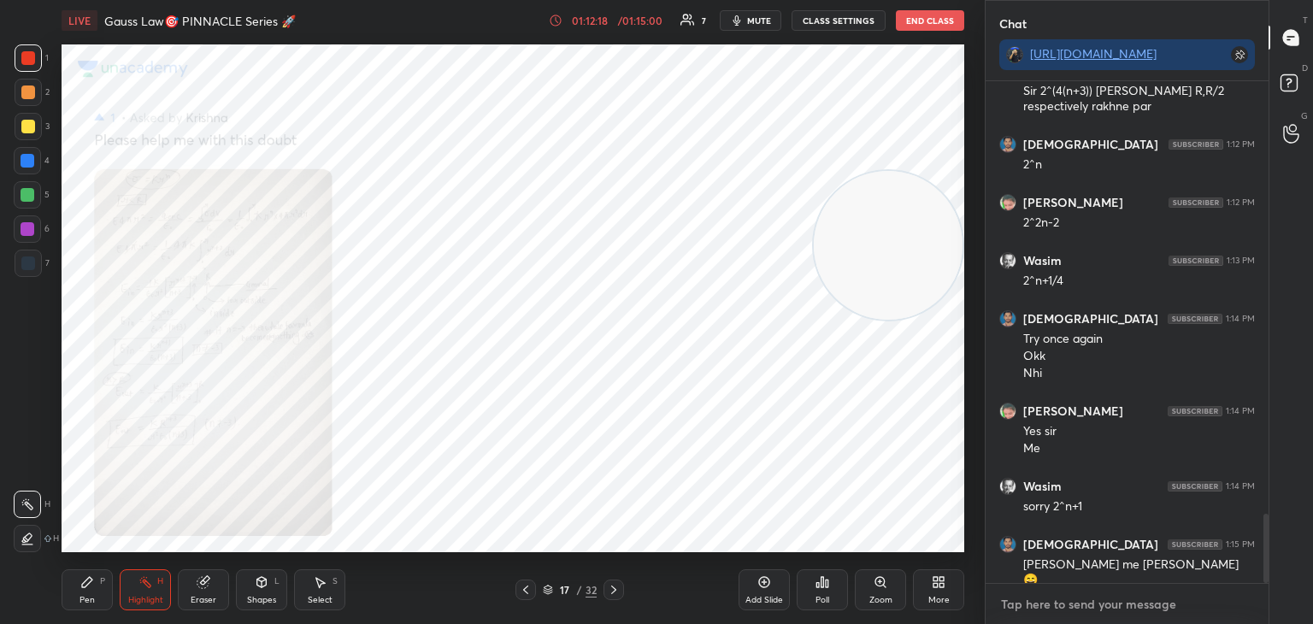
type textarea "x"
click at [1040, 596] on textarea at bounding box center [1128, 604] width 256 height 27
paste textarea "[URL][DOMAIN_NAME]"
type textarea "[URL][DOMAIN_NAME]"
type textarea "x"
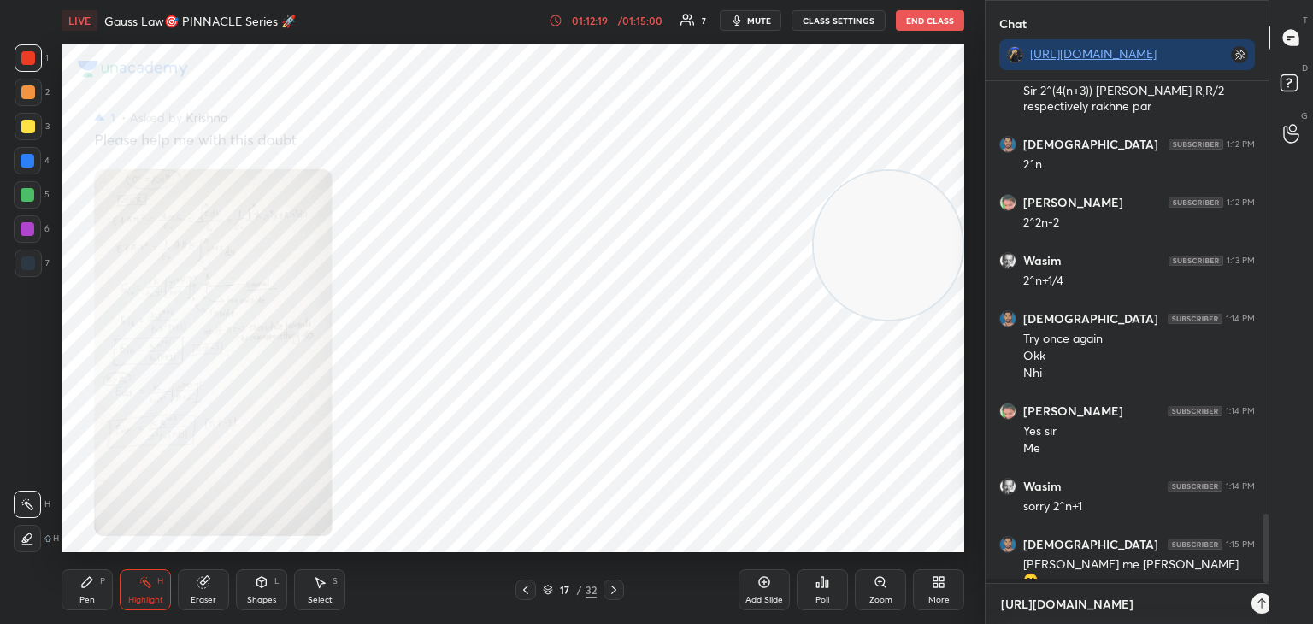
scroll to position [538, 278]
type textarea "[URL][DOMAIN_NAME]"
type textarea "x"
click at [1241, 599] on icon at bounding box center [1242, 604] width 14 height 14
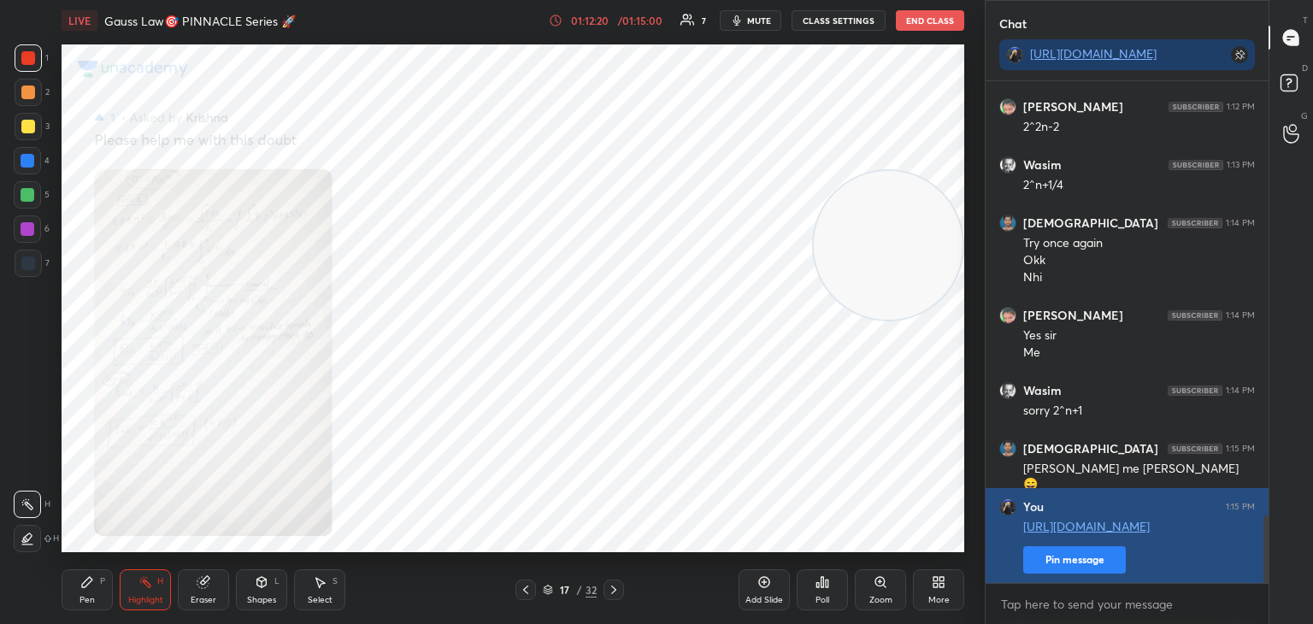
click at [1088, 562] on button "Pin message" at bounding box center [1075, 559] width 103 height 27
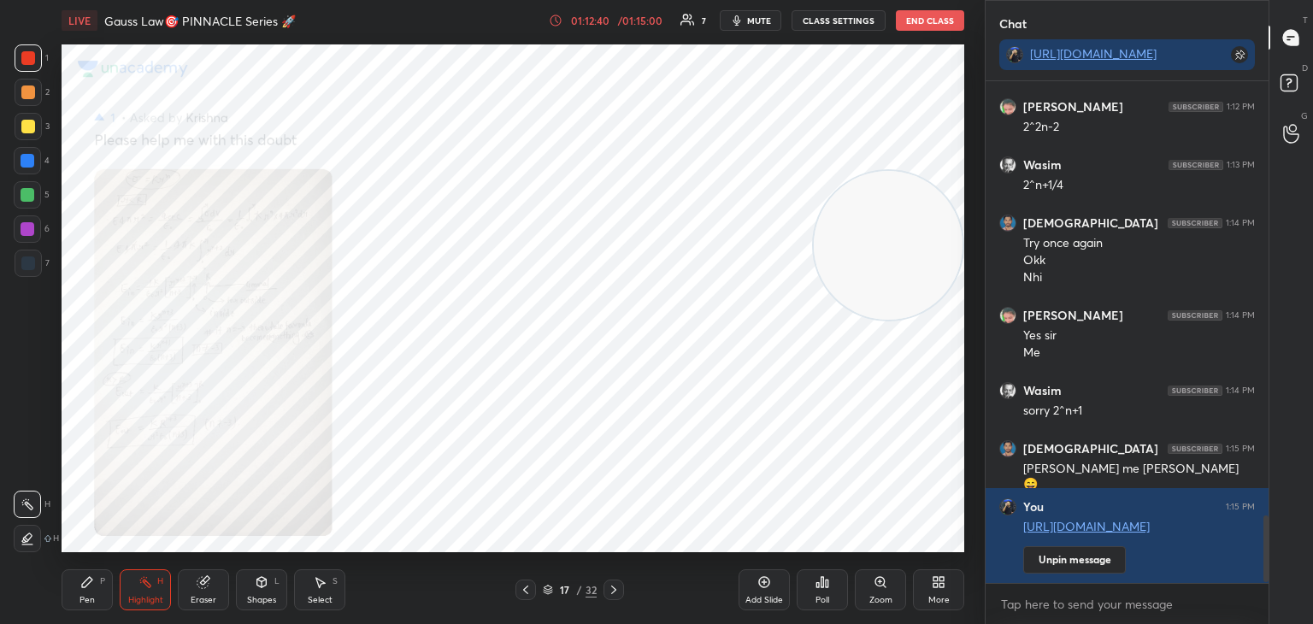
scroll to position [3296, 0]
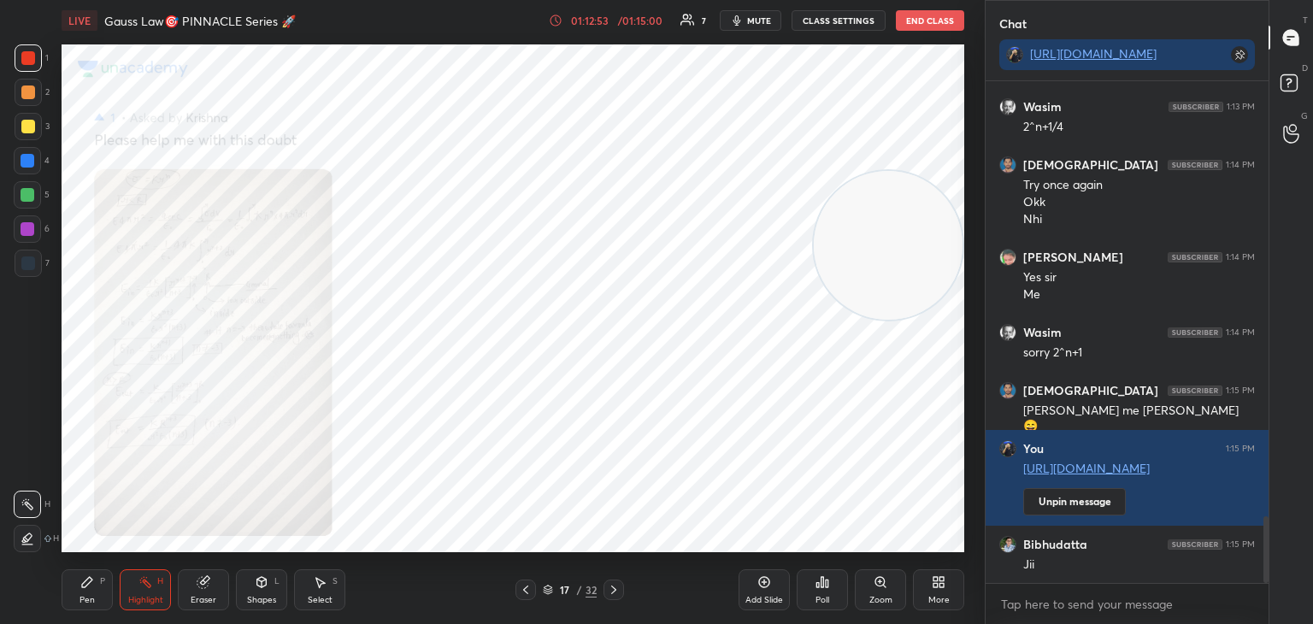
click at [744, 15] on icon "button" at bounding box center [737, 21] width 14 height 14
click at [750, 18] on span "unmute" at bounding box center [758, 21] width 37 height 12
click at [759, 16] on span "mute" at bounding box center [759, 21] width 24 height 12
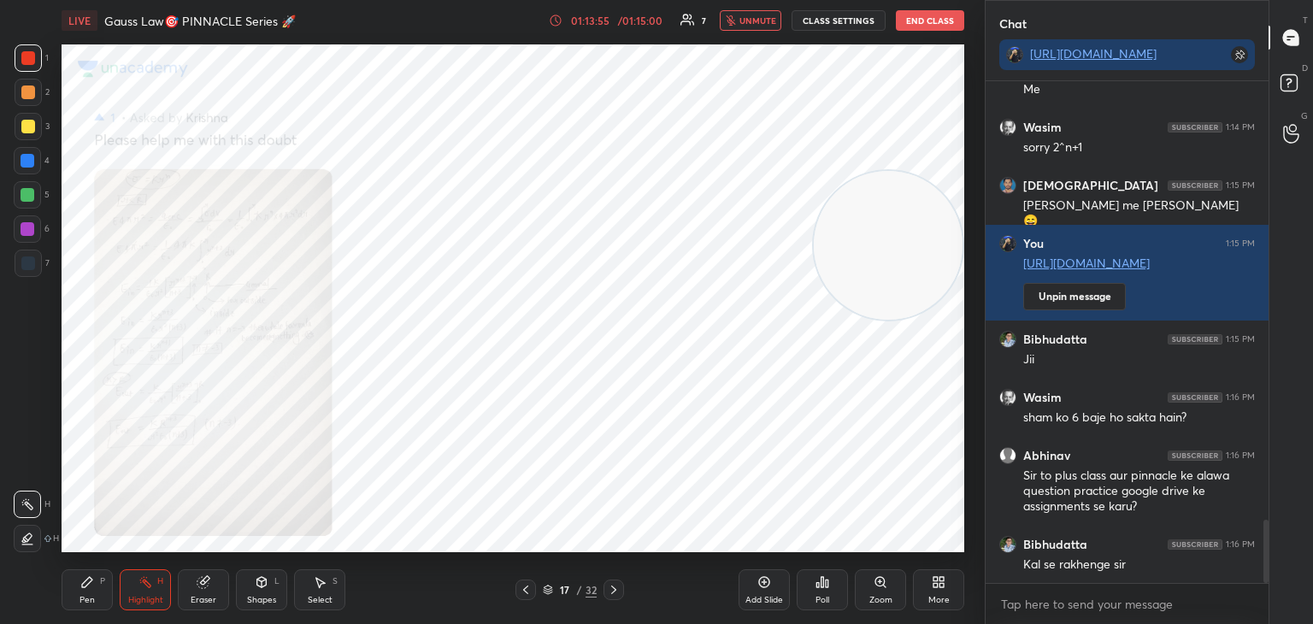
drag, startPoint x: 765, startPoint y: 11, endPoint x: 763, endPoint y: 21, distance: 9.7
click at [767, 14] on button "unmute" at bounding box center [751, 20] width 62 height 21
drag, startPoint x: 547, startPoint y: 586, endPoint x: 557, endPoint y: 587, distance: 9.4
click at [547, 588] on icon at bounding box center [548, 590] width 10 height 10
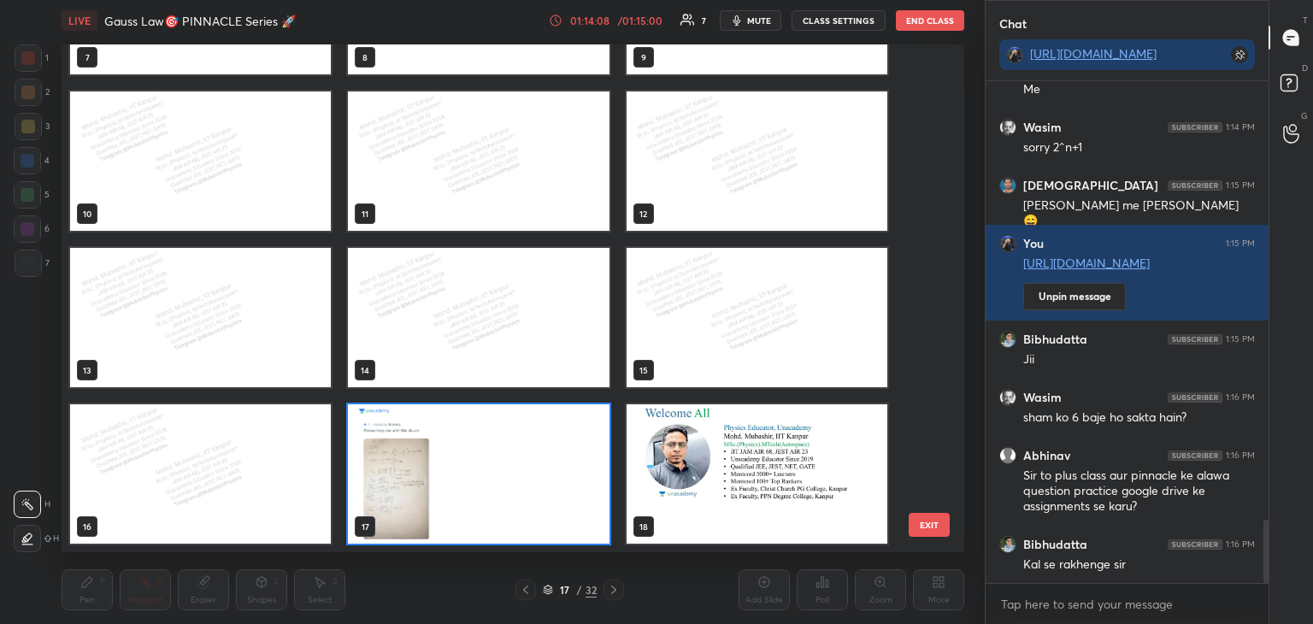
scroll to position [0, 0]
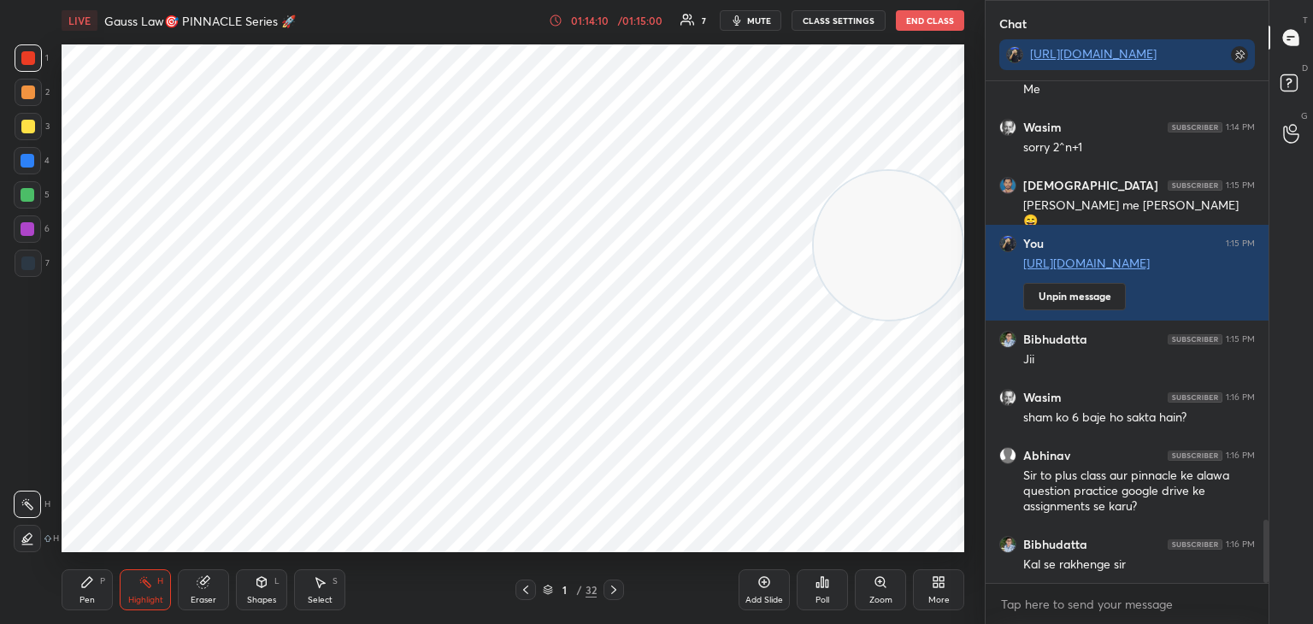
click at [945, 592] on div "More" at bounding box center [938, 590] width 51 height 41
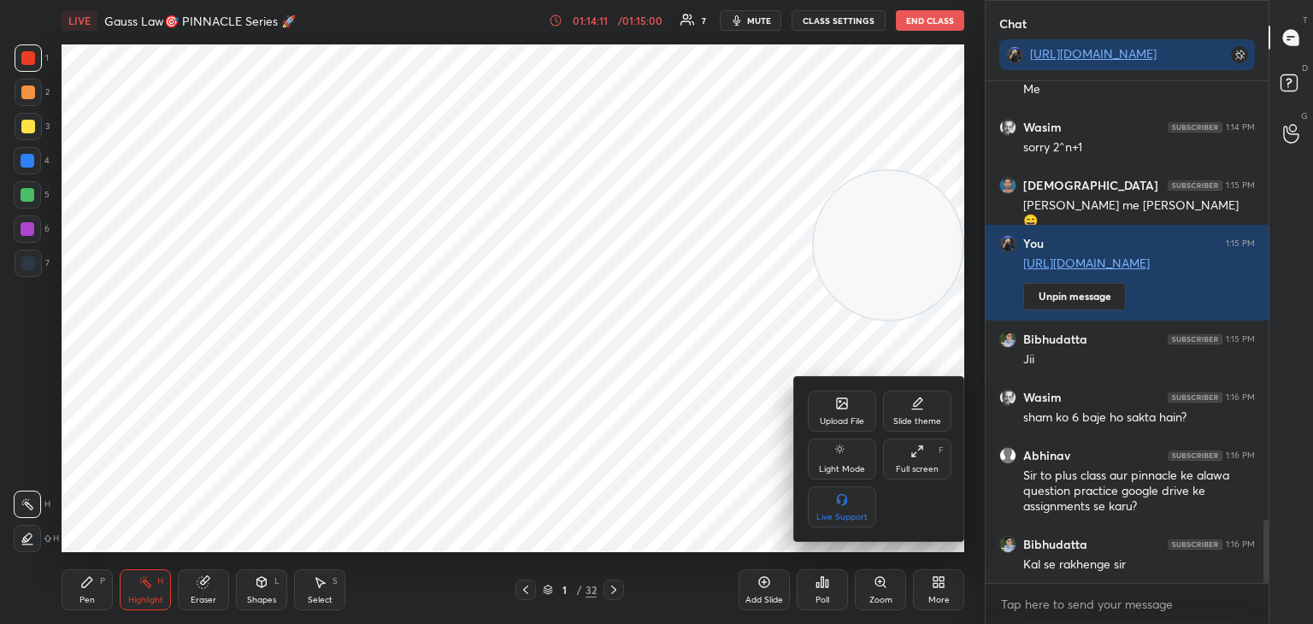
click at [849, 404] on div "Upload File" at bounding box center [842, 411] width 68 height 41
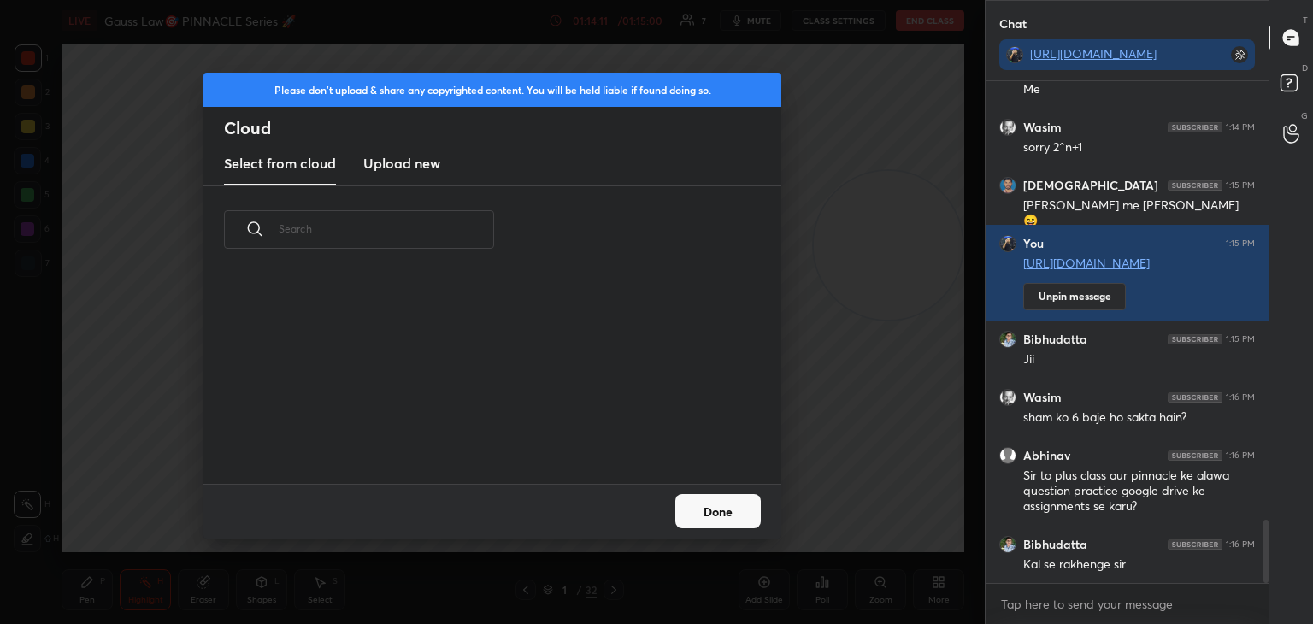
click at [404, 150] on new "Upload new" at bounding box center [401, 164] width 77 height 43
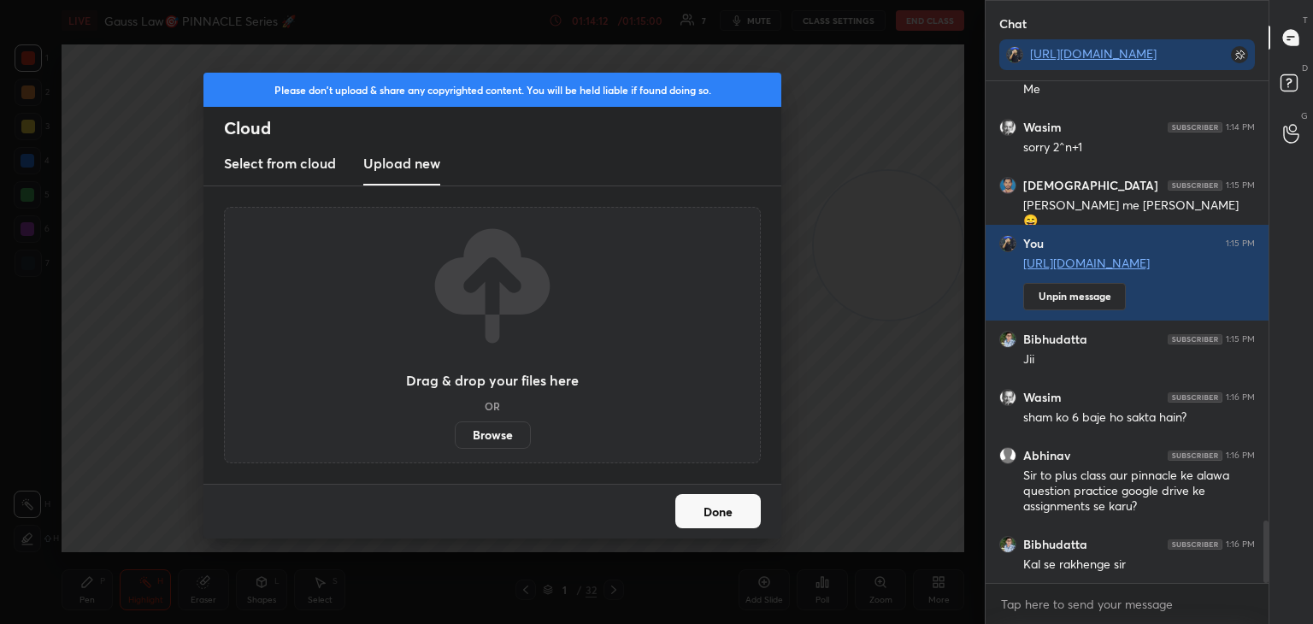
scroll to position [3559, 0]
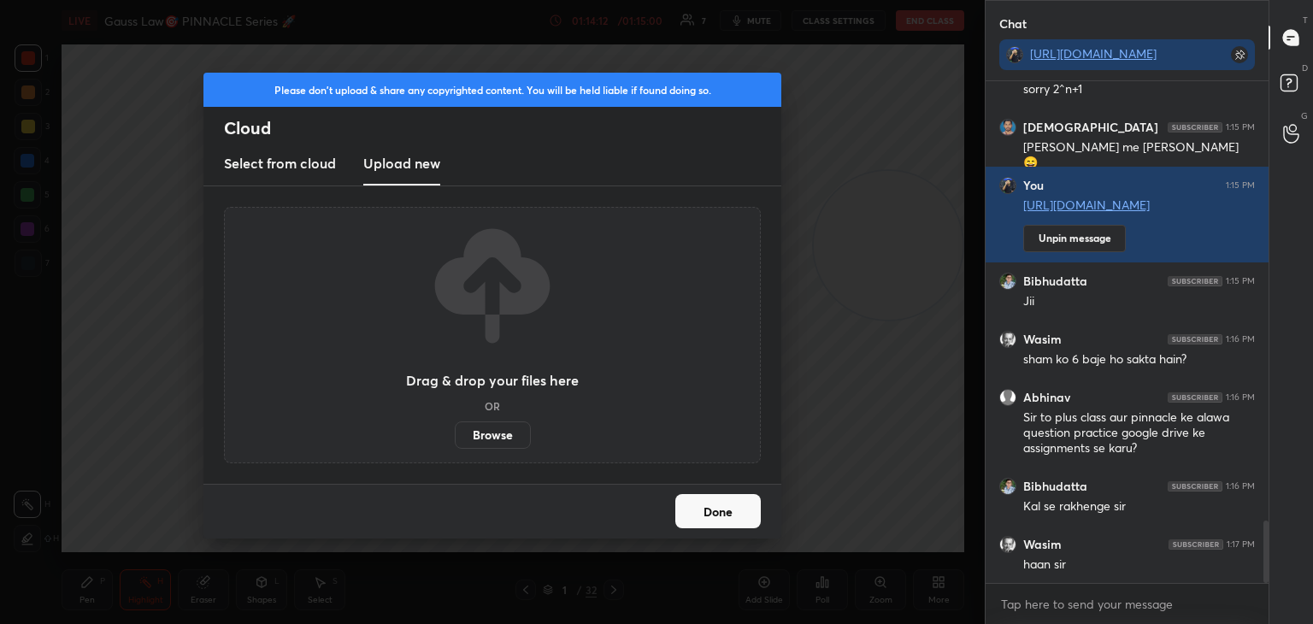
click at [488, 445] on label "Browse" at bounding box center [493, 435] width 76 height 27
click at [455, 445] on input "Browse" at bounding box center [455, 435] width 0 height 27
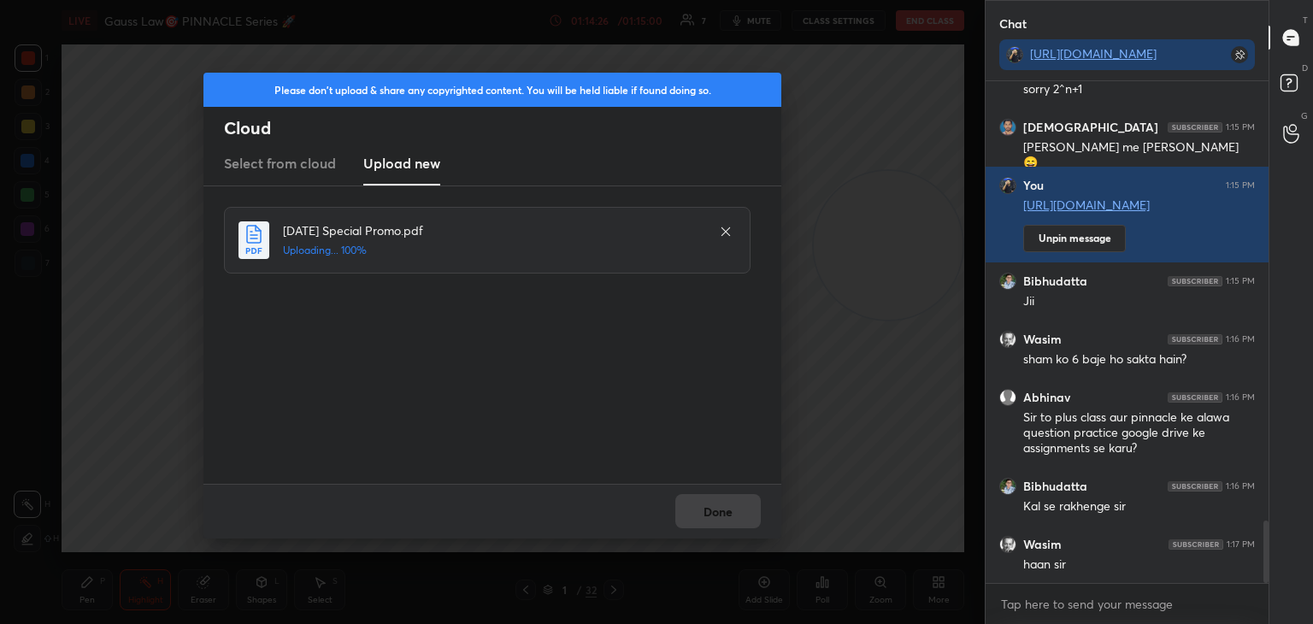
click at [714, 513] on div "Done" at bounding box center [493, 511] width 578 height 55
click at [717, 511] on button "Done" at bounding box center [719, 511] width 86 height 34
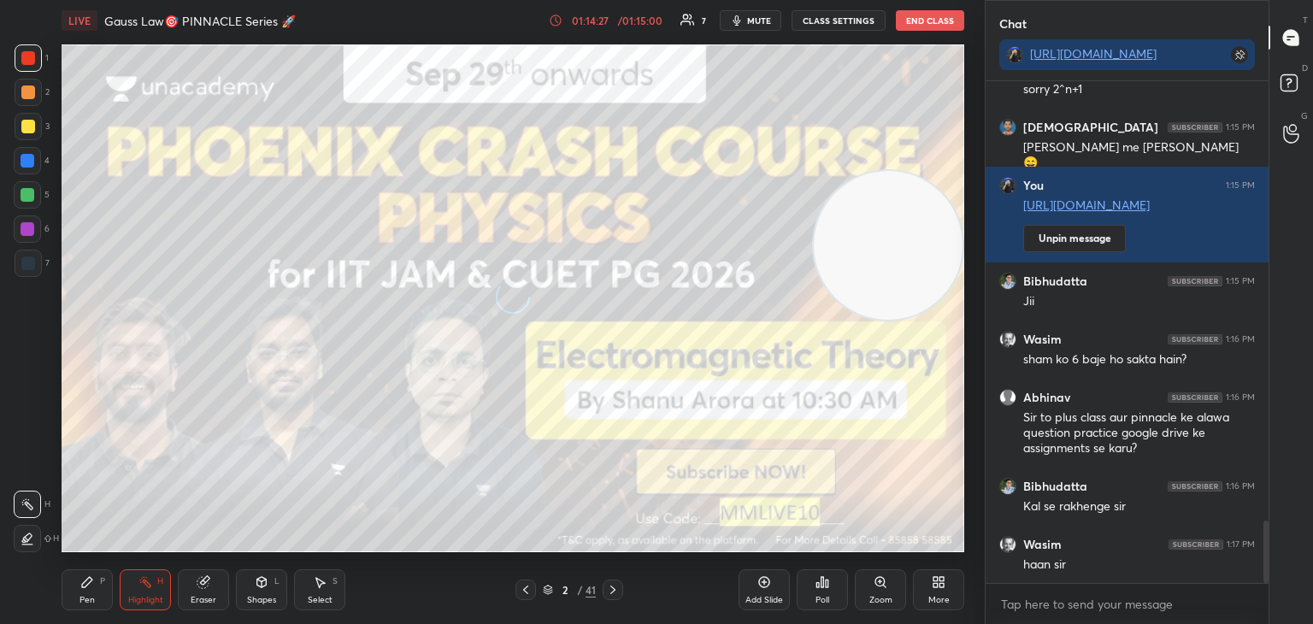
click at [93, 588] on icon at bounding box center [87, 582] width 14 height 14
click at [21, 124] on div at bounding box center [28, 127] width 14 height 14
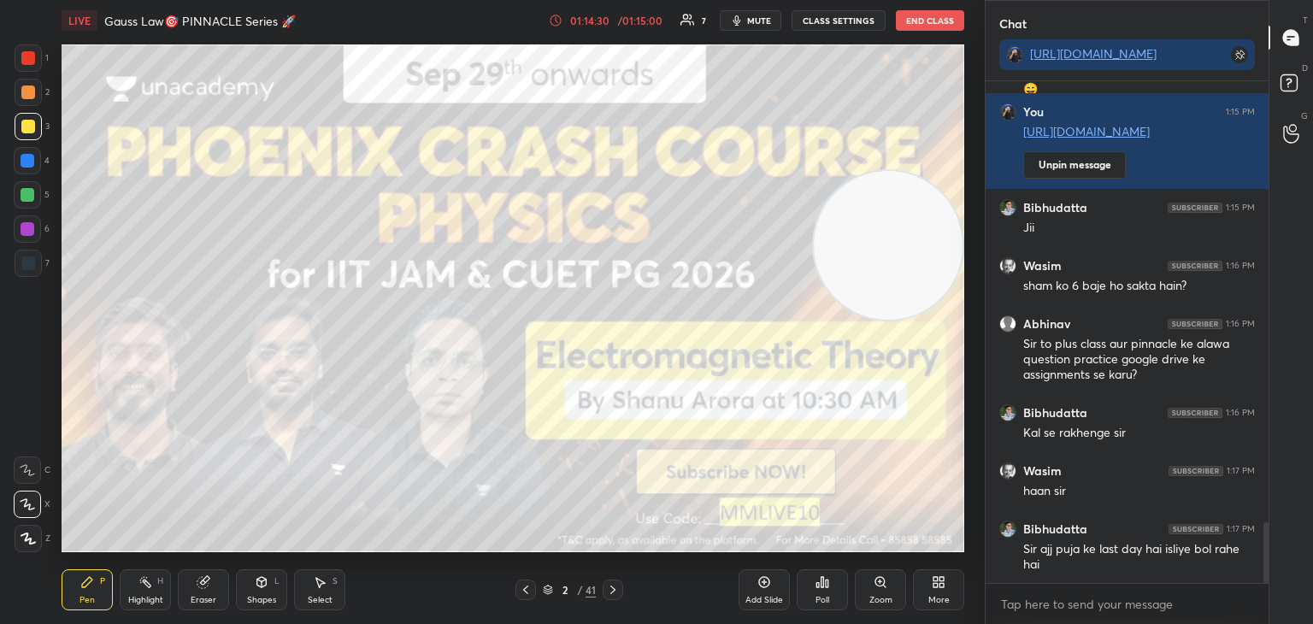
scroll to position [3691, 0]
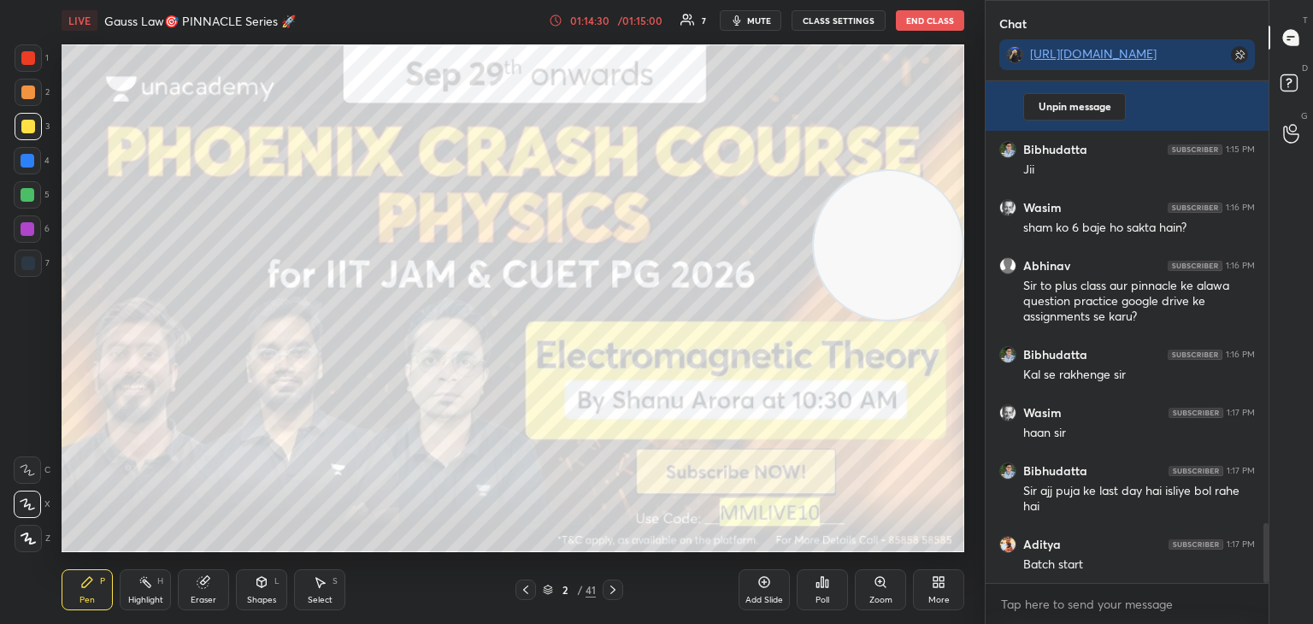
drag, startPoint x: 940, startPoint y: 120, endPoint x: 921, endPoint y: 165, distance: 49.1
click at [935, 171] on video at bounding box center [888, 245] width 149 height 149
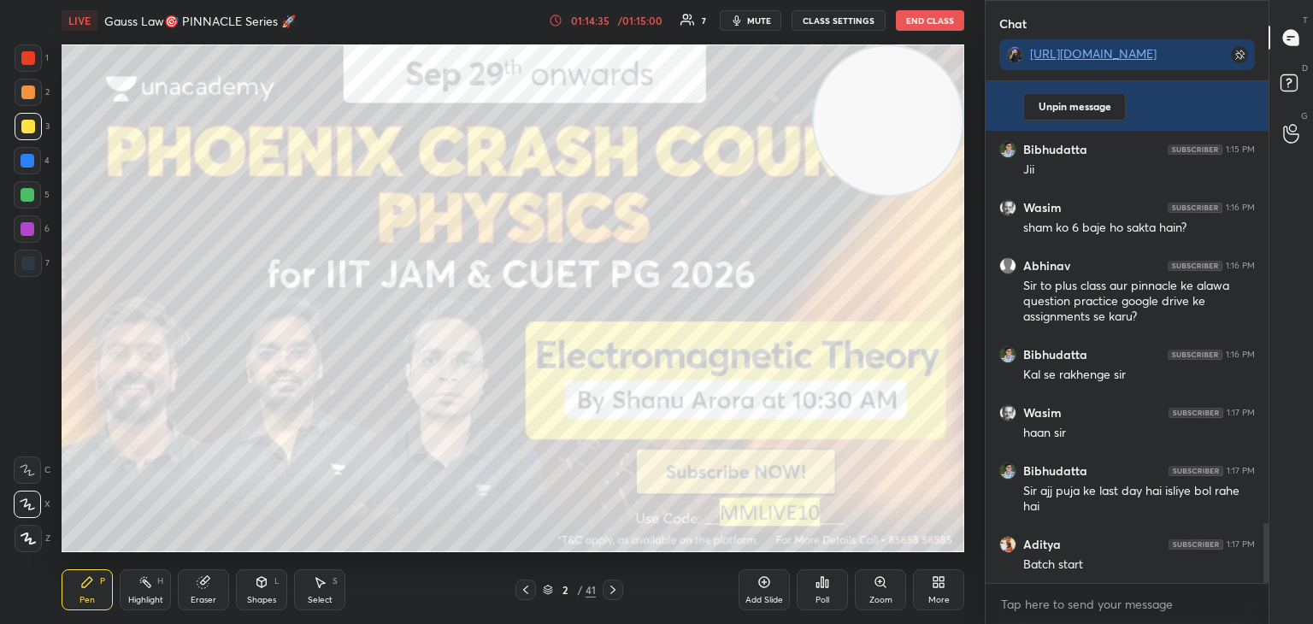
click at [613, 583] on icon at bounding box center [613, 590] width 14 height 14
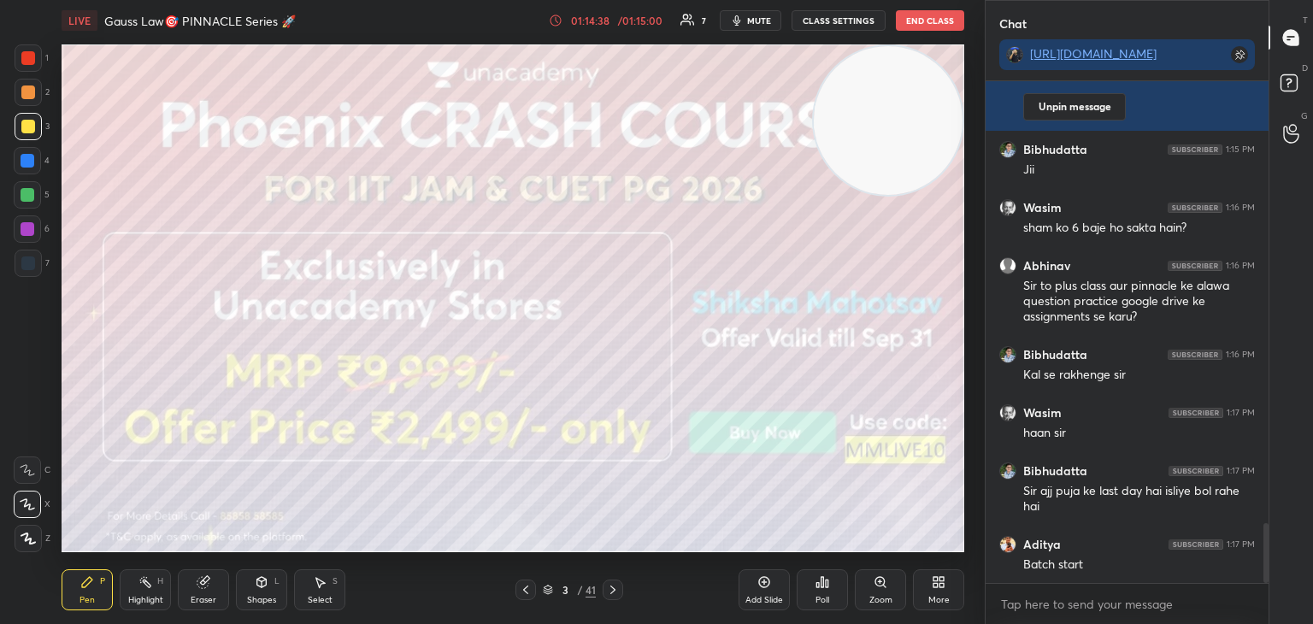
click at [617, 593] on icon at bounding box center [613, 590] width 14 height 14
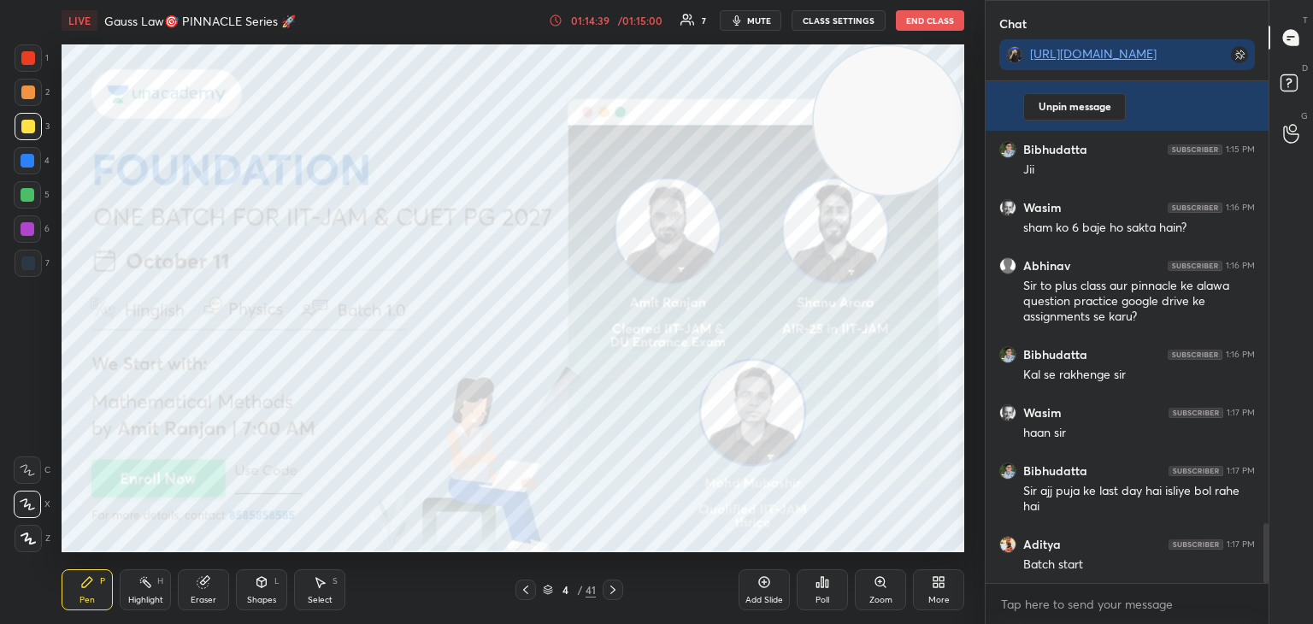
drag, startPoint x: 32, startPoint y: 58, endPoint x: 48, endPoint y: 92, distance: 37.9
click at [35, 66] on div at bounding box center [28, 57] width 27 height 27
click at [616, 596] on icon at bounding box center [613, 590] width 14 height 14
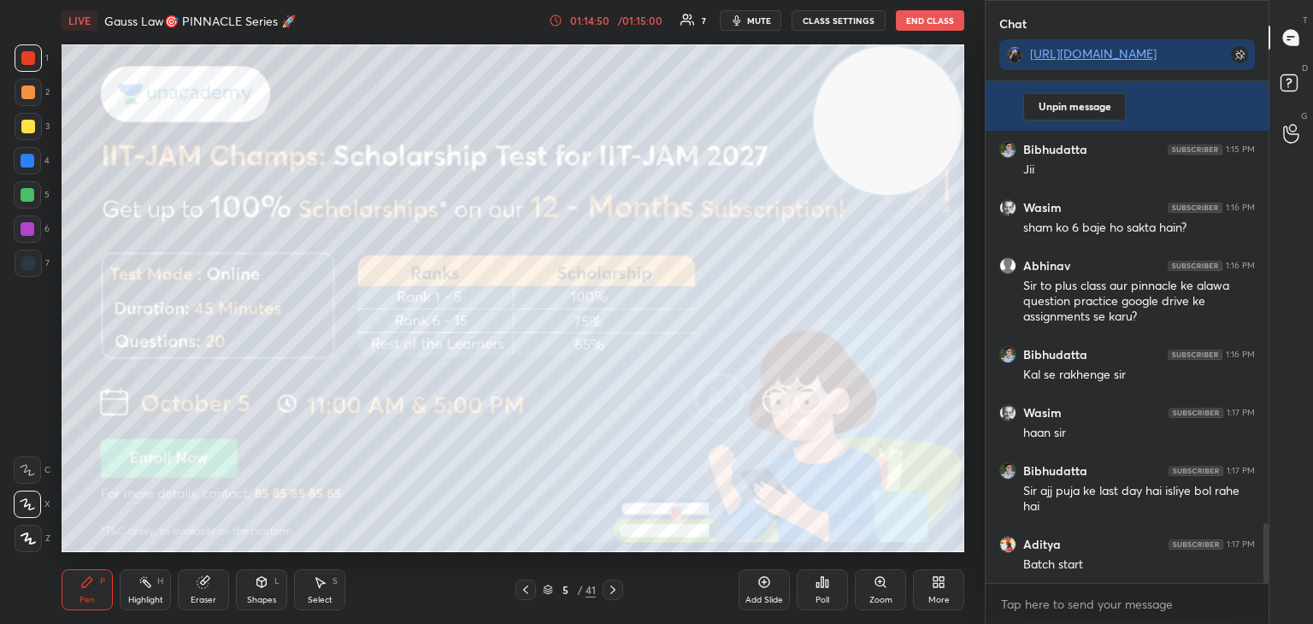
click at [25, 128] on div at bounding box center [28, 127] width 14 height 14
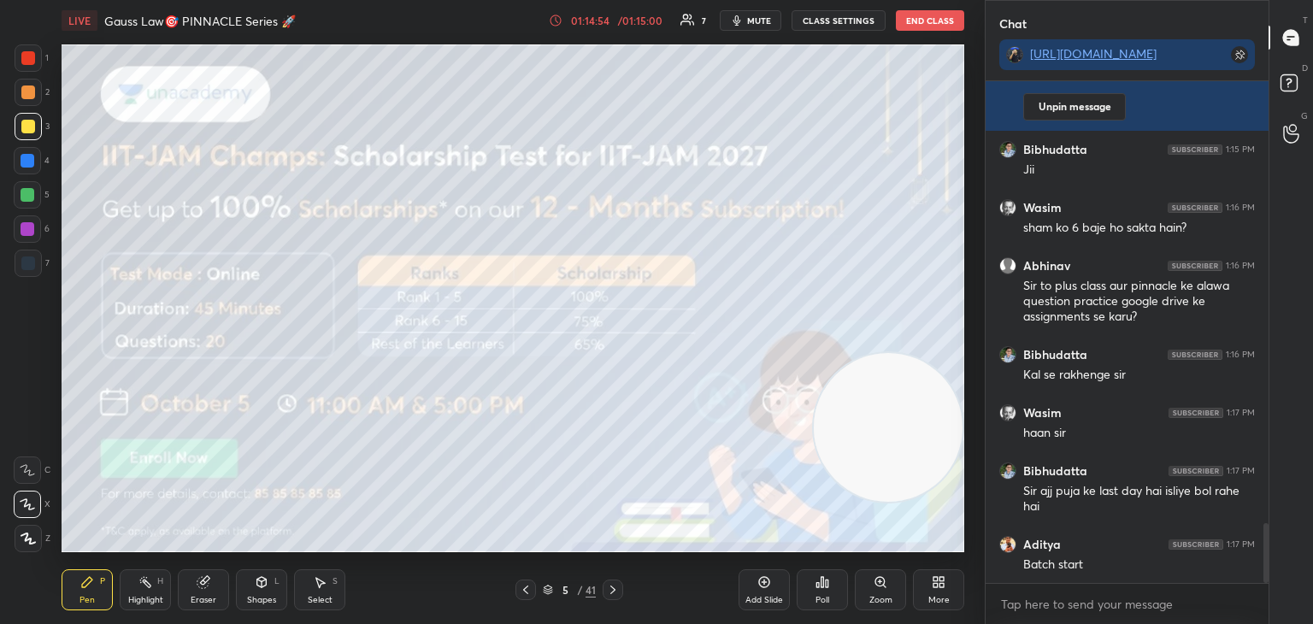
drag, startPoint x: 918, startPoint y: 178, endPoint x: 953, endPoint y: 410, distance: 235.2
click at [961, 438] on video at bounding box center [888, 427] width 149 height 149
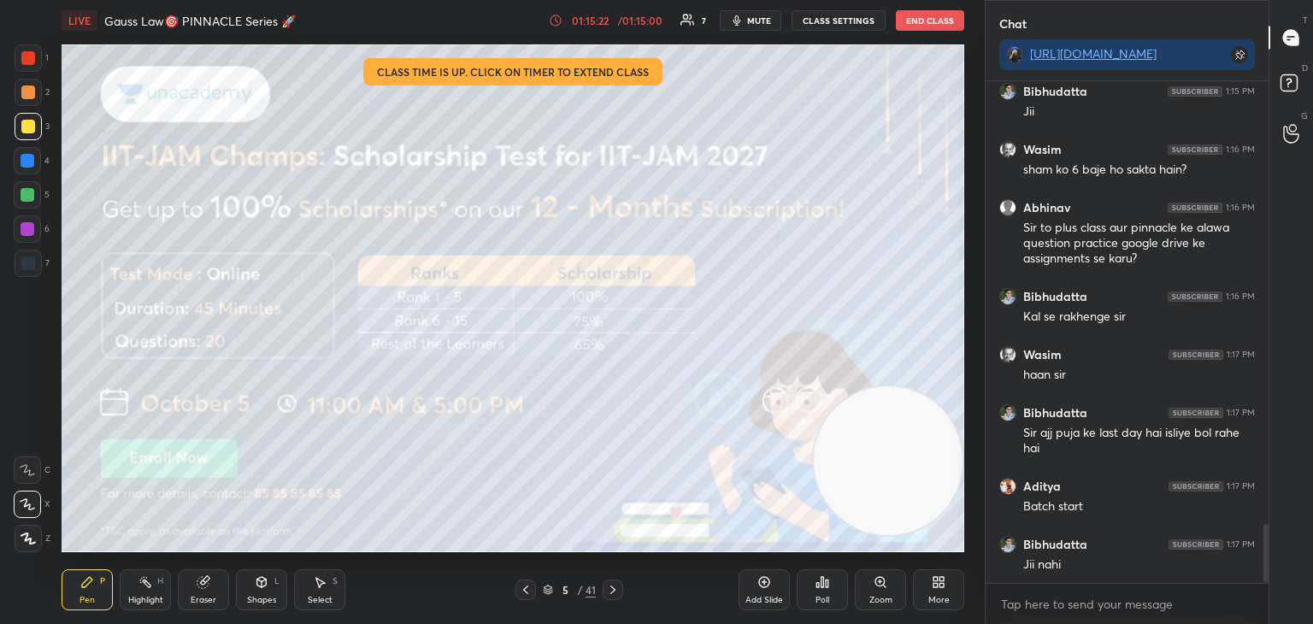
scroll to position [3807, 0]
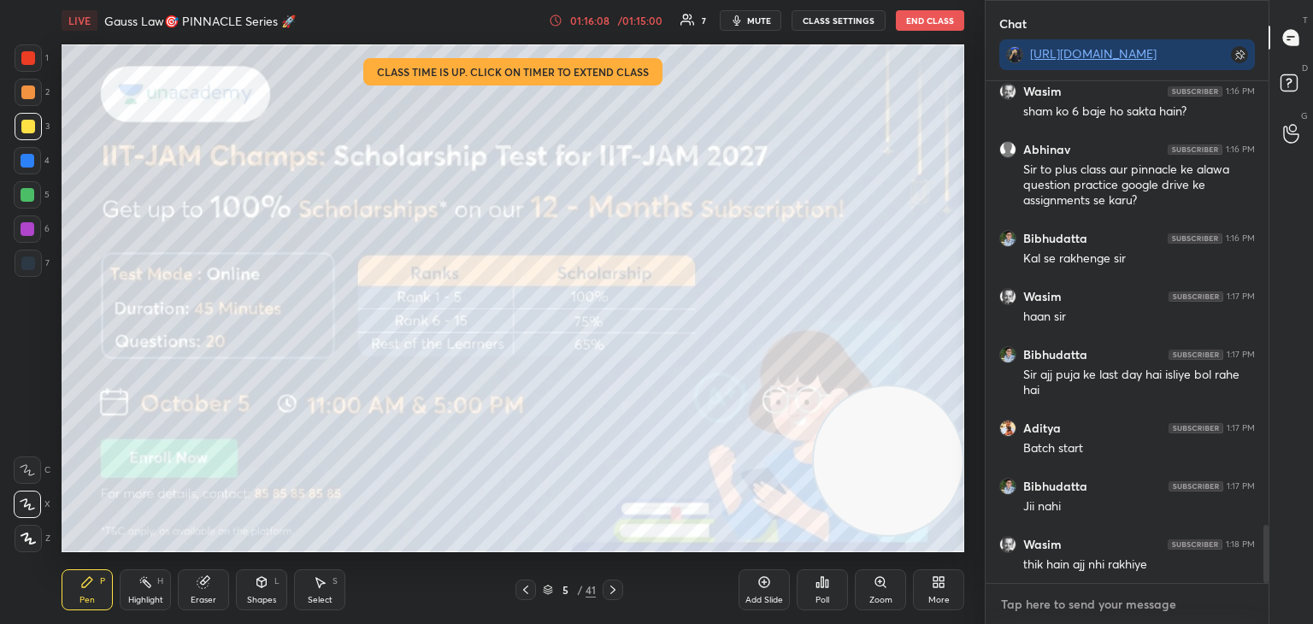
click at [1091, 605] on textarea at bounding box center [1128, 604] width 256 height 27
type textarea "x"
paste textarea "[URL][DOMAIN_NAME]"
type textarea "[URL][DOMAIN_NAME]"
type textarea "x"
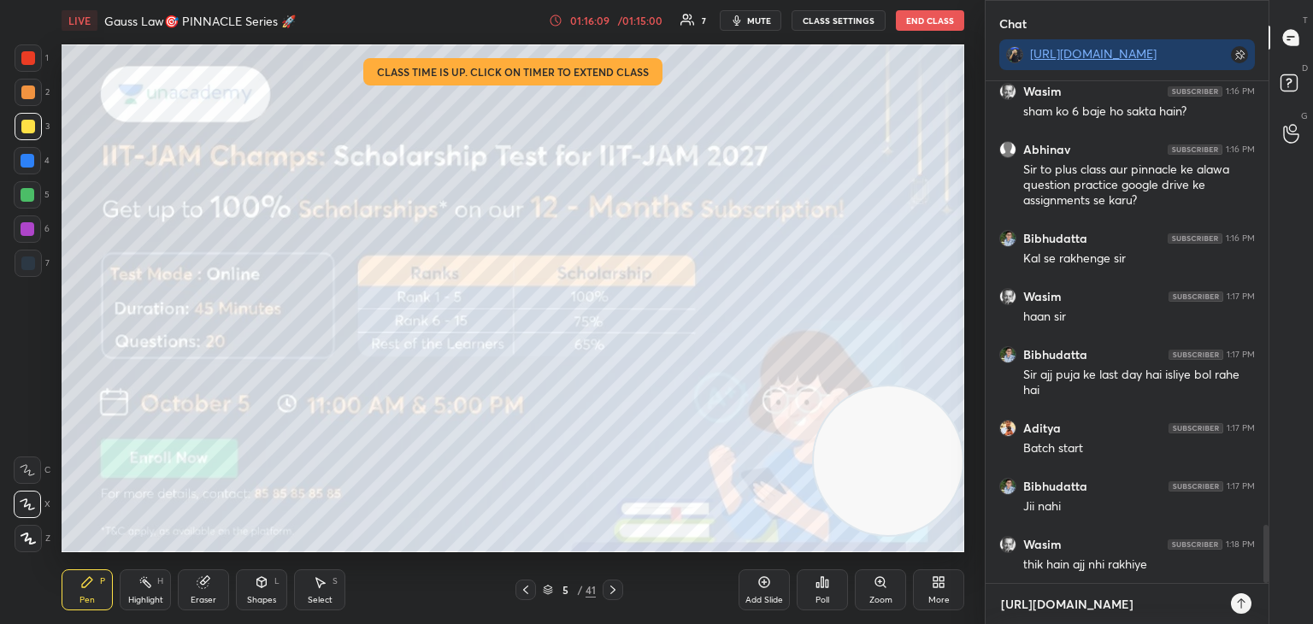
scroll to position [3865, 0]
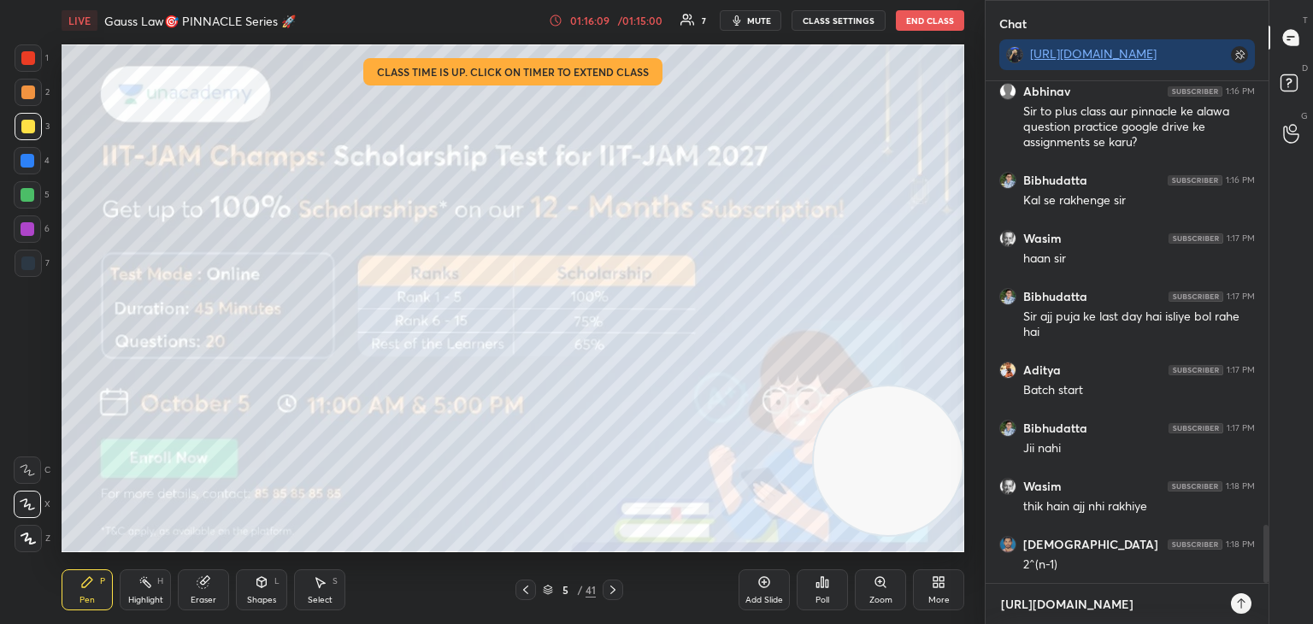
type textarea "[URL][DOMAIN_NAME]"
click at [1239, 606] on icon at bounding box center [1242, 604] width 14 height 14
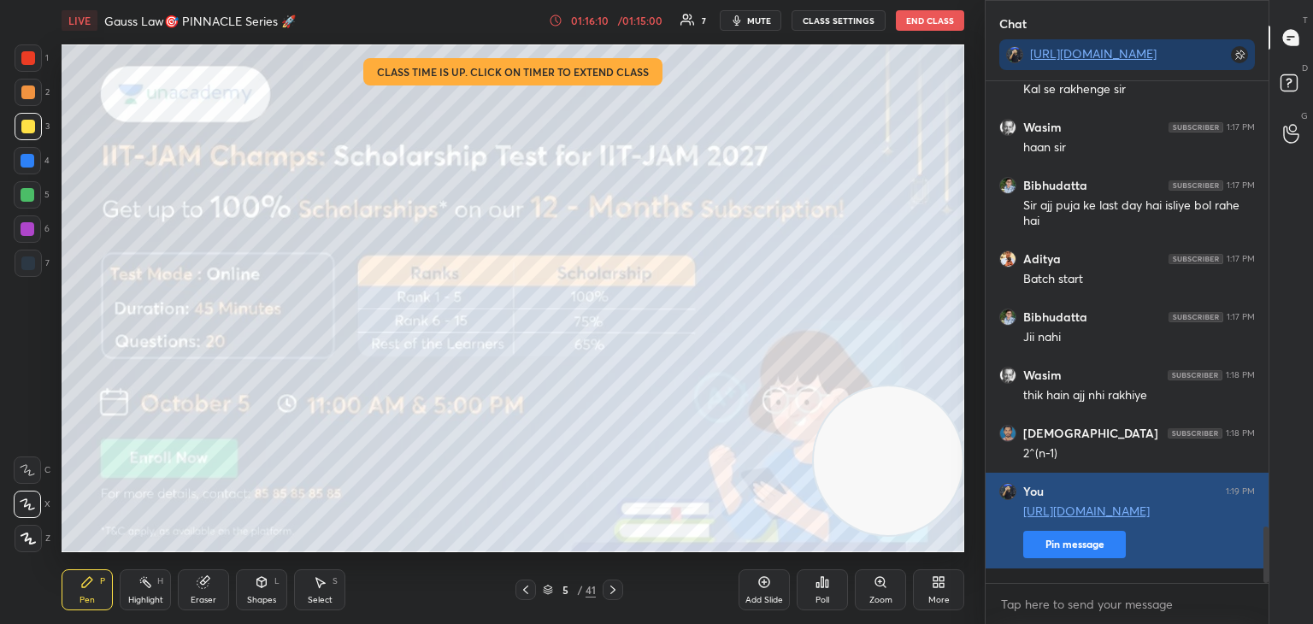
click at [1071, 558] on button "Pin message" at bounding box center [1075, 544] width 103 height 27
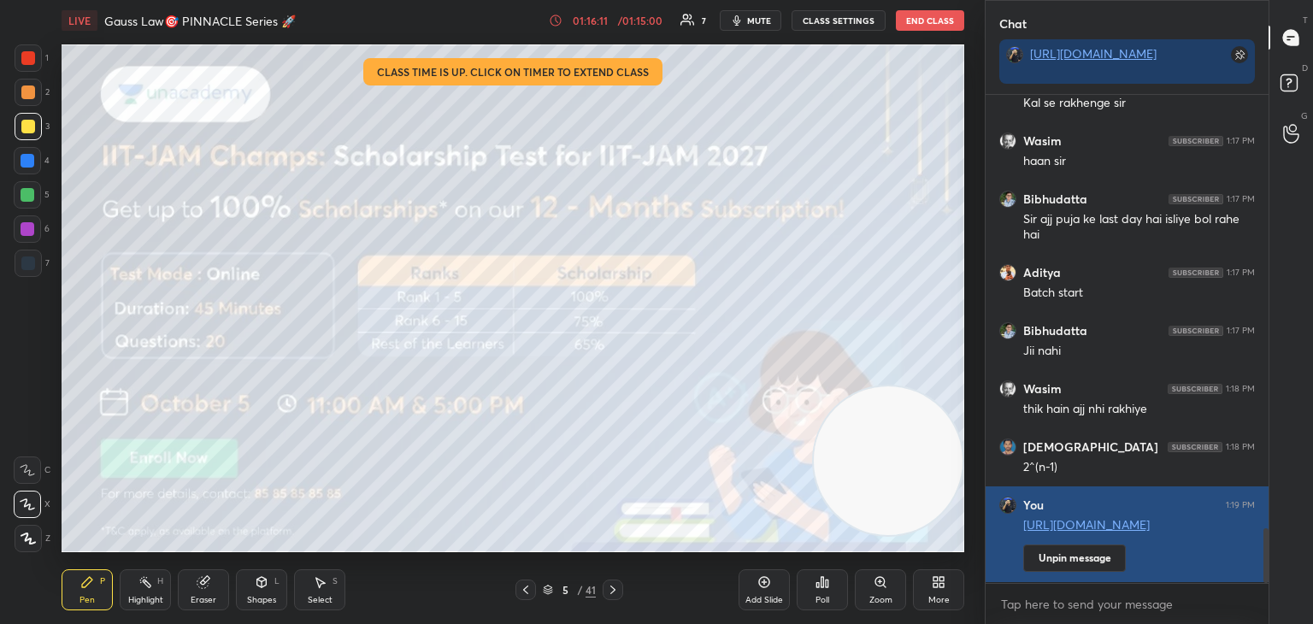
scroll to position [524, 278]
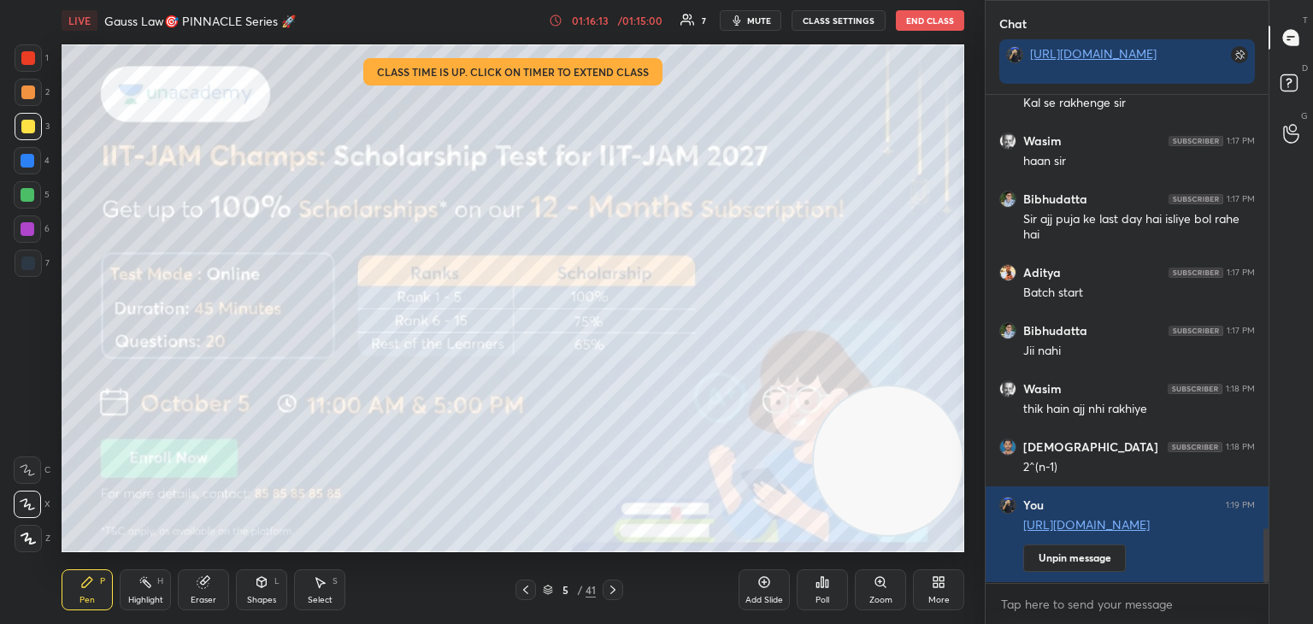
click at [614, 590] on icon at bounding box center [613, 590] width 5 height 9
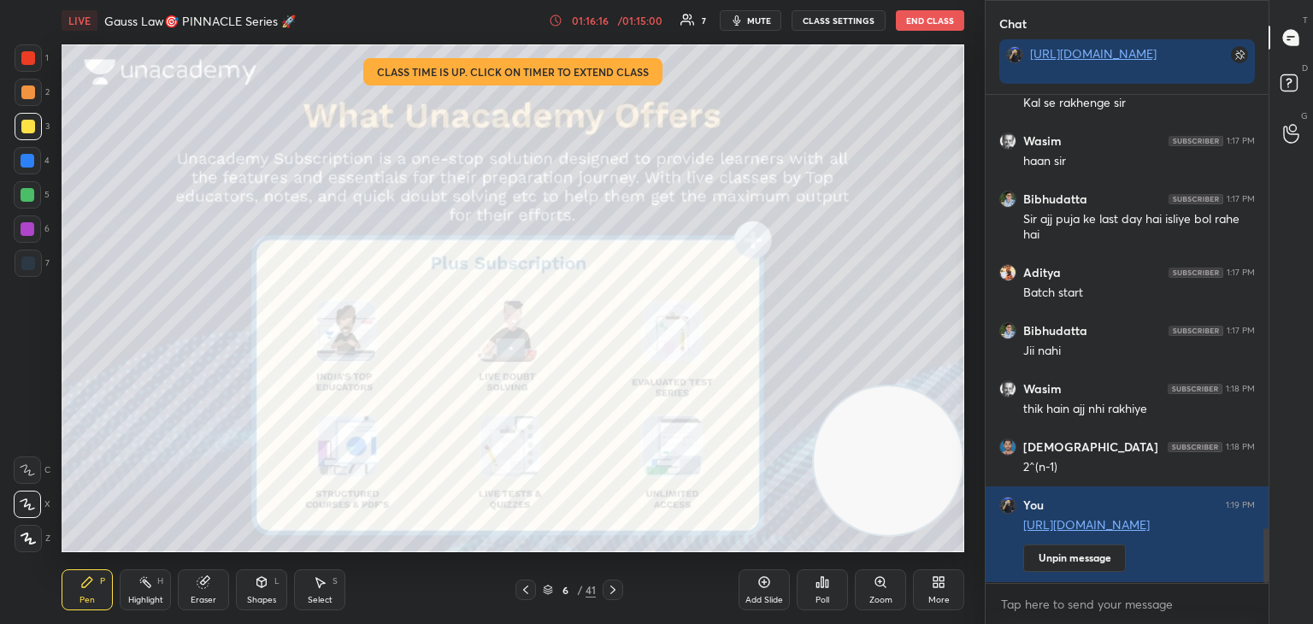
click at [624, 587] on div "6 / 41" at bounding box center [569, 590] width 339 height 21
click at [623, 587] on div "6 / 41" at bounding box center [569, 590] width 339 height 21
click at [617, 590] on div "6 / 41" at bounding box center [569, 590] width 339 height 21
click at [616, 587] on icon at bounding box center [613, 590] width 14 height 14
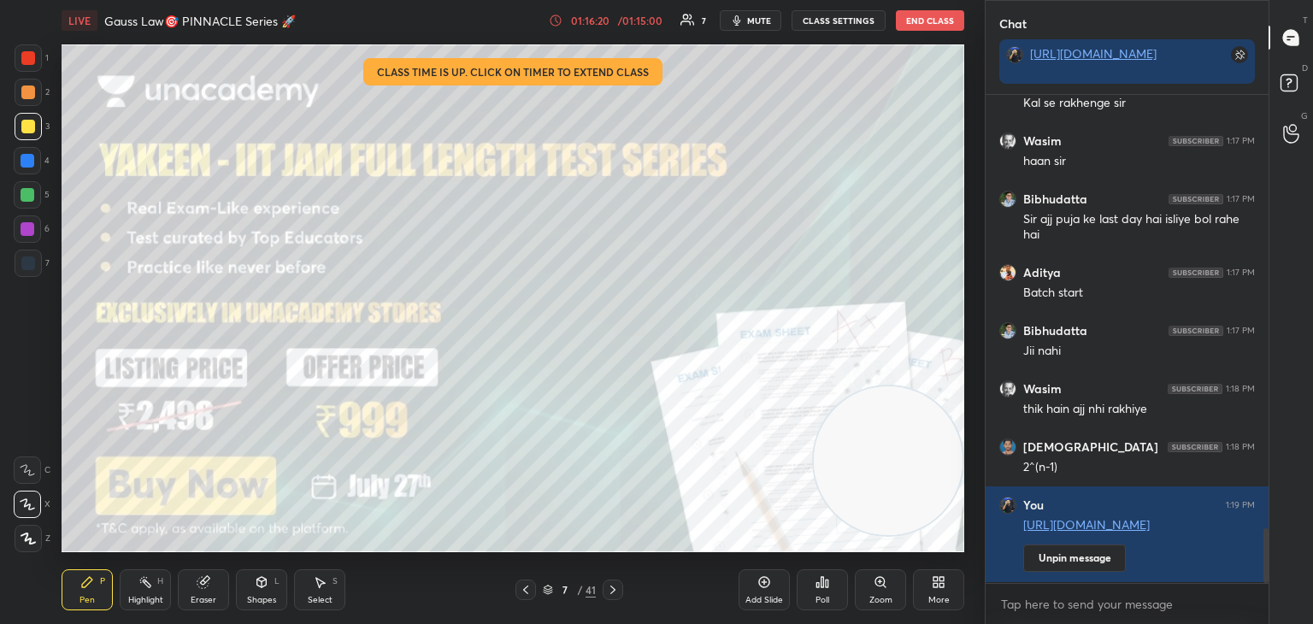
click at [616, 590] on icon at bounding box center [613, 590] width 14 height 14
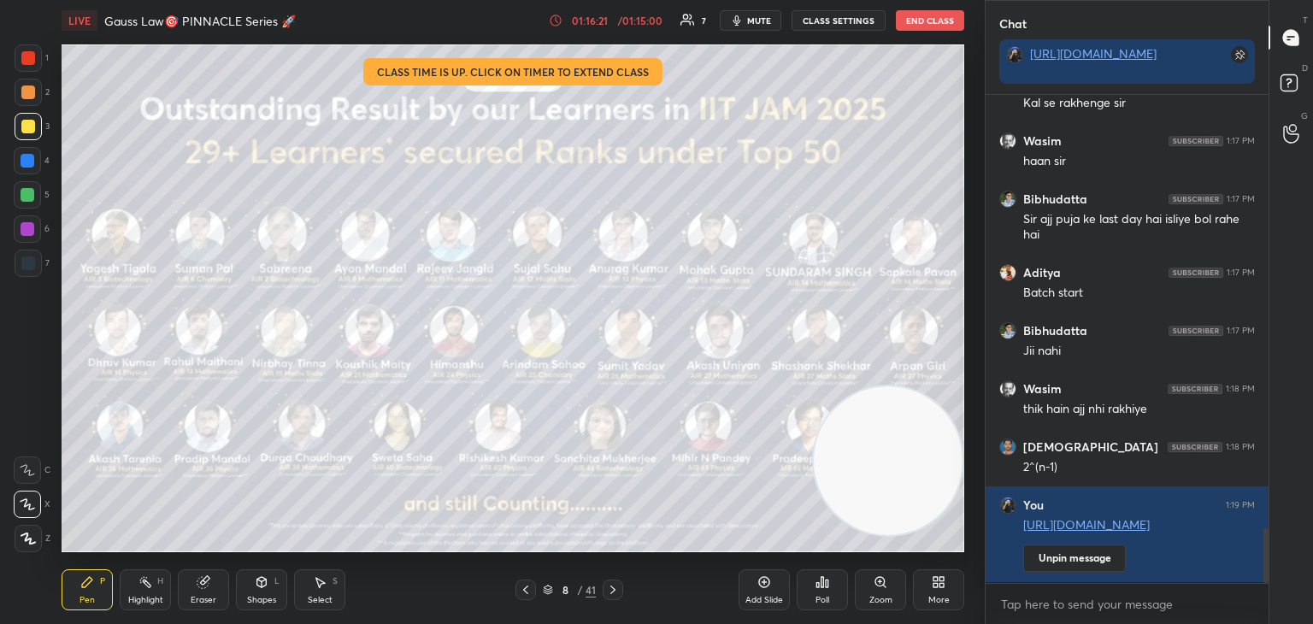
click at [611, 590] on icon at bounding box center [613, 590] width 14 height 14
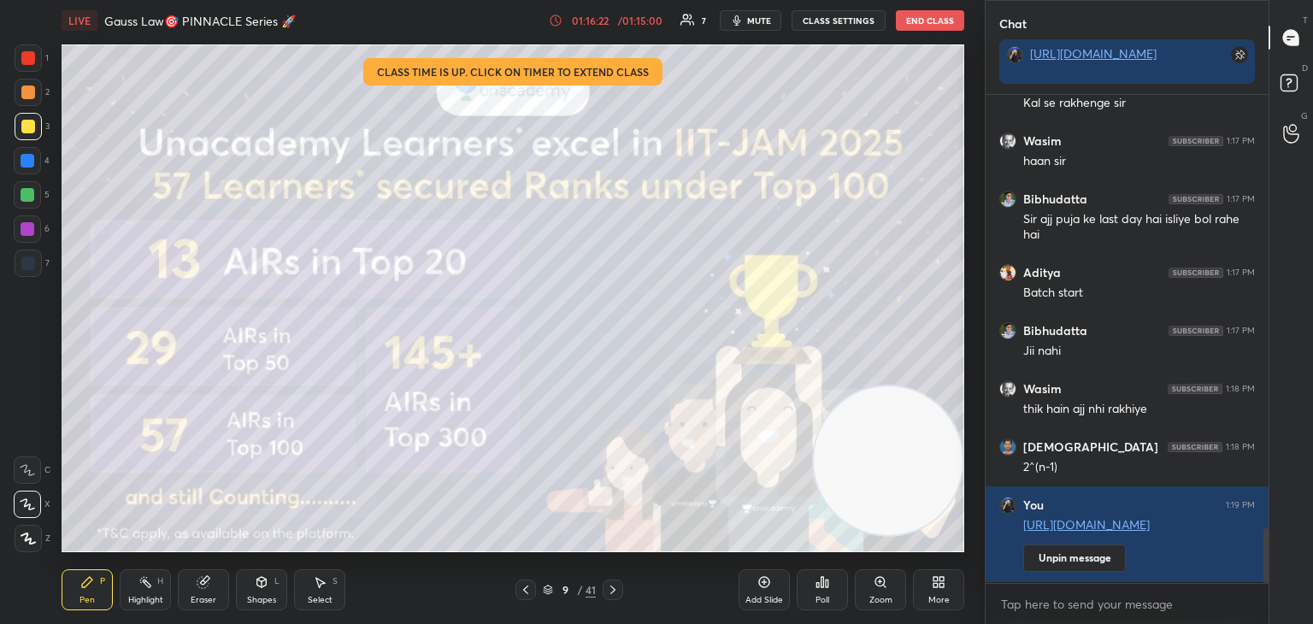
click at [611, 589] on icon at bounding box center [613, 590] width 14 height 14
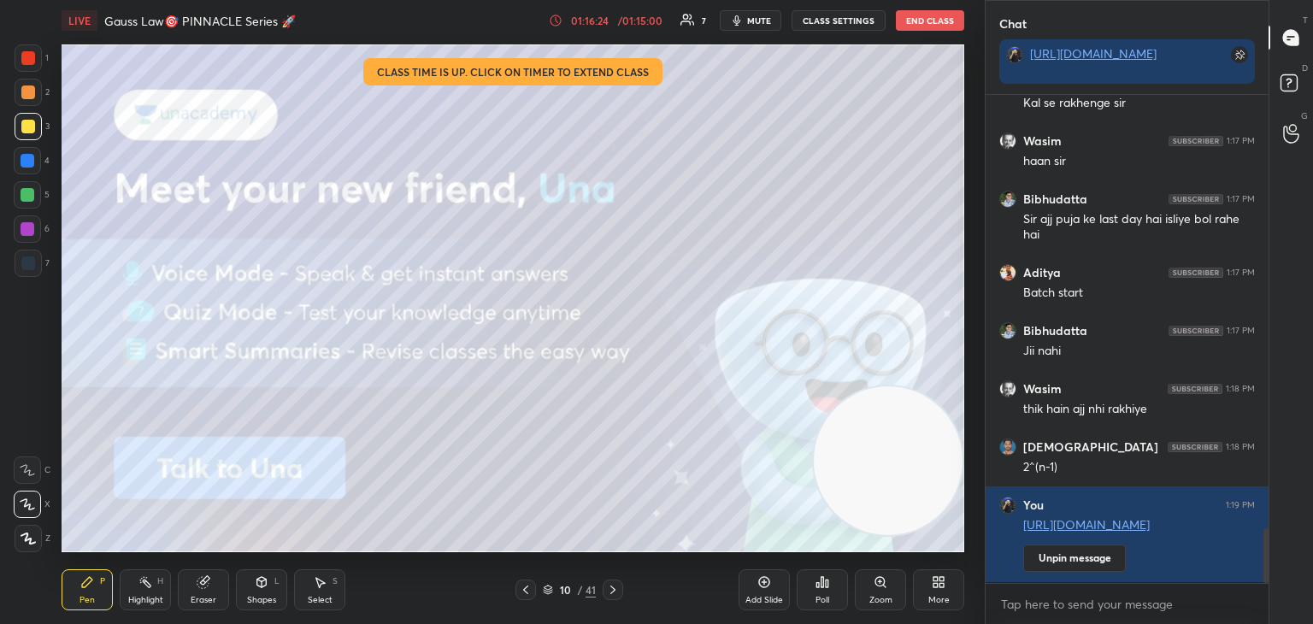
click at [616, 590] on icon at bounding box center [613, 590] width 14 height 14
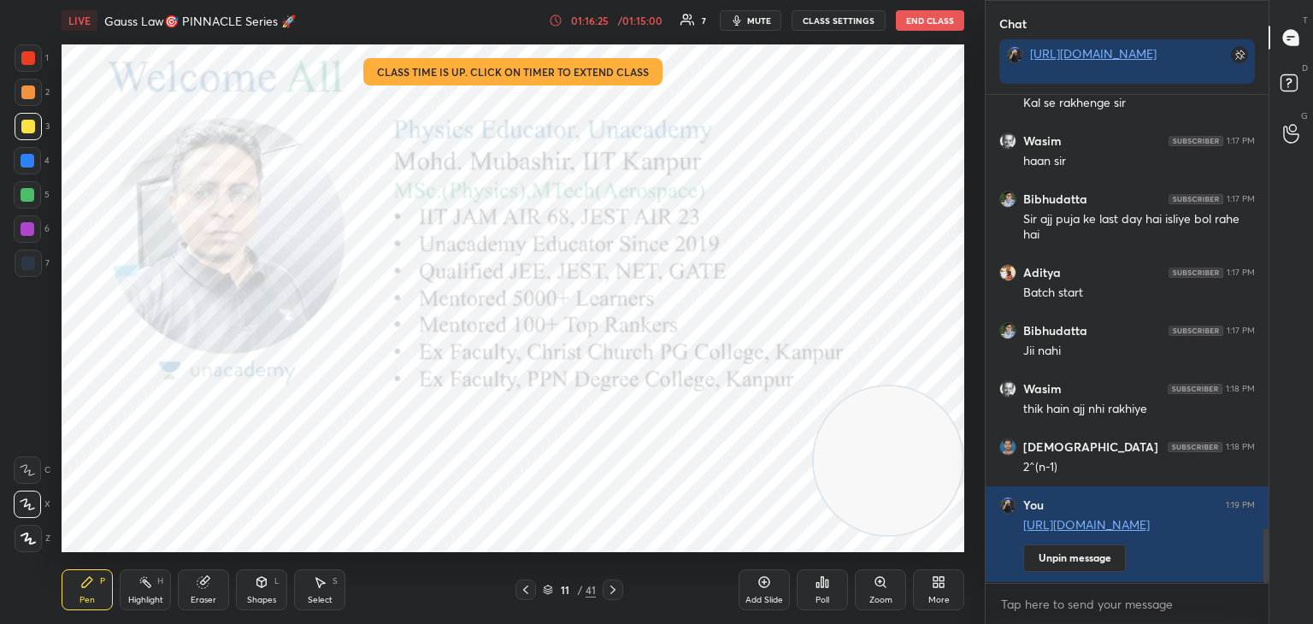
click at [548, 589] on icon at bounding box center [548, 590] width 10 height 10
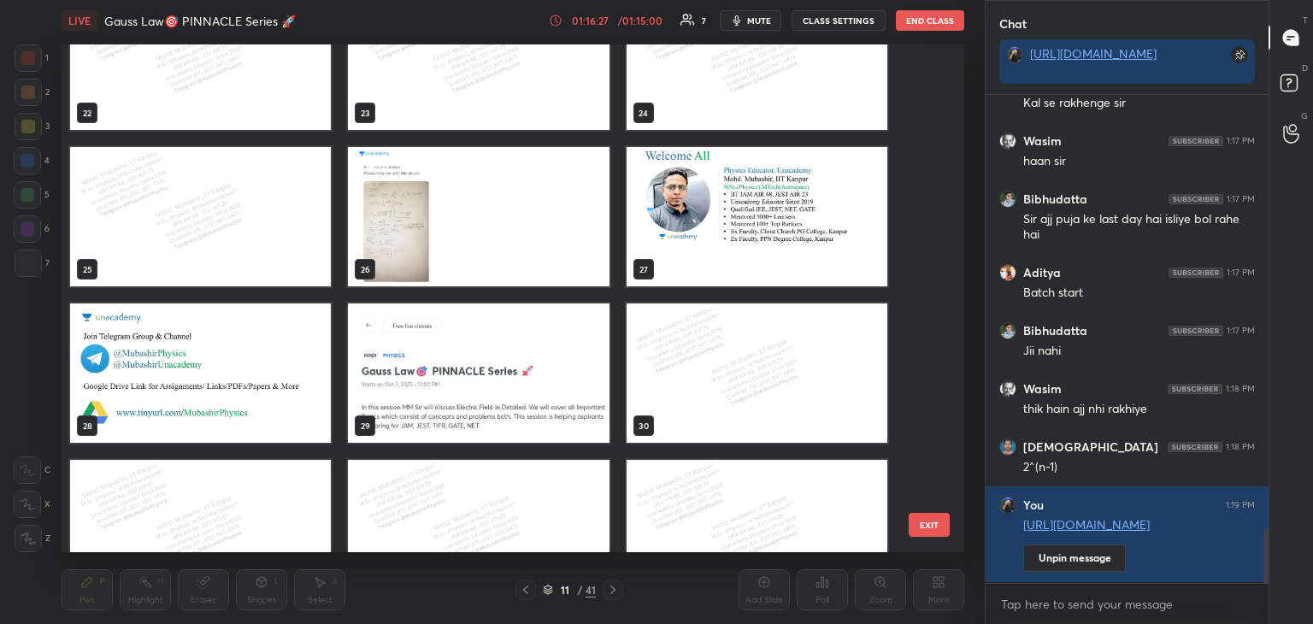
scroll to position [1128, 0]
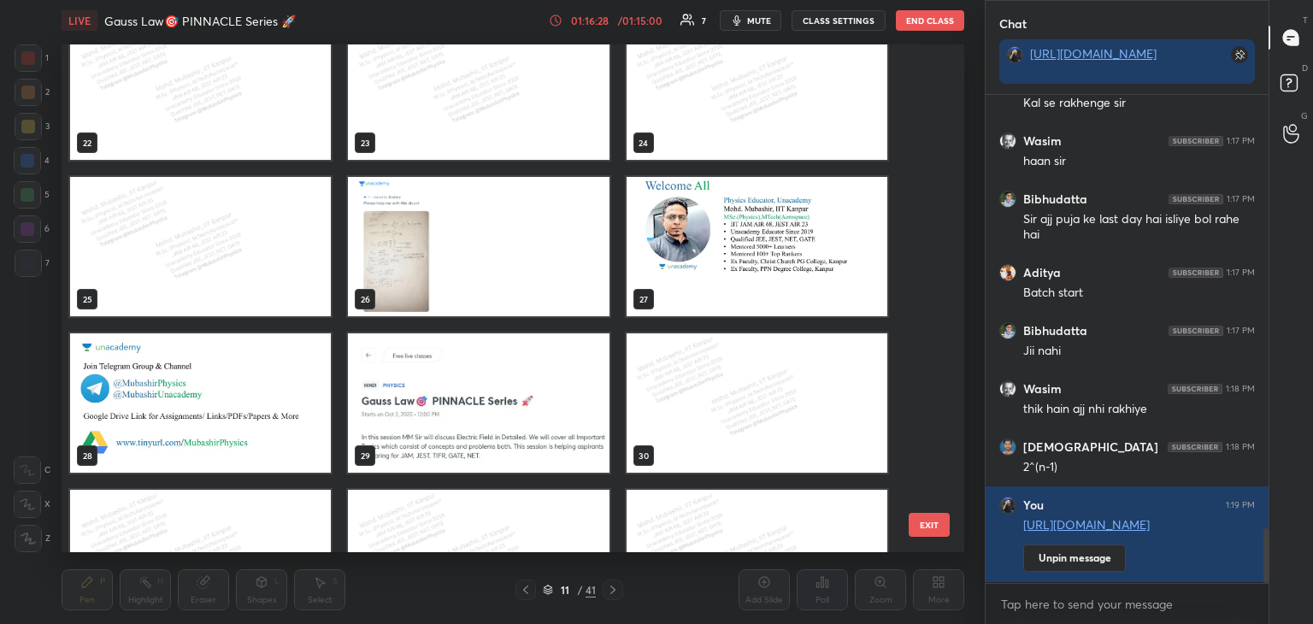
drag, startPoint x: 511, startPoint y: 216, endPoint x: 520, endPoint y: 234, distance: 20.3
click at [511, 217] on img "grid" at bounding box center [478, 246] width 261 height 139
click at [520, 234] on img "grid" at bounding box center [478, 246] width 261 height 139
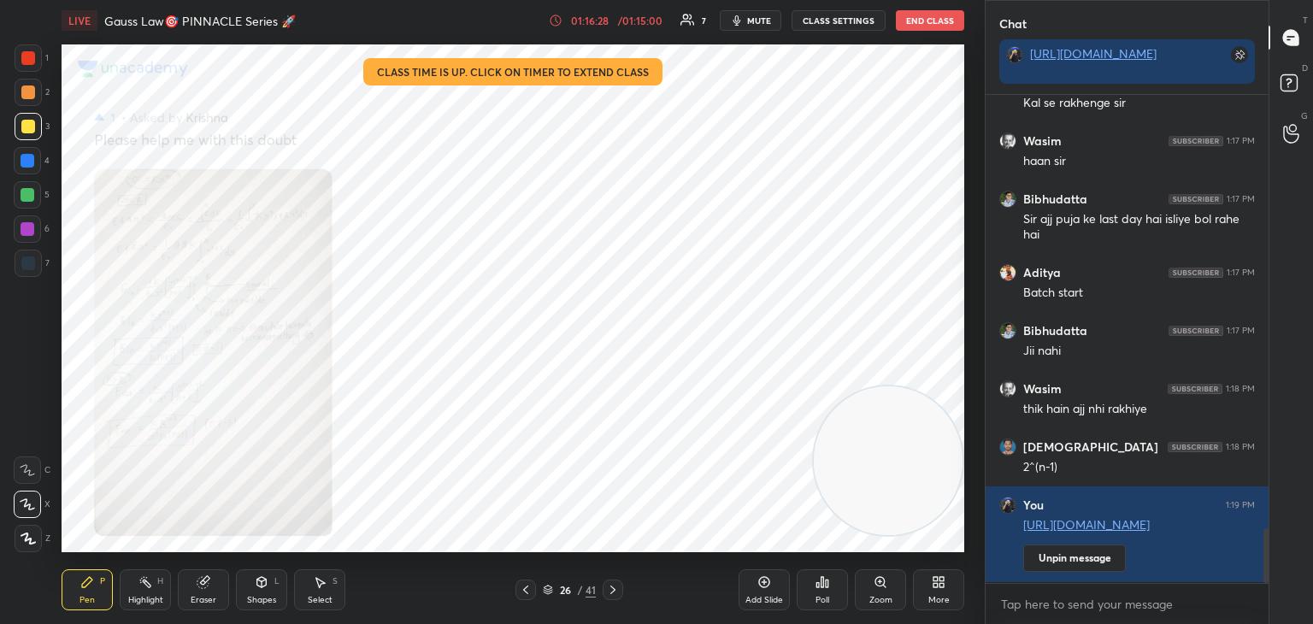
click at [521, 238] on img "grid" at bounding box center [478, 246] width 261 height 139
drag, startPoint x: 520, startPoint y: 241, endPoint x: 586, endPoint y: 278, distance: 75.4
click at [520, 244] on img "grid" at bounding box center [478, 246] width 261 height 139
click at [937, 589] on icon at bounding box center [939, 582] width 14 height 14
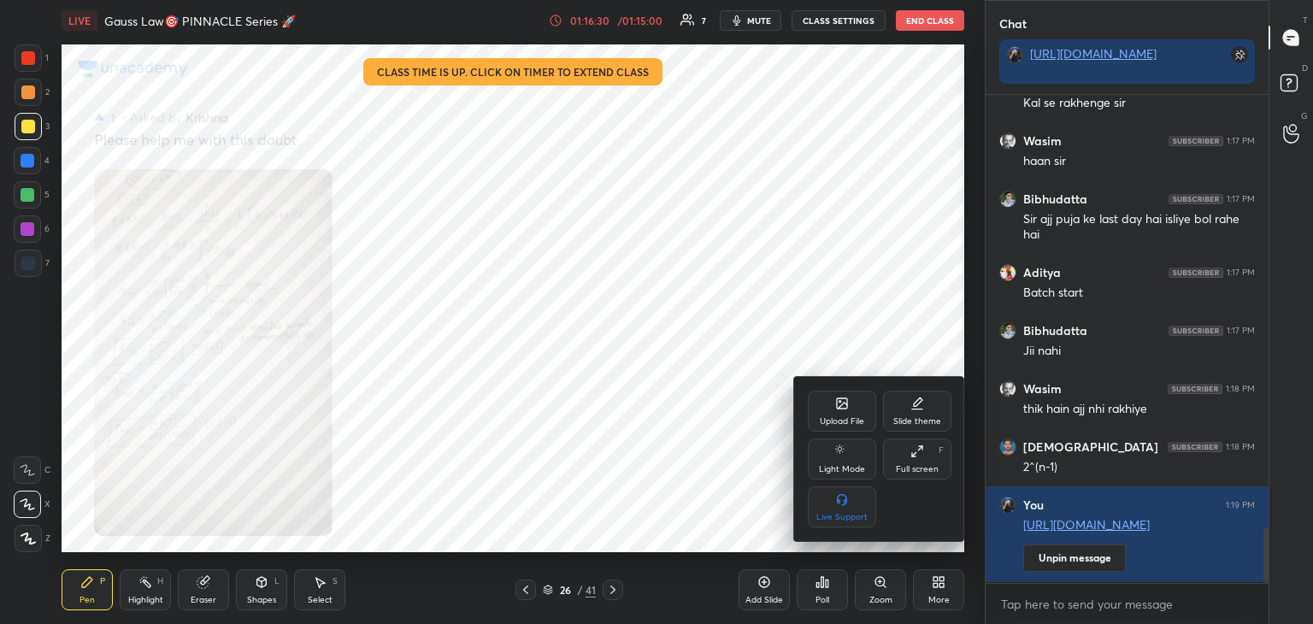
click at [846, 417] on div "Upload File" at bounding box center [842, 421] width 44 height 9
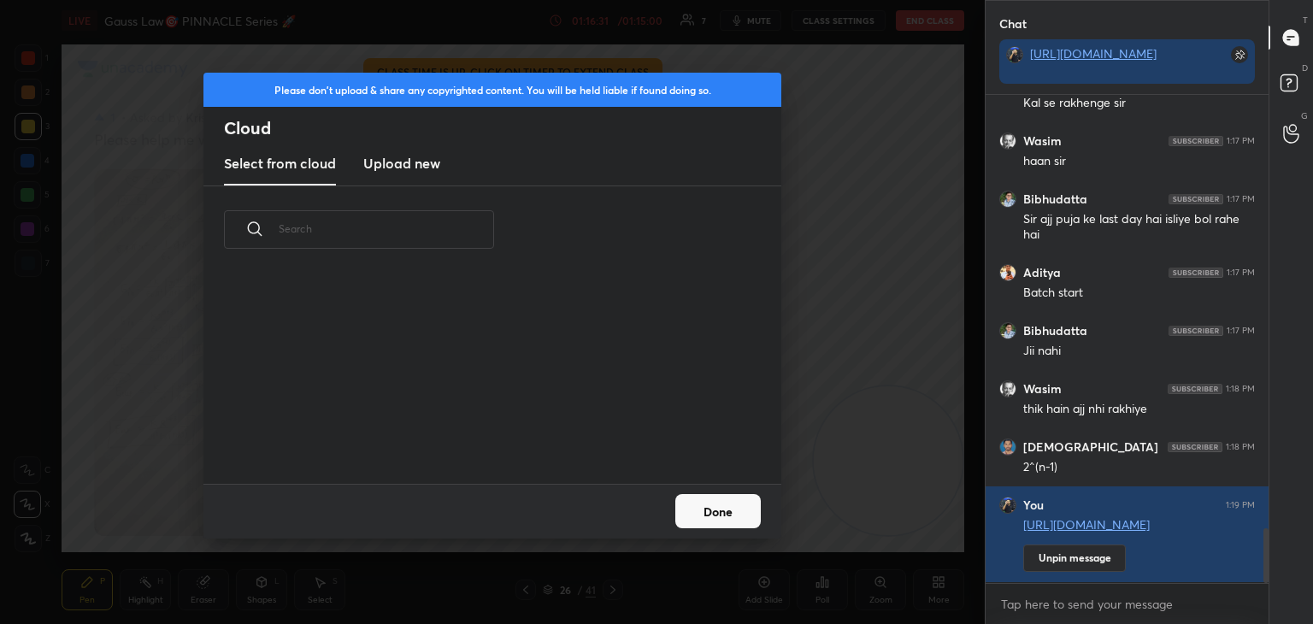
click at [392, 179] on new "Upload new" at bounding box center [401, 164] width 77 height 43
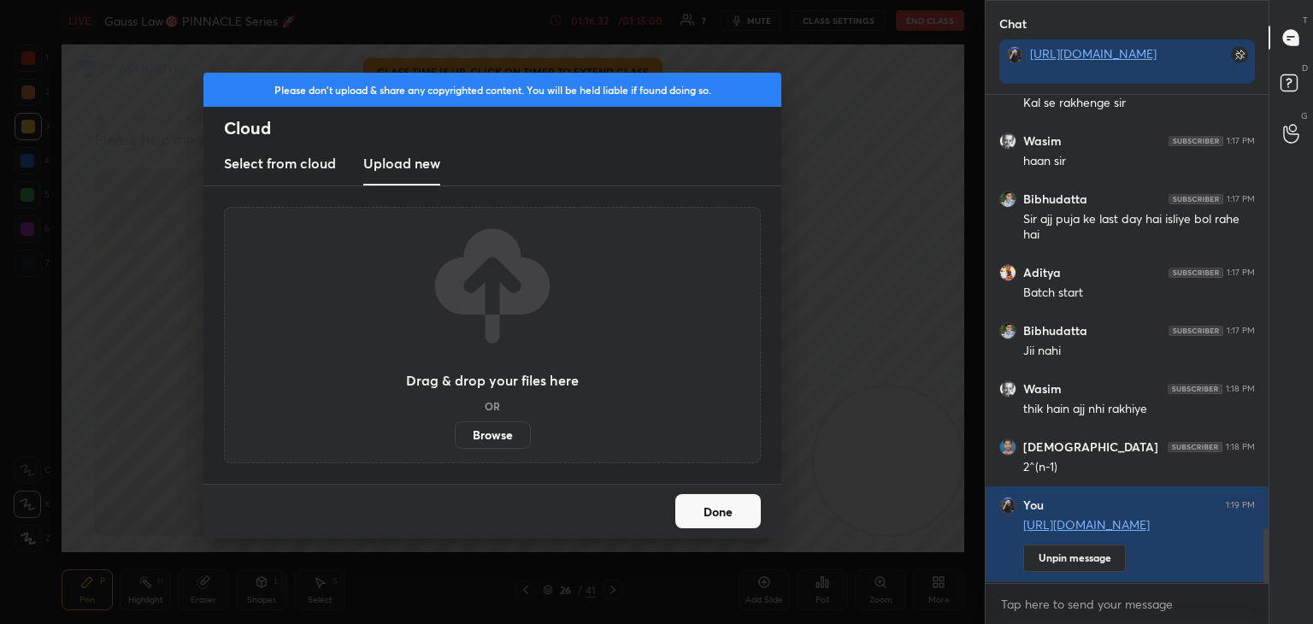
click at [482, 442] on label "Browse" at bounding box center [493, 435] width 76 height 27
click at [455, 442] on input "Browse" at bounding box center [455, 435] width 0 height 27
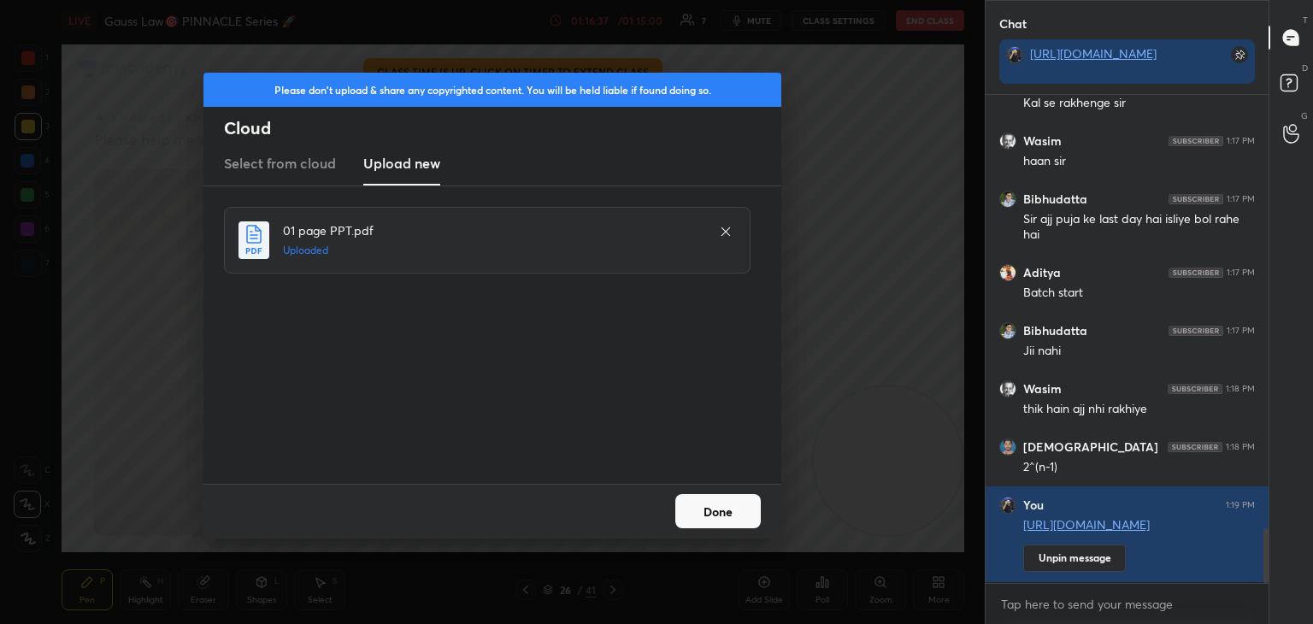
click at [729, 518] on button "Done" at bounding box center [719, 511] width 86 height 34
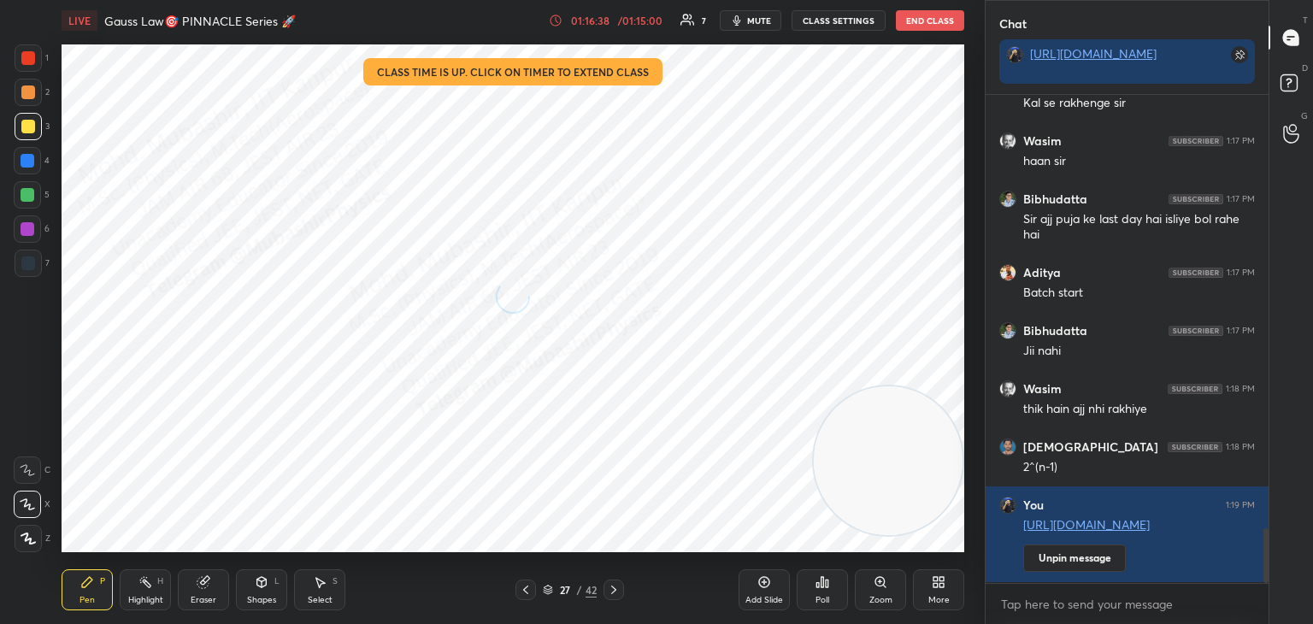
drag, startPoint x: 28, startPoint y: 56, endPoint x: 42, endPoint y: 66, distance: 17.1
click at [28, 56] on div at bounding box center [28, 58] width 14 height 14
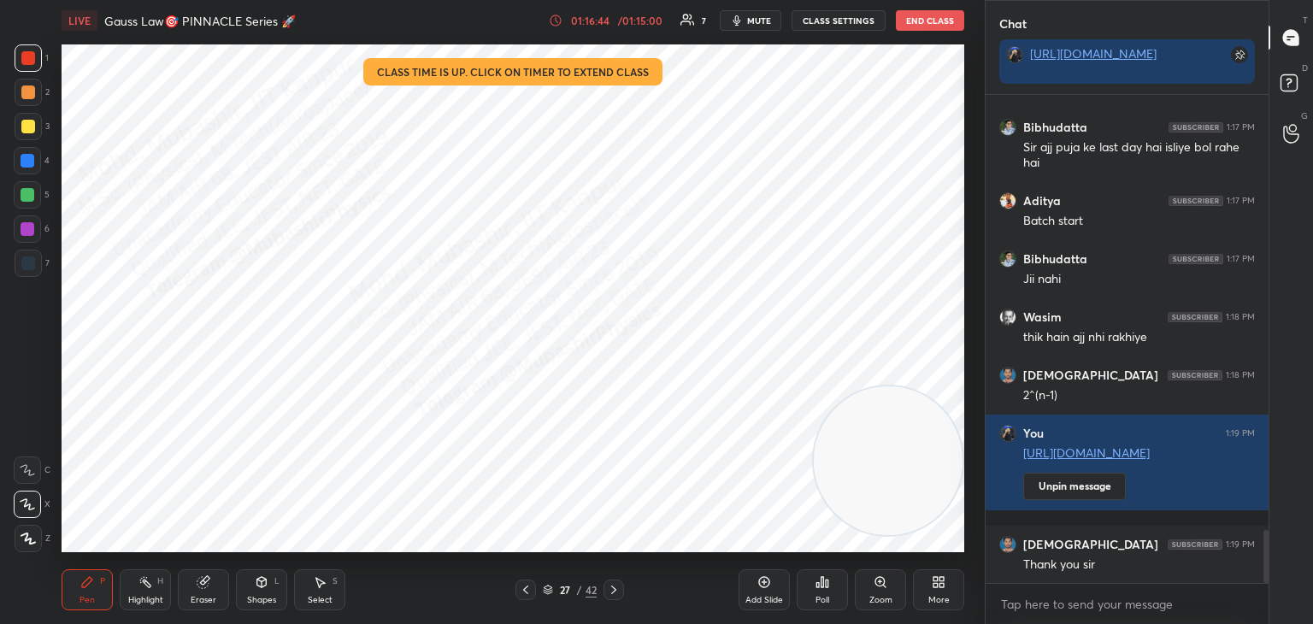
click at [23, 159] on div at bounding box center [27, 160] width 27 height 27
drag, startPoint x: 136, startPoint y: 589, endPoint x: 198, endPoint y: 579, distance: 62.4
click at [141, 589] on div "Highlight H" at bounding box center [145, 590] width 51 height 41
drag, startPoint x: 926, startPoint y: 422, endPoint x: 938, endPoint y: 316, distance: 106.7
click at [941, 324] on video at bounding box center [888, 361] width 149 height 149
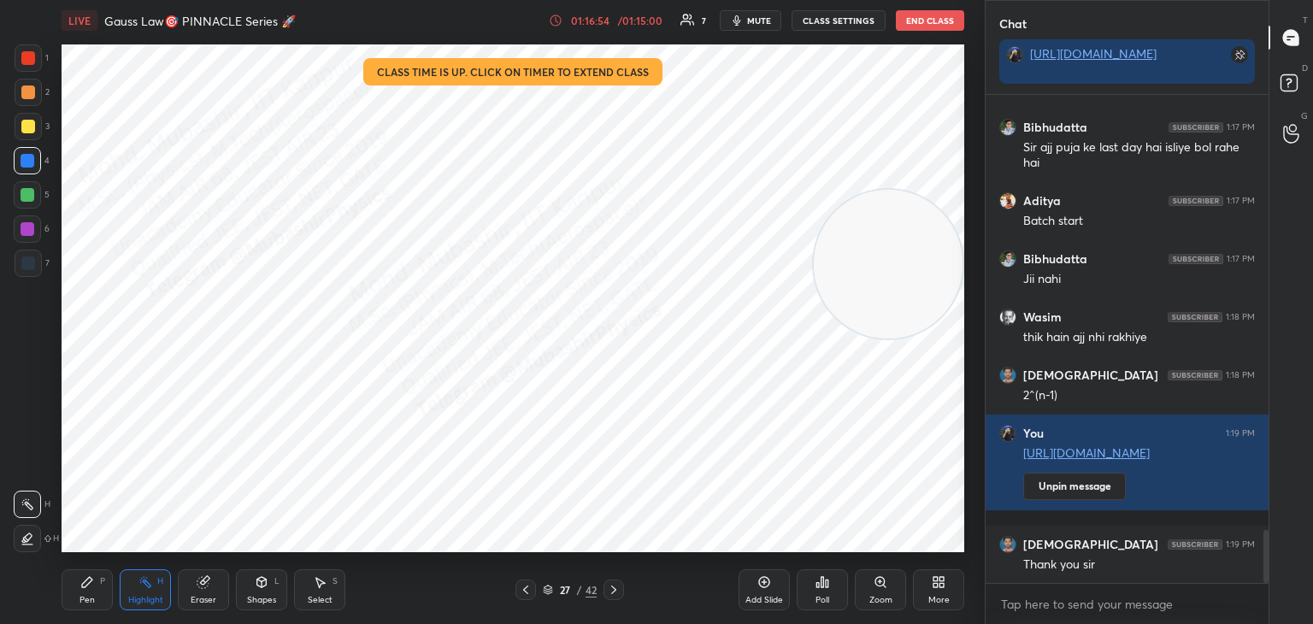
click at [921, 15] on button "End Class" at bounding box center [930, 20] width 68 height 21
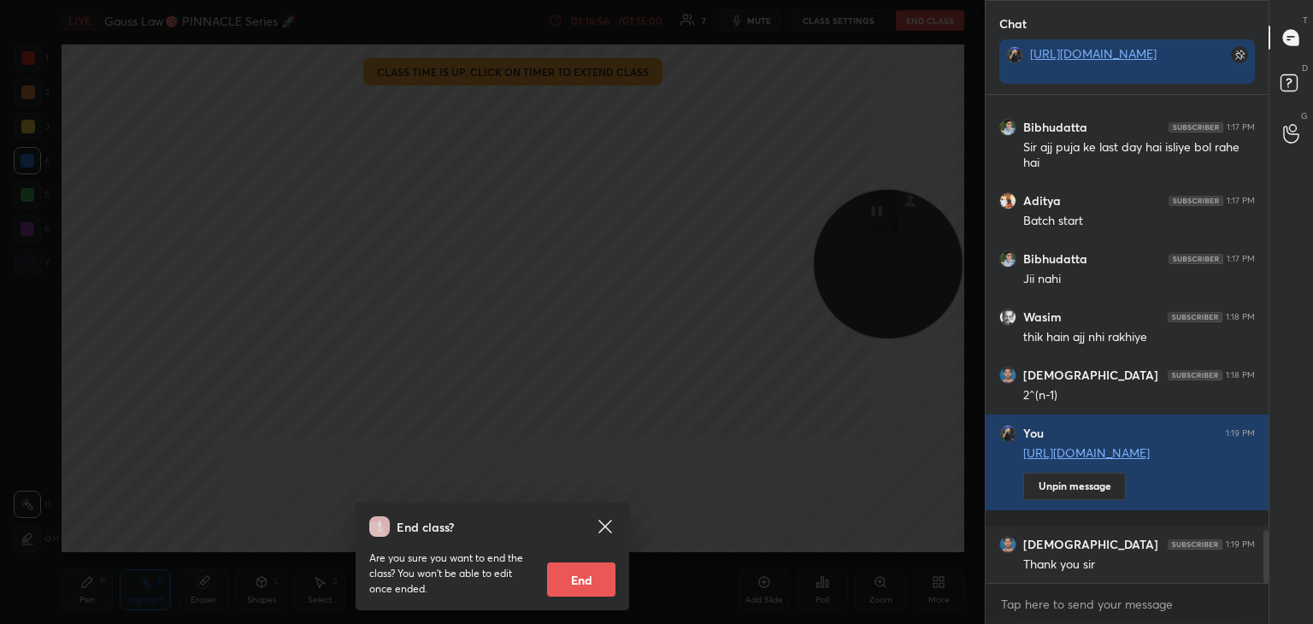
click at [591, 577] on button "End" at bounding box center [581, 580] width 68 height 34
type textarea "x"
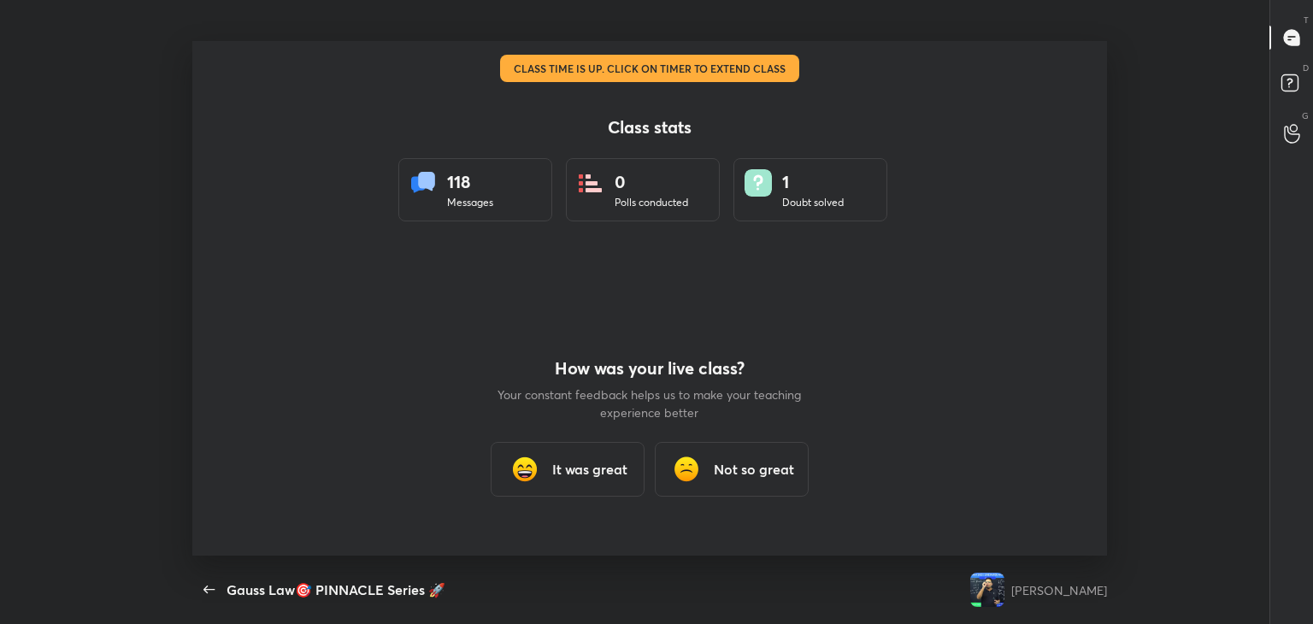
scroll to position [0, 0]
